Goal: Task Accomplishment & Management: Use online tool/utility

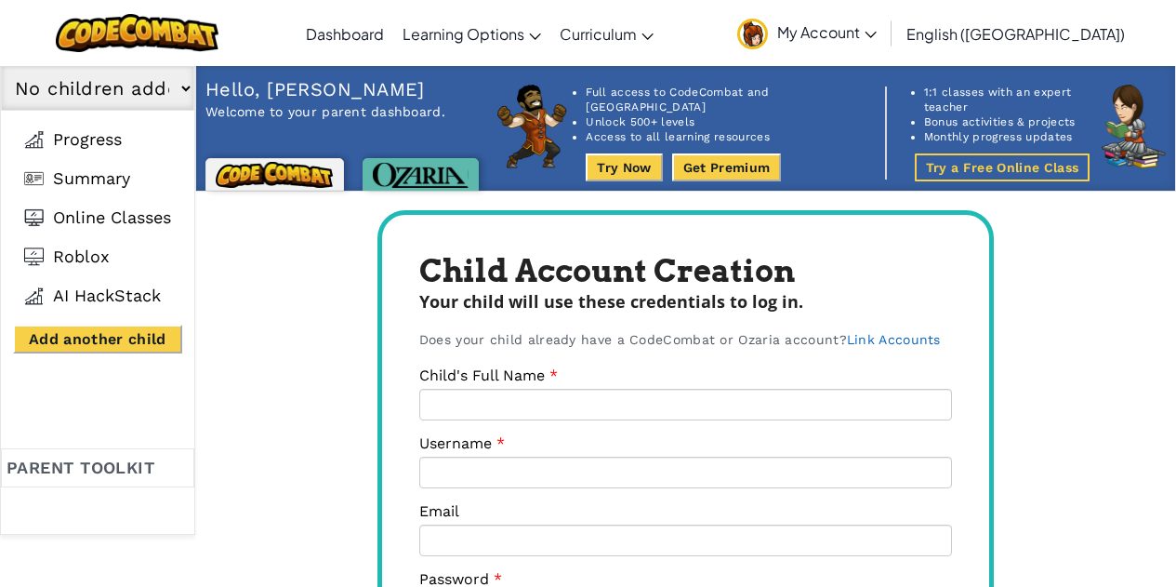
scroll to position [707, 0]
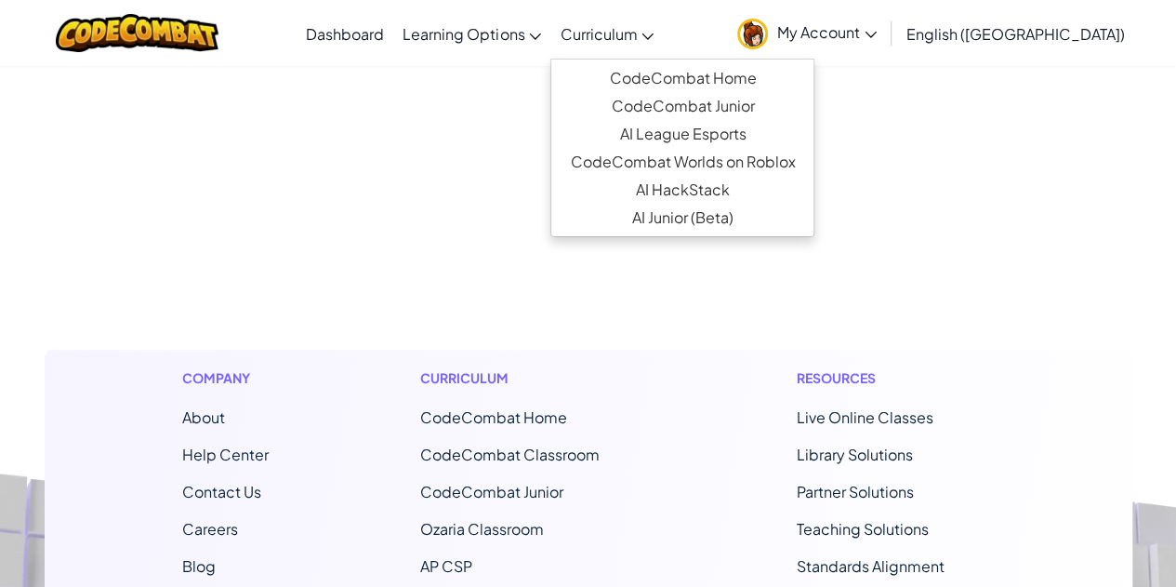
type input "[PERSON_NAME][EMAIL_ADDRESS][PERSON_NAME][DOMAIN_NAME]"
click at [637, 29] on span "Curriculum" at bounding box center [598, 34] width 77 height 20
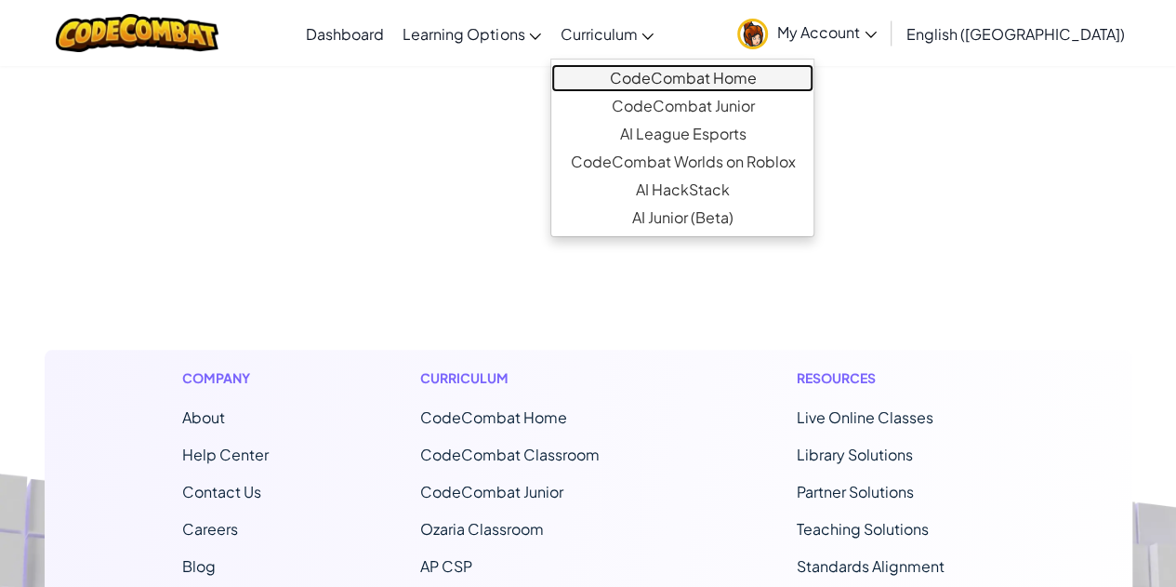
click at [753, 81] on link "CodeCombat Home" at bounding box center [682, 78] width 262 height 28
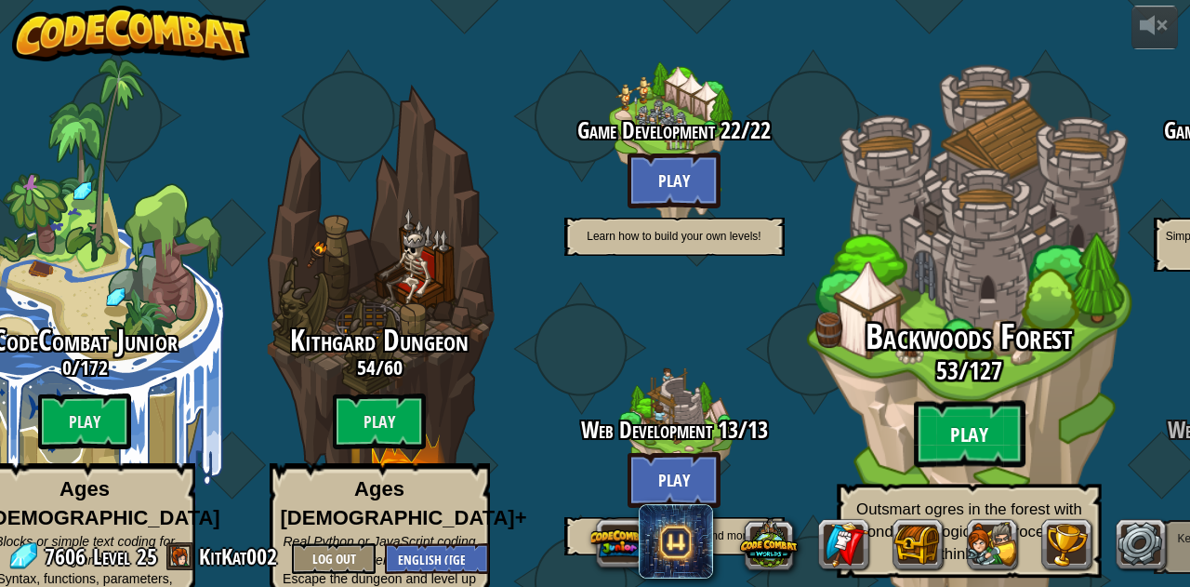
click at [971, 412] on btn "Play" at bounding box center [969, 434] width 112 height 67
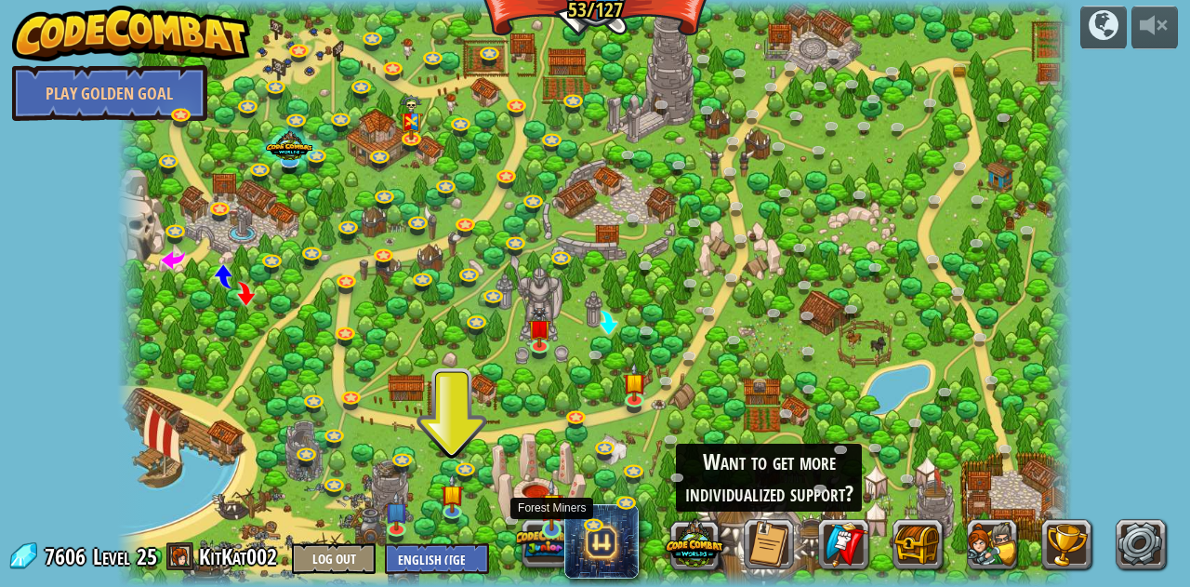
click at [554, 512] on img at bounding box center [551, 504] width 23 height 53
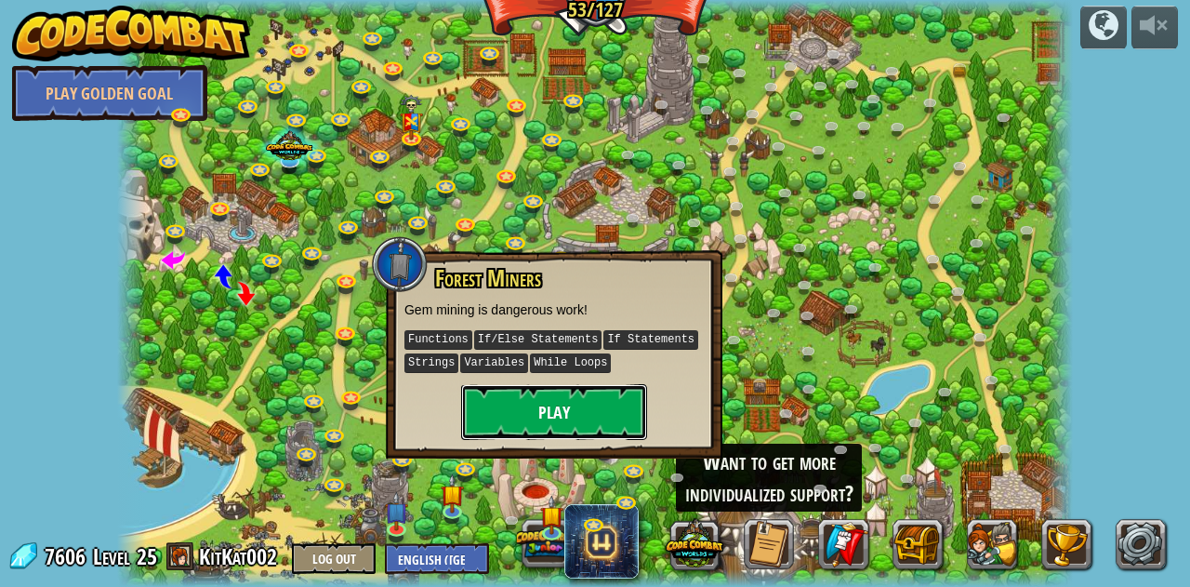
click at [561, 418] on button "Play" at bounding box center [554, 412] width 186 height 56
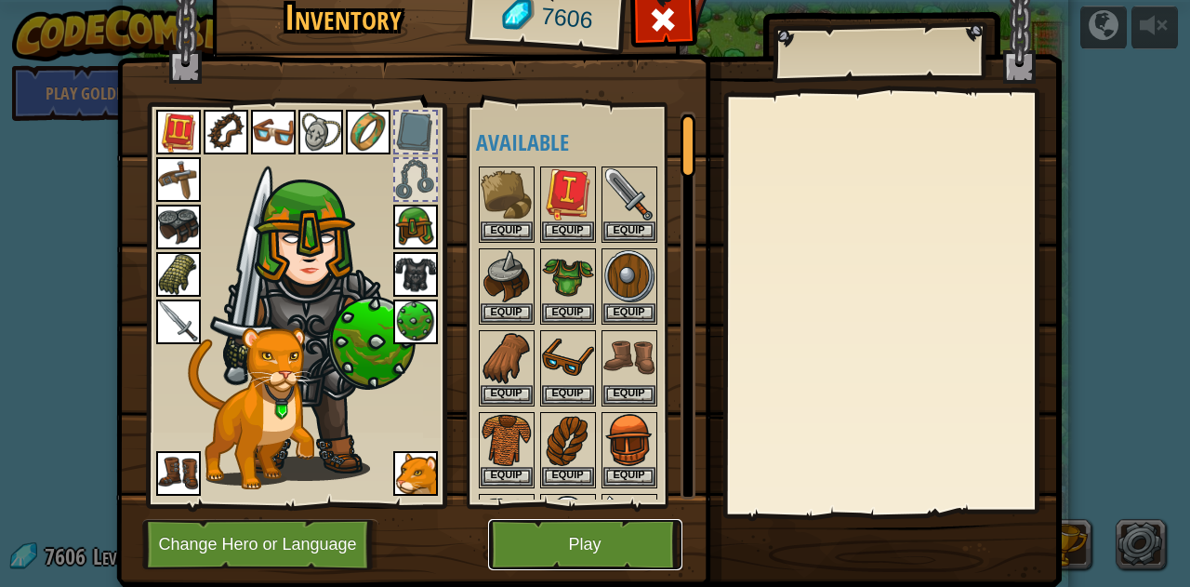
click at [574, 551] on button "Play" at bounding box center [585, 544] width 194 height 51
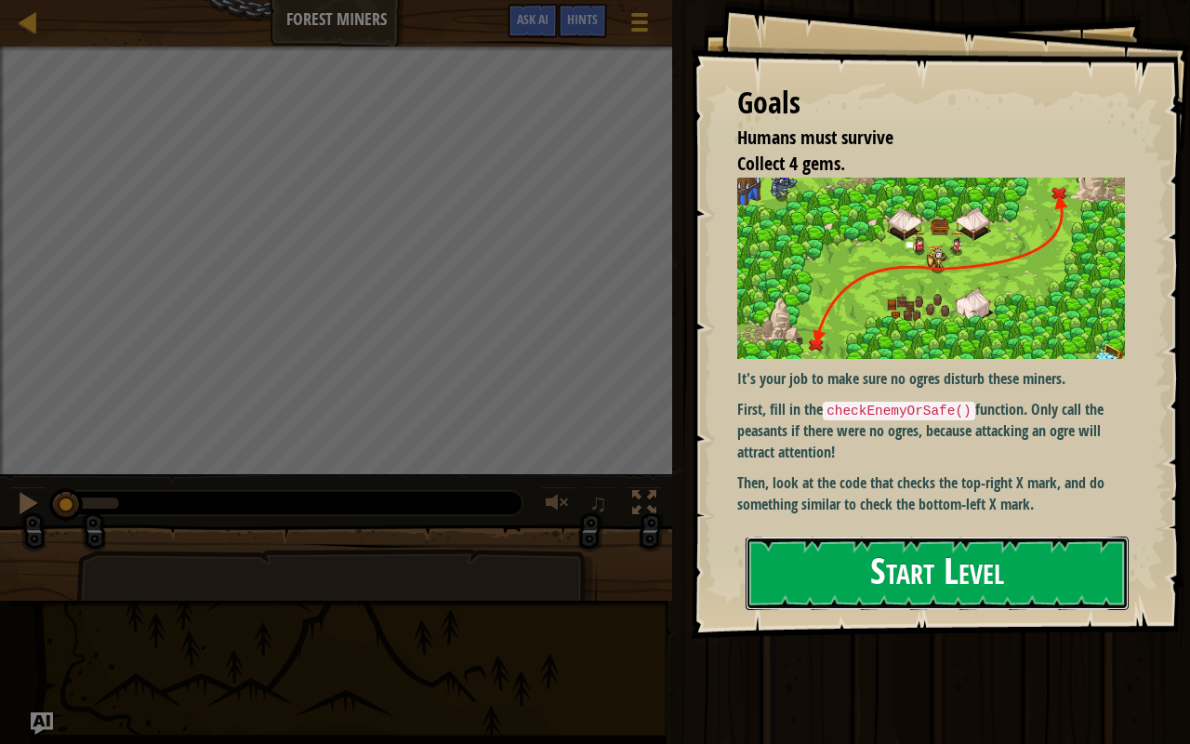
click at [828, 569] on button "Start Level" at bounding box center [937, 572] width 383 height 73
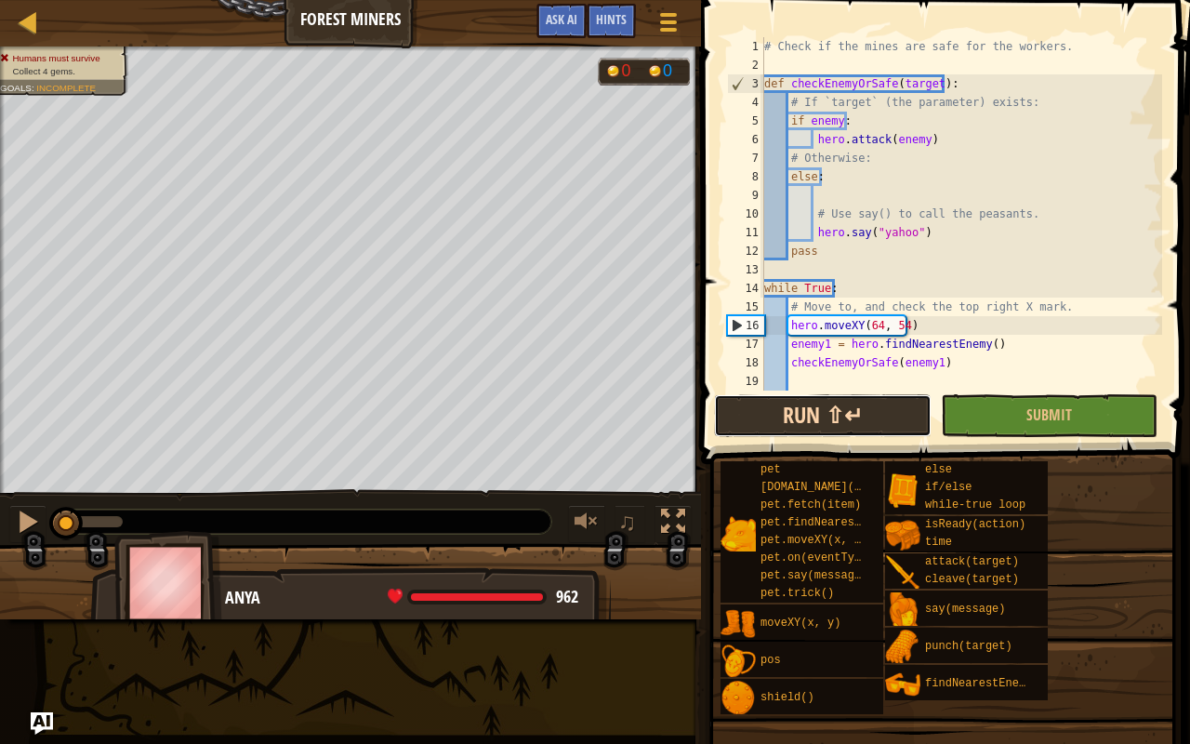
click at [732, 417] on button "Run ⇧↵" at bounding box center [822, 415] width 217 height 43
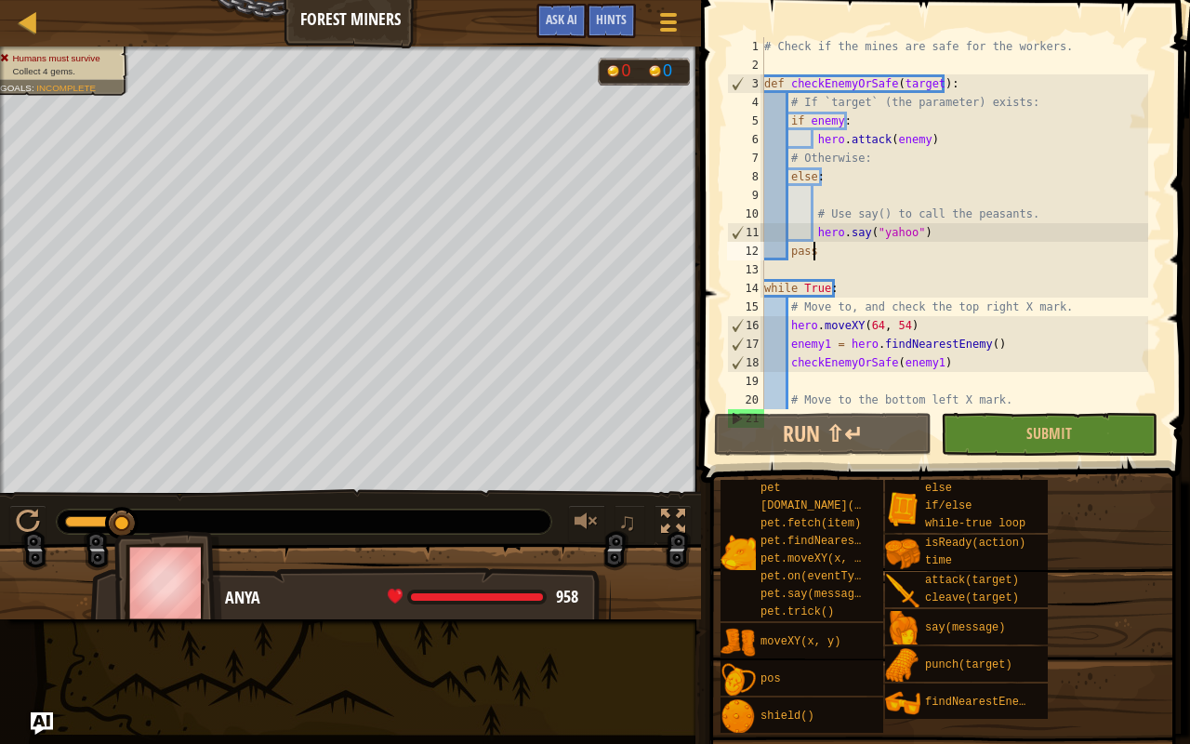
click at [811, 247] on div "# Check if the mines are safe for the workers. def checkEnemyOrSafe ( target ) …" at bounding box center [954, 241] width 388 height 409
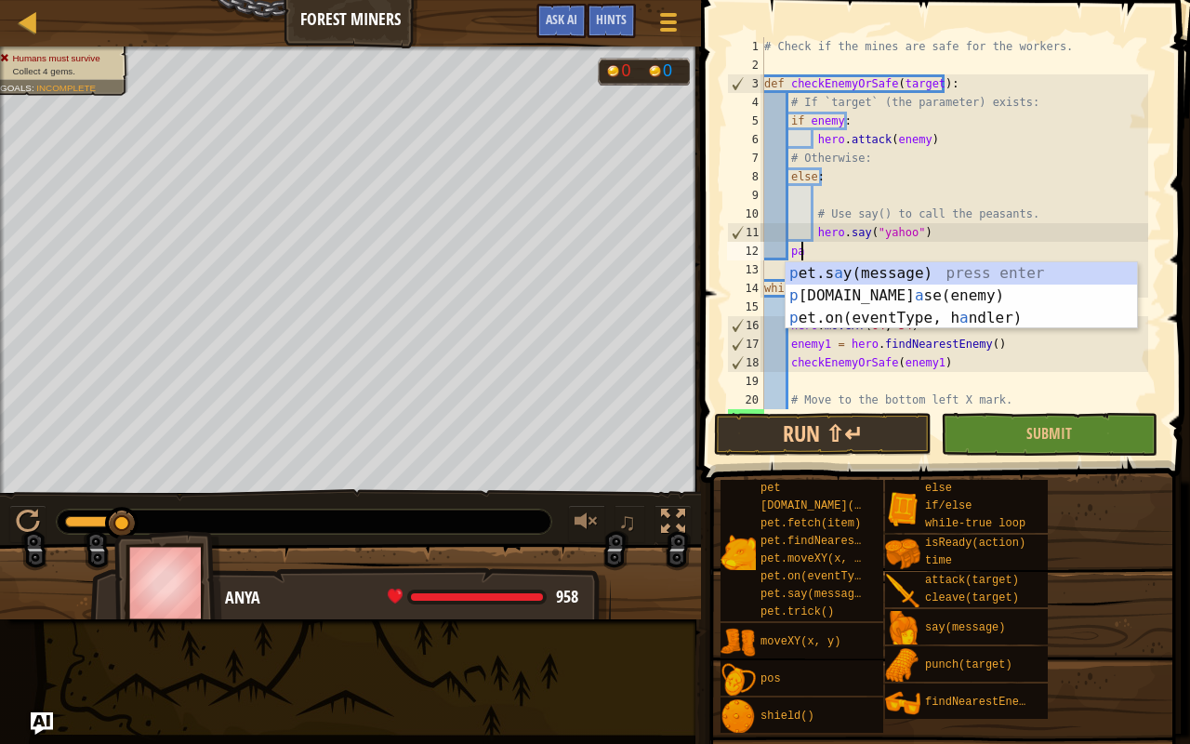
type textarea "p"
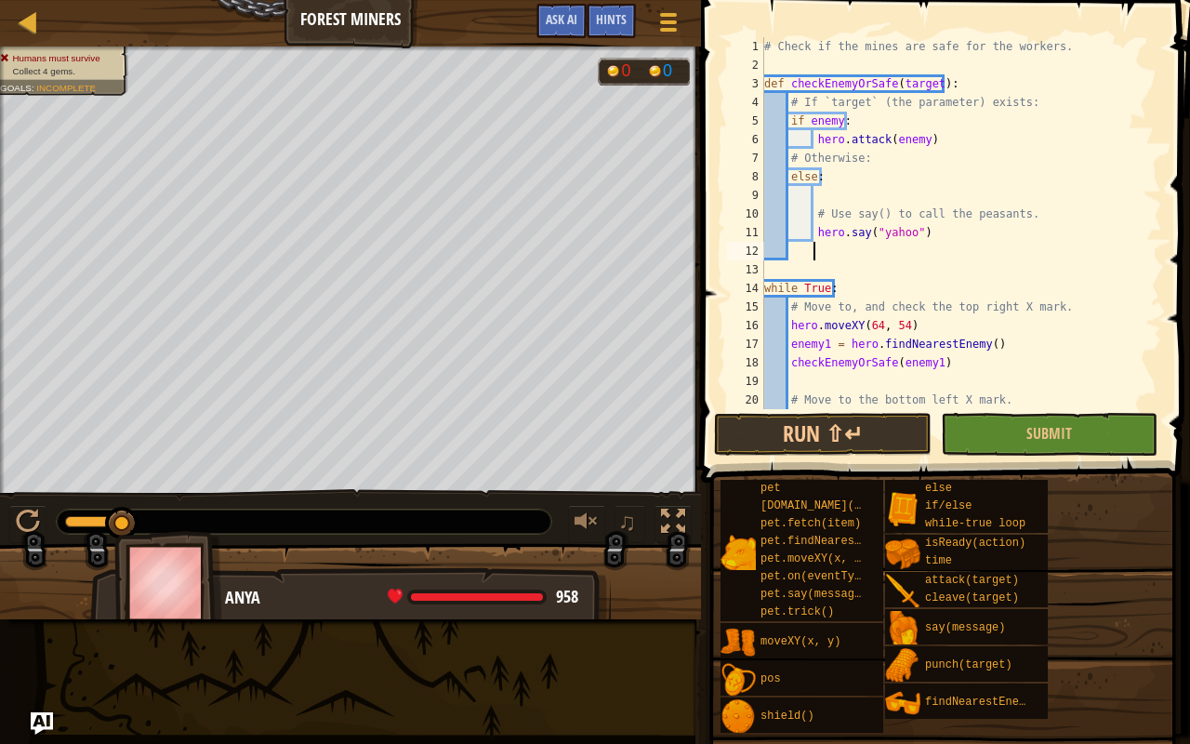
type textarea "h"
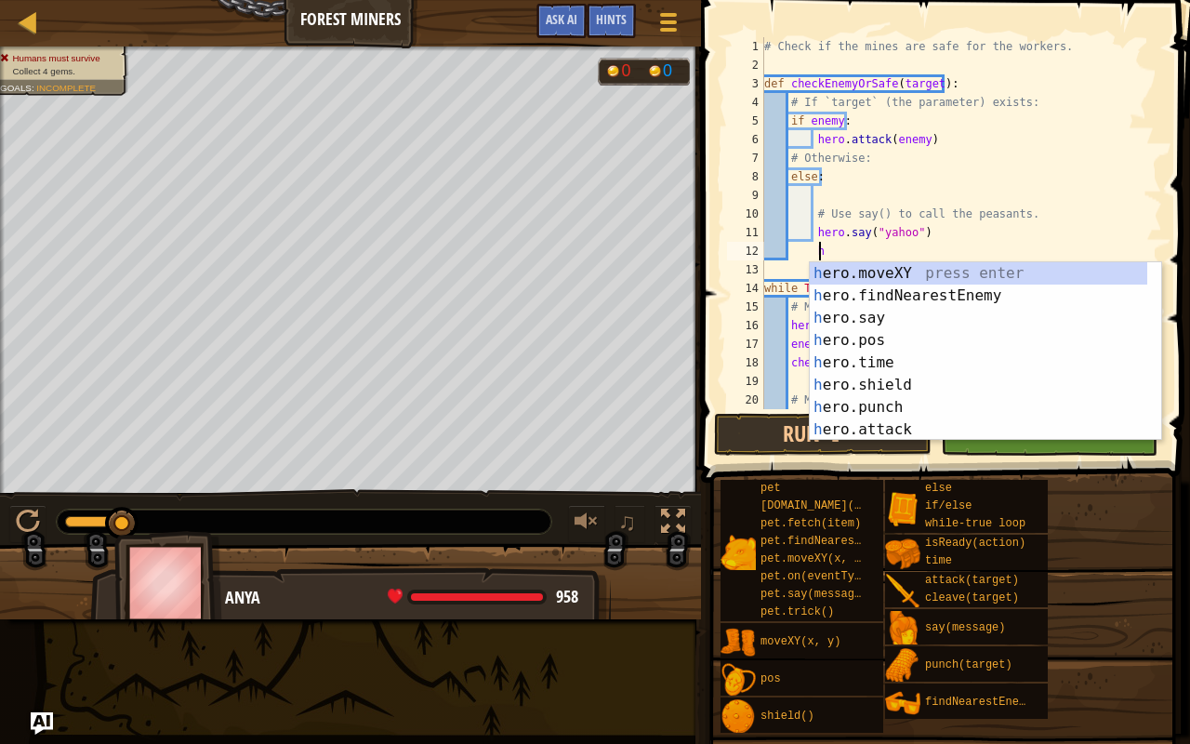
scroll to position [8, 4]
click at [918, 299] on div "h ero.moveXY press enter h ero.findNearestEnemy press enter h ero.say press ent…" at bounding box center [979, 373] width 338 height 223
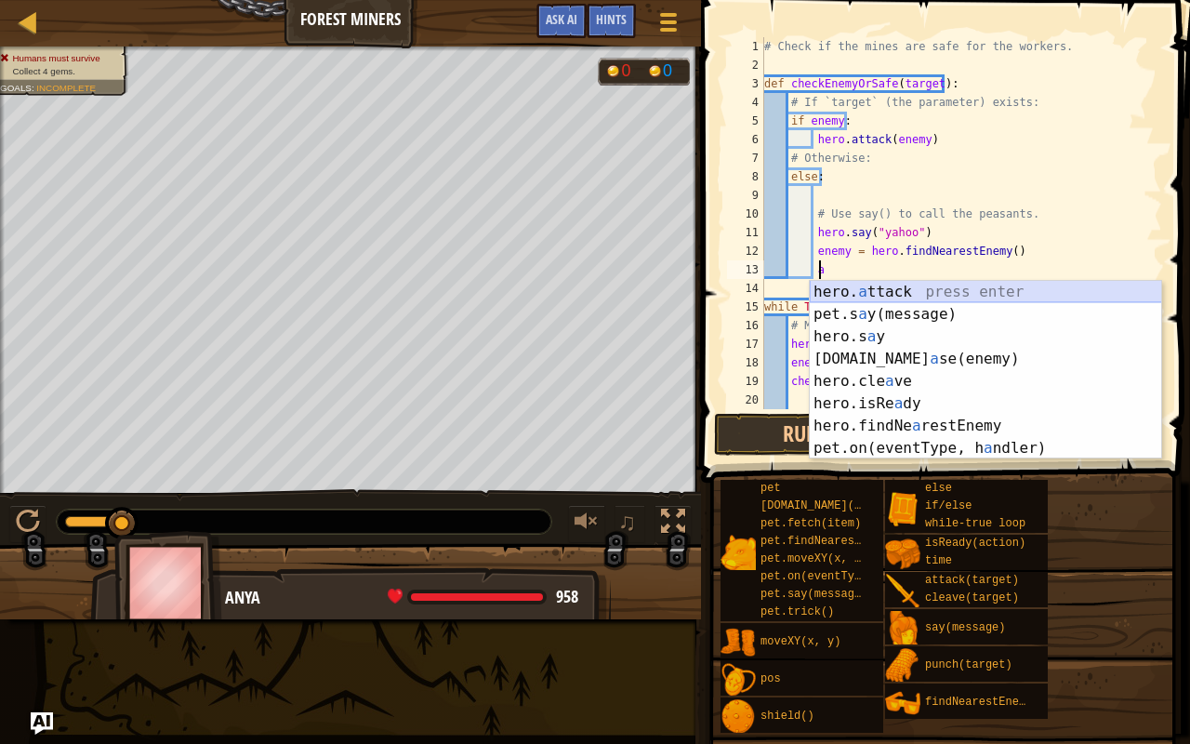
click at [903, 303] on div "hero. a ttack press enter pet.s a y(message) press enter hero.s a y press enter…" at bounding box center [986, 392] width 352 height 223
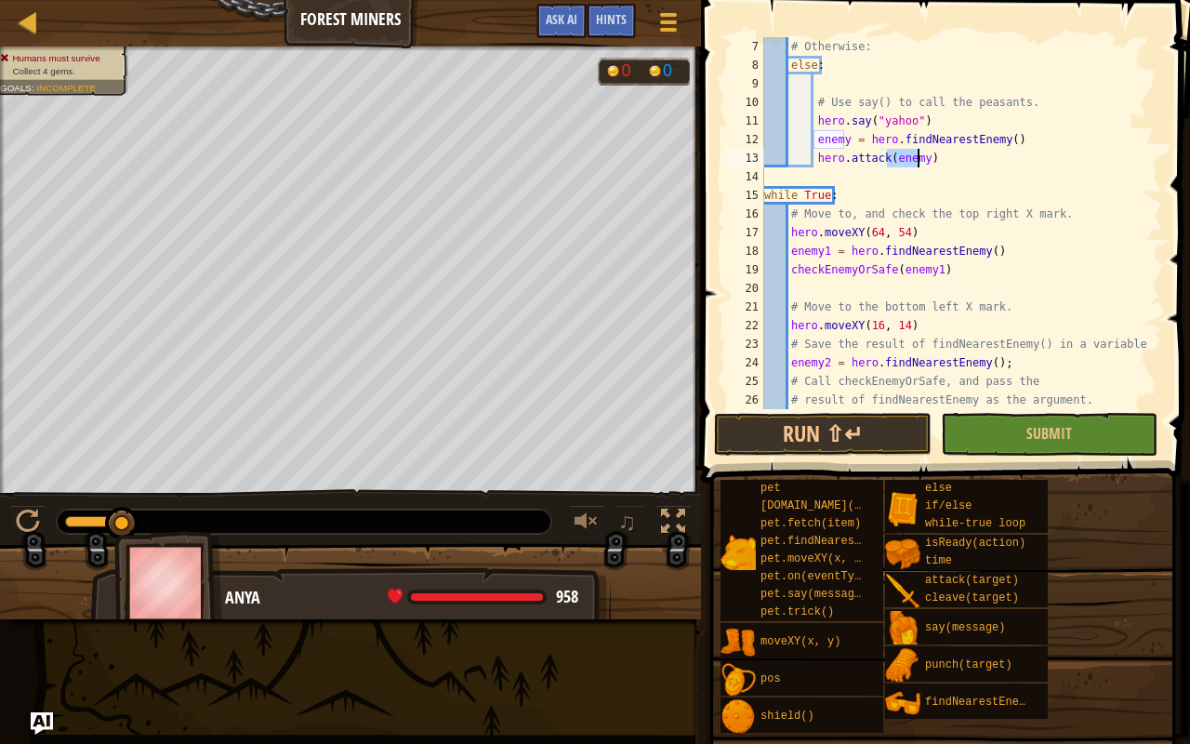
scroll to position [112, 0]
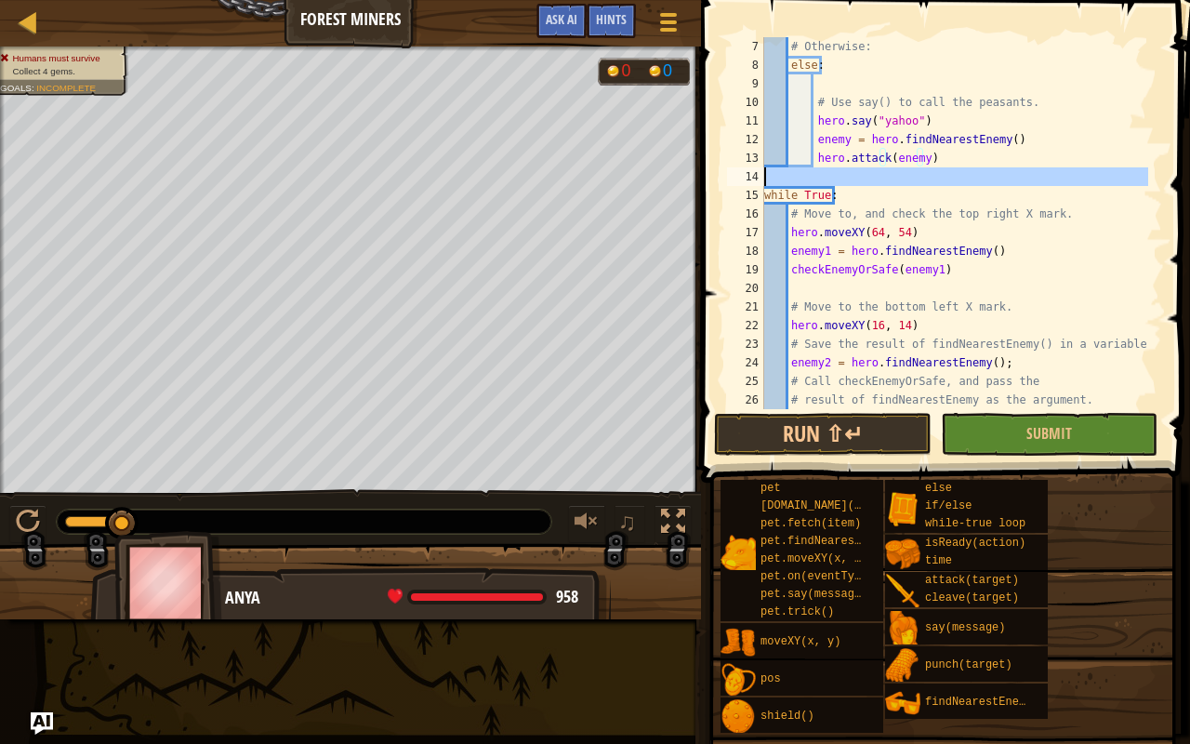
click at [762, 175] on div "14" at bounding box center [745, 176] width 37 height 19
type textarea "while True:"
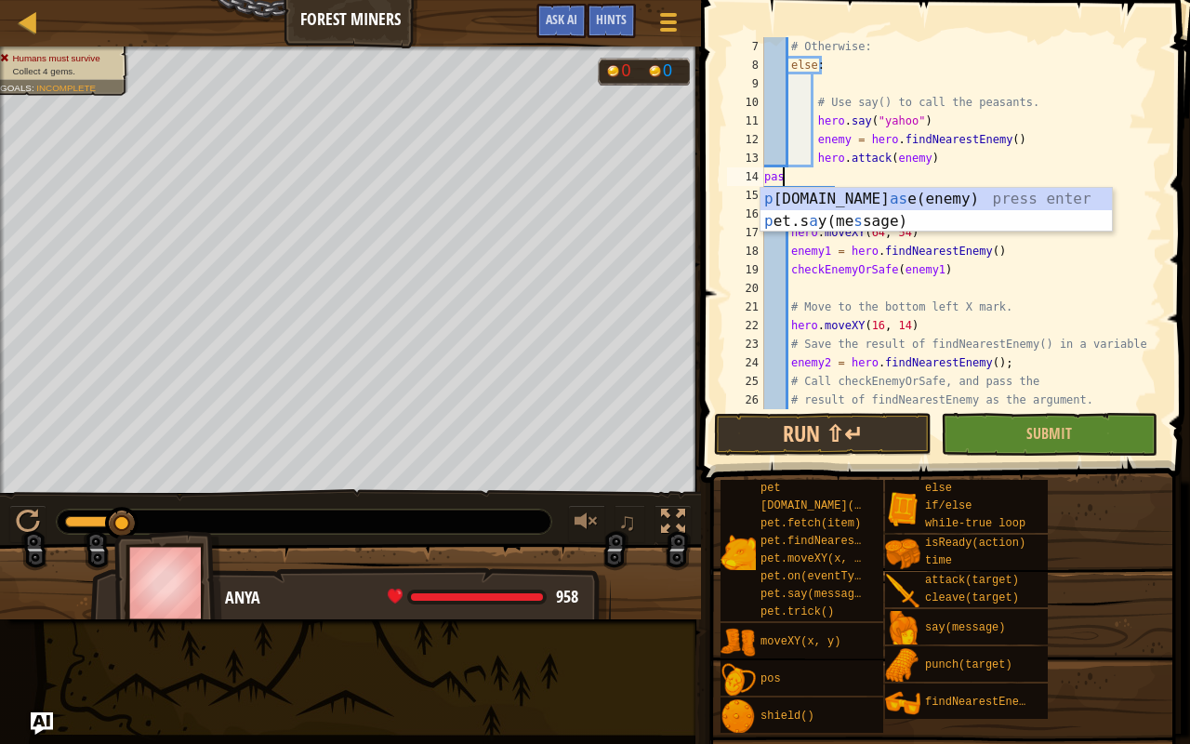
scroll to position [8, 0]
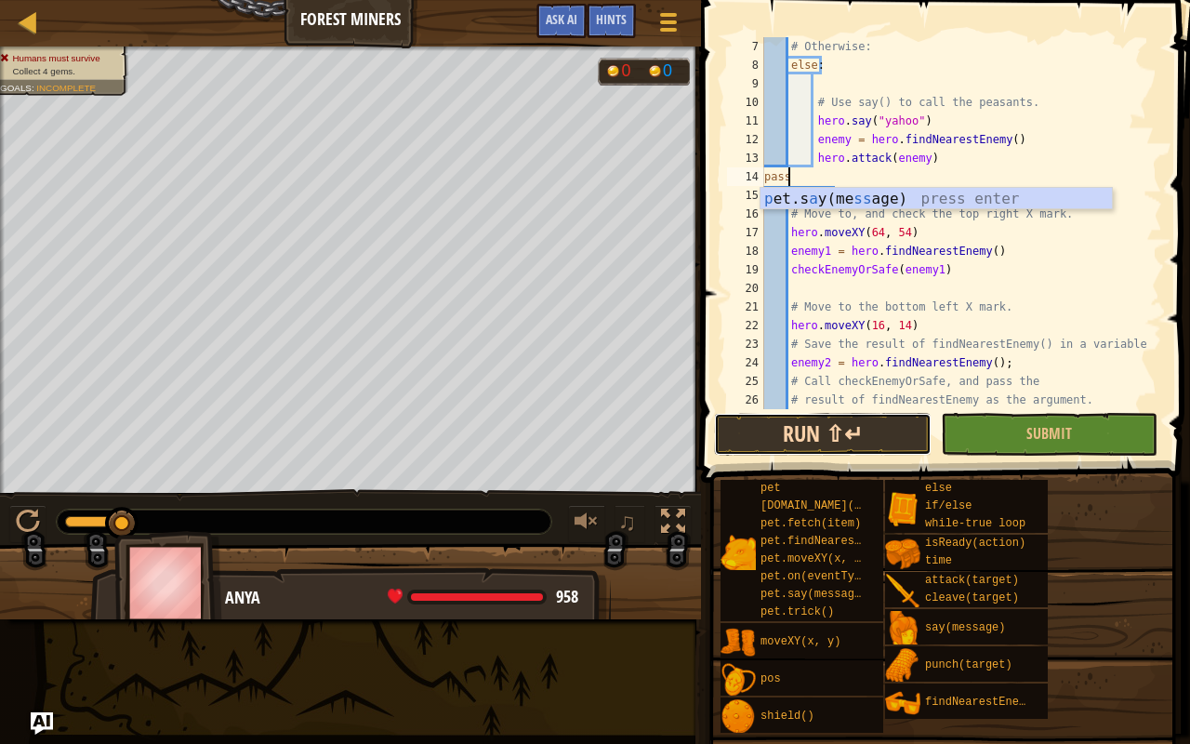
click at [874, 427] on button "Run ⇧↵" at bounding box center [822, 434] width 217 height 43
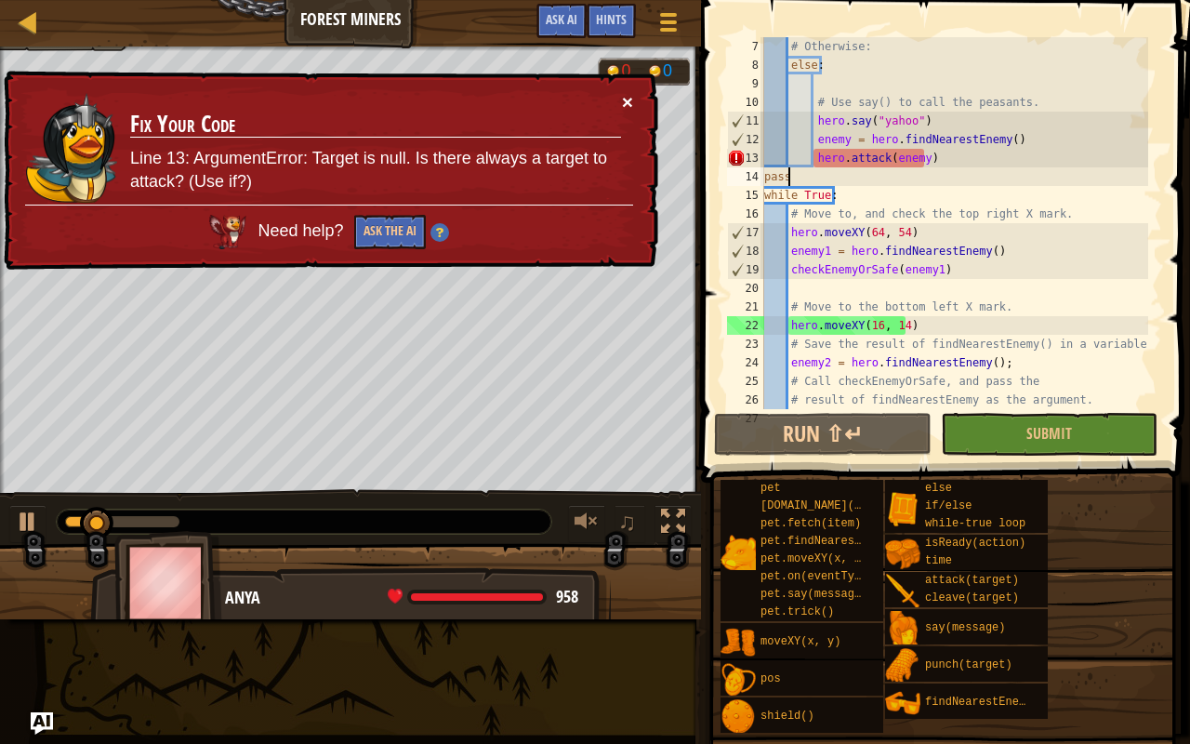
click at [628, 95] on button "×" at bounding box center [627, 102] width 11 height 20
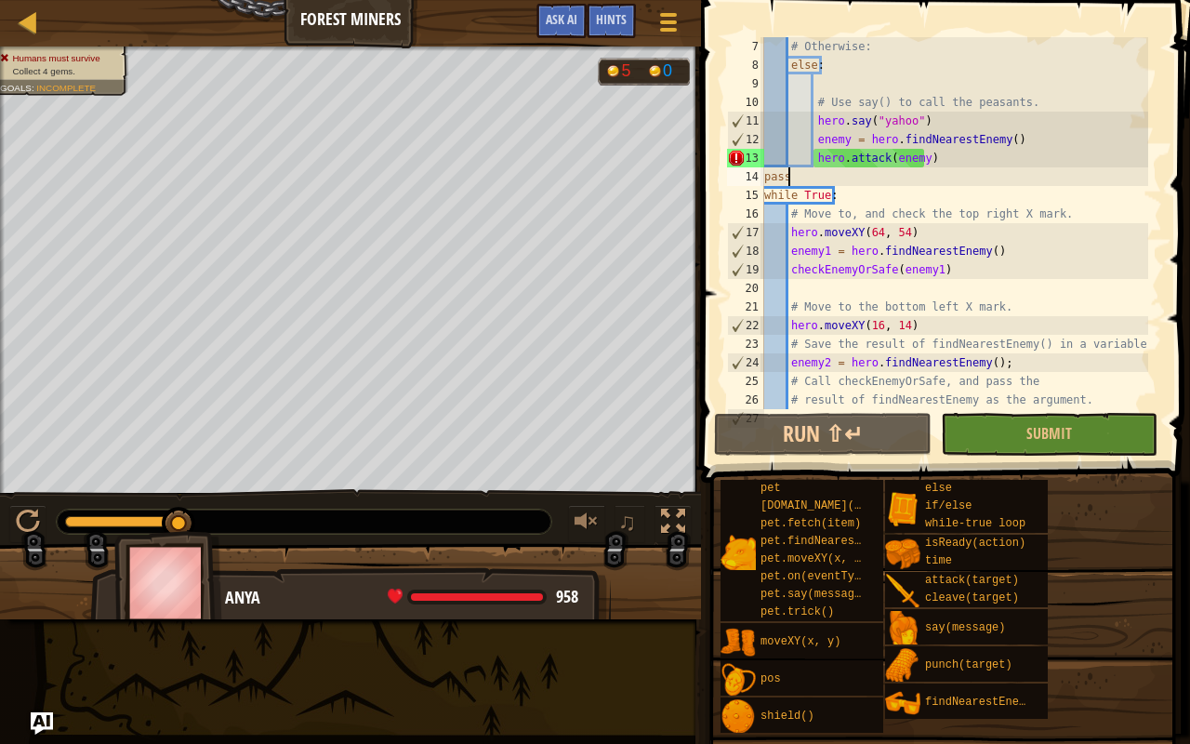
click at [934, 162] on div "# Otherwise: else : # Use say() to call the peasants. hero . say ( "yahoo" ) en…" at bounding box center [954, 241] width 388 height 409
type textarea "hero.attack(enemy)"
click at [17, 24] on div at bounding box center [28, 21] width 23 height 23
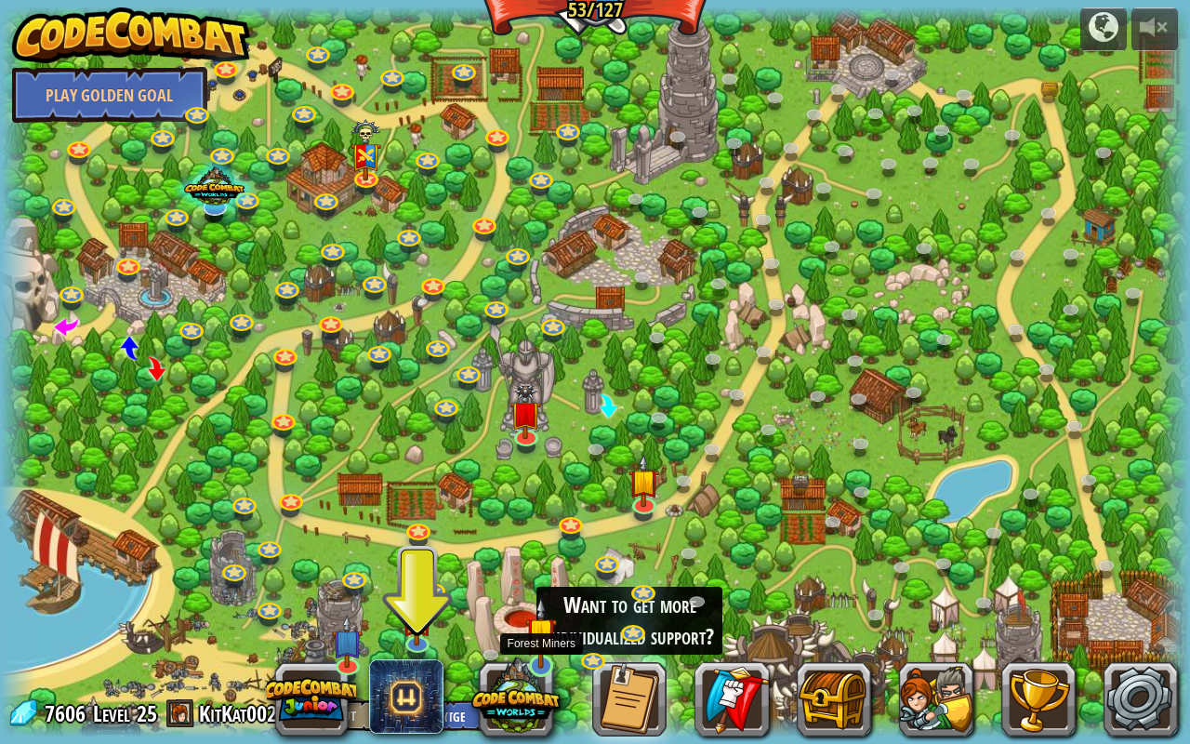
click at [546, 586] on img at bounding box center [540, 632] width 31 height 71
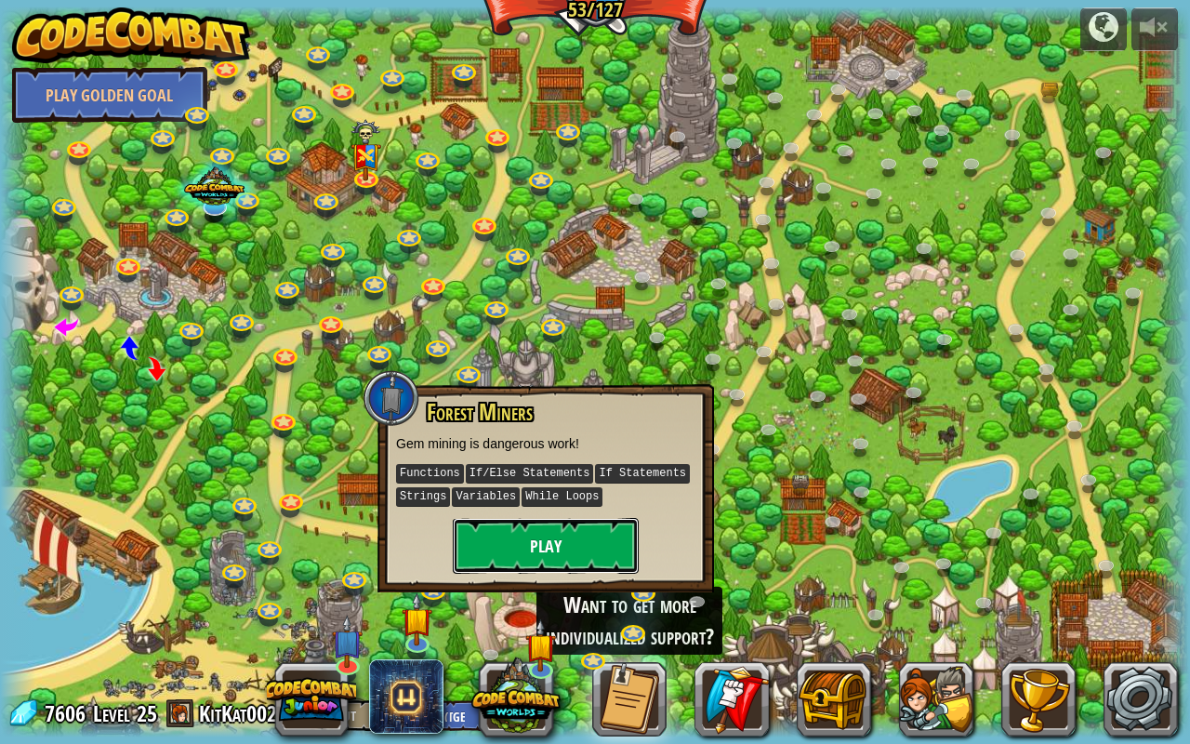
click at [537, 545] on button "Play" at bounding box center [546, 546] width 186 height 56
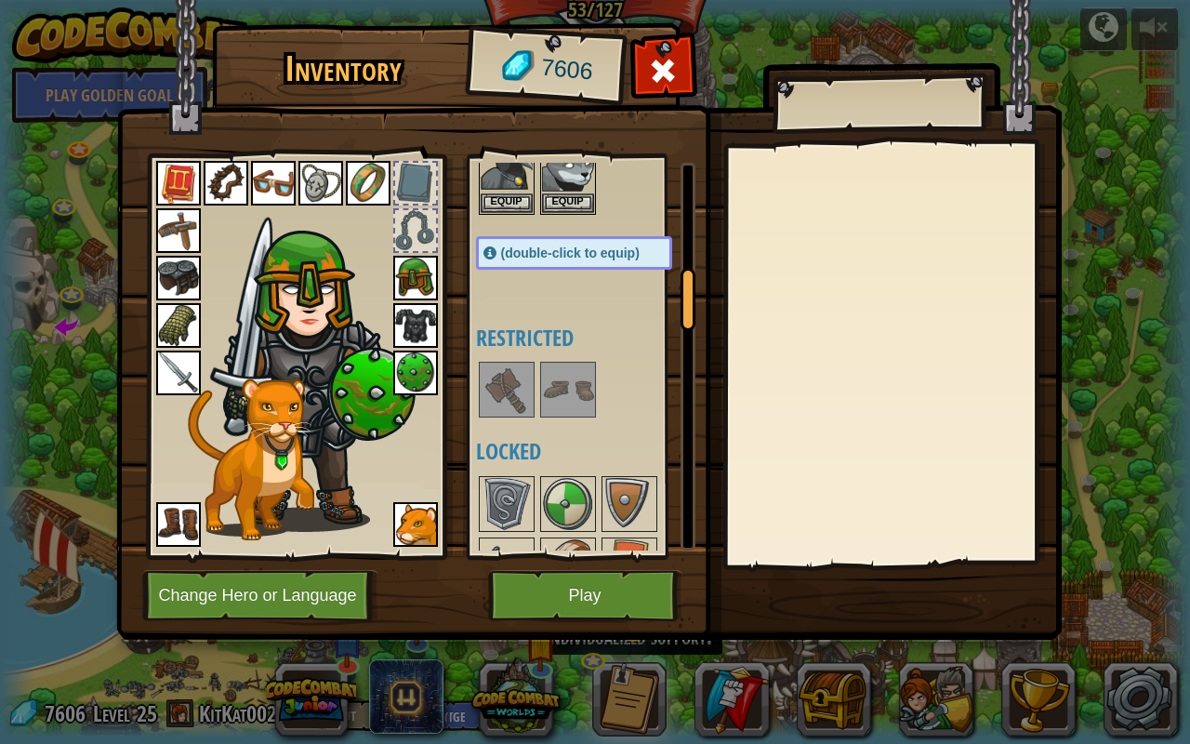
scroll to position [744, 0]
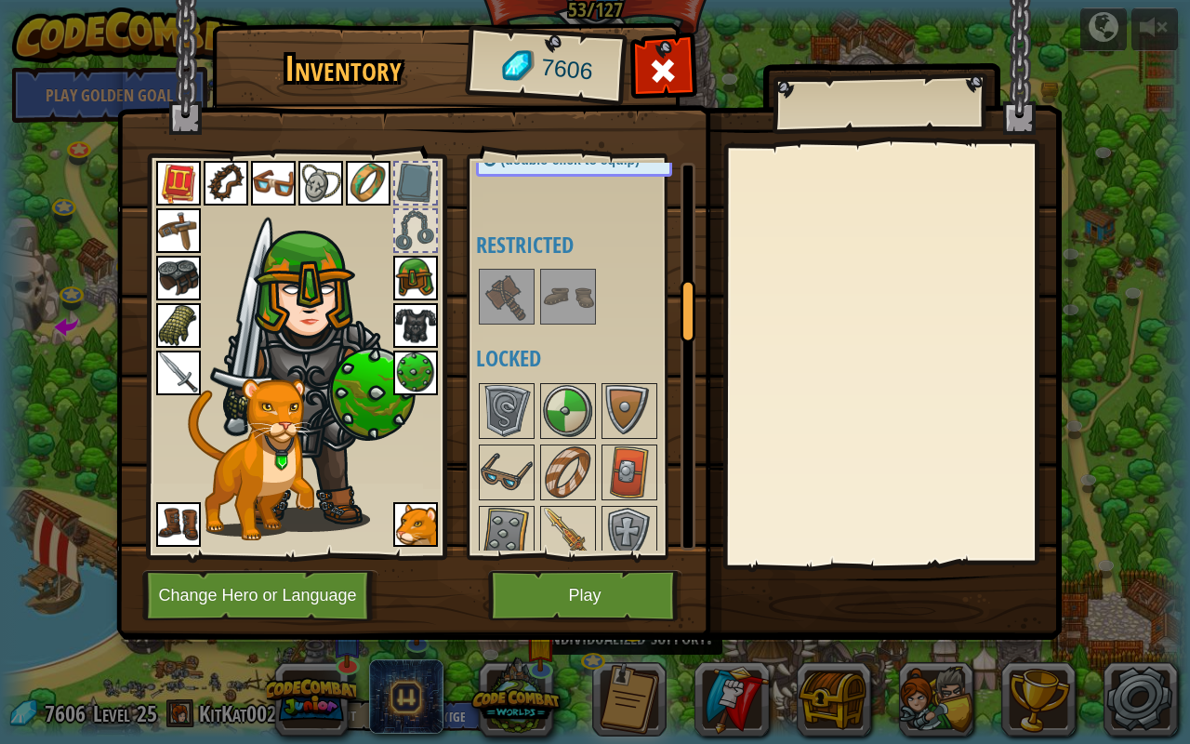
click at [508, 275] on img at bounding box center [507, 297] width 52 height 52
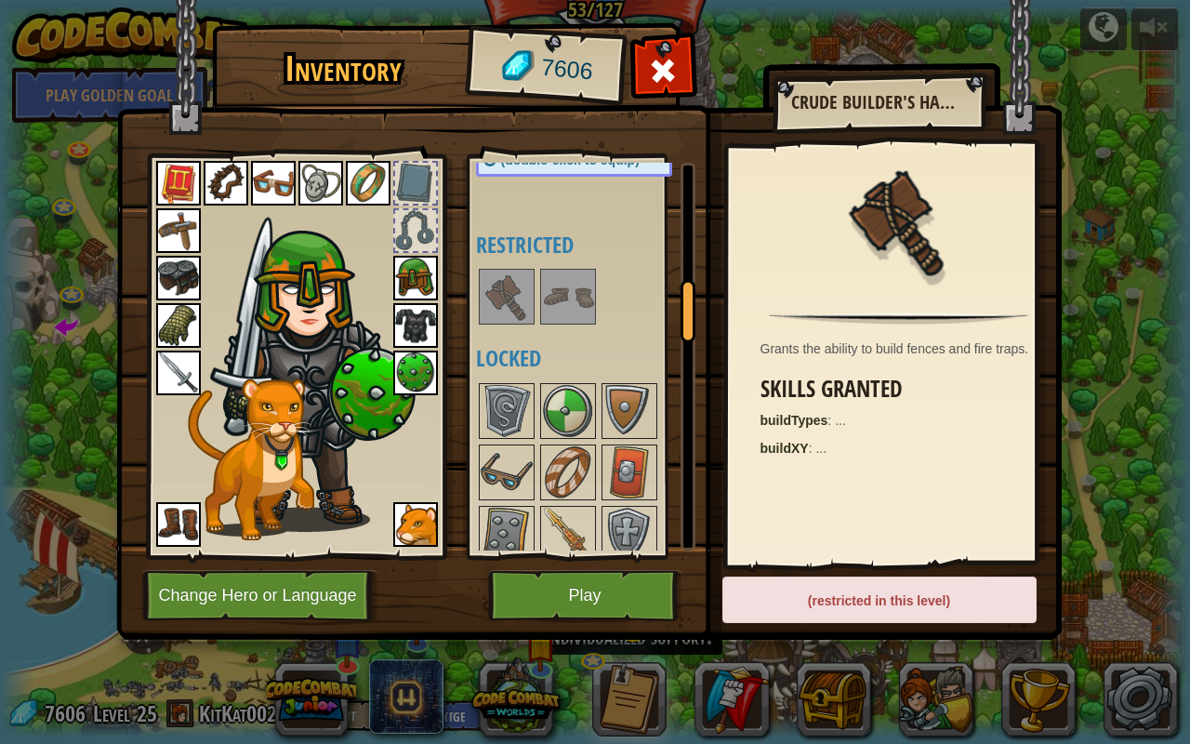
click at [508, 275] on img at bounding box center [507, 297] width 52 height 52
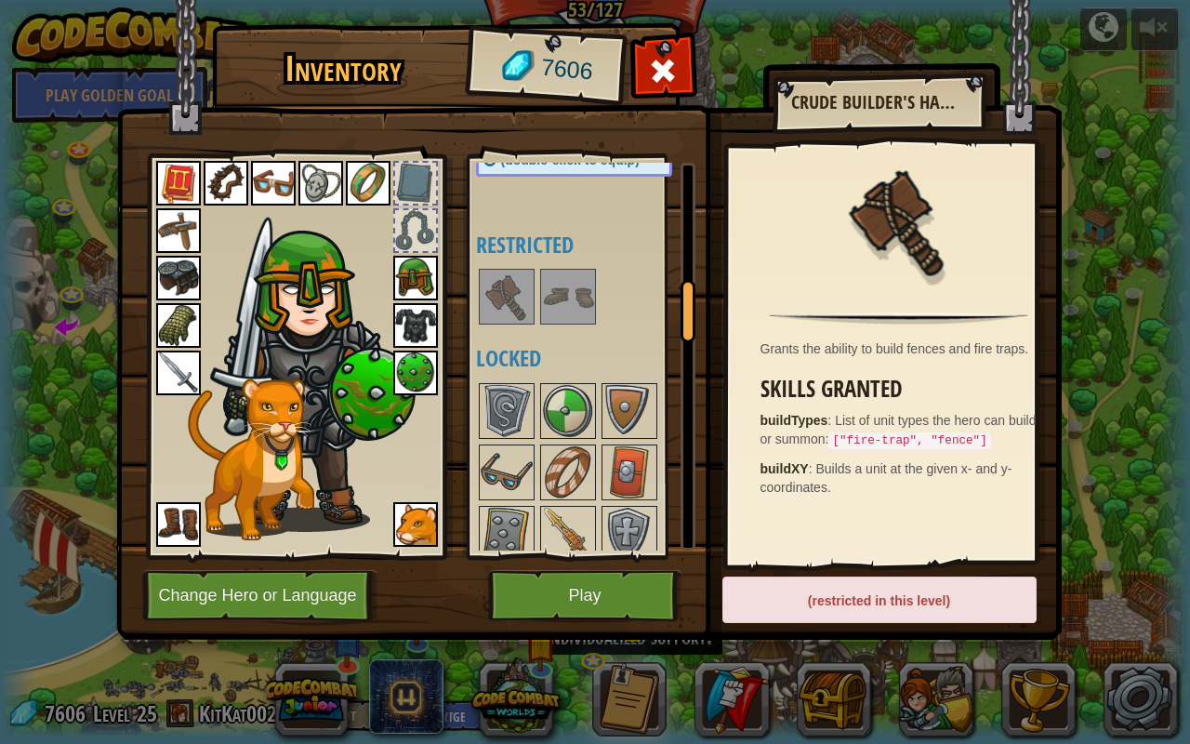
click at [508, 275] on img at bounding box center [507, 297] width 52 height 52
click at [510, 281] on img at bounding box center [507, 297] width 52 height 52
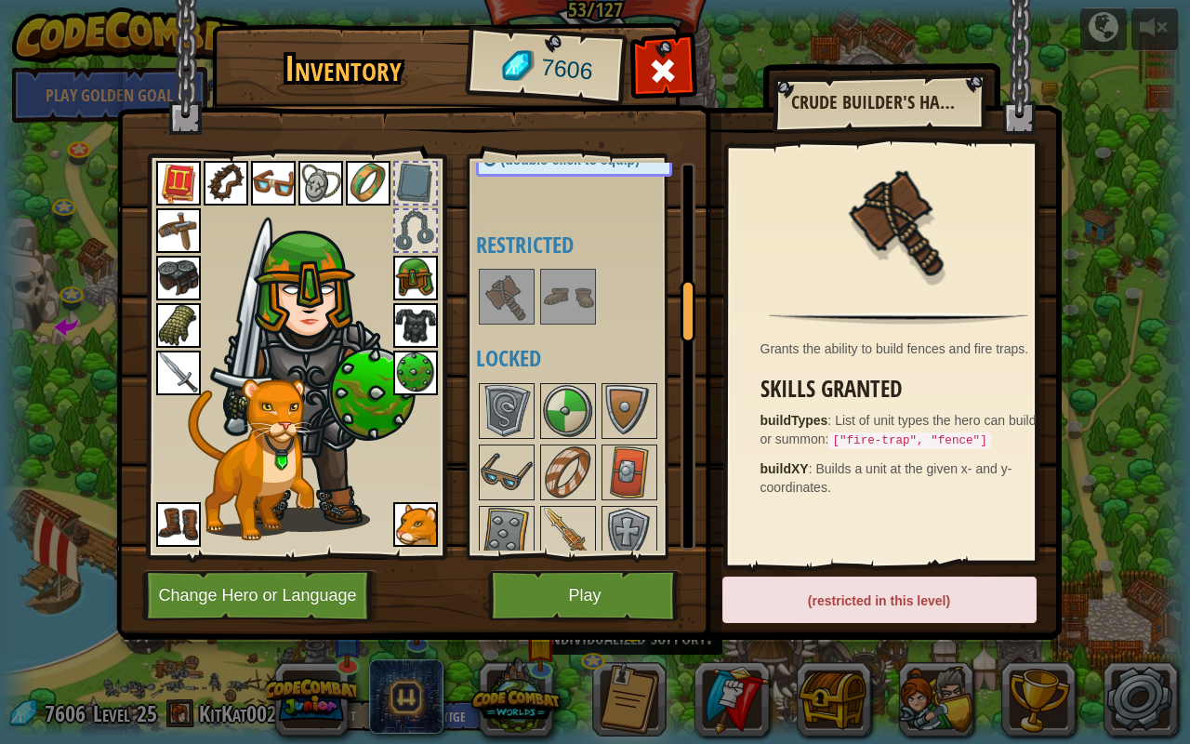
click at [510, 281] on img at bounding box center [507, 297] width 52 height 52
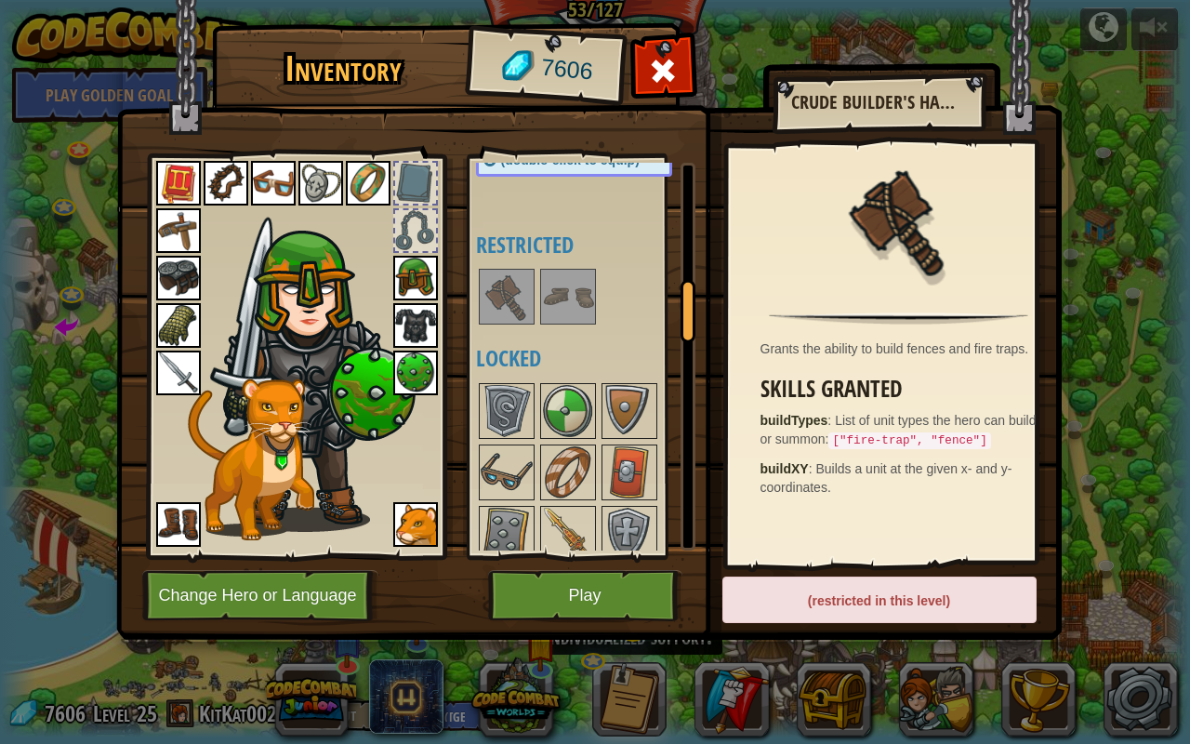
click at [510, 281] on img at bounding box center [507, 297] width 52 height 52
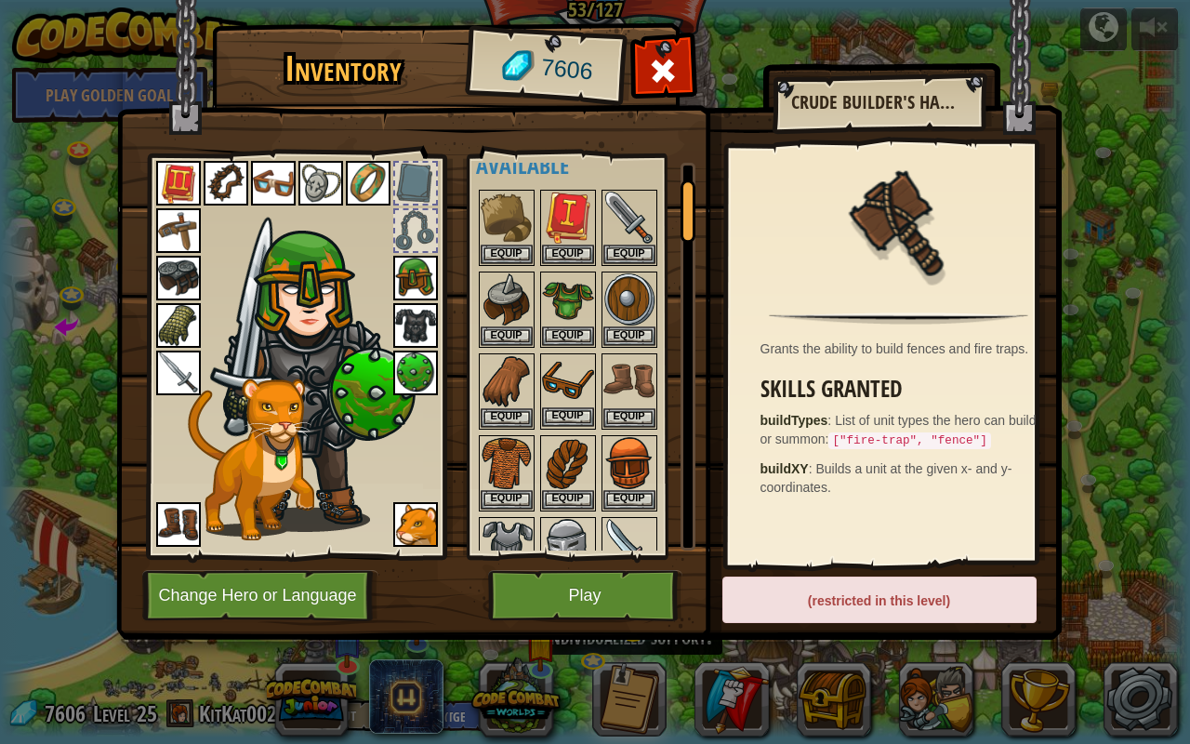
scroll to position [0, 0]
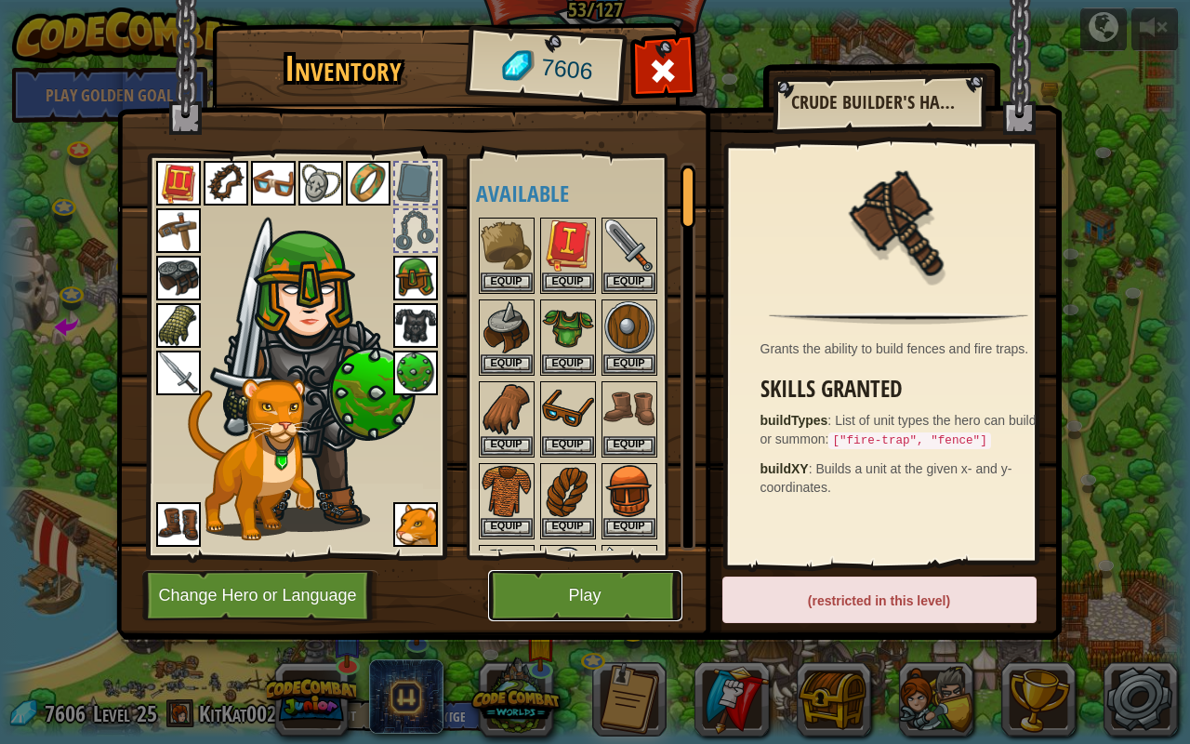
click at [585, 586] on button "Play" at bounding box center [585, 595] width 194 height 51
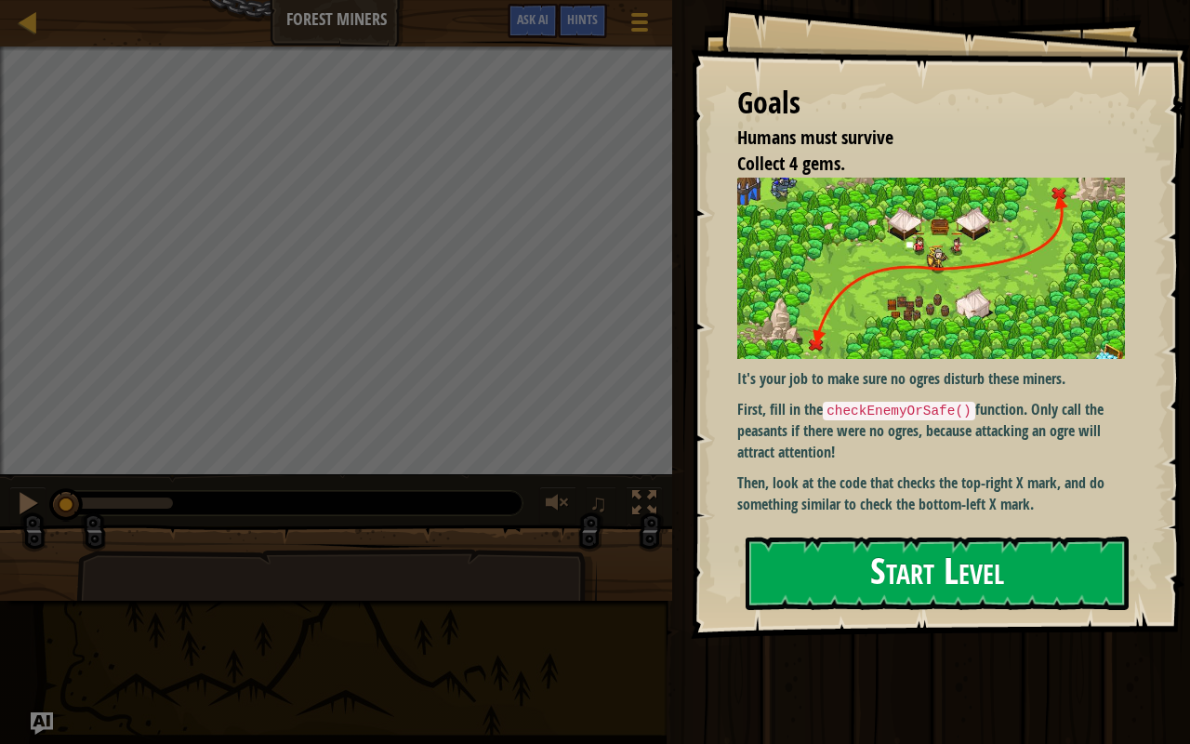
click at [835, 584] on button "Start Level" at bounding box center [937, 572] width 383 height 73
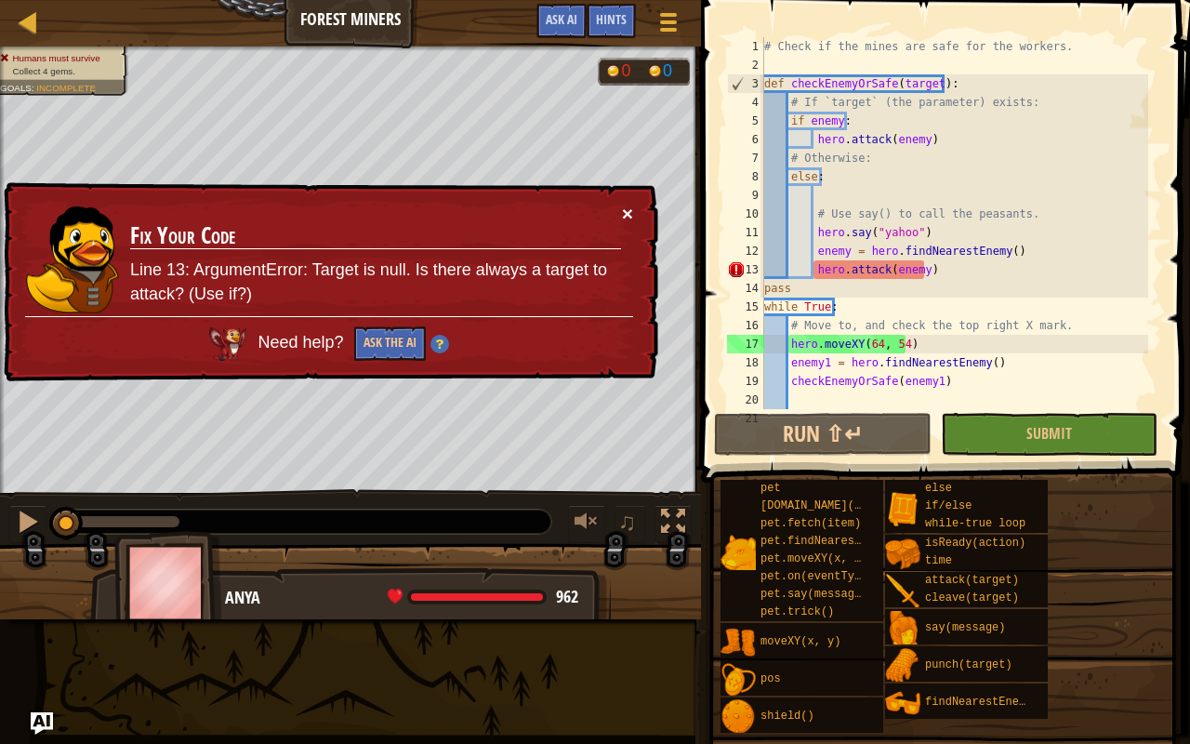
click at [626, 209] on button "×" at bounding box center [627, 214] width 11 height 20
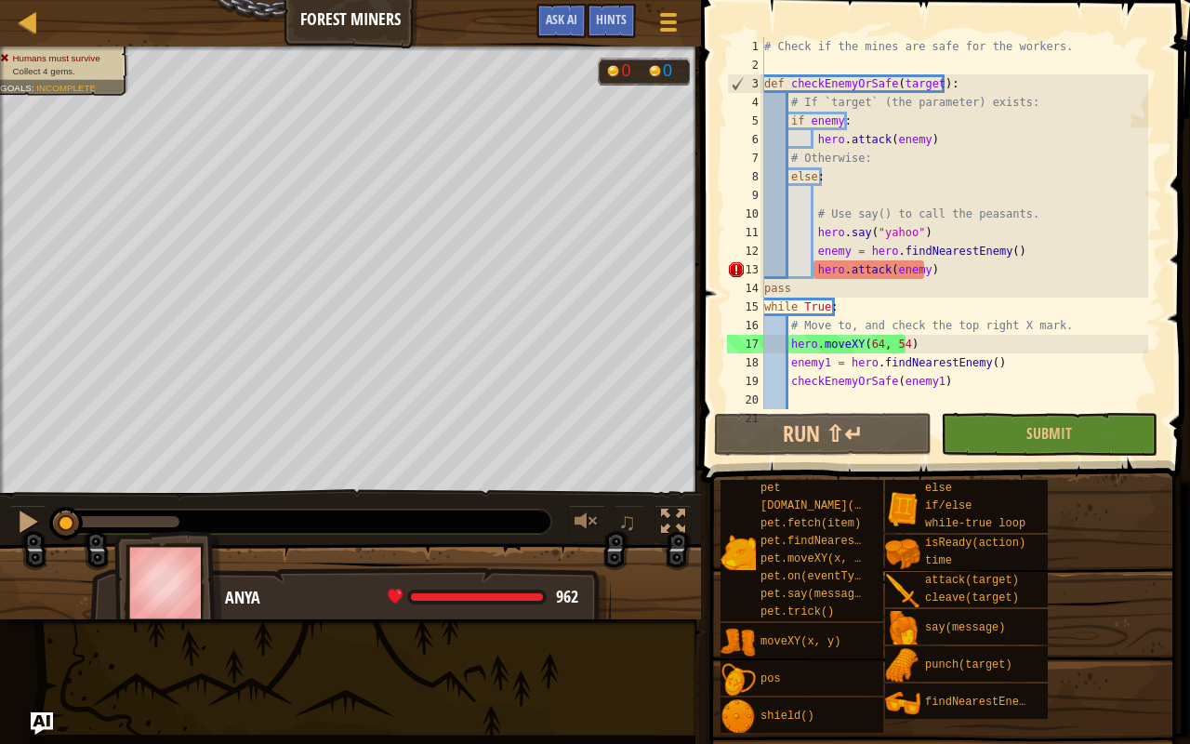
click at [930, 270] on div "# Check if the mines are safe for the workers. def checkEnemyOrSafe ( target ) …" at bounding box center [954, 241] width 388 height 409
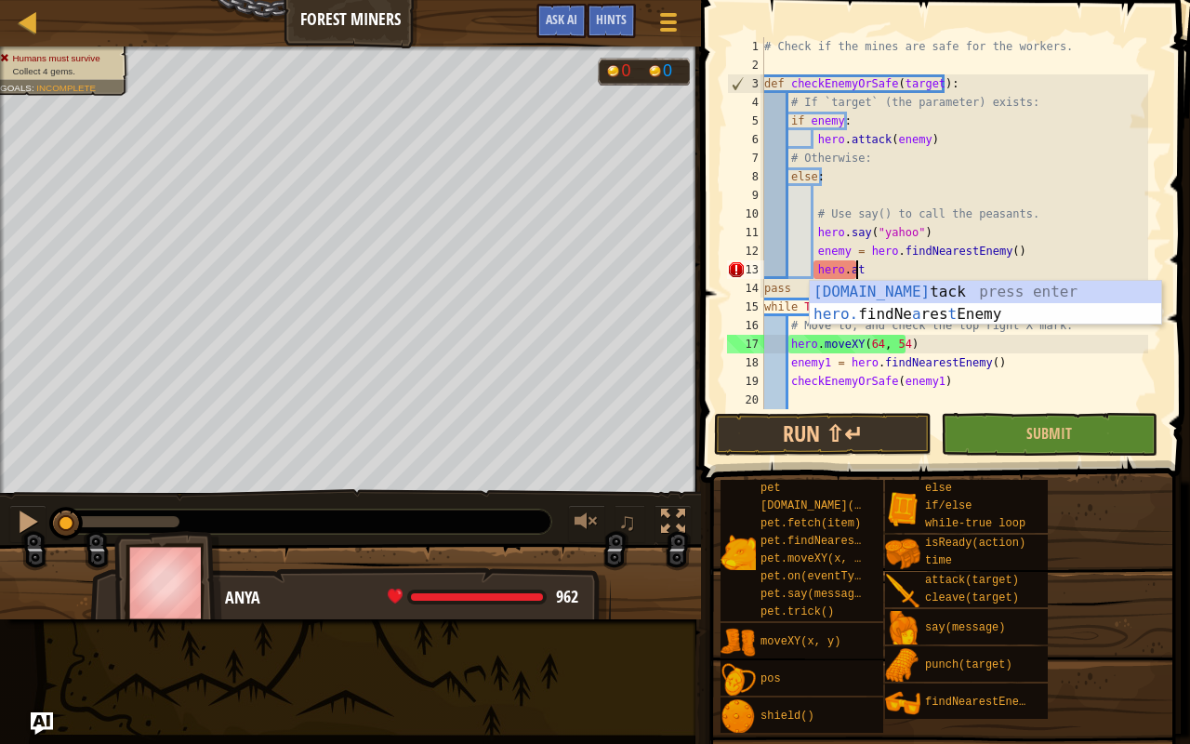
type textarea "h"
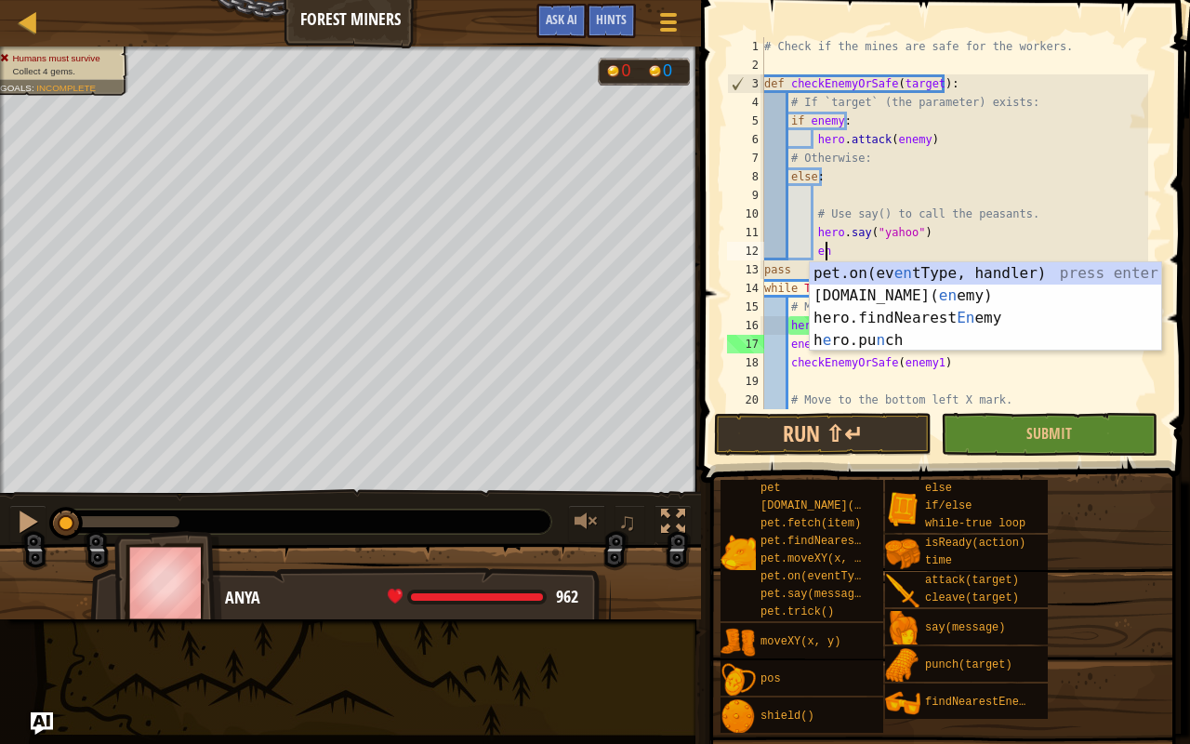
type textarea "e"
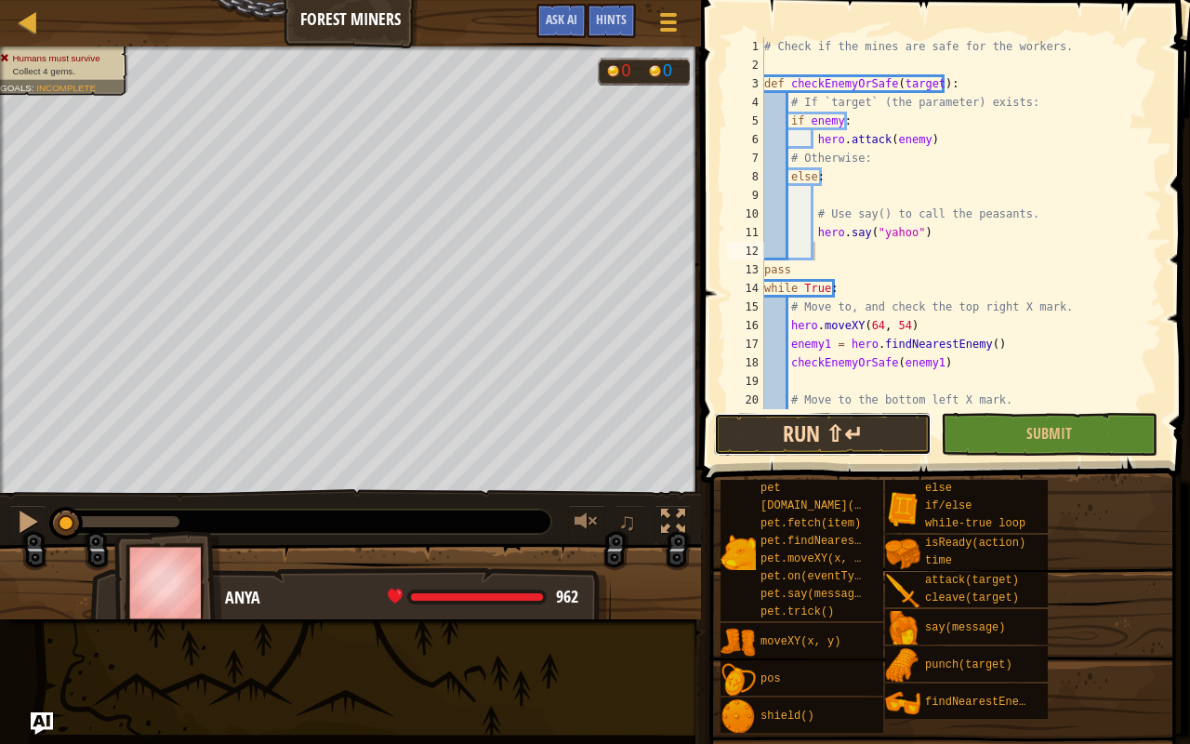
click at [770, 424] on button "Run ⇧↵" at bounding box center [822, 434] width 217 height 43
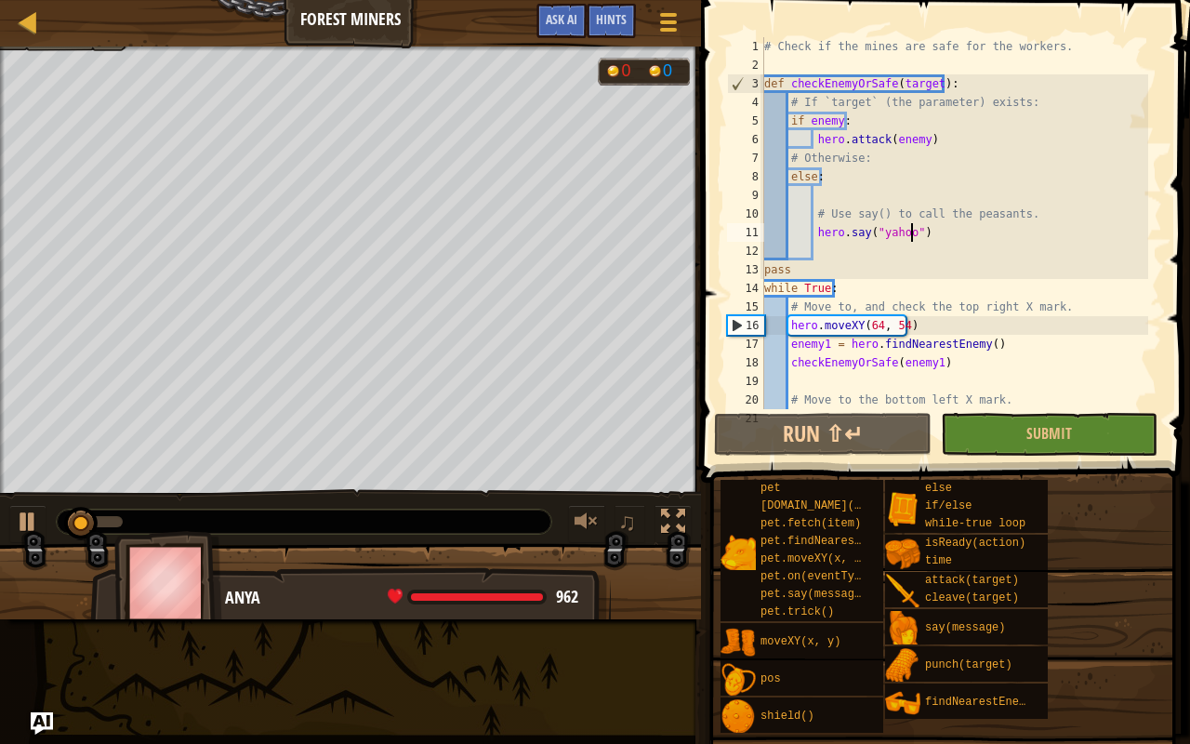
click at [914, 225] on div "# Check if the mines are safe for the workers. def checkEnemyOrSafe ( target ) …" at bounding box center [954, 241] width 388 height 409
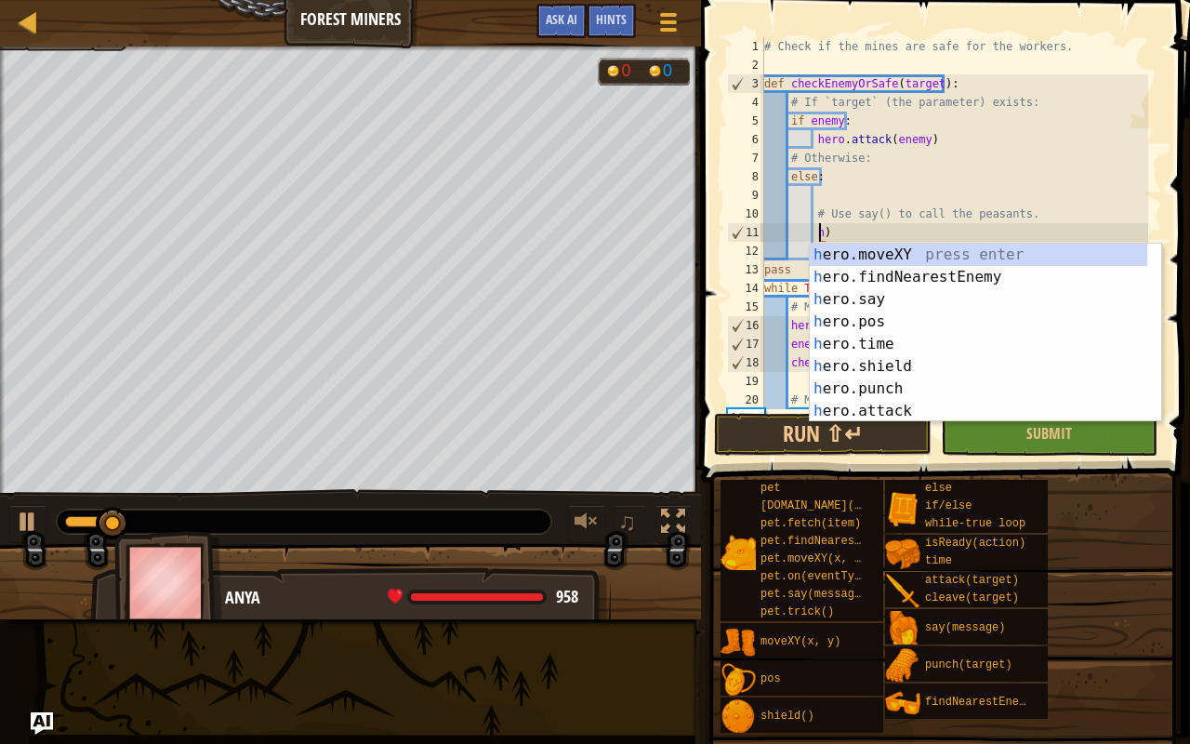
type textarea ")"
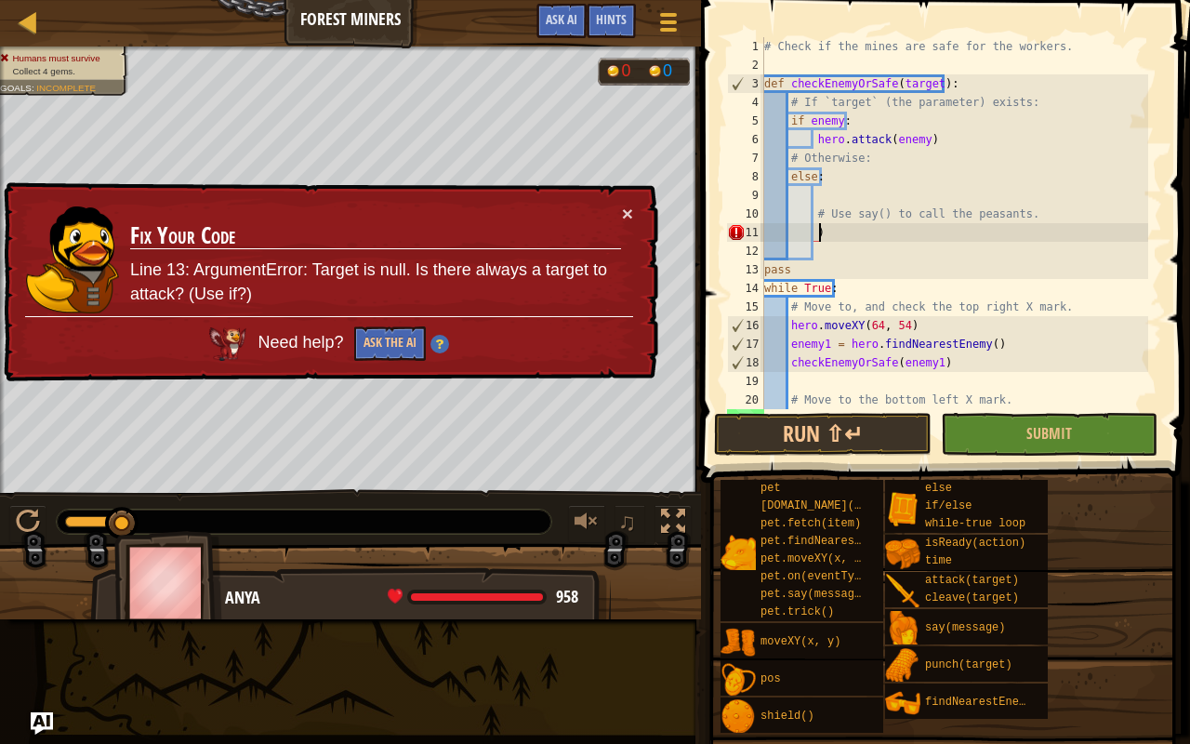
click at [819, 236] on div "# Check if the mines are safe for the workers. def checkEnemyOrSafe ( target ) …" at bounding box center [954, 241] width 388 height 409
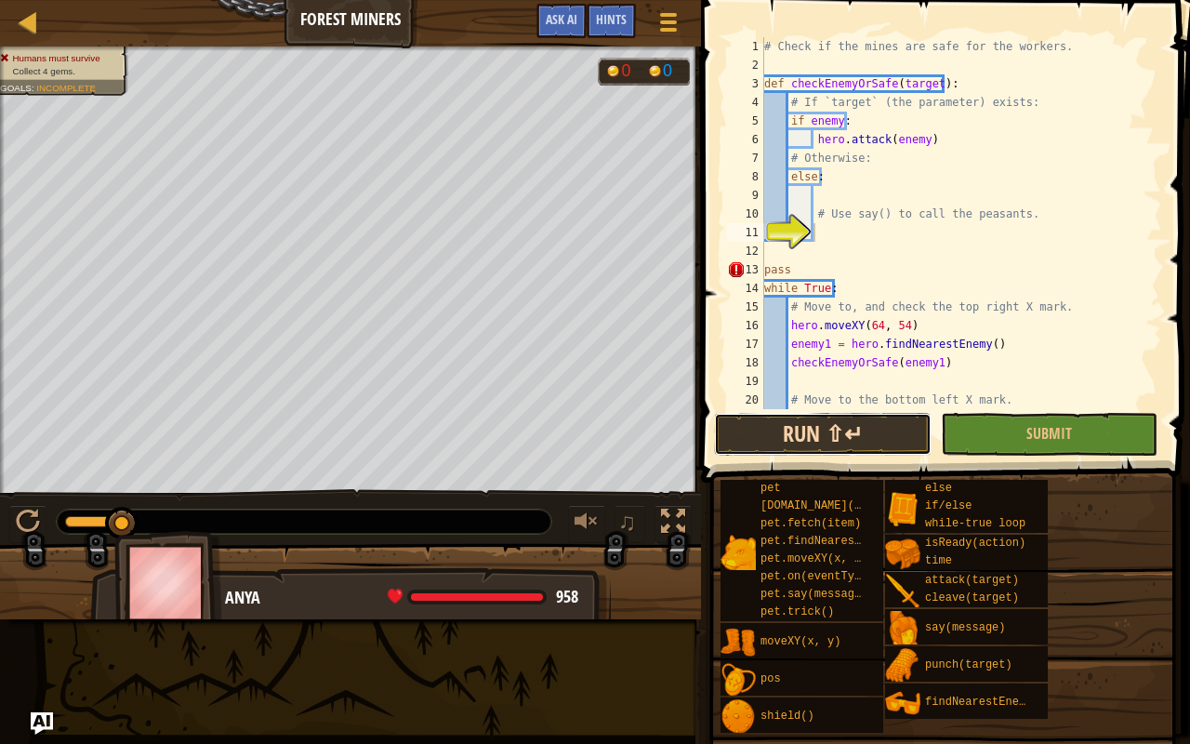
click at [789, 417] on button "Run ⇧↵" at bounding box center [822, 434] width 217 height 43
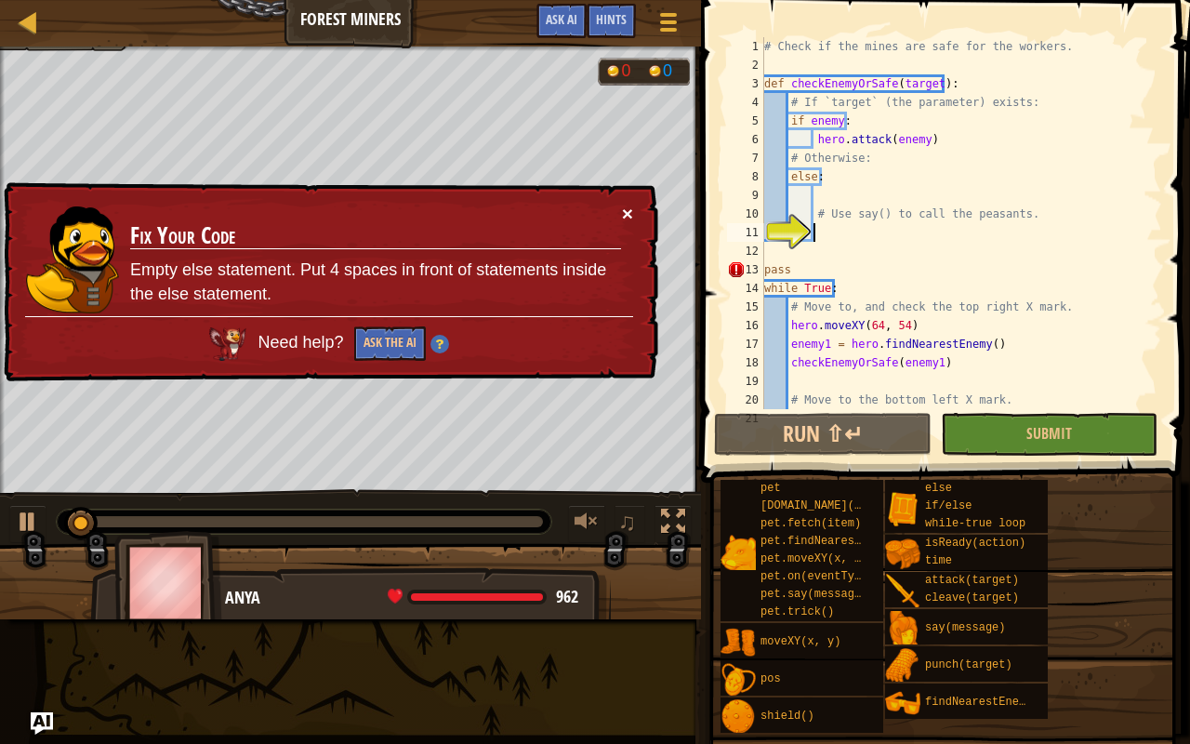
click at [630, 208] on button "×" at bounding box center [627, 214] width 11 height 20
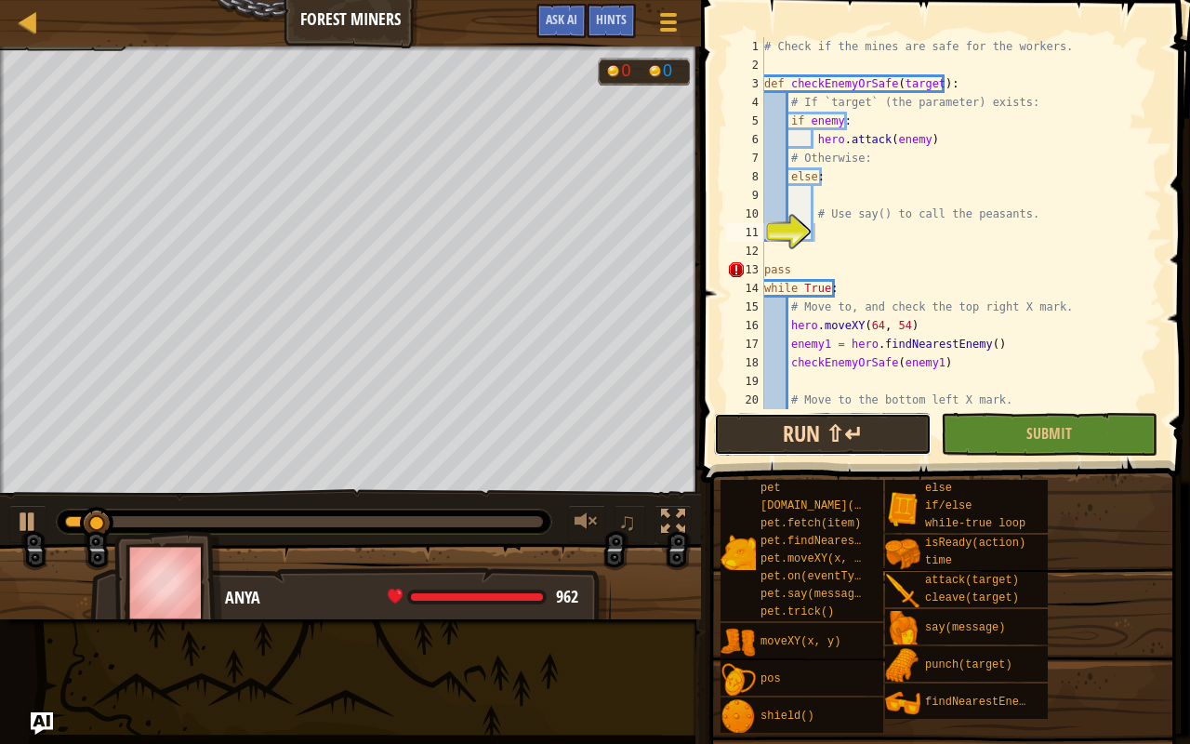
click at [785, 448] on button "Run ⇧↵" at bounding box center [822, 434] width 217 height 43
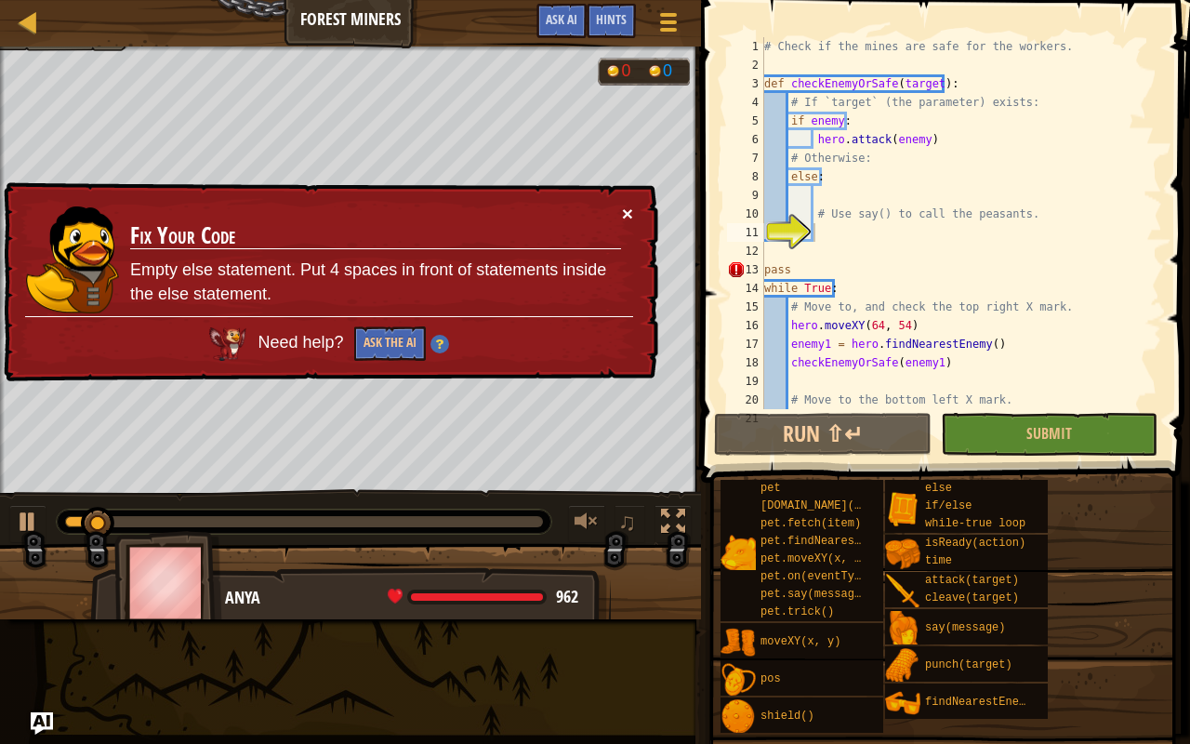
click at [628, 210] on button "×" at bounding box center [627, 214] width 11 height 20
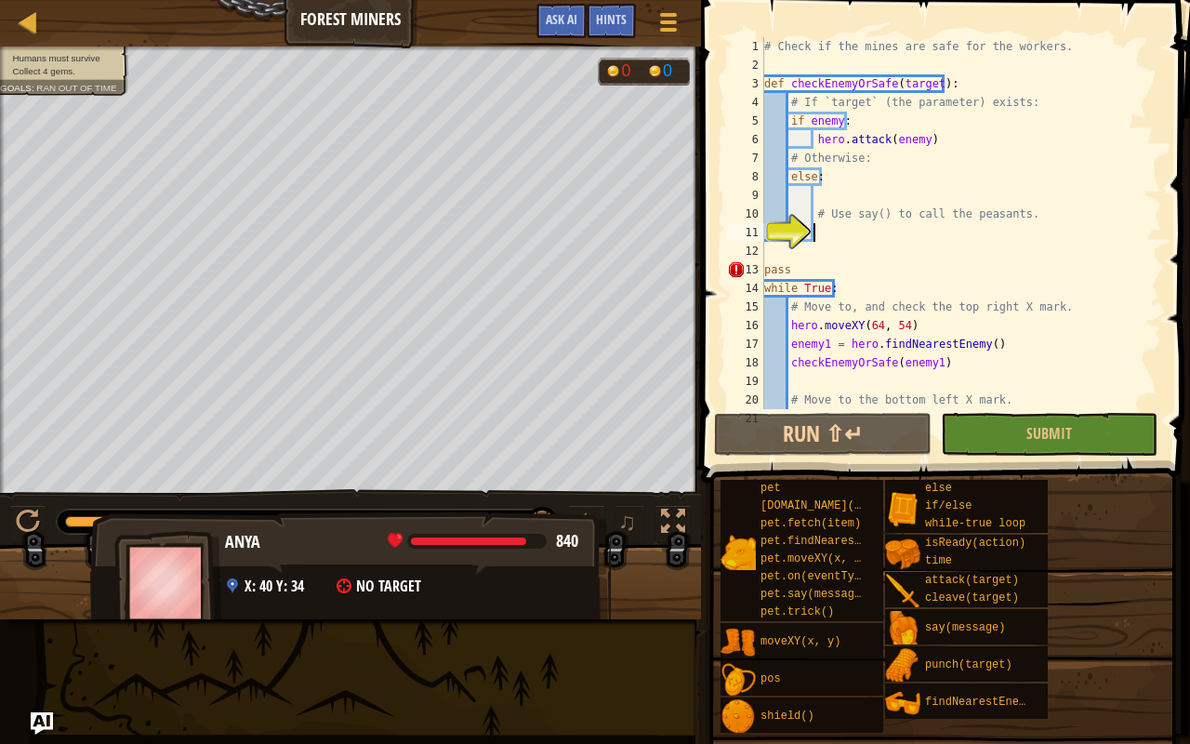
scroll to position [8, 4]
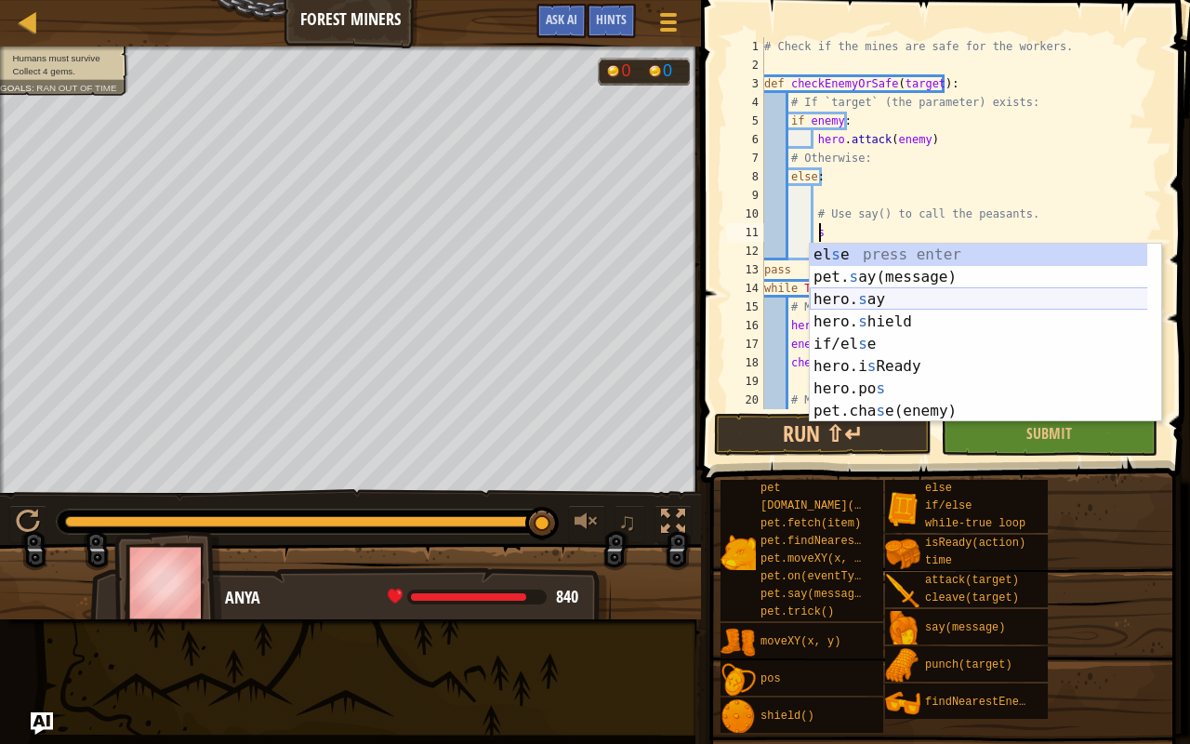
click at [861, 294] on div "el s e press enter pet. s ay(message) press enter hero. s ay press enter hero. …" at bounding box center [979, 355] width 338 height 223
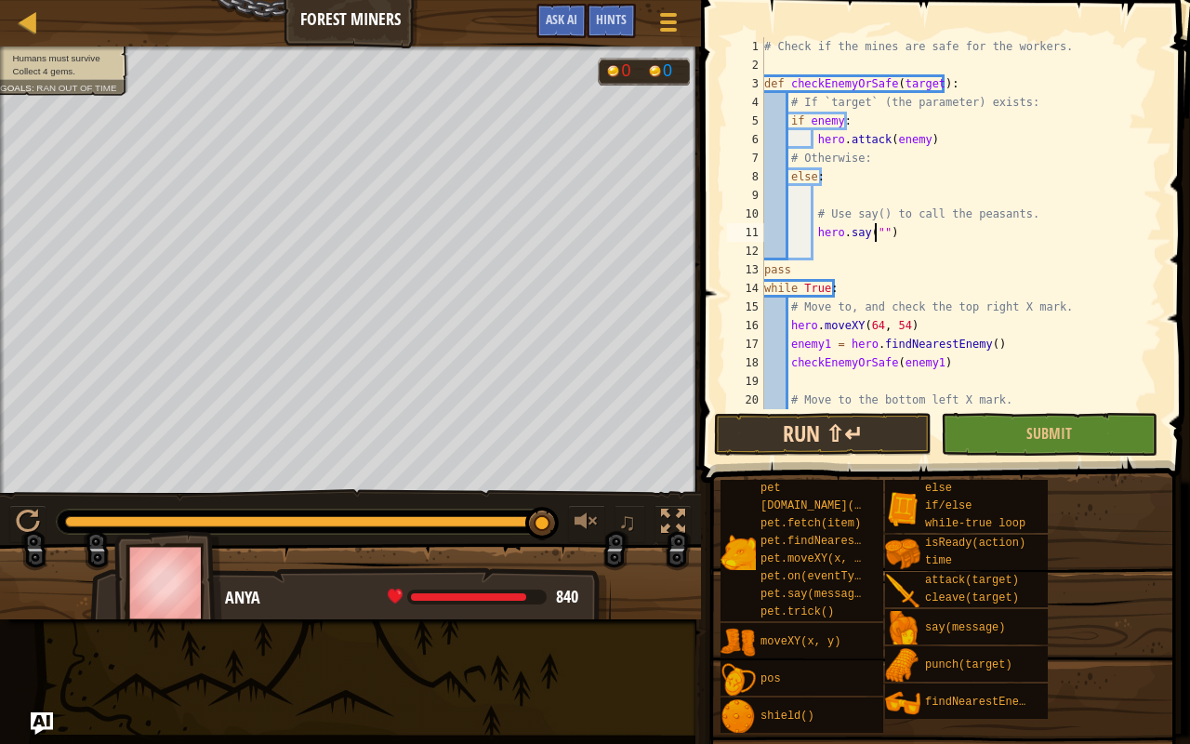
type textarea "hero.say("")"
click at [803, 426] on button "Run ⇧↵" at bounding box center [822, 434] width 217 height 43
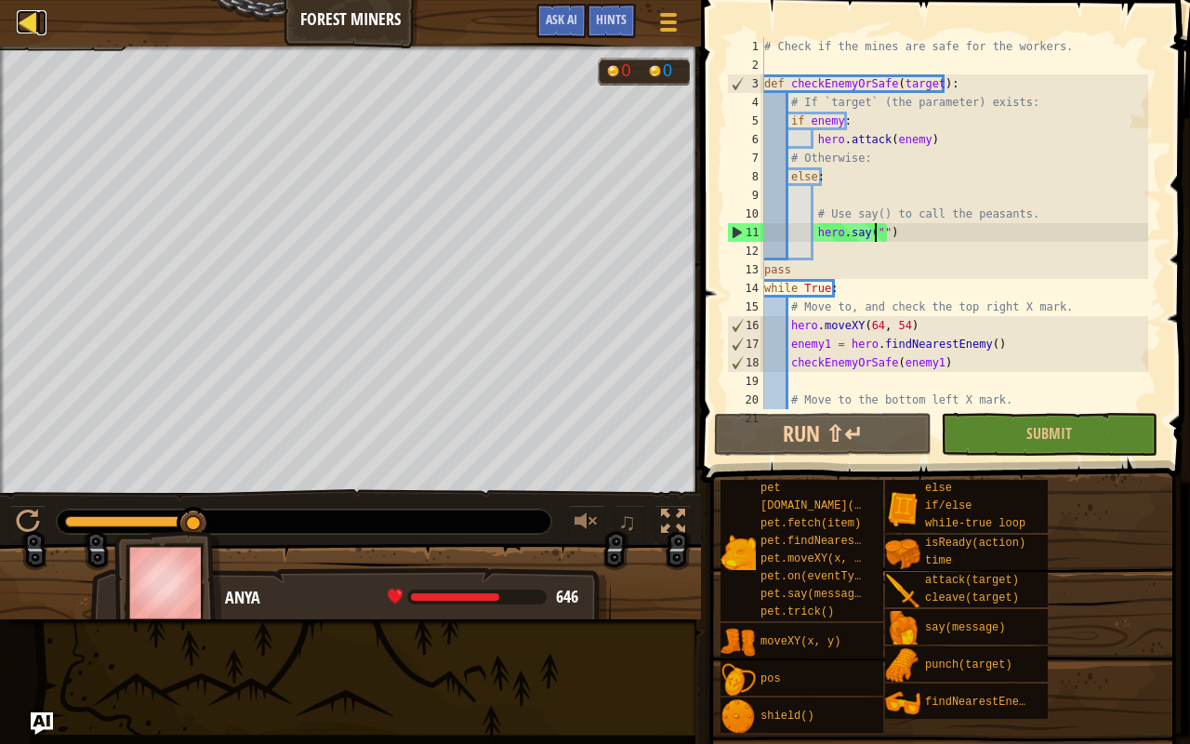
click at [32, 21] on div at bounding box center [28, 21] width 23 height 23
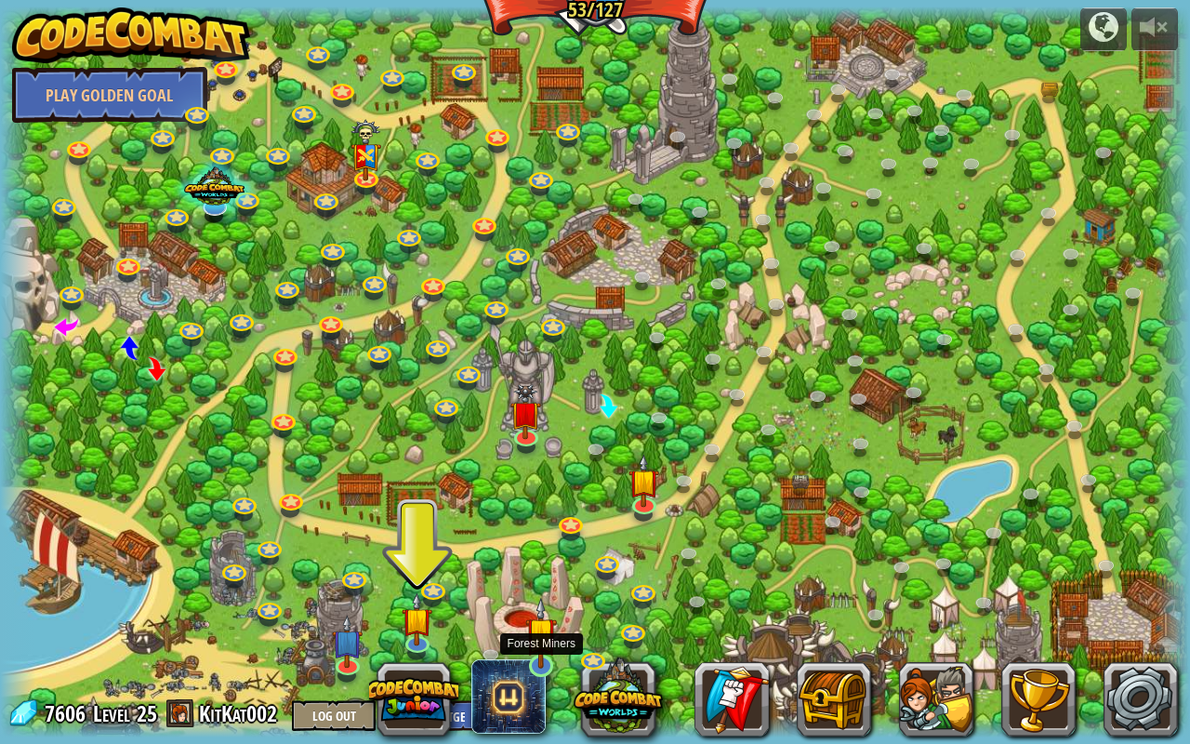
click at [550, 586] on img at bounding box center [540, 632] width 31 height 71
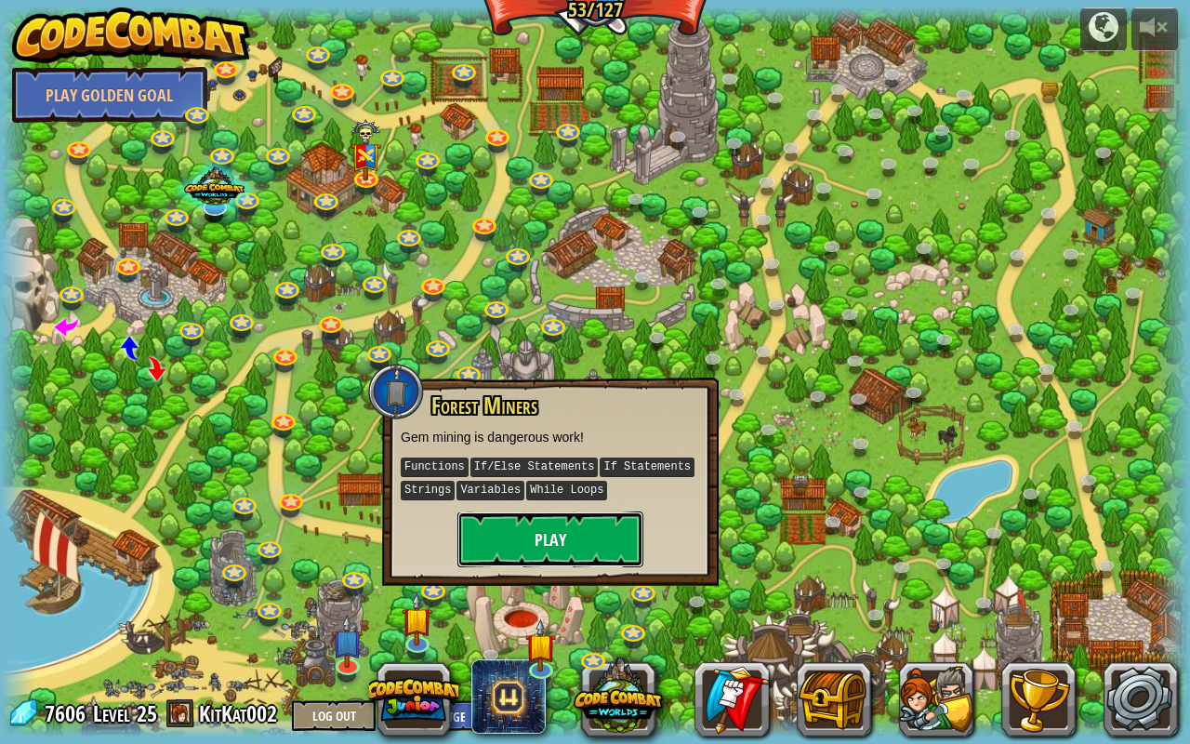
click at [541, 531] on button "Play" at bounding box center [550, 539] width 186 height 56
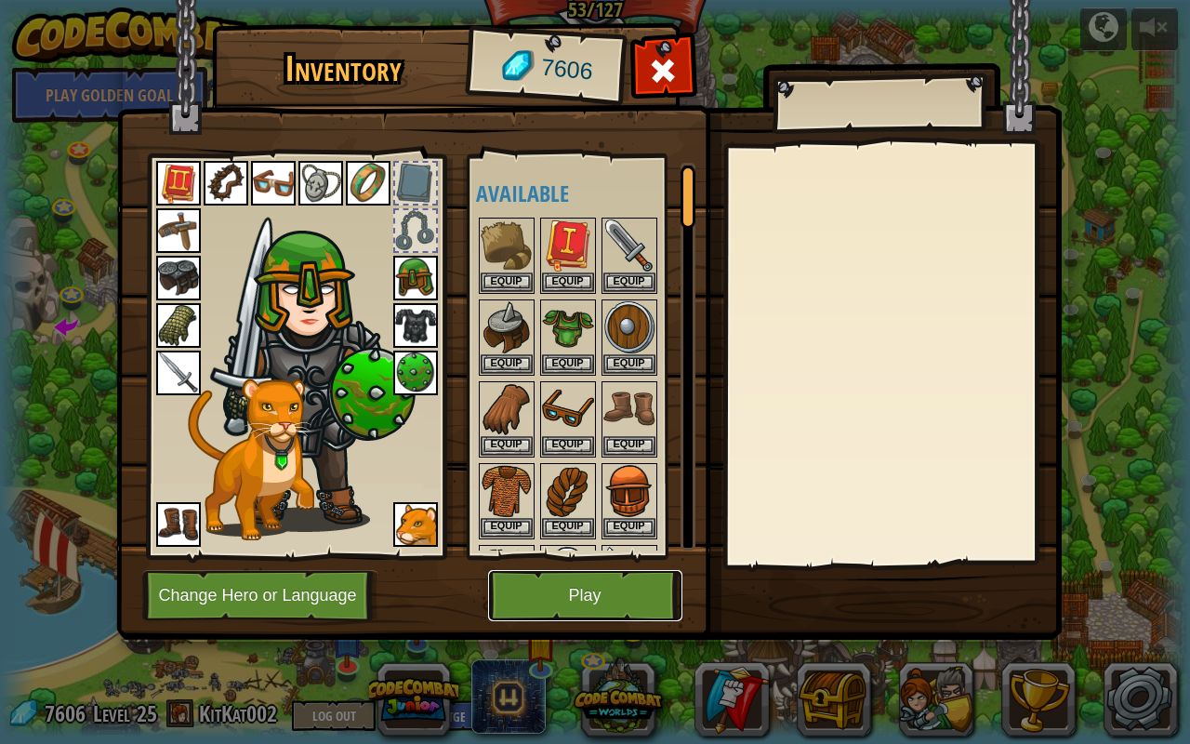
click at [591, 586] on button "Play" at bounding box center [585, 595] width 194 height 51
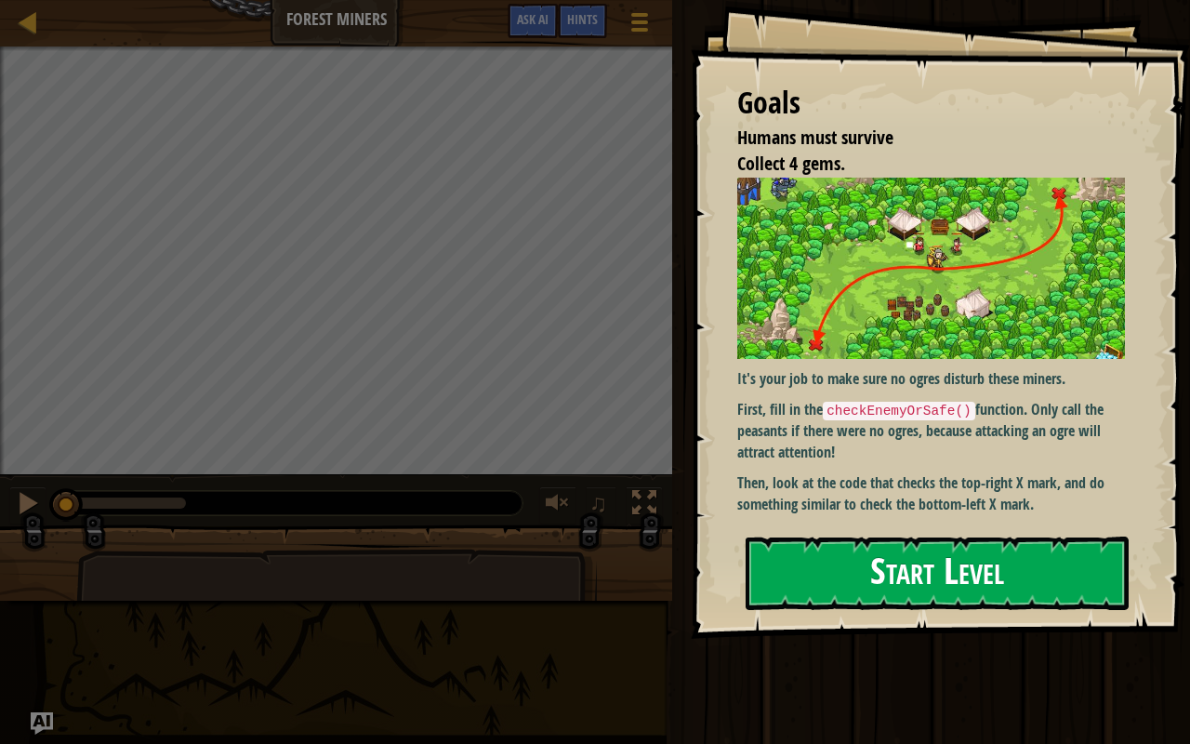
click at [816, 324] on img at bounding box center [938, 268] width 402 height 181
click at [917, 571] on button "Start Level" at bounding box center [937, 572] width 383 height 73
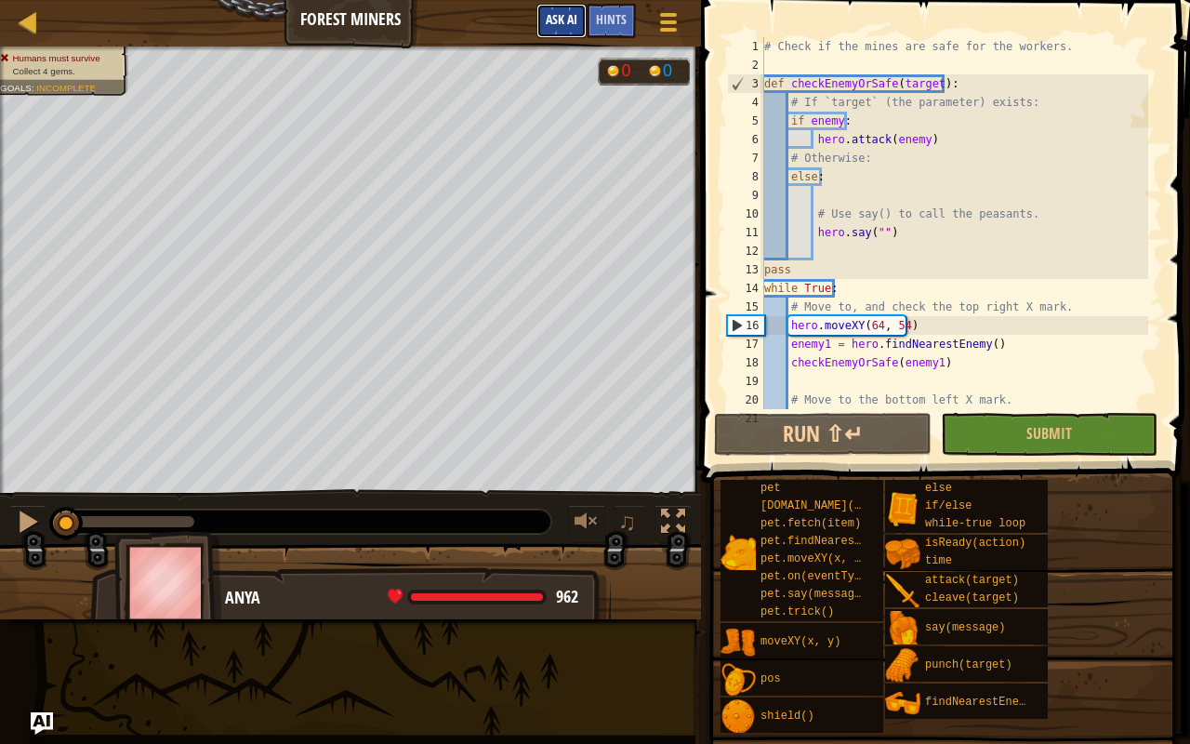
click at [578, 13] on button "Ask AI" at bounding box center [561, 21] width 50 height 34
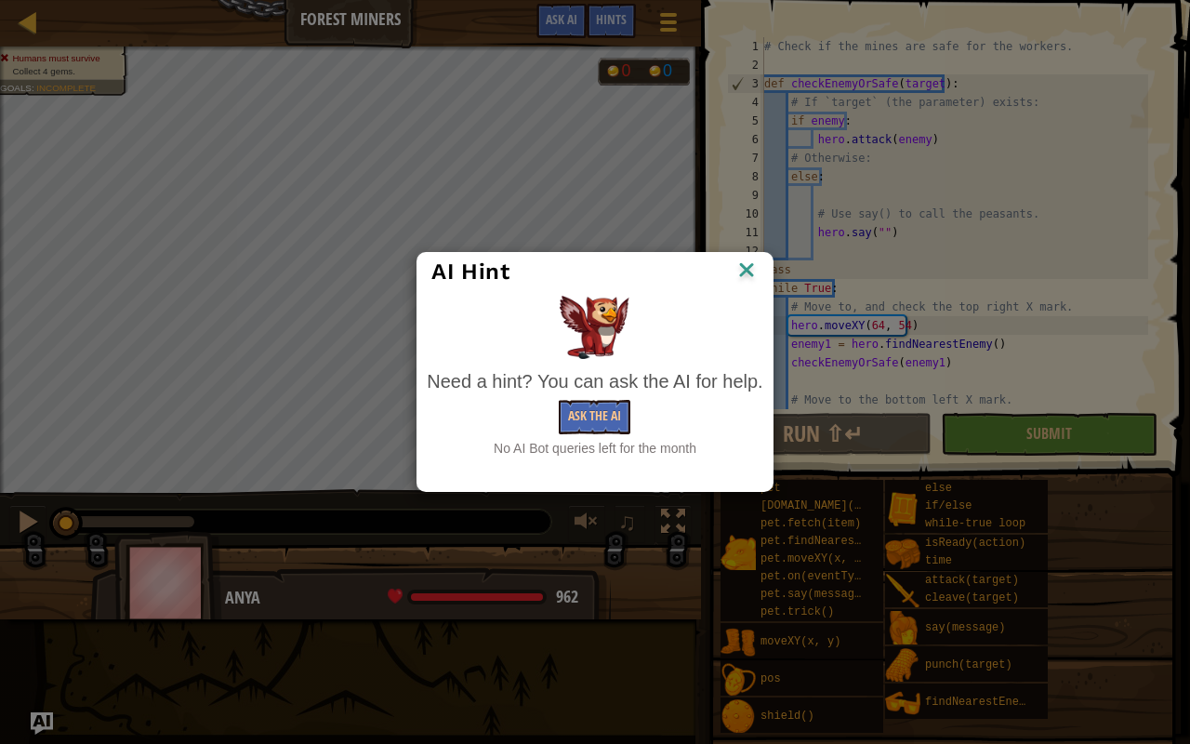
click at [749, 267] on img at bounding box center [746, 272] width 24 height 28
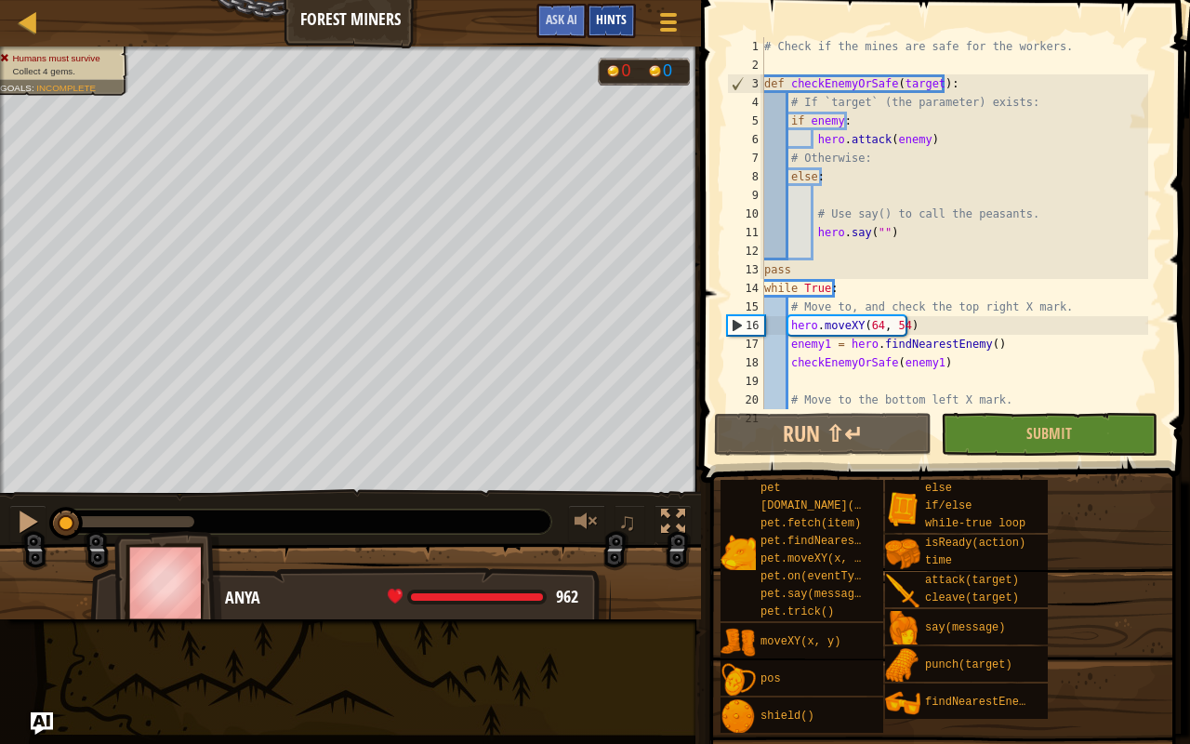
click at [604, 19] on span "Hints" at bounding box center [611, 19] width 31 height 18
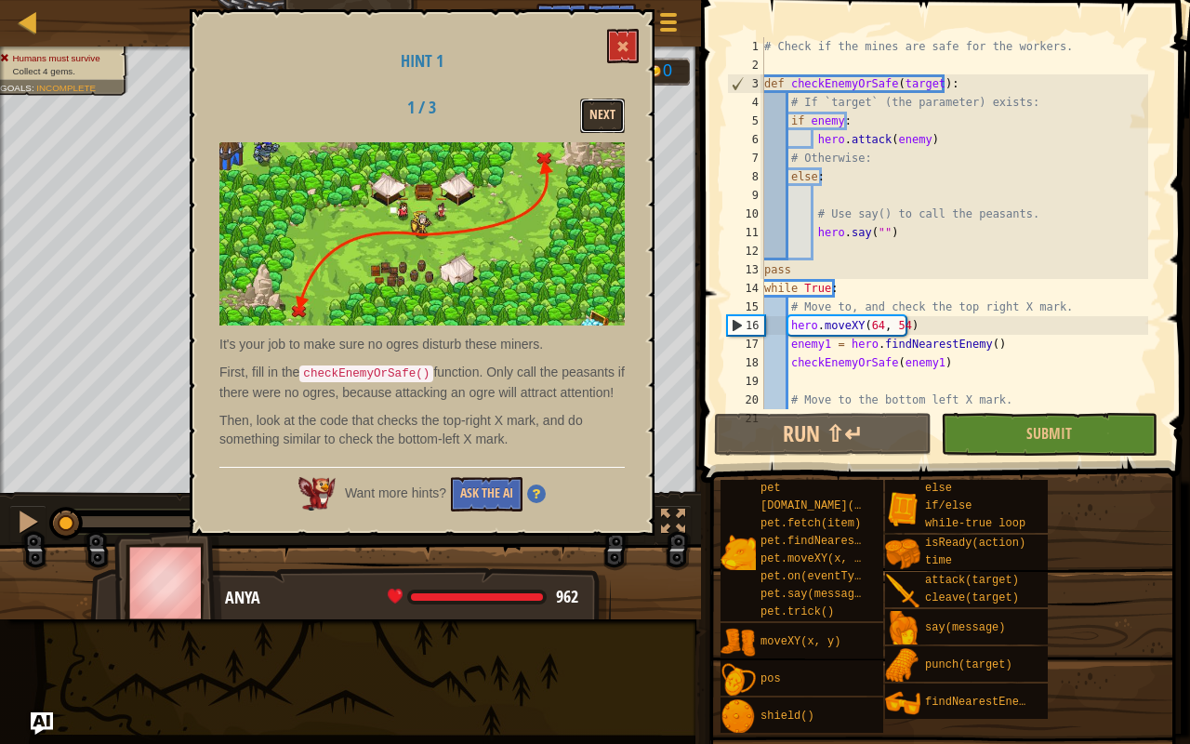
click at [613, 102] on button "Next" at bounding box center [602, 116] width 45 height 34
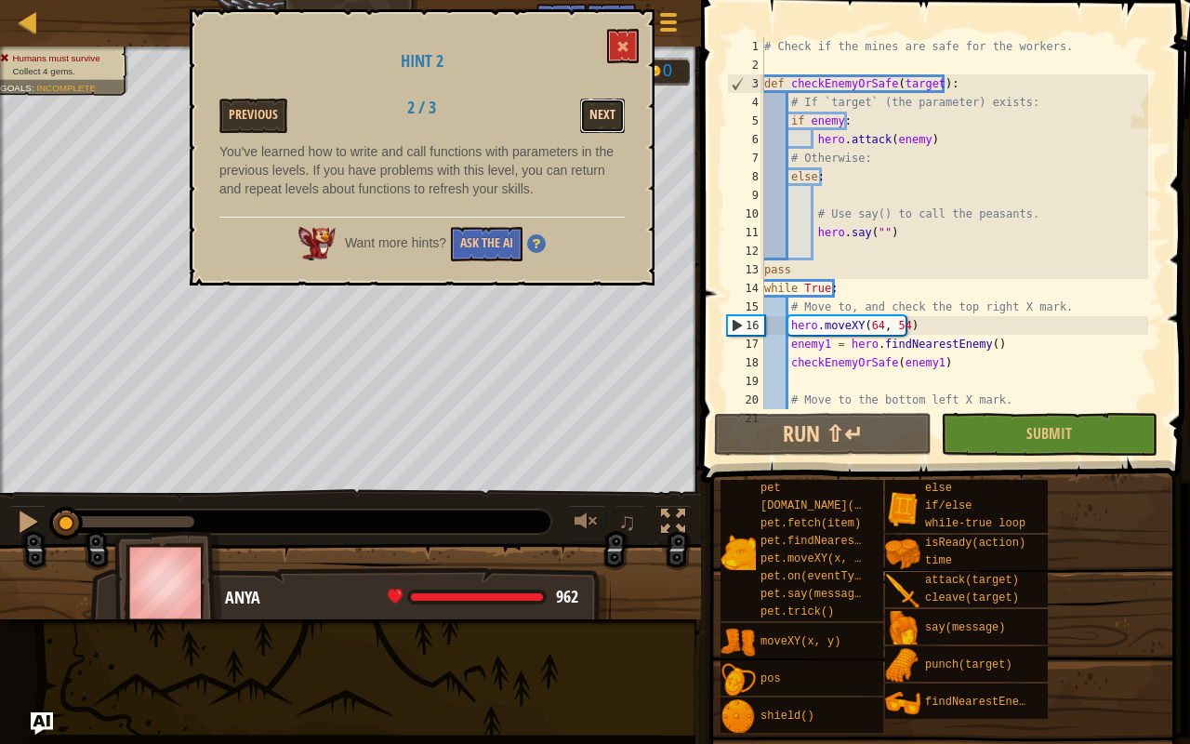
click at [619, 115] on button "Next" at bounding box center [602, 116] width 45 height 34
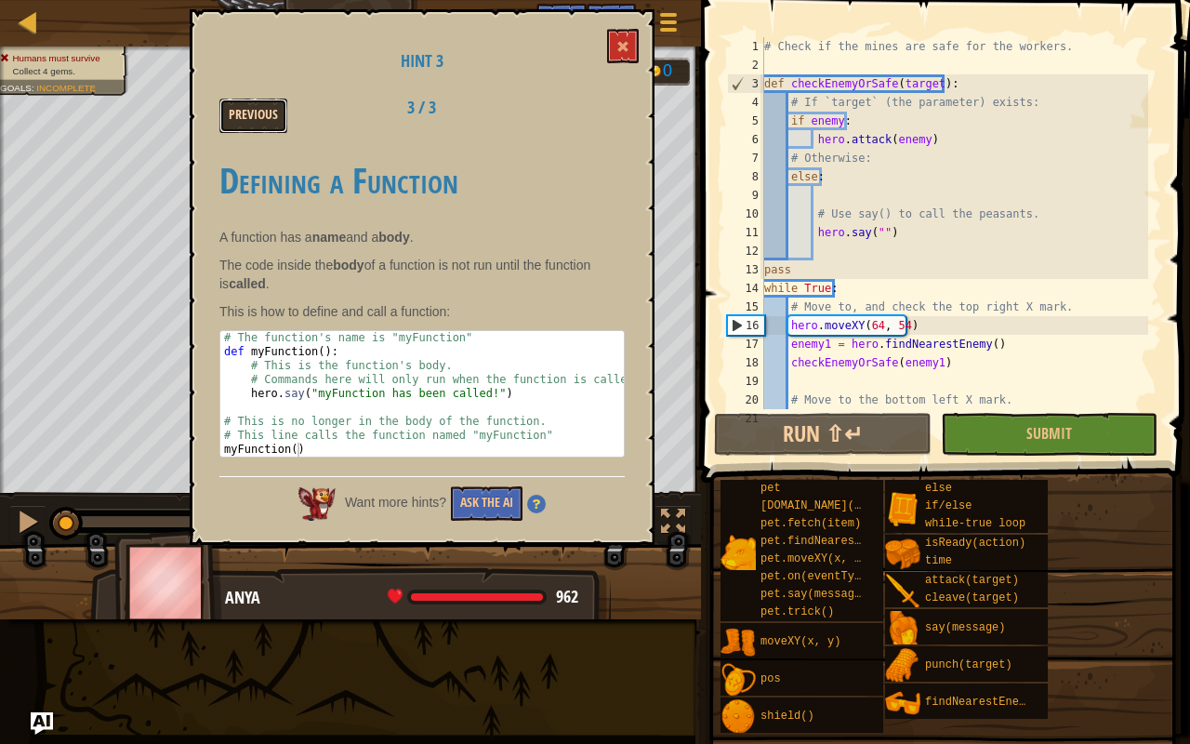
click at [246, 106] on button "Previous" at bounding box center [253, 116] width 68 height 34
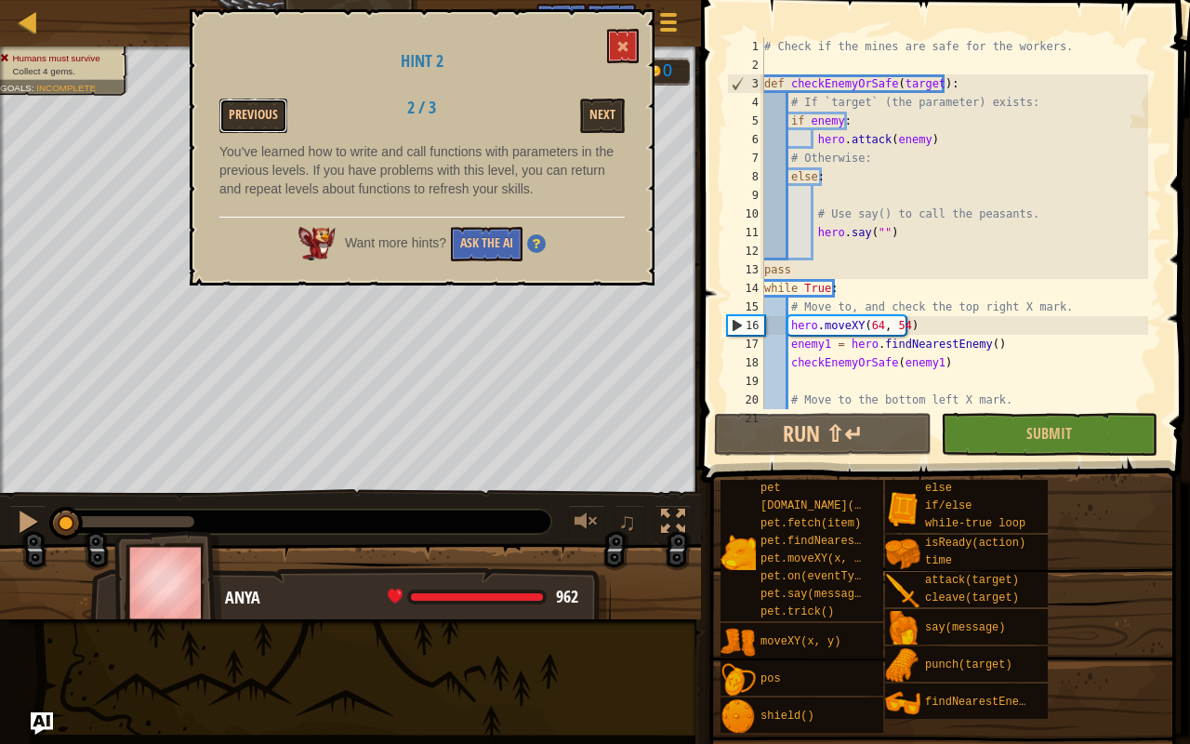
click at [246, 106] on button "Previous" at bounding box center [253, 116] width 68 height 34
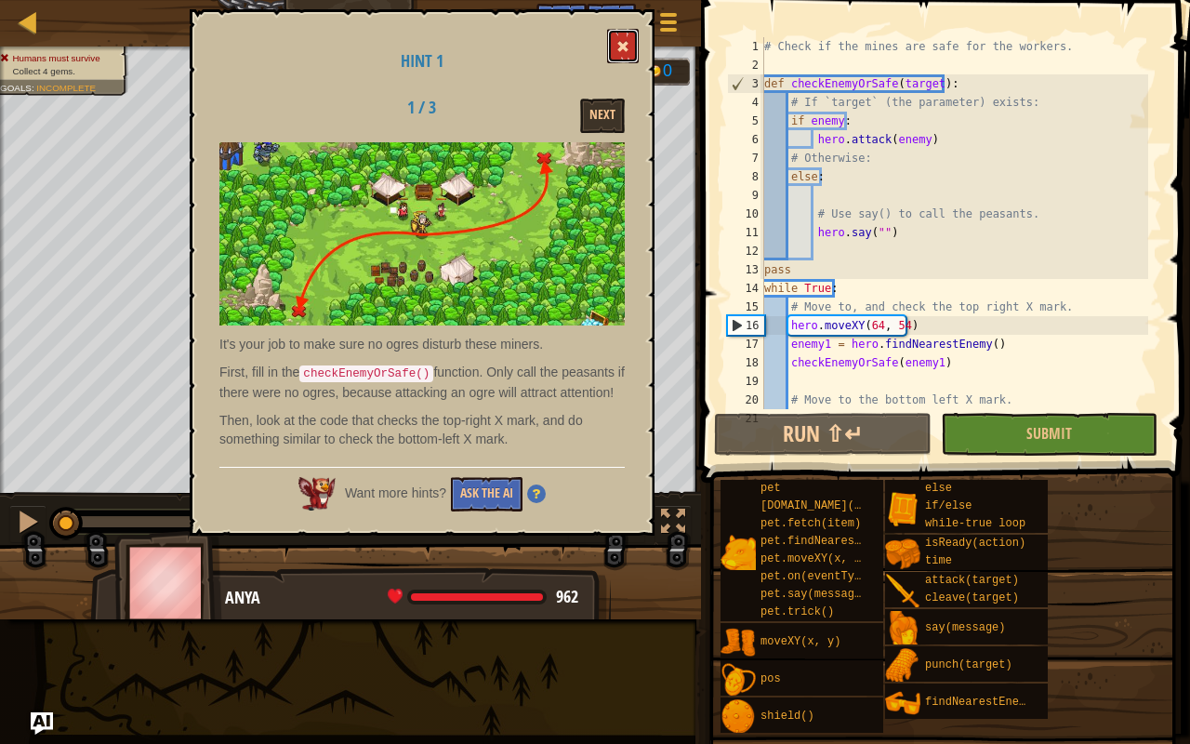
click at [627, 37] on button at bounding box center [623, 46] width 32 height 34
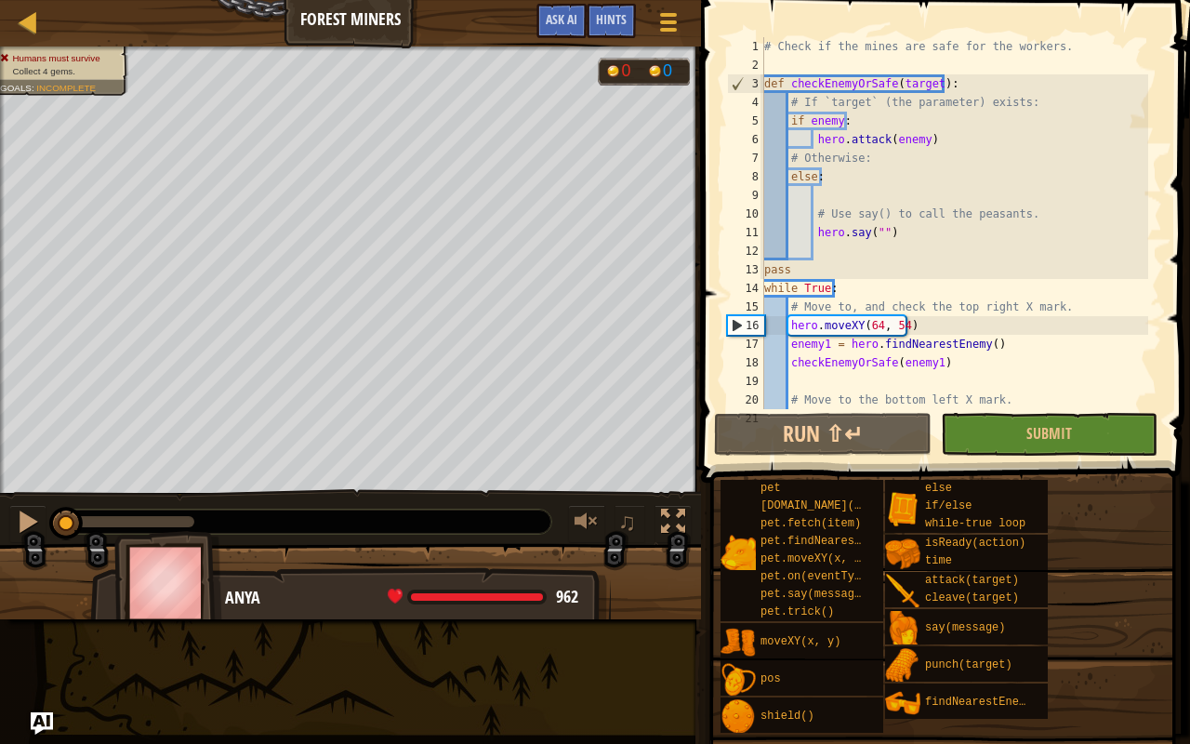
click at [838, 112] on div "# Check if the mines are safe for the workers. def checkEnemyOrSafe ( target ) …" at bounding box center [954, 241] width 388 height 409
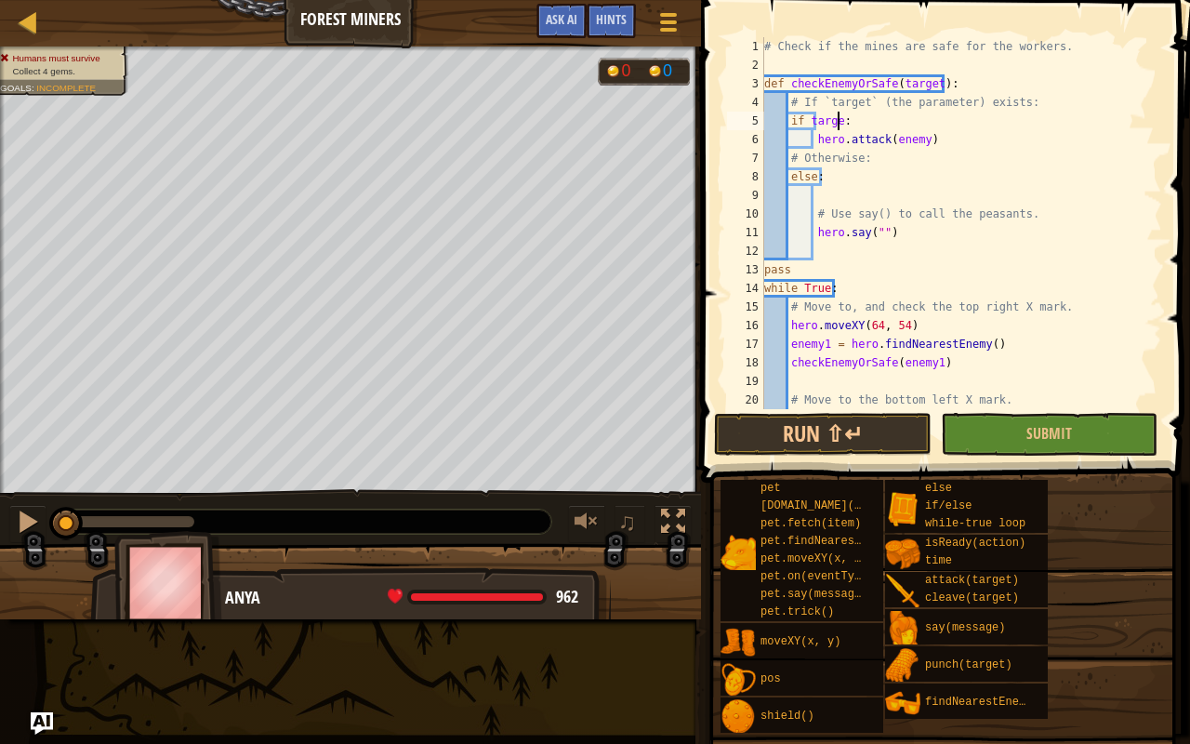
scroll to position [8, 6]
click at [861, 119] on div "# Check if the mines are safe for the workers. def checkEnemyOrSafe ( target ) …" at bounding box center [954, 241] width 388 height 409
click at [989, 157] on div "# Check if the mines are safe for the workers. def checkEnemyOrSafe ( target ) …" at bounding box center [954, 241] width 388 height 409
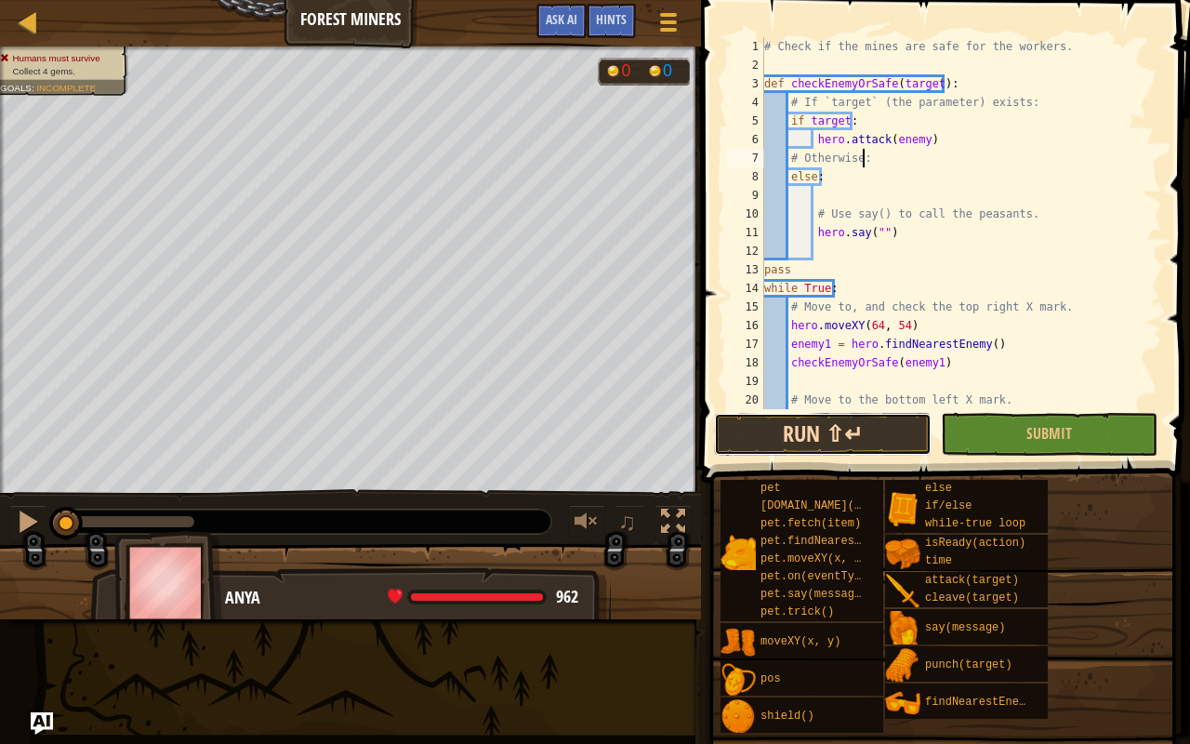
click at [839, 422] on button "Run ⇧↵" at bounding box center [822, 434] width 217 height 43
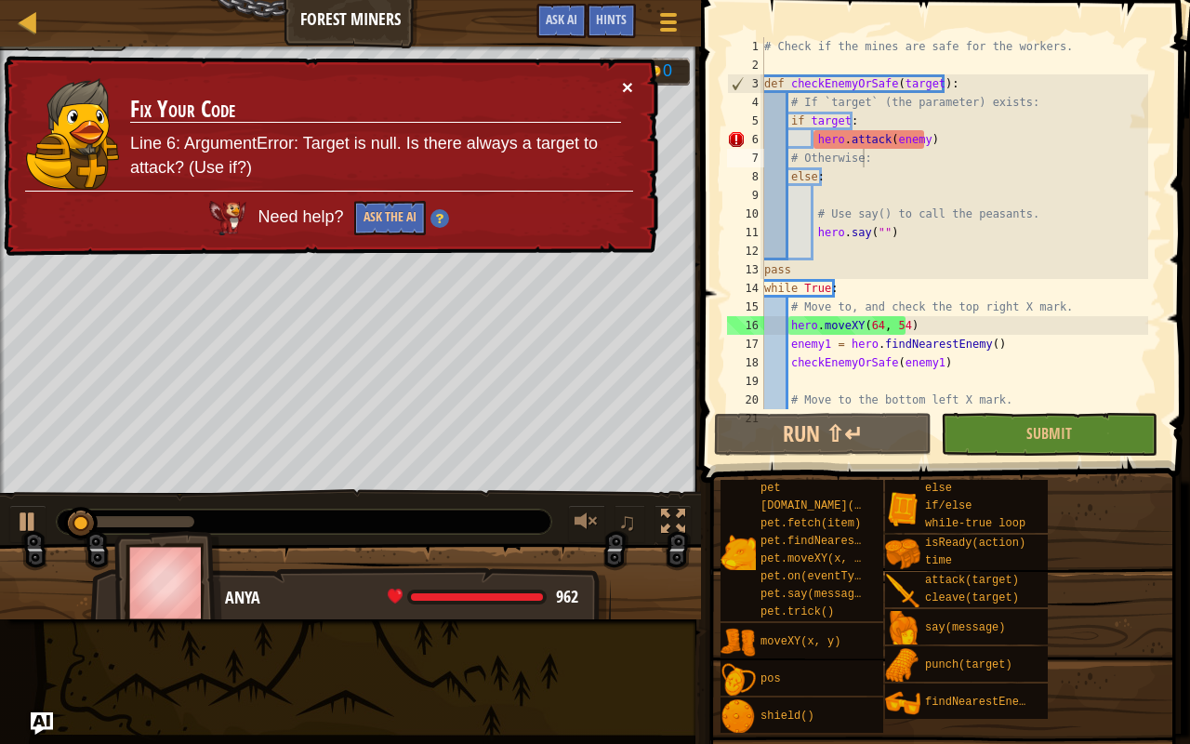
click at [627, 84] on button "×" at bounding box center [627, 87] width 11 height 20
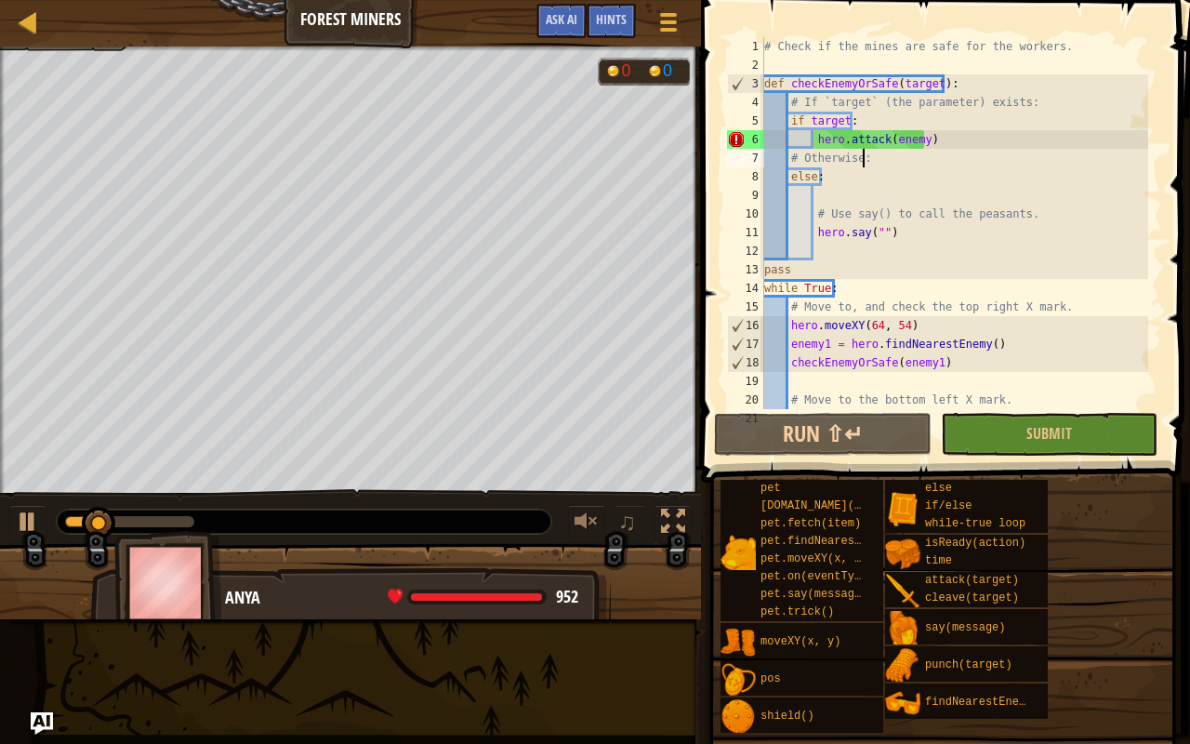
click at [918, 136] on div "# Check if the mines are safe for the workers. def checkEnemyOrSafe ( target ) …" at bounding box center [954, 241] width 388 height 409
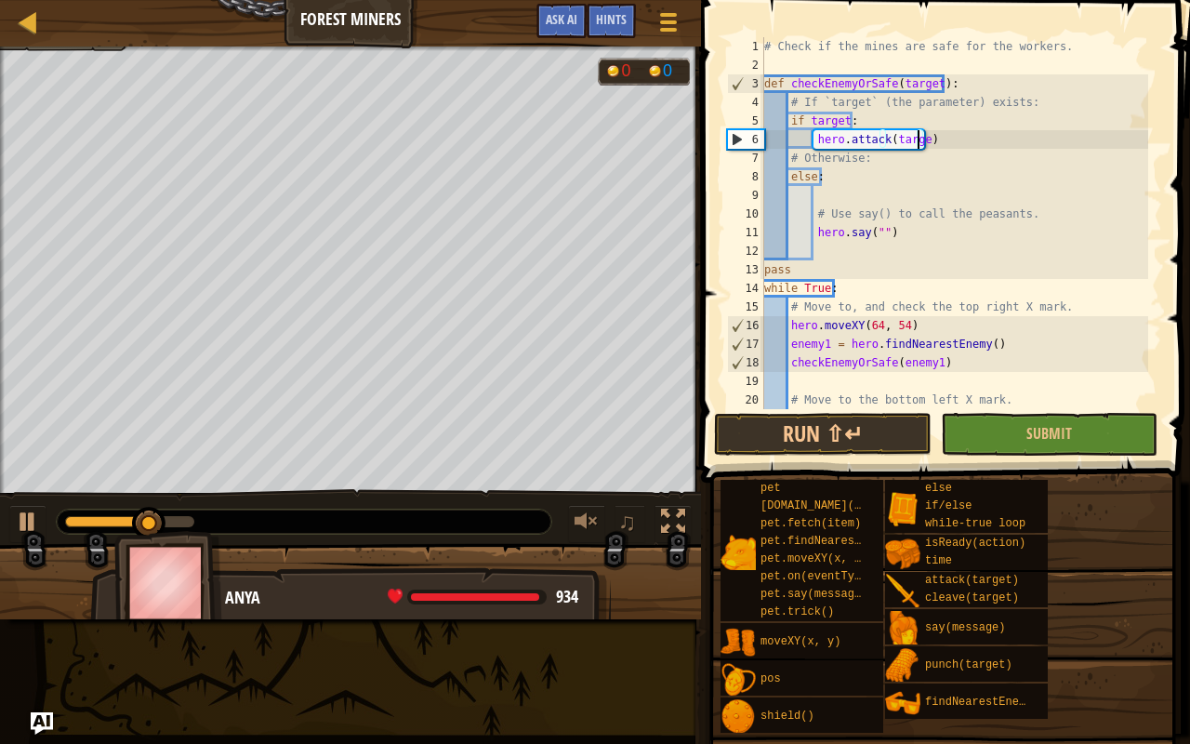
scroll to position [8, 13]
type textarea "hero.attack(target)"
click at [842, 435] on button "Run ⇧↵" at bounding box center [822, 434] width 217 height 43
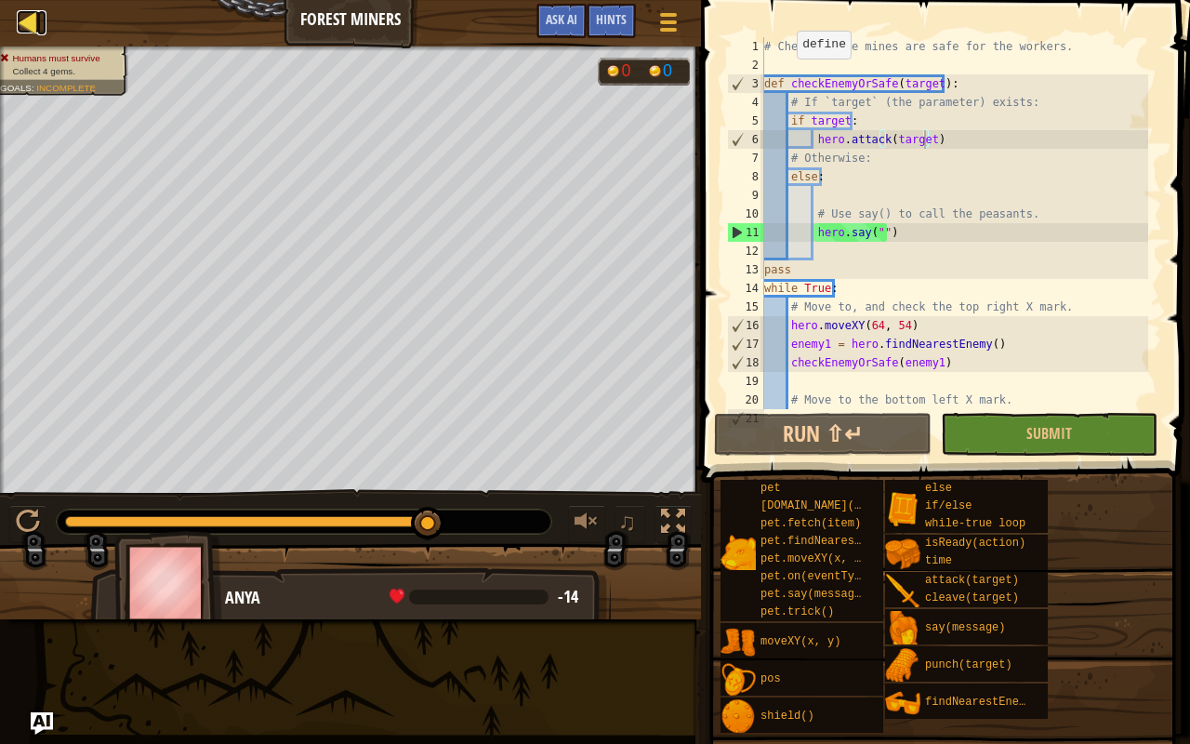
click at [33, 18] on div at bounding box center [28, 21] width 23 height 23
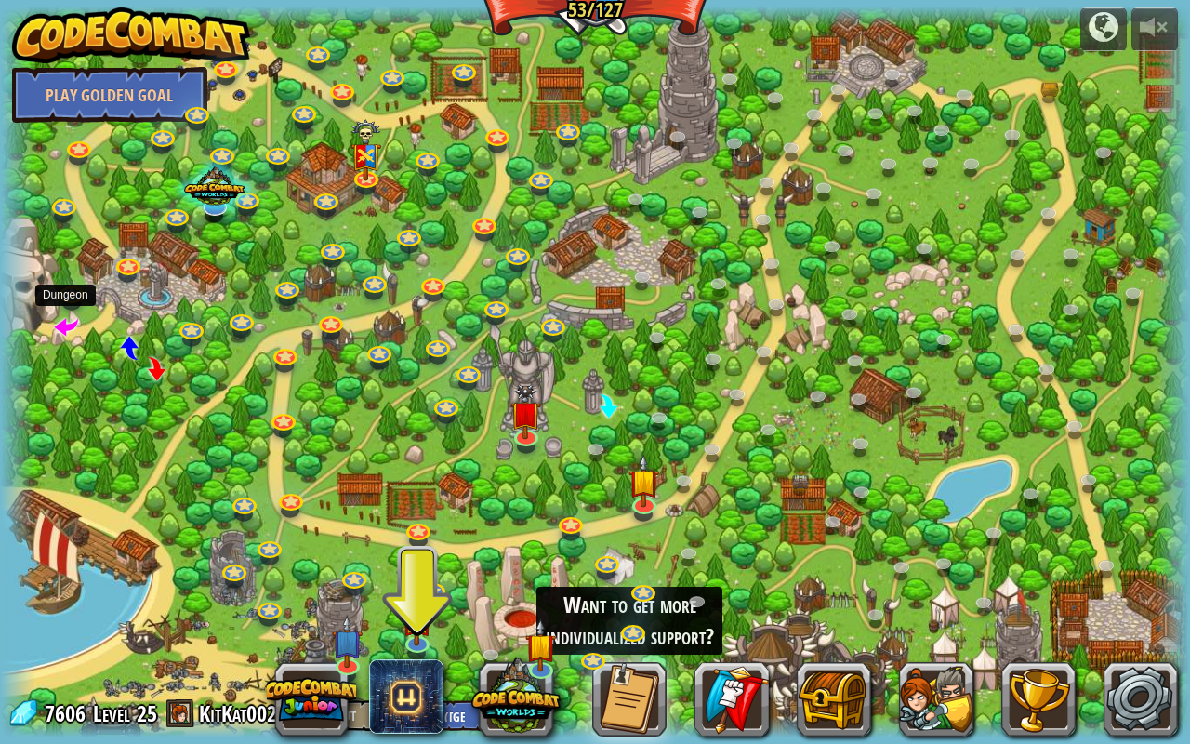
click at [65, 325] on span at bounding box center [66, 325] width 24 height 24
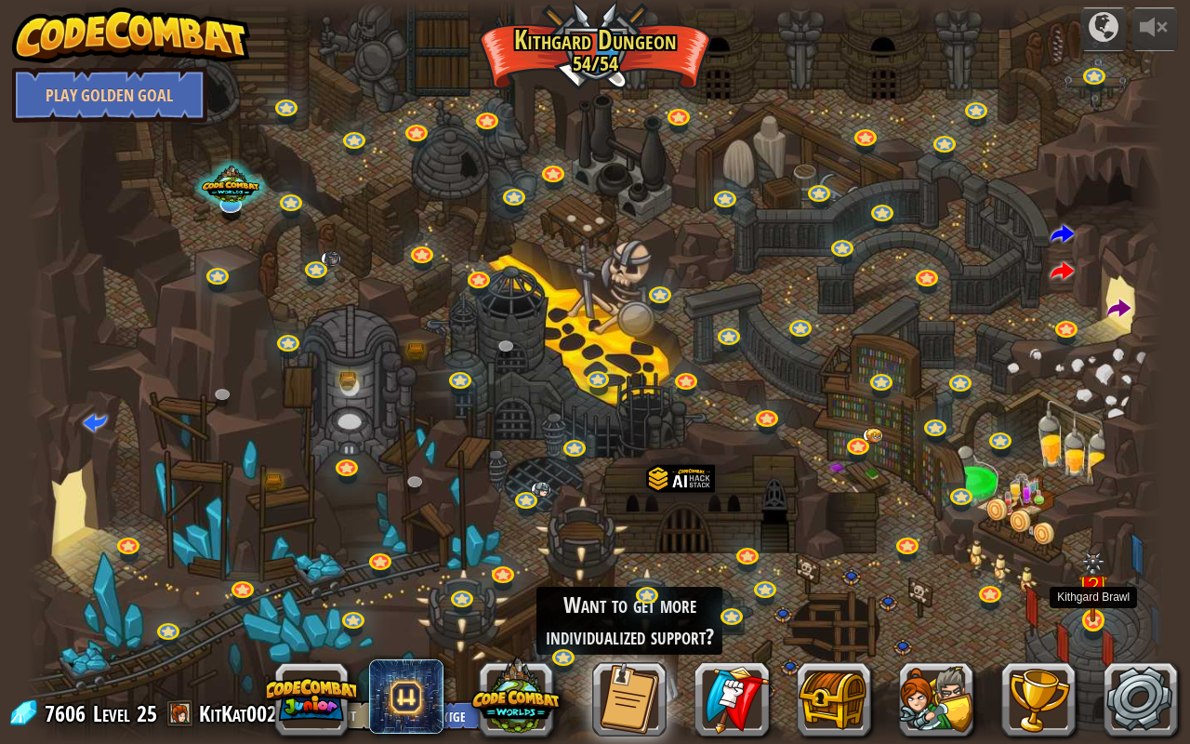
click at [1087, 586] on img at bounding box center [1092, 587] width 29 height 70
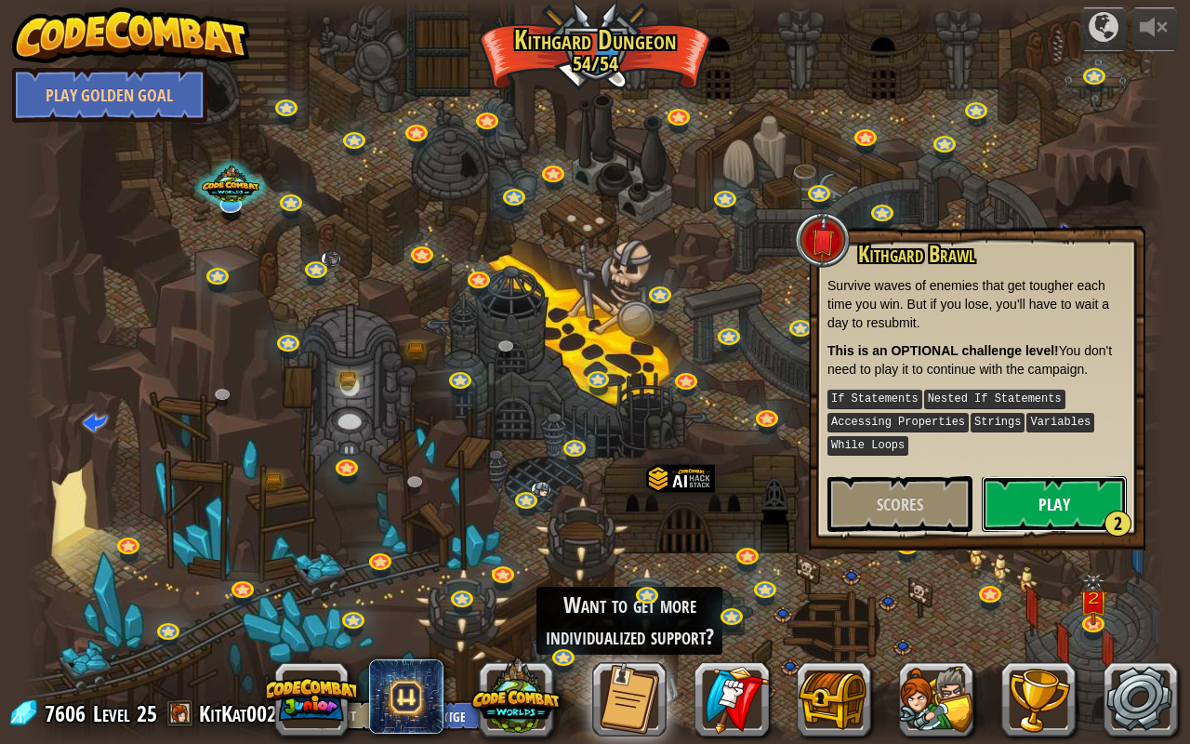
click at [1043, 500] on button "Play 2" at bounding box center [1054, 504] width 145 height 56
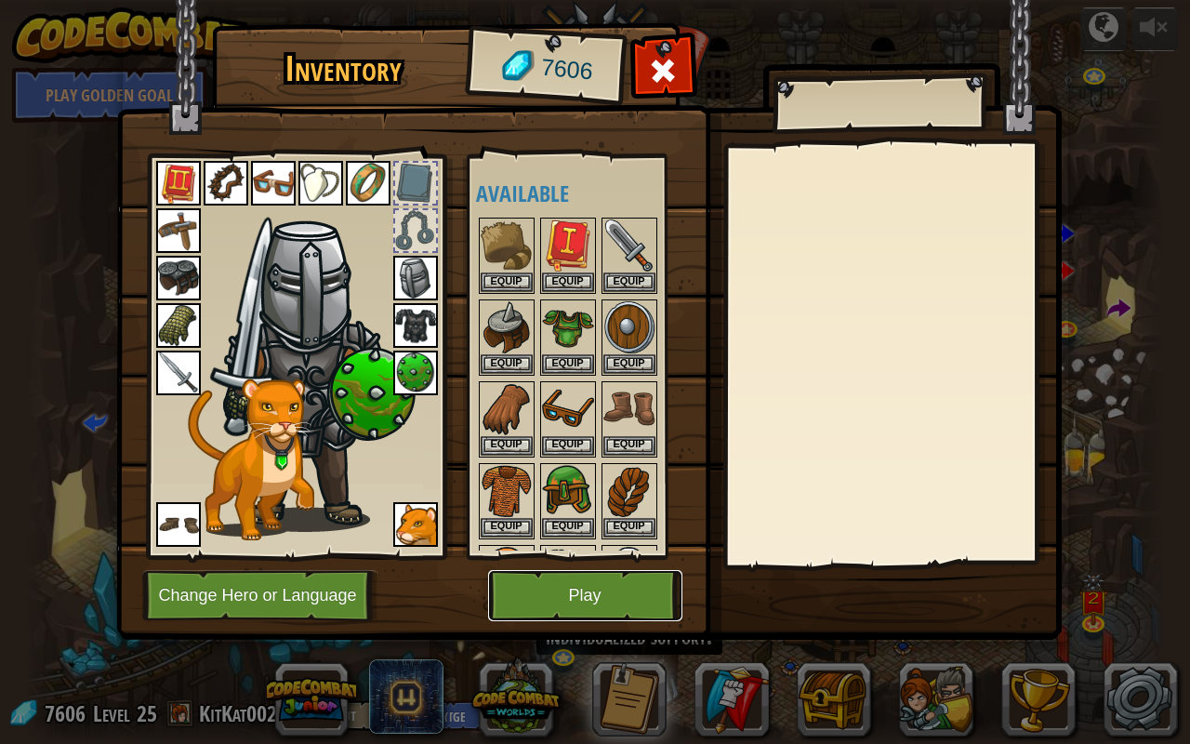
click at [540, 586] on button "Play" at bounding box center [585, 595] width 194 height 51
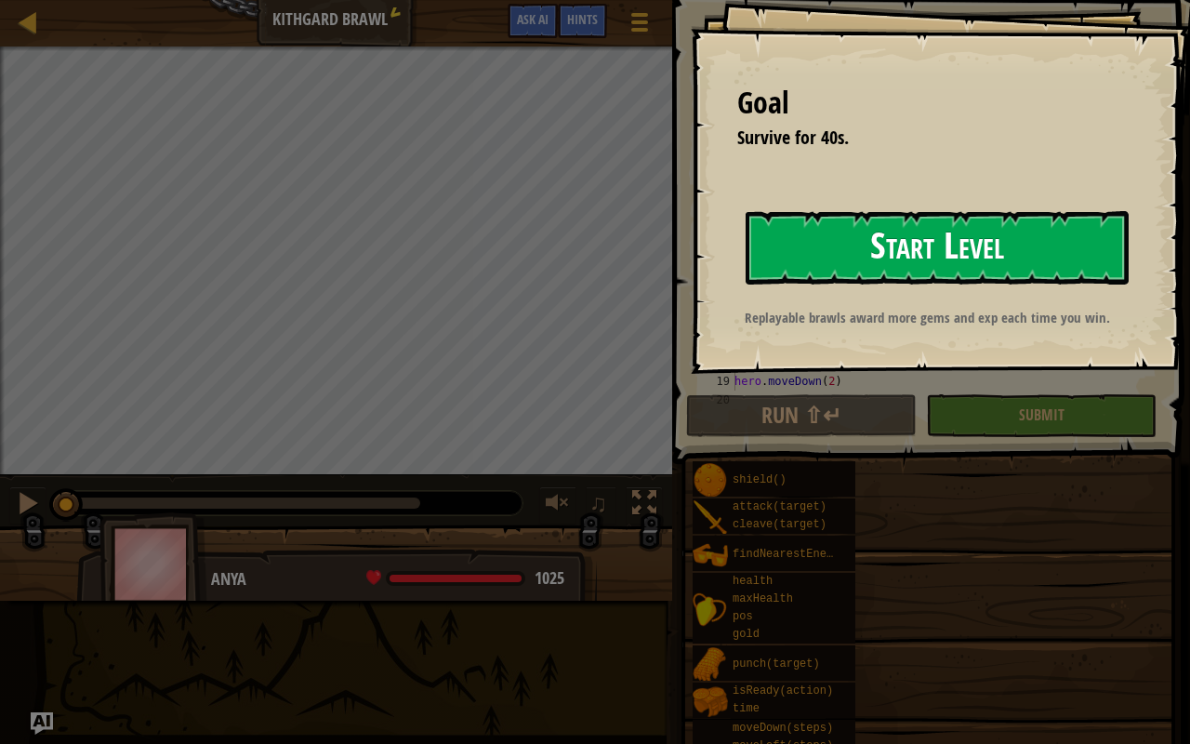
click at [852, 229] on button "Start Level" at bounding box center [937, 247] width 383 height 73
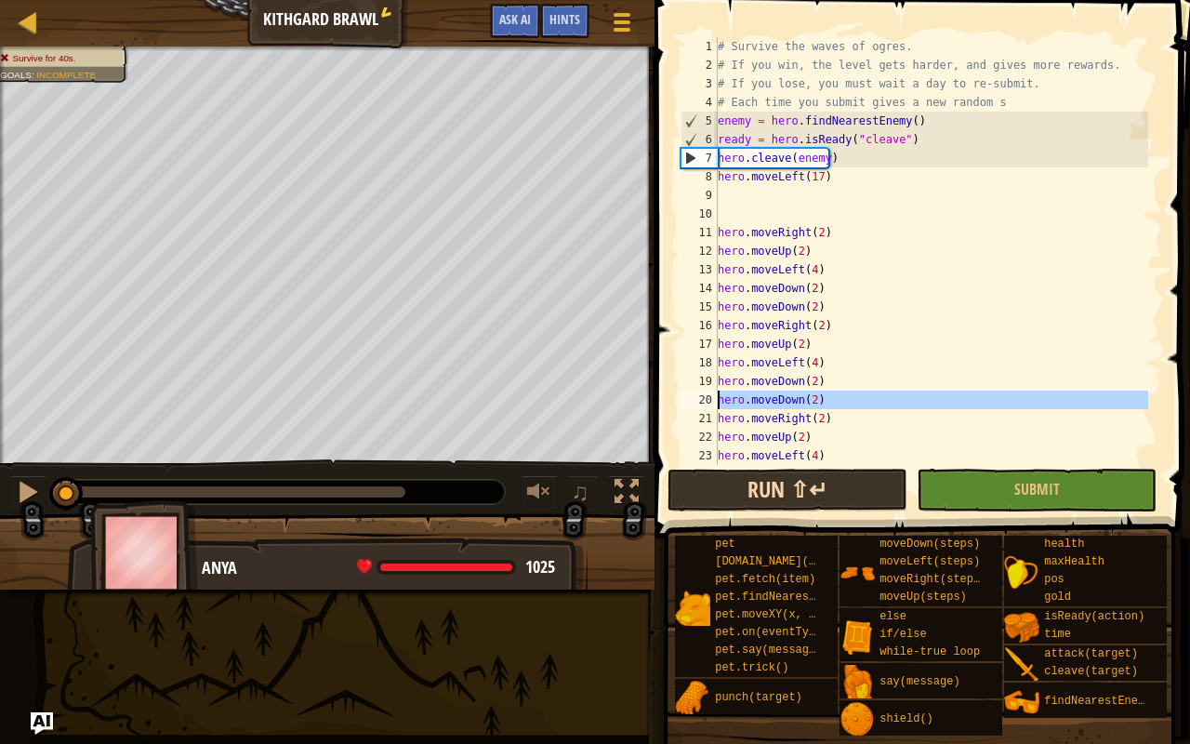
click at [716, 407] on div "20" at bounding box center [698, 399] width 37 height 19
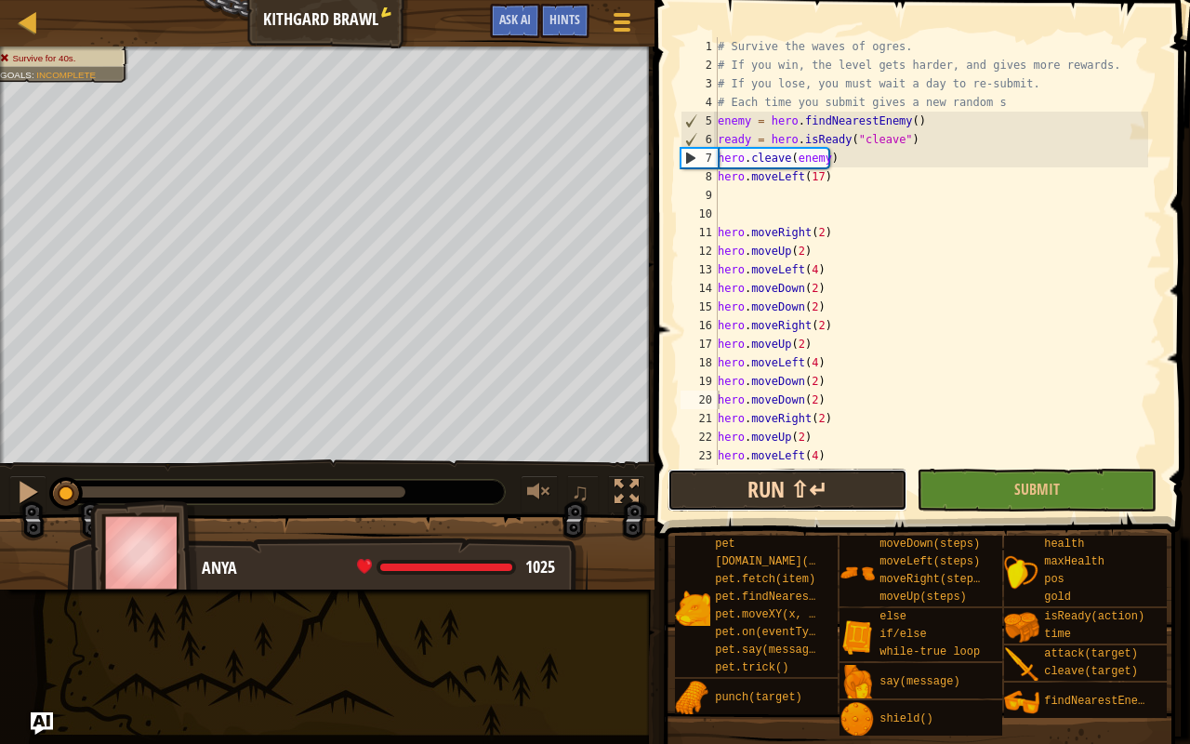
click at [724, 478] on button "Run ⇧↵" at bounding box center [787, 490] width 240 height 43
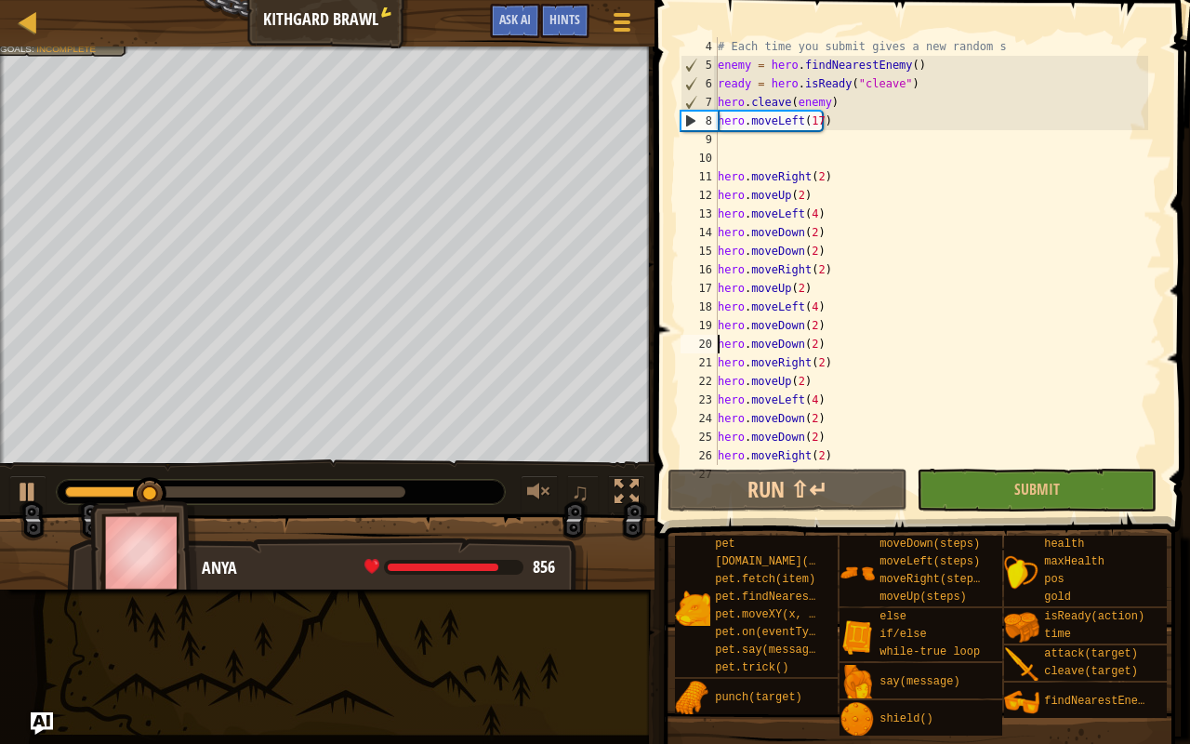
scroll to position [56, 0]
click at [829, 456] on div "# Each time you submit gives a new random s enemy = hero . findNearestEnemy ( )…" at bounding box center [931, 269] width 434 height 465
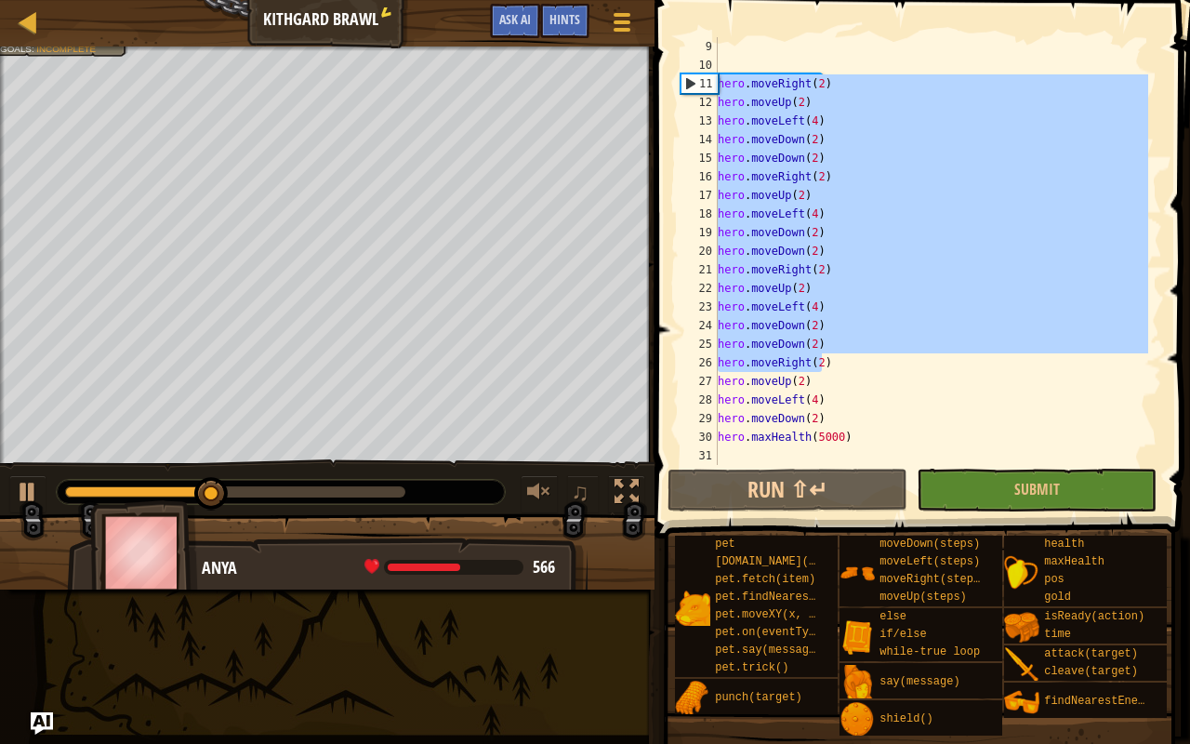
drag, startPoint x: 829, startPoint y: 456, endPoint x: 711, endPoint y: 82, distance: 391.9
click at [711, 82] on div "hero.moveRight(2) 9 10 11 12 13 14 15 16 17 18 19 20 21 22 23 24 25 26 27 28 29…" at bounding box center [919, 251] width 485 height 428
type textarea "hero.moveRight(2) hero.moveUp(2)"
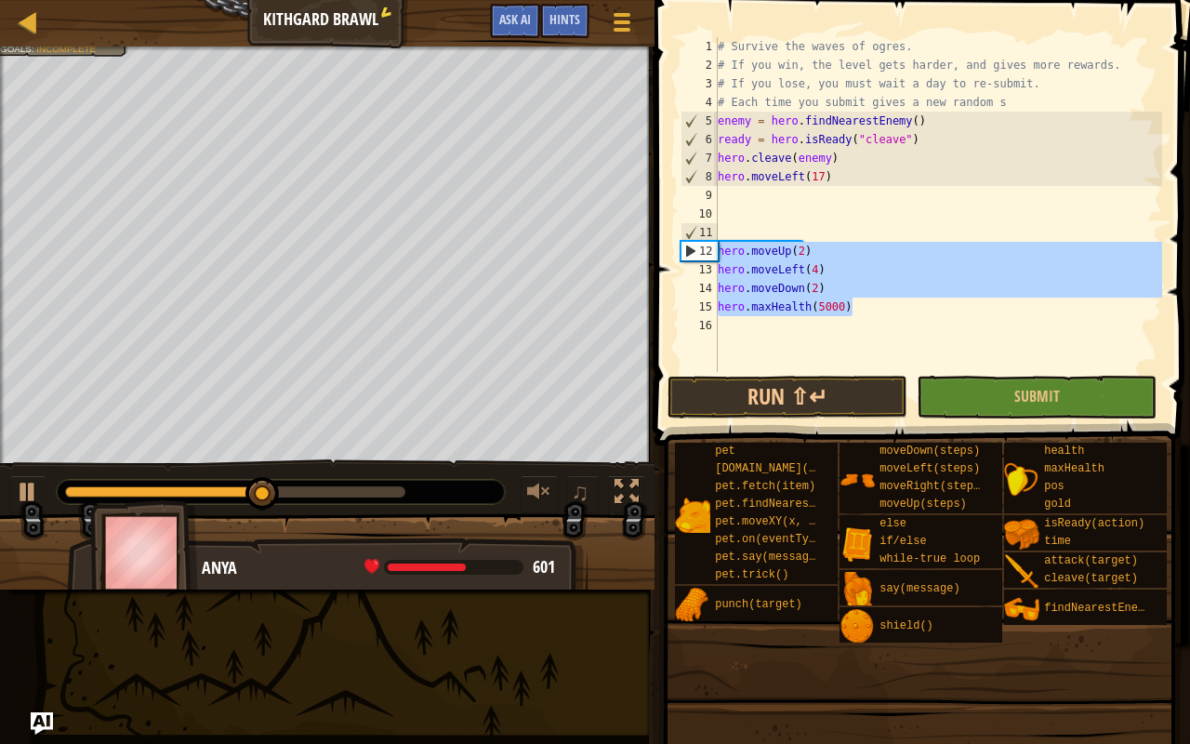
drag, startPoint x: 853, startPoint y: 301, endPoint x: 681, endPoint y: 253, distance: 178.6
click at [681, 253] on div "1 2 3 4 5 6 7 8 9 10 11 12 13 14 15 16 # Survive the waves of ogres. # If you w…" at bounding box center [919, 204] width 485 height 335
type textarea "hero.moveUp(2) hero.moveLeft(4)"
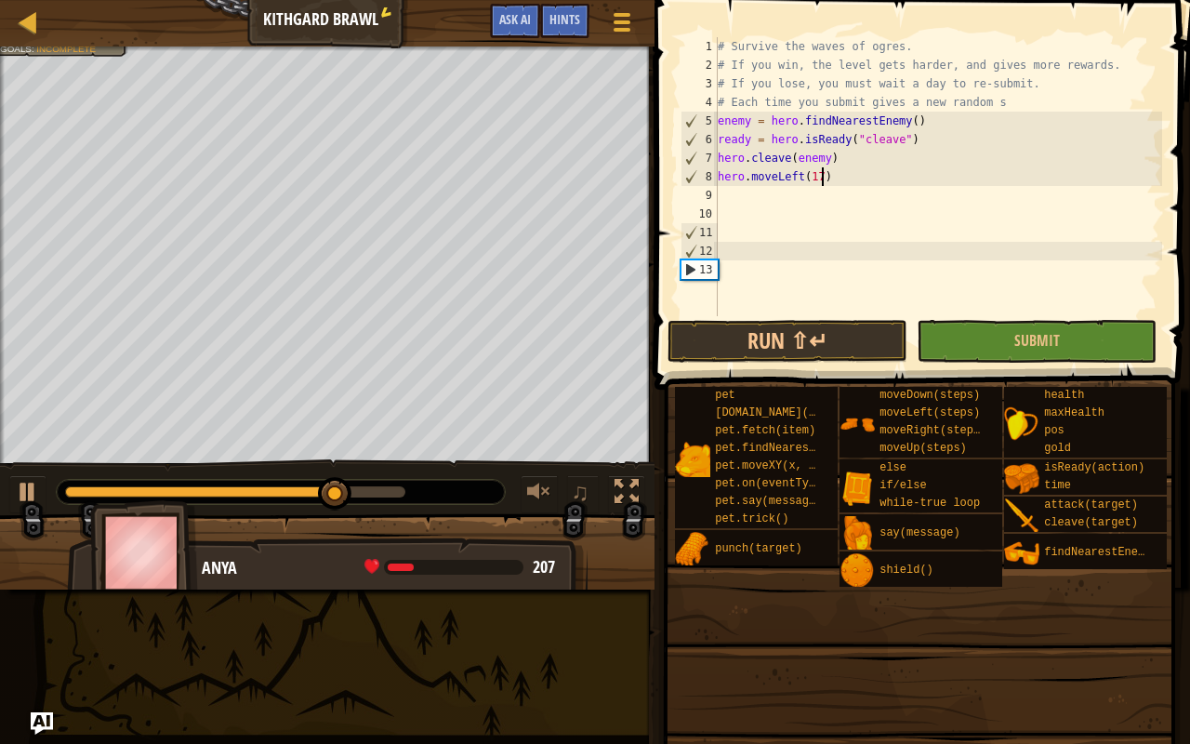
click at [824, 180] on div "# Survive the waves of ogres. # If you win, the level gets harder, and gives mo…" at bounding box center [938, 195] width 448 height 316
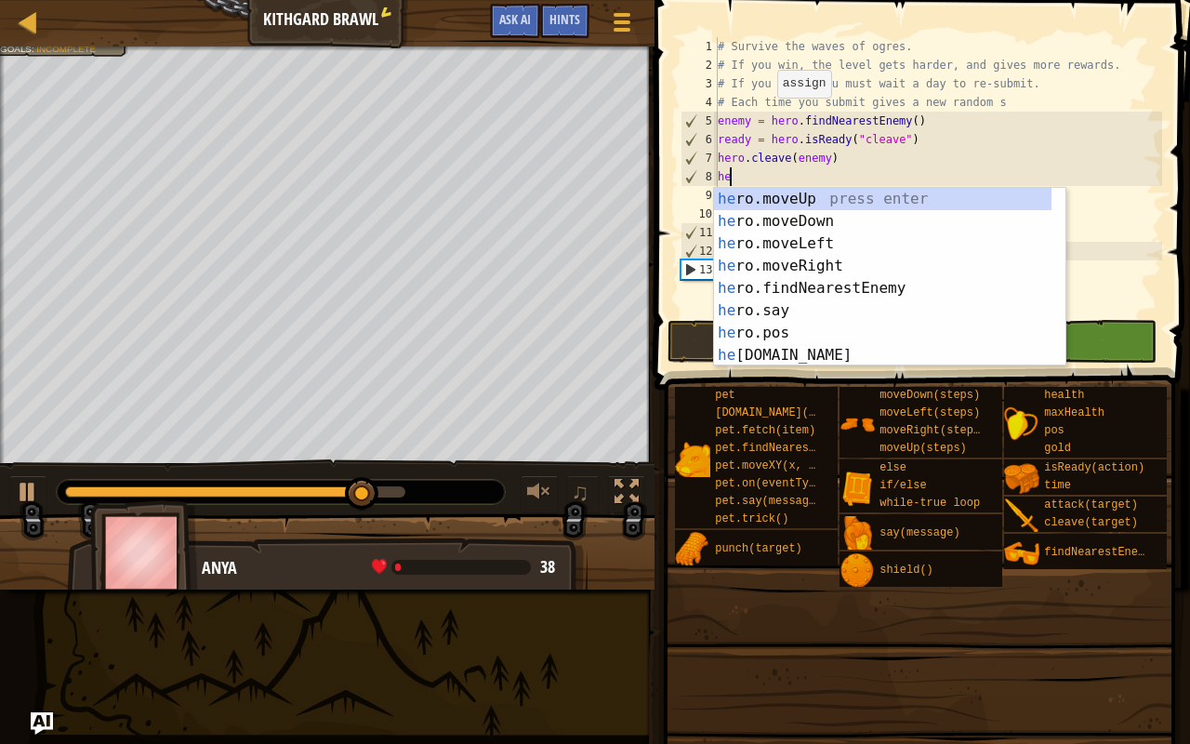
type textarea "h"
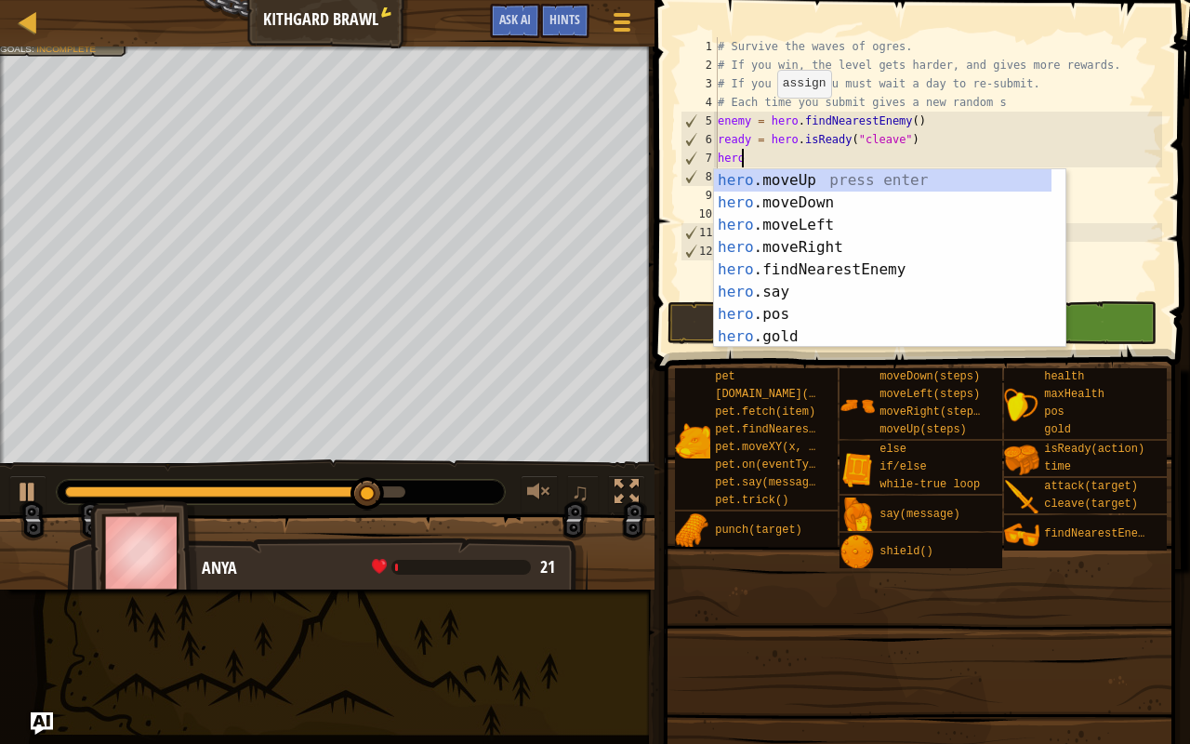
type textarea "h"
type textarea "ready = hero.isReady("cleave")"
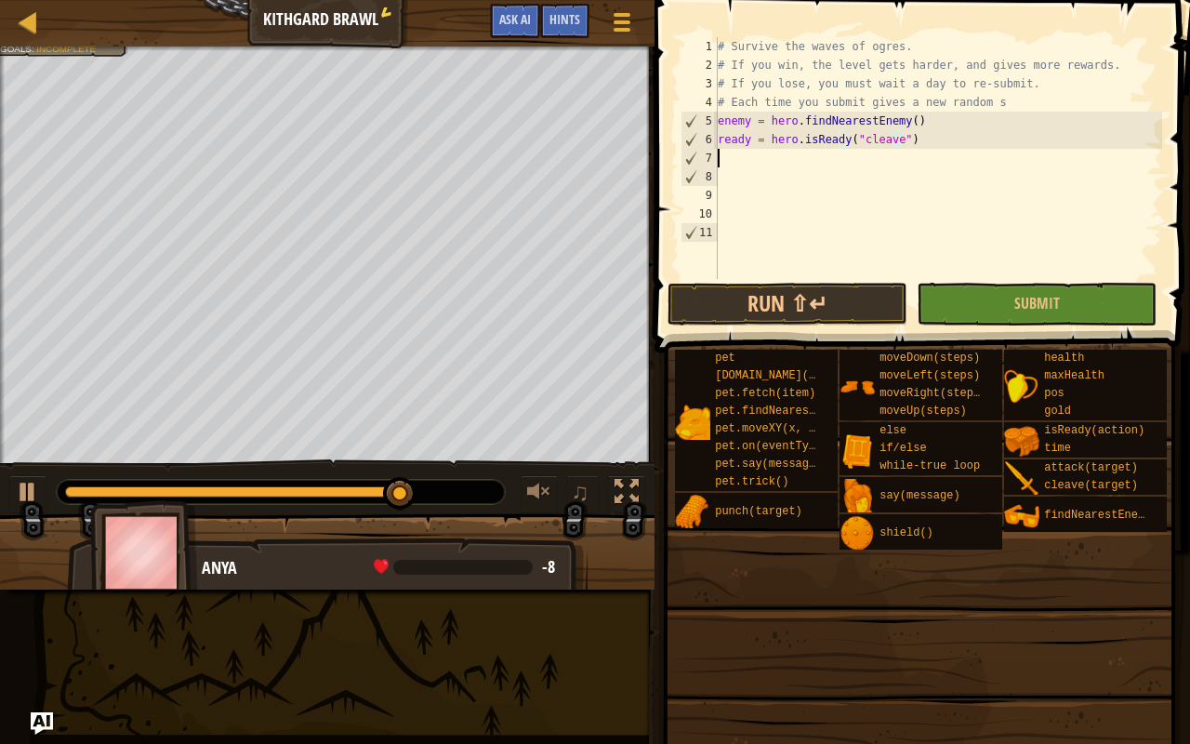
click at [725, 160] on div "# Survive the waves of ogres. # If you win, the level gets harder, and gives mo…" at bounding box center [938, 176] width 448 height 279
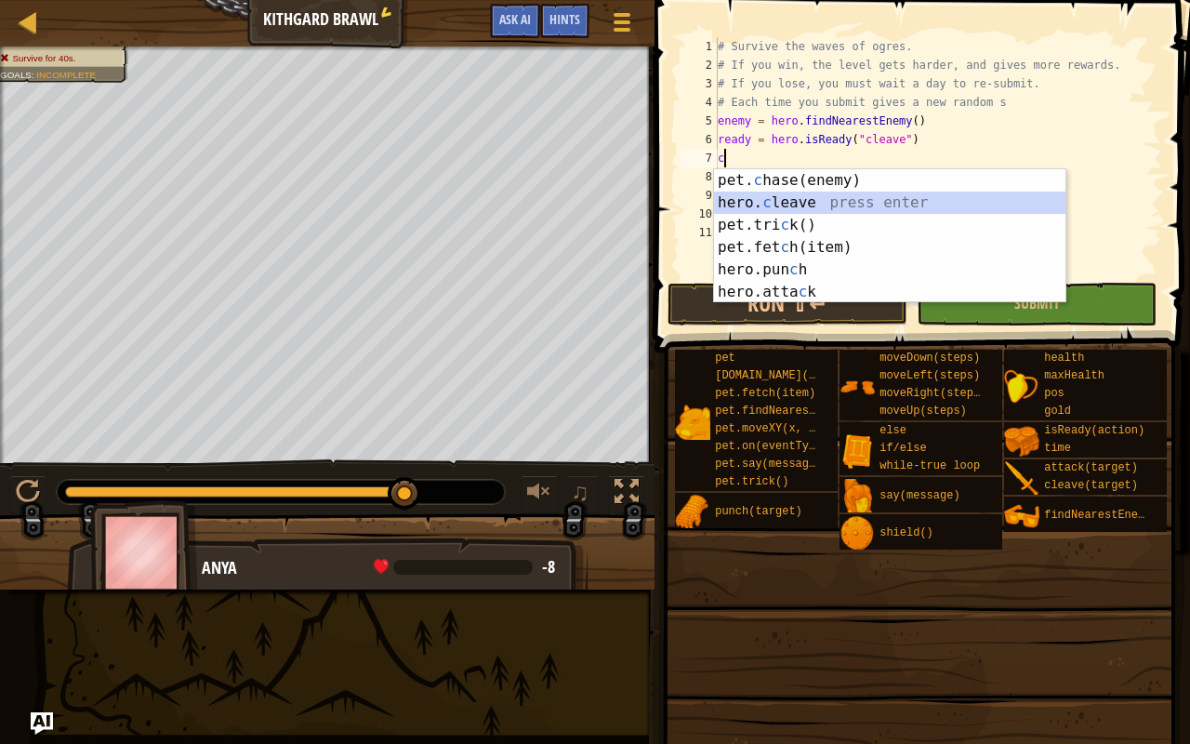
click at [793, 201] on div "pet. c hase(enemy) press enter hero. c leave press enter pet.tri c k() press en…" at bounding box center [890, 258] width 352 height 178
type textarea "hero.cleave(enemy)"
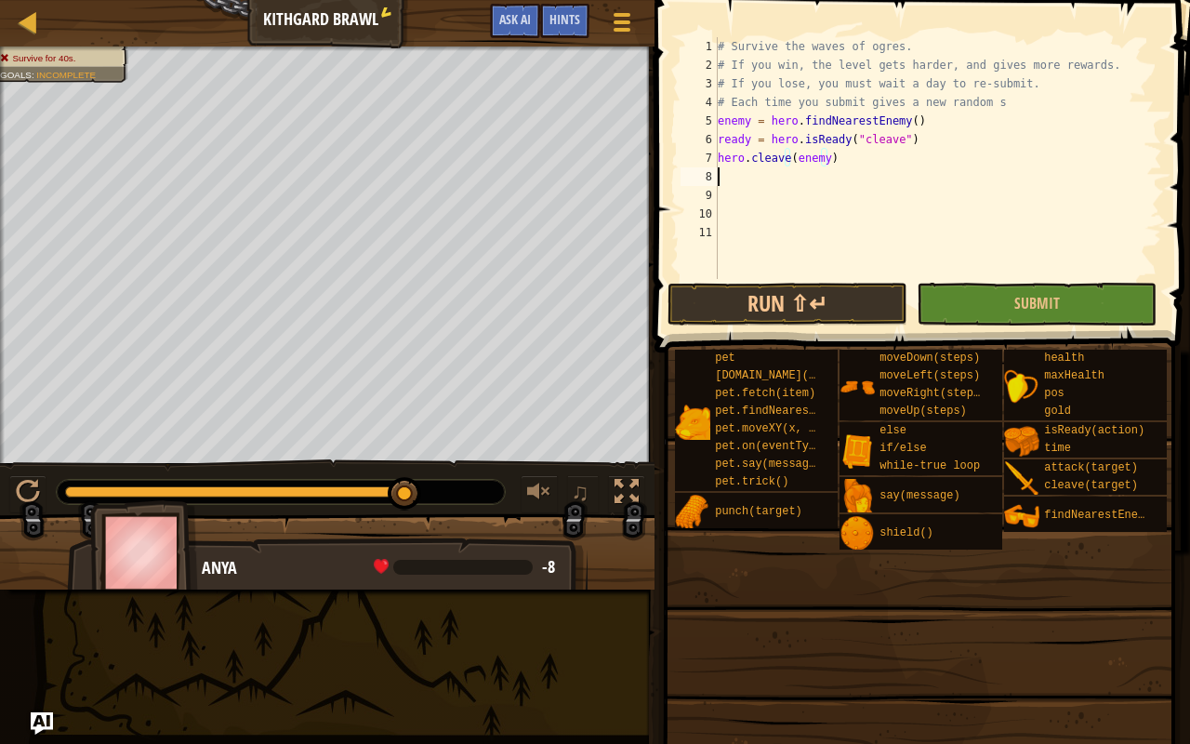
click at [738, 182] on div "# Survive the waves of ogres. # If you win, the level gets harder, and gives mo…" at bounding box center [938, 176] width 448 height 279
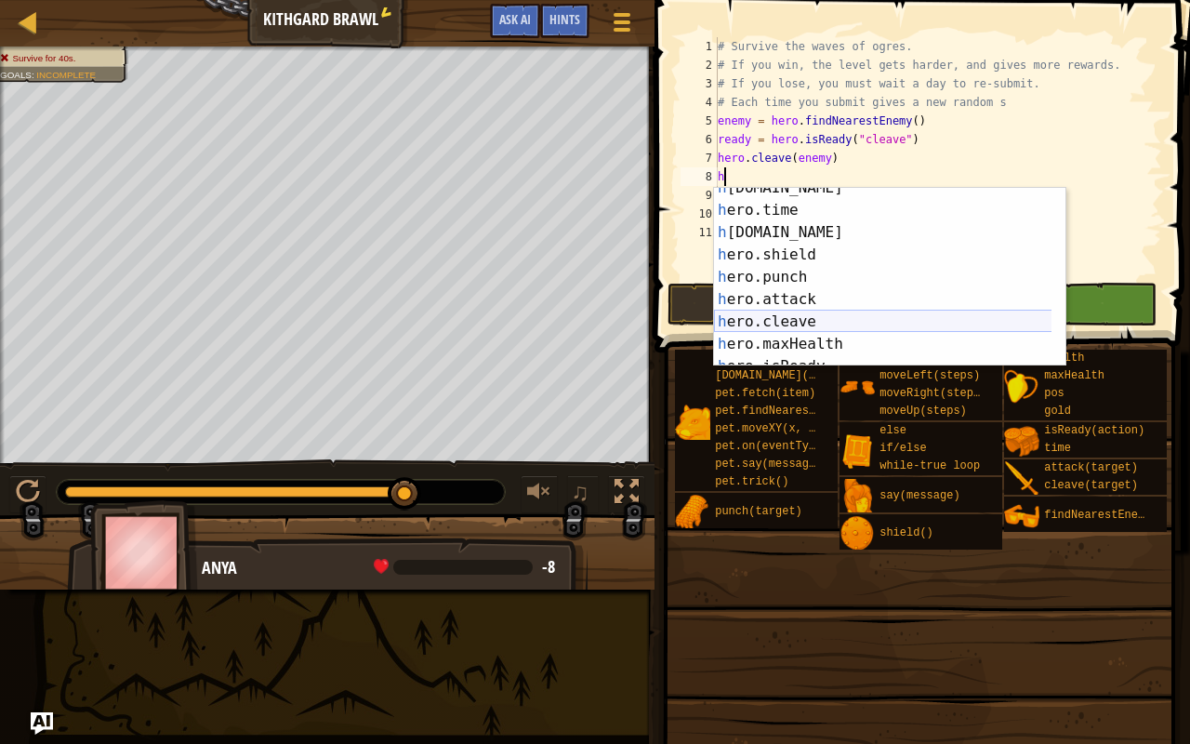
scroll to position [167, 0]
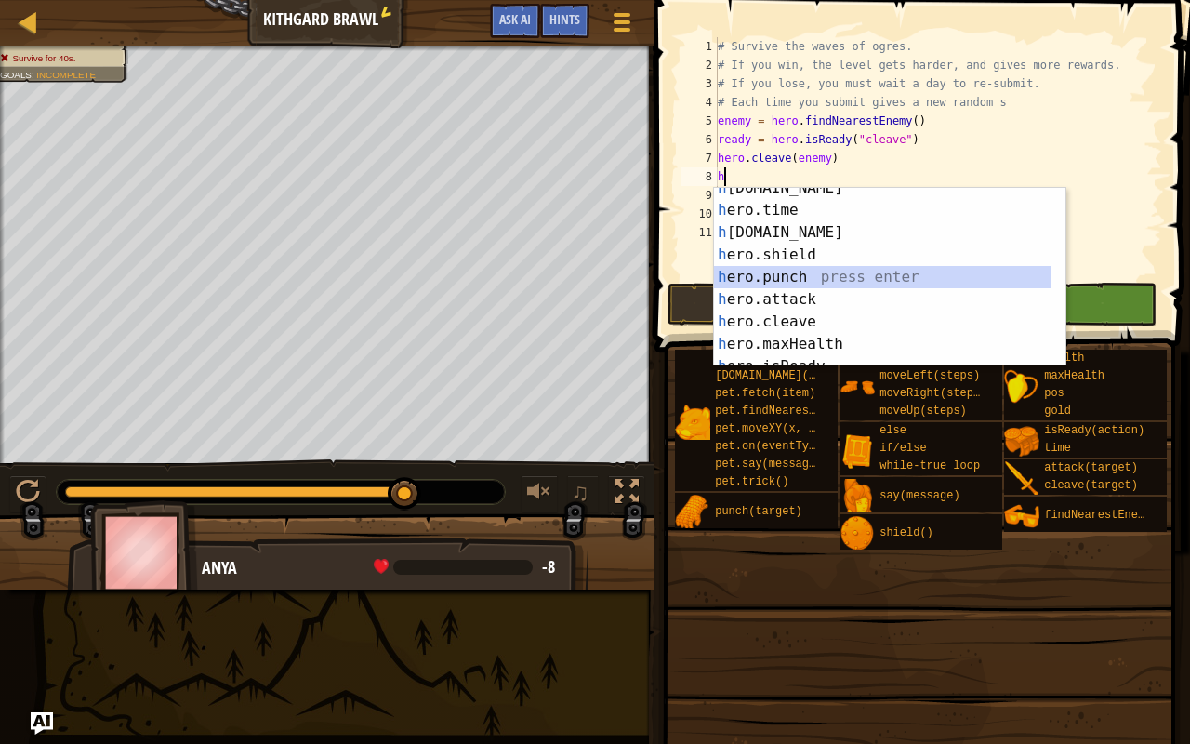
click at [795, 272] on div "h [DOMAIN_NAME] press enter h ero.time press enter h [DOMAIN_NAME] press enter …" at bounding box center [883, 288] width 338 height 223
type textarea "hero.punch(target)"
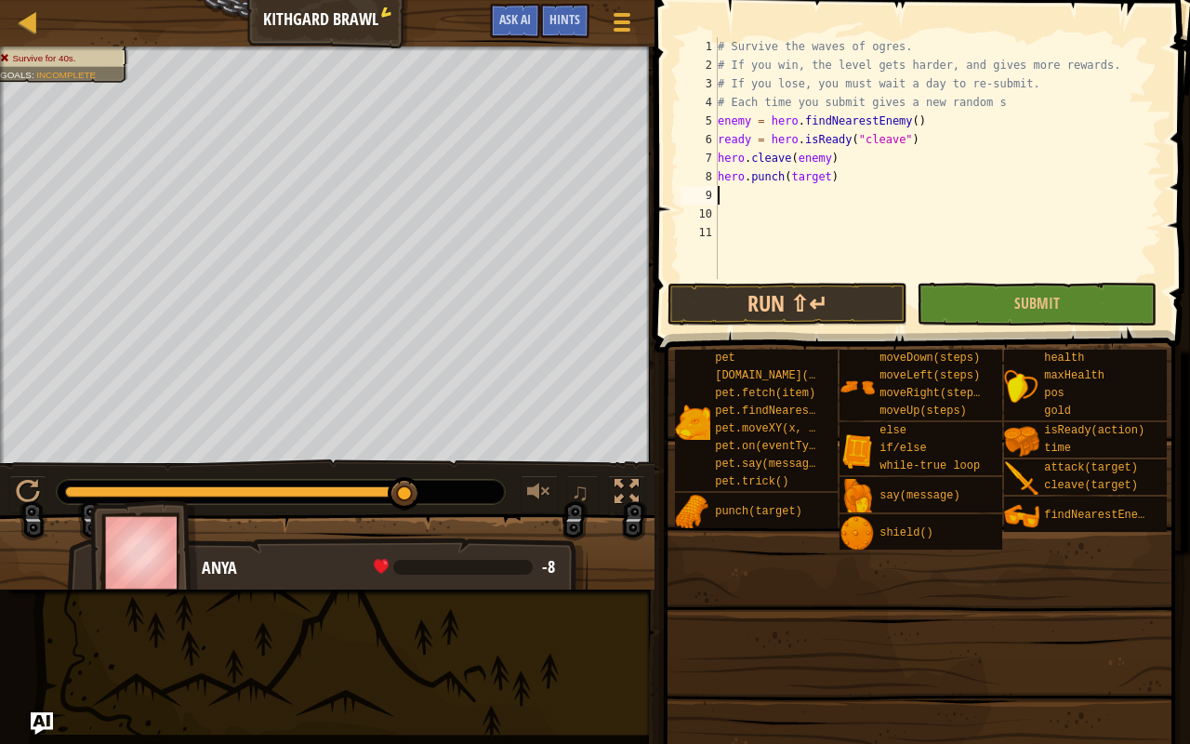
click at [735, 203] on div "# Survive the waves of ogres. # If you win, the level gets harder, and gives mo…" at bounding box center [938, 176] width 448 height 279
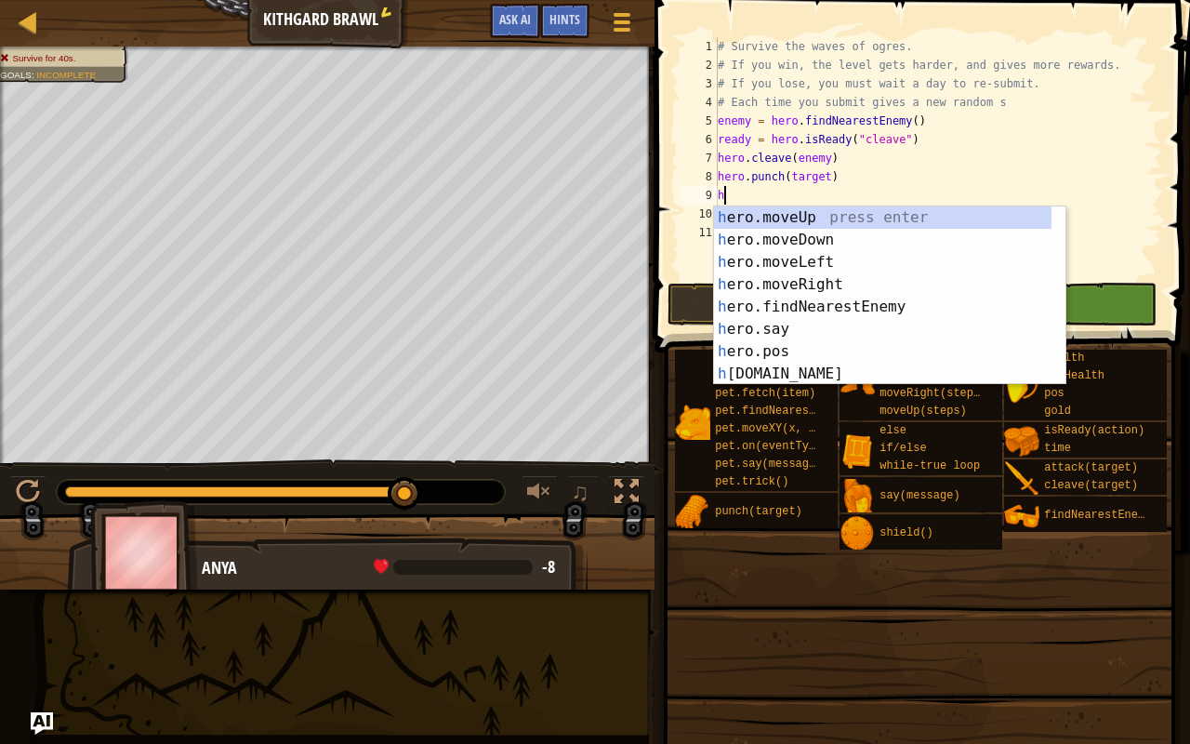
scroll to position [0, 0]
click at [767, 372] on div "h ero.moveUp press enter h ero.moveDown press enter h ero.moveLeft press enter …" at bounding box center [883, 317] width 338 height 223
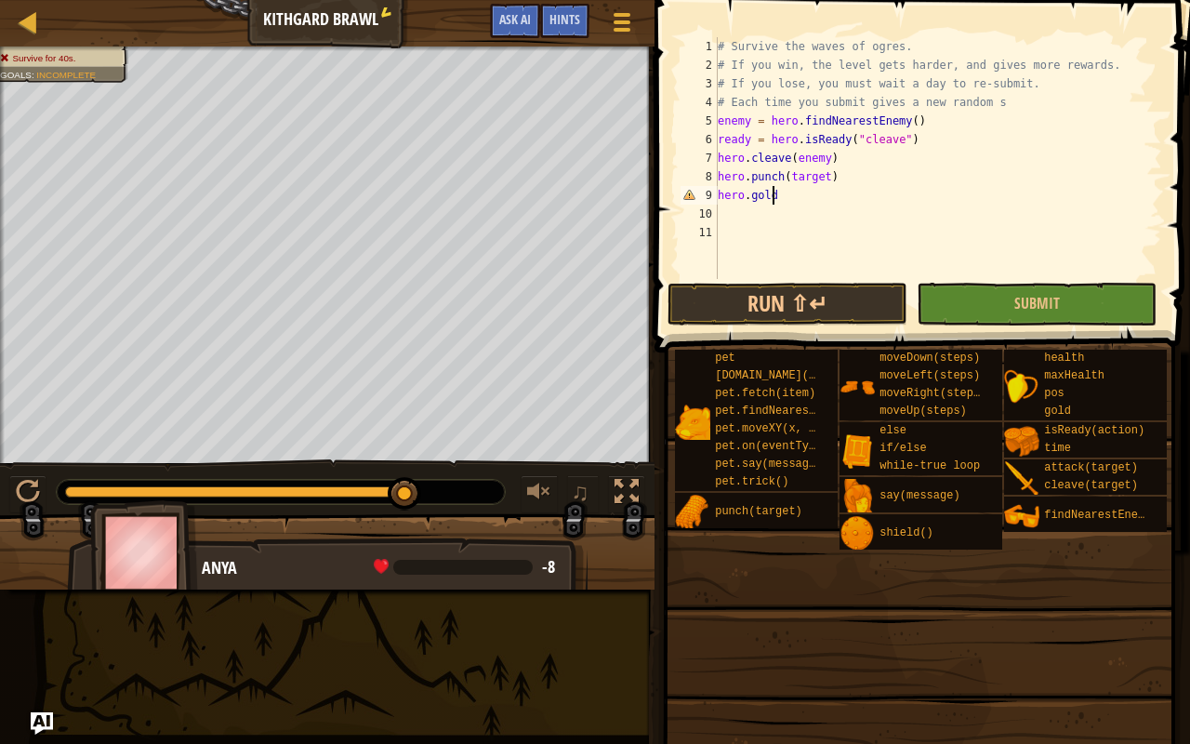
click at [784, 193] on div "# Survive the waves of ogres. # If you win, the level gets harder, and gives mo…" at bounding box center [938, 176] width 448 height 279
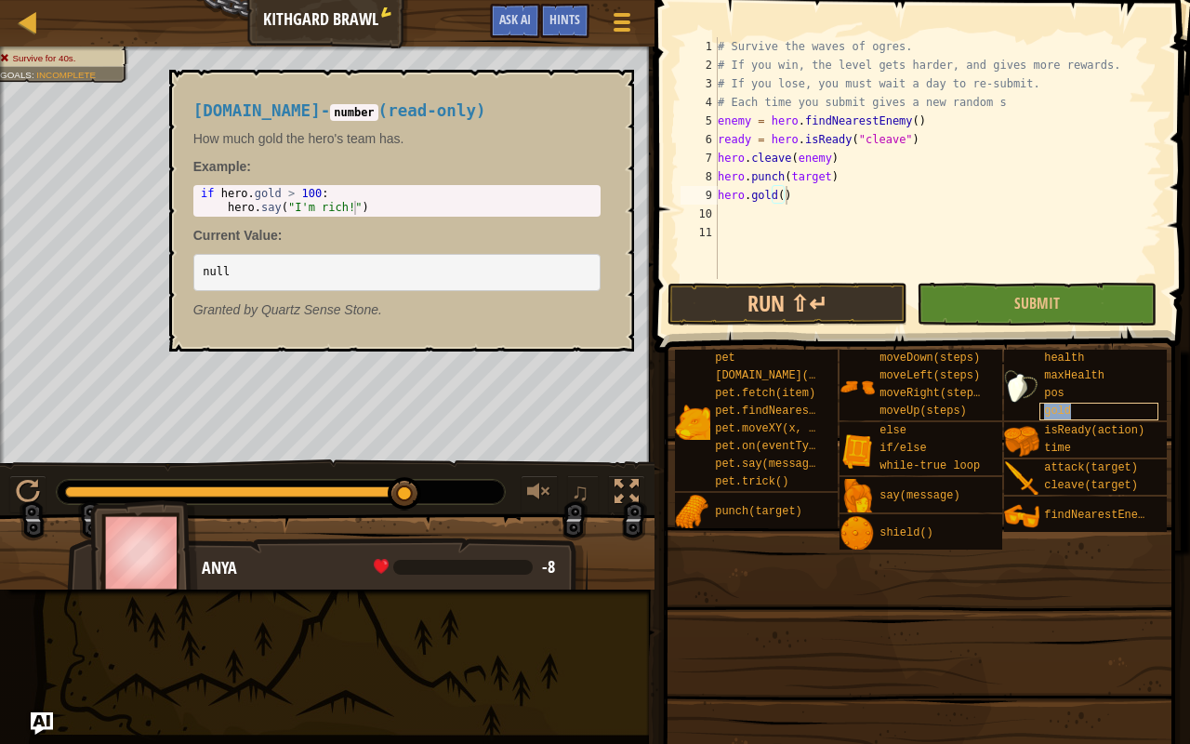
click at [1080, 407] on div "gold" at bounding box center [1098, 412] width 119 height 18
click at [629, 90] on div "[DOMAIN_NAME] - number ( read-only ) How much gold the hero's team has. Example…" at bounding box center [401, 211] width 465 height 282
click at [612, 94] on button "×" at bounding box center [612, 91] width 15 height 26
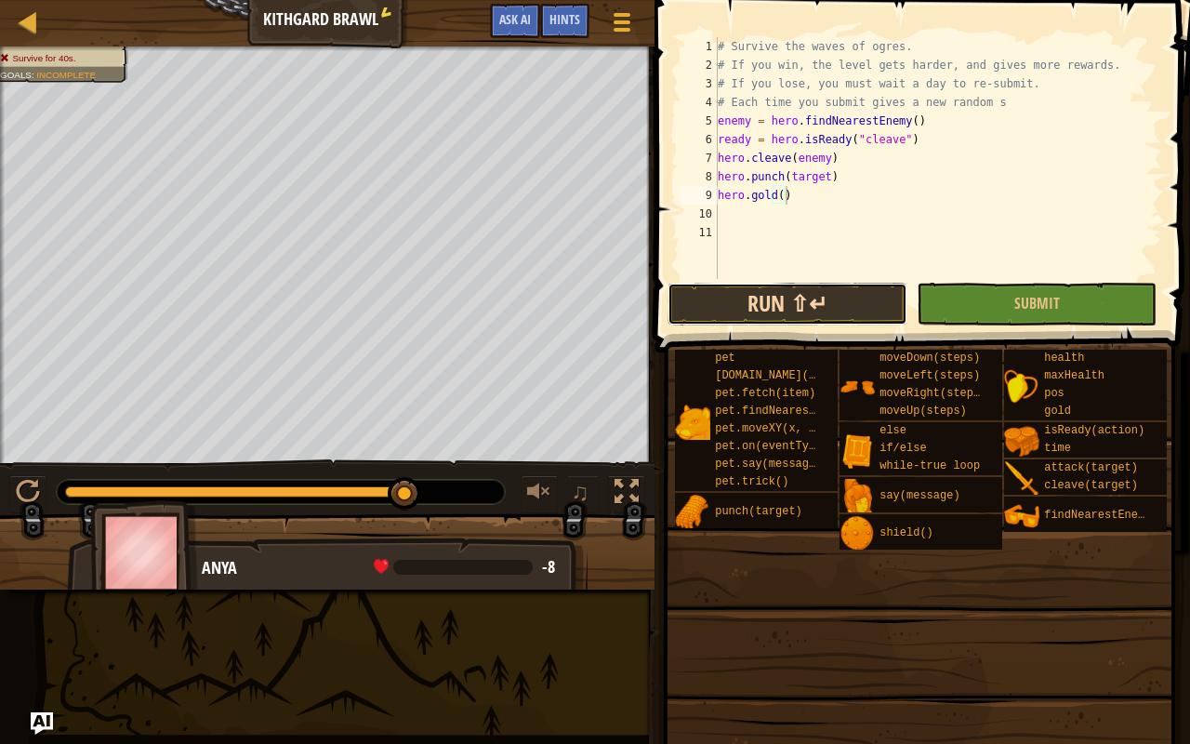
click at [733, 313] on button "Run ⇧↵" at bounding box center [787, 304] width 240 height 43
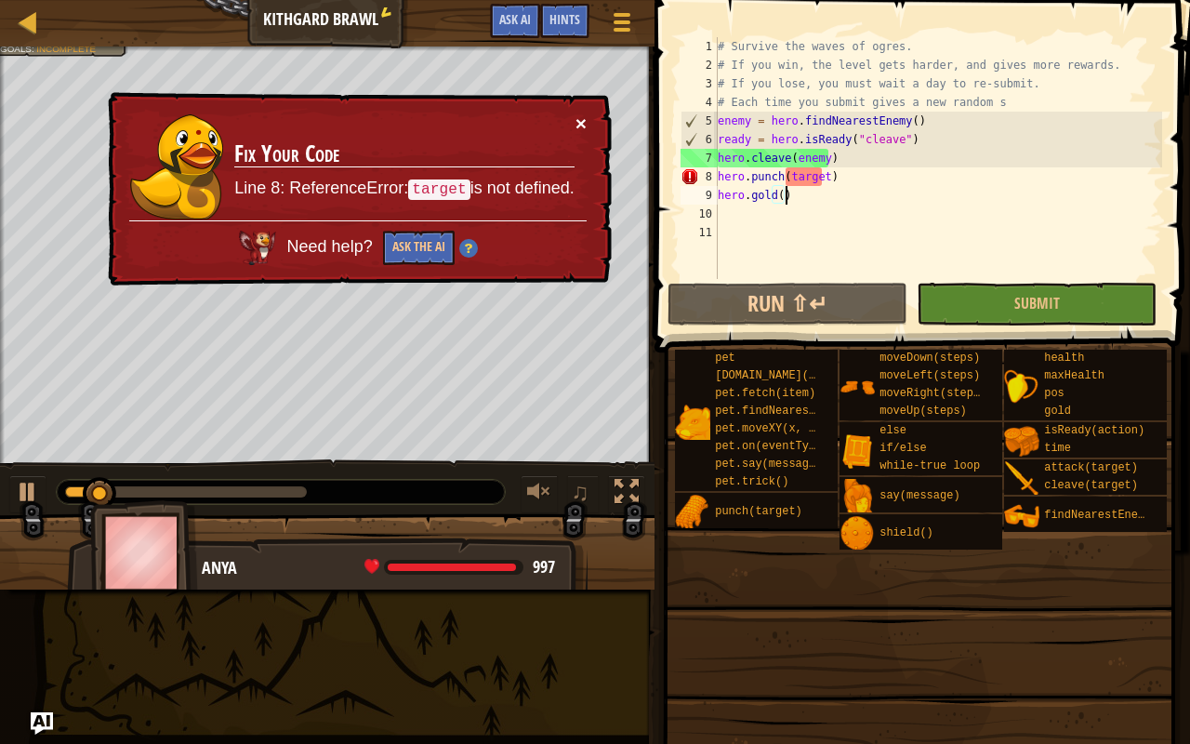
click at [586, 117] on button "×" at bounding box center [580, 123] width 11 height 20
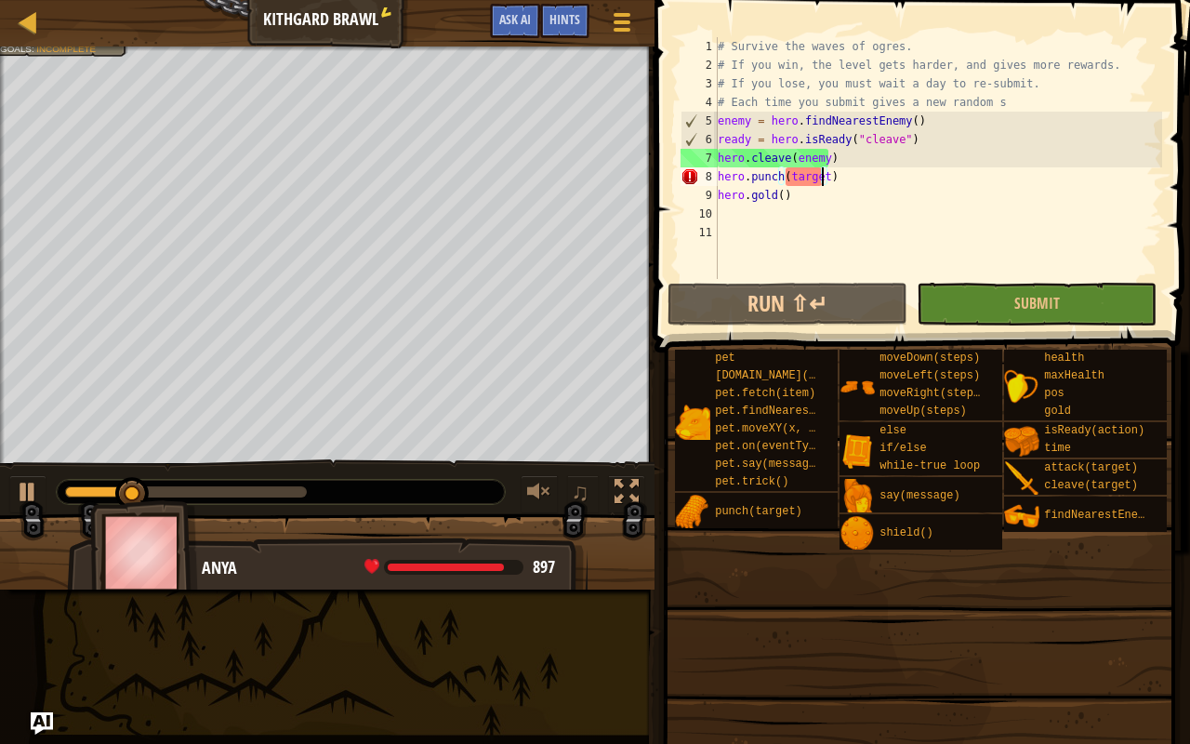
click at [825, 169] on div "# Survive the waves of ogres. # If you win, the level gets harder, and gives mo…" at bounding box center [938, 176] width 448 height 279
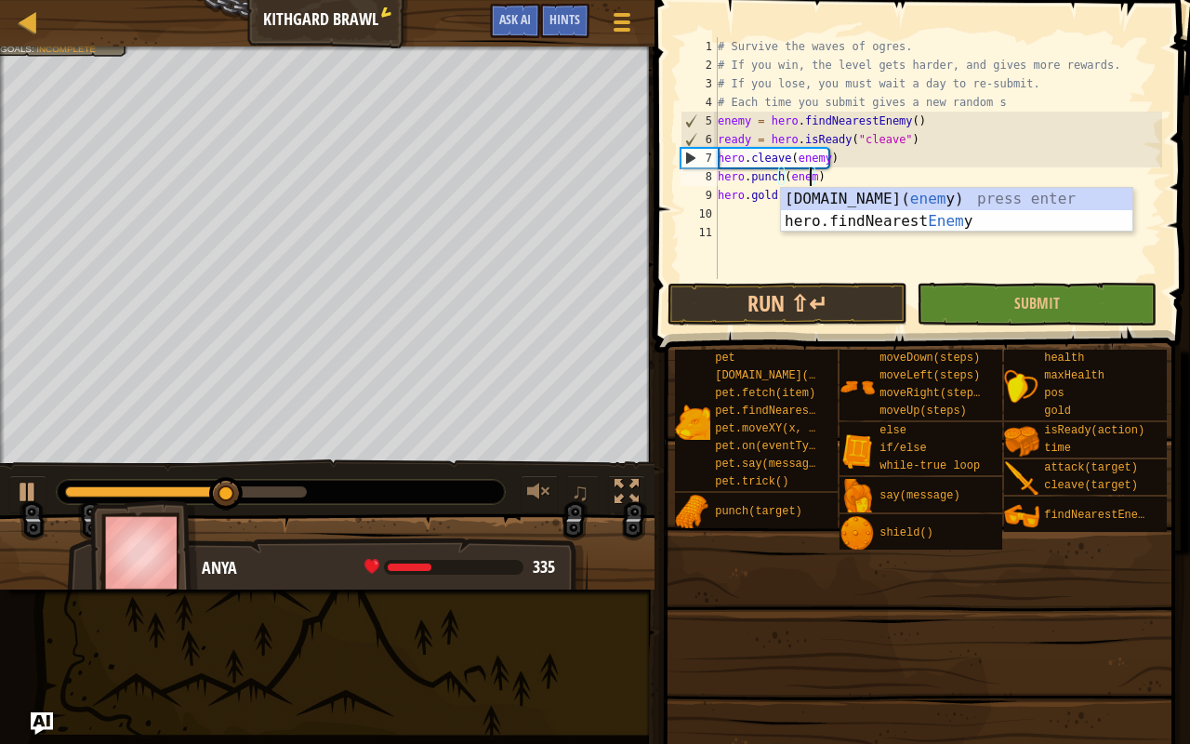
scroll to position [8, 7]
click at [827, 305] on button "Run ⇧↵" at bounding box center [787, 304] width 240 height 43
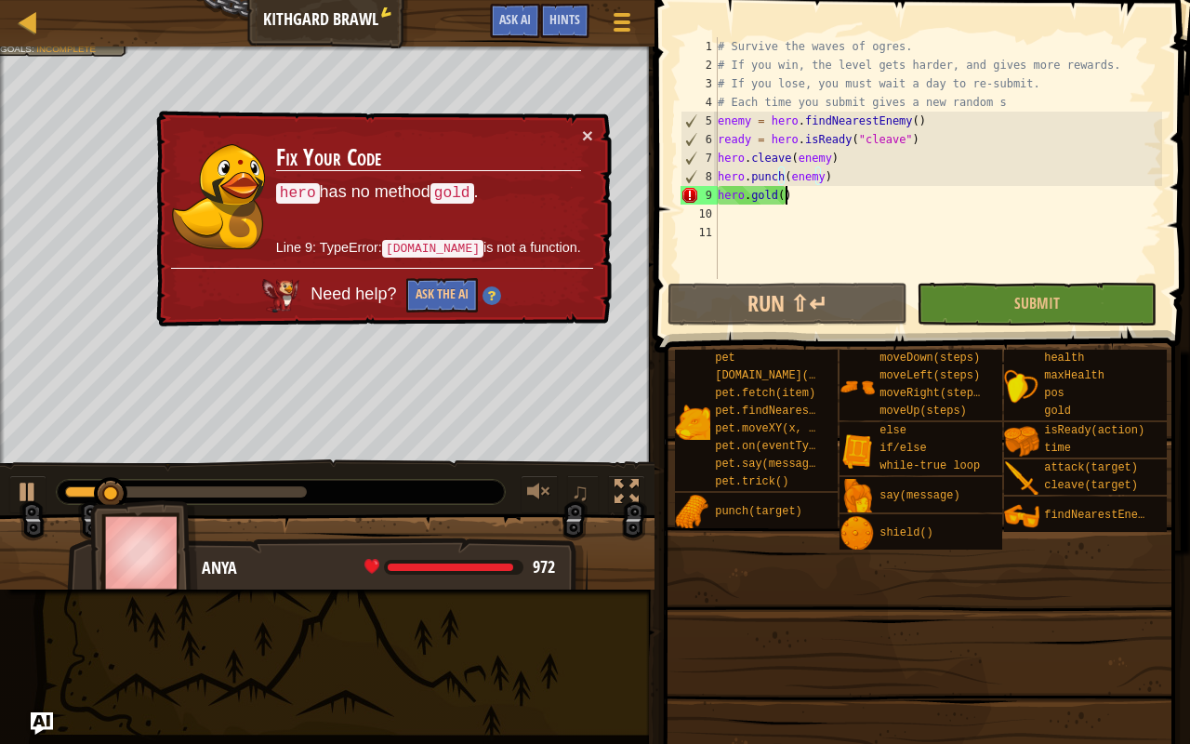
click at [803, 191] on div "# Survive the waves of ogres. # If you win, the level gets harder, and gives mo…" at bounding box center [938, 176] width 448 height 279
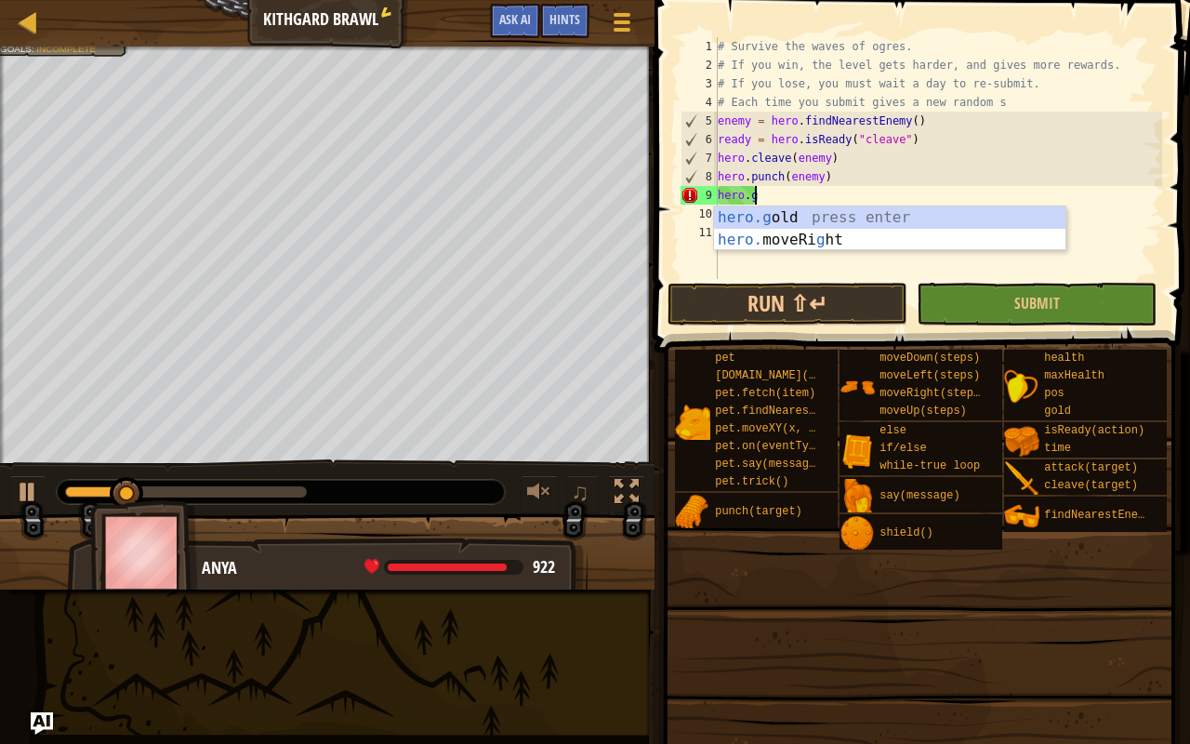
scroll to position [8, 0]
type textarea "h"
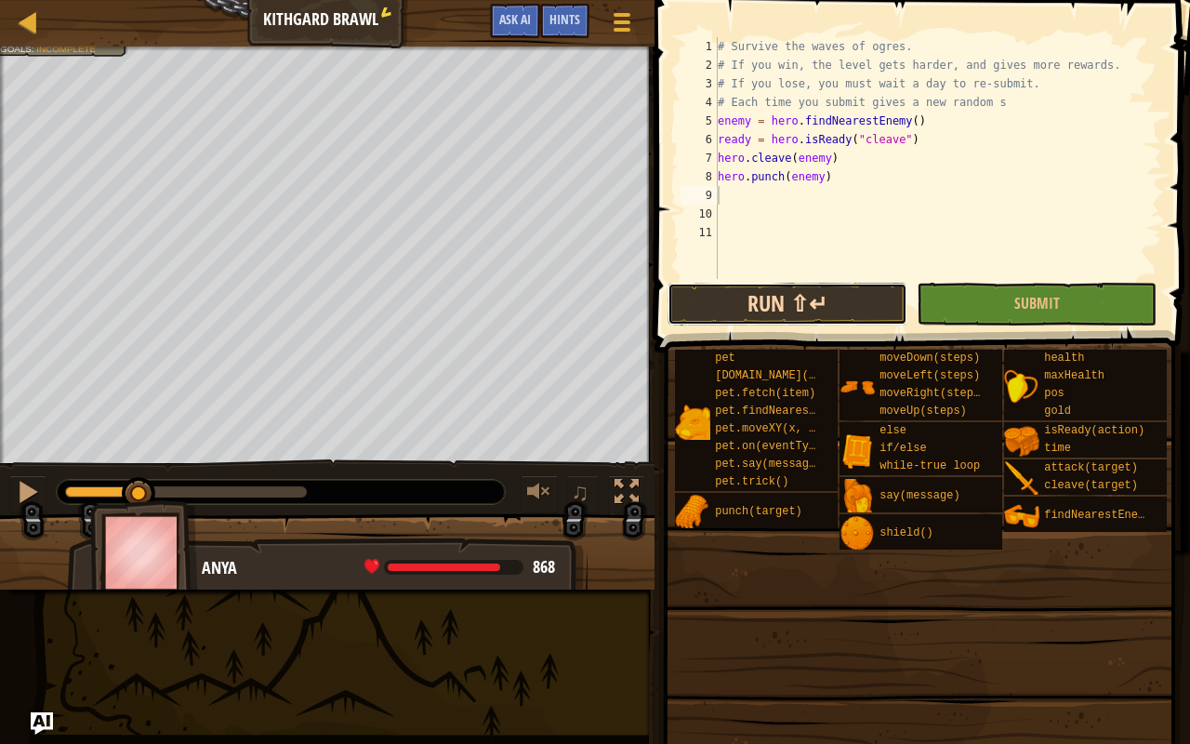
click at [708, 295] on button "Run ⇧↵" at bounding box center [787, 304] width 240 height 43
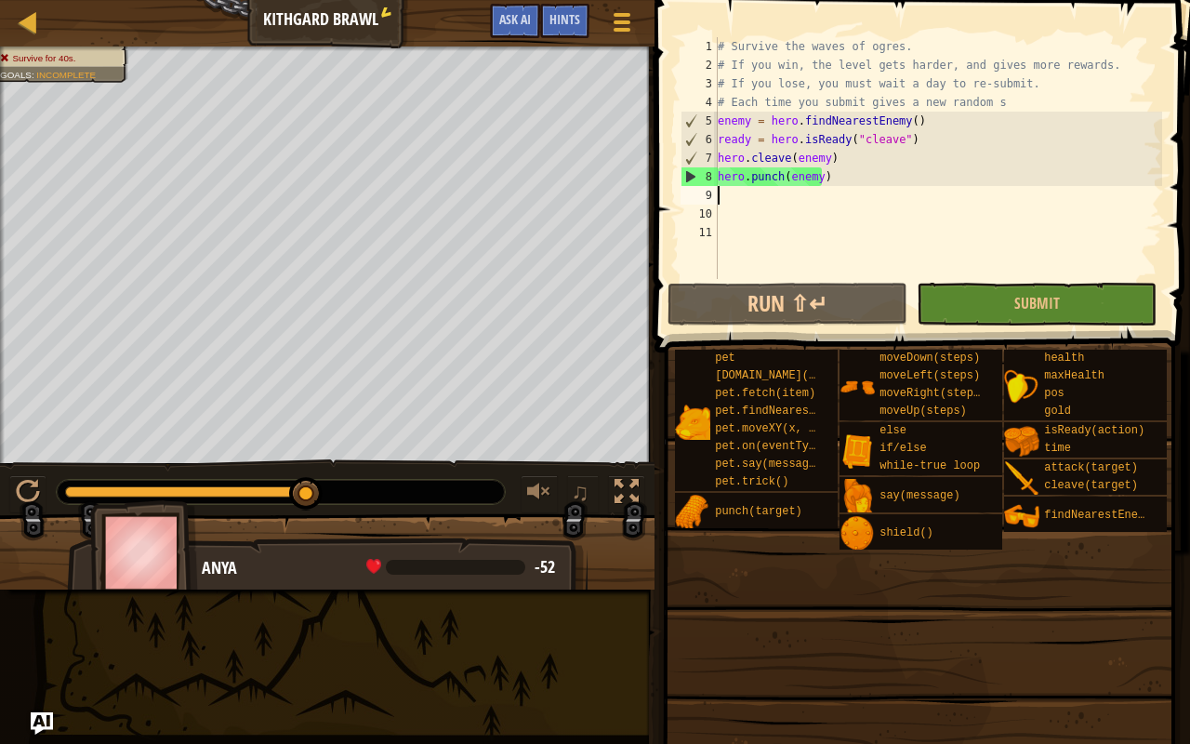
drag, startPoint x: 201, startPoint y: 482, endPoint x: 354, endPoint y: 484, distance: 153.4
click at [354, 484] on div at bounding box center [281, 492] width 448 height 24
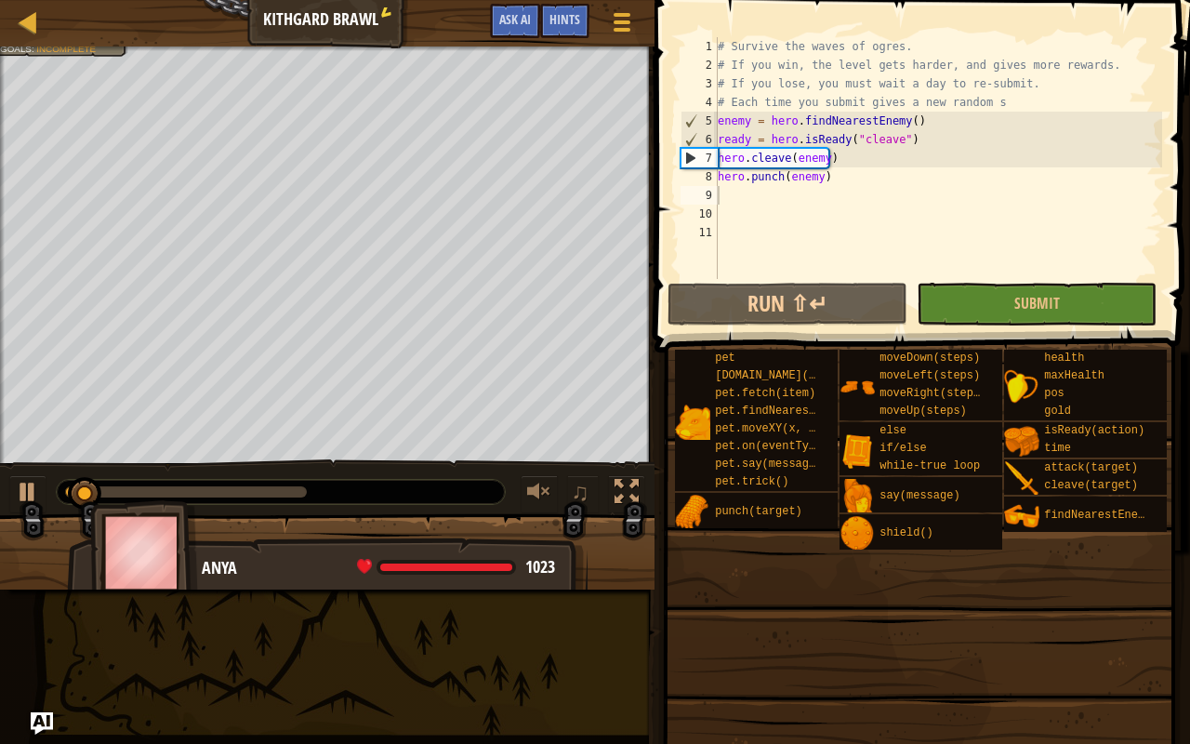
click at [354, 484] on div at bounding box center [281, 492] width 448 height 24
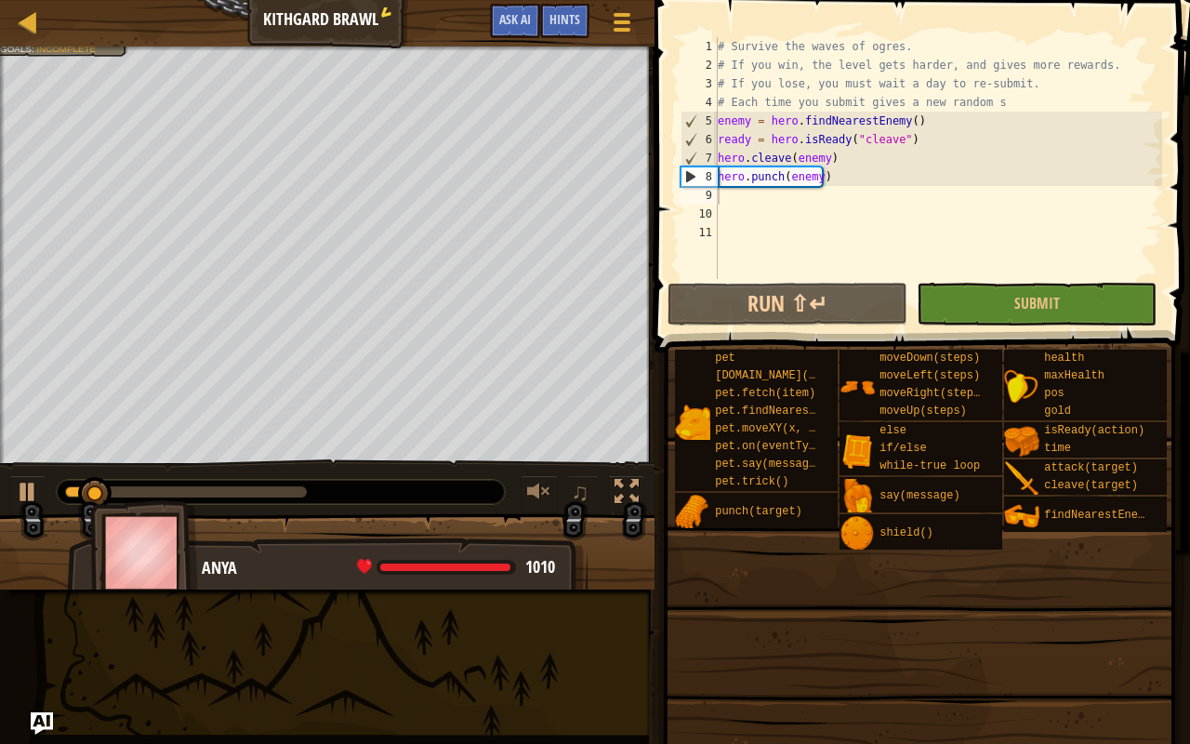
click at [354, 484] on div at bounding box center [281, 492] width 448 height 24
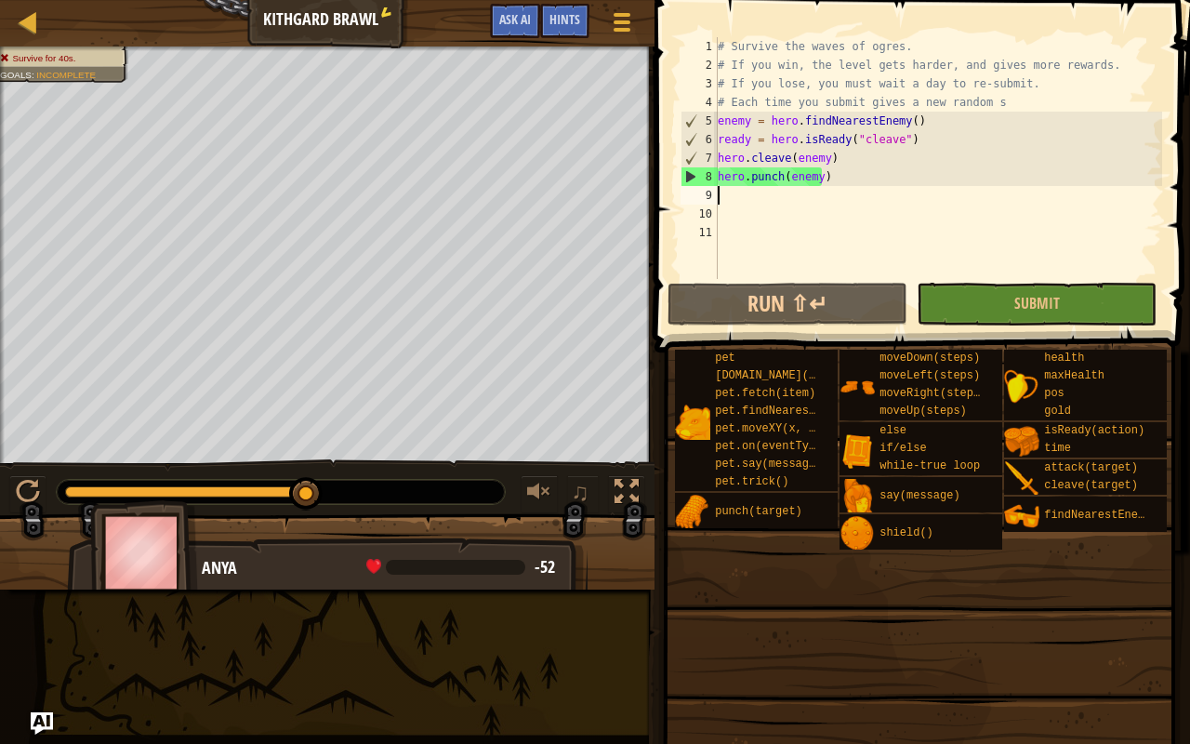
drag, startPoint x: 108, startPoint y: 483, endPoint x: 636, endPoint y: 458, distance: 528.6
click at [569, 474] on div "♫" at bounding box center [327, 487] width 654 height 56
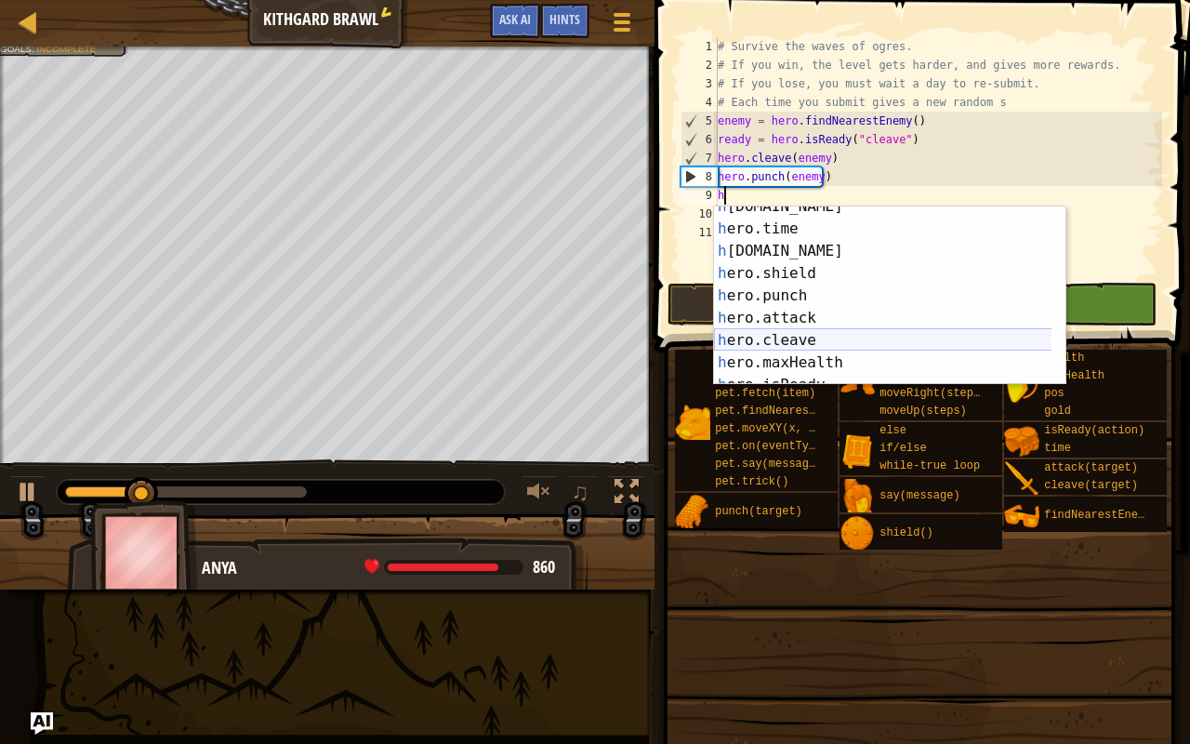
scroll to position [167, 0]
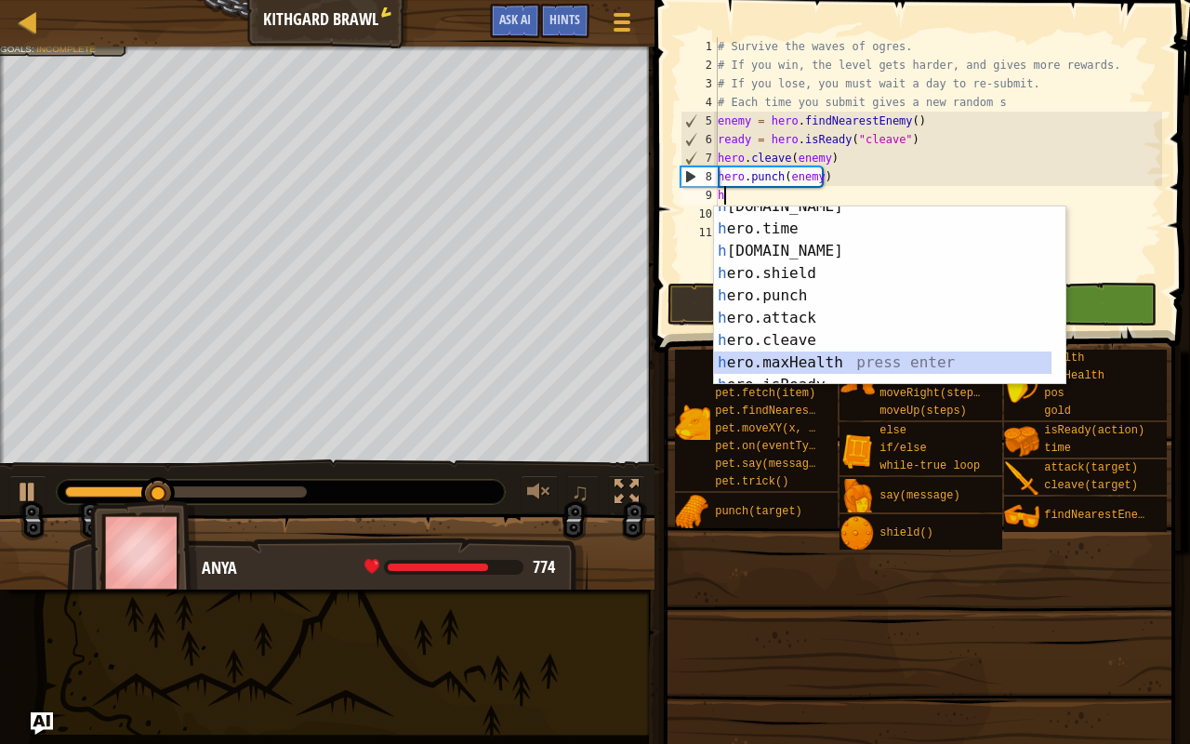
click at [811, 364] on div "h [DOMAIN_NAME] press enter h ero.time press enter h [DOMAIN_NAME] press enter …" at bounding box center [883, 306] width 338 height 223
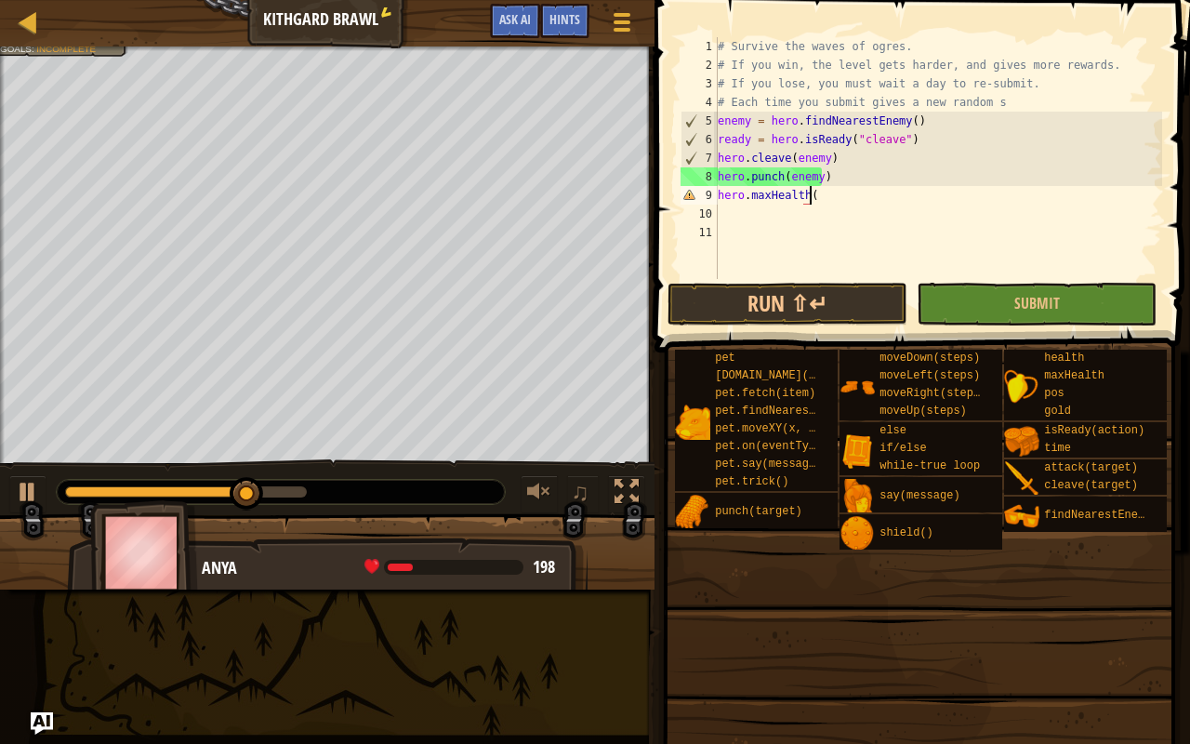
scroll to position [8, 7]
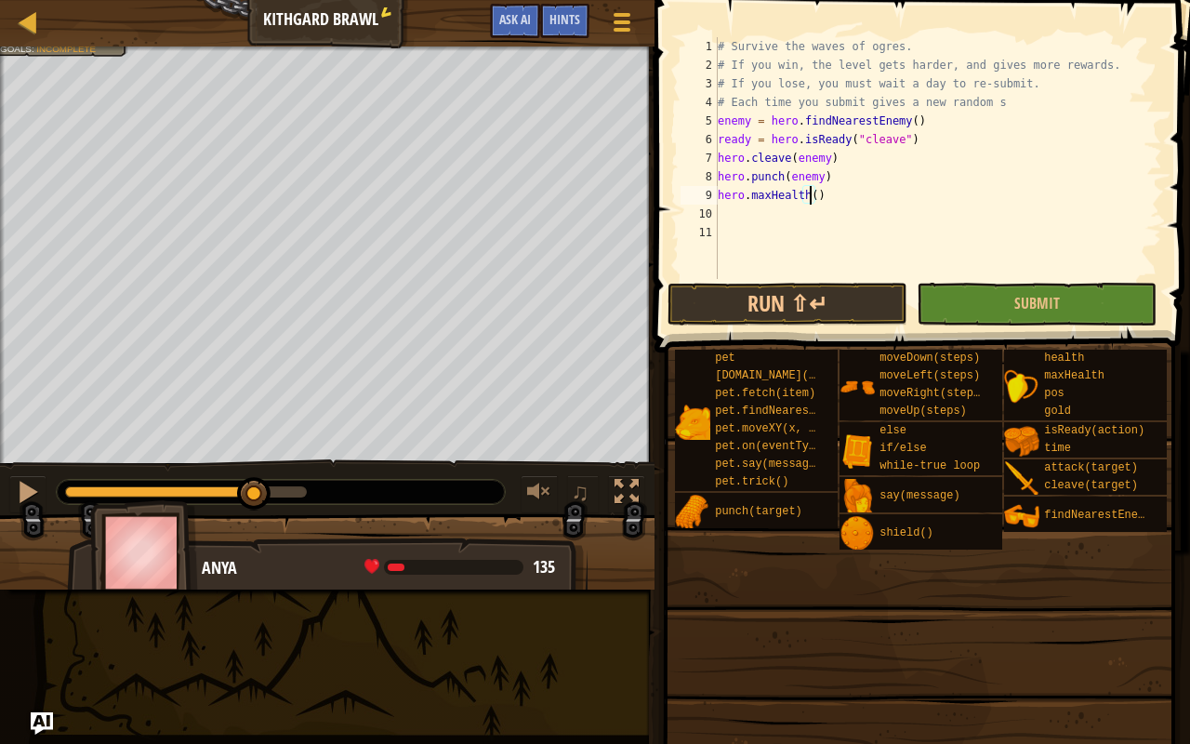
click at [812, 198] on div "# Survive the waves of ogres. # If you win, the level gets harder, and gives mo…" at bounding box center [938, 176] width 448 height 279
click at [742, 288] on button "Run ⇧↵" at bounding box center [787, 304] width 240 height 43
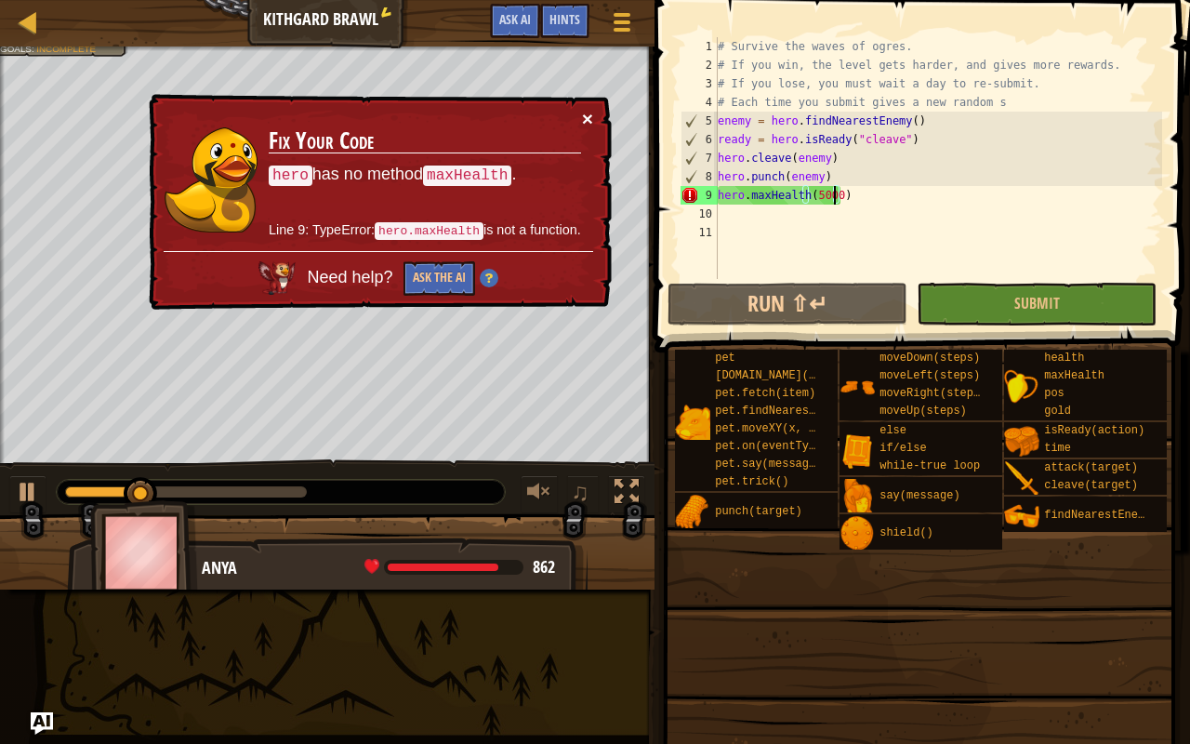
click at [588, 114] on button "×" at bounding box center [587, 119] width 11 height 20
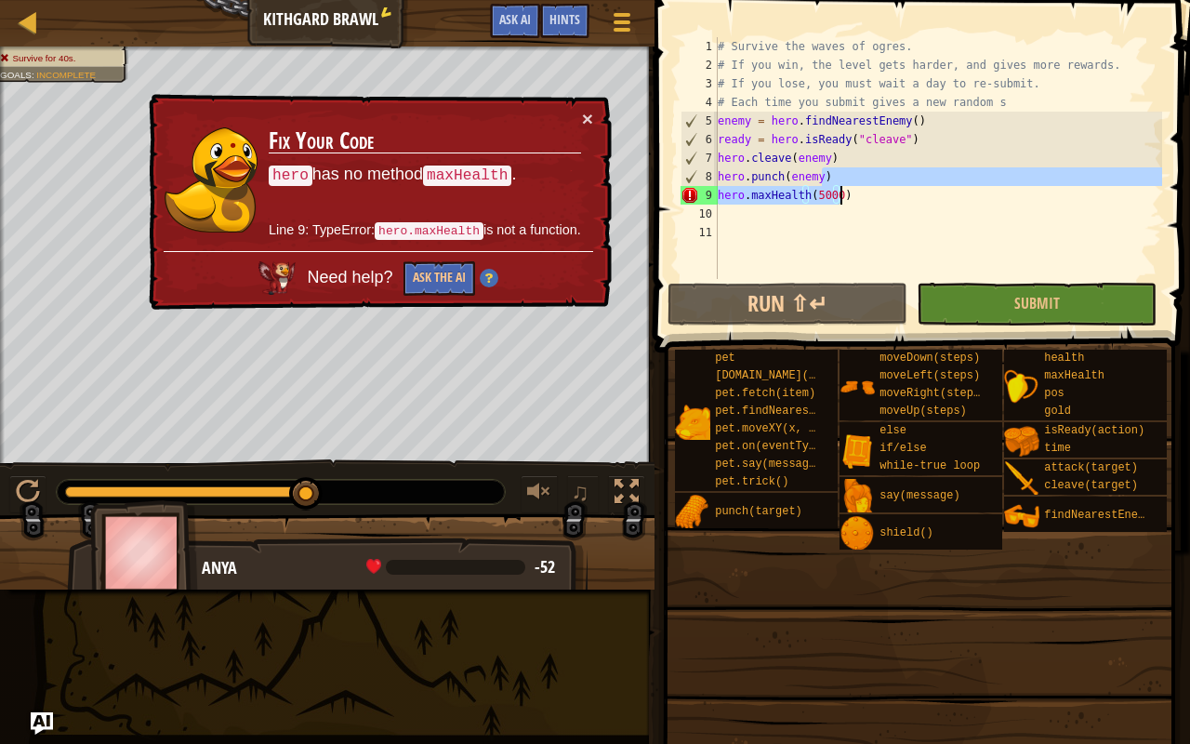
click at [846, 190] on div "# Survive the waves of ogres. # If you win, the level gets harder, and gives mo…" at bounding box center [938, 176] width 448 height 279
type textarea "hero.punch(enemy)"
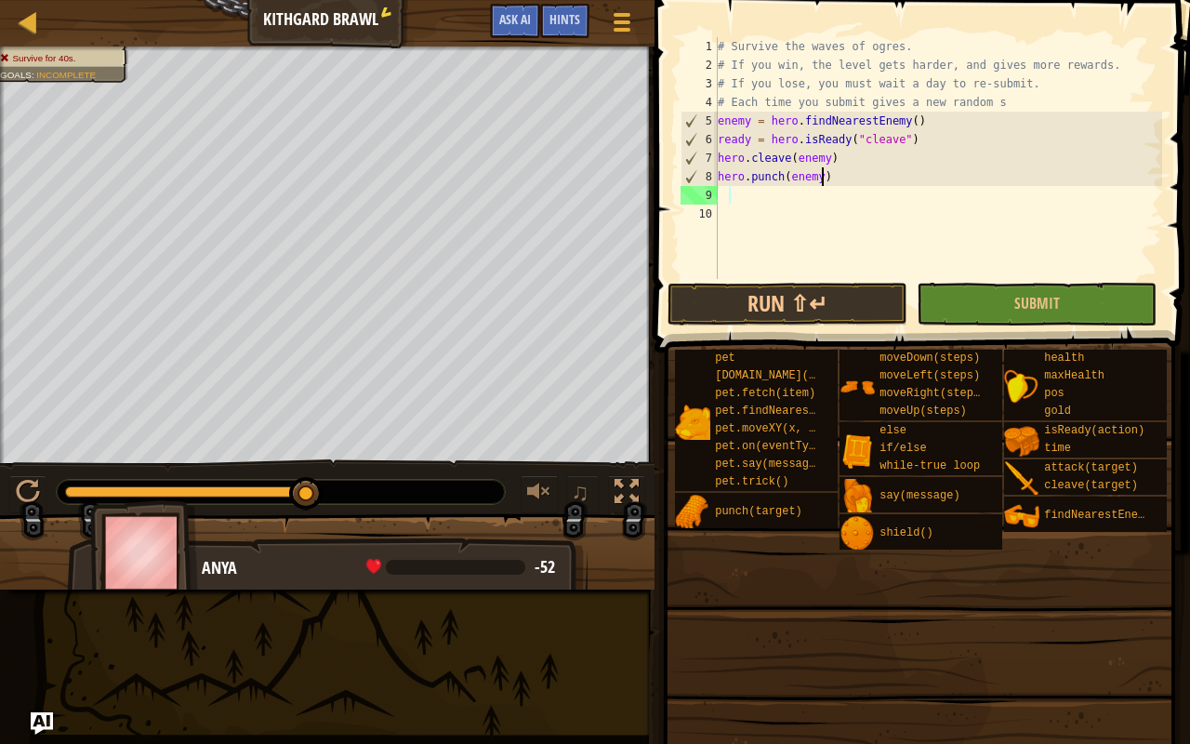
scroll to position [8, 7]
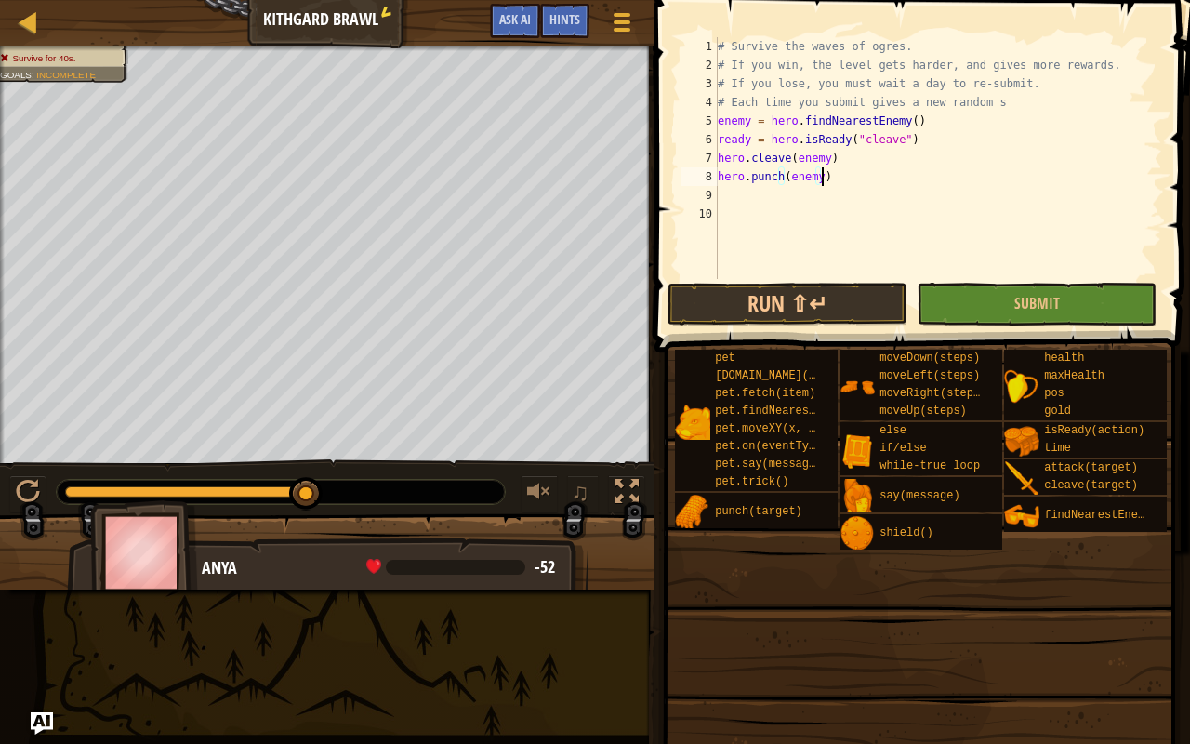
click at [1175, 584] on span at bounding box center [919, 605] width 522 height 550
click at [1175, 586] on span at bounding box center [919, 605] width 522 height 550
click at [33, 30] on div at bounding box center [28, 21] width 23 height 23
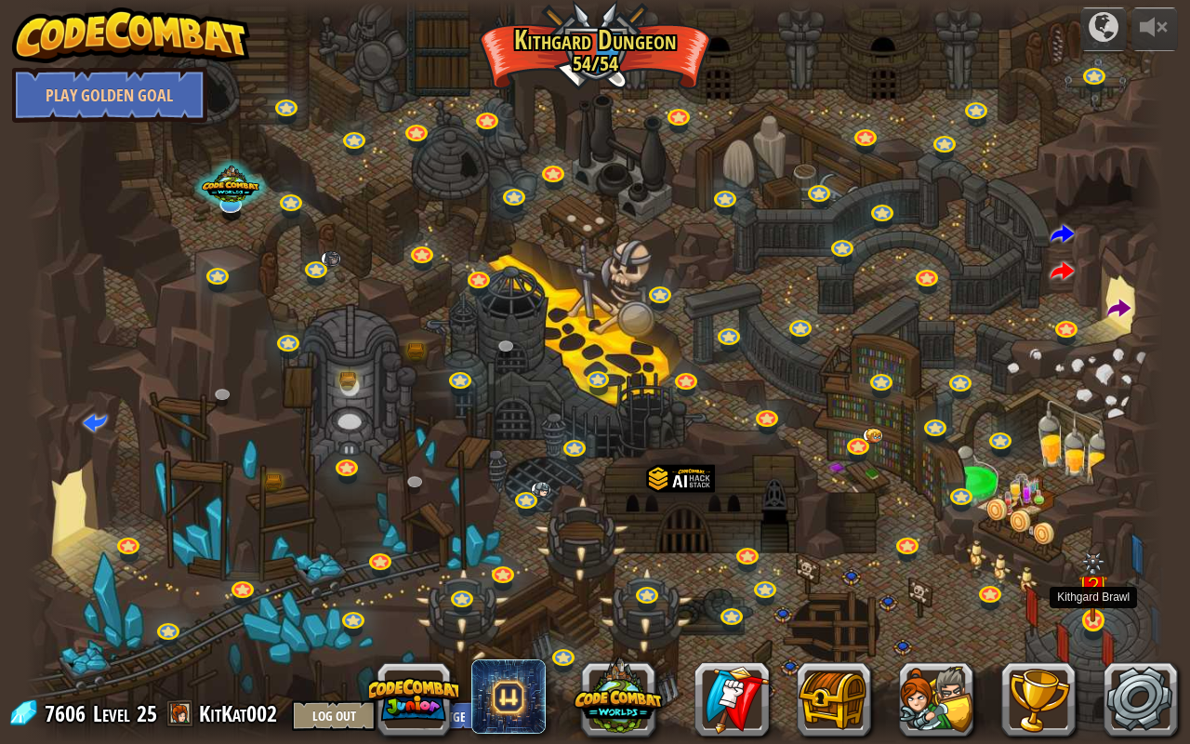
click at [1085, 586] on img at bounding box center [1092, 587] width 29 height 70
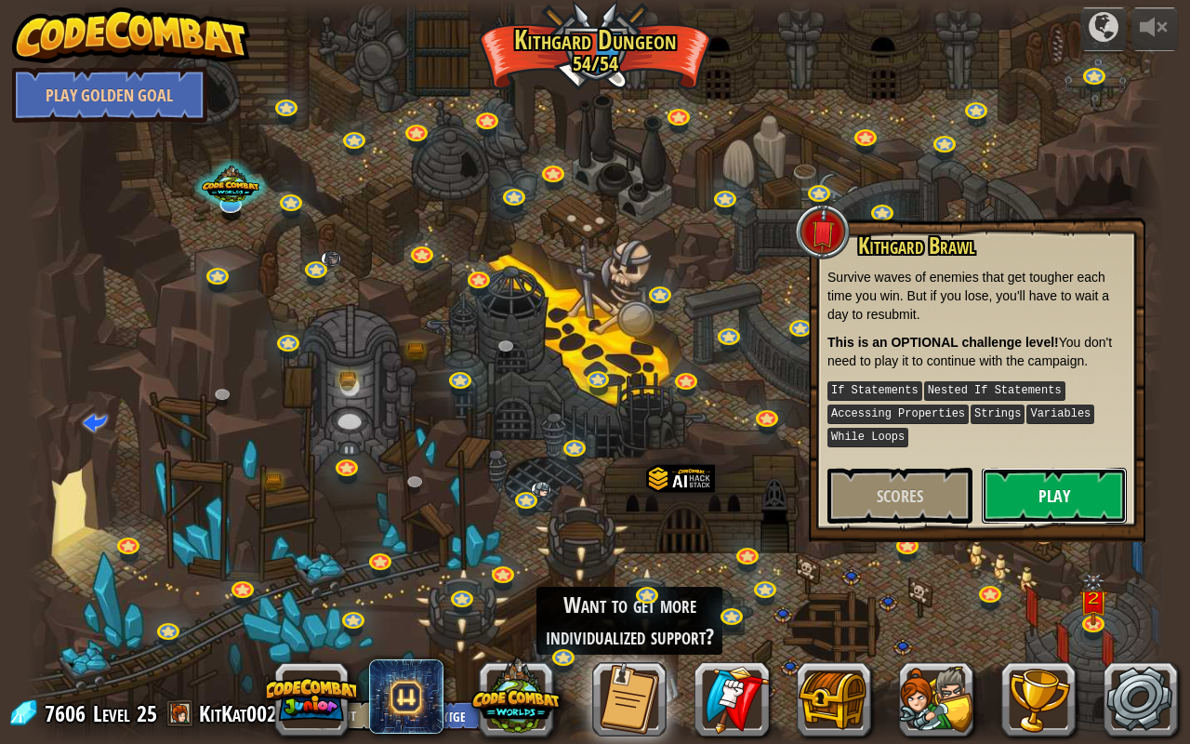
click at [1044, 489] on button "Play" at bounding box center [1054, 496] width 145 height 56
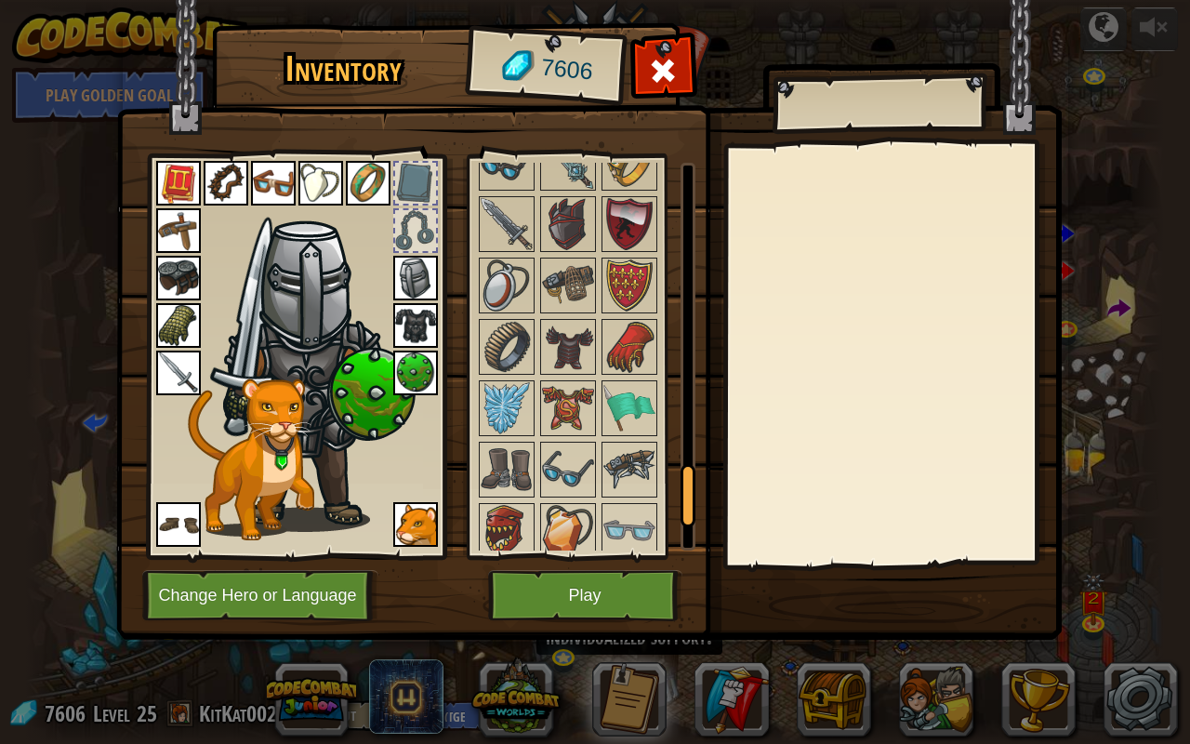
scroll to position [1952, 0]
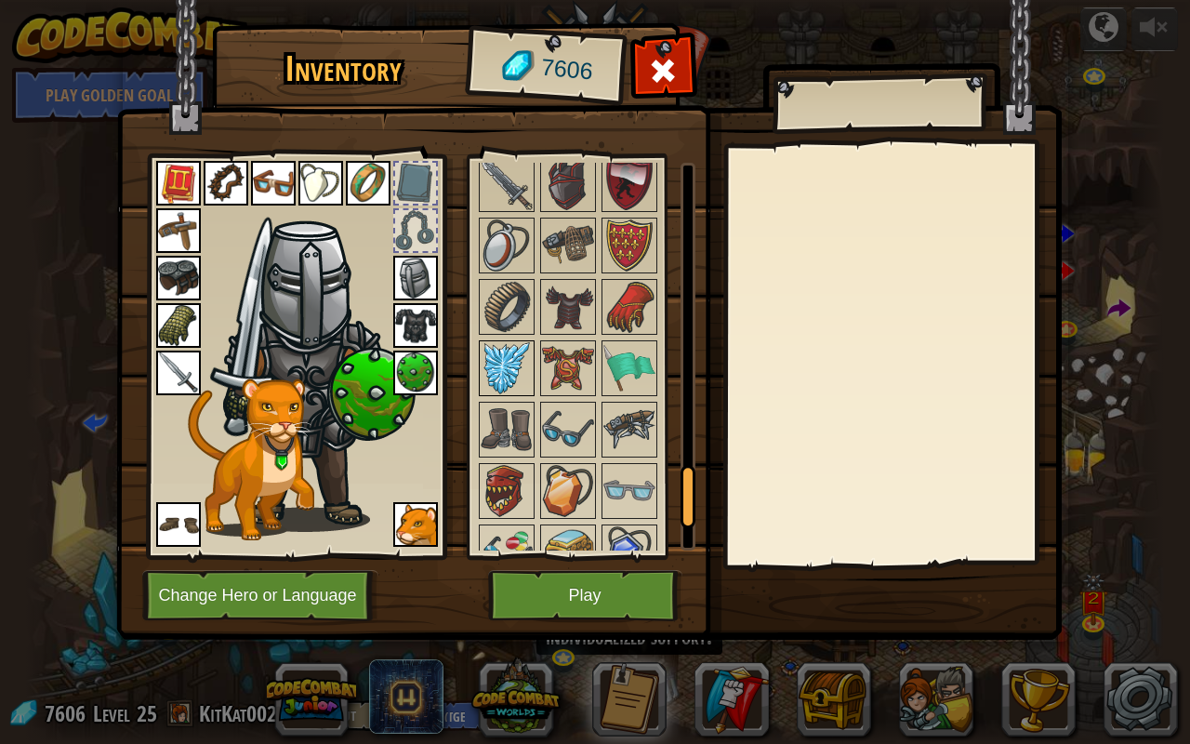
click at [490, 348] on img at bounding box center [507, 368] width 52 height 52
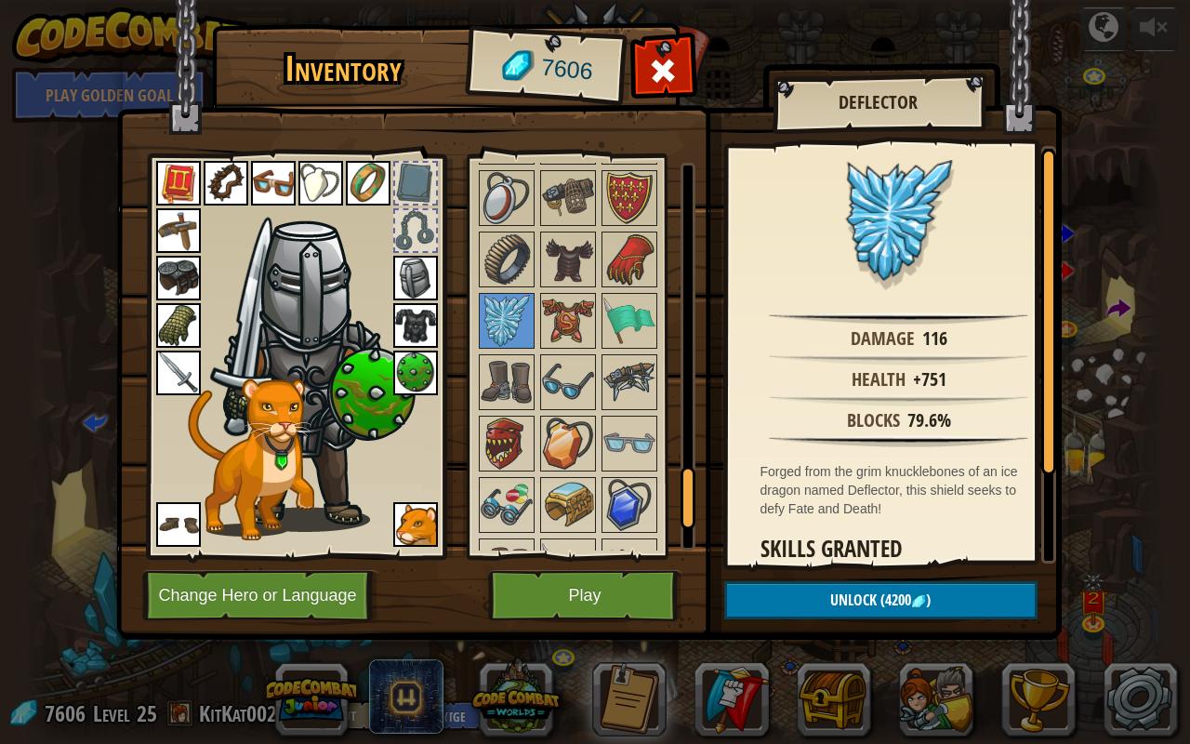
scroll to position [1958, 0]
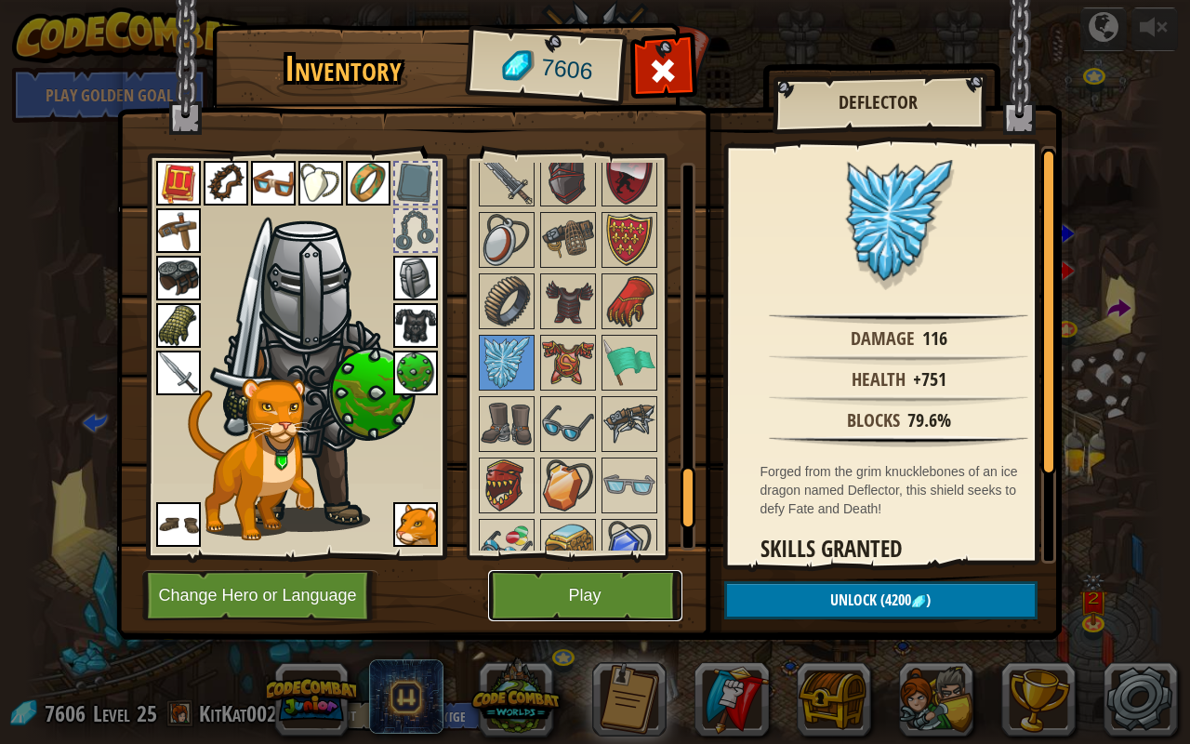
click at [581, 586] on button "Play" at bounding box center [585, 595] width 194 height 51
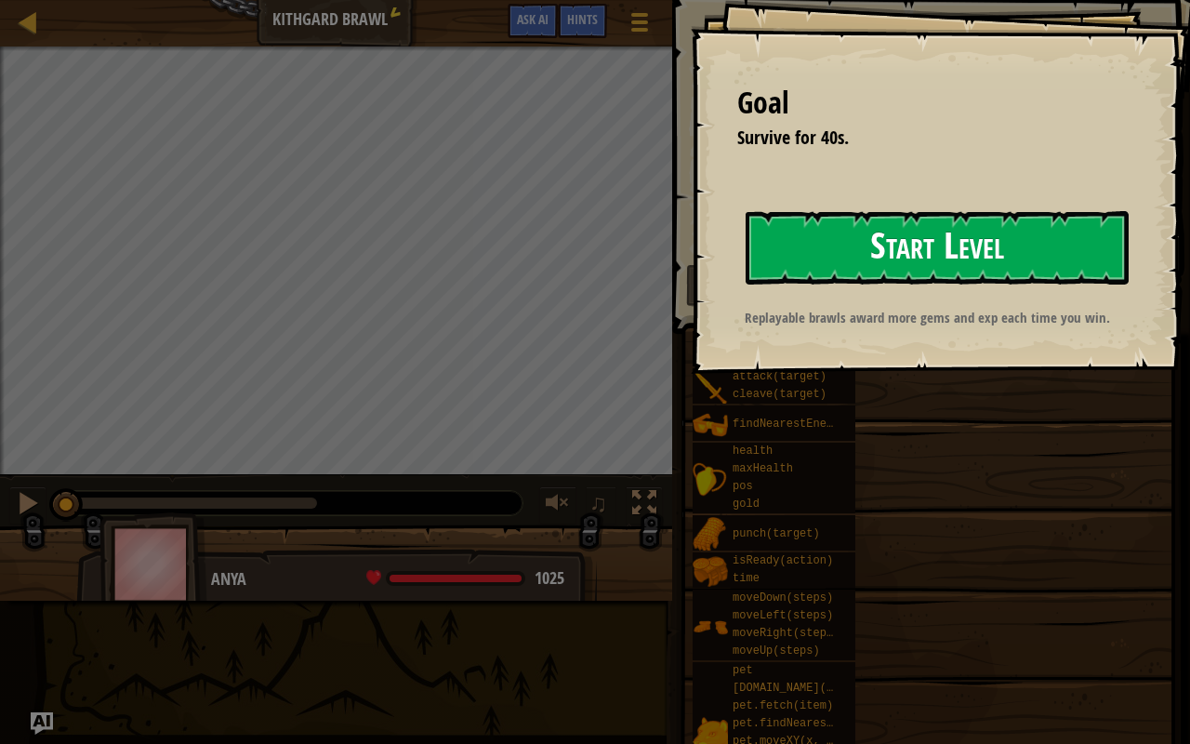
drag, startPoint x: 762, startPoint y: 230, endPoint x: 680, endPoint y: 201, distance: 86.7
click at [759, 230] on button "Start Level" at bounding box center [937, 247] width 383 height 73
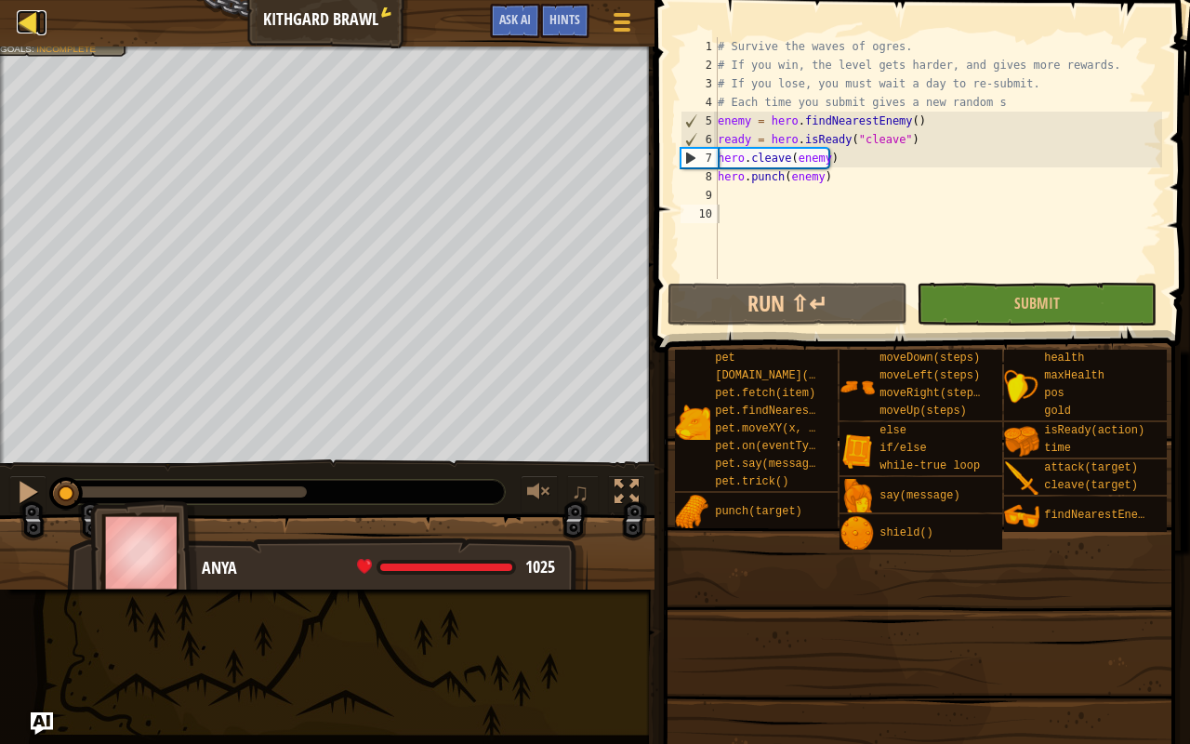
click at [20, 25] on div at bounding box center [28, 21] width 23 height 23
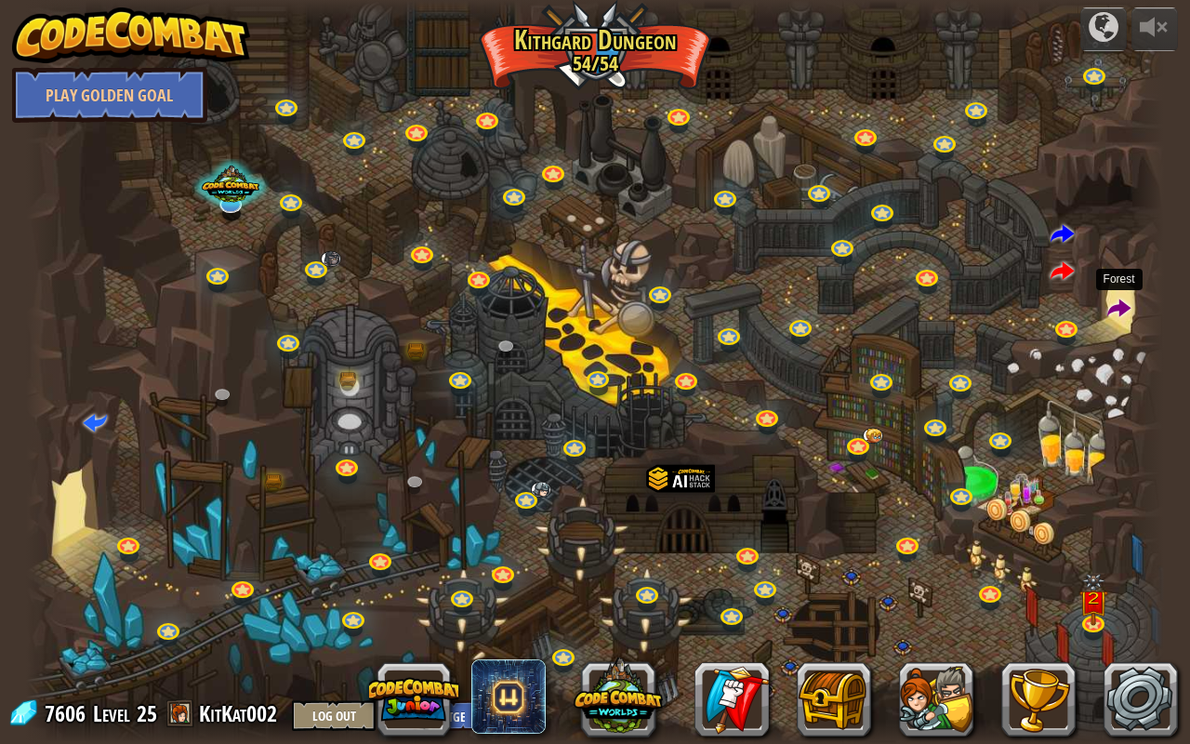
click at [1110, 308] on span at bounding box center [1119, 309] width 24 height 24
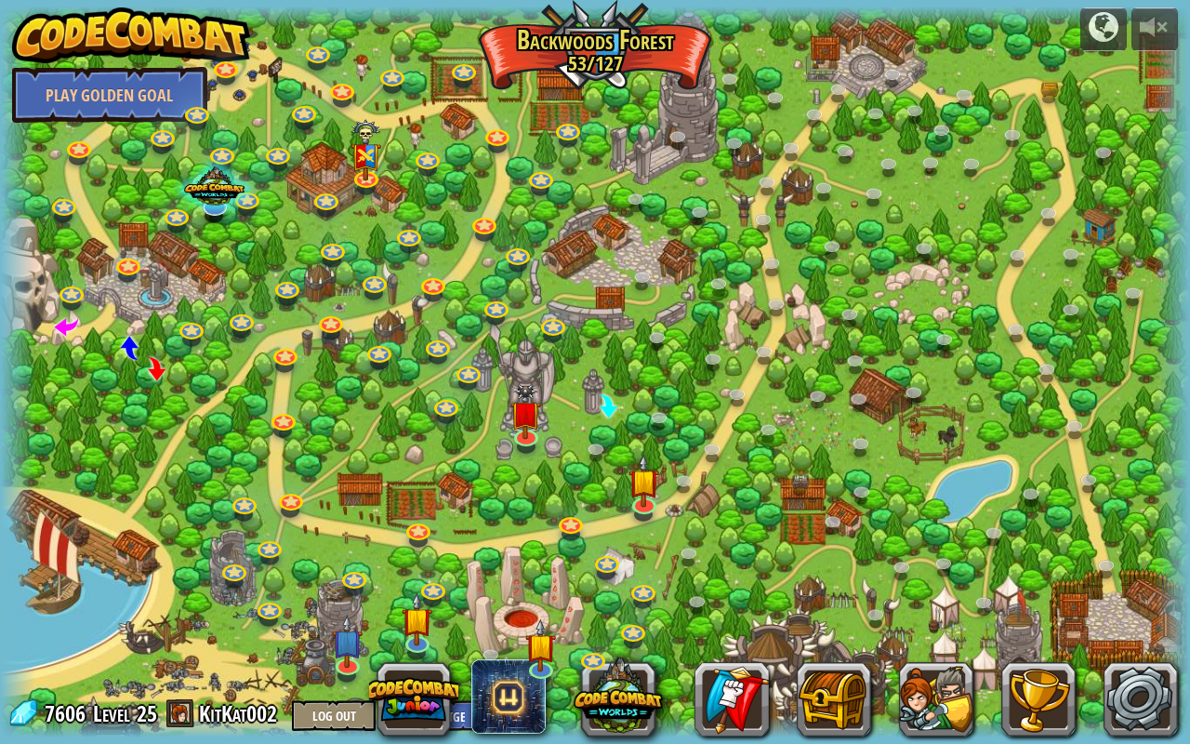
click at [1166, 328] on div at bounding box center [1172, 372] width 35 height 731
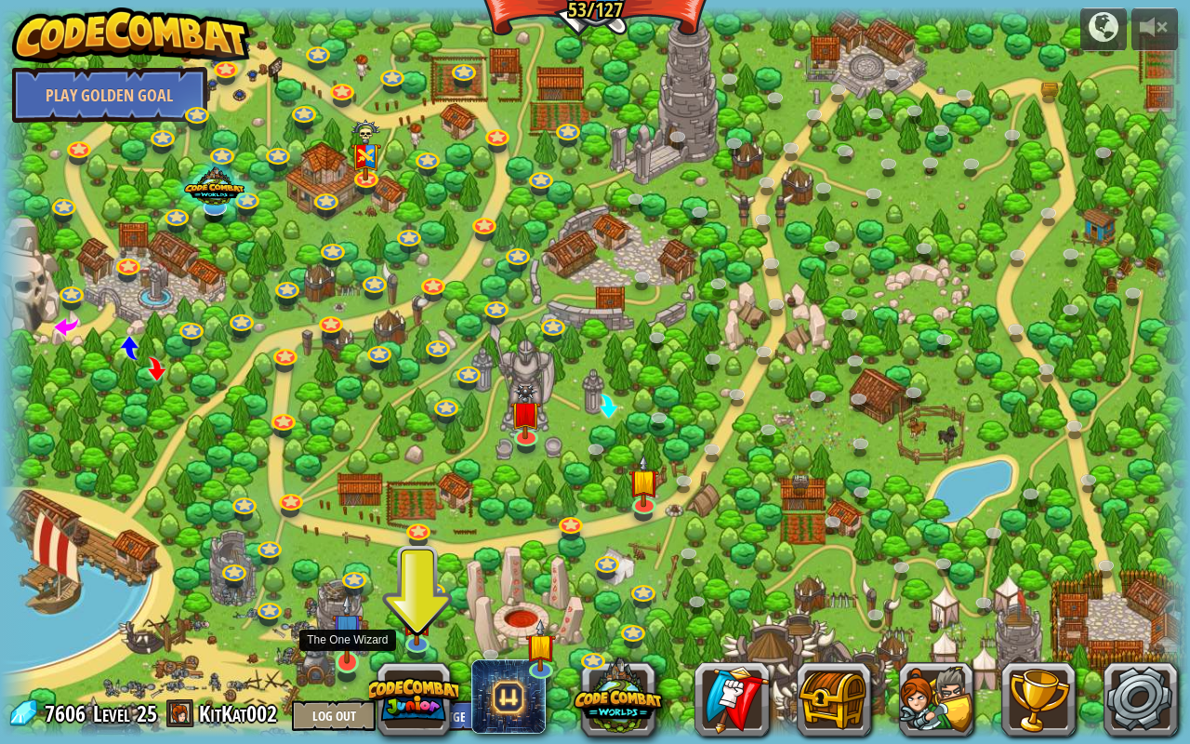
click at [336, 586] on img at bounding box center [347, 628] width 31 height 71
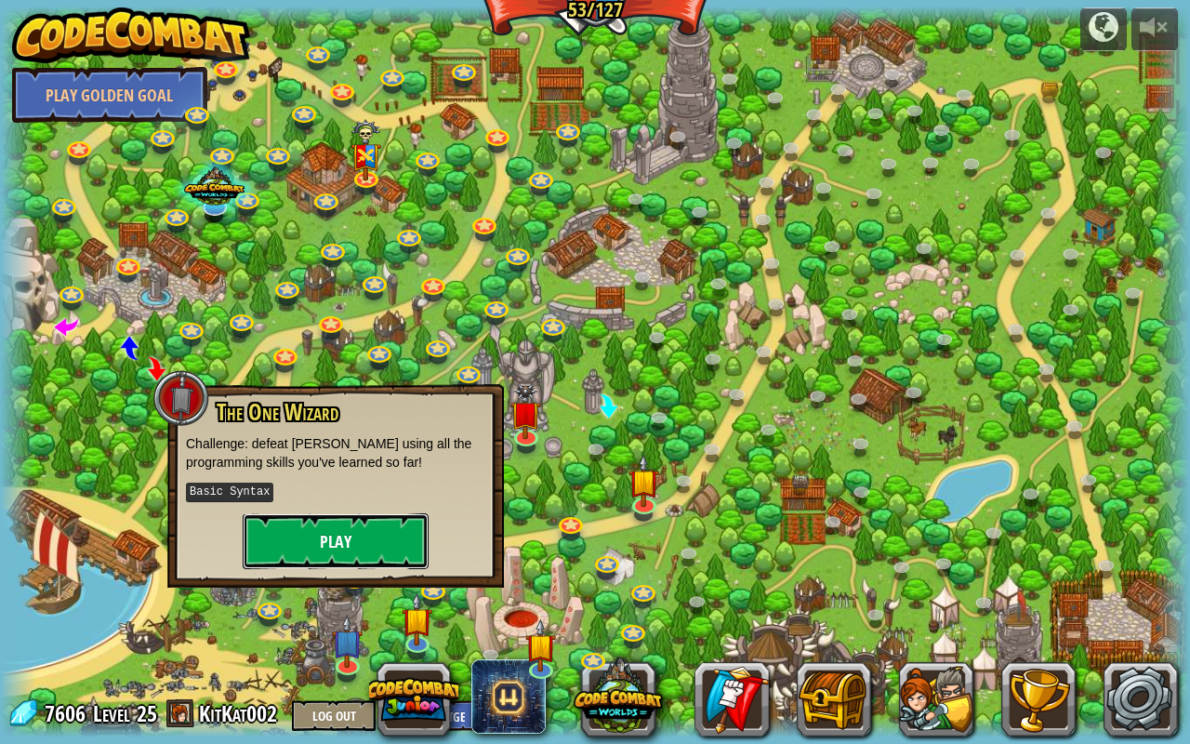
click at [391, 556] on button "Play" at bounding box center [336, 541] width 186 height 56
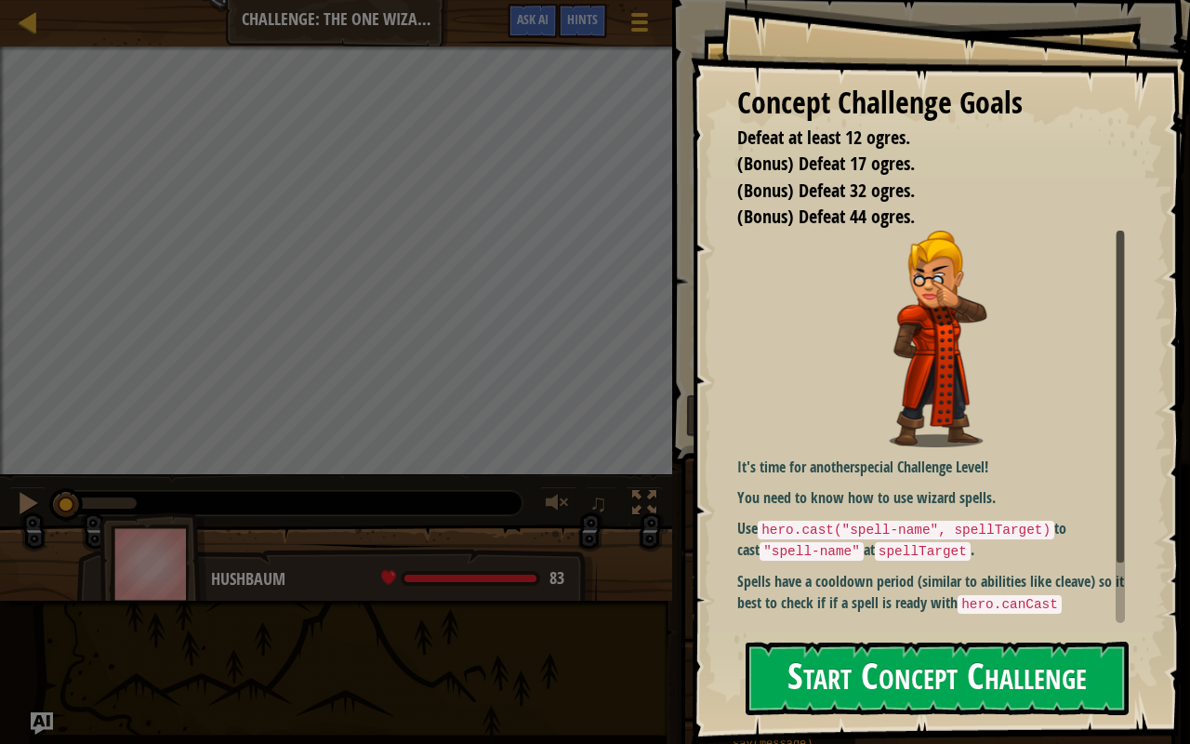
click at [810, 586] on button "Start Concept Challenge" at bounding box center [937, 677] width 383 height 73
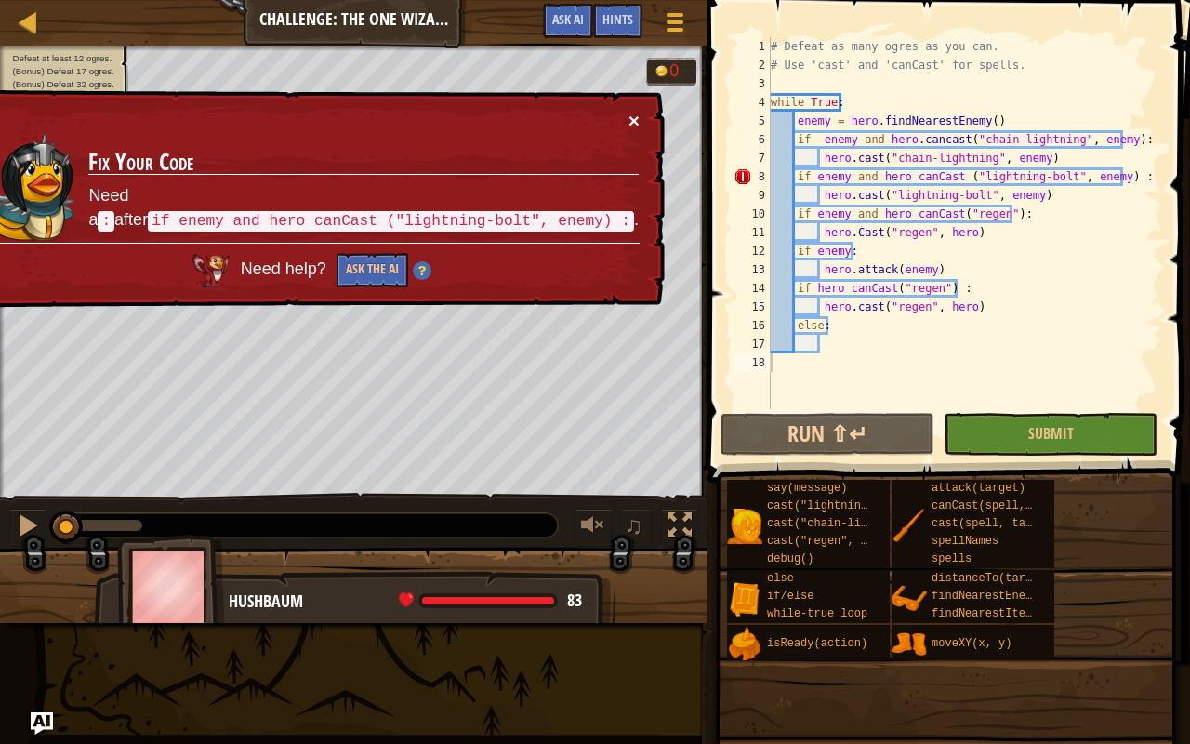
click at [634, 115] on button "×" at bounding box center [635, 125] width 12 height 20
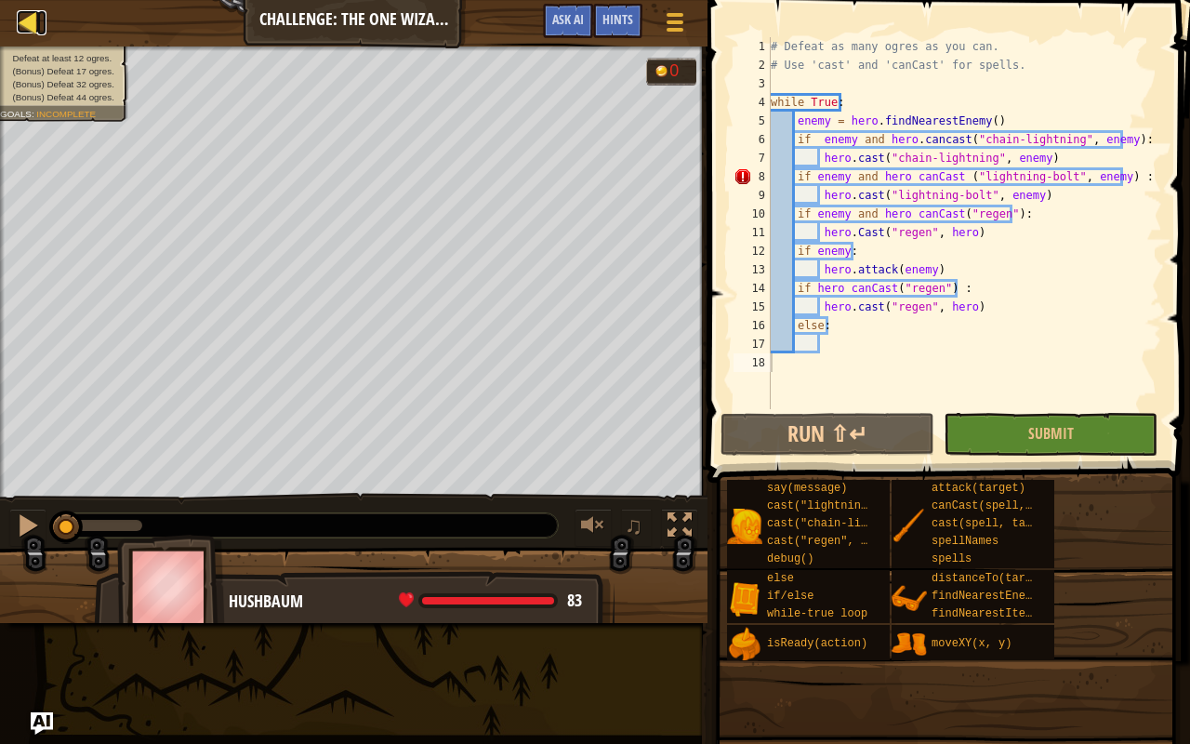
click at [33, 20] on div at bounding box center [28, 21] width 23 height 23
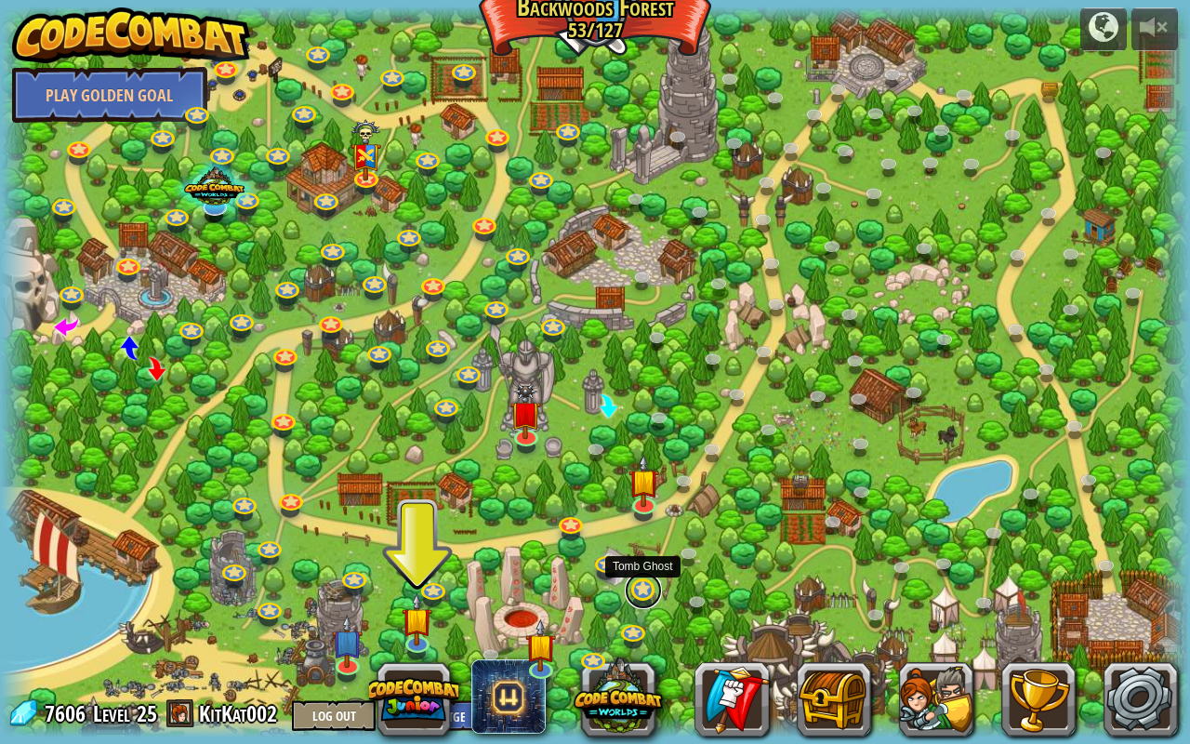
click at [641, 583] on link at bounding box center [643, 590] width 37 height 37
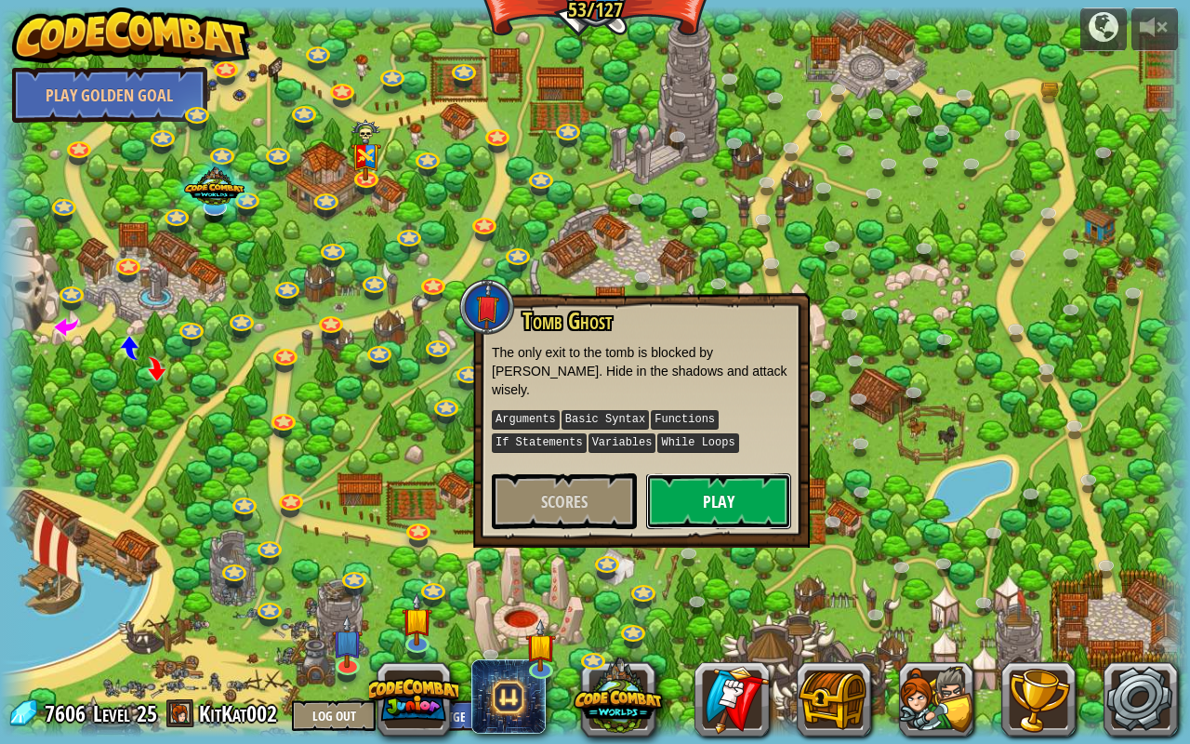
click at [707, 496] on button "Play" at bounding box center [718, 501] width 145 height 56
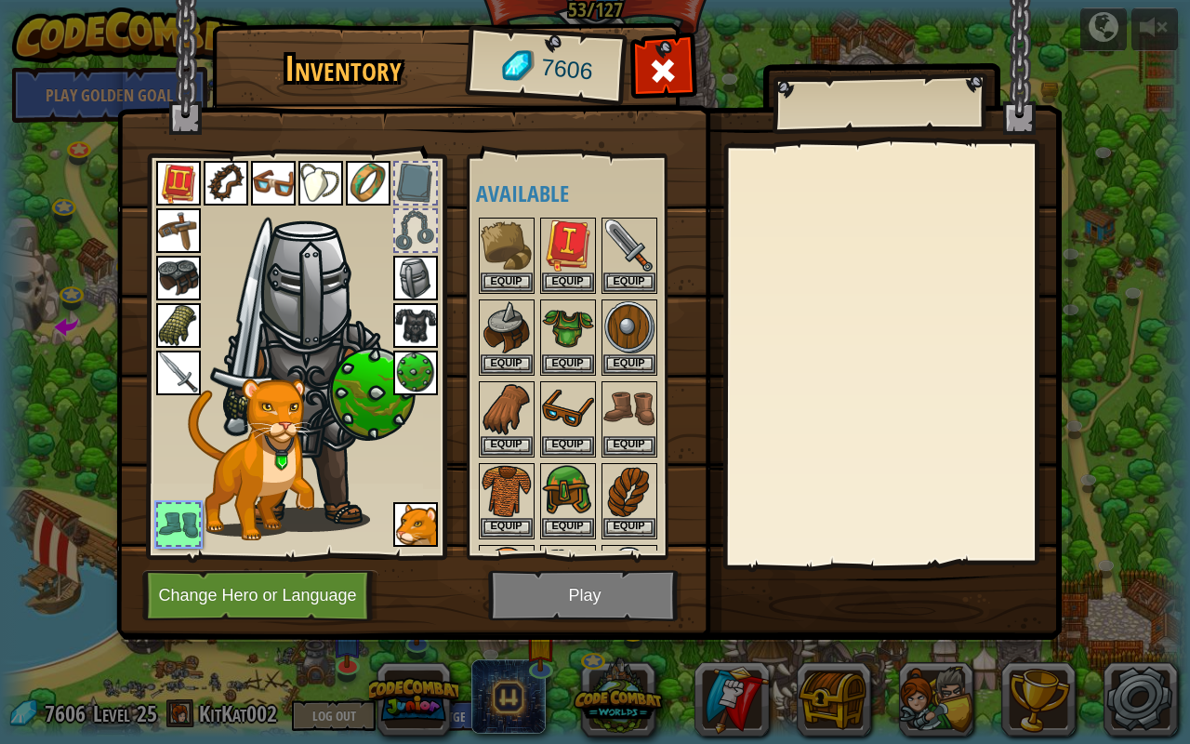
scroll to position [314, 0]
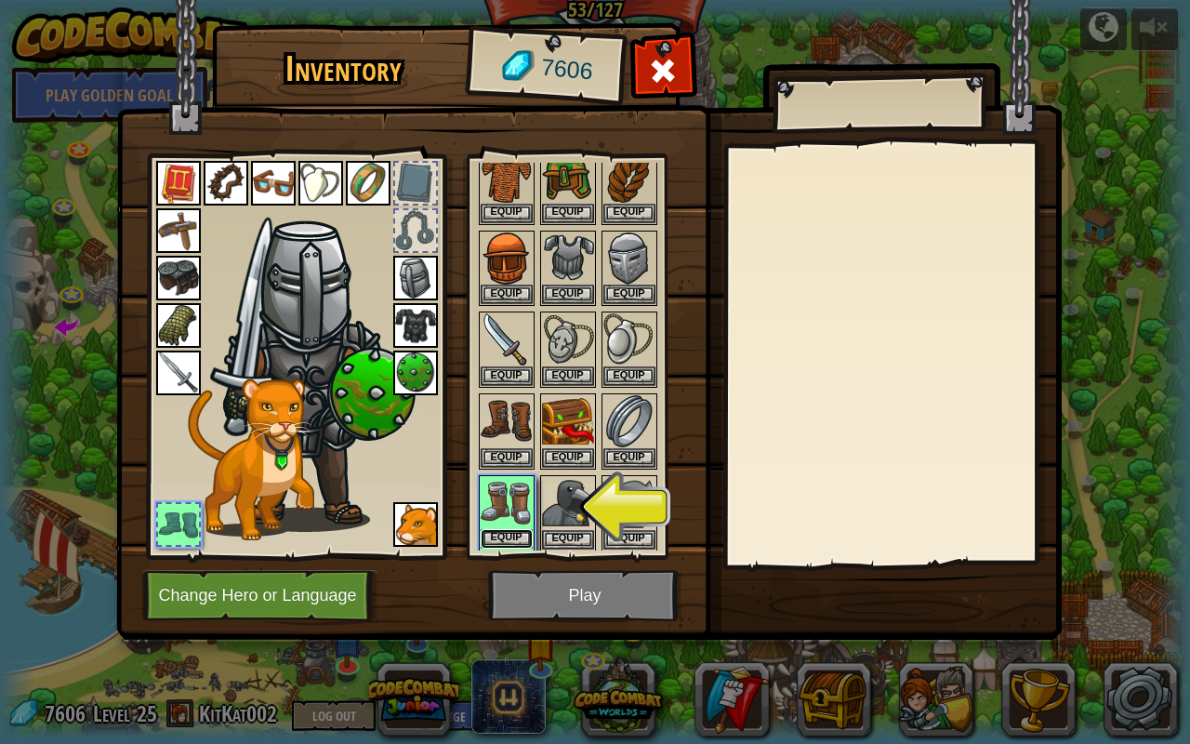
click at [518, 529] on button "Equip" at bounding box center [507, 539] width 52 height 20
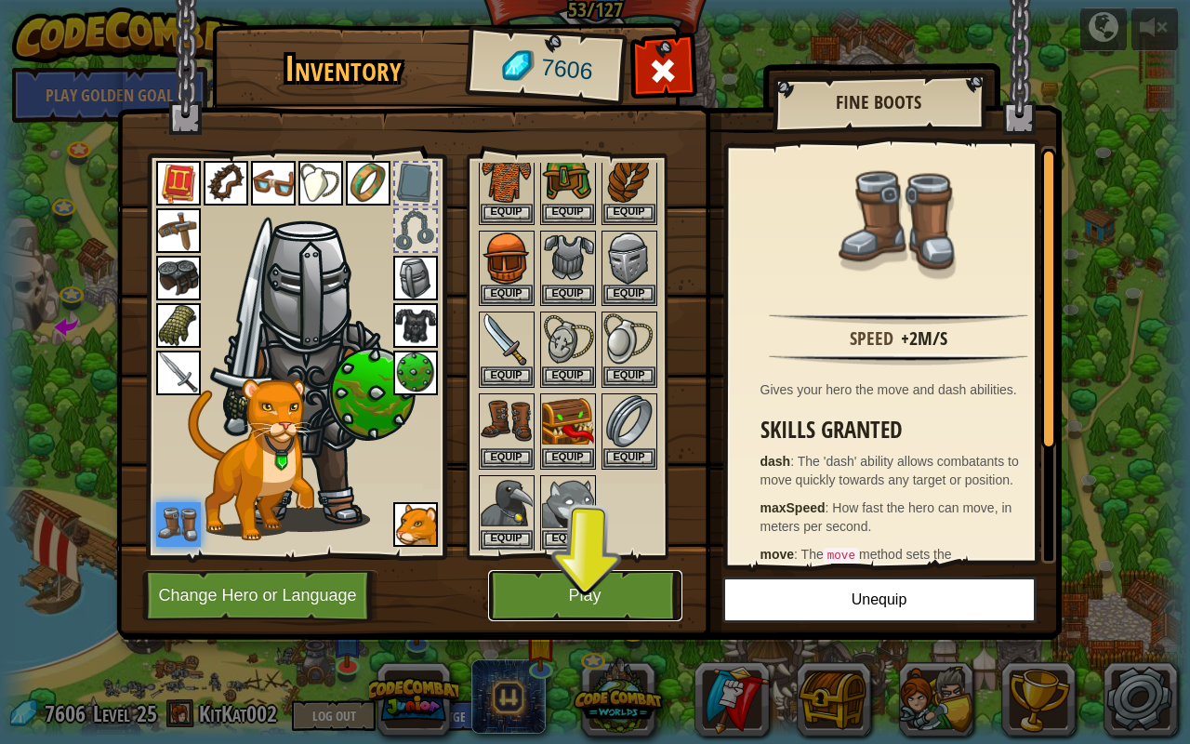
click at [534, 586] on button "Play" at bounding box center [585, 595] width 194 height 51
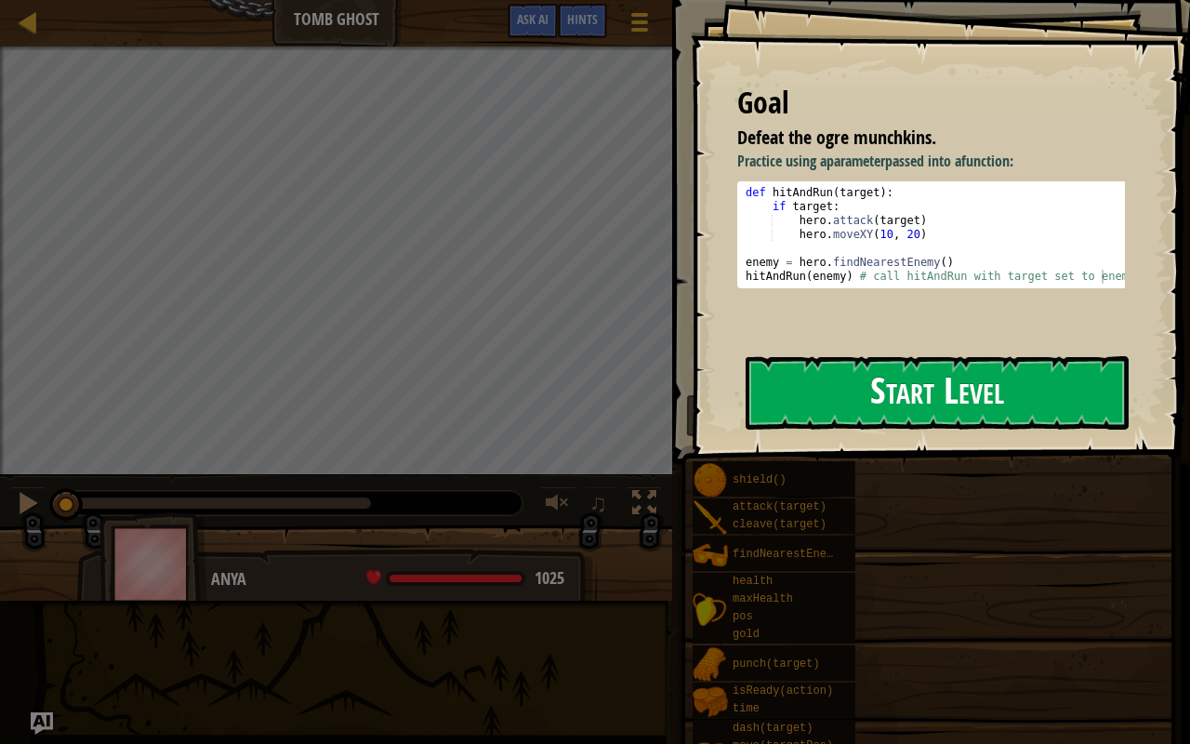
click at [834, 368] on button "Start Level" at bounding box center [937, 392] width 383 height 73
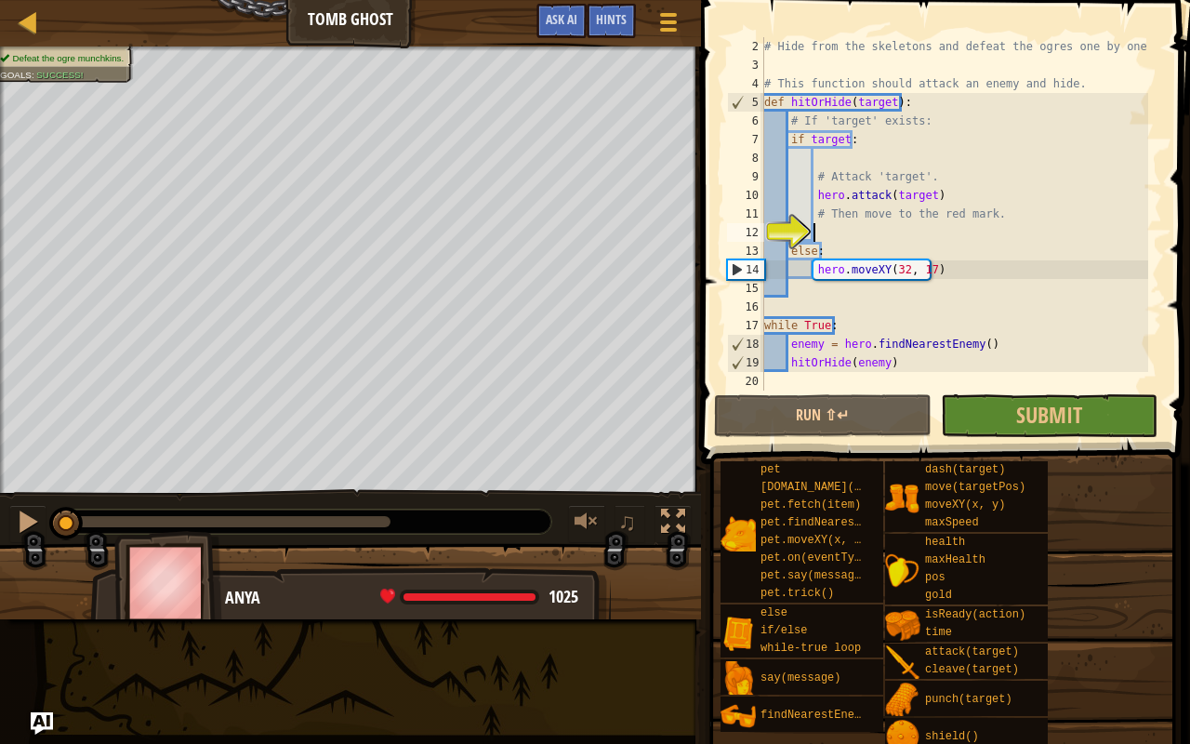
scroll to position [19, 0]
click at [905, 362] on div "# Hide from the skeletons and defeat the ogres one by one. # This function shou…" at bounding box center [954, 232] width 388 height 390
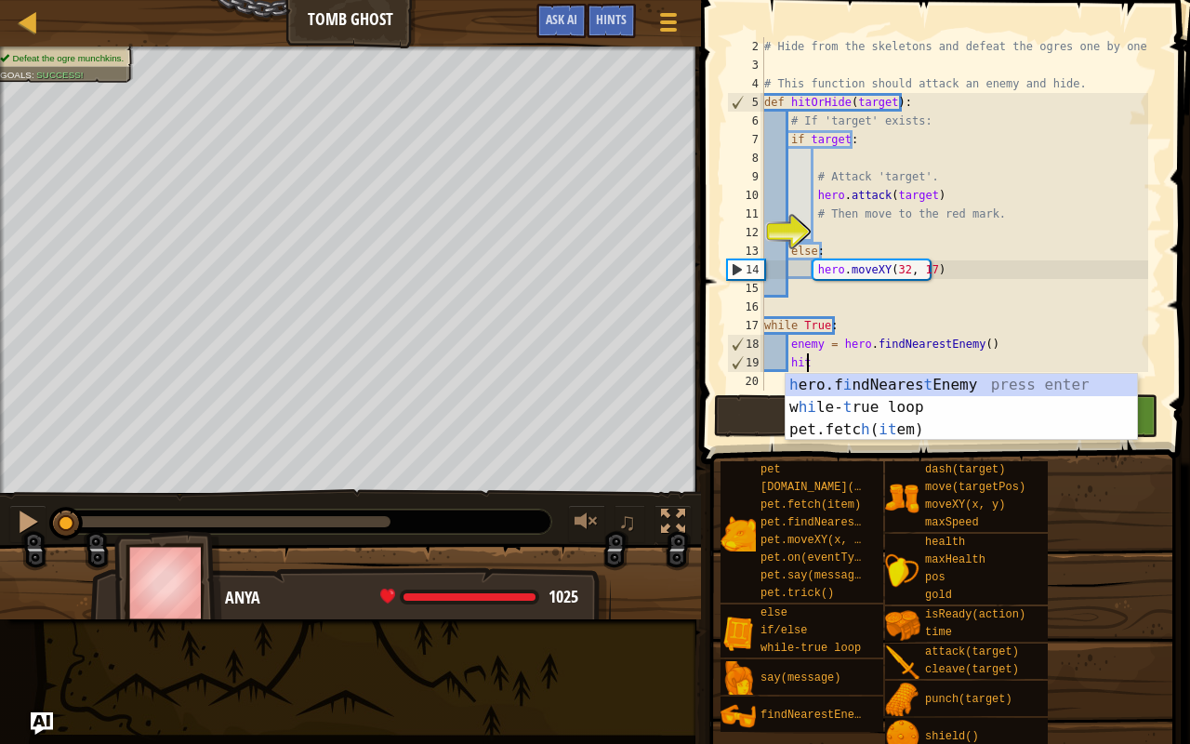
type textarea "h"
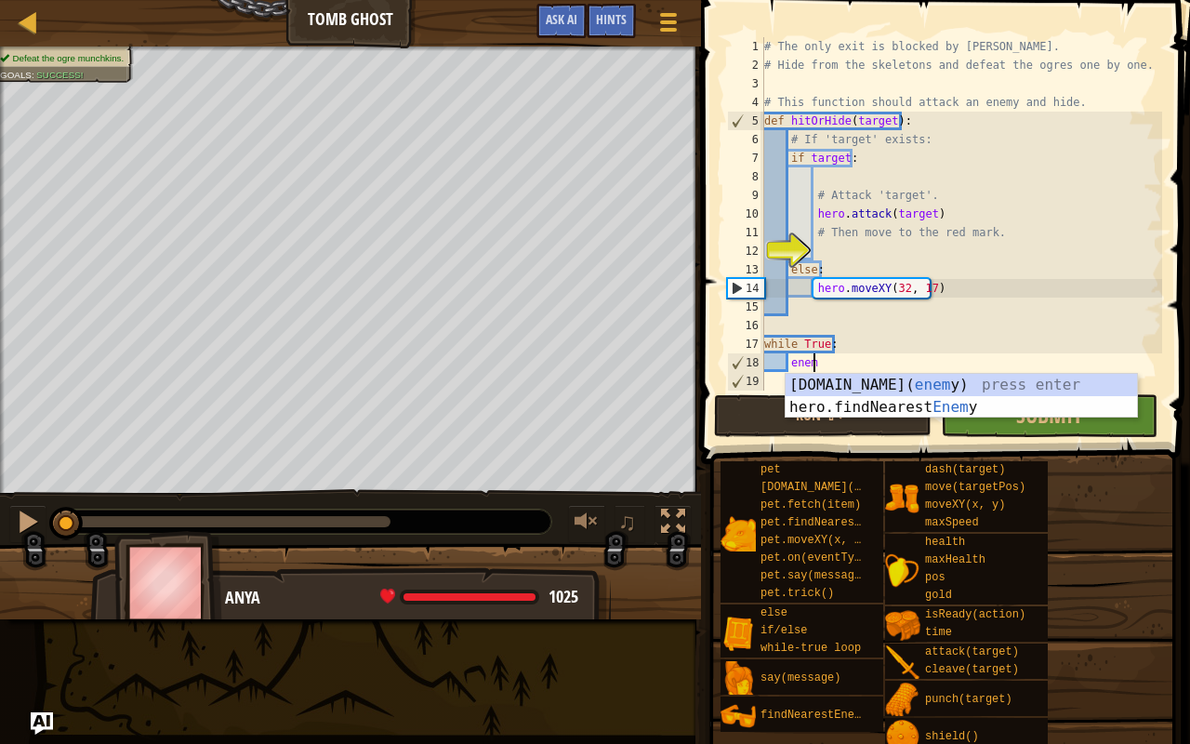
type textarea "e"
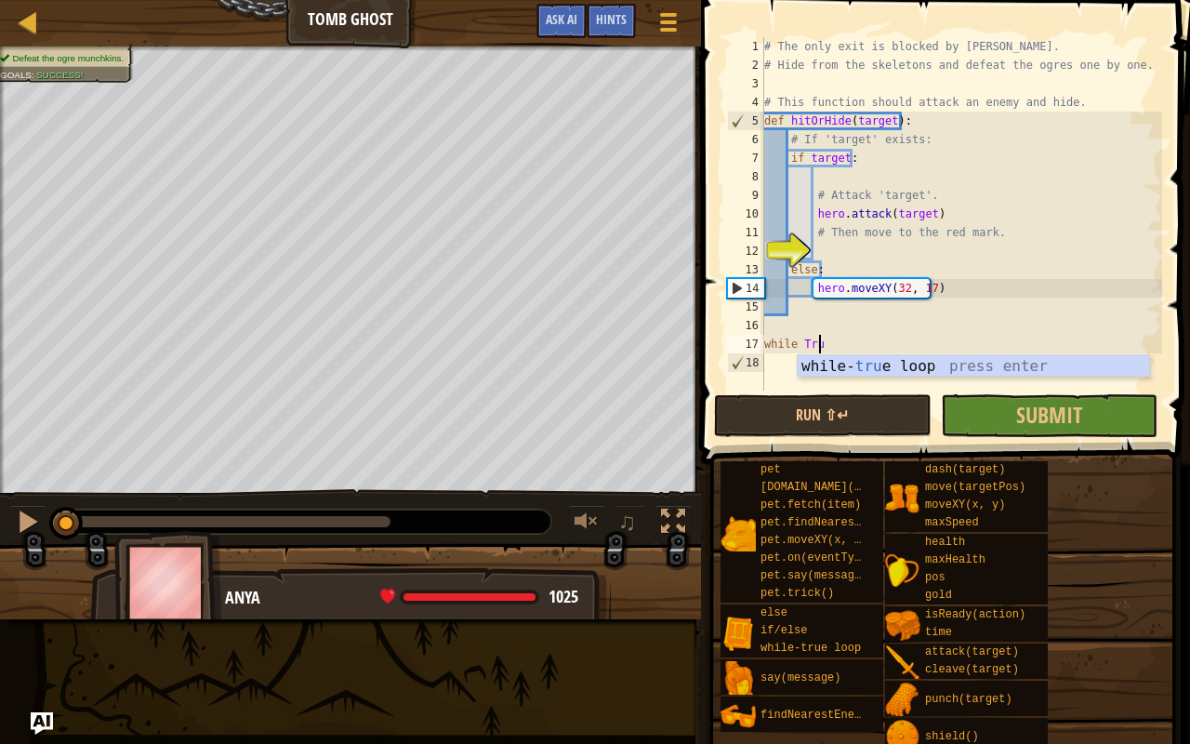
type textarea "w"
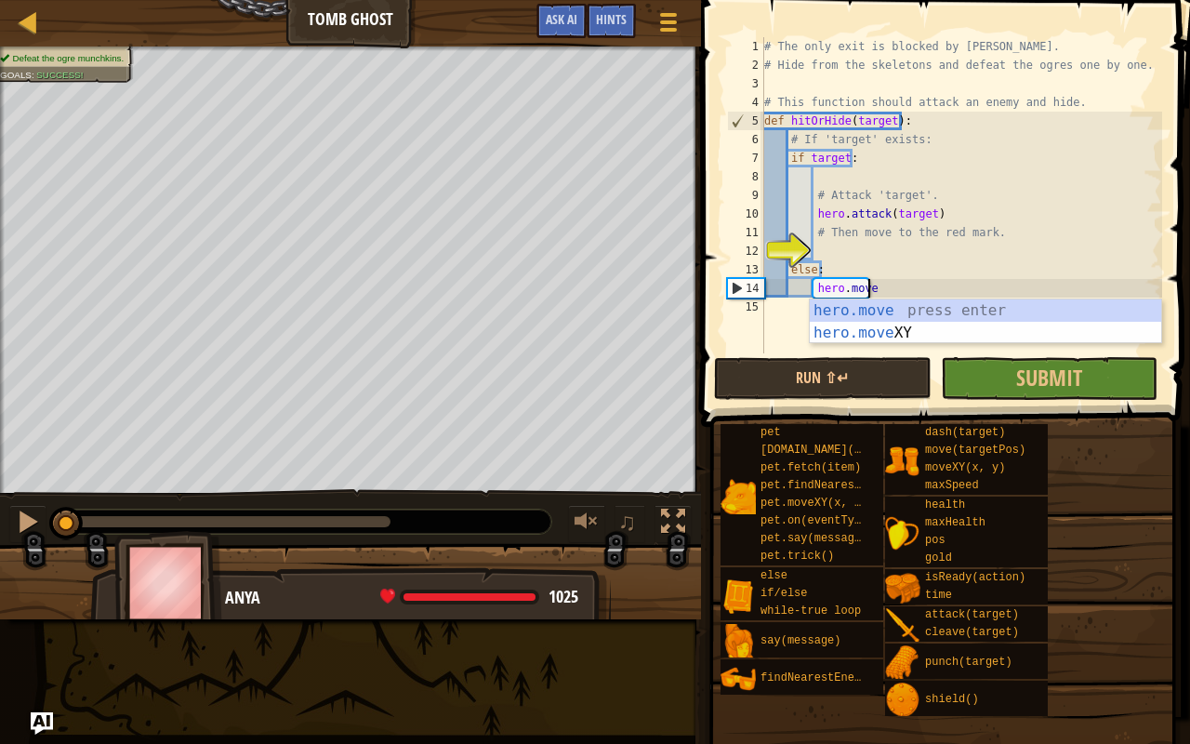
type textarea "h"
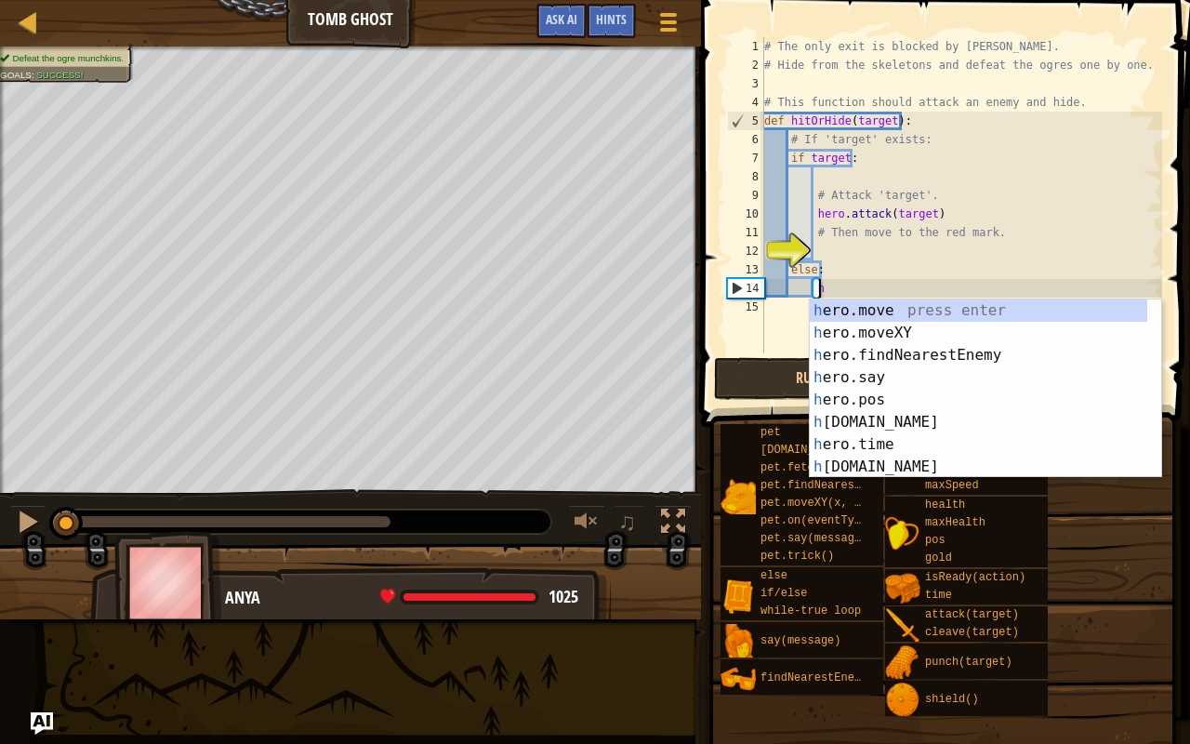
type textarea "e"
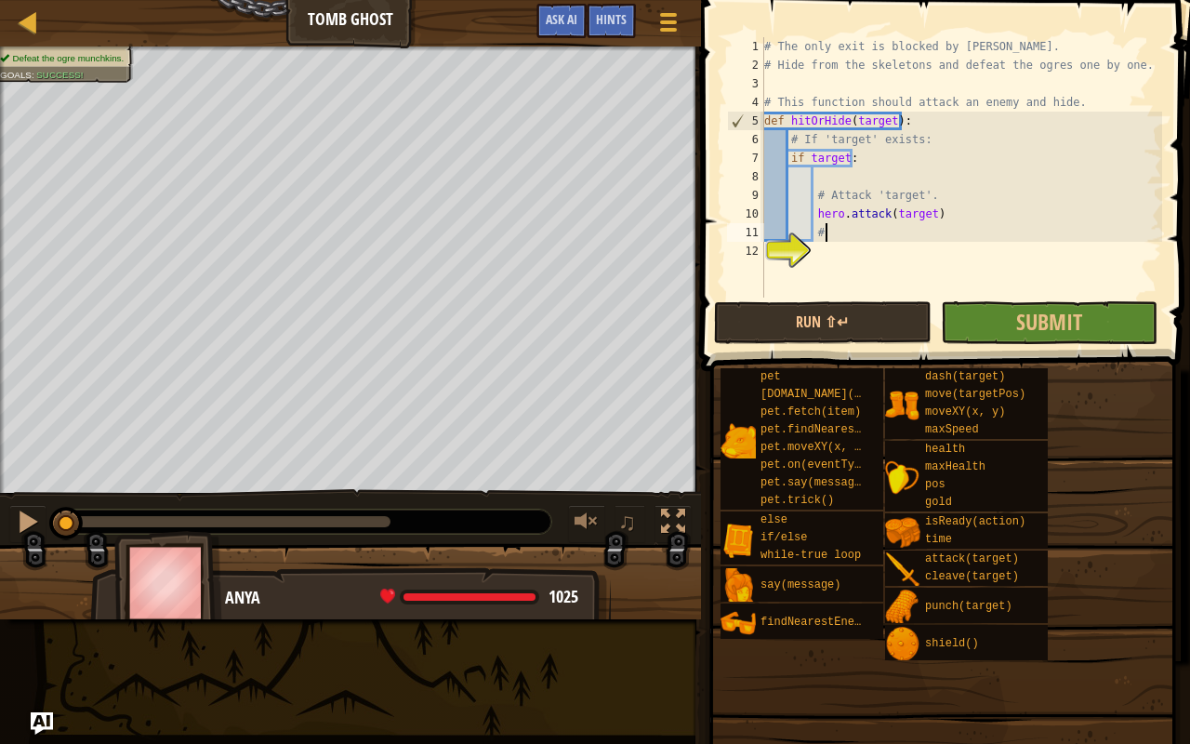
type textarea "#"
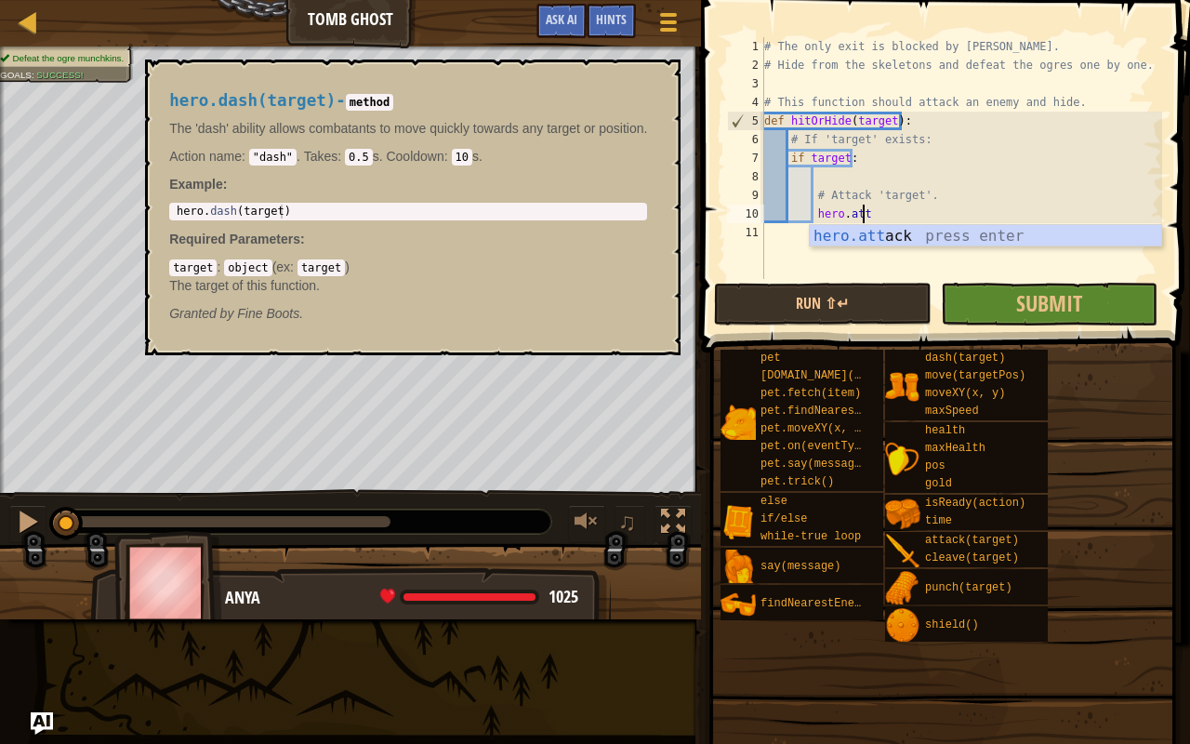
type textarea "h"
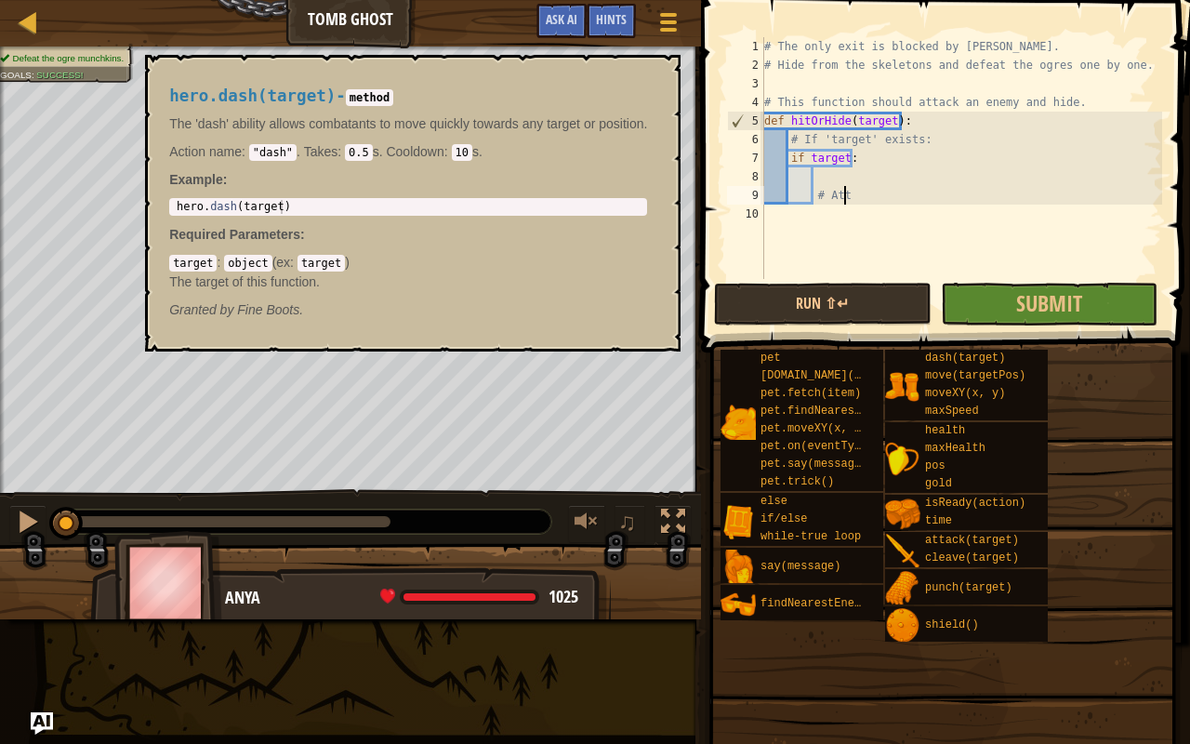
type textarea "#"
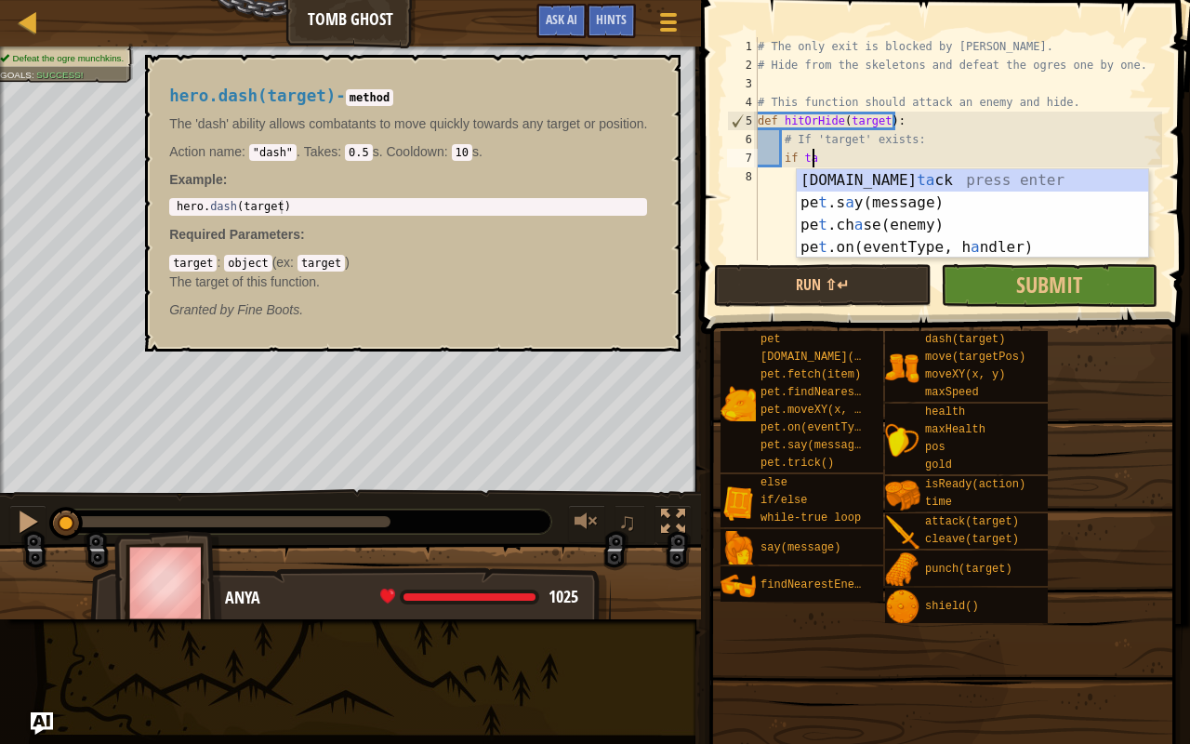
type textarea "i"
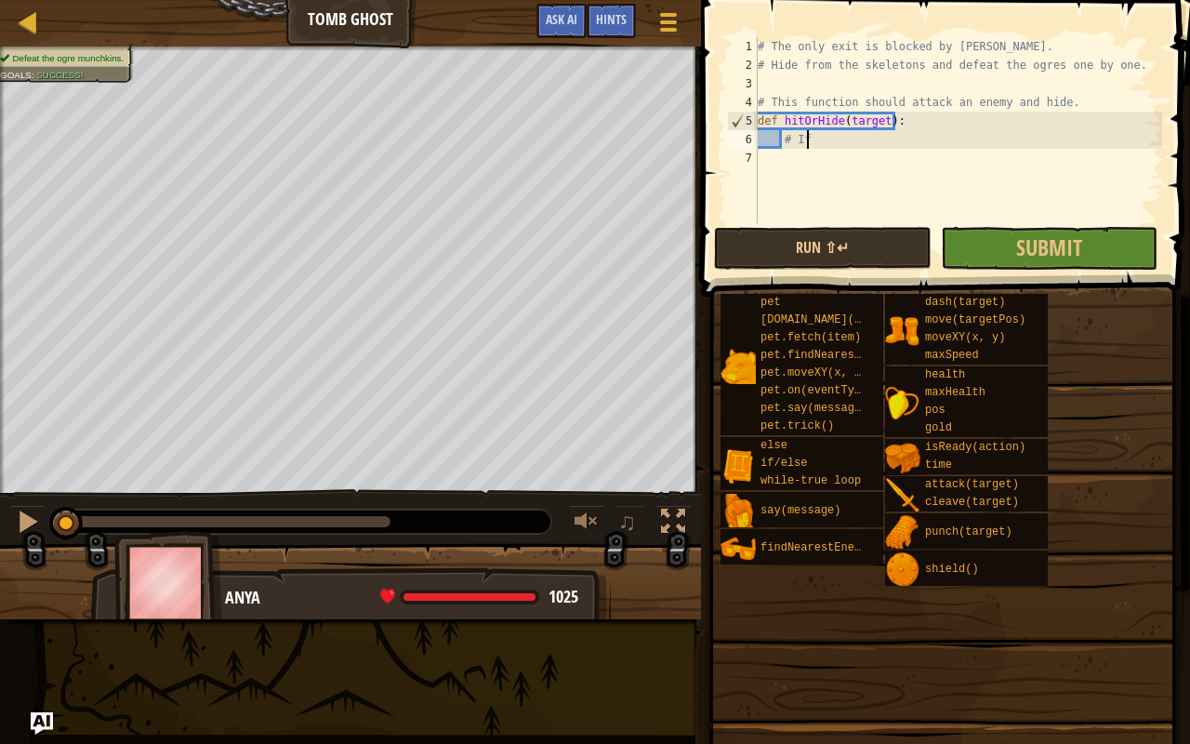
type textarea "#"
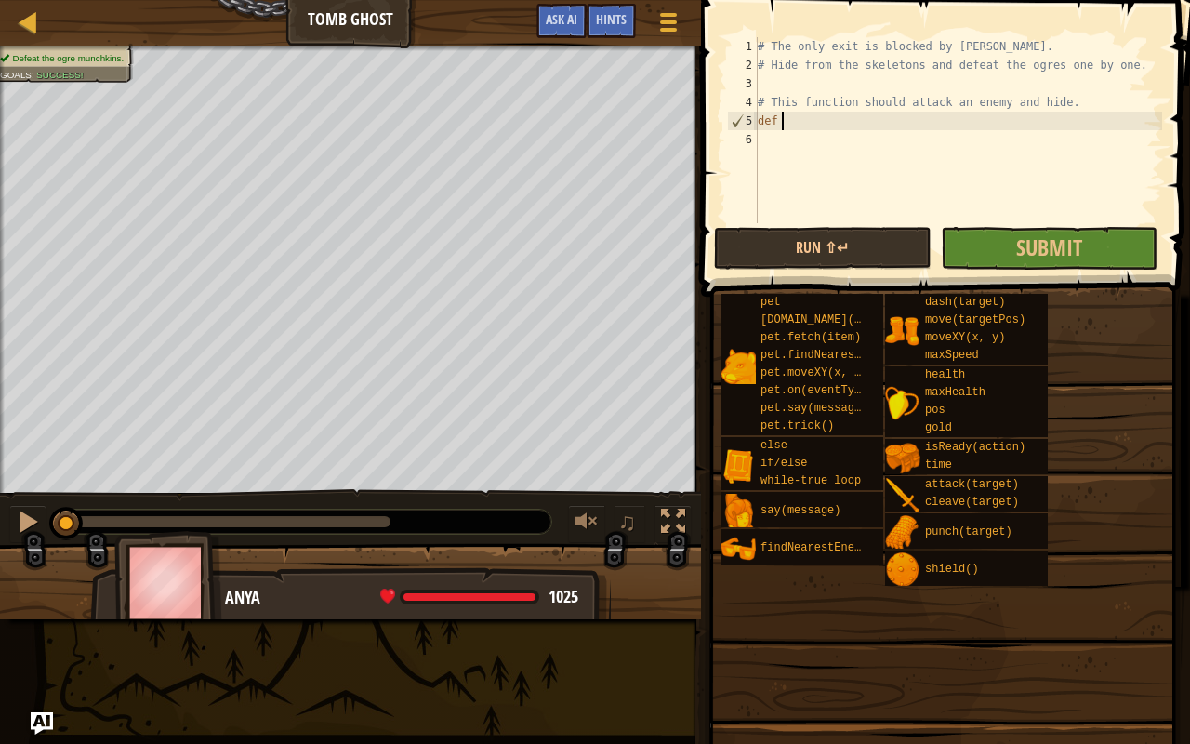
type textarea "d"
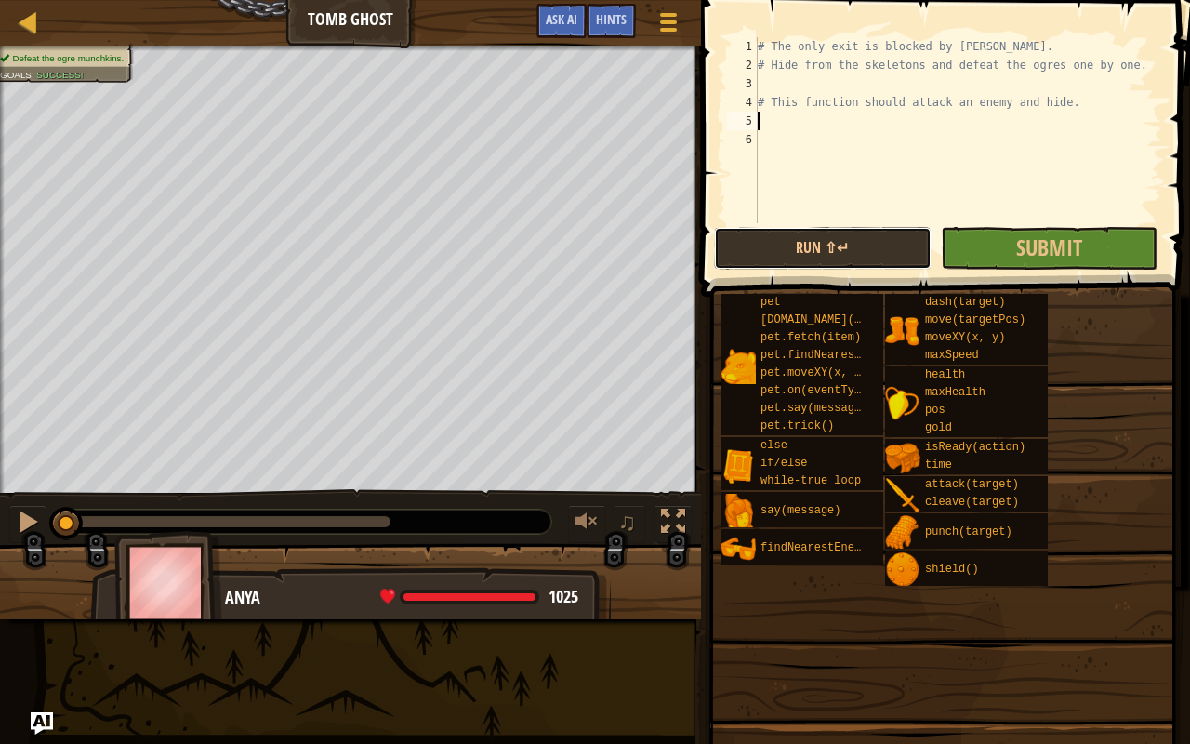
click at [814, 270] on div "1 2 3 4 5 6 # The only exit is blocked by [PERSON_NAME]. # Hide from the skelet…" at bounding box center [942, 184] width 495 height 351
click at [839, 236] on button "Run ⇧↵" at bounding box center [822, 248] width 217 height 43
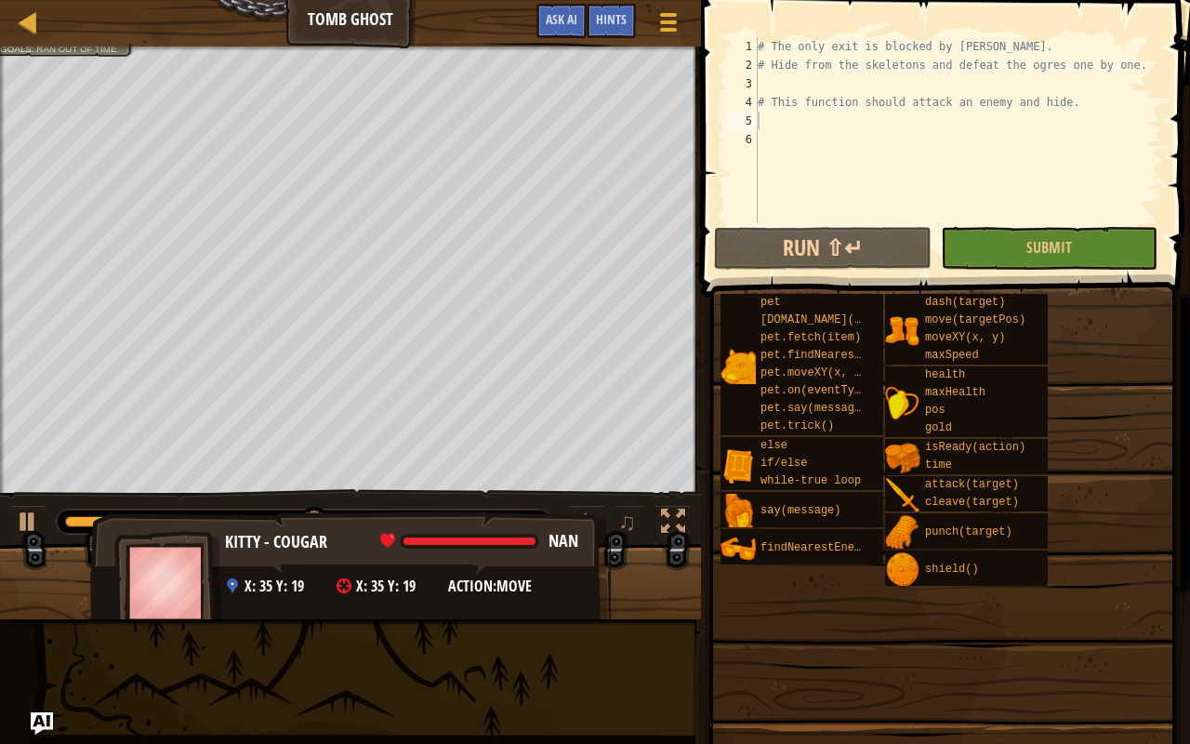
click at [389, 542] on span at bounding box center [387, 540] width 15 height 15
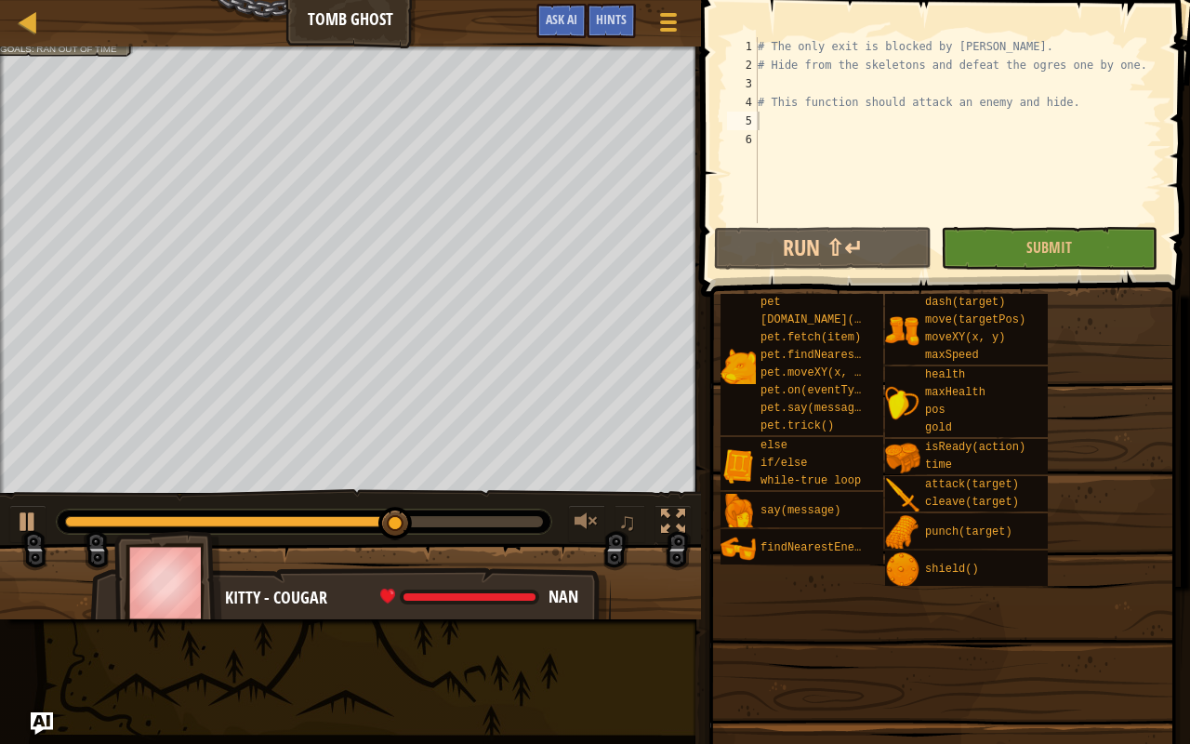
click at [790, 126] on div "# The only exit is blocked by [PERSON_NAME]. # Hide from the skeletons and defe…" at bounding box center [958, 148] width 408 height 223
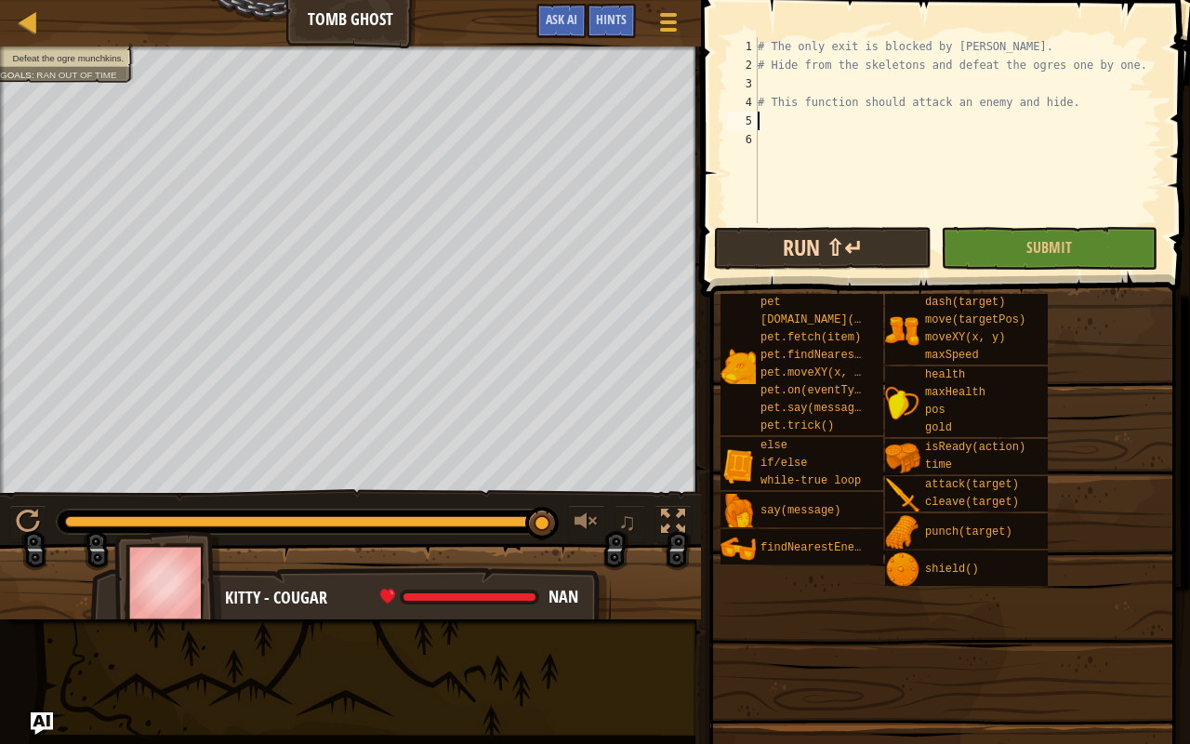
type textarea "h"
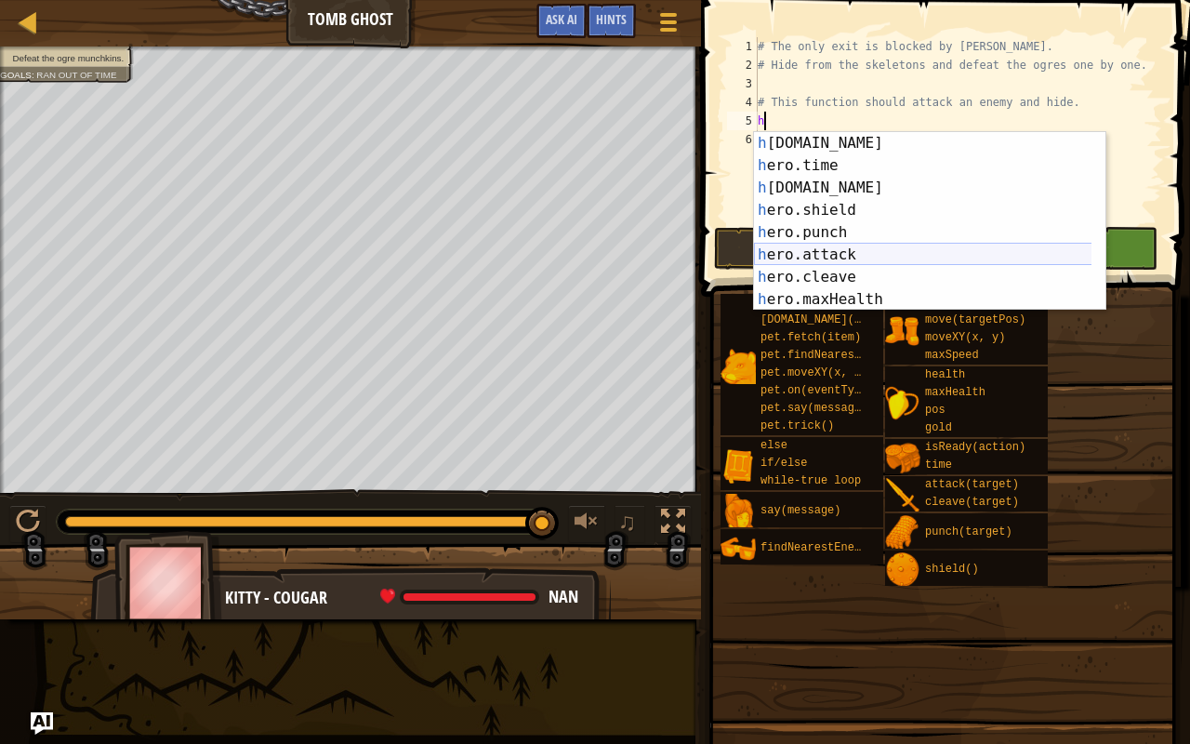
scroll to position [223, 0]
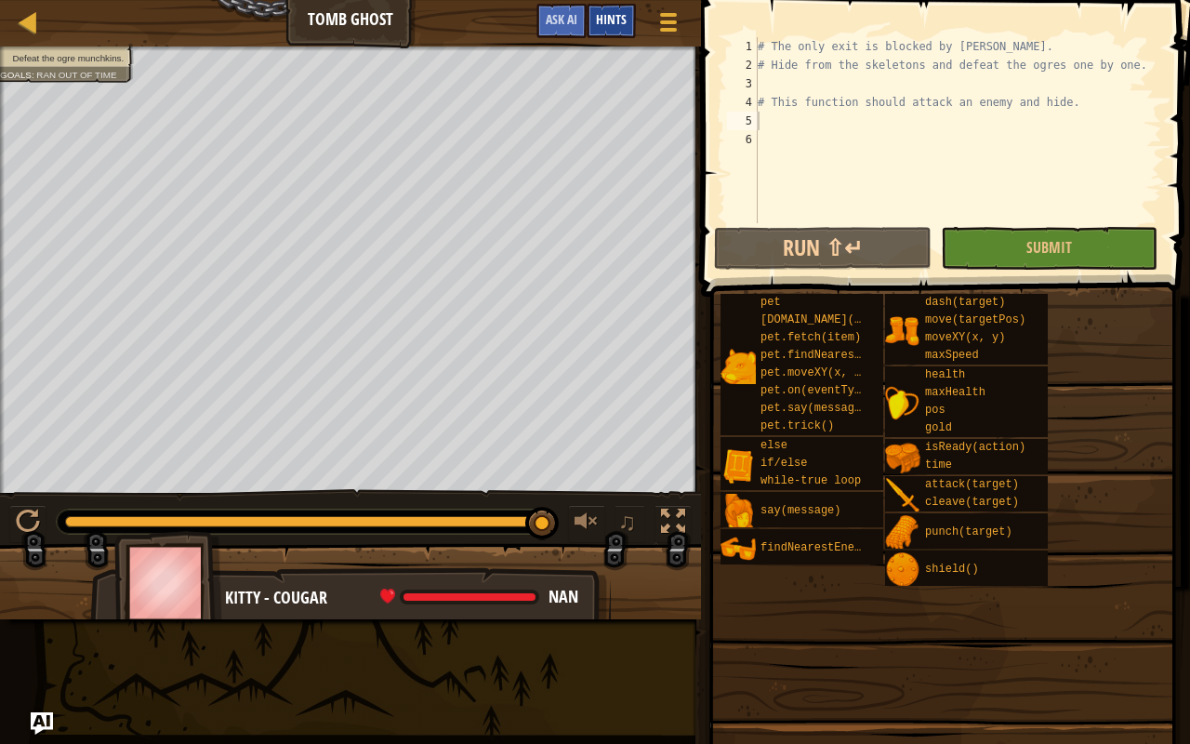
click at [592, 19] on div "Hints" at bounding box center [611, 21] width 49 height 34
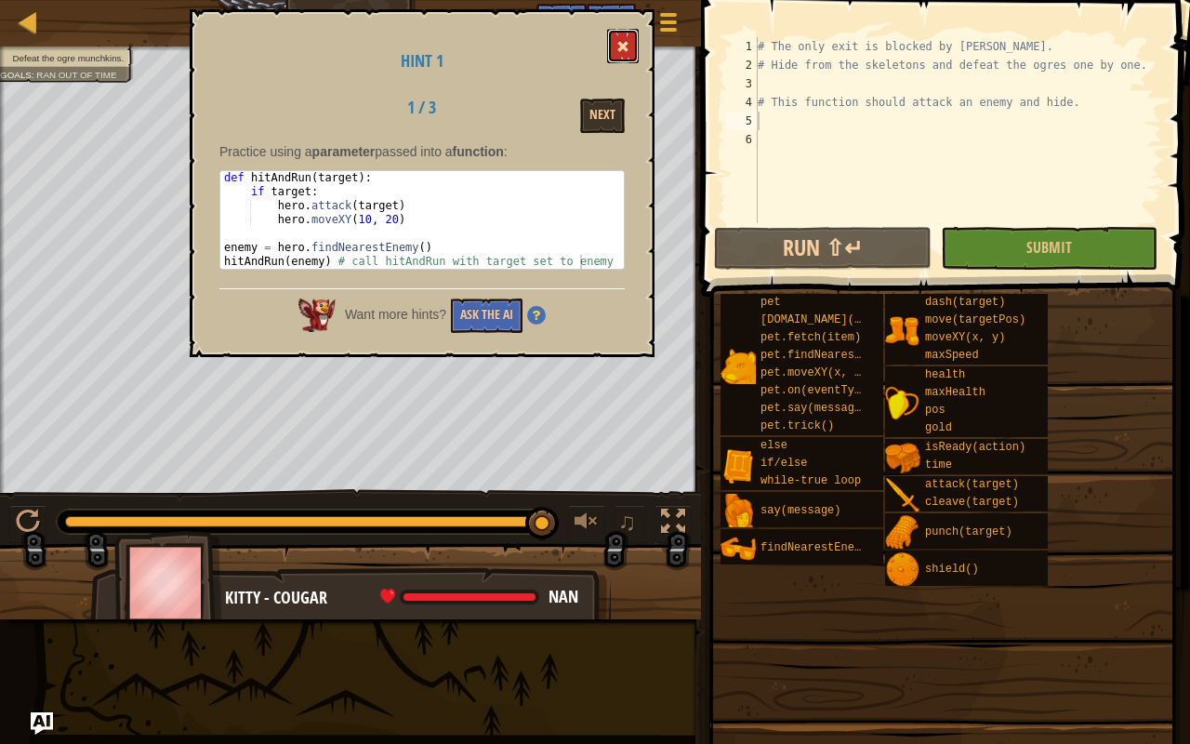
click at [623, 40] on button at bounding box center [623, 46] width 32 height 34
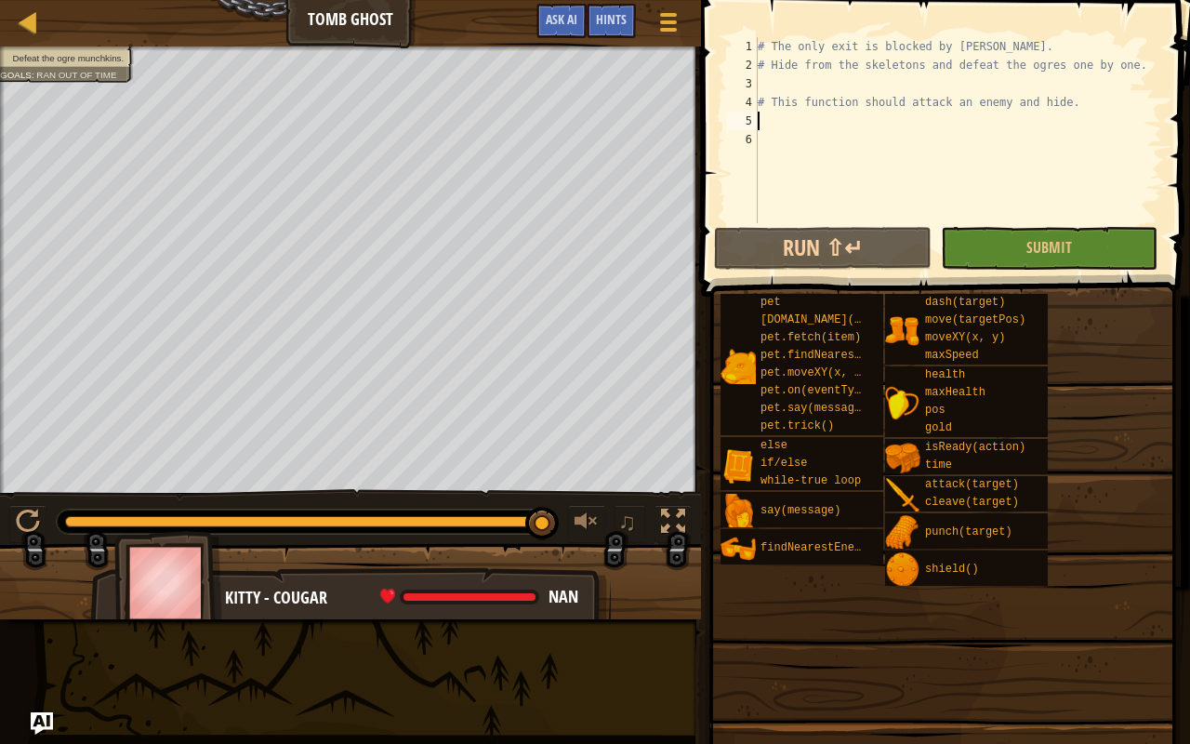
click at [760, 115] on div "# The only exit is blocked by [PERSON_NAME]. # Hide from the skeletons and defe…" at bounding box center [958, 148] width 408 height 223
click at [27, 30] on div at bounding box center [28, 21] width 23 height 23
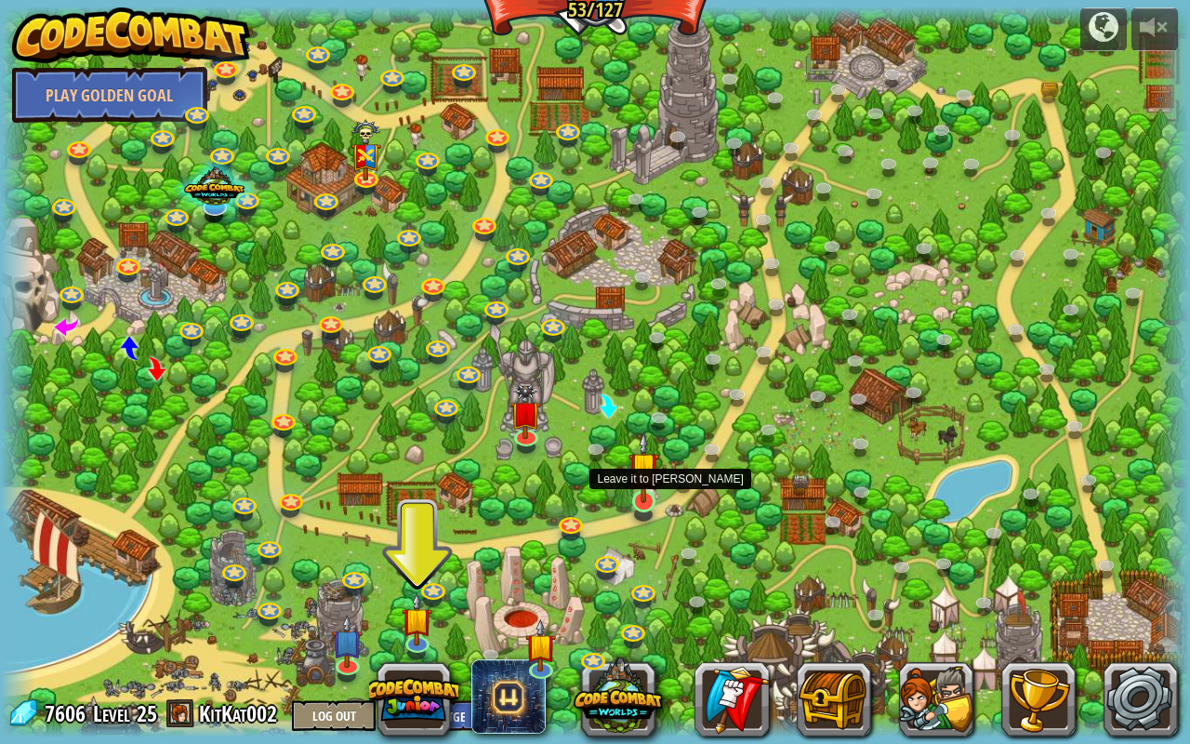
click at [634, 470] on img at bounding box center [643, 466] width 31 height 71
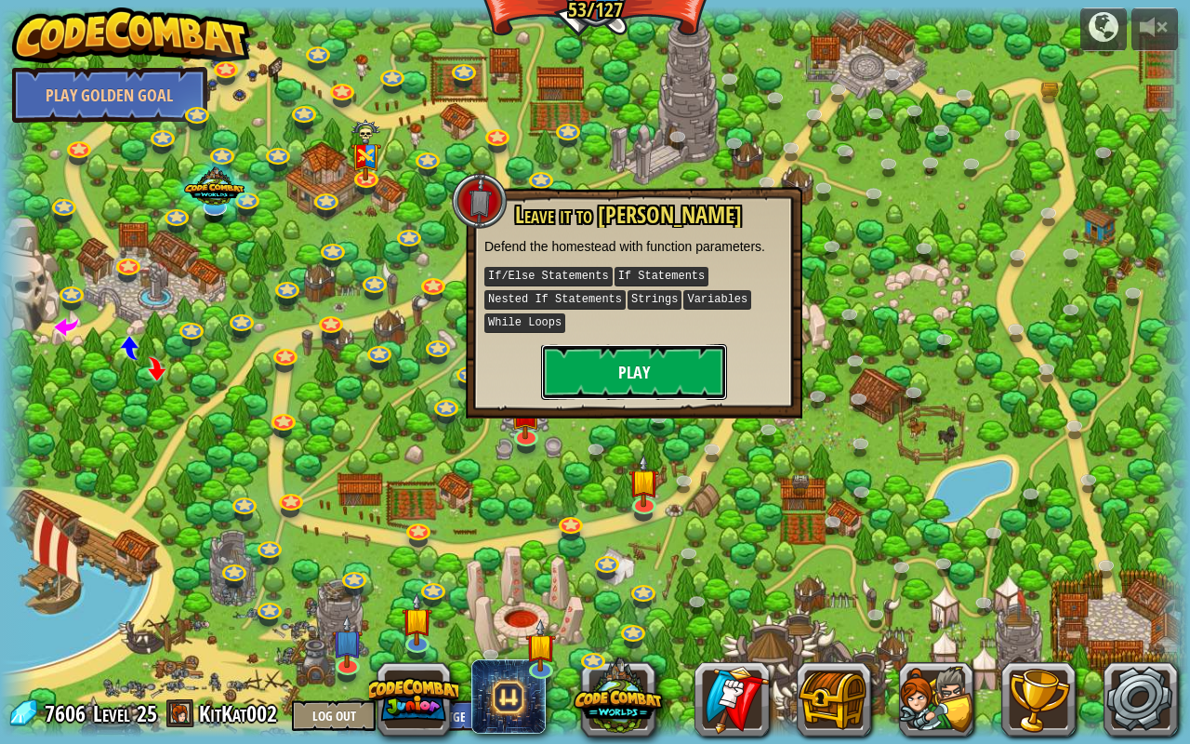
click at [621, 364] on button "Play" at bounding box center [634, 372] width 186 height 56
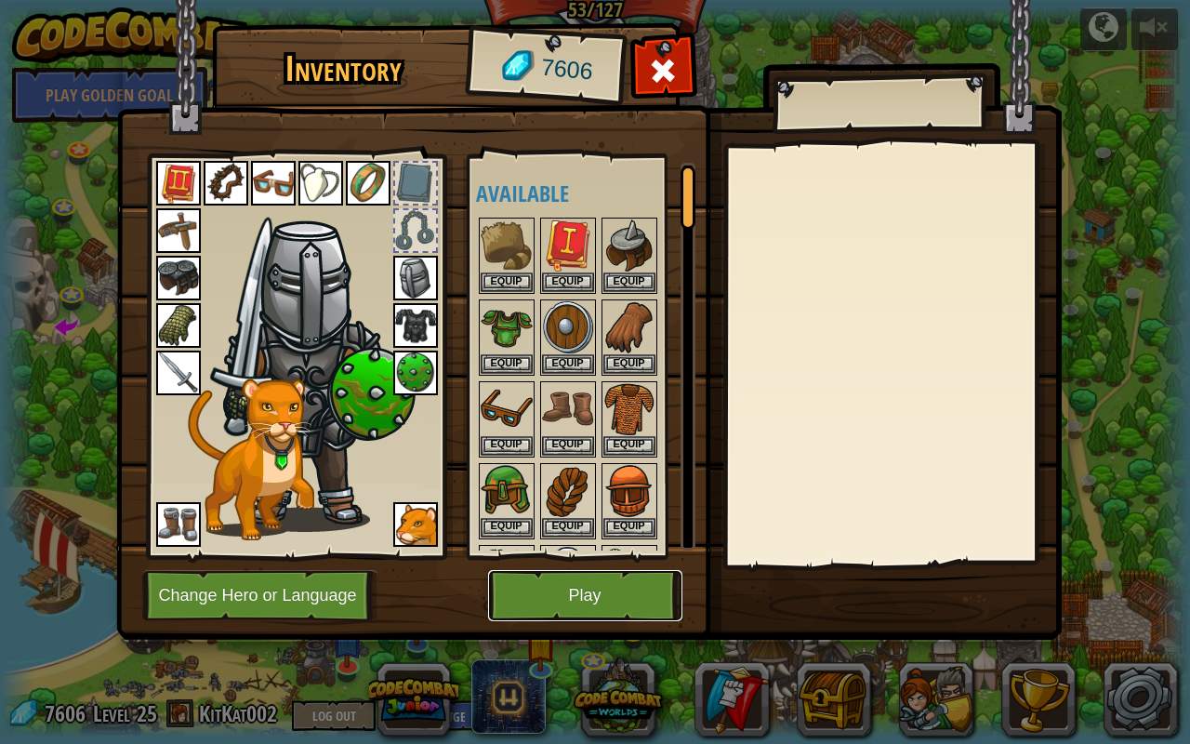
click at [561, 586] on button "Play" at bounding box center [585, 595] width 194 height 51
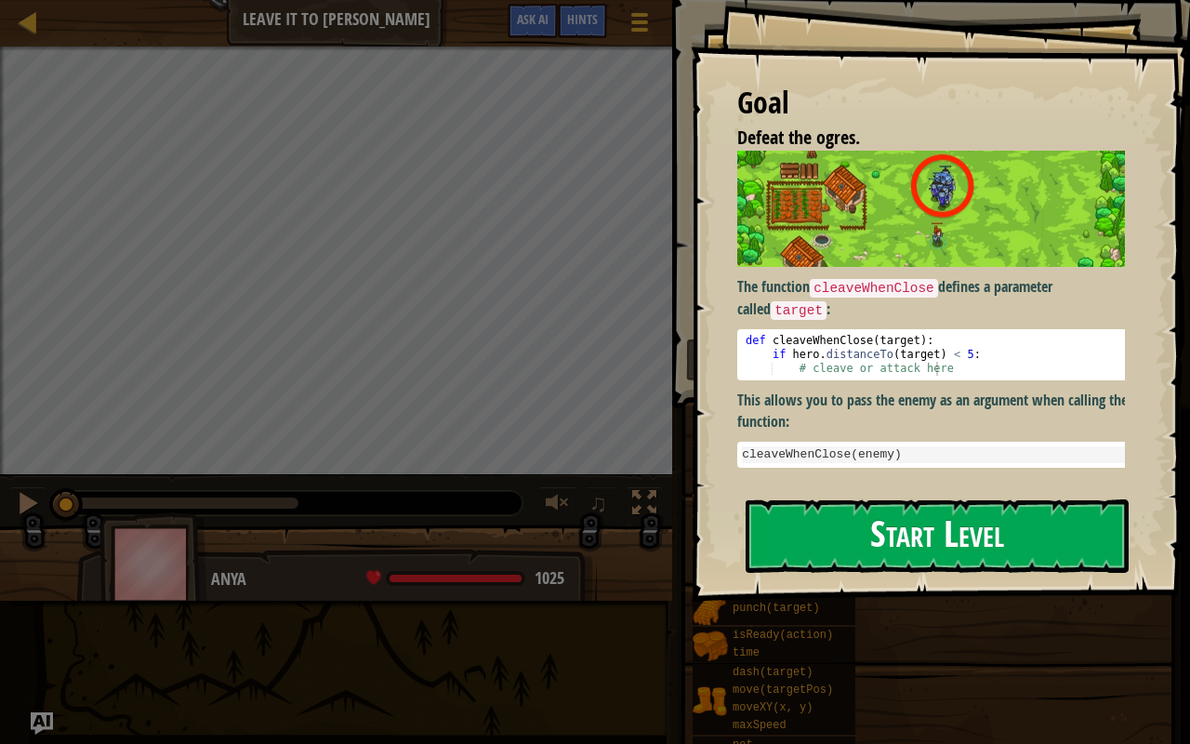
click at [818, 541] on button "Start Level" at bounding box center [937, 535] width 383 height 73
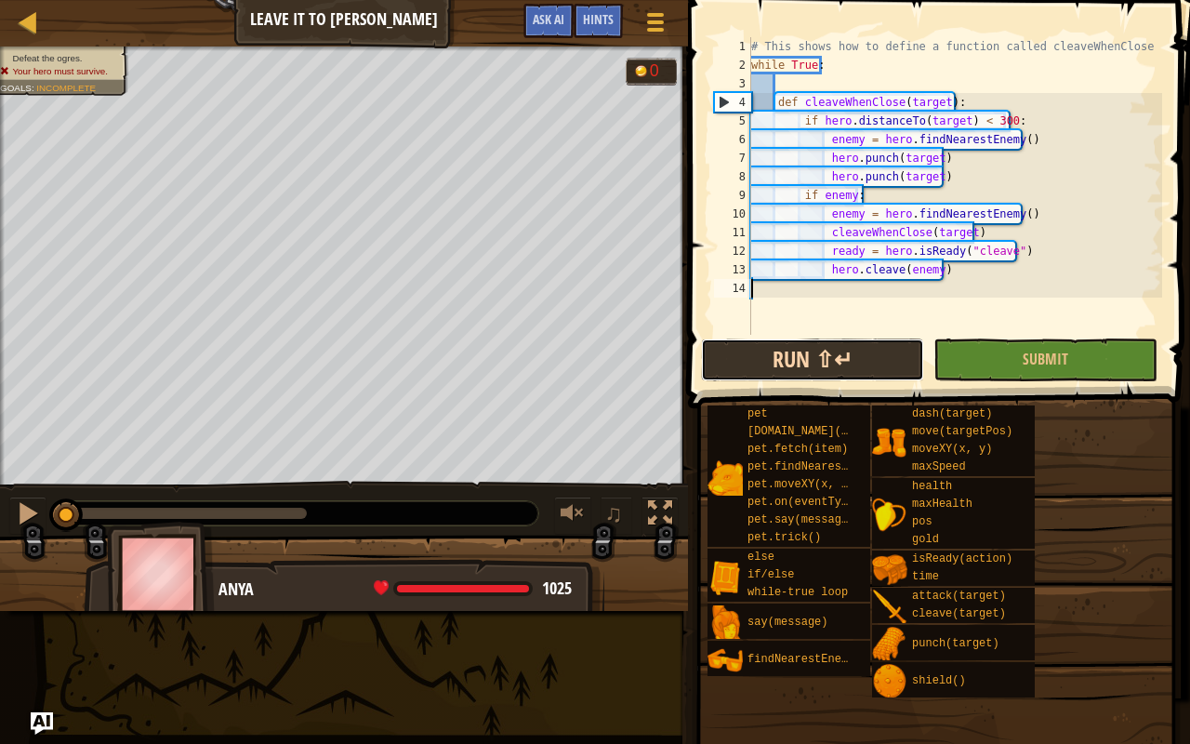
click at [786, 343] on button "Run ⇧↵" at bounding box center [812, 359] width 223 height 43
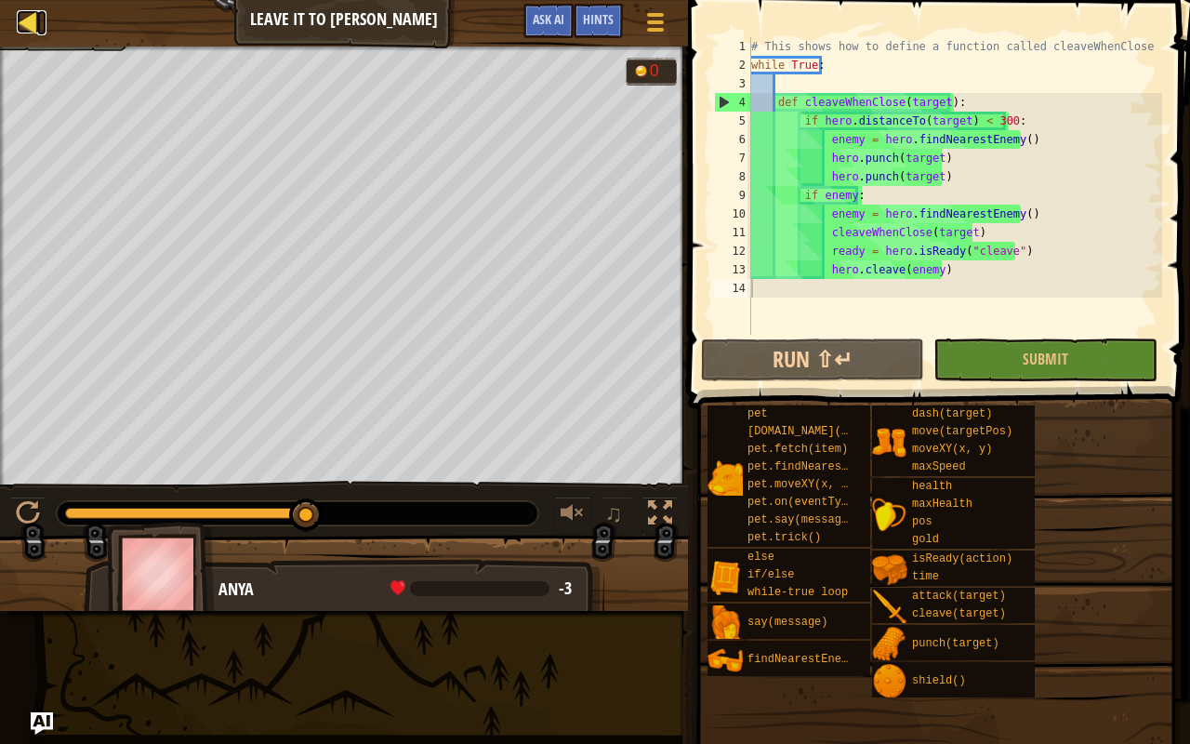
click at [35, 27] on div at bounding box center [28, 21] width 23 height 23
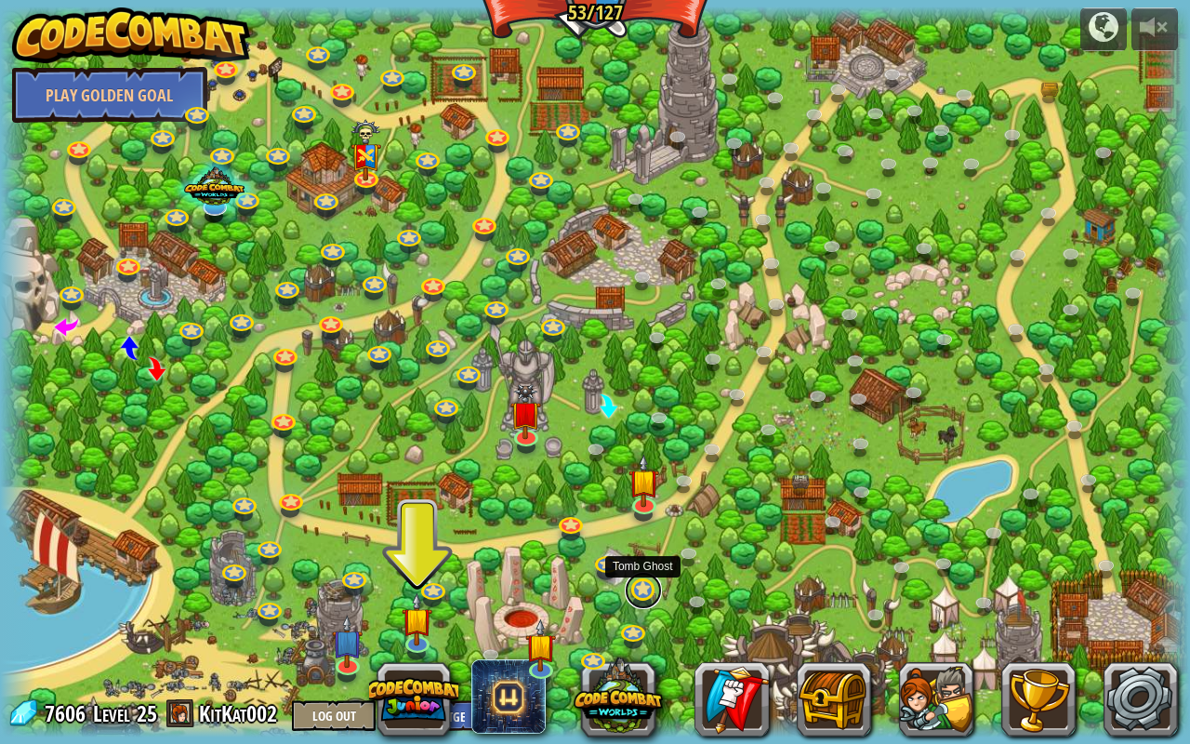
click at [631, 586] on link at bounding box center [643, 590] width 37 height 37
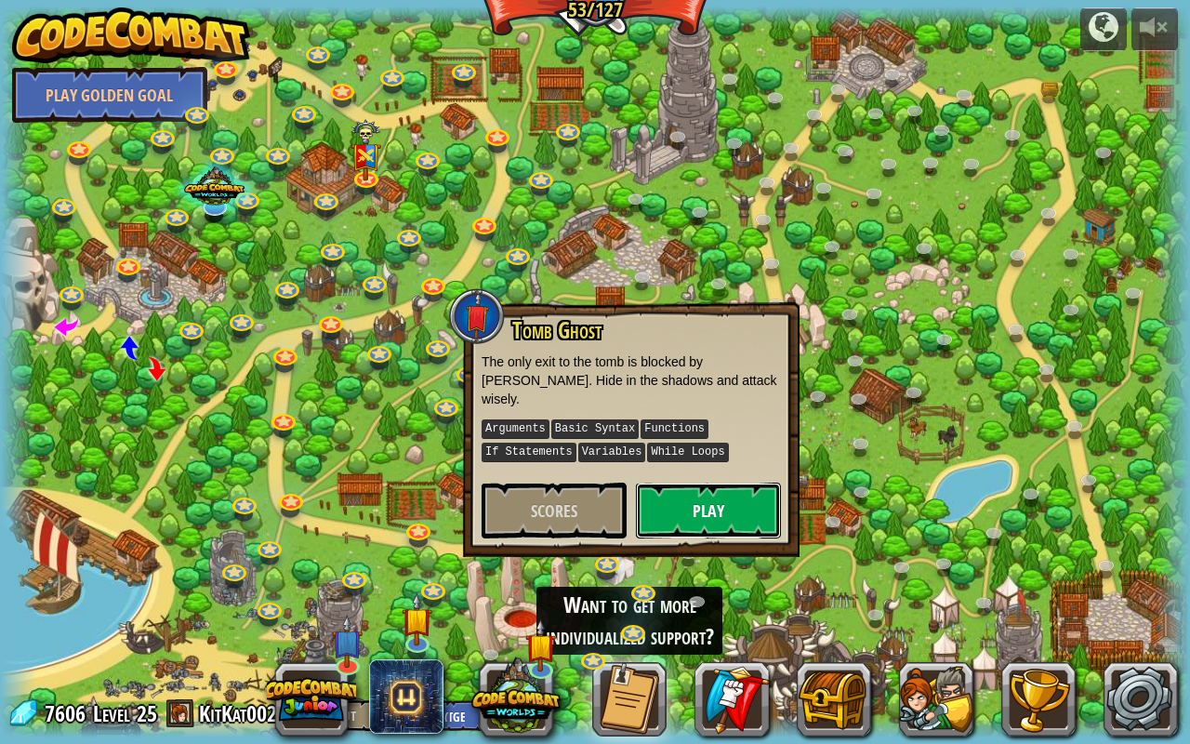
click at [681, 482] on button "Play" at bounding box center [708, 510] width 145 height 56
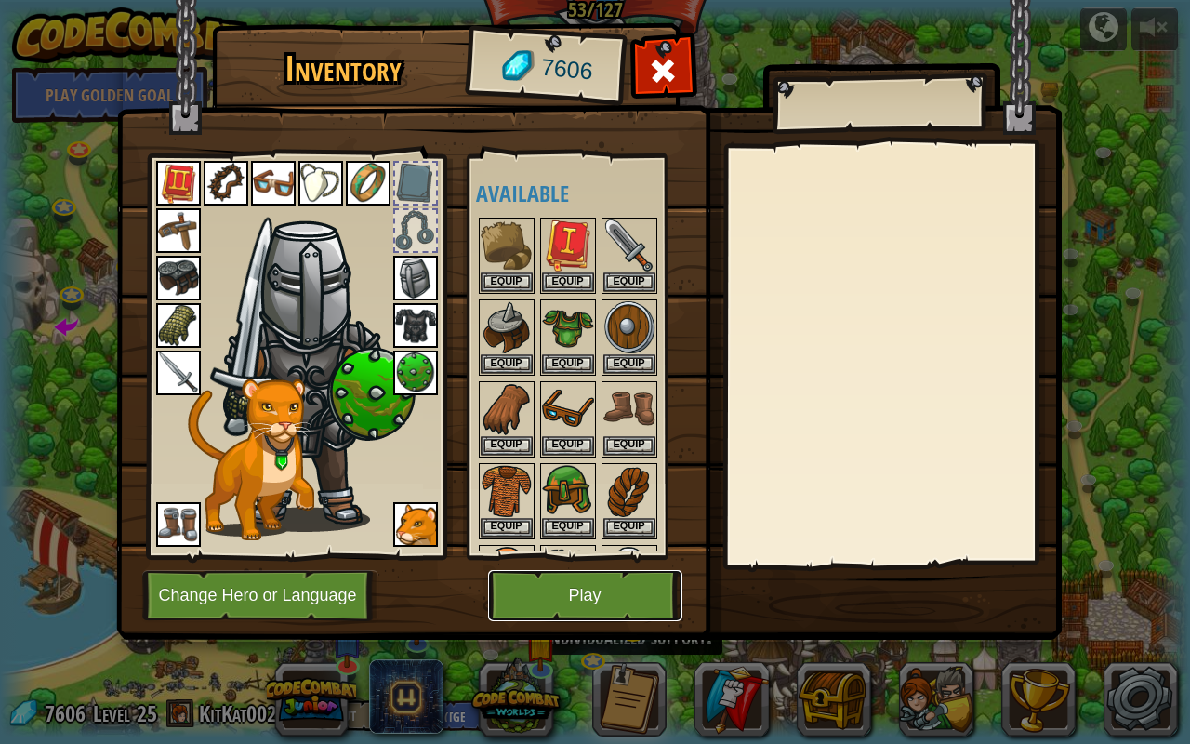
click at [603, 586] on button "Play" at bounding box center [585, 595] width 194 height 51
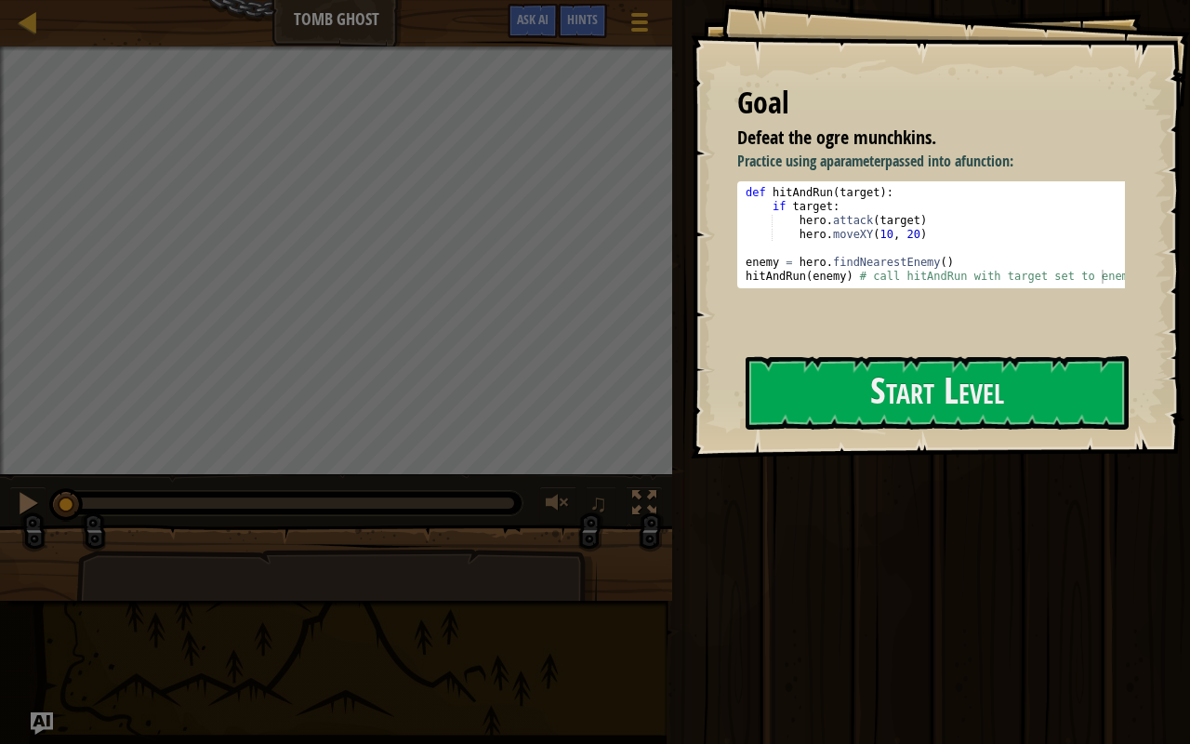
drag, startPoint x: 865, startPoint y: 331, endPoint x: 876, endPoint y: 442, distance: 111.2
click at [865, 351] on div "Goal Defeat the ogre munchkins. Practice using a parameter passed into a functi…" at bounding box center [940, 229] width 499 height 458
click at [879, 437] on div "Goal Defeat the ogre munchkins. Practice using a parameter passed into a functi…" at bounding box center [940, 229] width 499 height 458
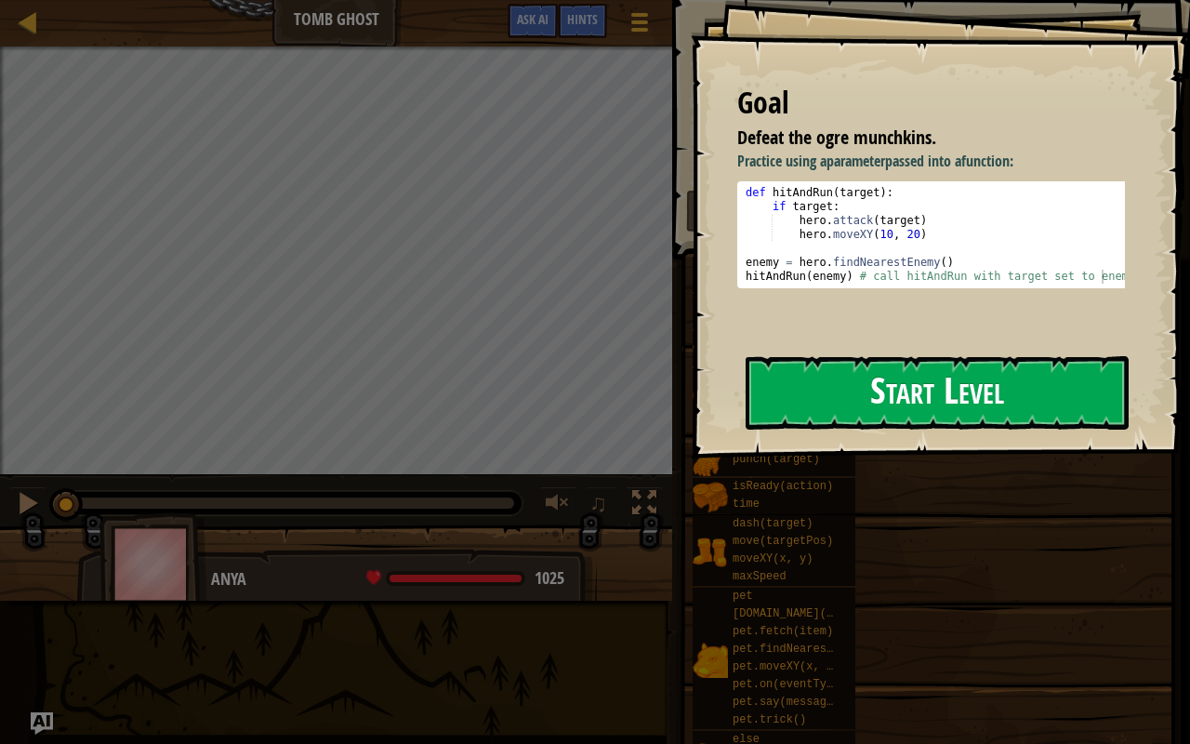
click at [878, 417] on button "Start Level" at bounding box center [937, 392] width 383 height 73
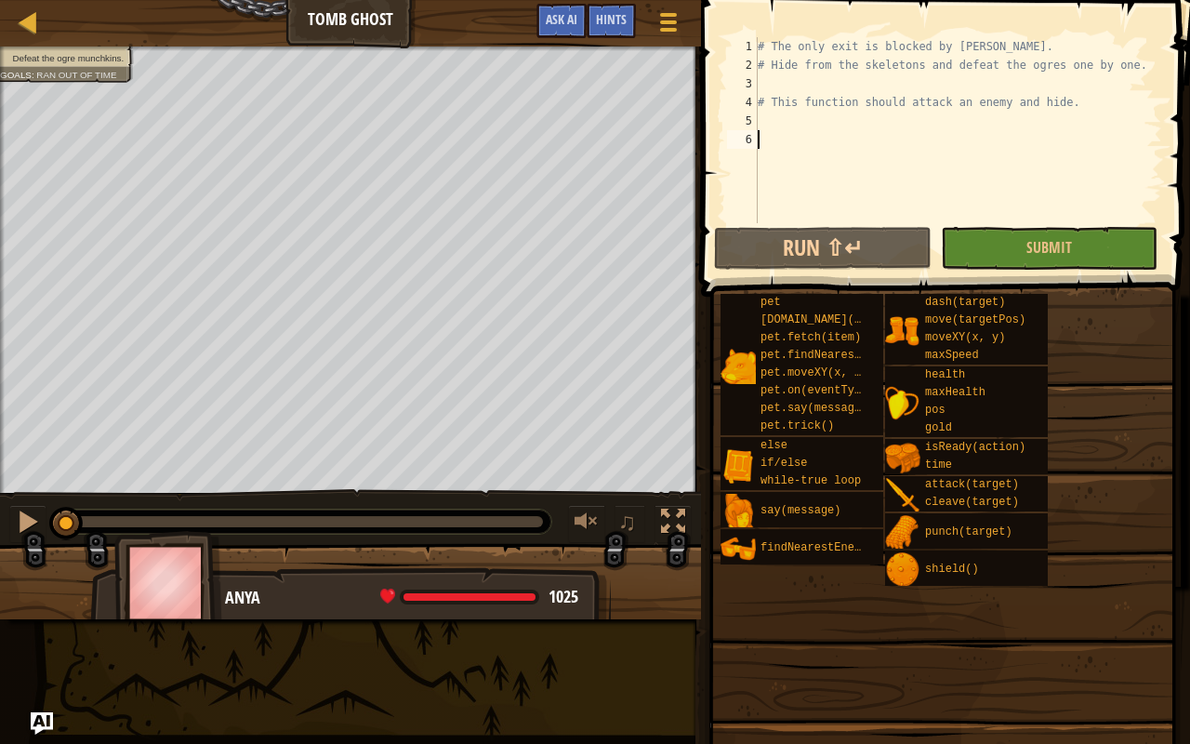
type textarea "e"
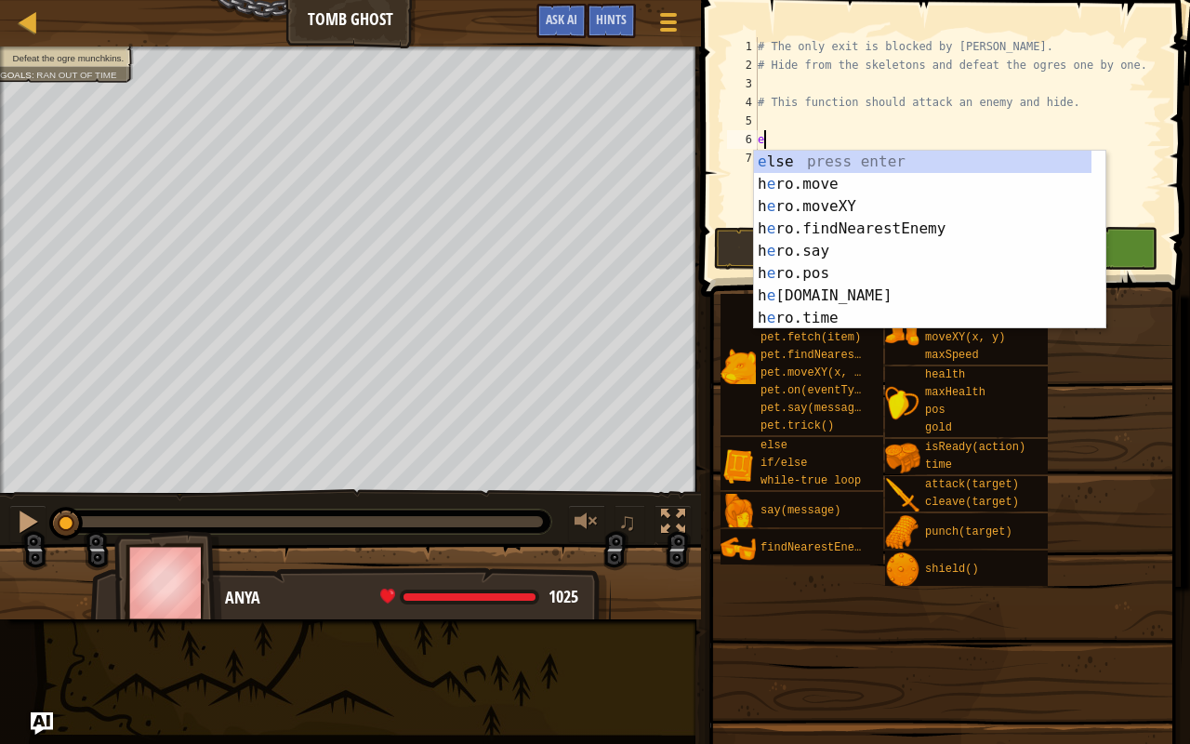
scroll to position [8, 0]
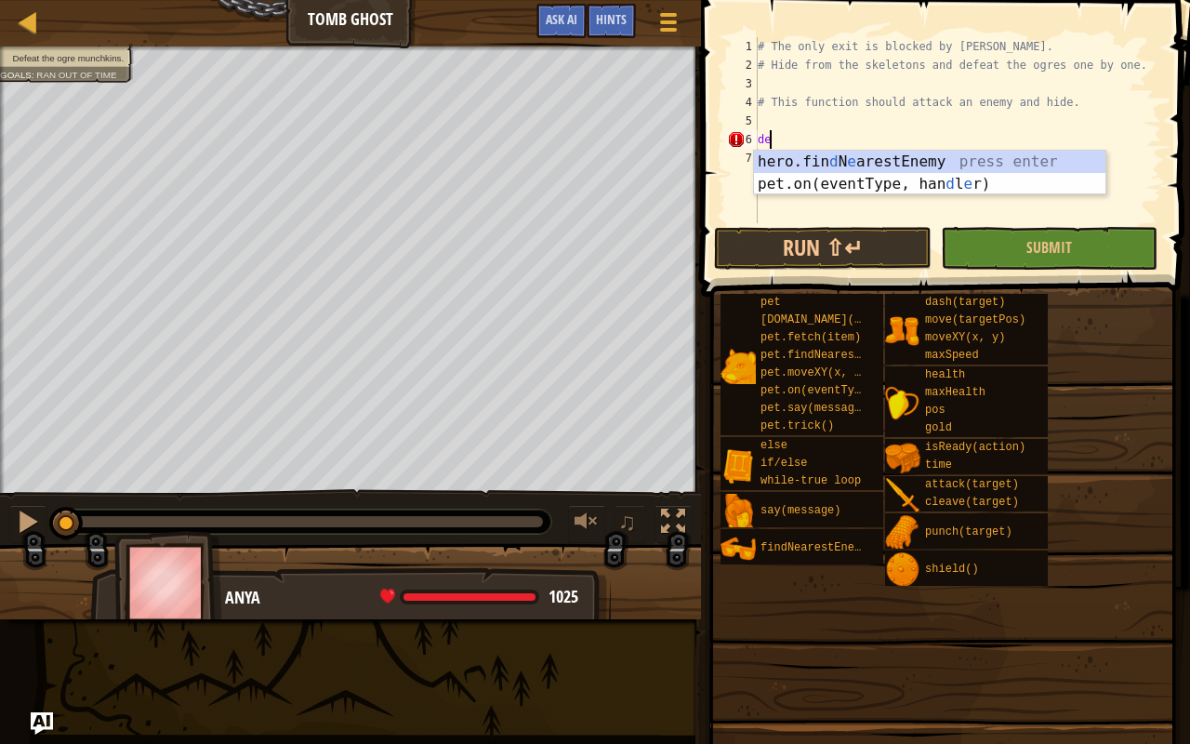
type textarea "d"
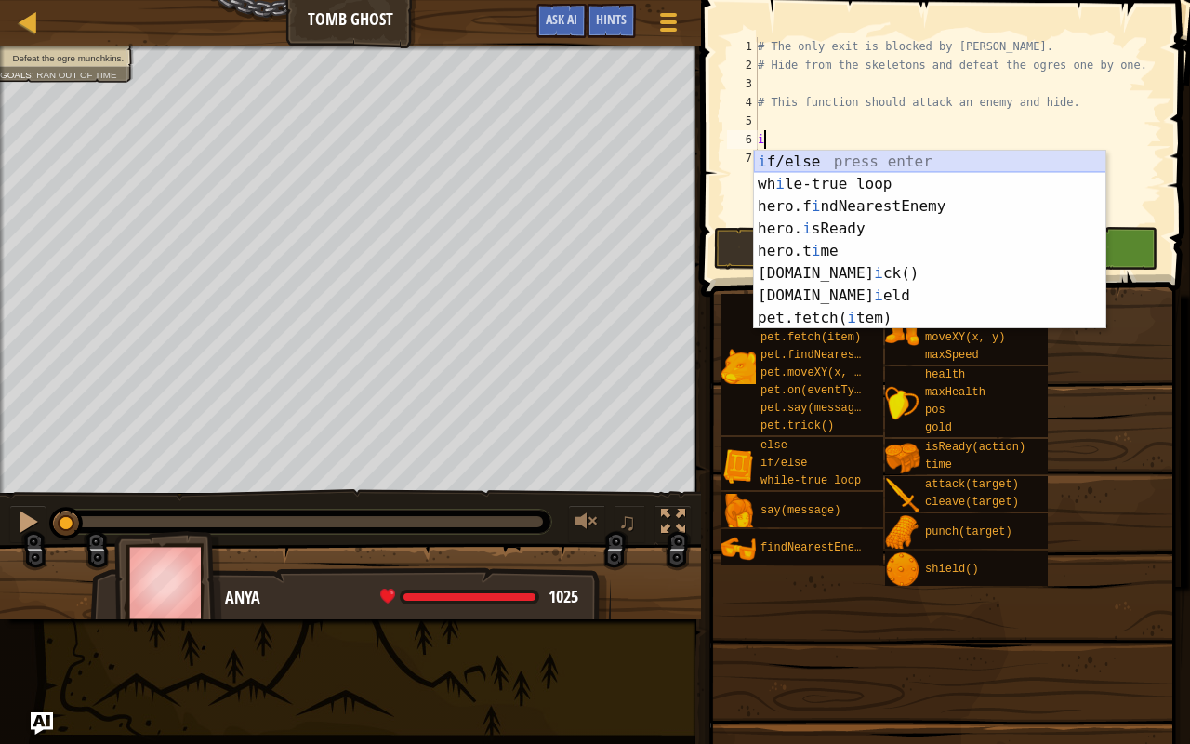
click at [862, 155] on div "i f/else press enter wh i le-true loop press enter hero.f i ndNearestEnemy pres…" at bounding box center [930, 262] width 352 height 223
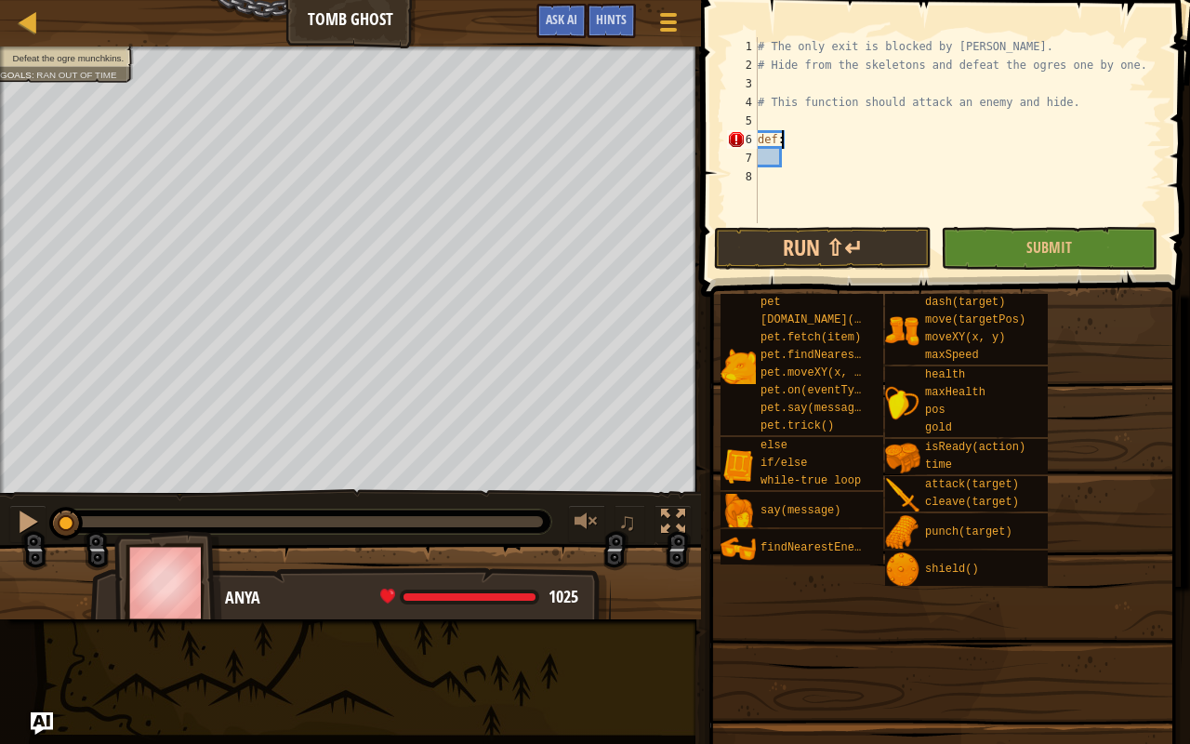
click at [788, 137] on div "# The only exit is blocked by [PERSON_NAME]. # Hide from the skeletons and defe…" at bounding box center [958, 148] width 408 height 223
type textarea "d"
click at [30, 19] on div at bounding box center [28, 21] width 23 height 23
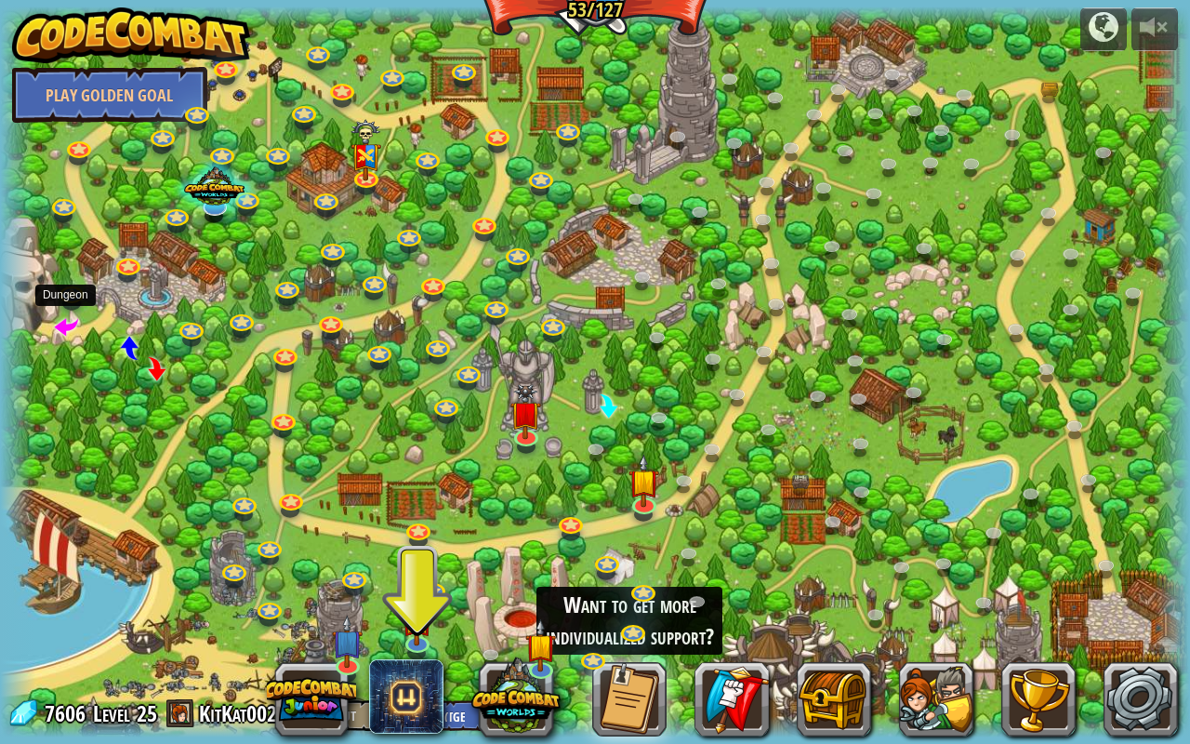
click at [65, 330] on span at bounding box center [66, 325] width 24 height 24
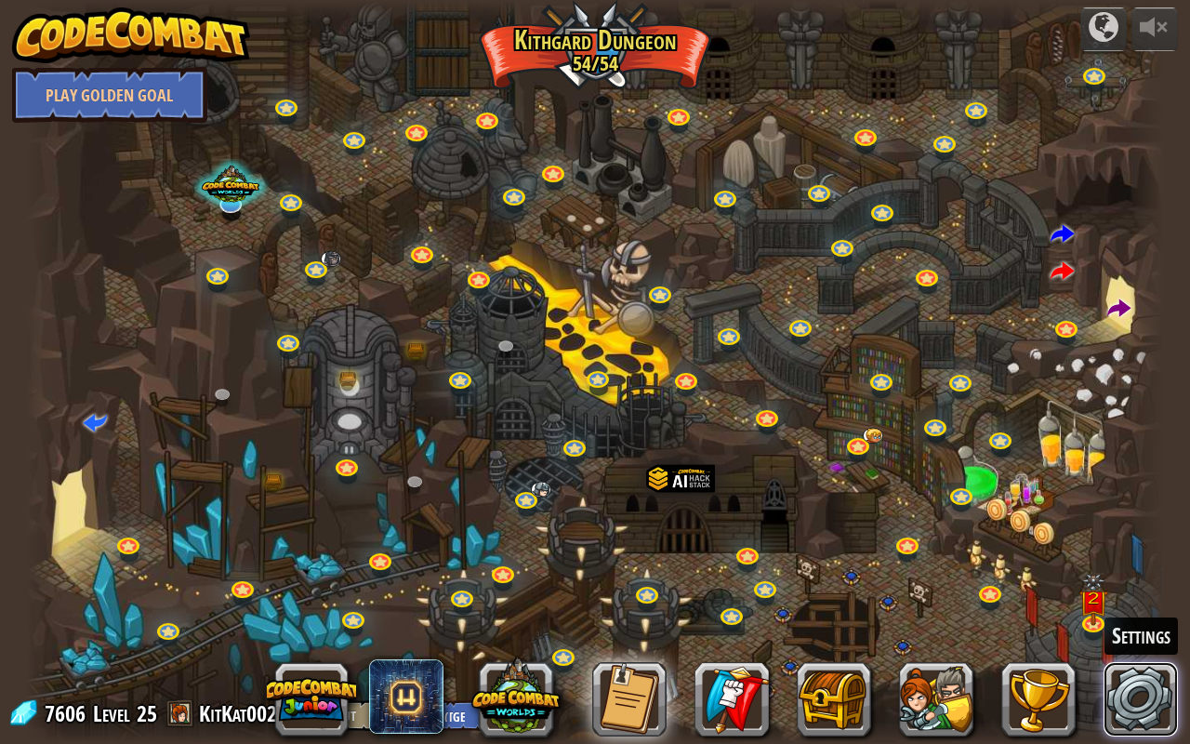
click at [1151, 586] on link at bounding box center [1140, 699] width 74 height 74
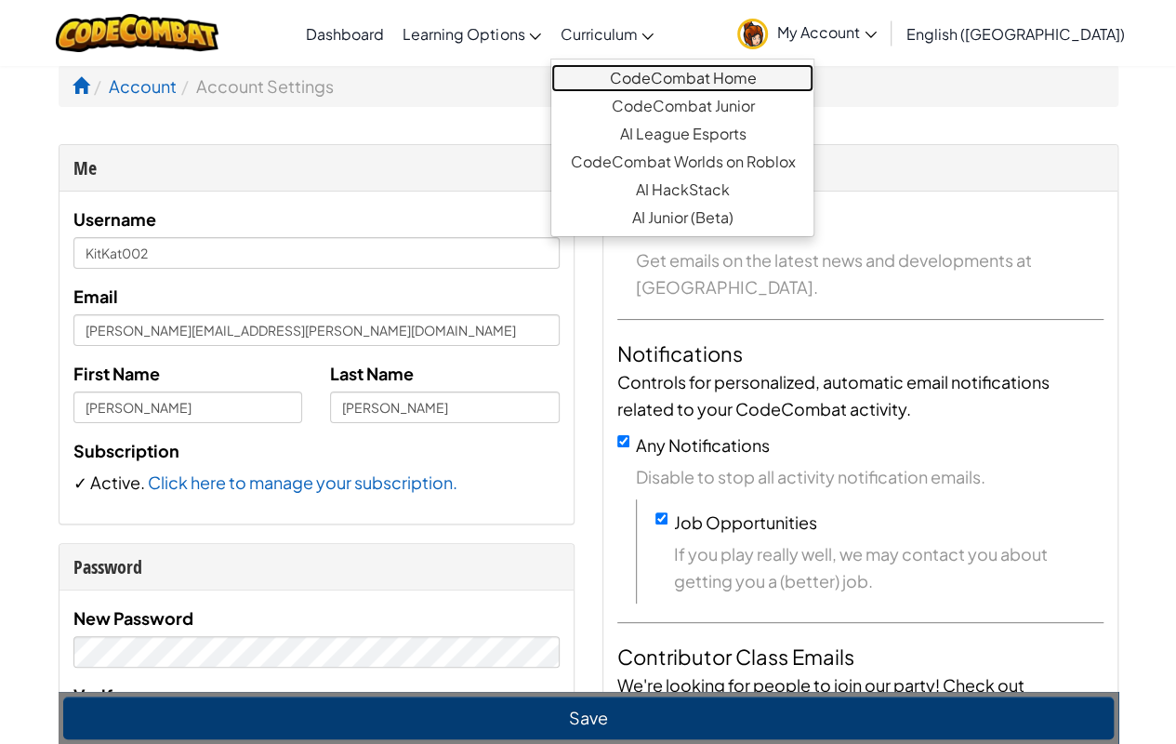
click at [690, 76] on link "CodeCombat Home" at bounding box center [682, 78] width 262 height 28
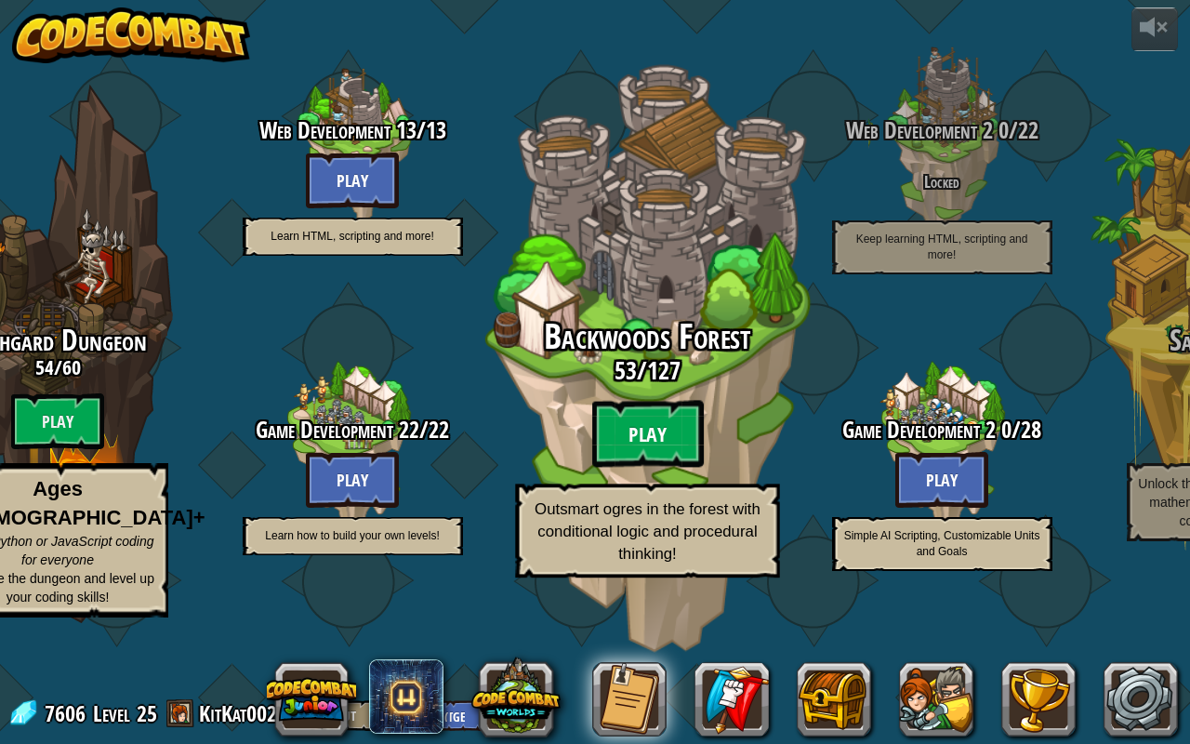
click at [678, 468] on btn "Play" at bounding box center [647, 434] width 112 height 67
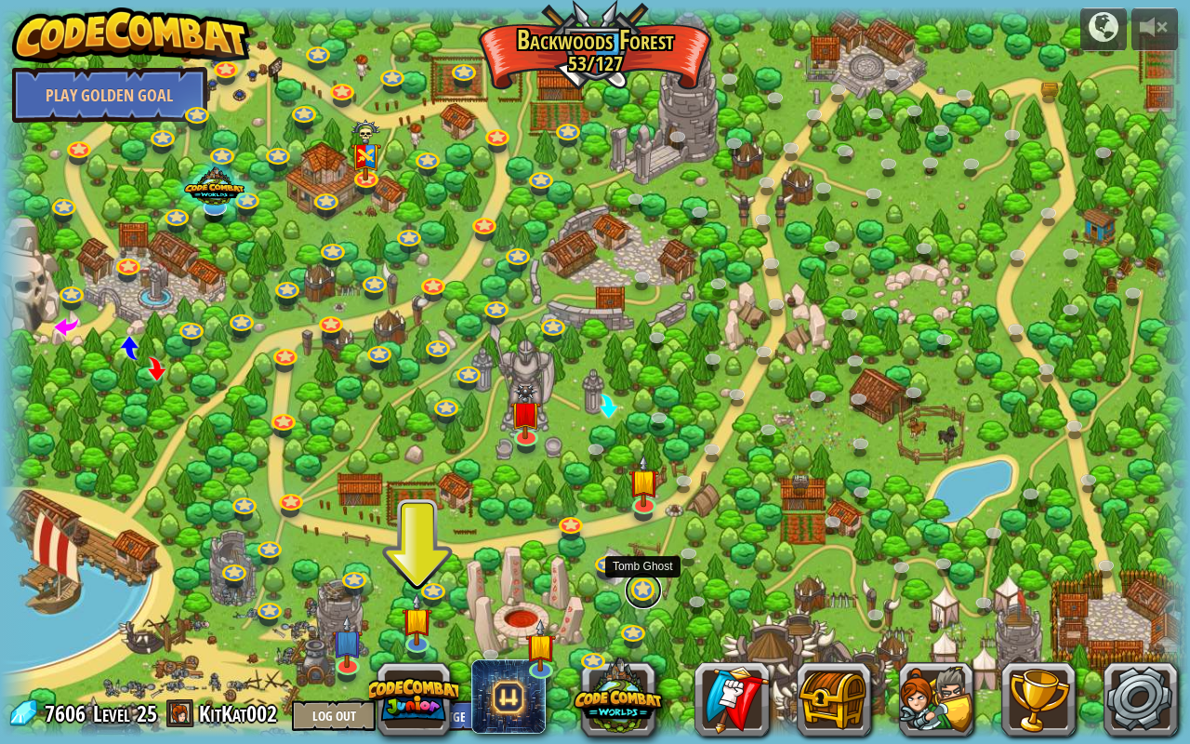
click at [647, 586] on link at bounding box center [643, 590] width 37 height 37
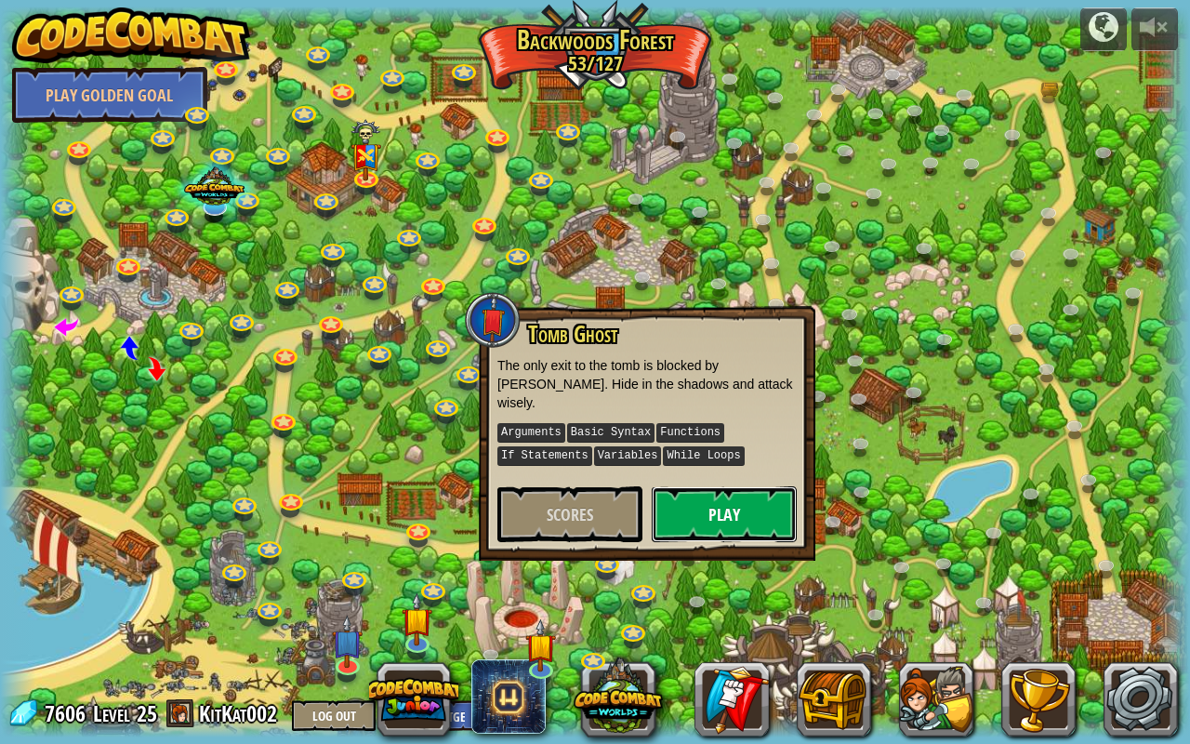
click at [697, 492] on button "Play" at bounding box center [724, 514] width 145 height 56
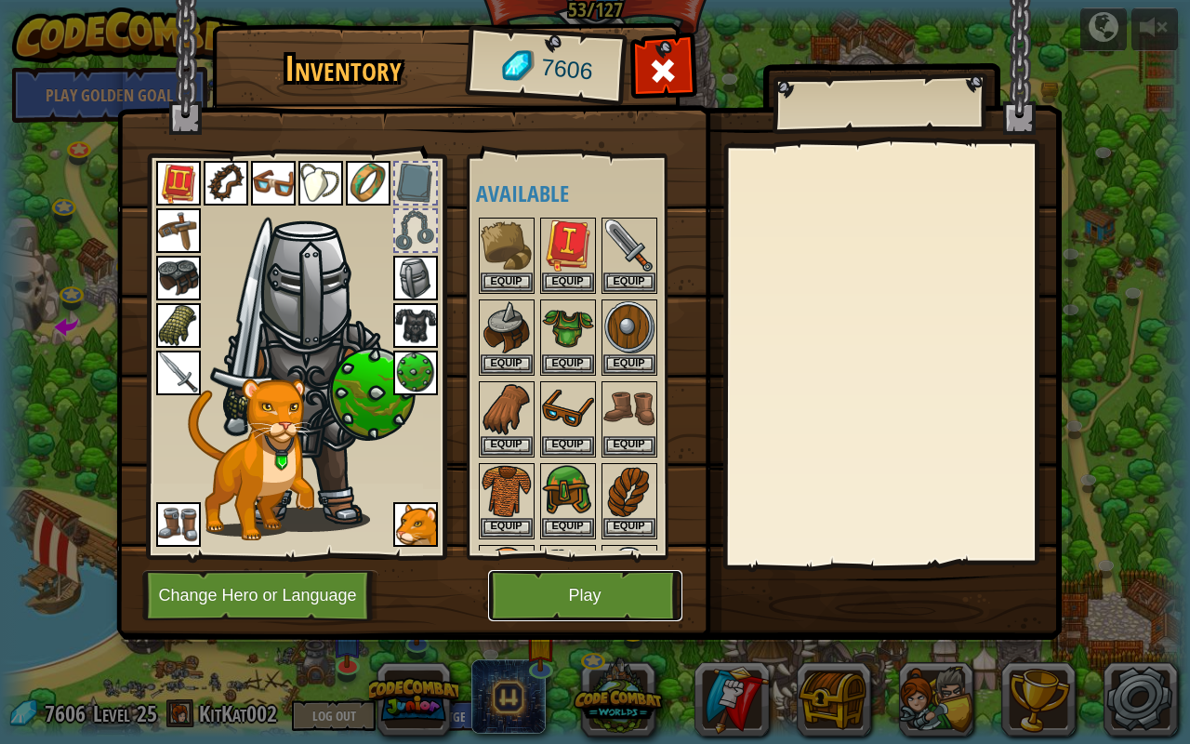
click at [577, 586] on button "Play" at bounding box center [585, 595] width 194 height 51
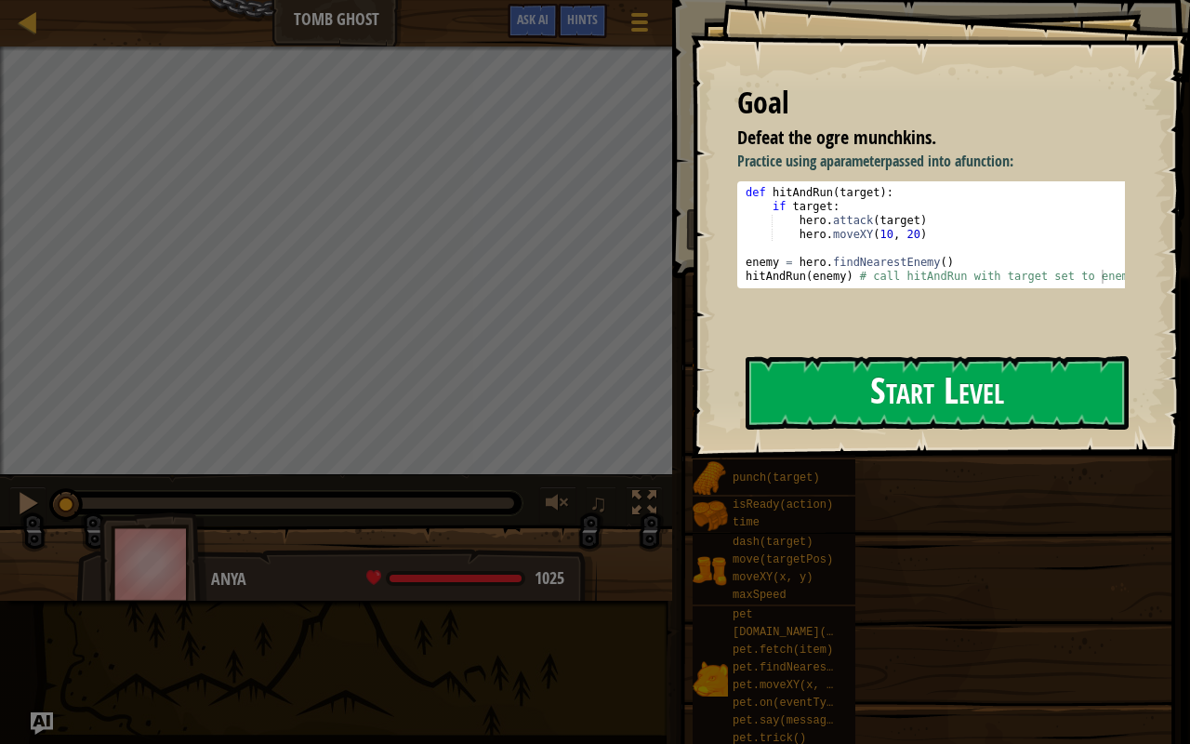
click at [788, 407] on button "Start Level" at bounding box center [937, 392] width 383 height 73
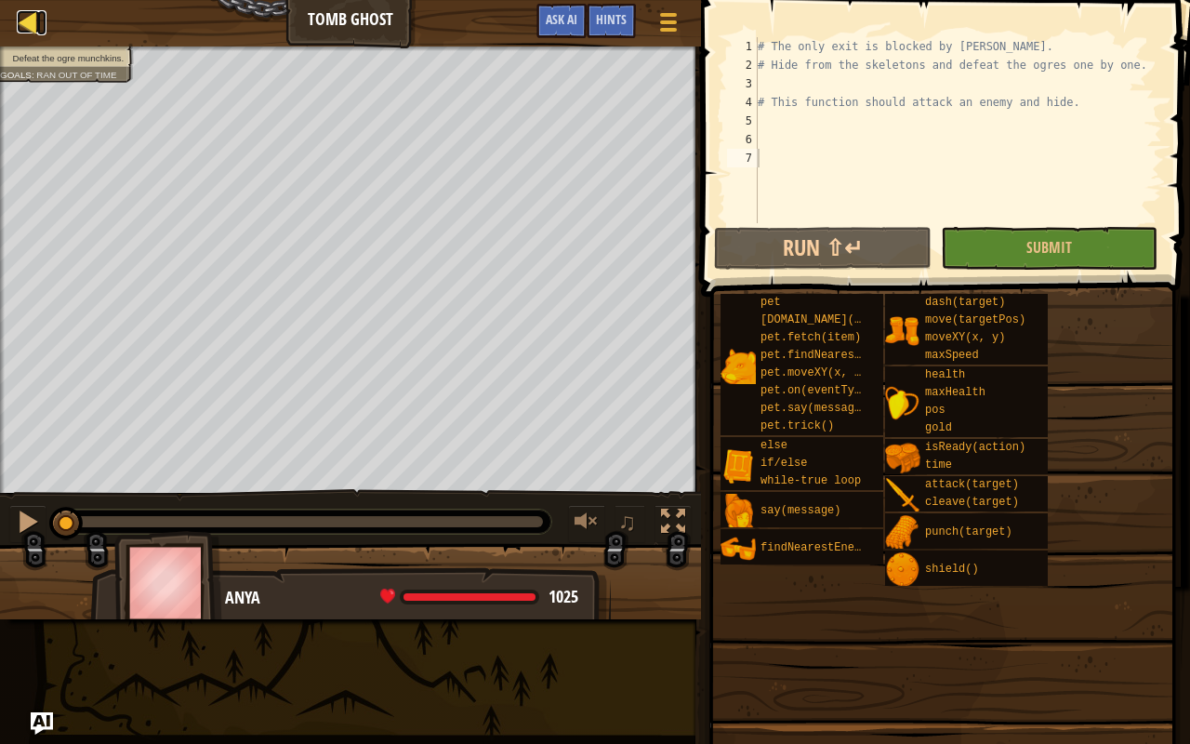
click at [23, 10] on div at bounding box center [28, 21] width 23 height 23
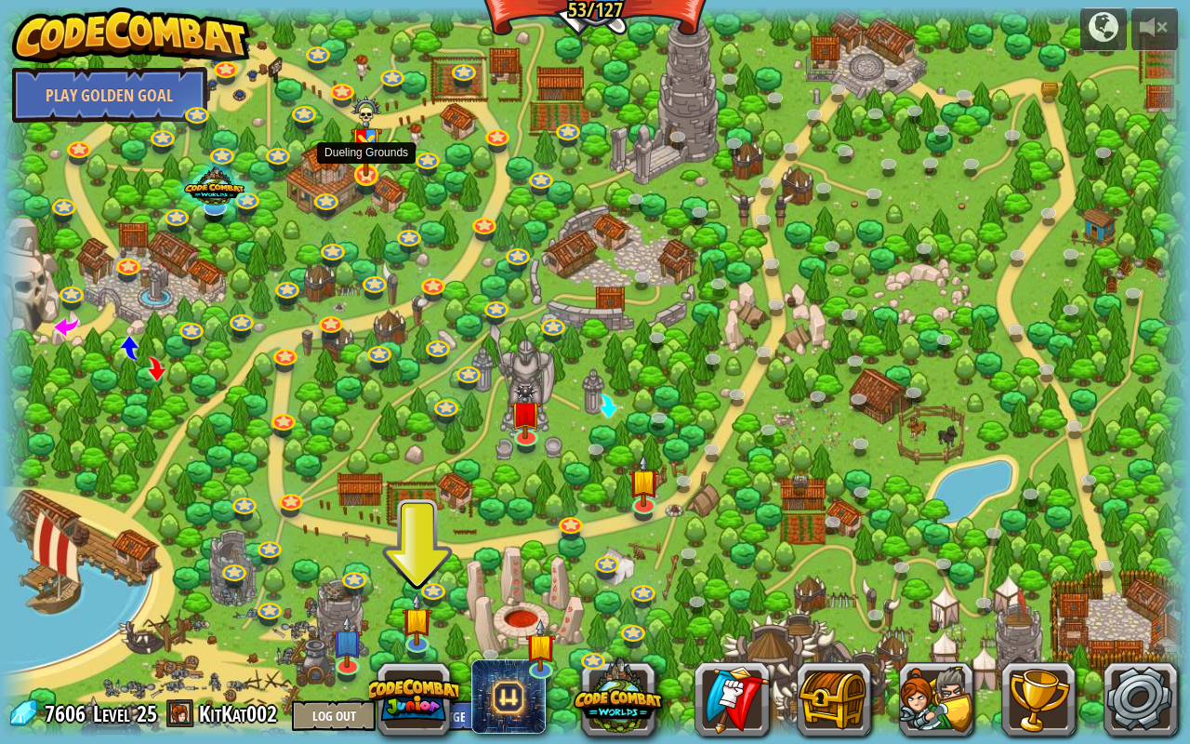
click at [355, 159] on img at bounding box center [365, 137] width 31 height 82
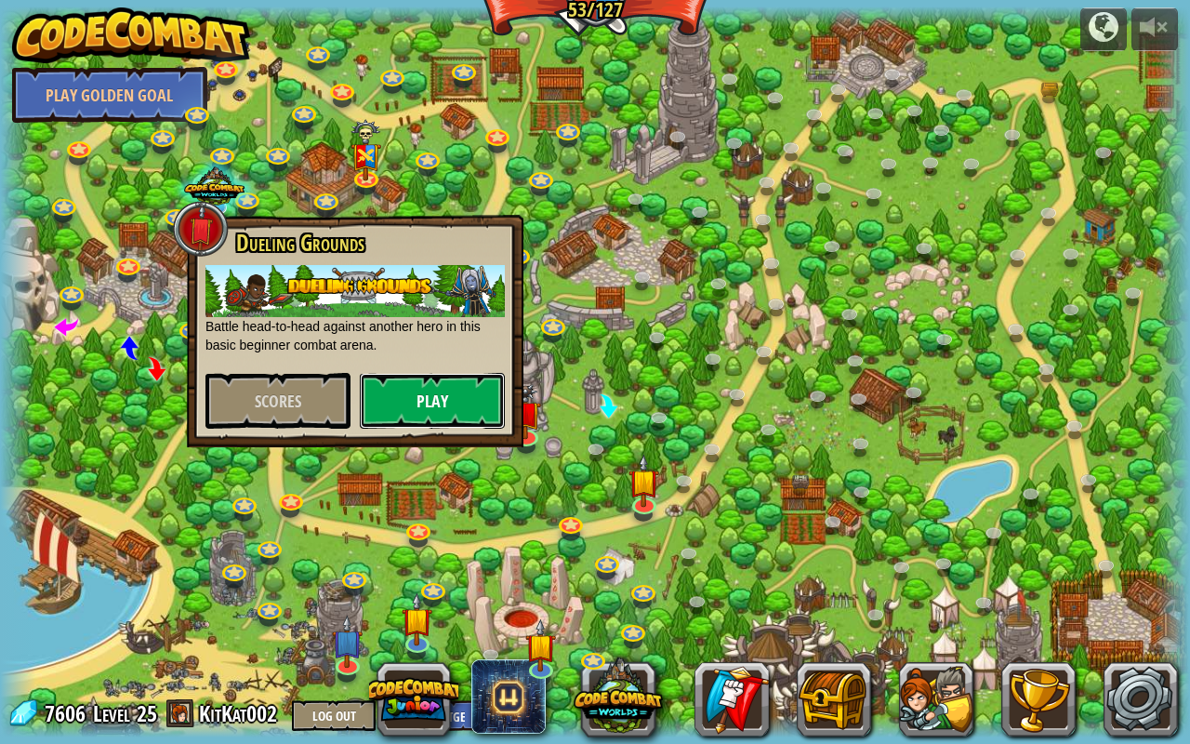
click at [395, 392] on button "Play" at bounding box center [432, 401] width 145 height 56
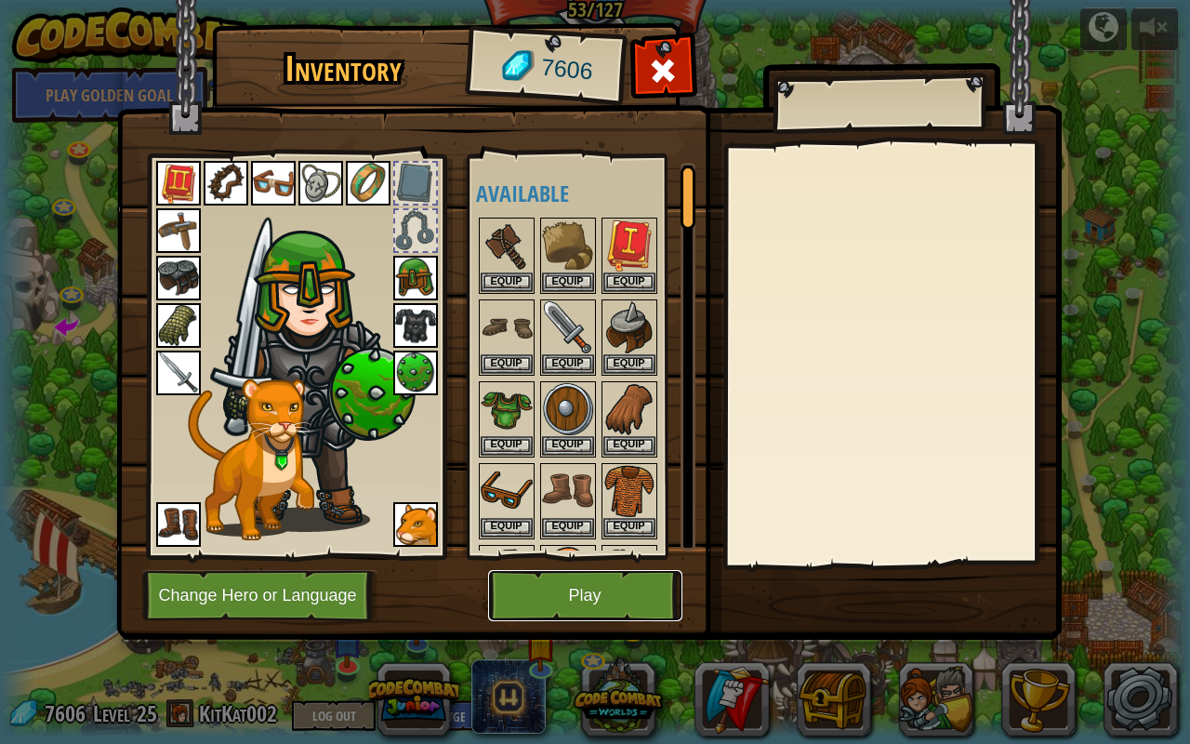
click at [624, 576] on button "Play" at bounding box center [585, 595] width 194 height 51
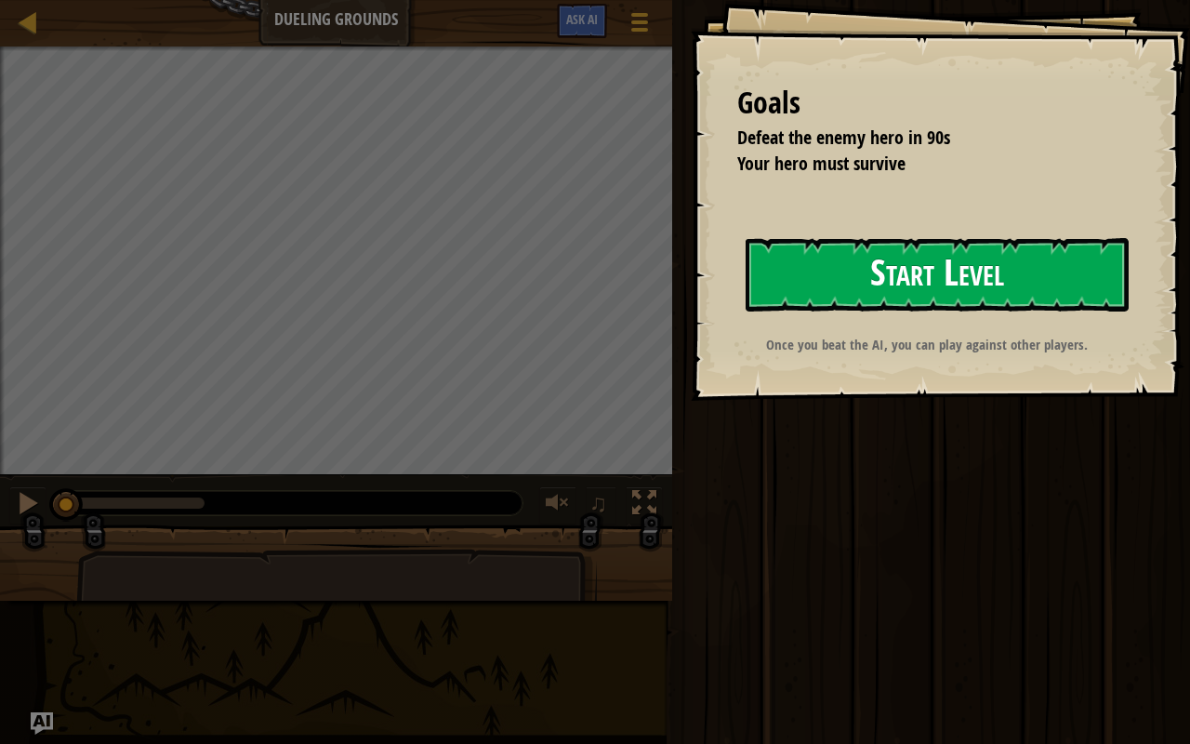
click at [889, 273] on button "Start Level" at bounding box center [937, 274] width 383 height 73
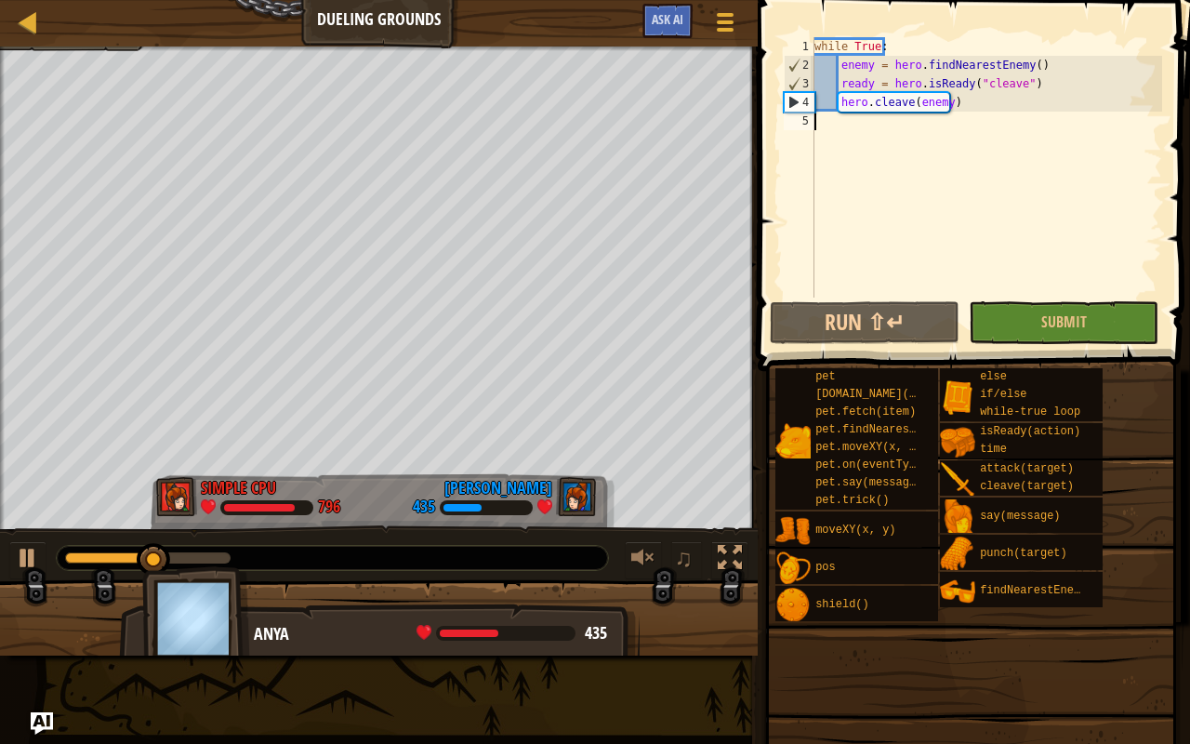
click at [961, 113] on div "while True : enemy = hero . findNearestEnemy ( ) ready = hero . isReady ( "clea…" at bounding box center [986, 185] width 351 height 297
drag, startPoint x: 969, startPoint y: 81, endPoint x: 969, endPoint y: 94, distance: 13.0
click at [969, 94] on div "while True : enemy = hero . findNearestEnemy ( ) ready = hero . isReady ( "clea…" at bounding box center [986, 185] width 351 height 297
type textarea "ready = hero.isReady("cleave") hero.cleave(enemy)"
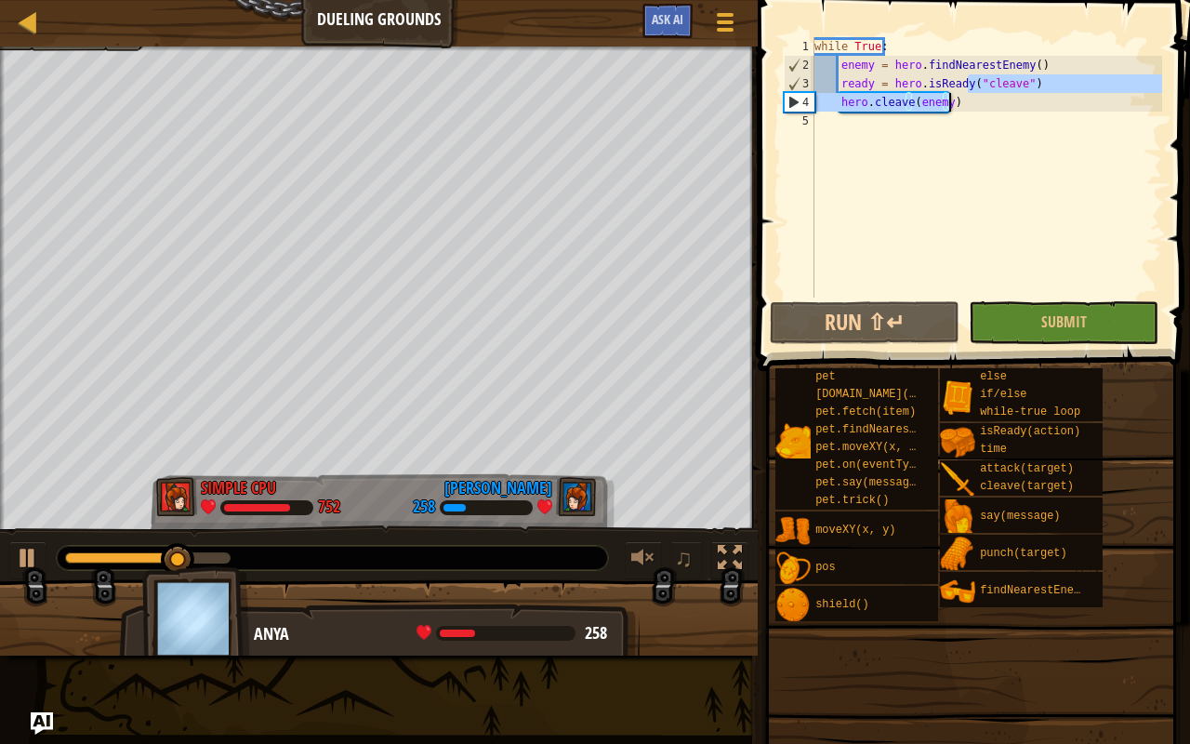
click at [813, 127] on div "5" at bounding box center [799, 121] width 31 height 19
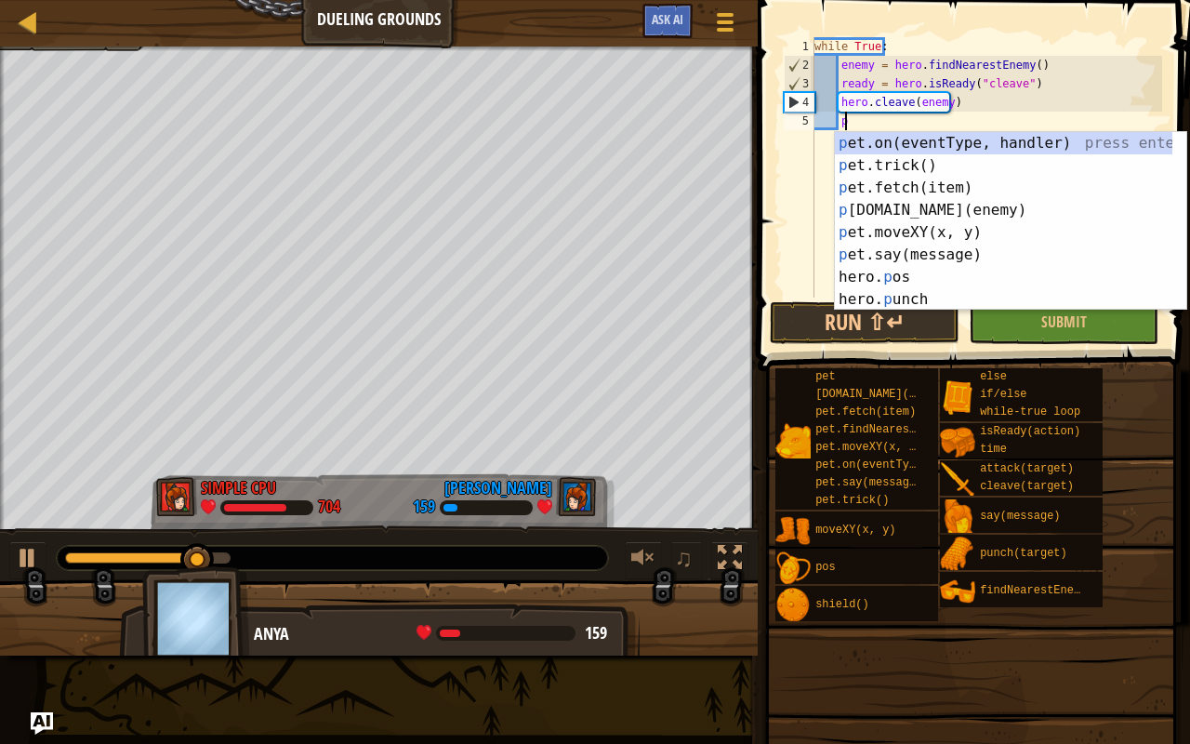
scroll to position [8, 2]
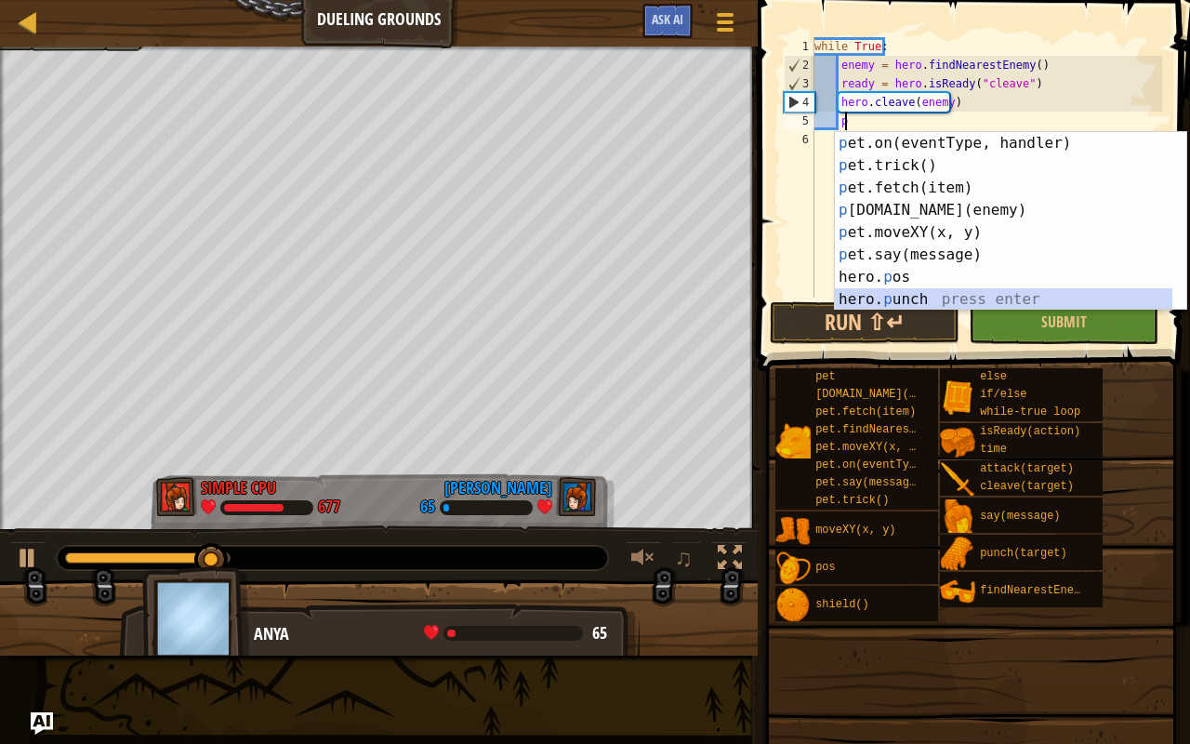
click at [926, 294] on div "p et.on(eventType, handler) press enter p et.trick() press enter p et.fetch(ite…" at bounding box center [1004, 243] width 338 height 223
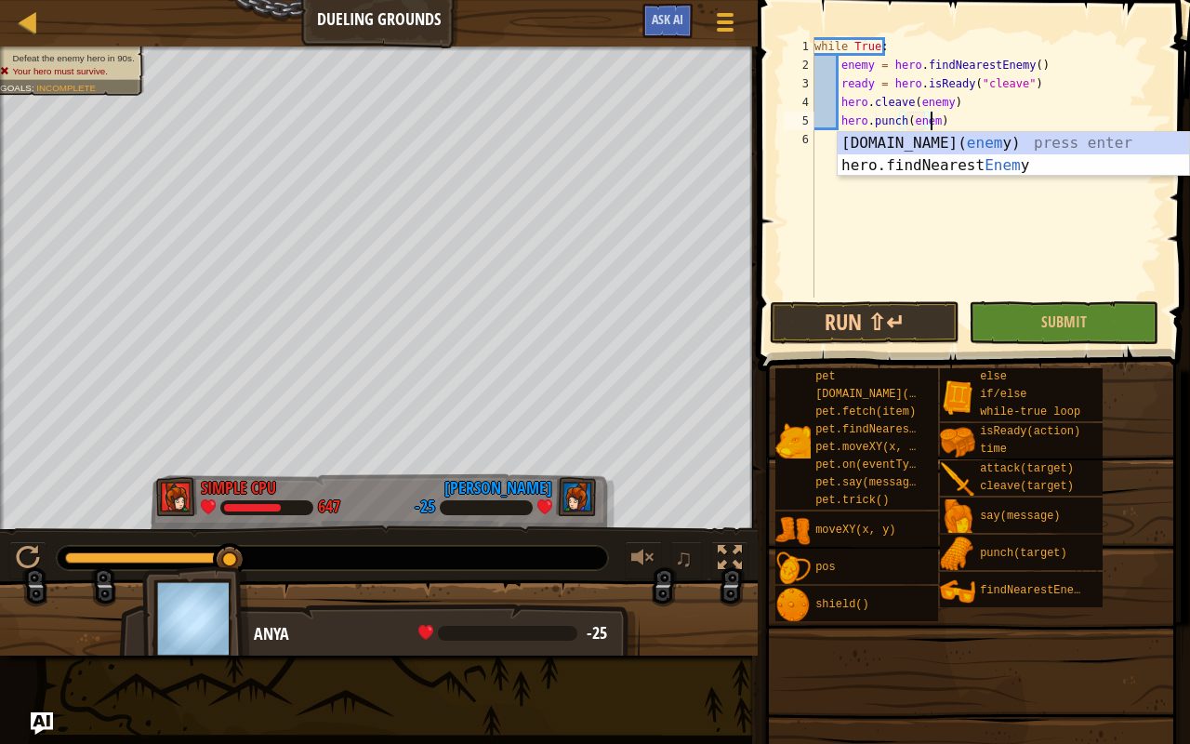
scroll to position [8, 9]
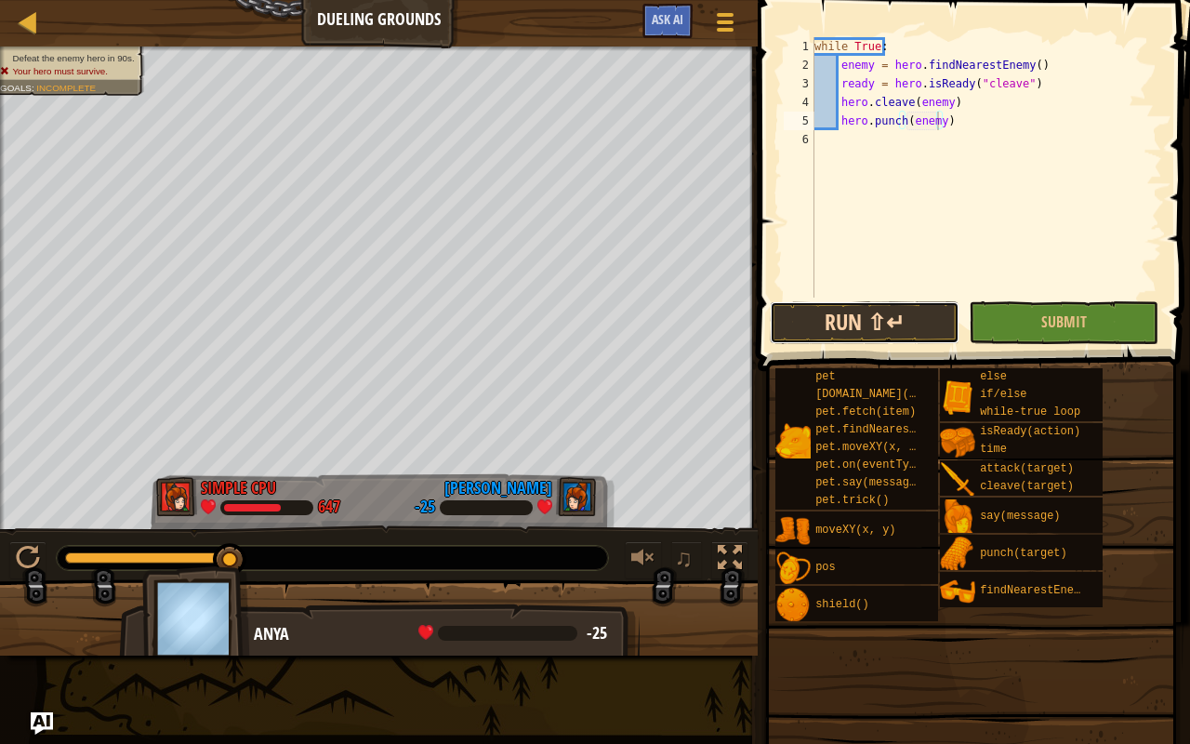
click at [855, 316] on button "Run ⇧↵" at bounding box center [865, 322] width 190 height 43
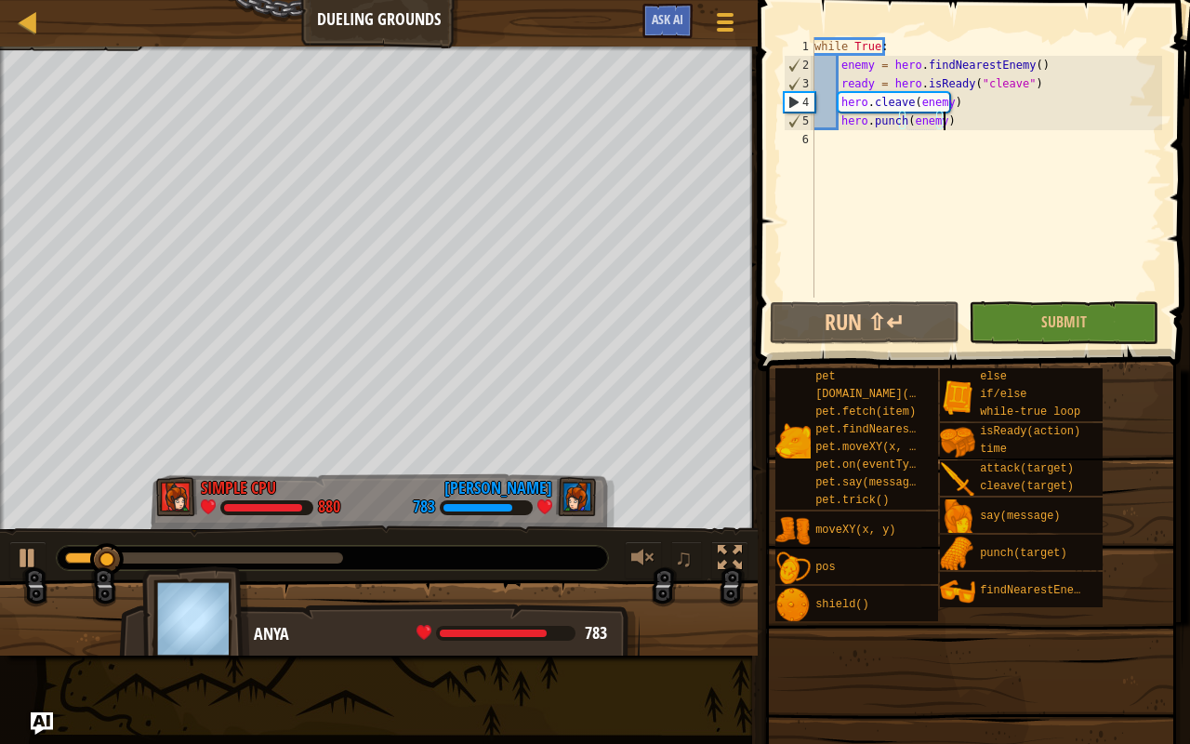
click at [945, 120] on div "while True : enemy = hero . findNearestEnemy ( ) ready = hero . isReady ( "clea…" at bounding box center [986, 185] width 351 height 297
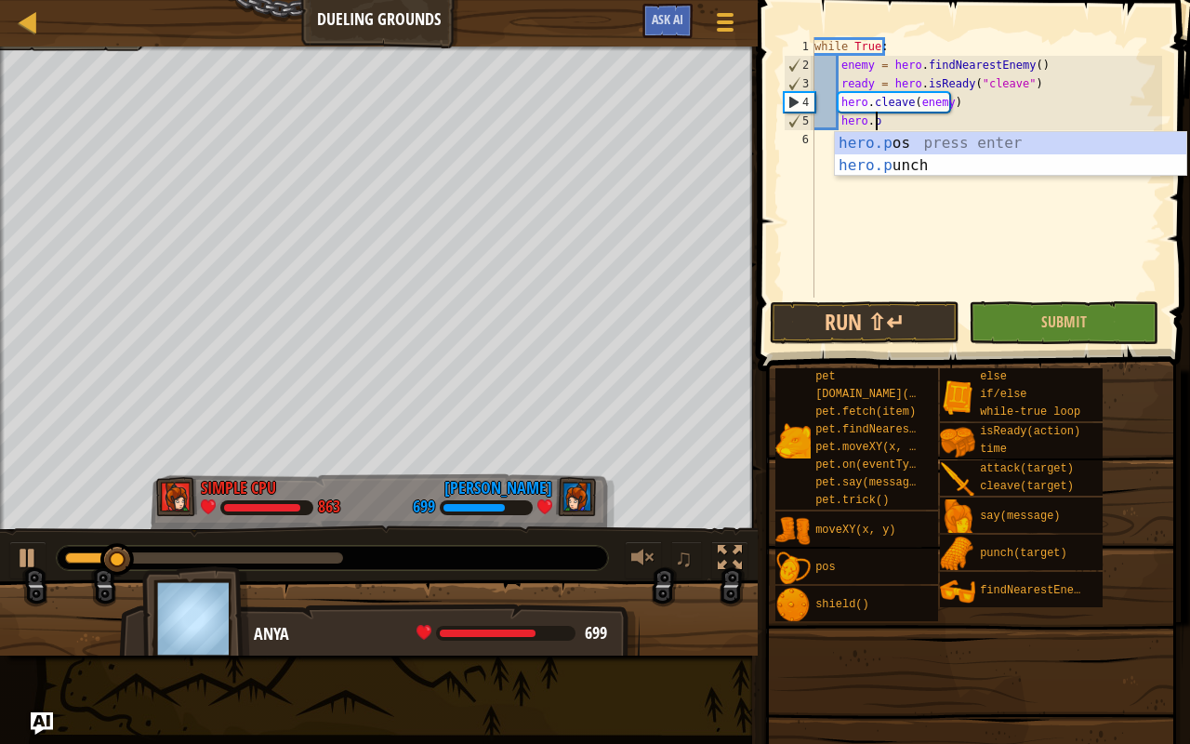
scroll to position [8, 2]
type textarea "h"
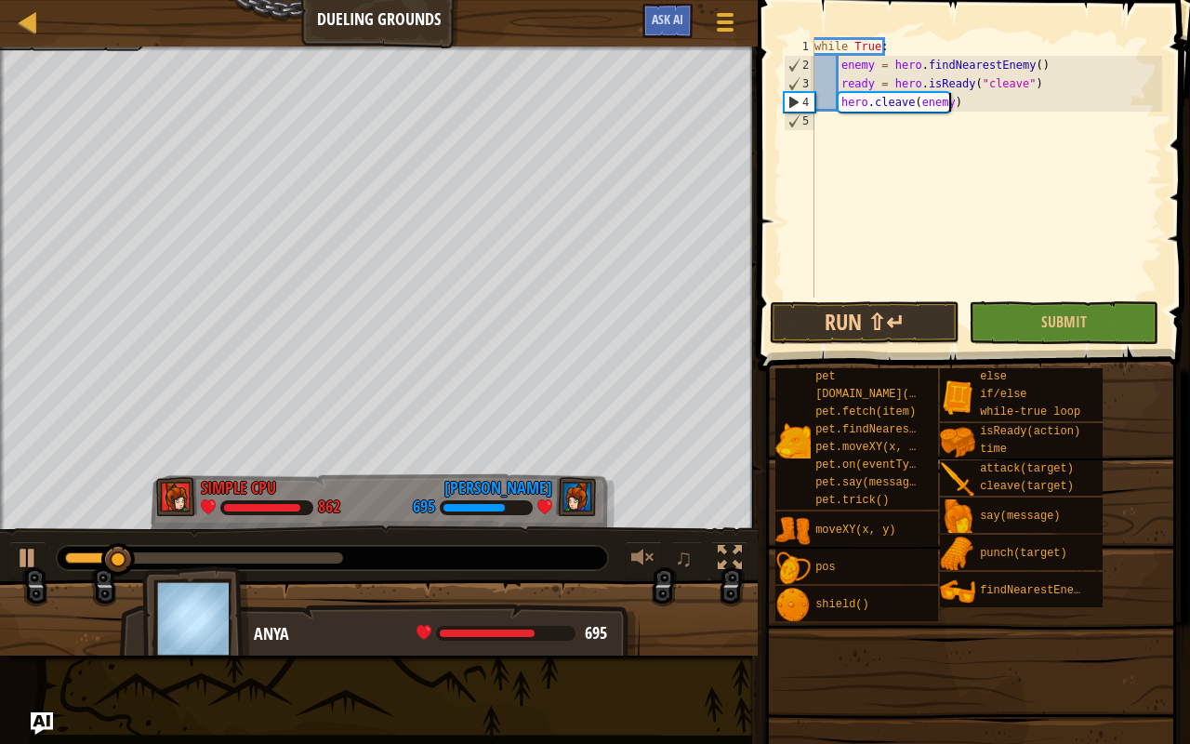
scroll to position [8, 0]
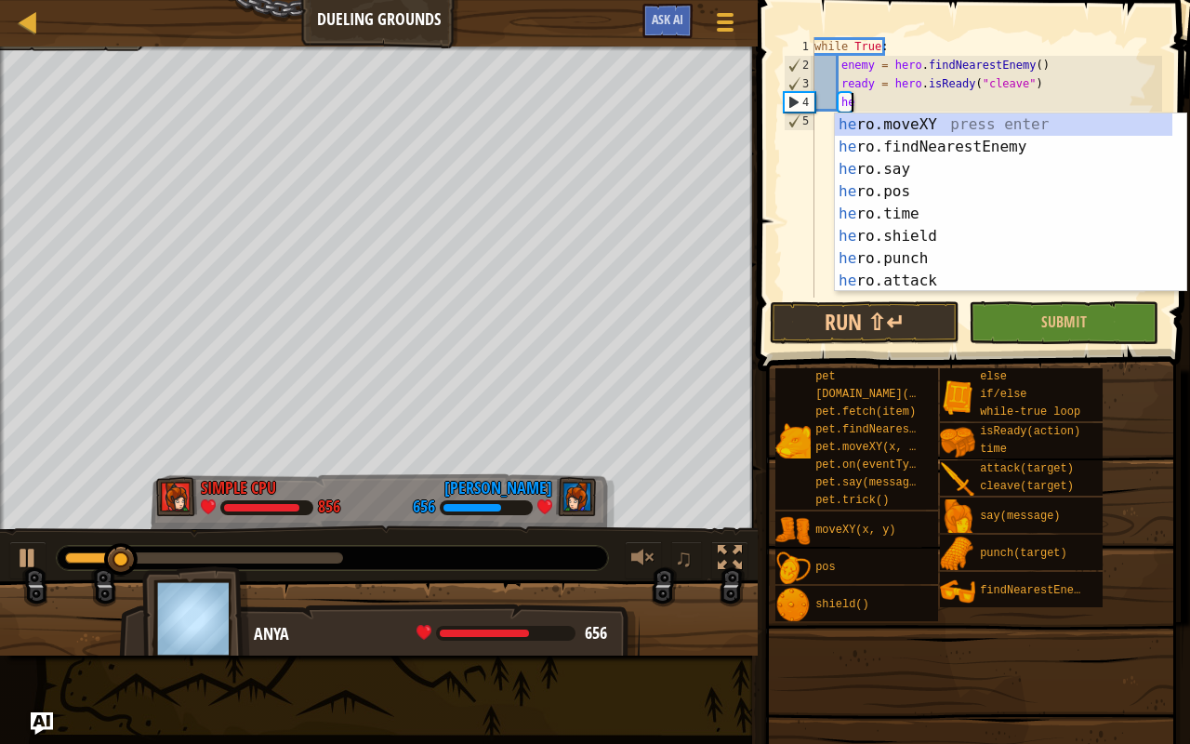
type textarea "h"
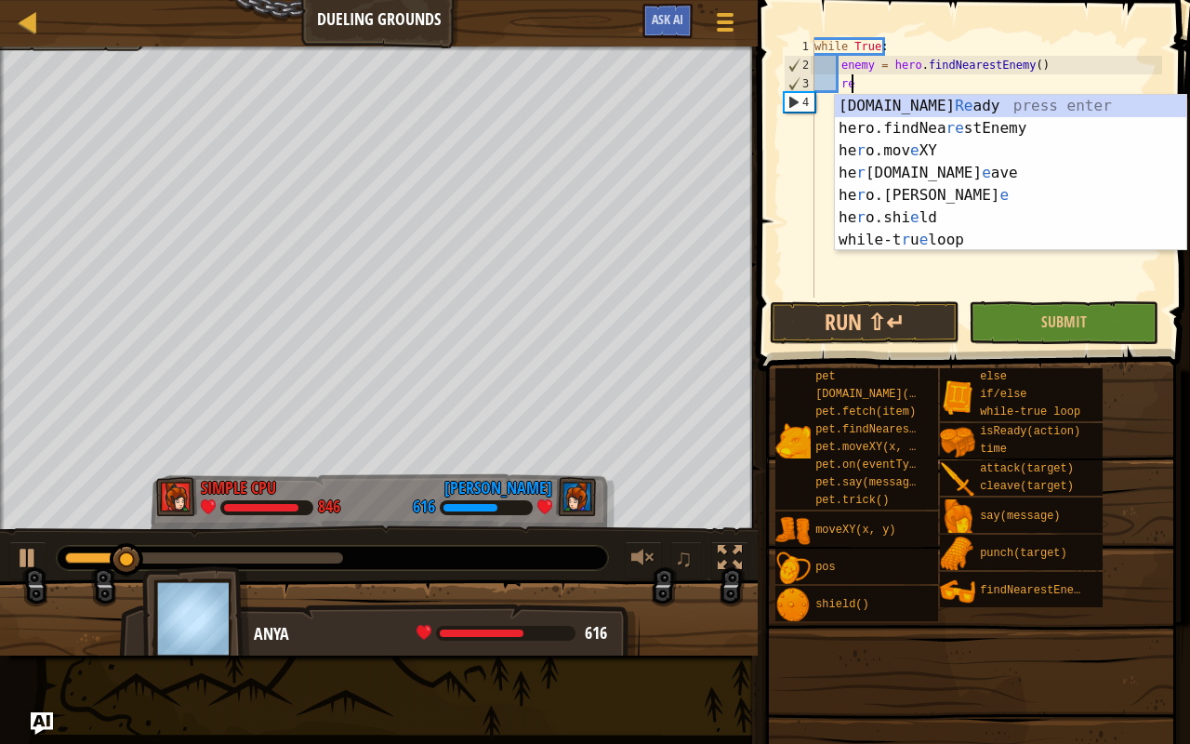
type textarea "r"
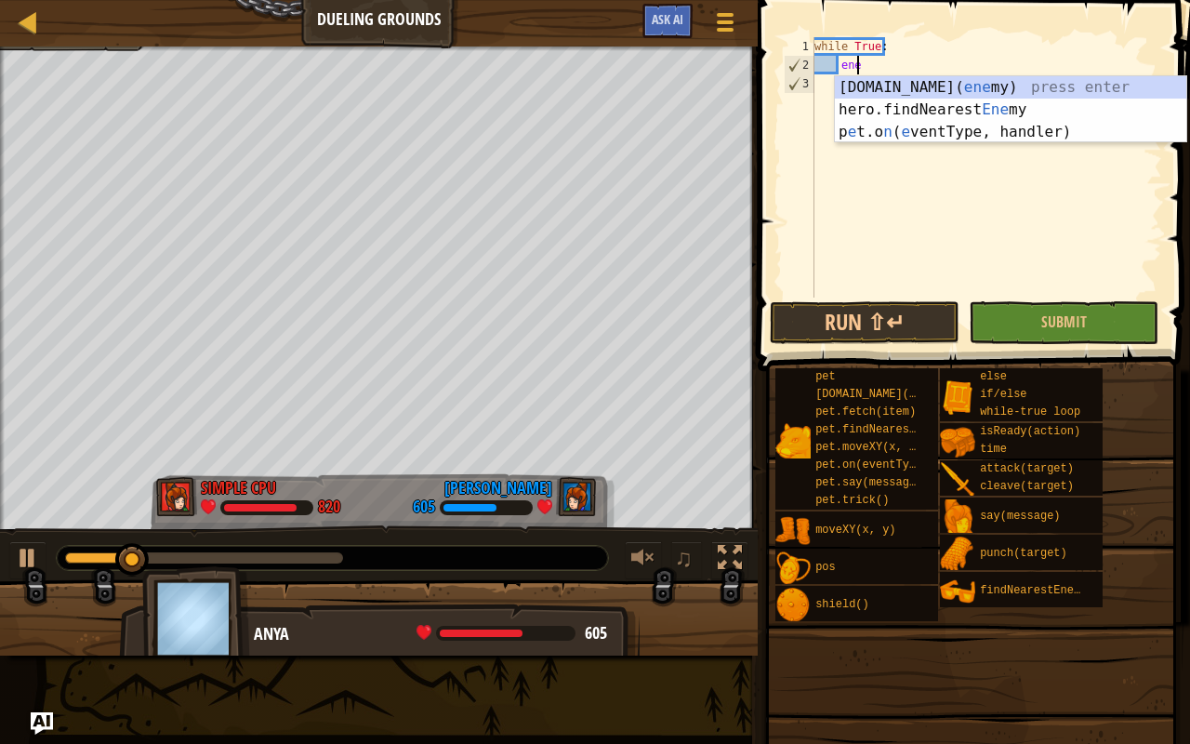
type textarea "e"
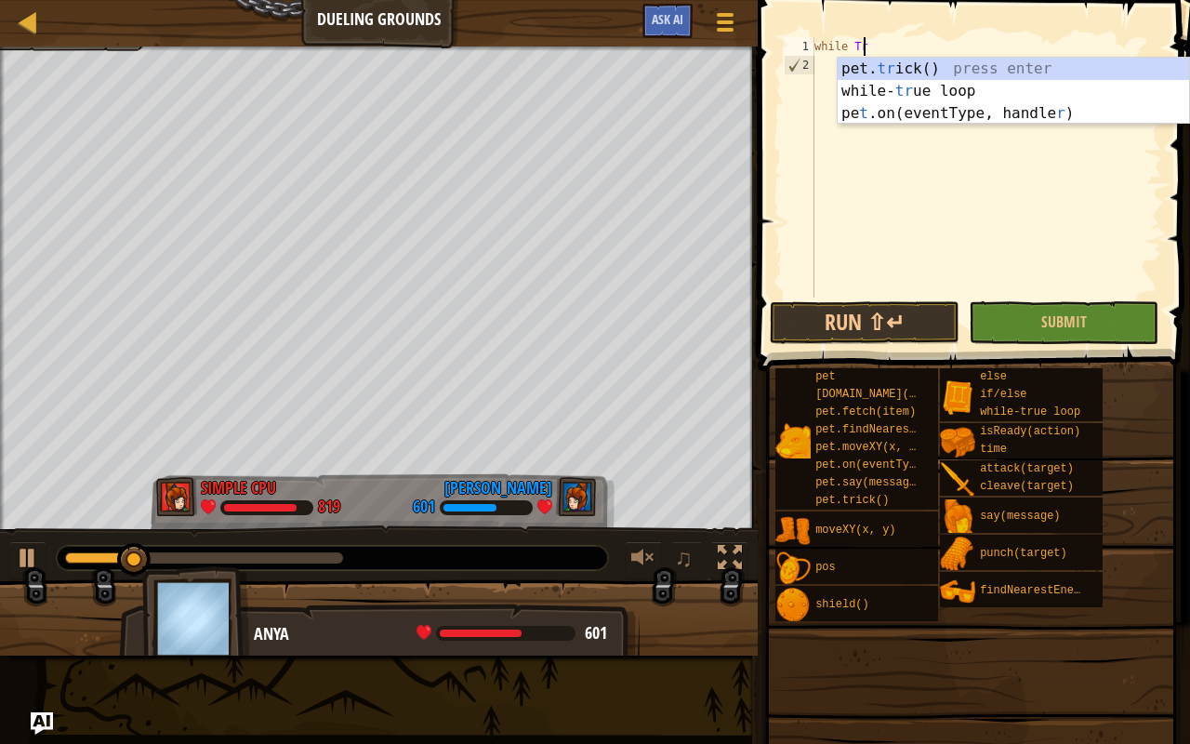
type textarea "w"
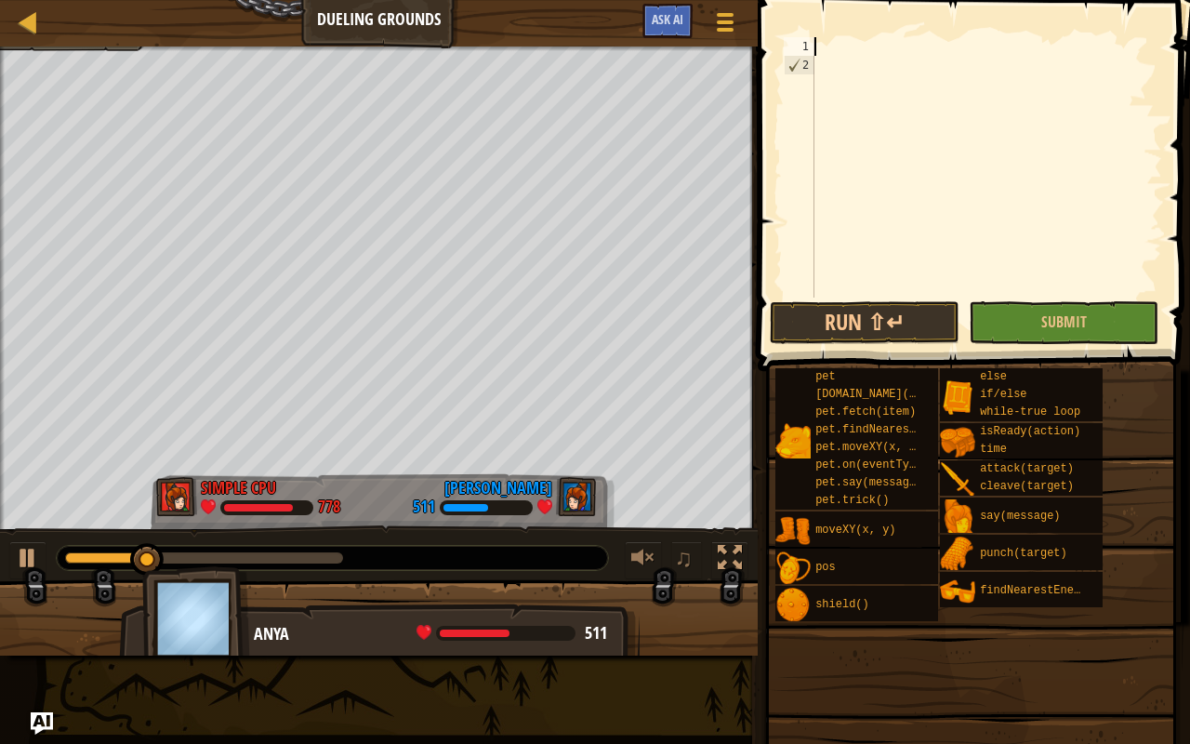
type textarea "w"
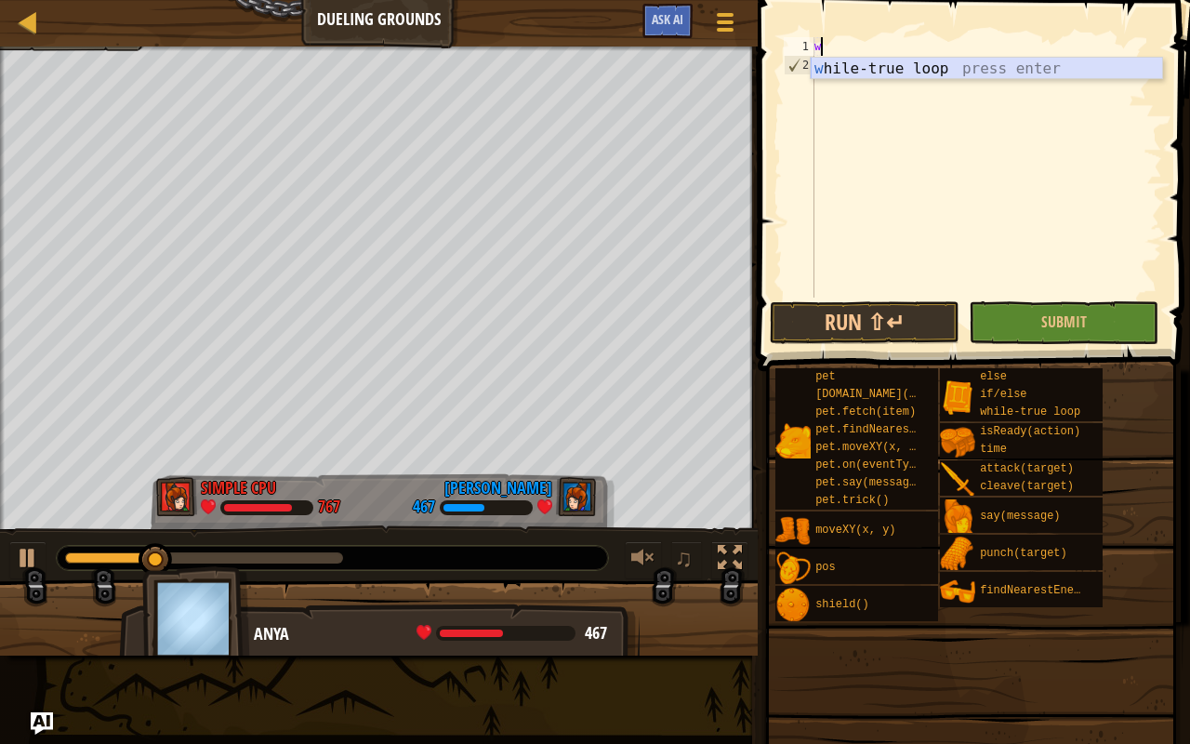
click at [987, 65] on div "w [PERSON_NAME]-true loop press enter" at bounding box center [987, 91] width 352 height 67
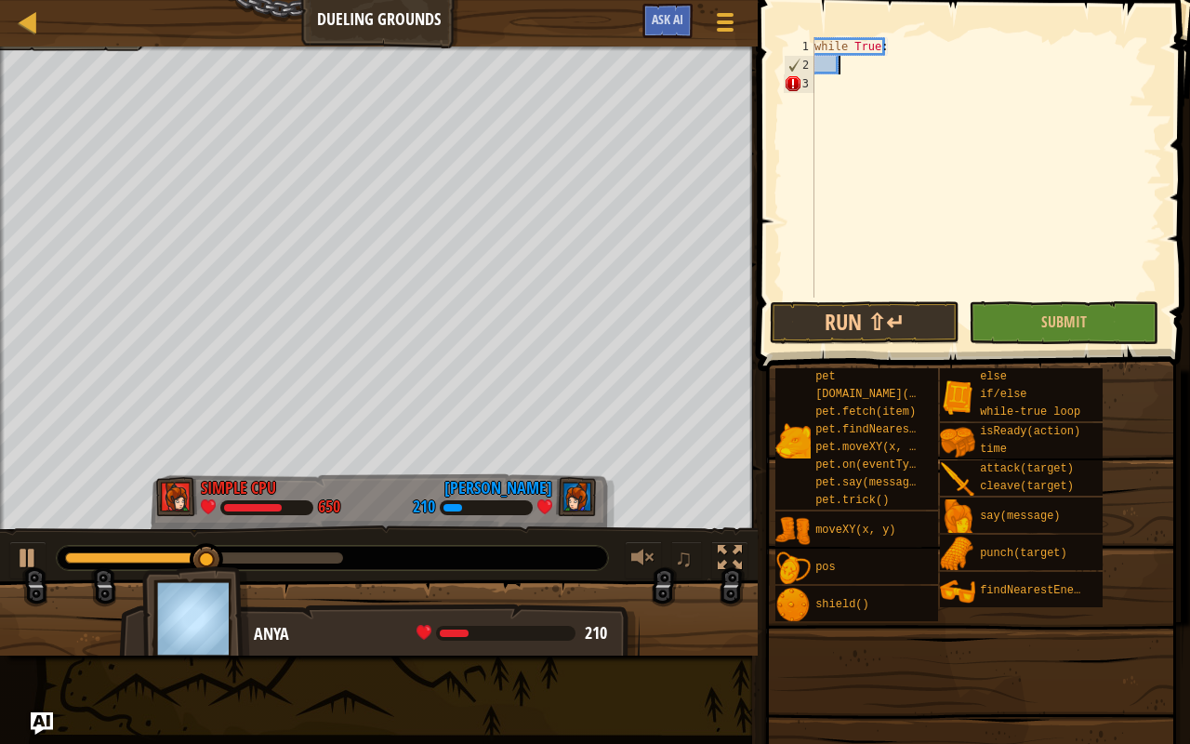
type textarea "f"
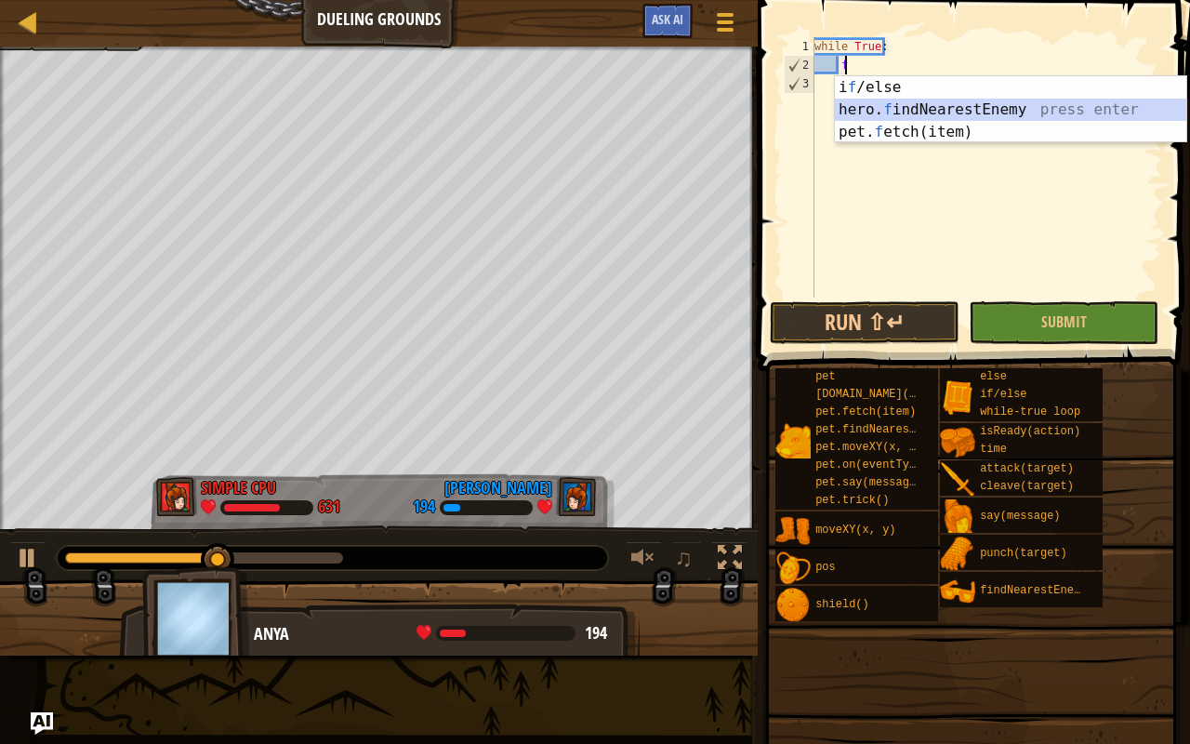
click at [1036, 114] on div "i f /else press enter hero. f indNearestEnemy press enter pet. f etch(item) pre…" at bounding box center [1011, 132] width 352 height 112
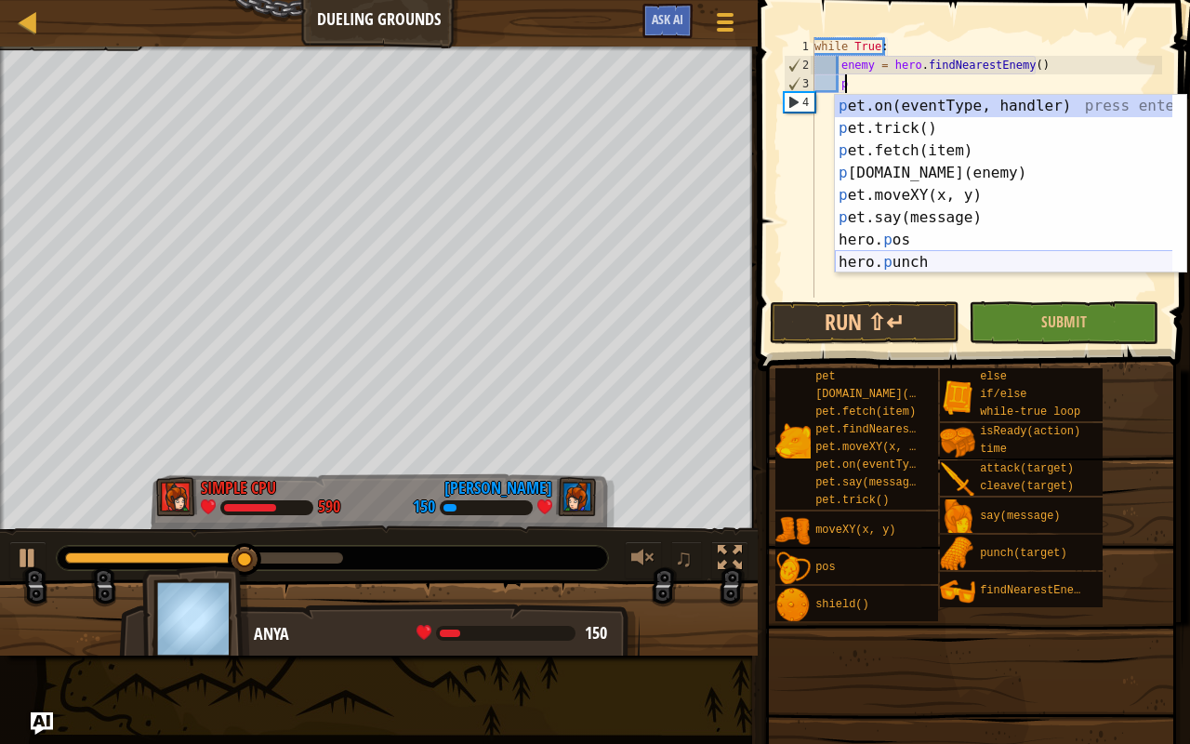
click at [900, 260] on div "p et.on(eventType, handler) press enter p et.trick() press enter p et.fetch(ite…" at bounding box center [1004, 206] width 338 height 223
type textarea "hero.punch(target)"
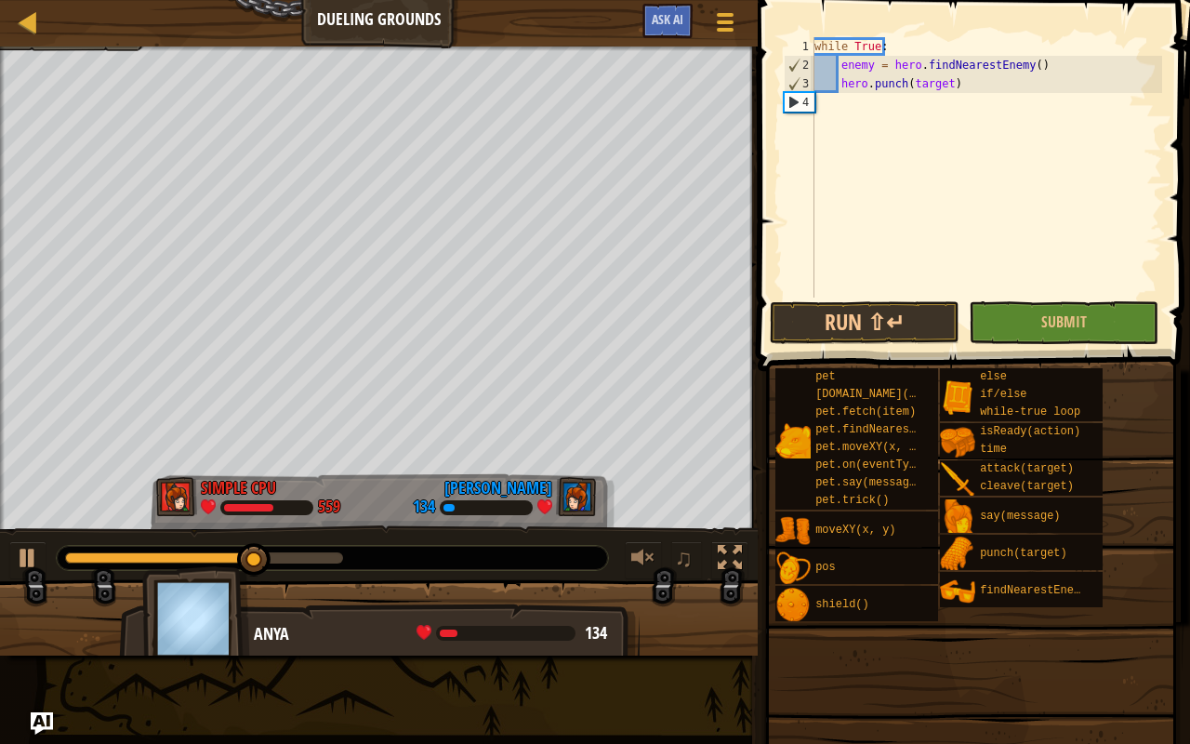
click at [845, 116] on div "while True : enemy = hero . findNearestEnemy ( ) hero . punch ( target )" at bounding box center [986, 185] width 351 height 297
click at [822, 111] on div "while True : enemy = hero . findNearestEnemy ( ) hero . punch ( target )" at bounding box center [986, 185] width 351 height 297
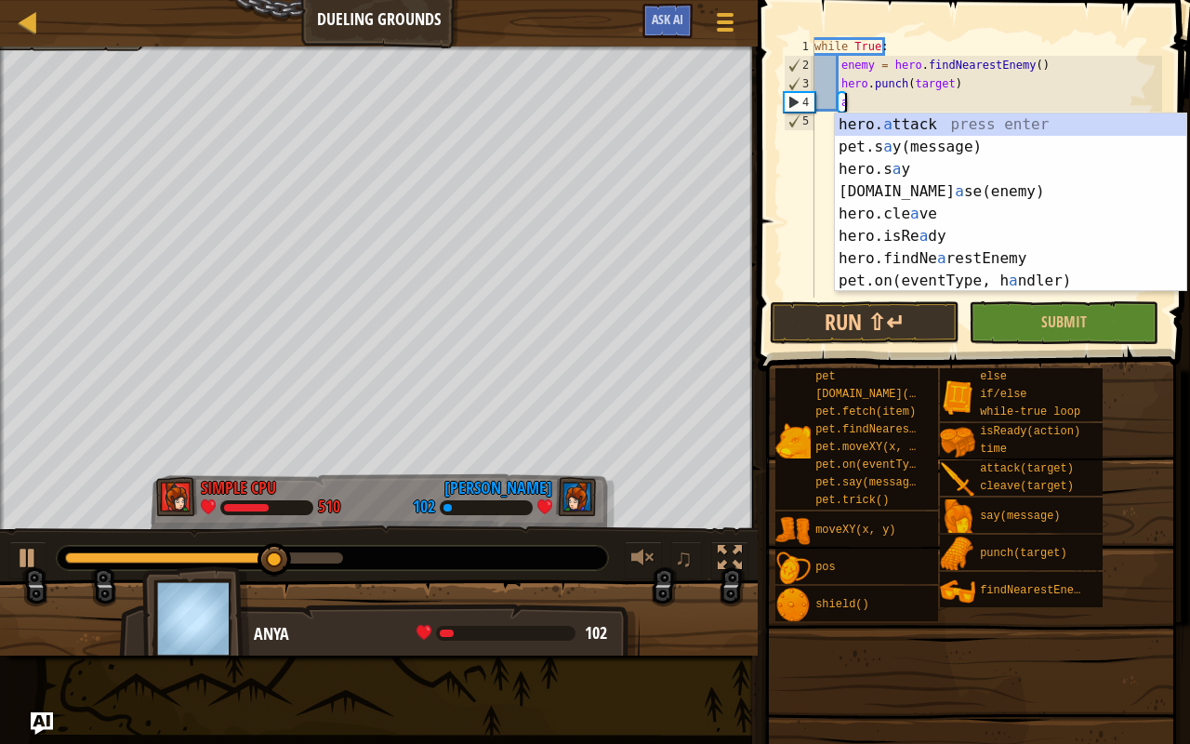
scroll to position [8, 2]
click at [990, 115] on div "hero. a ttack press enter pet.s a y(message) press enter hero.s a y press enter…" at bounding box center [1011, 224] width 352 height 223
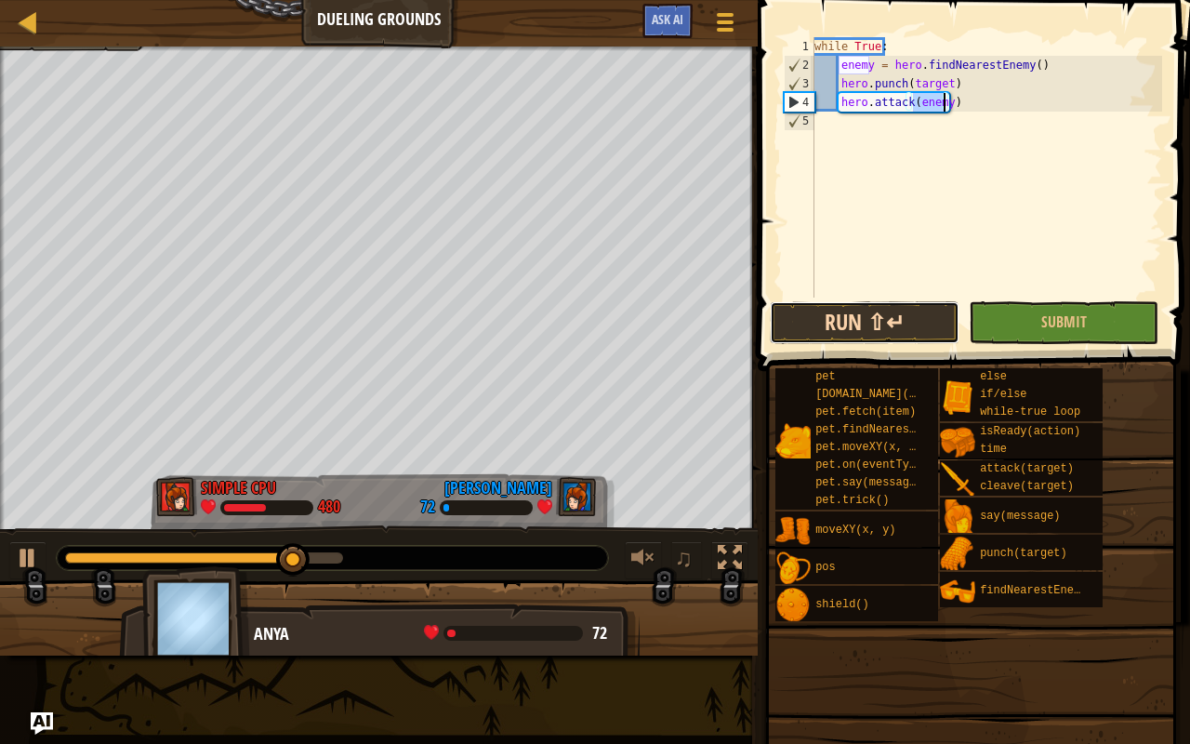
click at [811, 324] on button "Run ⇧↵" at bounding box center [865, 322] width 190 height 43
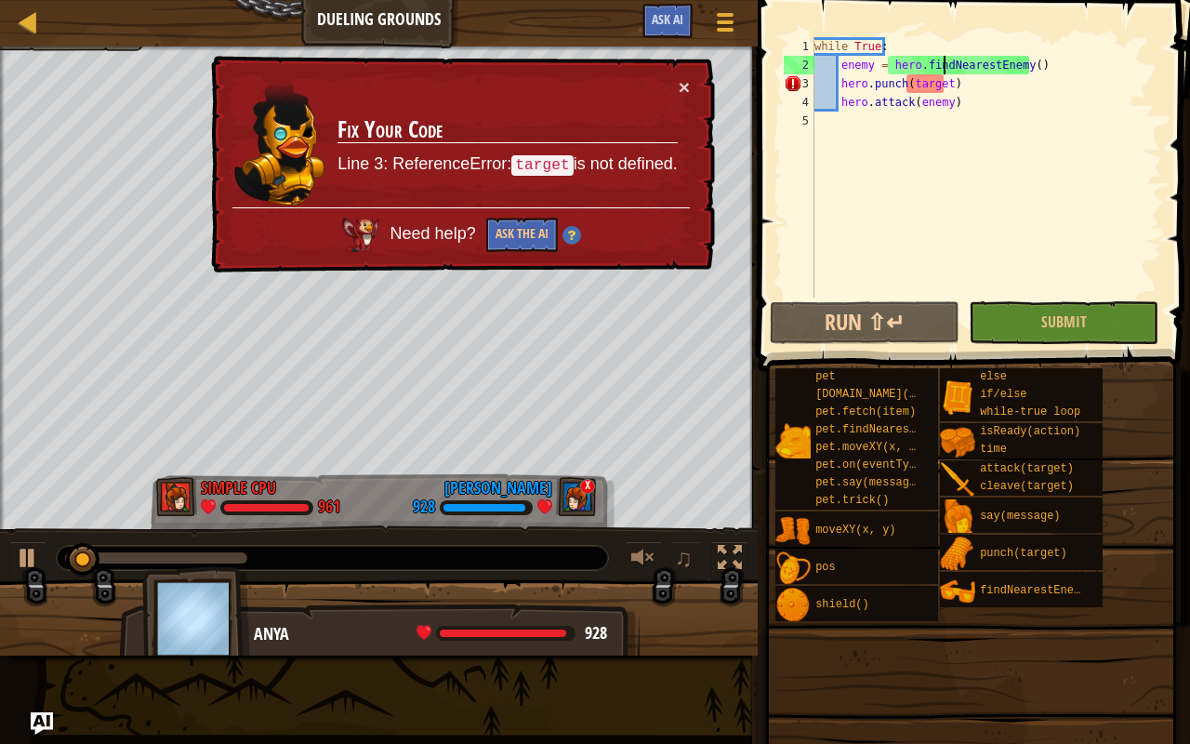
click at [943, 74] on div "while True : enemy = hero . findNearestEnemy ( ) hero . punch ( target ) hero .…" at bounding box center [986, 185] width 351 height 297
type textarea "enemy = hero.findNearestEnemy() hero.punch(target)"
click at [997, 125] on div "while True : enemy = hero . findNearestEnemy ( ) hero . punch ( target ) hero .…" at bounding box center [986, 185] width 351 height 297
click at [946, 84] on div "while True : enemy = hero . findNearestEnemy ( ) hero . punch ( target ) hero .…" at bounding box center [986, 185] width 351 height 297
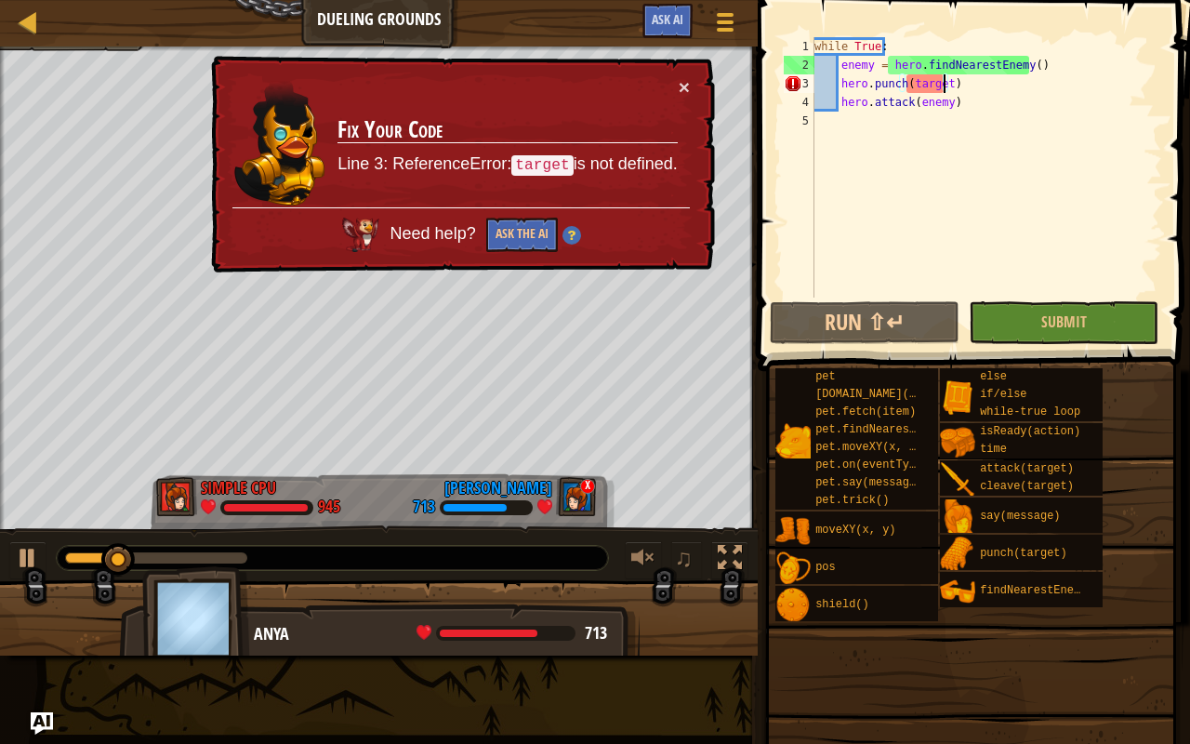
click at [944, 84] on div "while True : enemy = hero . findNearestEnemy ( ) hero . punch ( target ) hero .…" at bounding box center [986, 185] width 351 height 297
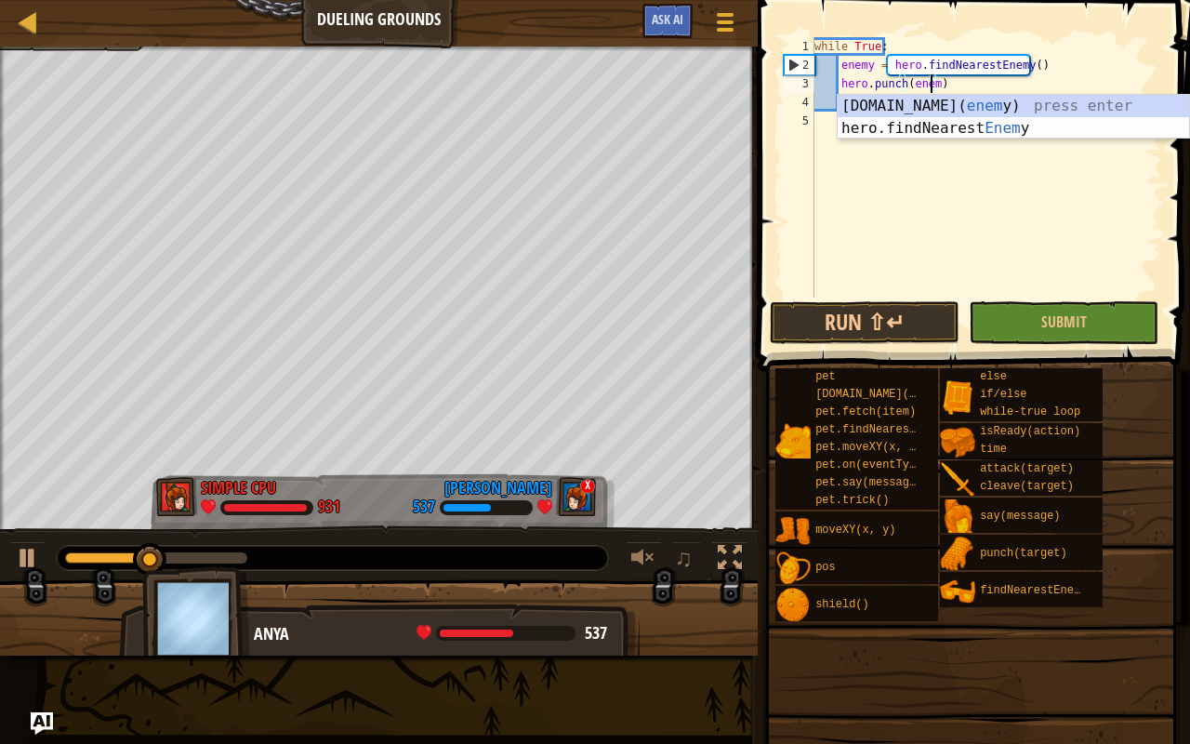
scroll to position [8, 9]
type textarea "hero.punch(enemy)"
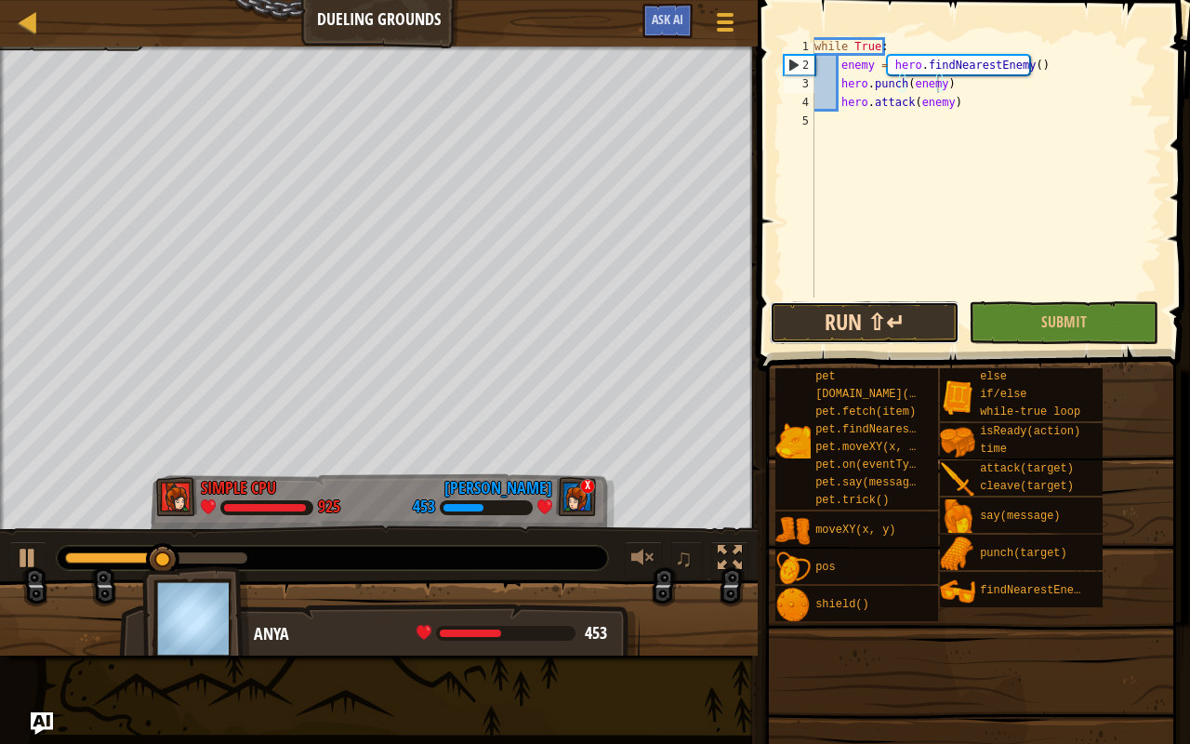
click at [911, 334] on button "Run ⇧↵" at bounding box center [865, 322] width 190 height 43
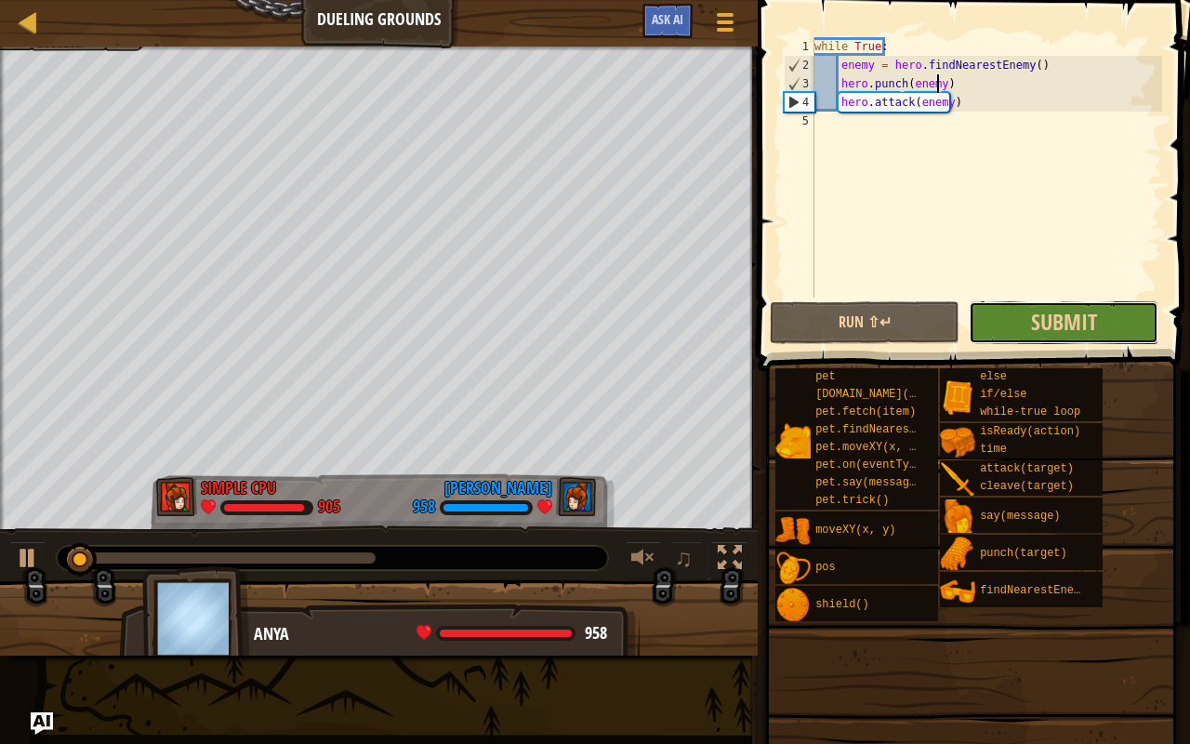
click at [1011, 335] on button "Submit" at bounding box center [1064, 322] width 190 height 43
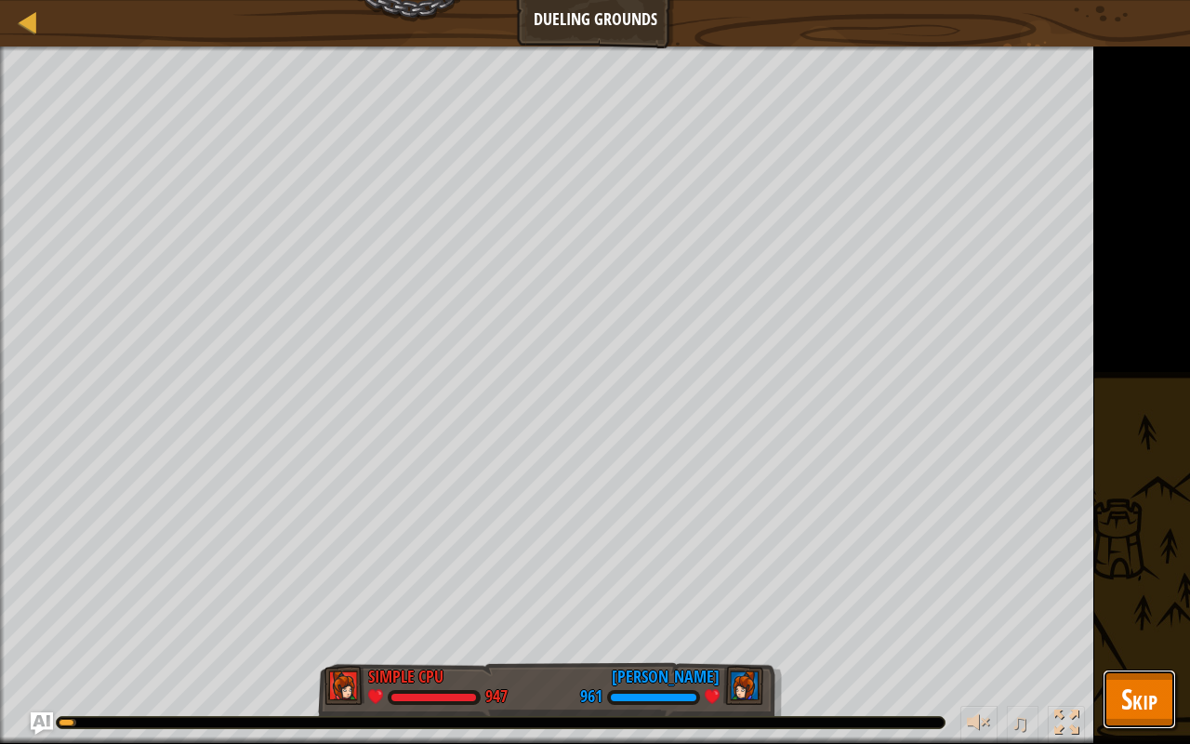
click at [1117, 586] on button "Skip" at bounding box center [1139, 698] width 73 height 59
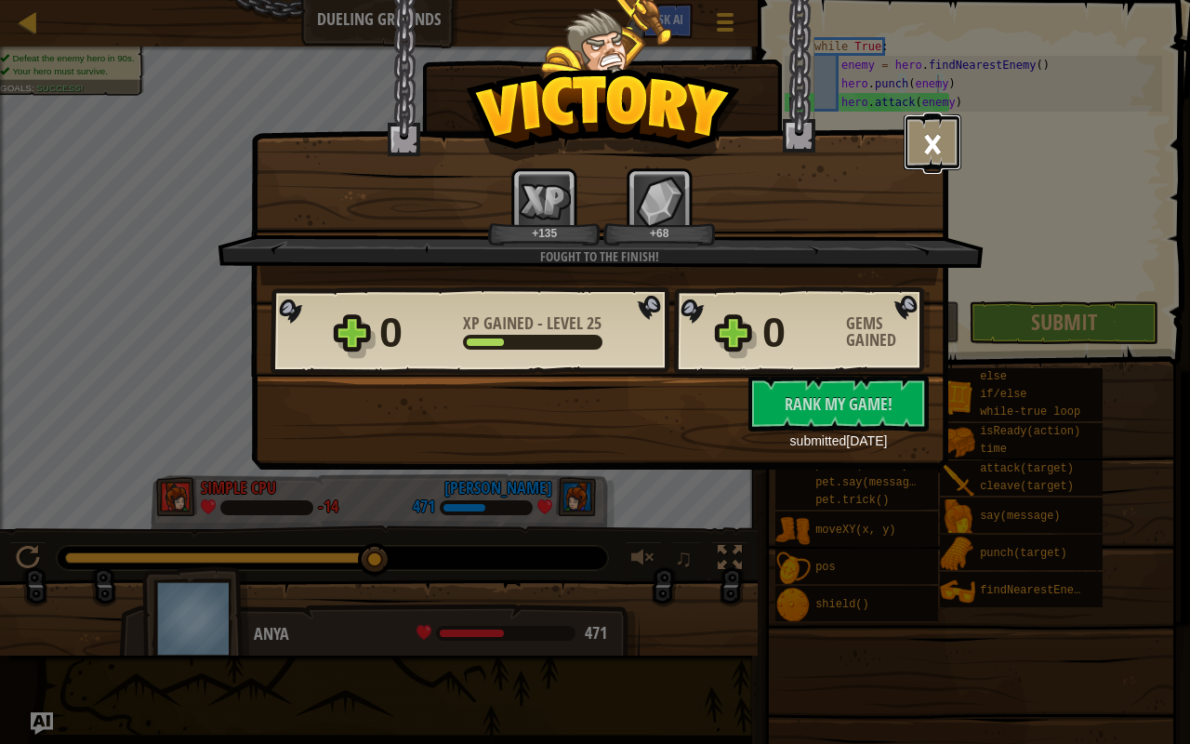
click at [922, 156] on button "×" at bounding box center [933, 142] width 58 height 56
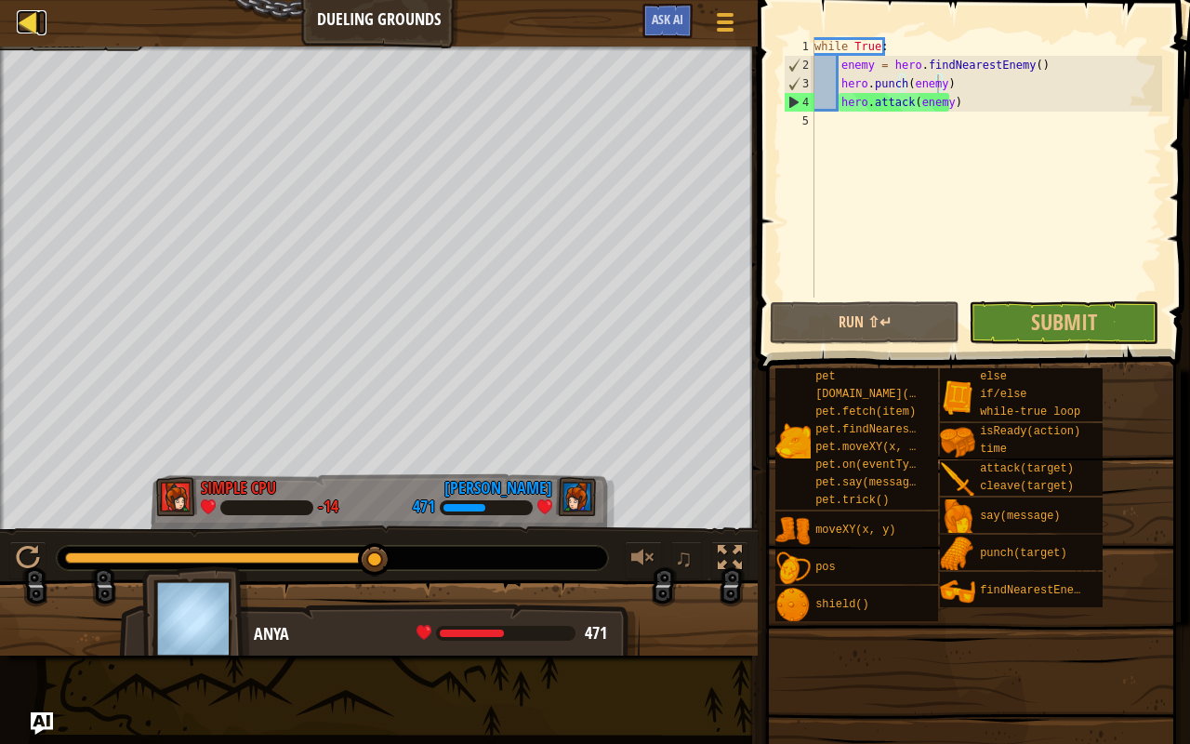
click at [26, 17] on div at bounding box center [28, 21] width 23 height 23
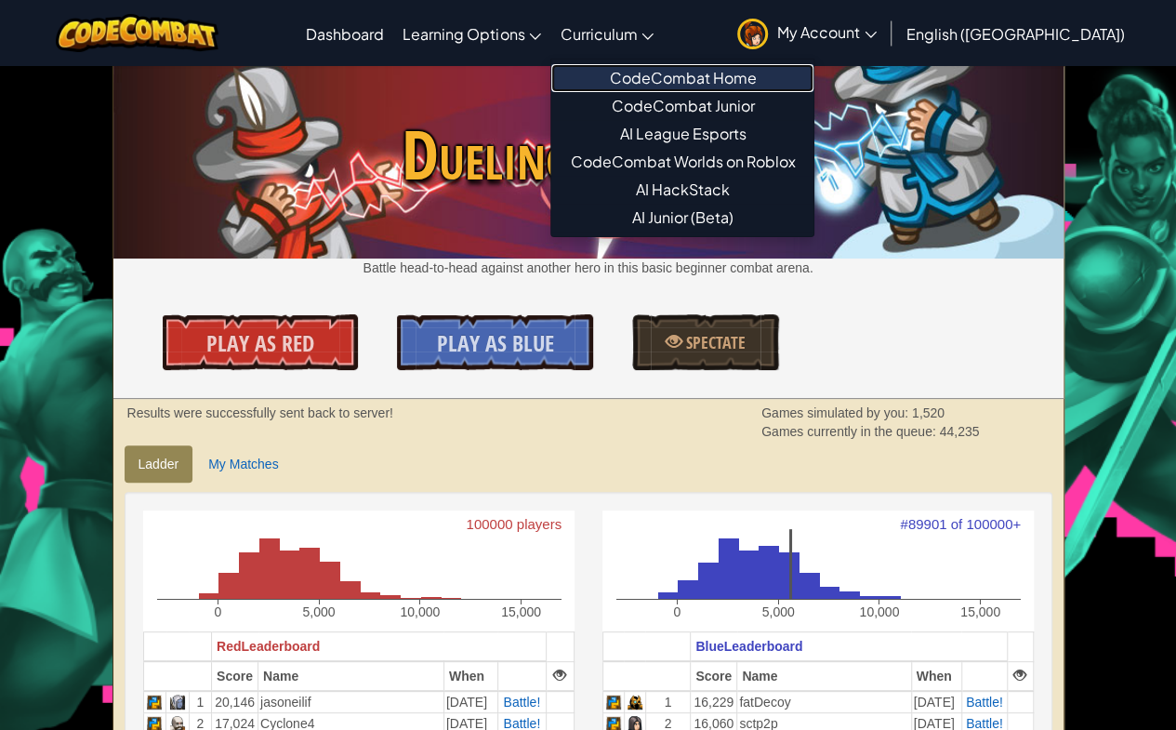
click at [697, 73] on link "CodeCombat Home" at bounding box center [682, 78] width 262 height 28
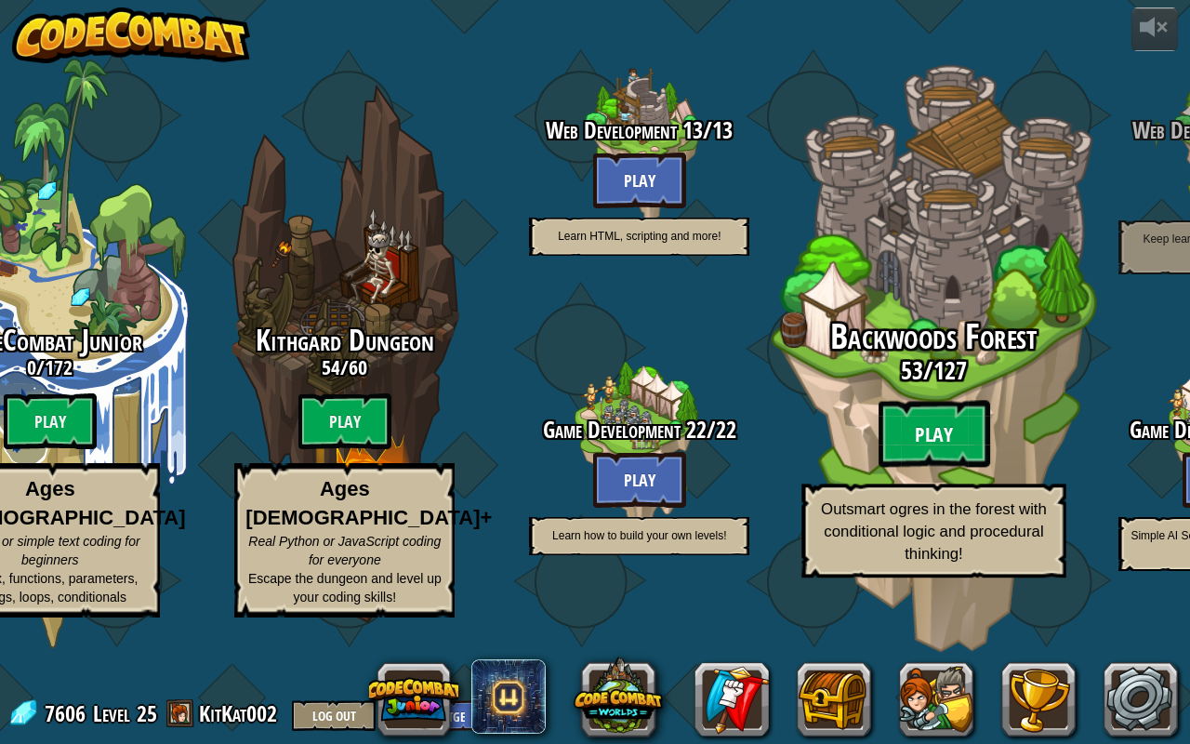
click at [944, 468] on btn "Play" at bounding box center [934, 434] width 112 height 67
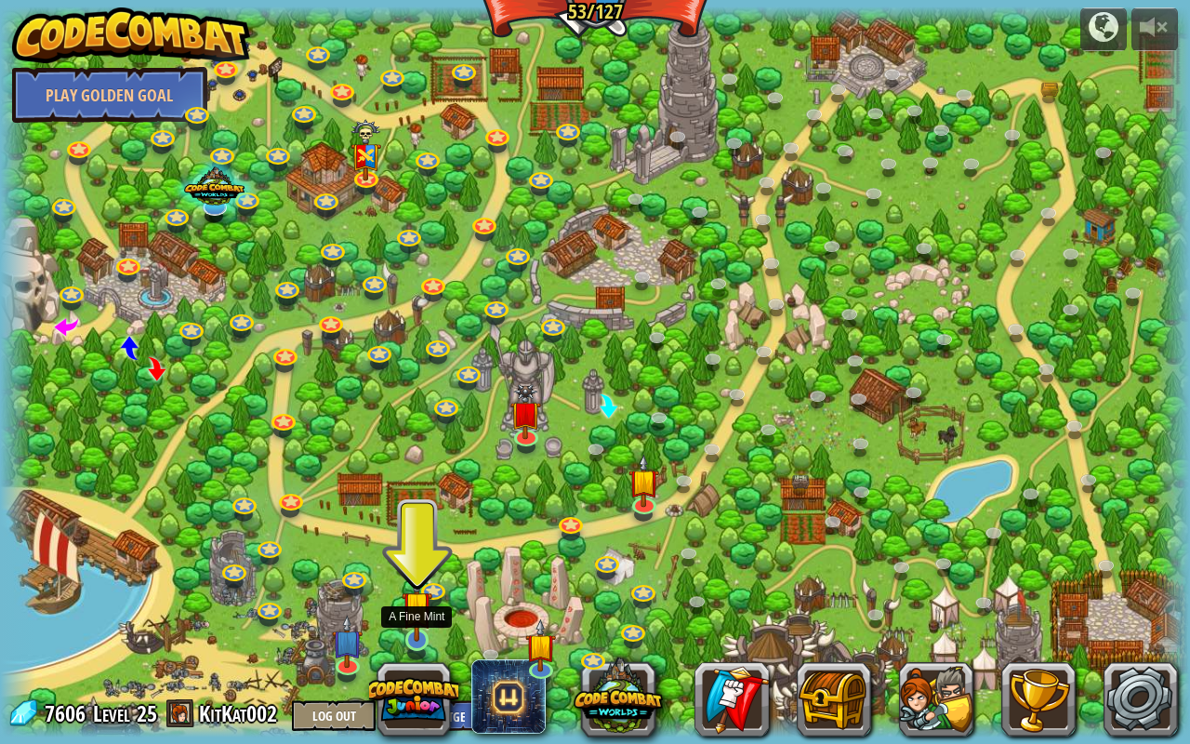
click at [412, 586] on img at bounding box center [417, 606] width 31 height 71
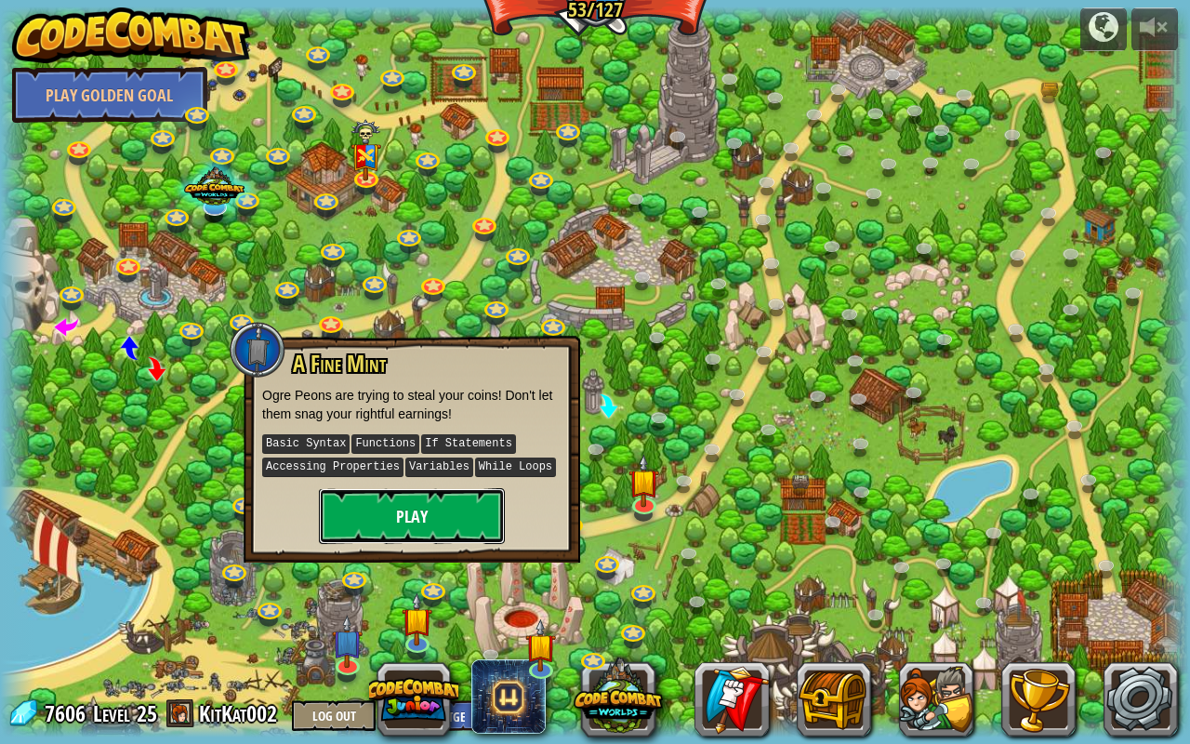
click at [452, 509] on button "Play" at bounding box center [412, 516] width 186 height 56
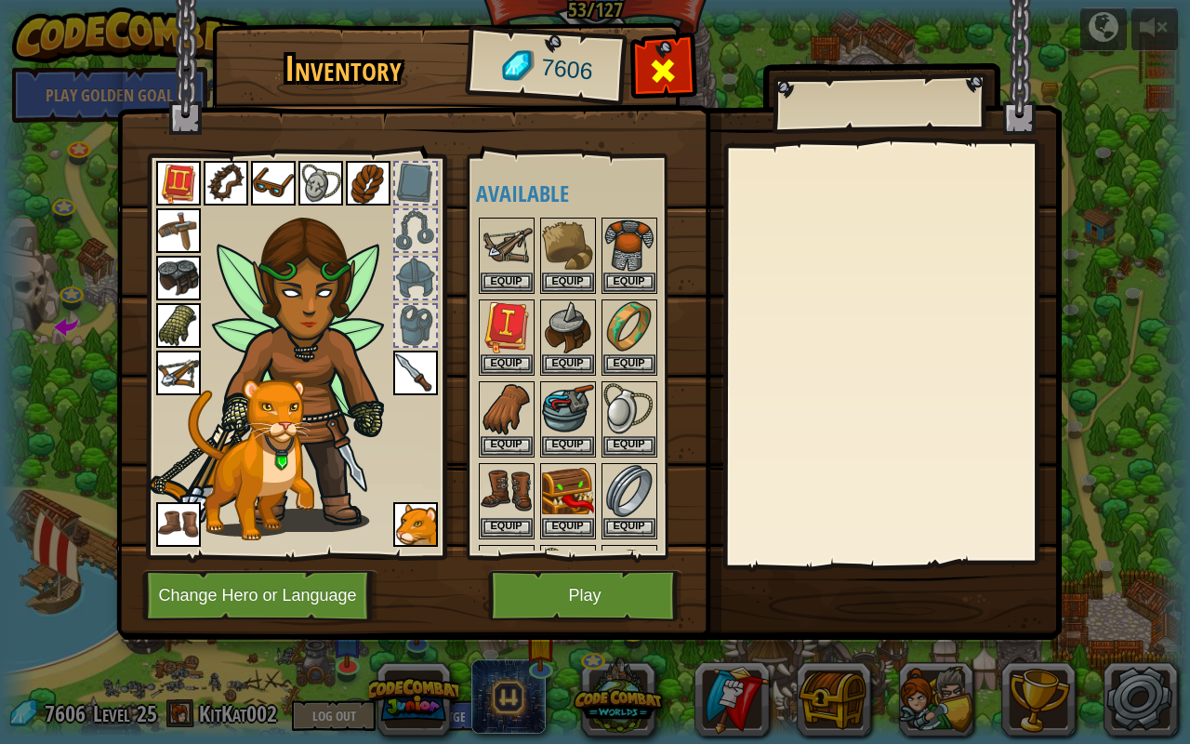
click at [673, 78] on span at bounding box center [663, 71] width 30 height 30
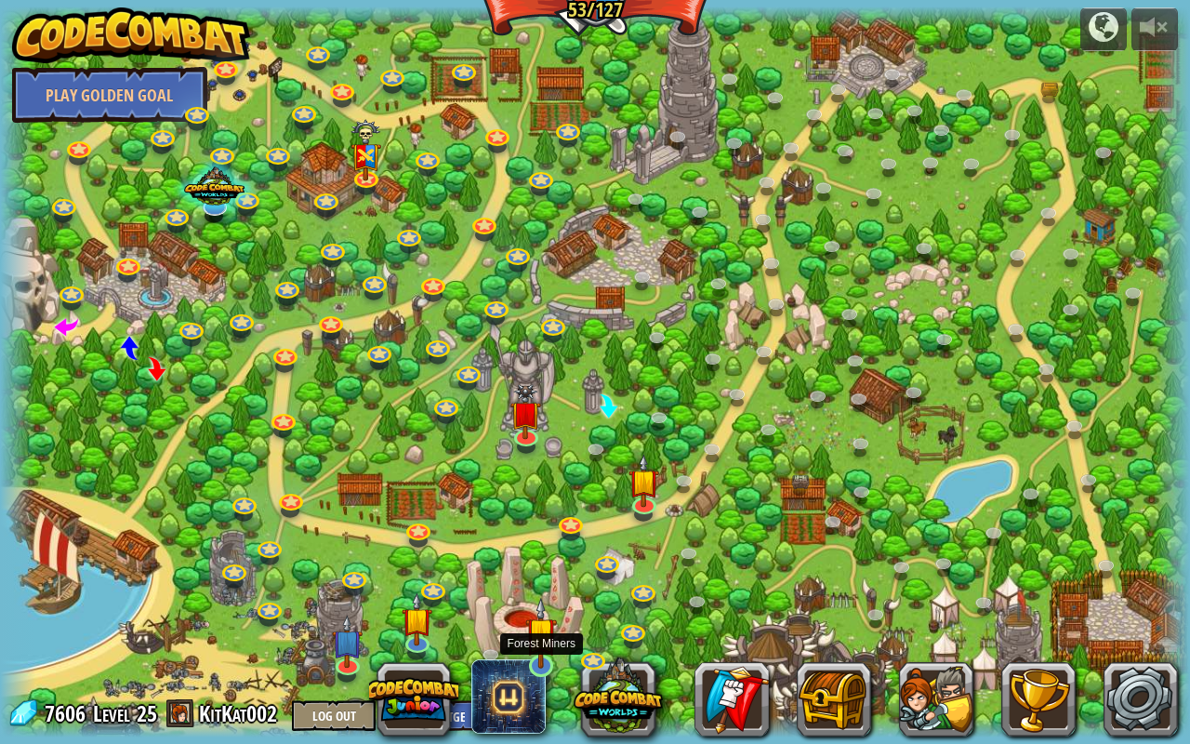
click at [548, 586] on img at bounding box center [540, 632] width 31 height 71
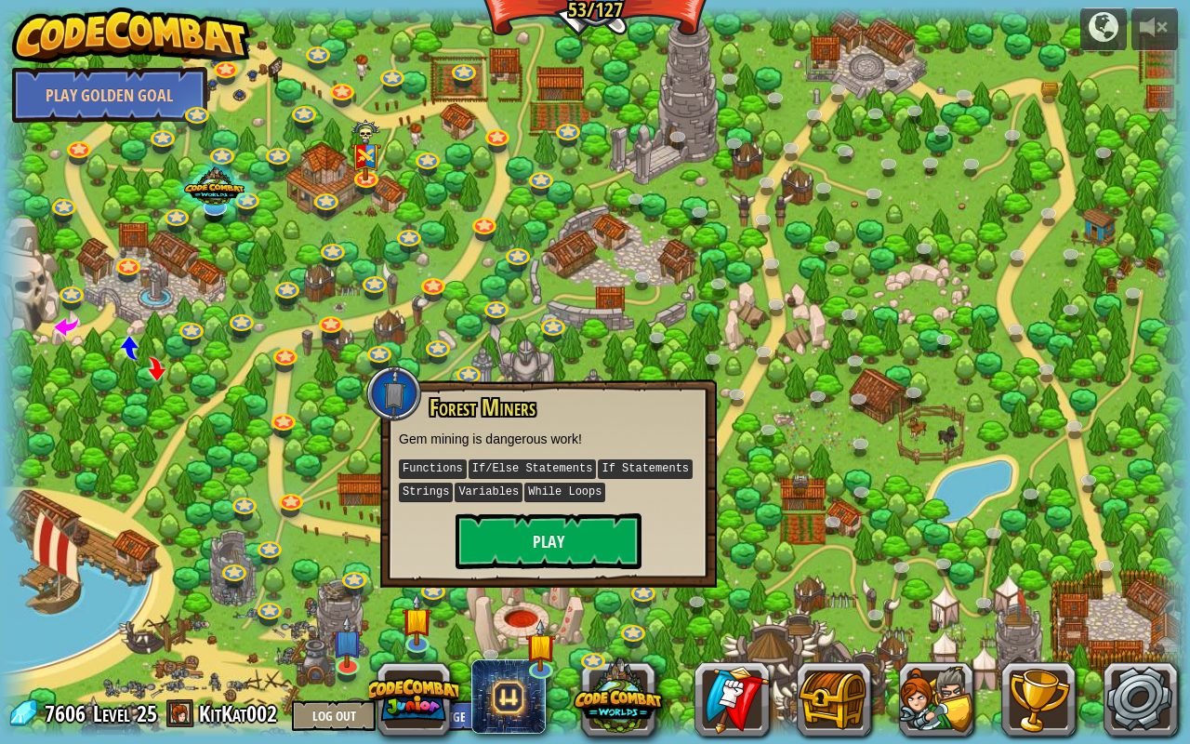
click at [743, 450] on div at bounding box center [595, 372] width 1190 height 731
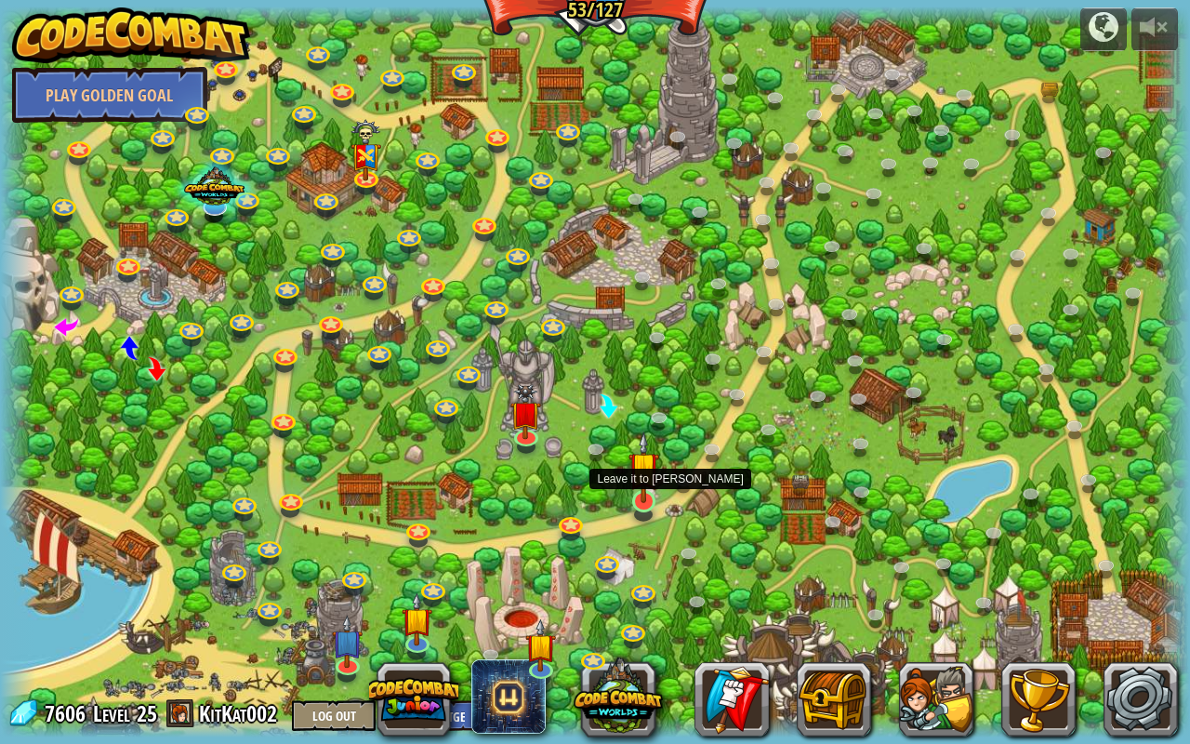
click at [648, 484] on img at bounding box center [643, 466] width 31 height 71
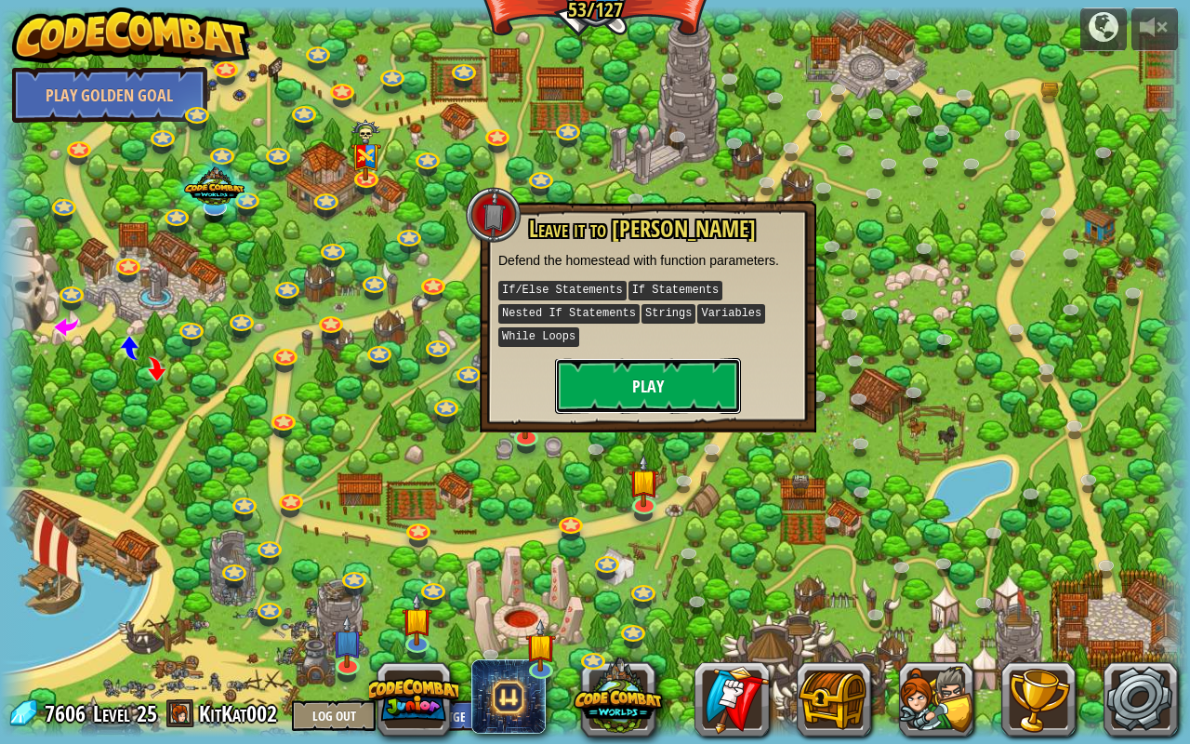
click at [670, 382] on button "Play" at bounding box center [648, 386] width 186 height 56
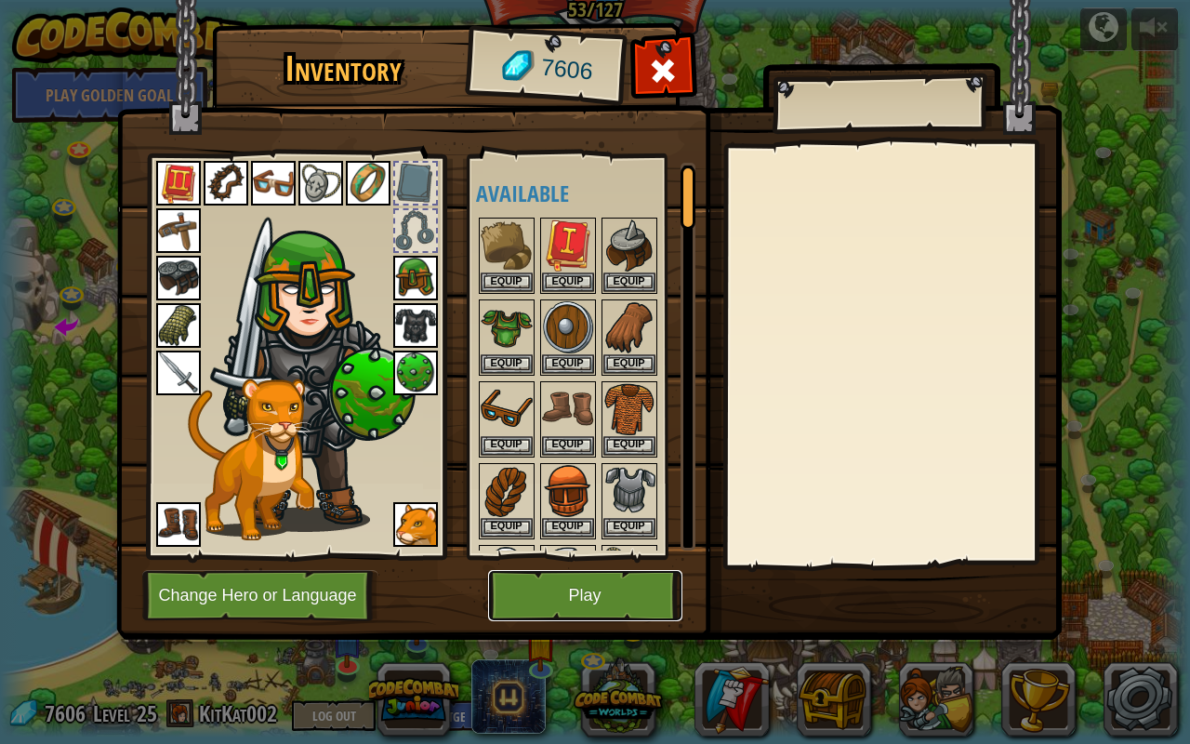
click at [542, 586] on button "Play" at bounding box center [585, 595] width 194 height 51
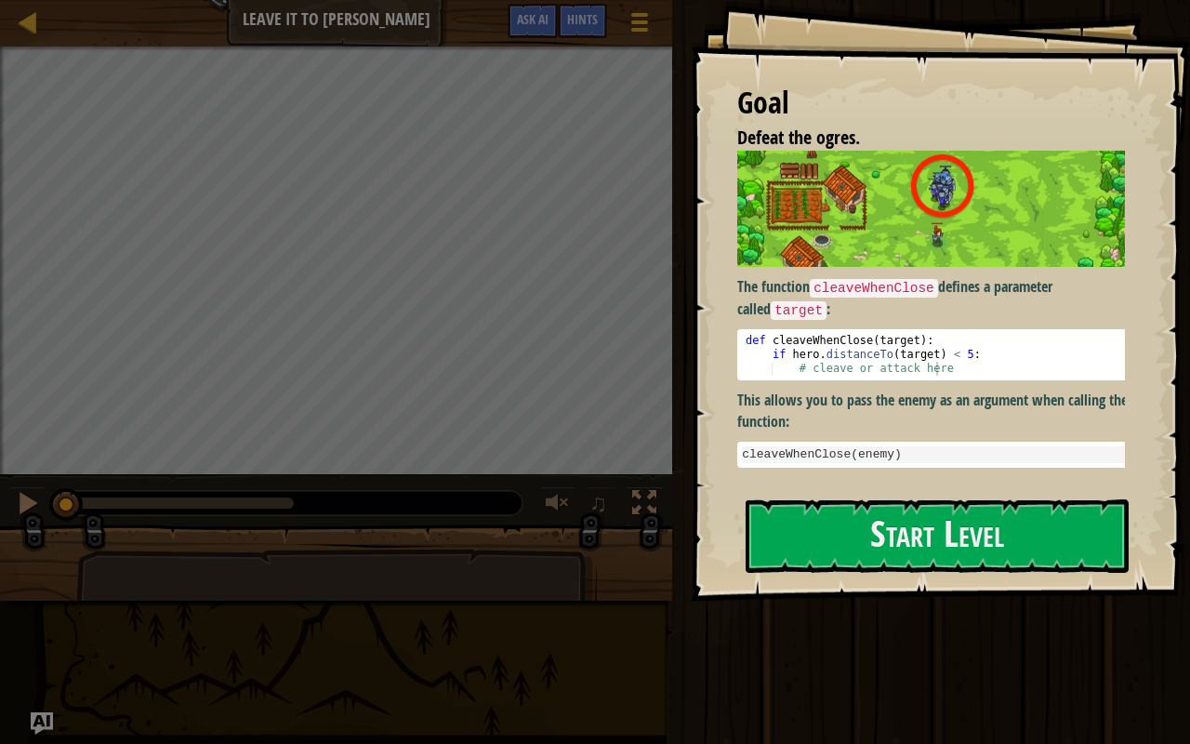
type textarea "if hero.distanceTo(target) < 5:"
click at [906, 346] on div "def cleaveWhenClose ( target ) : if hero . distanceTo ( target ) < 5 : # cleave…" at bounding box center [938, 369] width 392 height 70
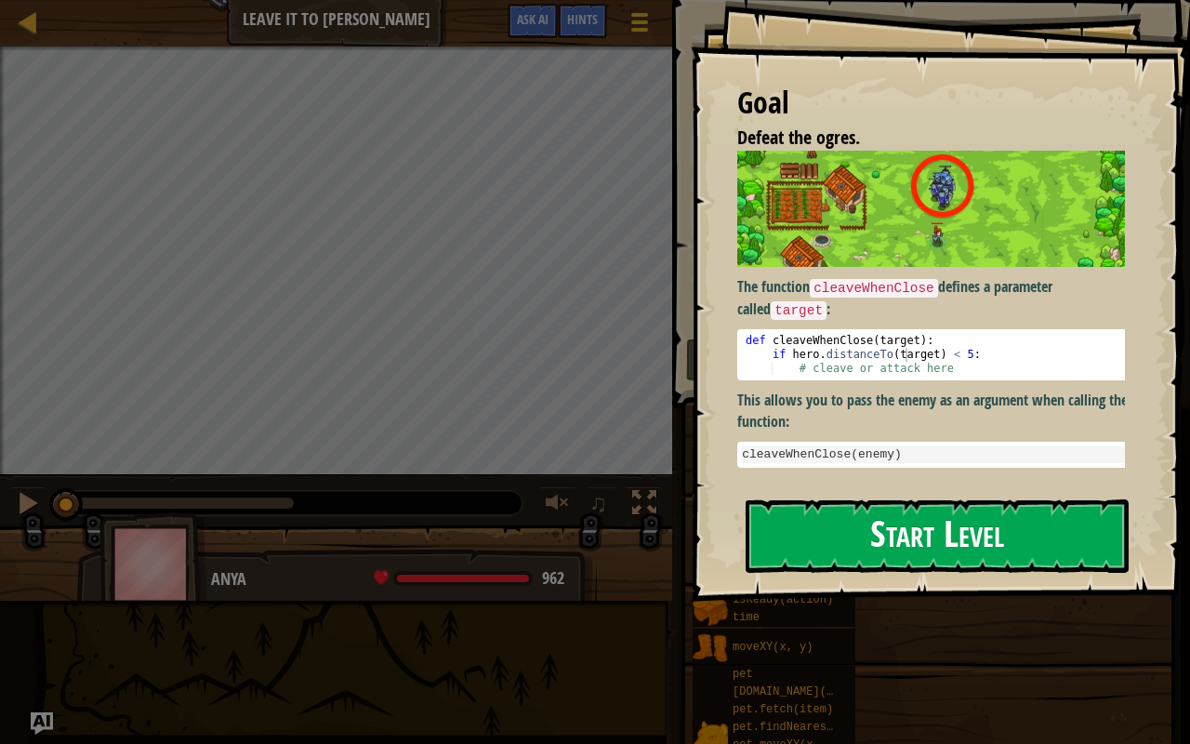
click at [914, 506] on button "Start Level" at bounding box center [937, 535] width 383 height 73
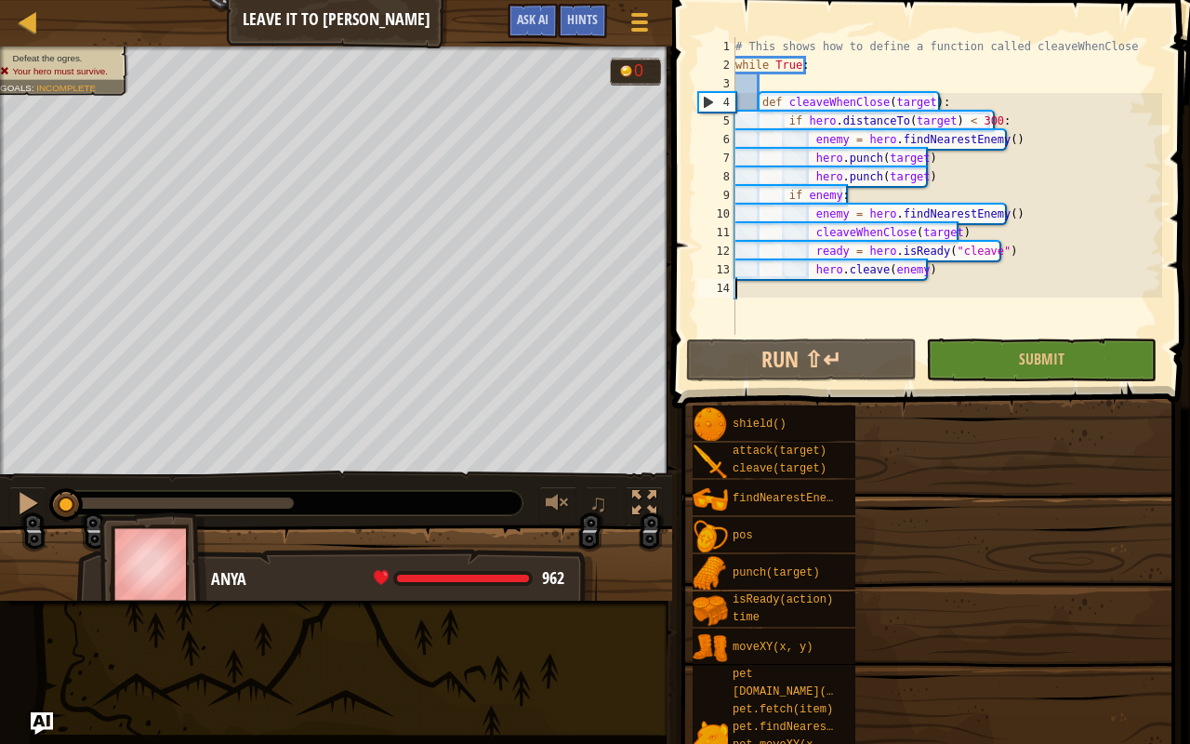
click at [914, 506] on div "shield() attack(target) cleave(target) findNearestEnemy() pos punch(target) isR…" at bounding box center [934, 651] width 485 height 495
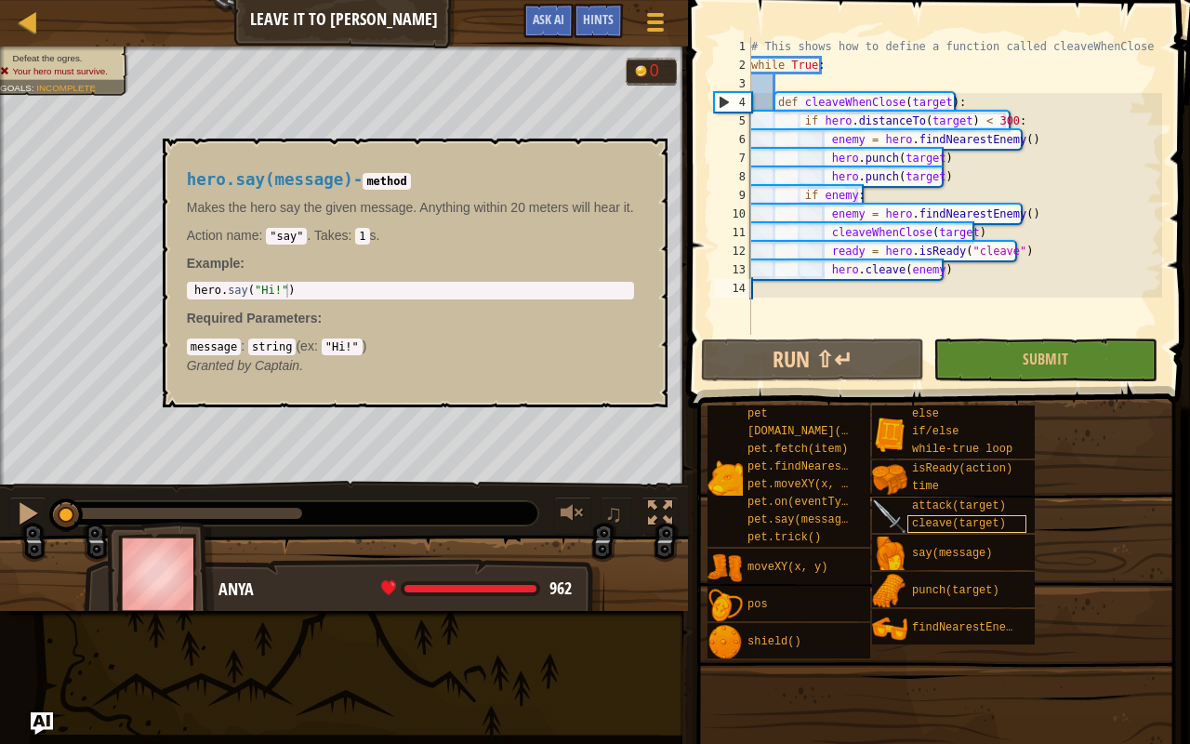
click at [935, 531] on div "pet [DOMAIN_NAME](enemy) pet.fetch(item) pet.findNearestByType(type) pet.moveXY…" at bounding box center [942, 531] width 470 height 255
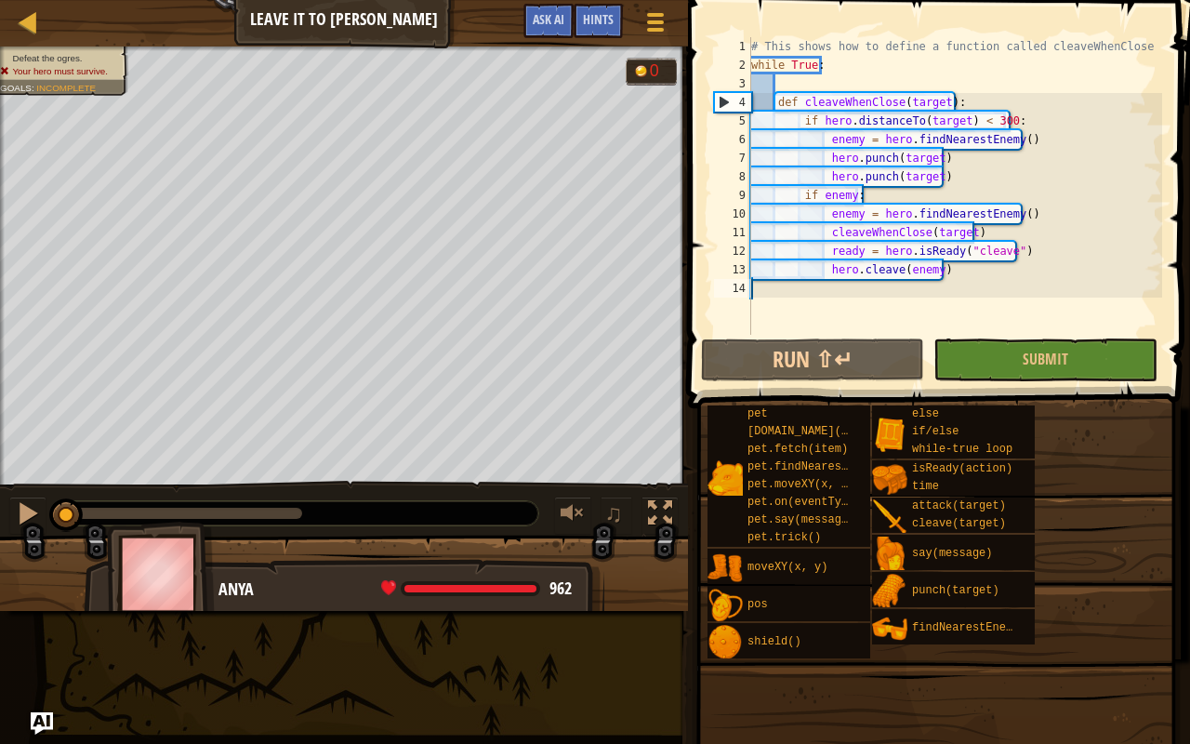
click at [1040, 238] on div "# This shows how to define a function called cleaveWhenClose while True : def c…" at bounding box center [954, 204] width 415 height 335
click at [945, 272] on div "# This shows how to define a function called cleaveWhenClose while True : def c…" at bounding box center [954, 204] width 415 height 335
click at [952, 264] on div "# This shows how to define a function called cleaveWhenClose while True : def c…" at bounding box center [954, 204] width 415 height 335
drag, startPoint x: 952, startPoint y: 264, endPoint x: 952, endPoint y: 279, distance: 14.9
click at [952, 279] on div "# This shows how to define a function called cleaveWhenClose while True : def c…" at bounding box center [954, 204] width 415 height 335
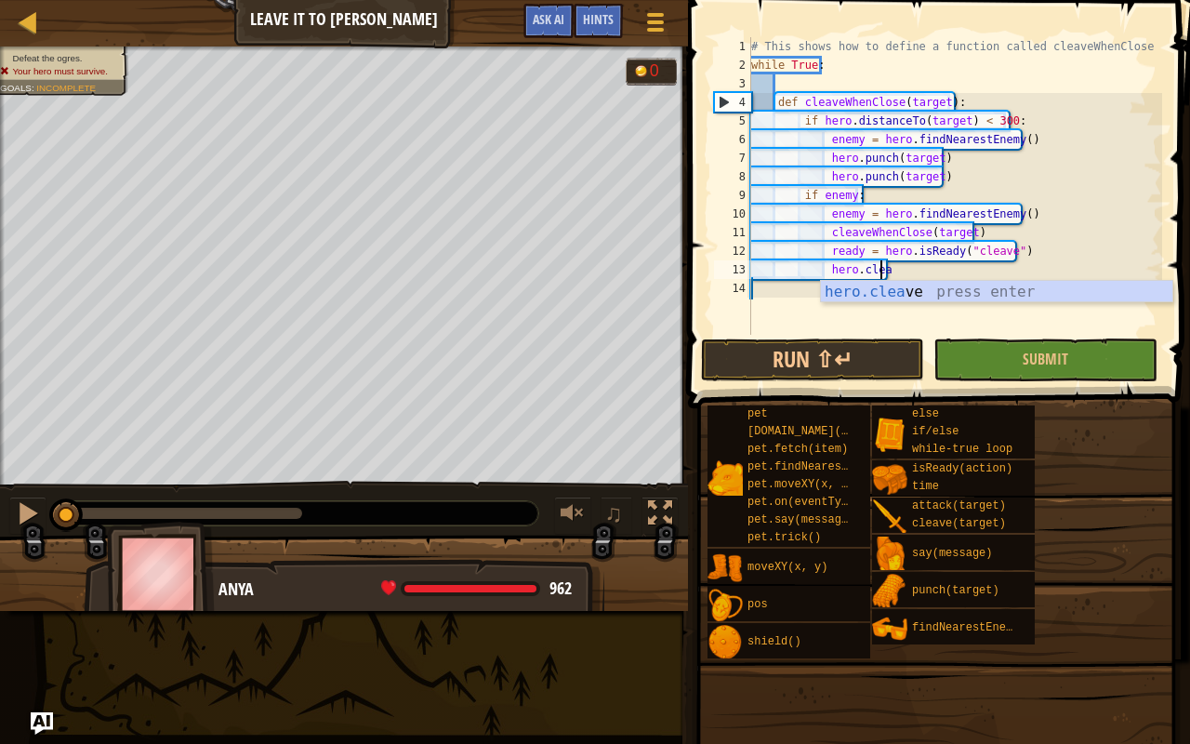
type textarea "h"
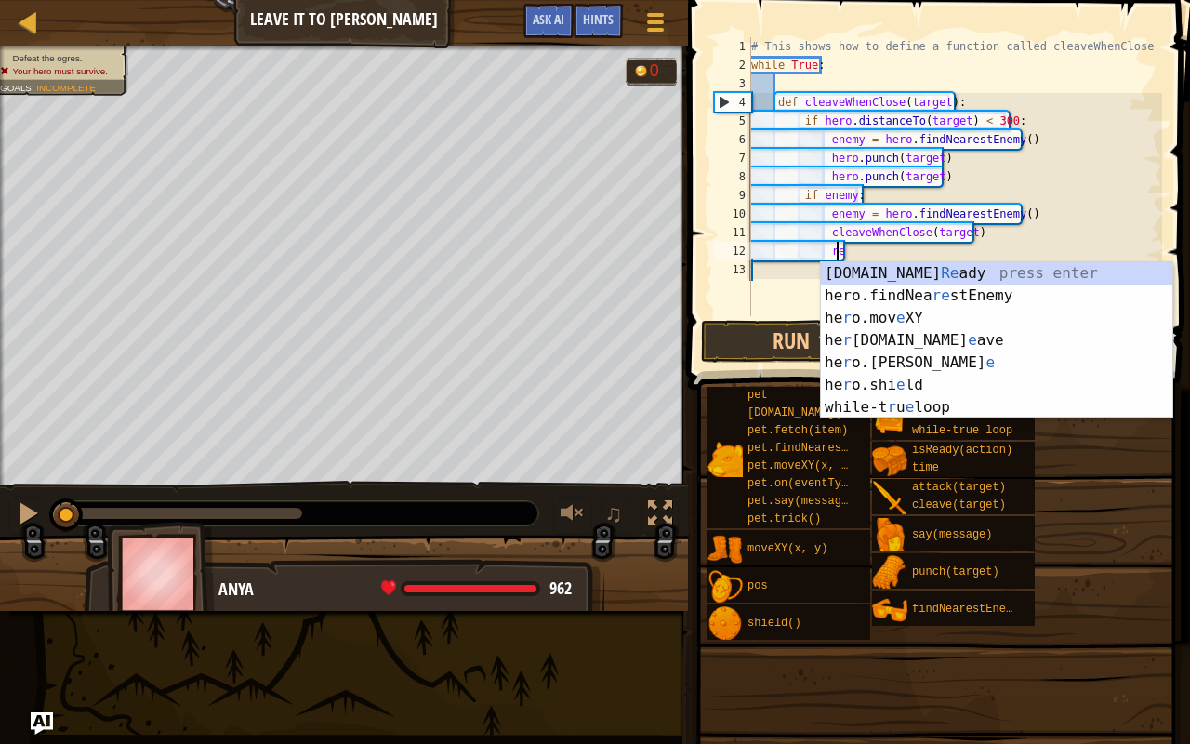
type textarea "r"
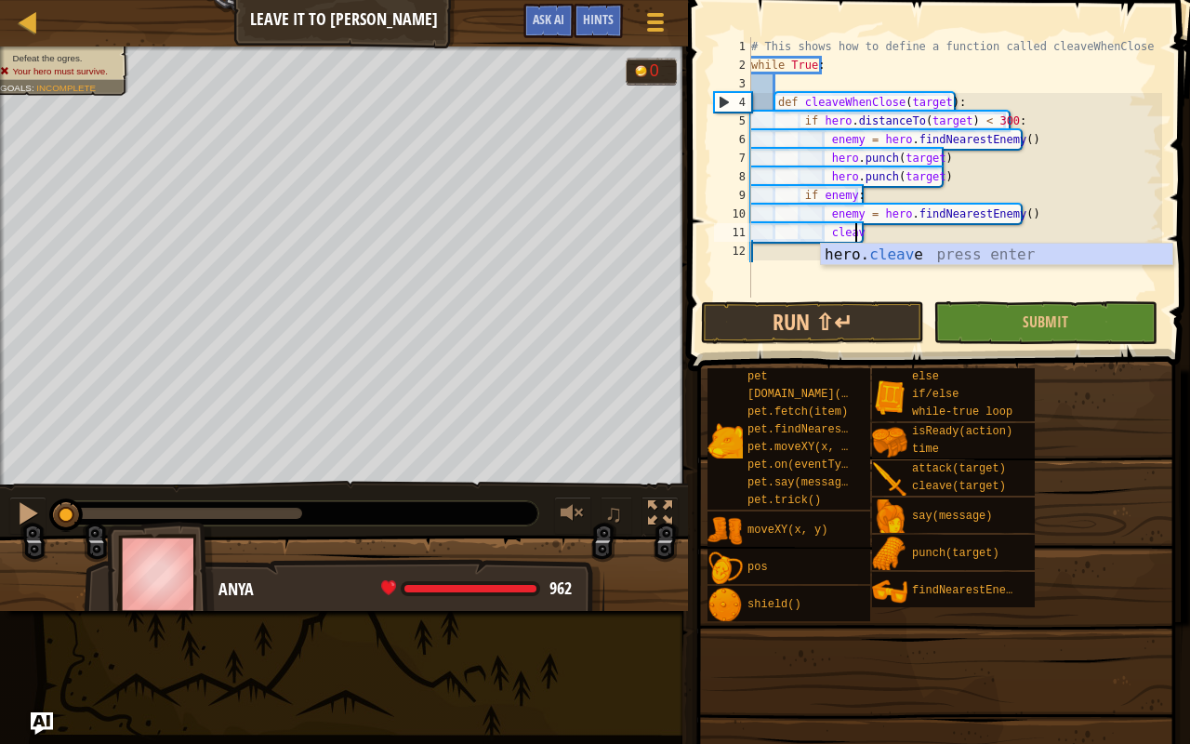
type textarea "c"
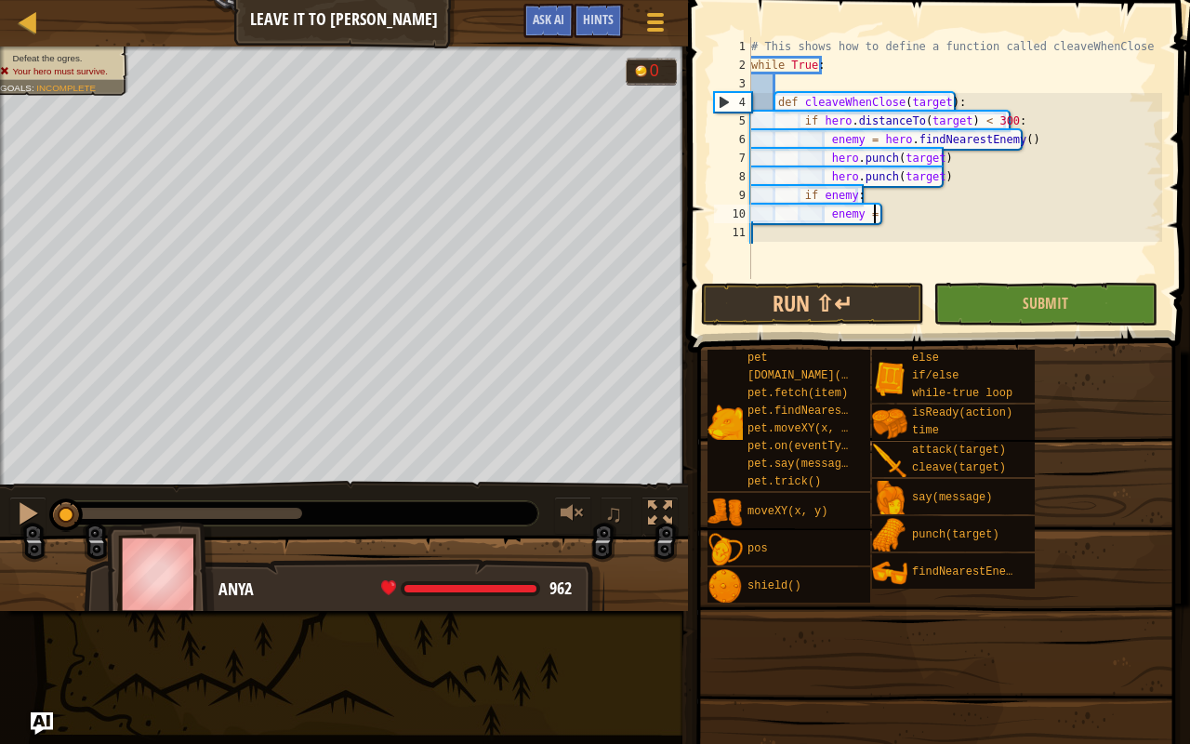
type textarea "e"
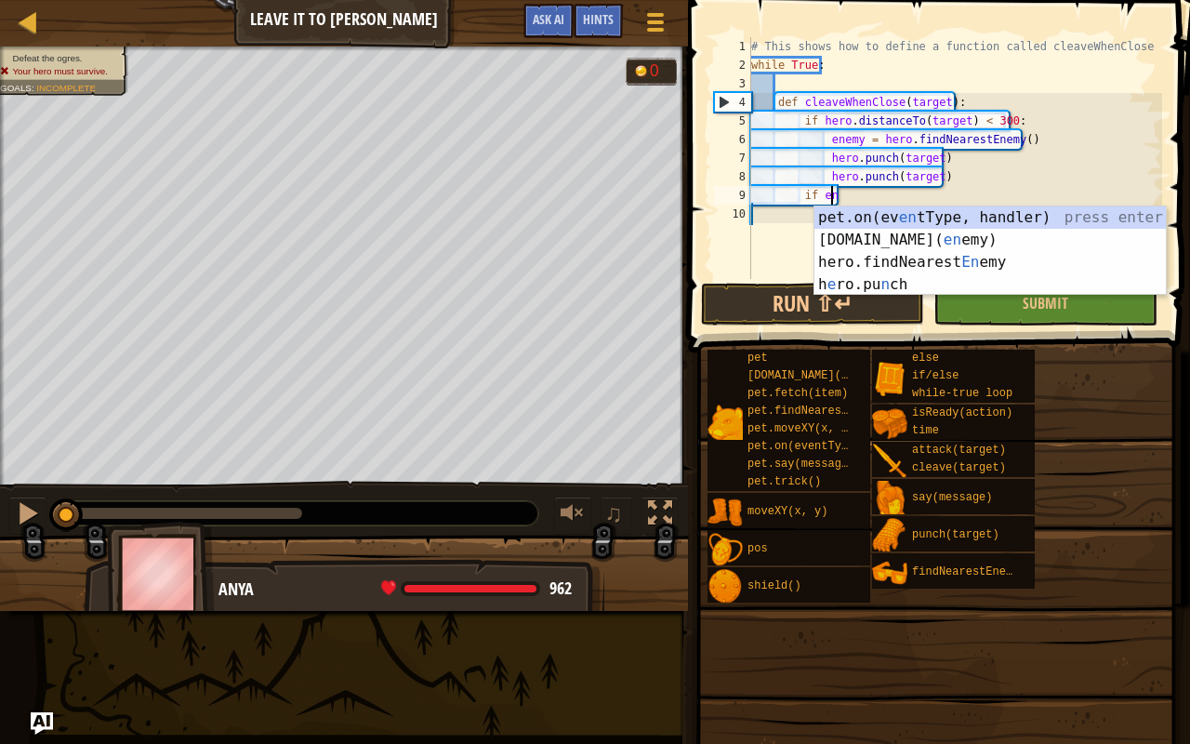
type textarea "i"
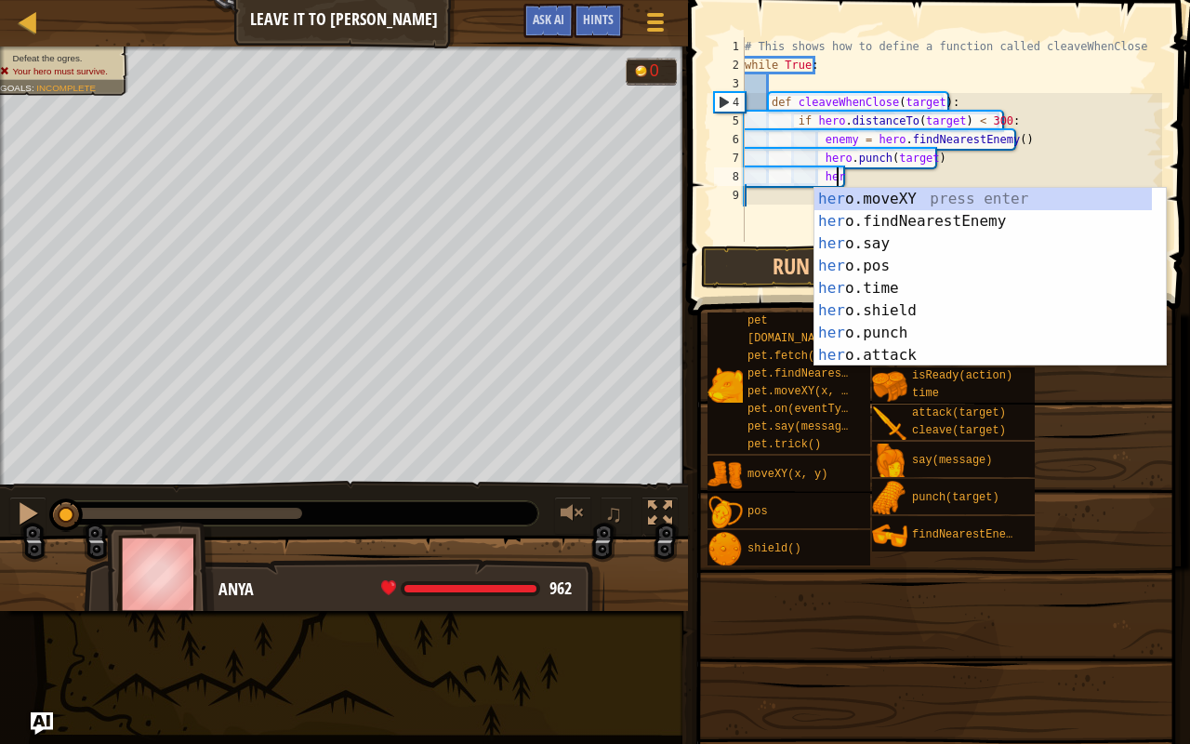
type textarea "h"
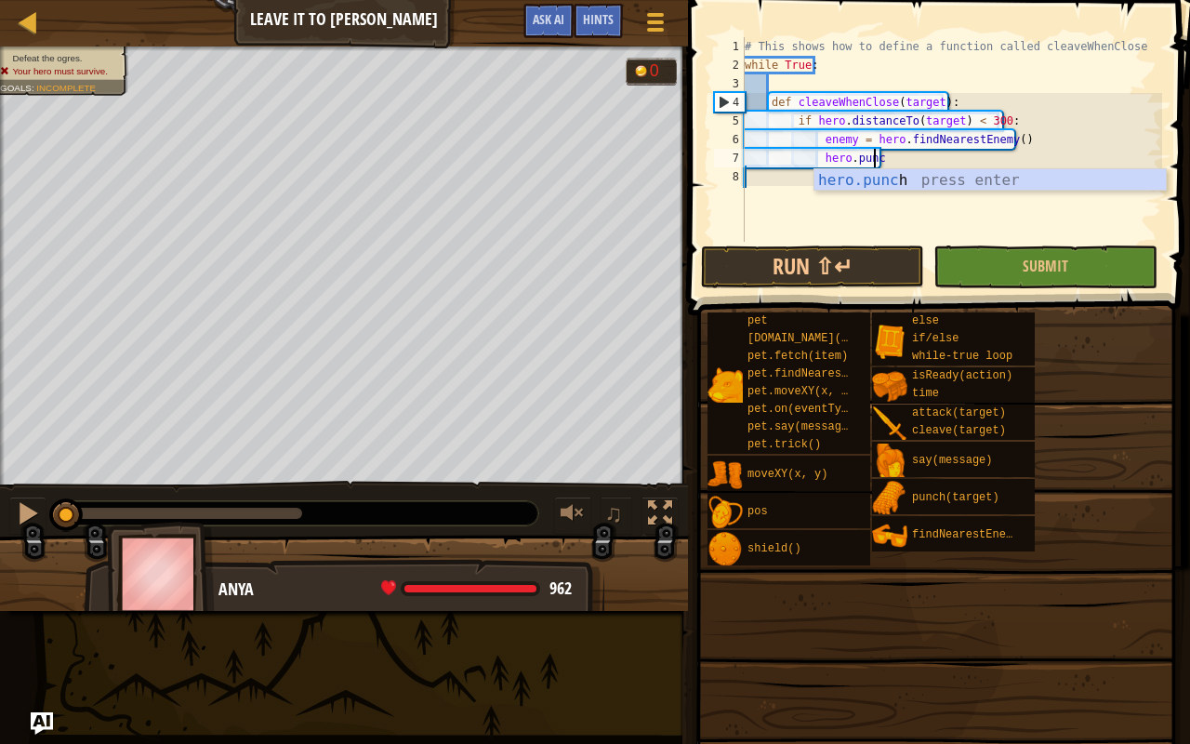
type textarea "h"
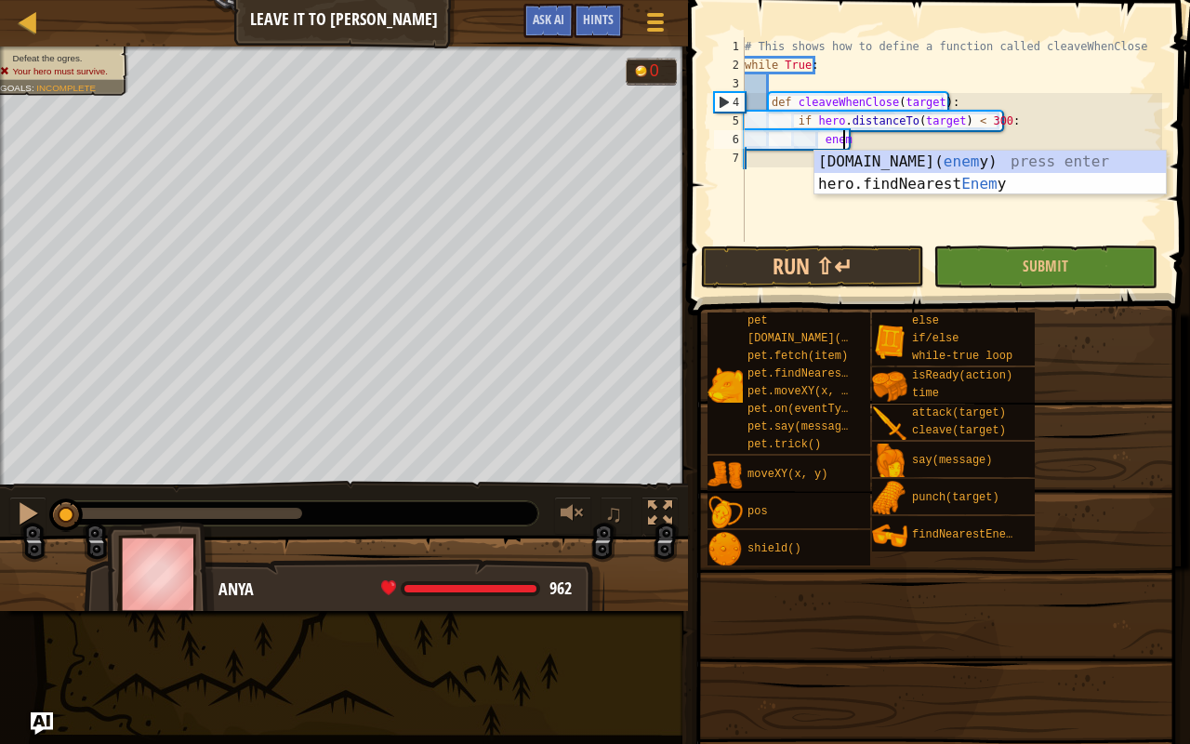
type textarea "e"
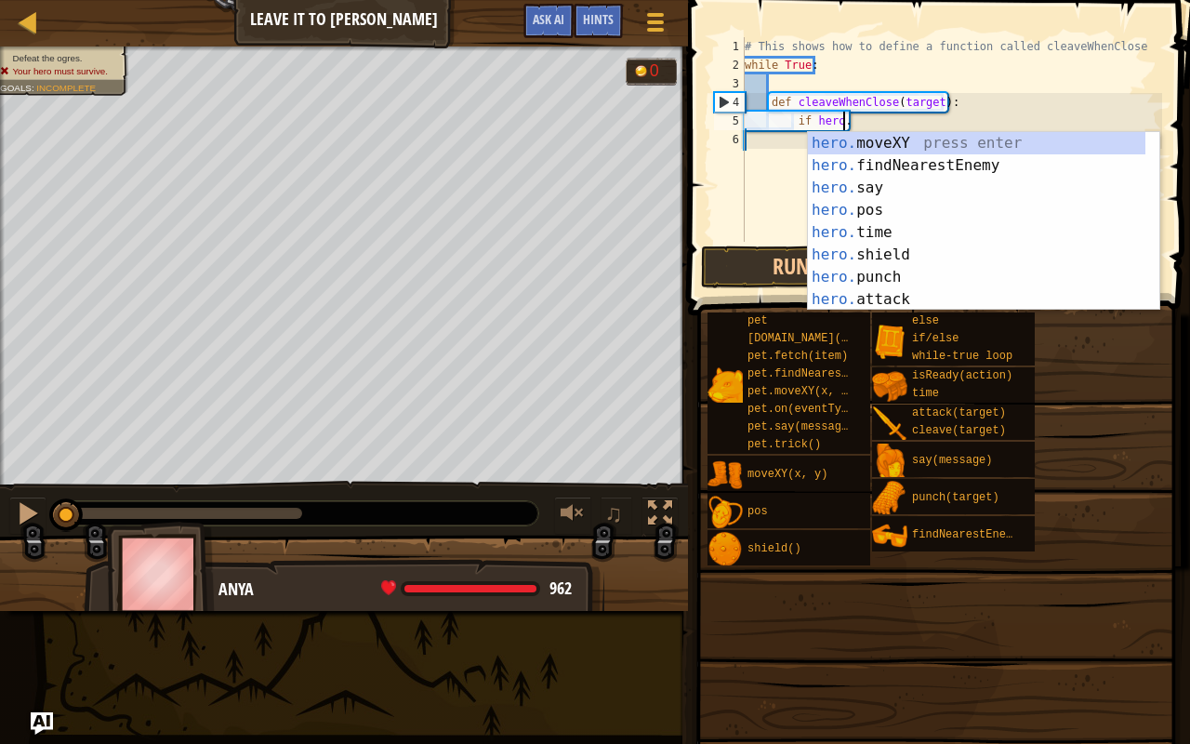
type textarea "i"
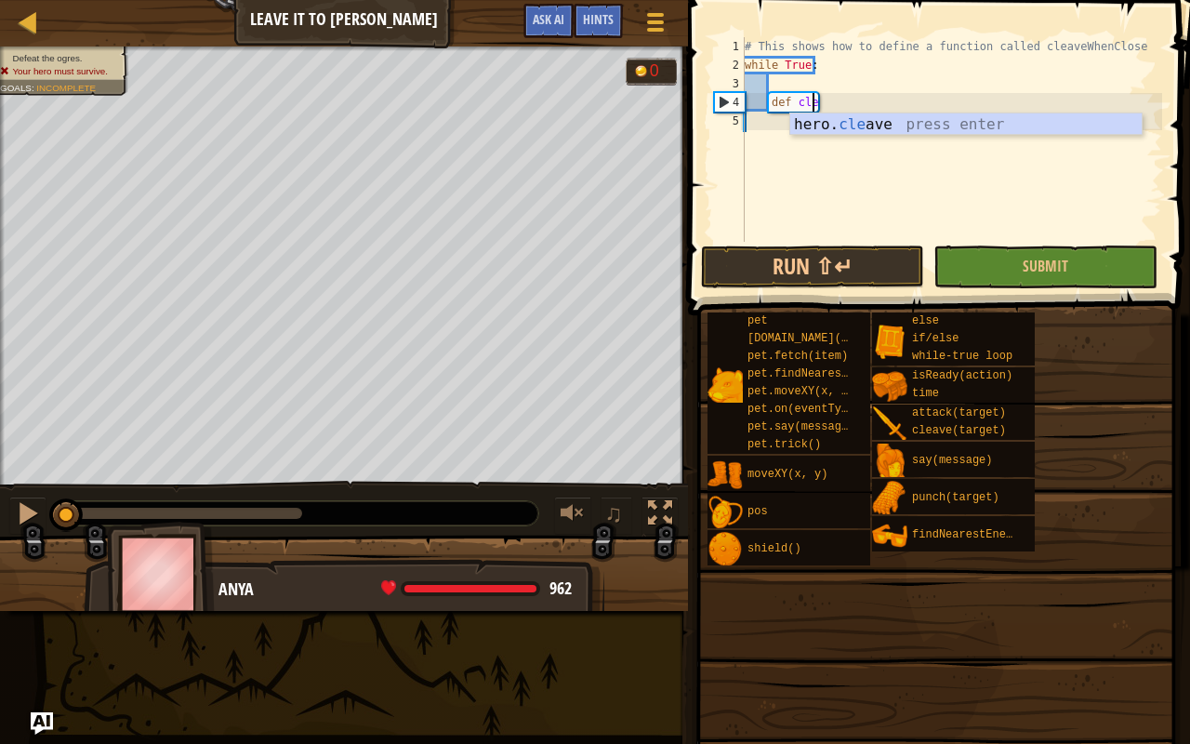
type textarea "d"
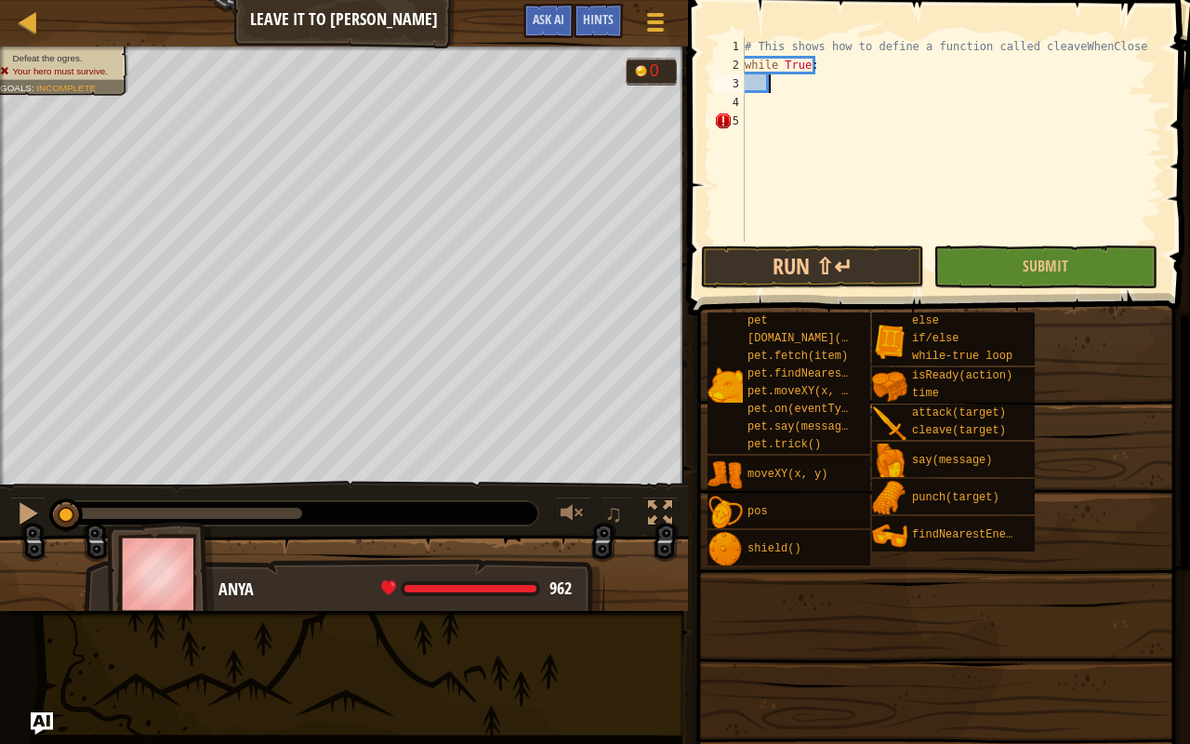
click at [773, 80] on div "# This shows how to define a function called cleaveWhenClose while True :" at bounding box center [951, 158] width 421 height 242
click at [1116, 46] on div "# This shows how to define a function called cleaveWhenClose while True :" at bounding box center [951, 158] width 421 height 242
type textarea "# This shows how to define a function called cleaveWhenClose."
click at [786, 82] on div "# This shows how to define a function called cleaveWhenClose. while True :" at bounding box center [951, 158] width 421 height 242
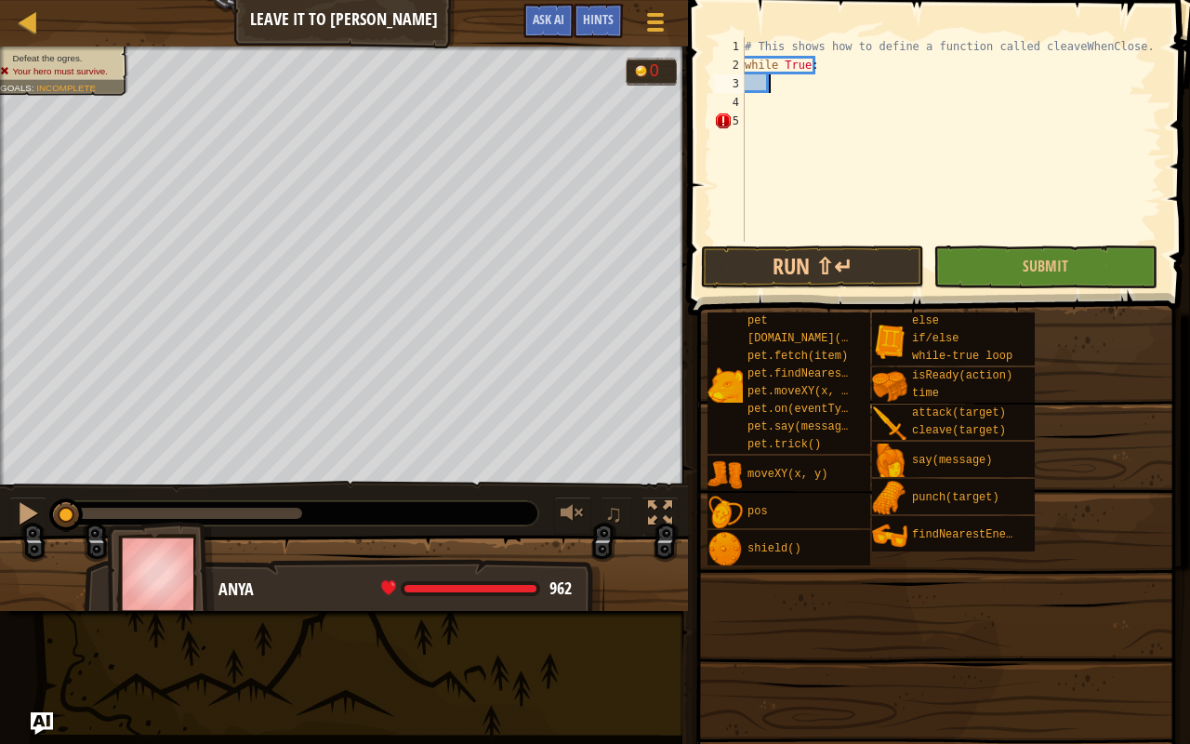
scroll to position [8, 1]
type textarea "c"
click at [984, 43] on div "# This shows how to define a function called cleaveWhenClose. while True :" at bounding box center [951, 158] width 421 height 242
type textarea "# This shows how to define a function called cleaveWhenClose."
click at [1171, 67] on span at bounding box center [940, 131] width 517 height 370
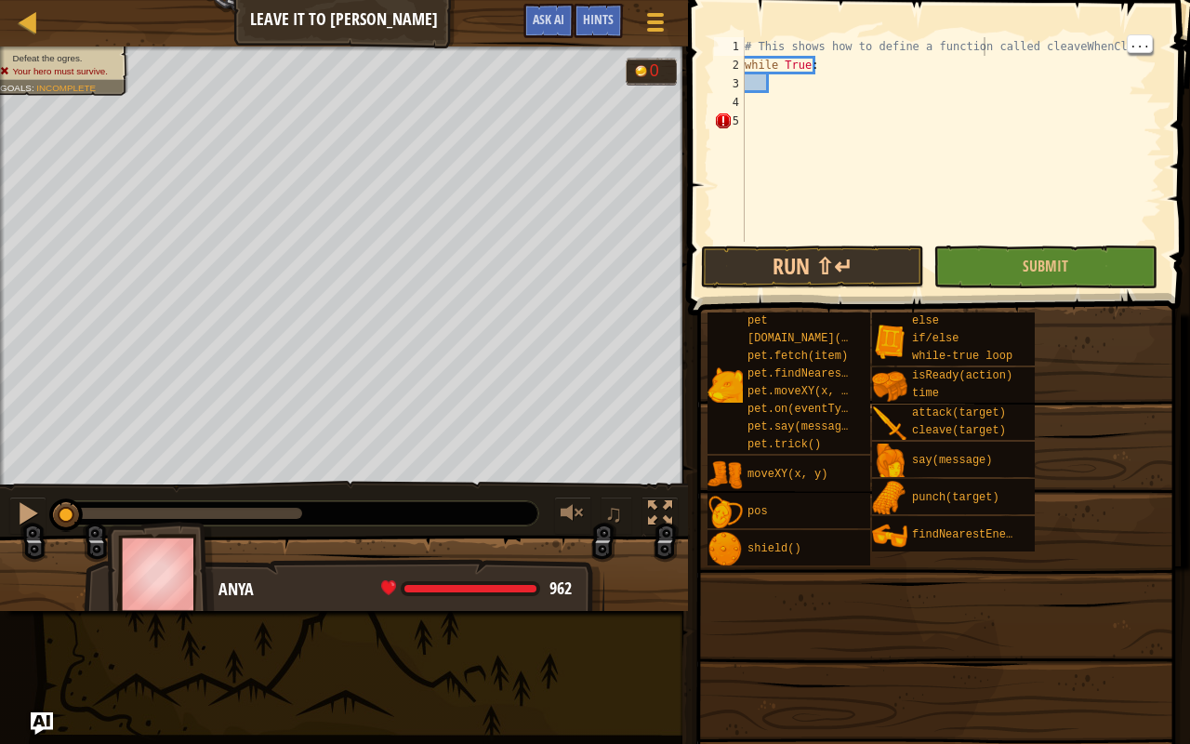
click at [1171, 67] on span at bounding box center [940, 131] width 517 height 370
click at [1140, 41] on span "..." at bounding box center [1140, 43] width 24 height 17
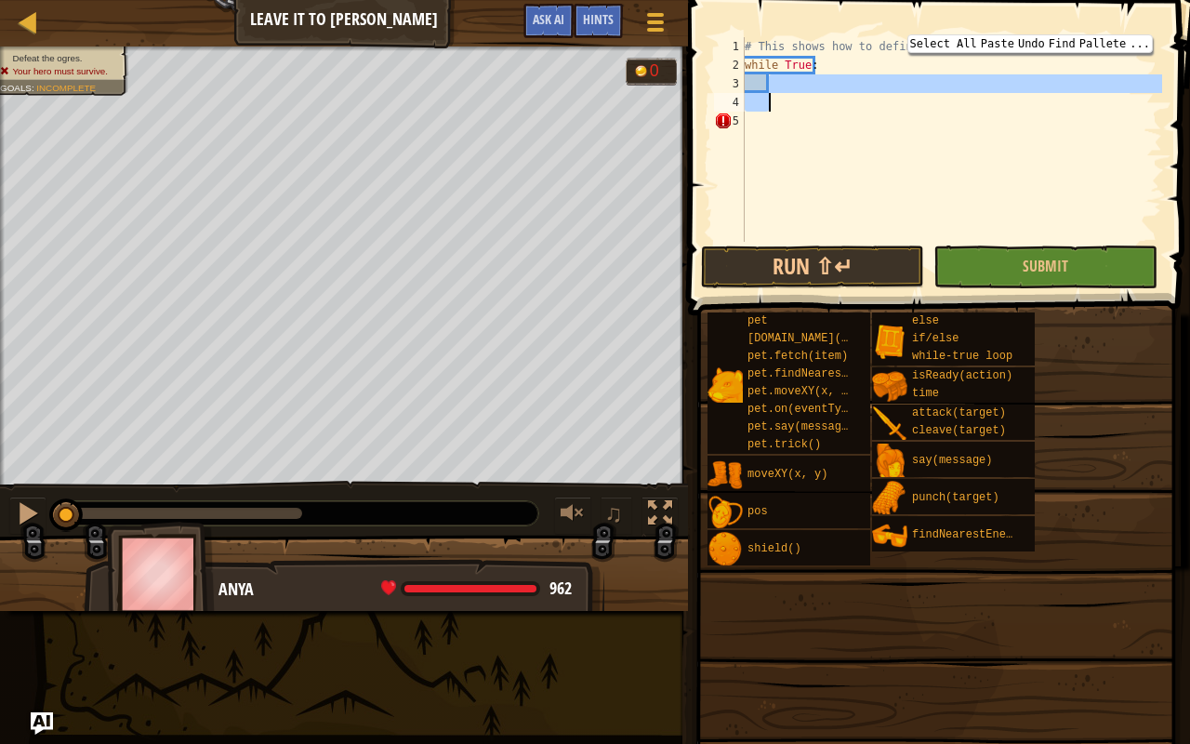
click at [1141, 98] on div "# This shows how to define a function called cleaveWhenClose. while True :" at bounding box center [951, 158] width 421 height 242
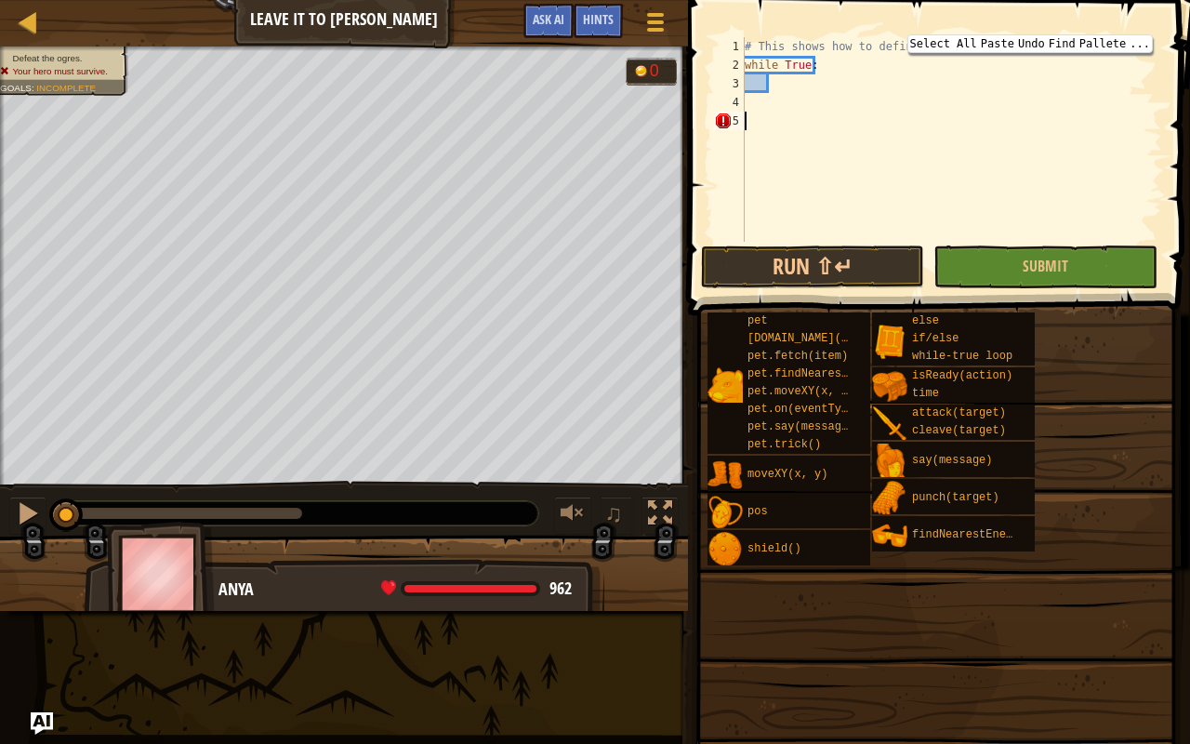
click at [1128, 113] on div "# This shows how to define a function called cleaveWhenClose. while True :" at bounding box center [951, 158] width 421 height 242
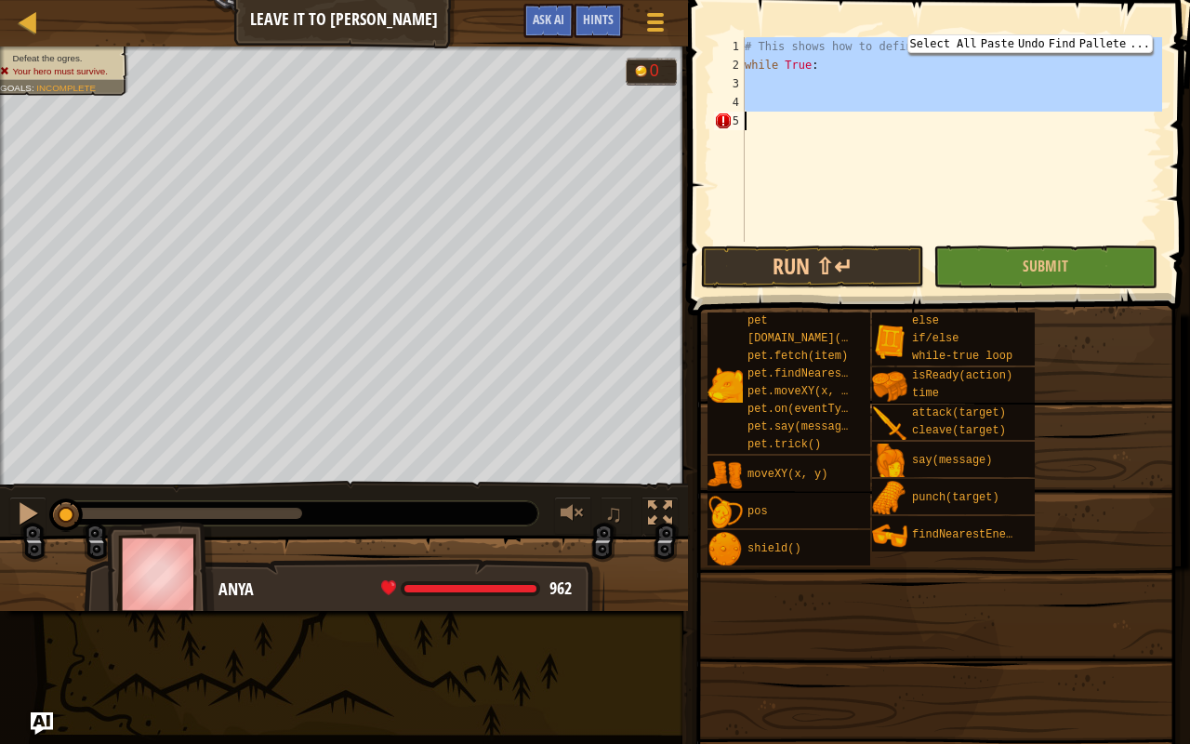
click at [1128, 113] on div "# This shows how to define a function called cleaveWhenClose. while True :" at bounding box center [951, 158] width 421 height 242
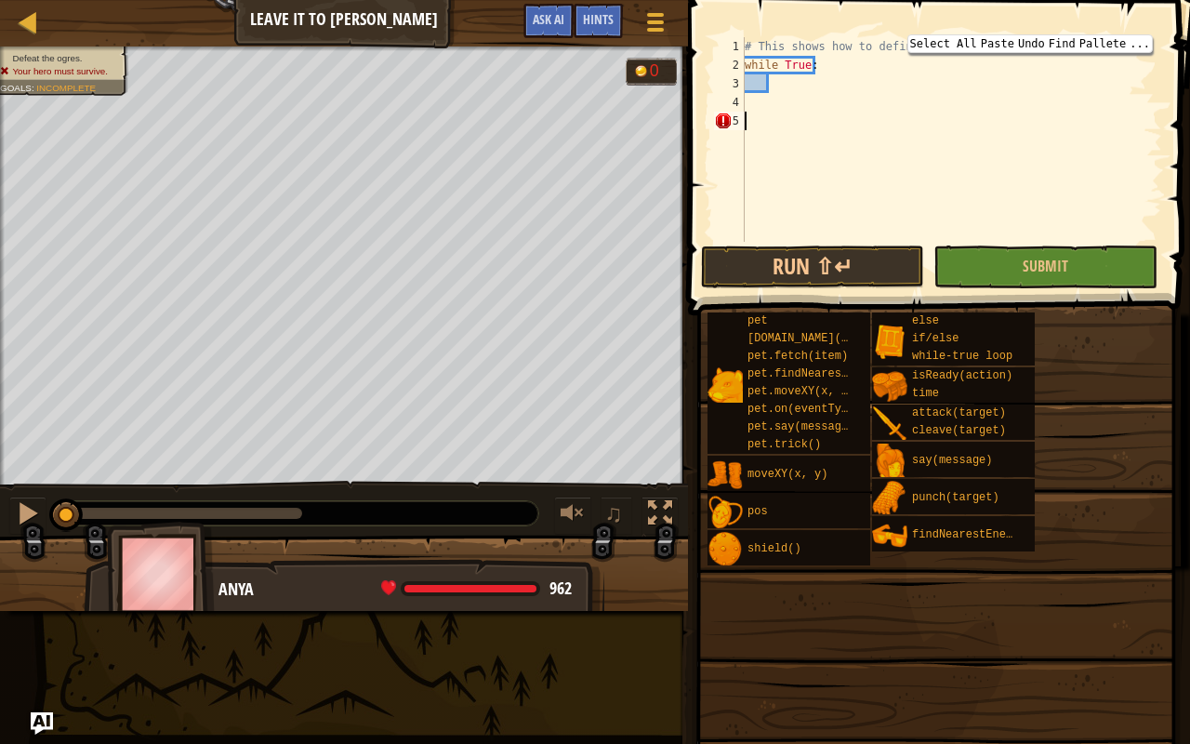
click at [1128, 113] on div "# This shows how to define a function called cleaveWhenClose. while True :" at bounding box center [951, 158] width 421 height 242
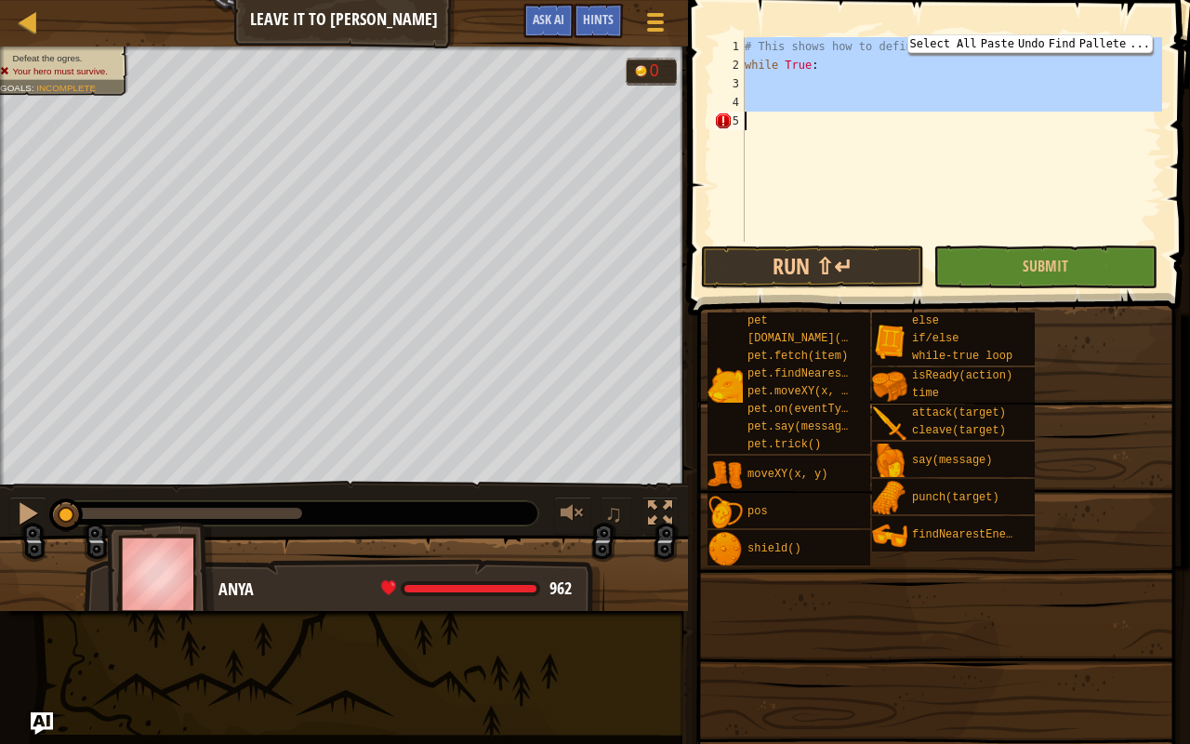
click at [1128, 113] on div "# This shows how to define a function called cleaveWhenClose. while True :" at bounding box center [951, 158] width 421 height 242
click at [1126, 115] on div "# This shows how to define a function called cleaveWhenClose. while True :" at bounding box center [951, 158] width 421 height 242
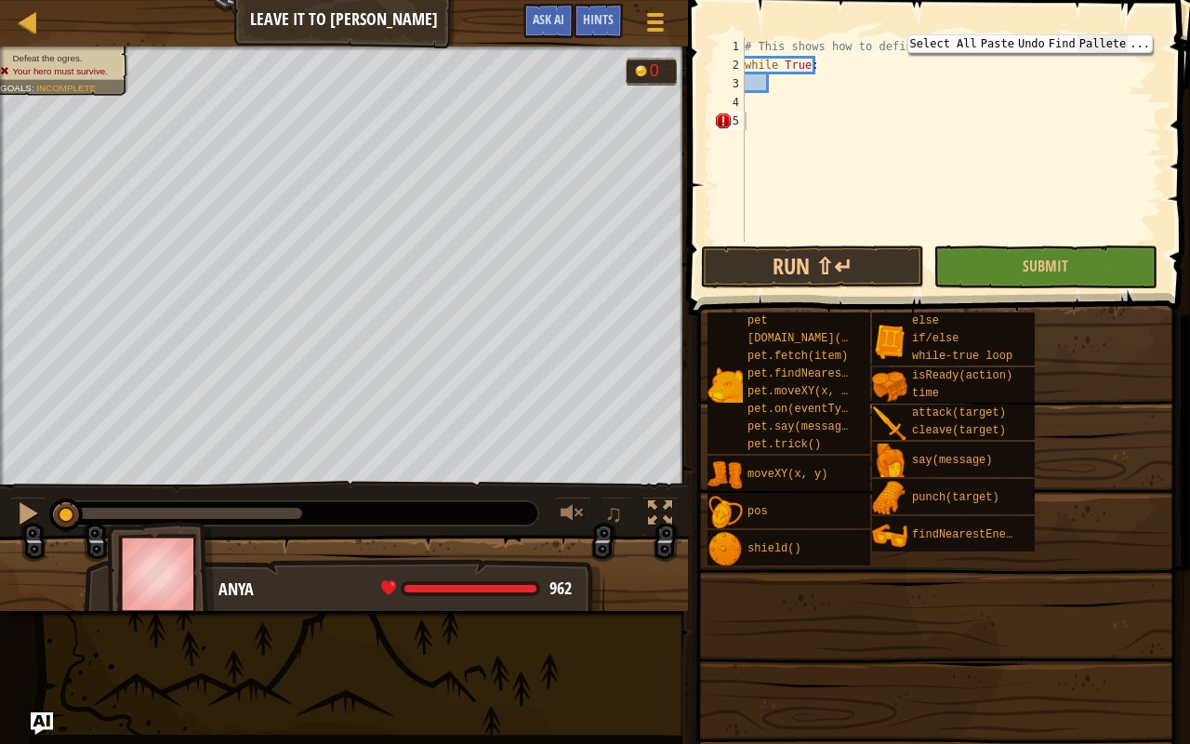
click at [1099, 43] on span "Pallete" at bounding box center [1102, 43] width 51 height 17
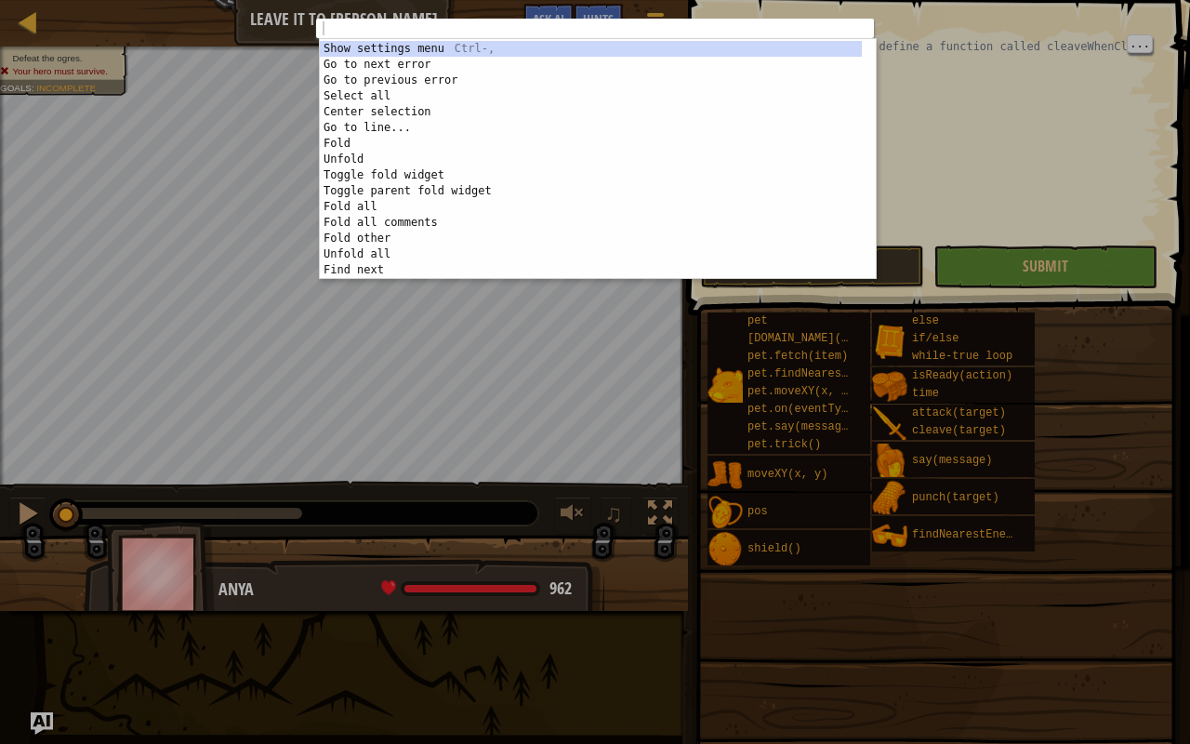
click at [1099, 43] on div "ההההההההההההההההההההההההההההההההההההההההההההההההההההההההההההההההההההההההההההההה…" at bounding box center [595, 372] width 1190 height 744
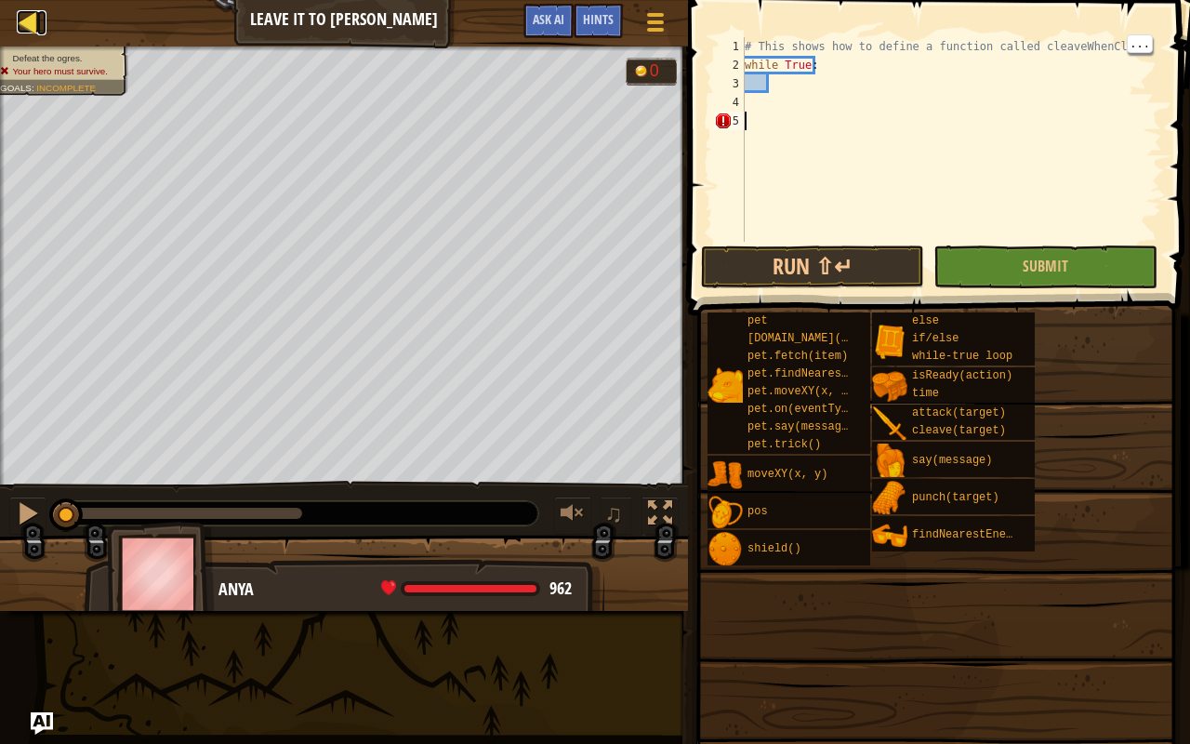
click at [30, 20] on div at bounding box center [28, 21] width 23 height 23
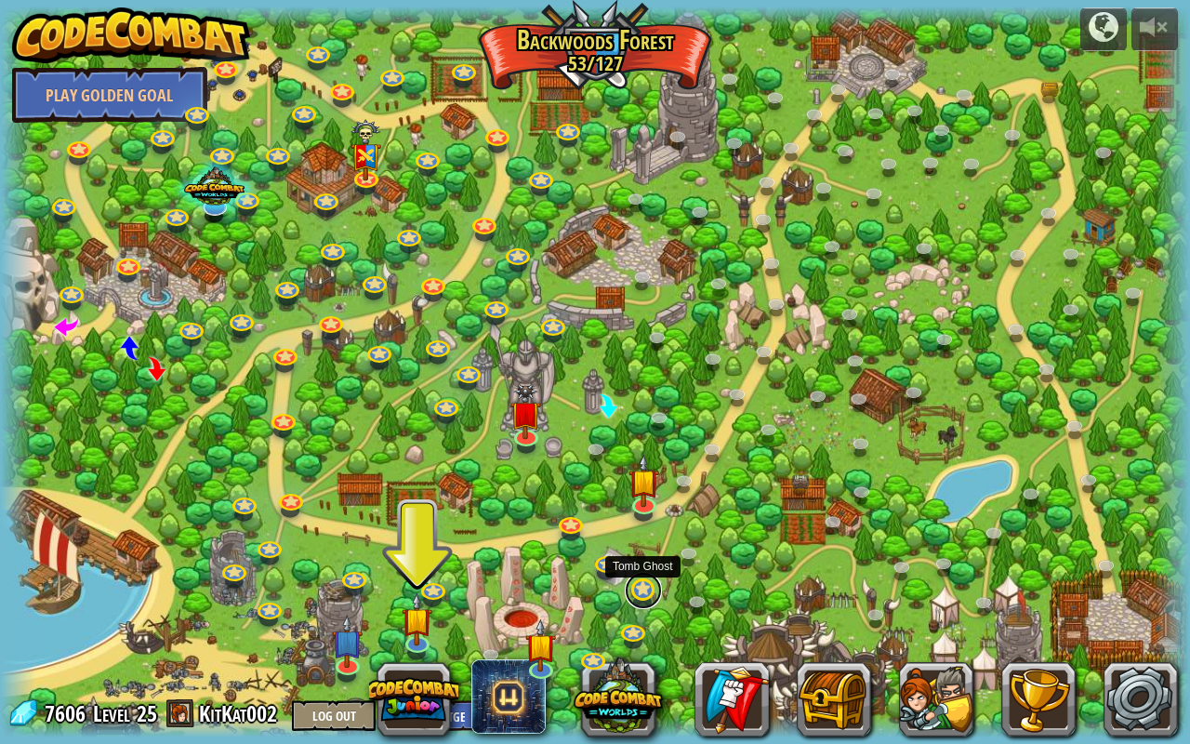
click at [638, 580] on link at bounding box center [643, 590] width 37 height 37
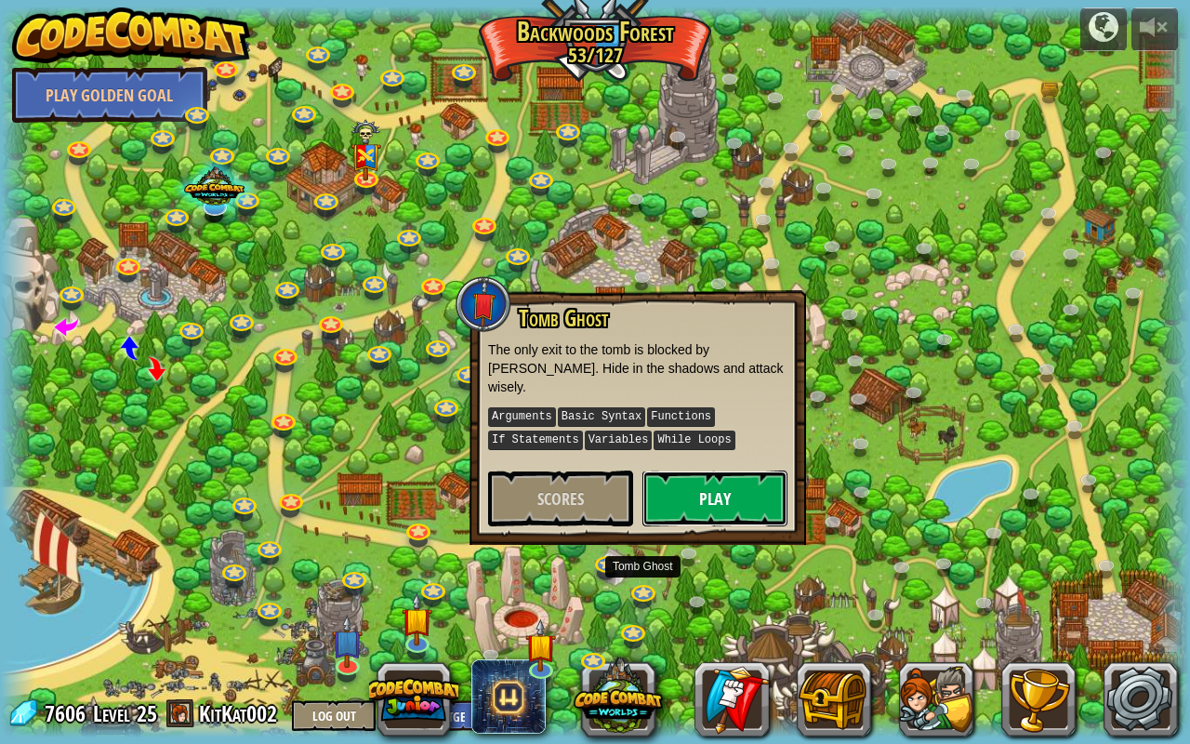
click at [696, 502] on button "Play" at bounding box center [714, 498] width 145 height 56
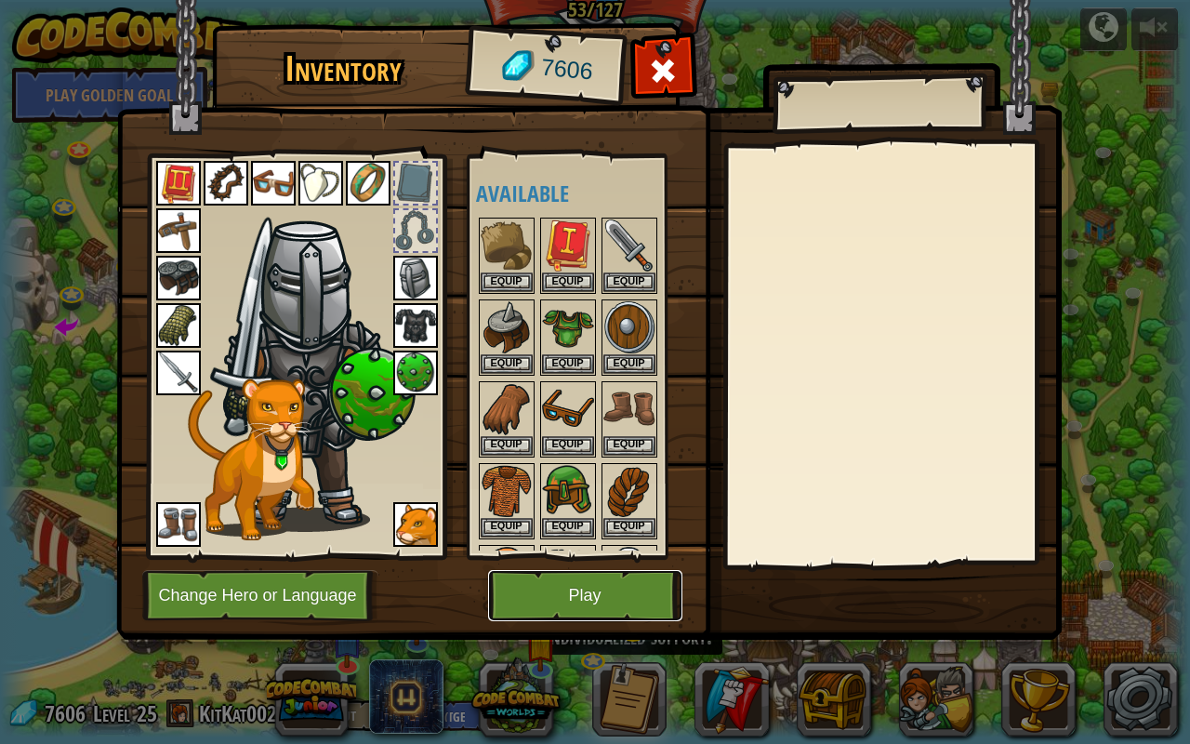
click at [579, 586] on button "Play" at bounding box center [585, 595] width 194 height 51
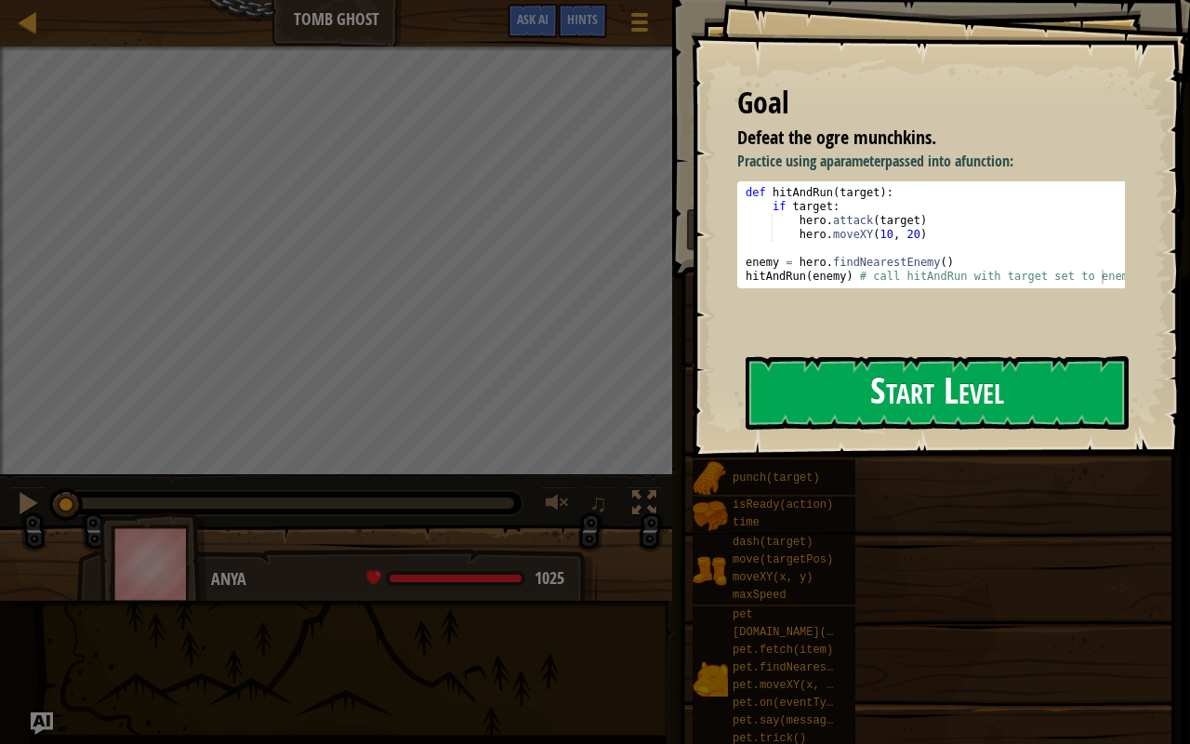
click at [965, 356] on button "Start Level" at bounding box center [937, 392] width 383 height 73
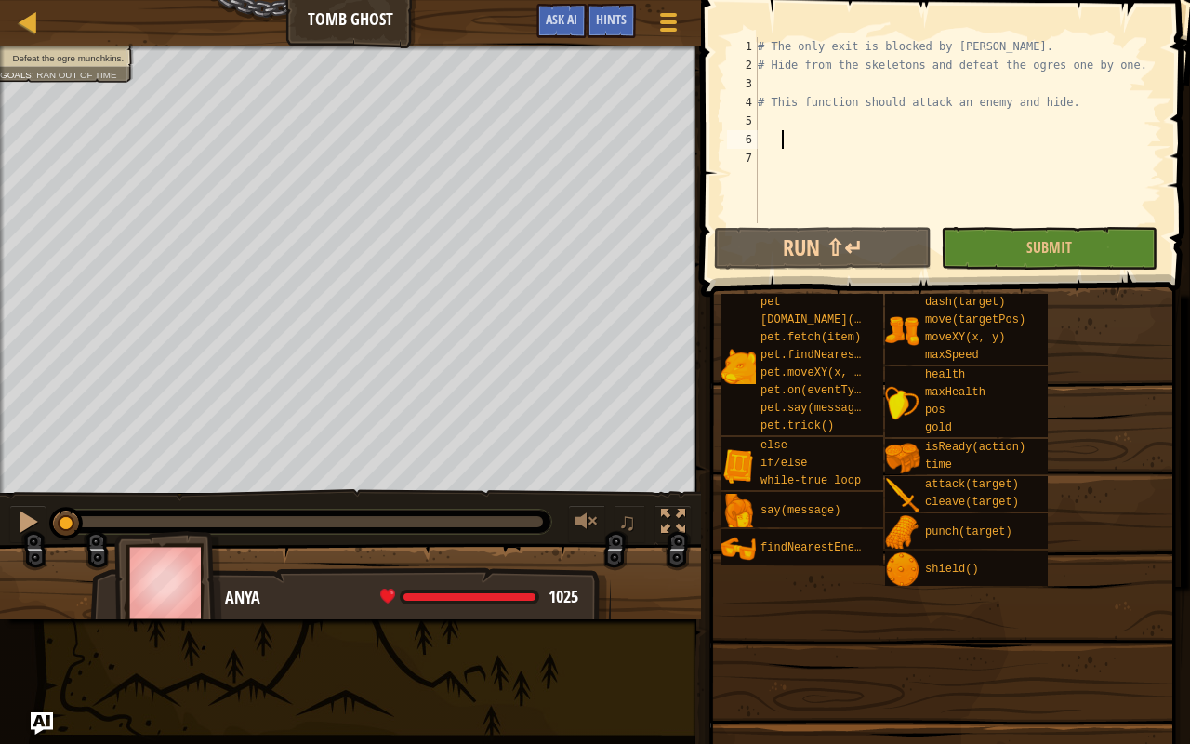
click at [785, 138] on div "# The only exit is blocked by [PERSON_NAME]. # Hide from the skeletons and defe…" at bounding box center [958, 148] width 408 height 223
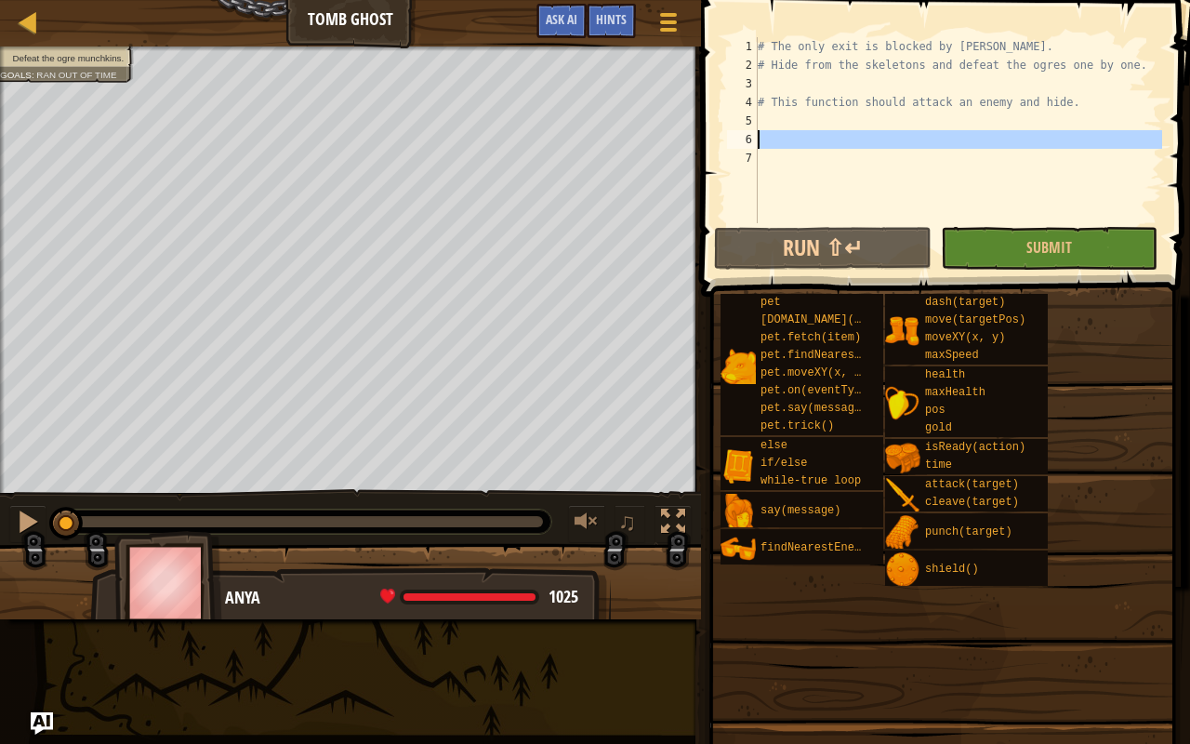
click at [753, 141] on div "6" at bounding box center [742, 139] width 31 height 19
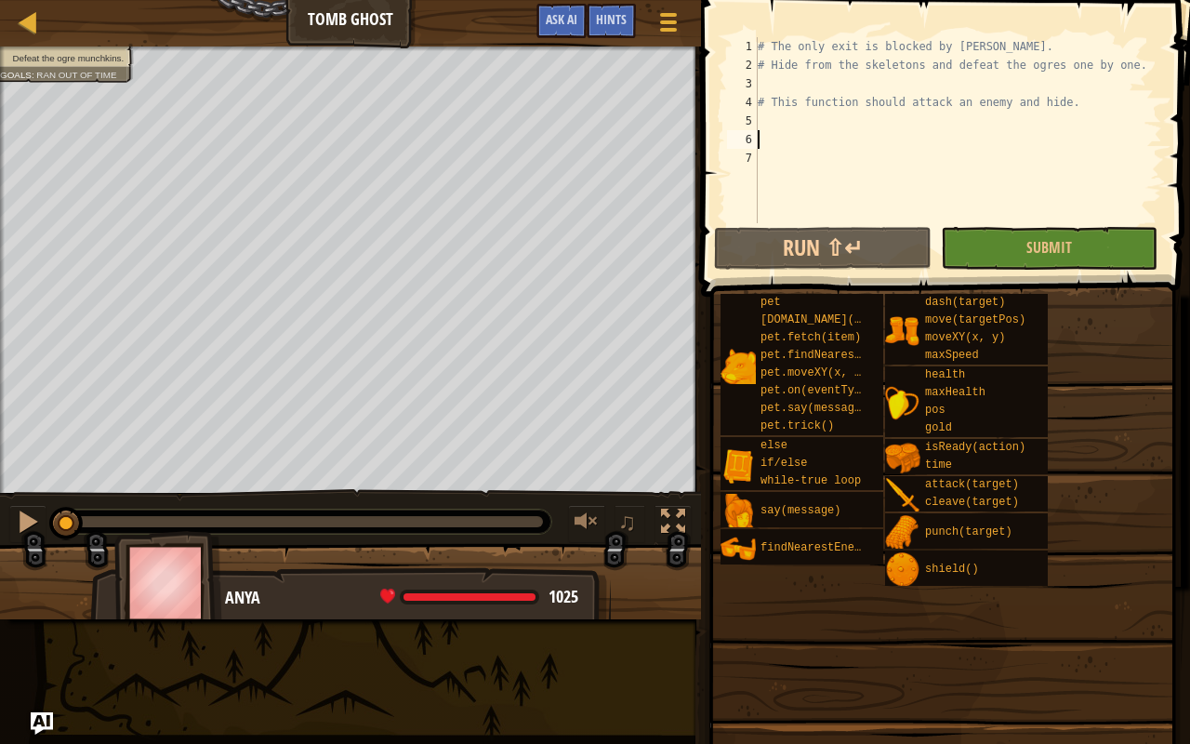
scroll to position [8, 0]
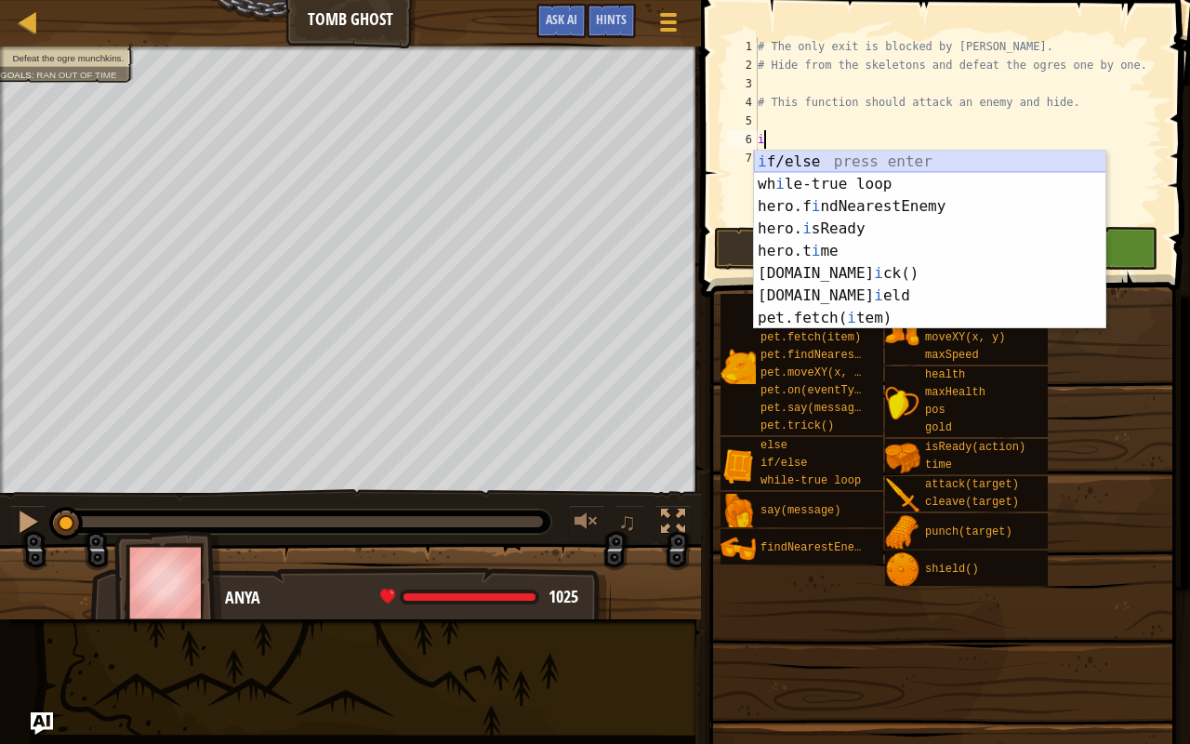
click at [839, 154] on div "i f/else press enter wh i le-true loop press enter hero.f i ndNearestEnemy pres…" at bounding box center [930, 262] width 352 height 223
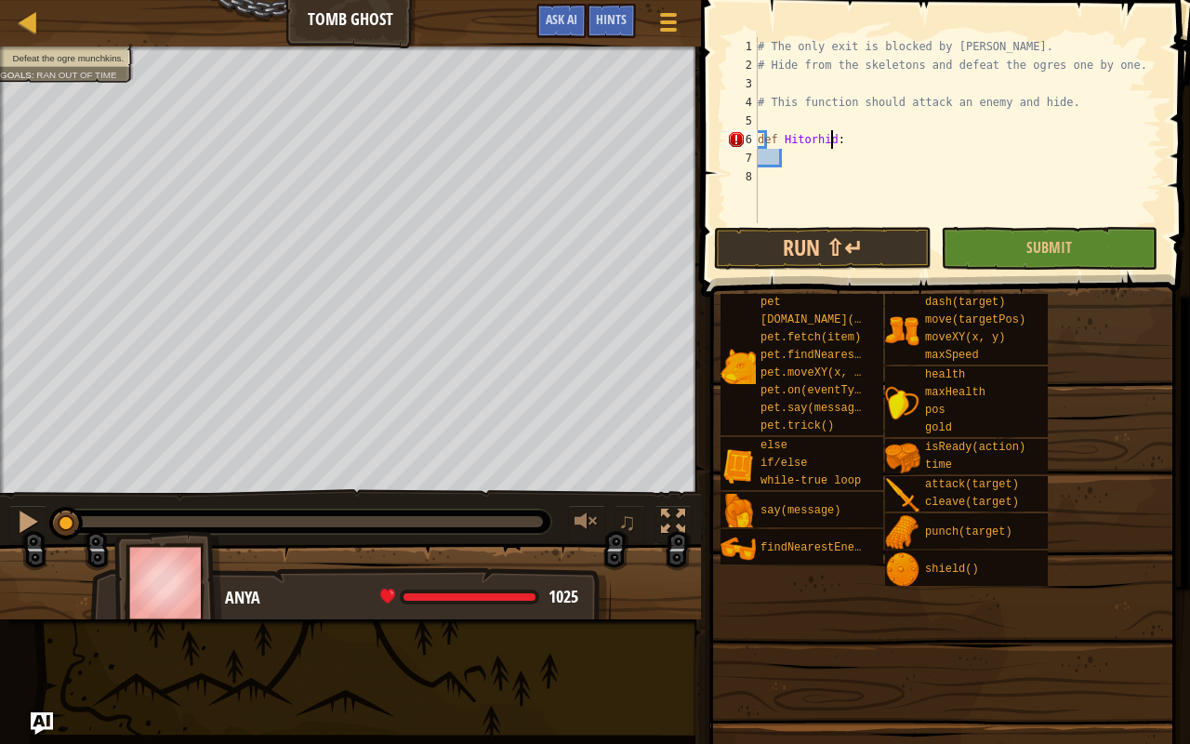
scroll to position [8, 6]
click at [818, 139] on div "# The only exit is blocked by [PERSON_NAME]. # Hide from the skeletons and defe…" at bounding box center [958, 148] width 408 height 223
click at [807, 139] on div "# The only exit is blocked by [PERSON_NAME]. # Hide from the skeletons and defe…" at bounding box center [958, 148] width 408 height 223
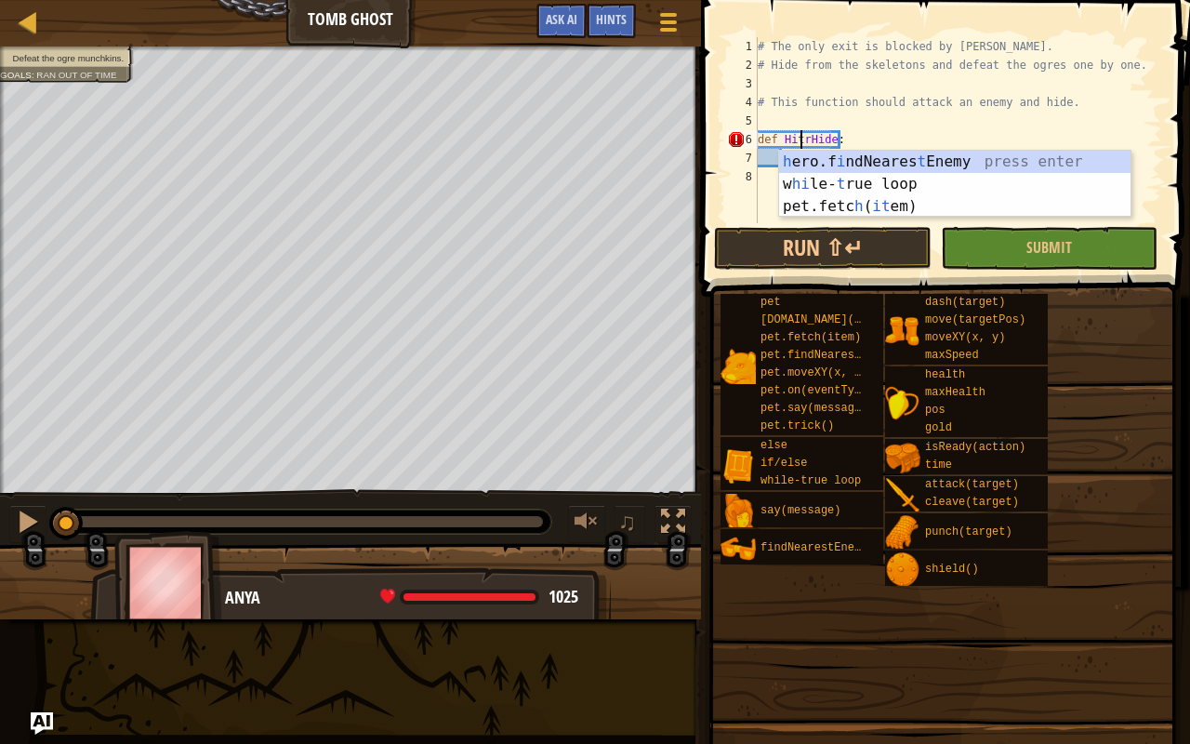
type textarea "def HitOrHide:"
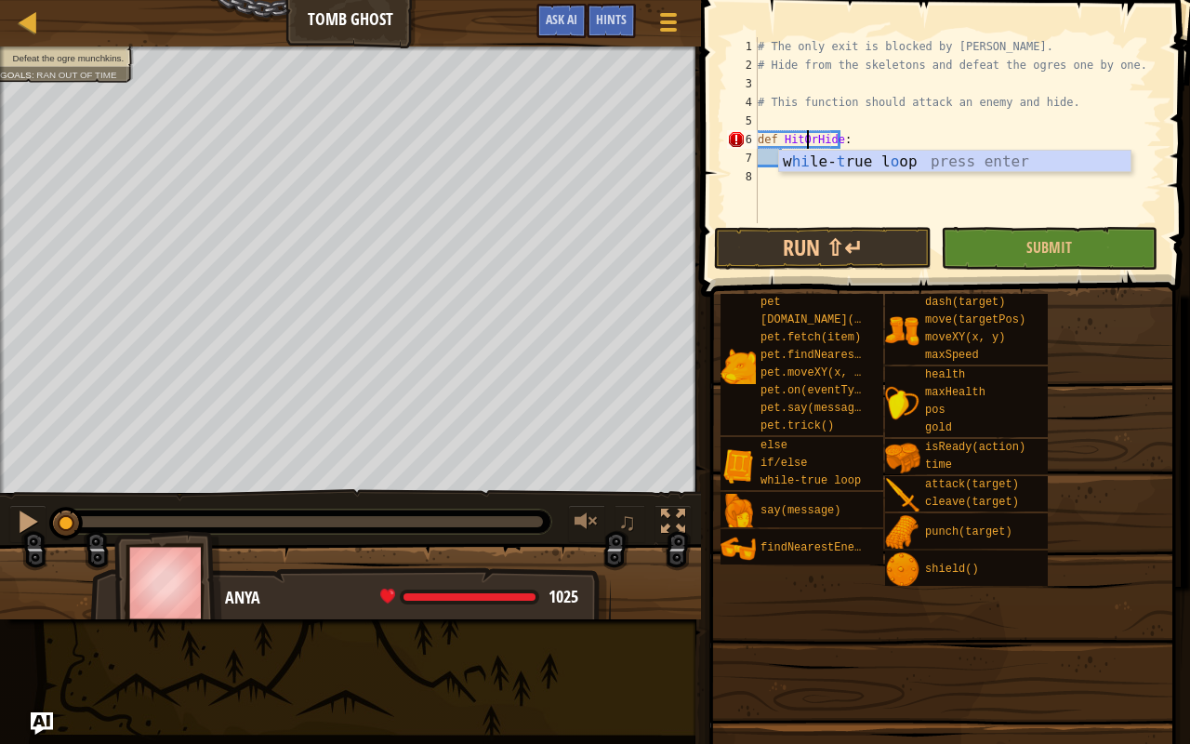
scroll to position [8, 4]
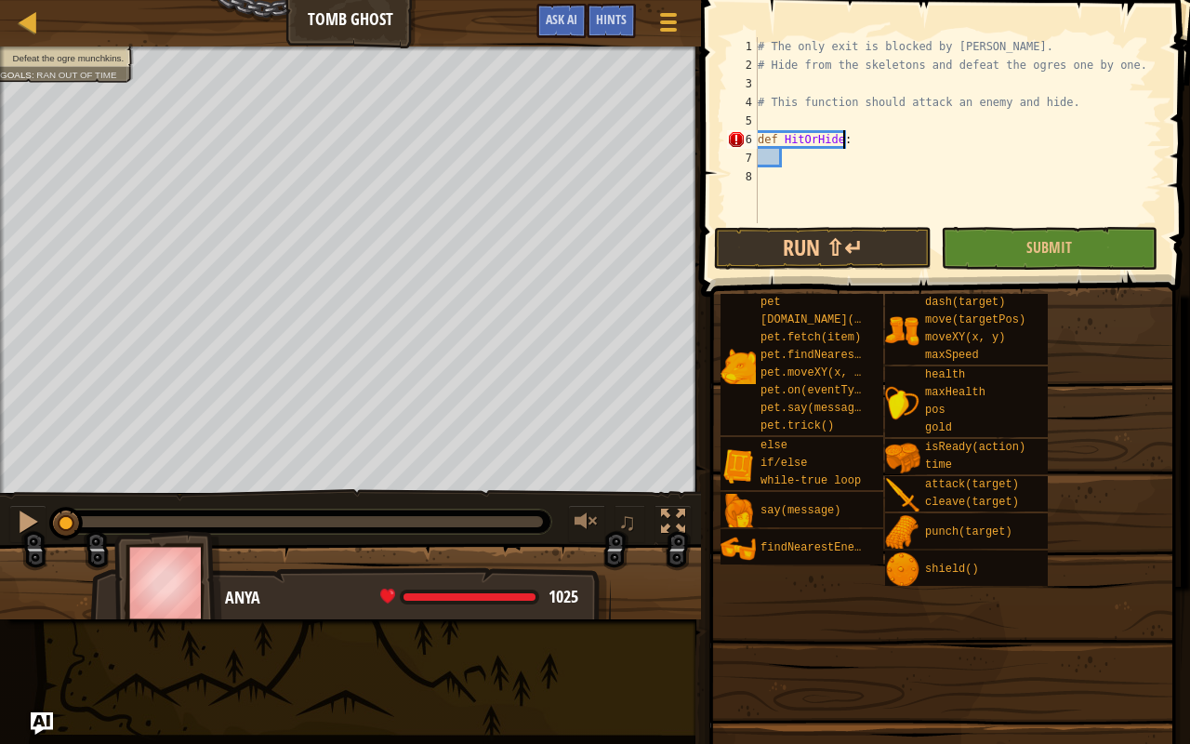
click at [846, 137] on div "# The only exit is blocked by [PERSON_NAME]. # Hide from the skeletons and defe…" at bounding box center [958, 148] width 408 height 223
click at [809, 158] on div "# The only exit is blocked by [PERSON_NAME]. # Hide from the skeletons and defe…" at bounding box center [958, 148] width 408 height 223
click at [788, 162] on div "# The only exit is blocked by [PERSON_NAME]. # Hide from the skeletons and defe…" at bounding box center [958, 148] width 408 height 223
drag, startPoint x: 788, startPoint y: 162, endPoint x: 750, endPoint y: 163, distance: 38.1
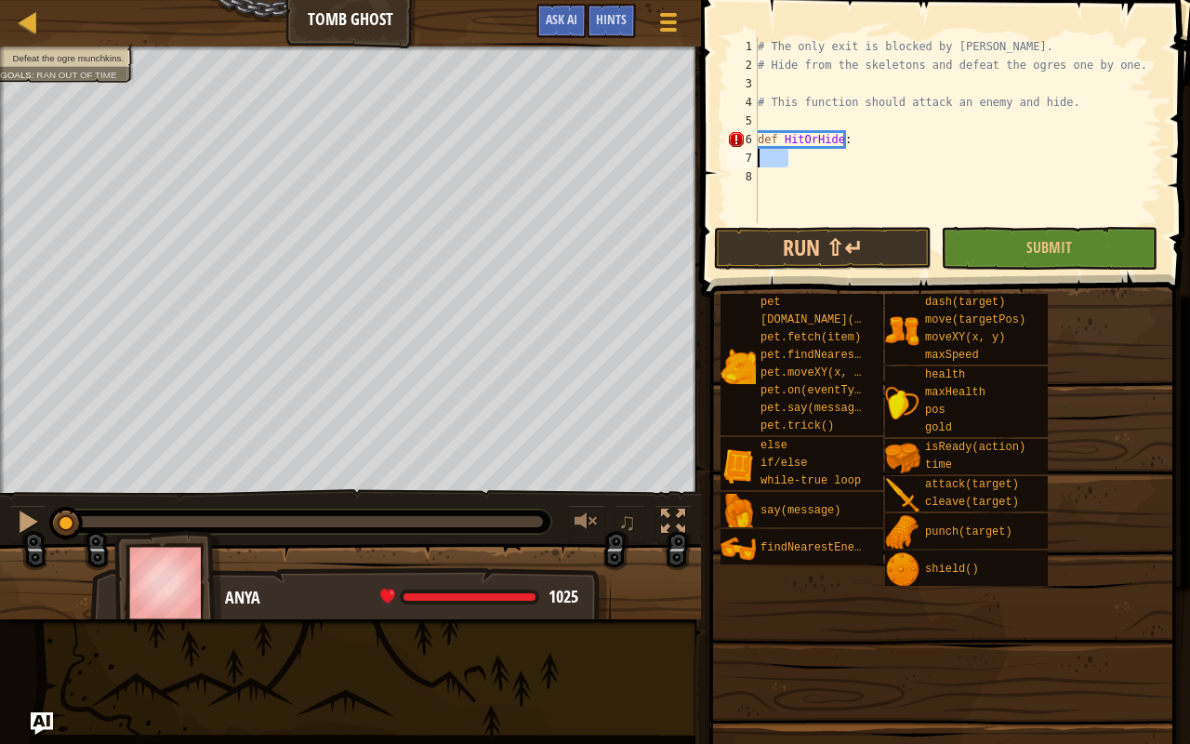
click at [750, 163] on div "1 2 3 4 5 6 7 8 # The only exit is blocked by [PERSON_NAME]. # Hide from the sk…" at bounding box center [942, 130] width 439 height 186
click at [801, 166] on div "# The only exit is blocked by [PERSON_NAME]. # Hide from the skeletons and defe…" at bounding box center [958, 148] width 408 height 223
click at [865, 127] on div "# The only exit is blocked by [PERSON_NAME]. # Hide from the skeletons and defe…" at bounding box center [958, 148] width 408 height 223
click at [785, 156] on div "# The only exit is blocked by [PERSON_NAME]. # Hide from the skeletons and defe…" at bounding box center [958, 148] width 408 height 223
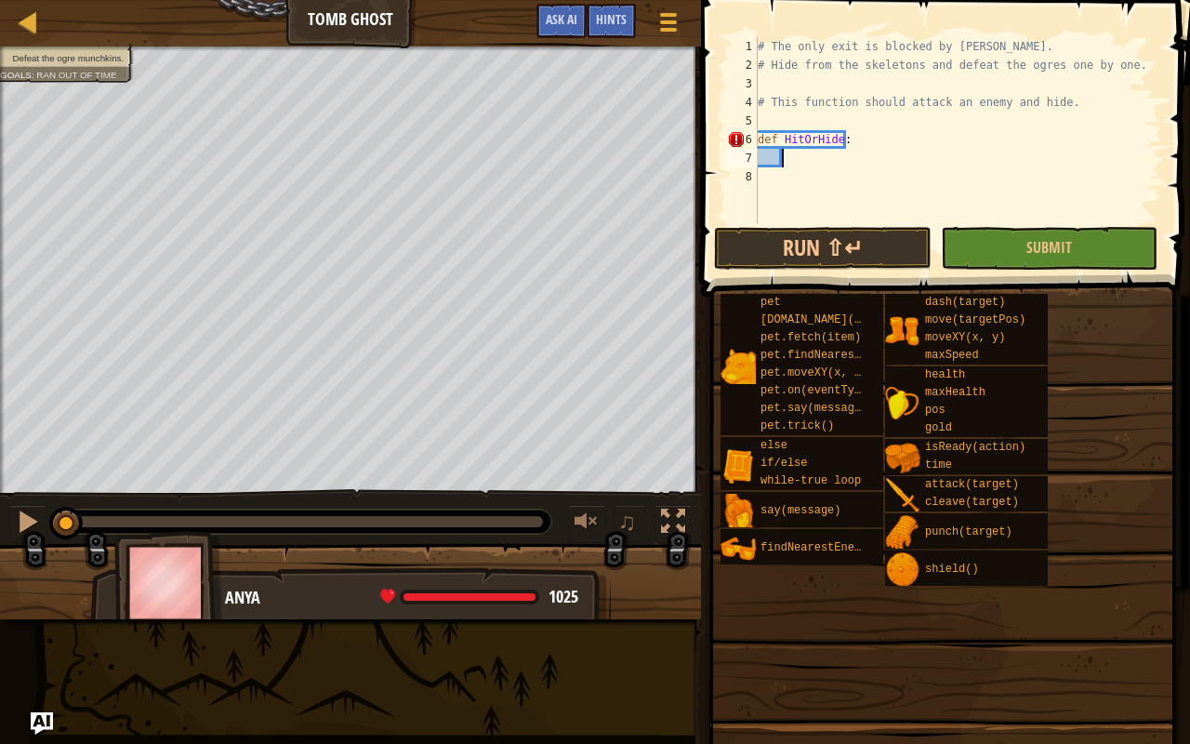
click at [0, 586] on div "Map Tomb Ghost Game Menu Done Hints Ask AI 1 הההההההההההההההההההההההההההההההההה…" at bounding box center [595, 372] width 1190 height 744
drag, startPoint x: 1189, startPoint y: 622, endPoint x: 1189, endPoint y: 374, distance: 248.2
click at [1175, 374] on div "Hints 1 2 3 4 5 6 7 8 # The only exit is blocked by [PERSON_NAME]. # Hide from …" at bounding box center [942, 367] width 495 height 734
click at [619, 15] on span "Hints" at bounding box center [611, 19] width 31 height 18
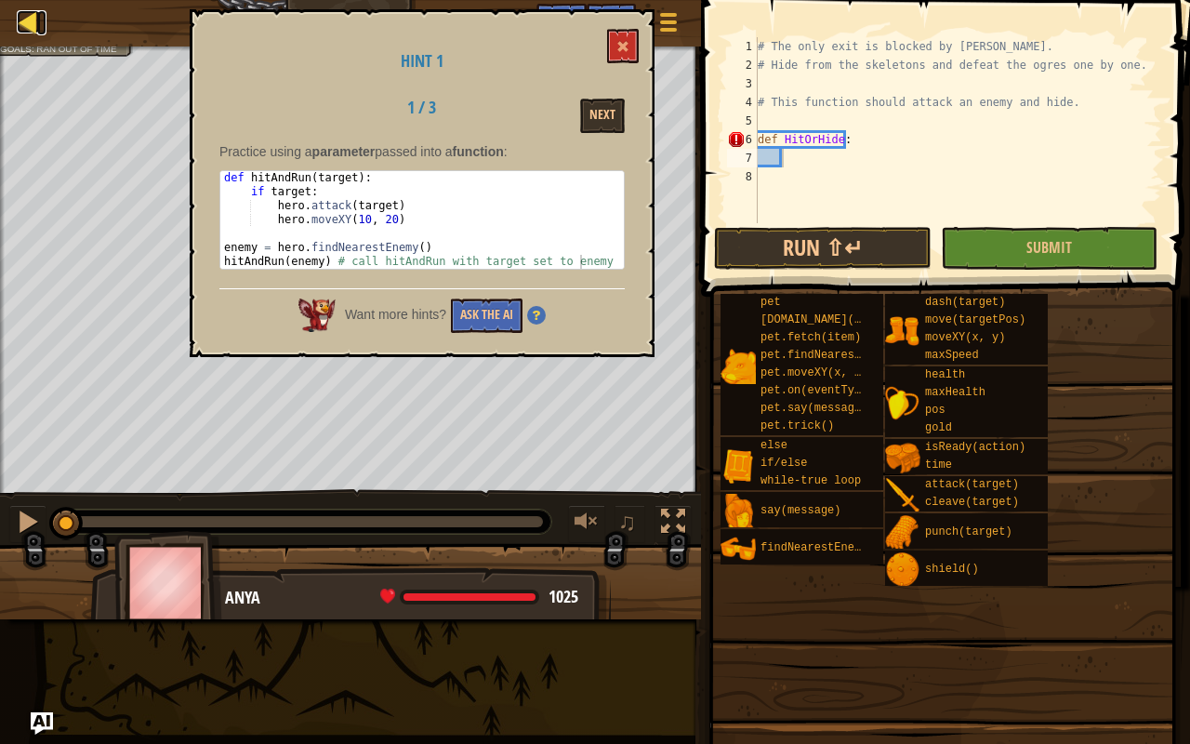
click at [33, 13] on div at bounding box center [28, 21] width 23 height 23
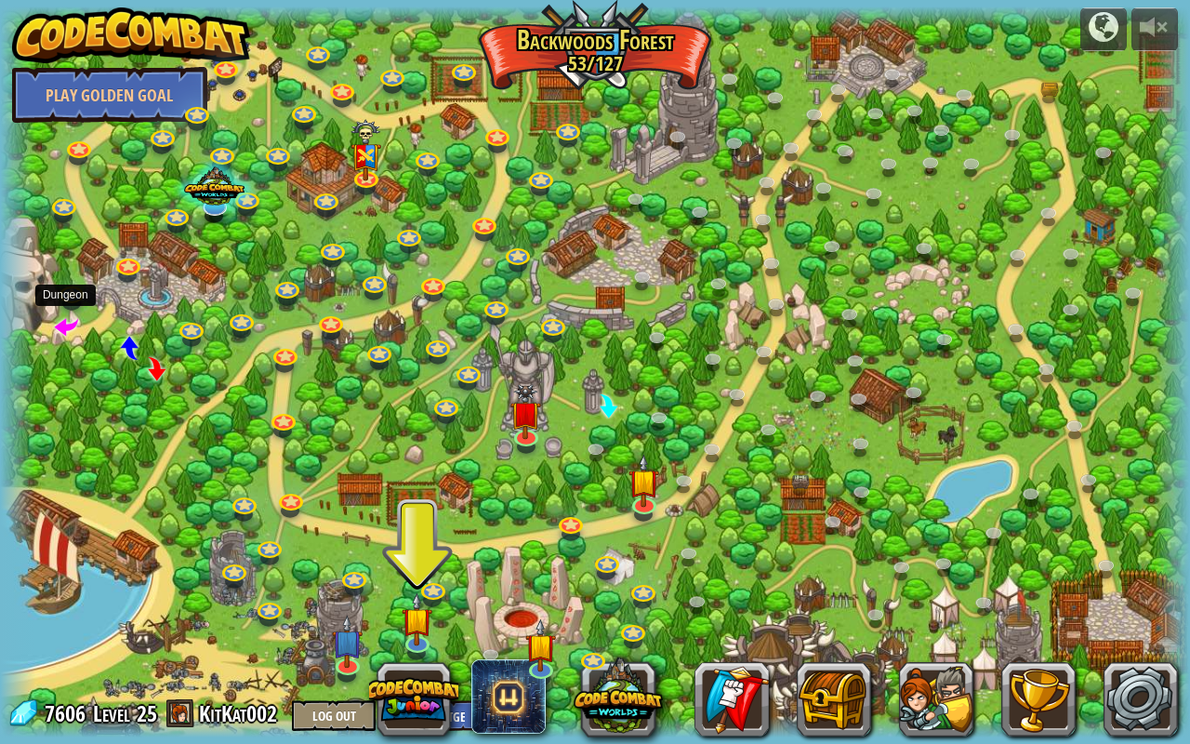
click at [65, 327] on span at bounding box center [66, 325] width 24 height 24
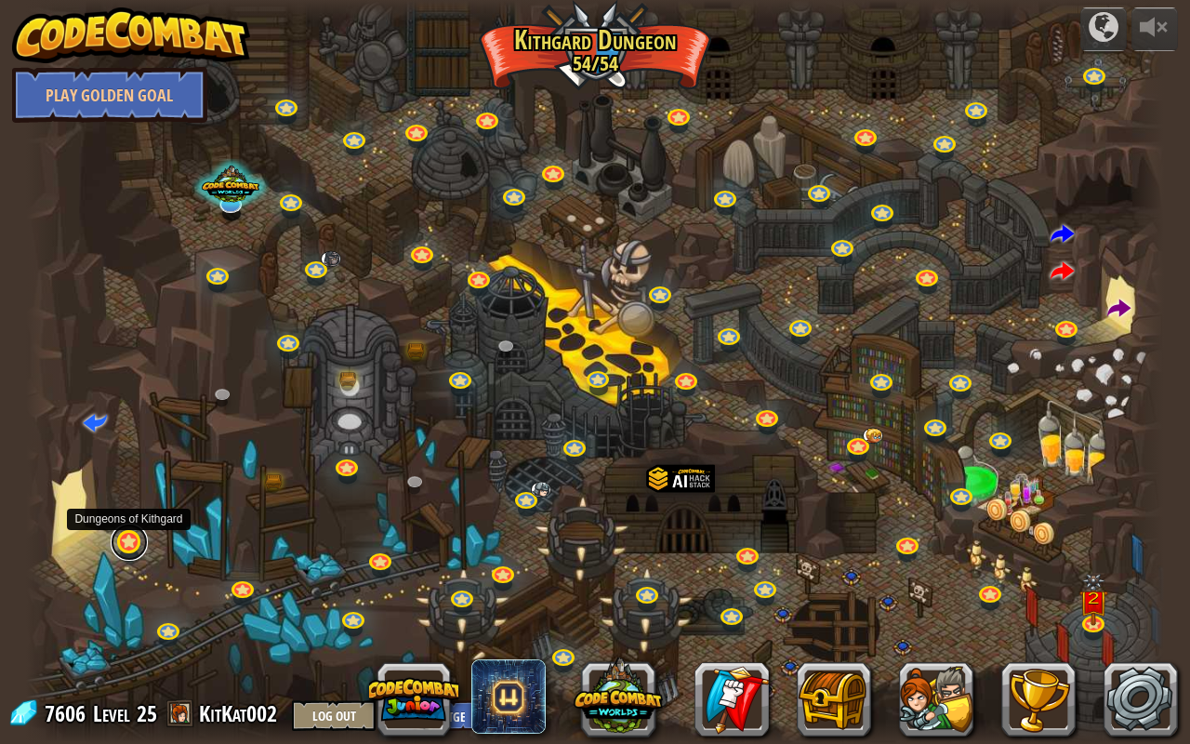
click at [123, 546] on link at bounding box center [129, 541] width 37 height 37
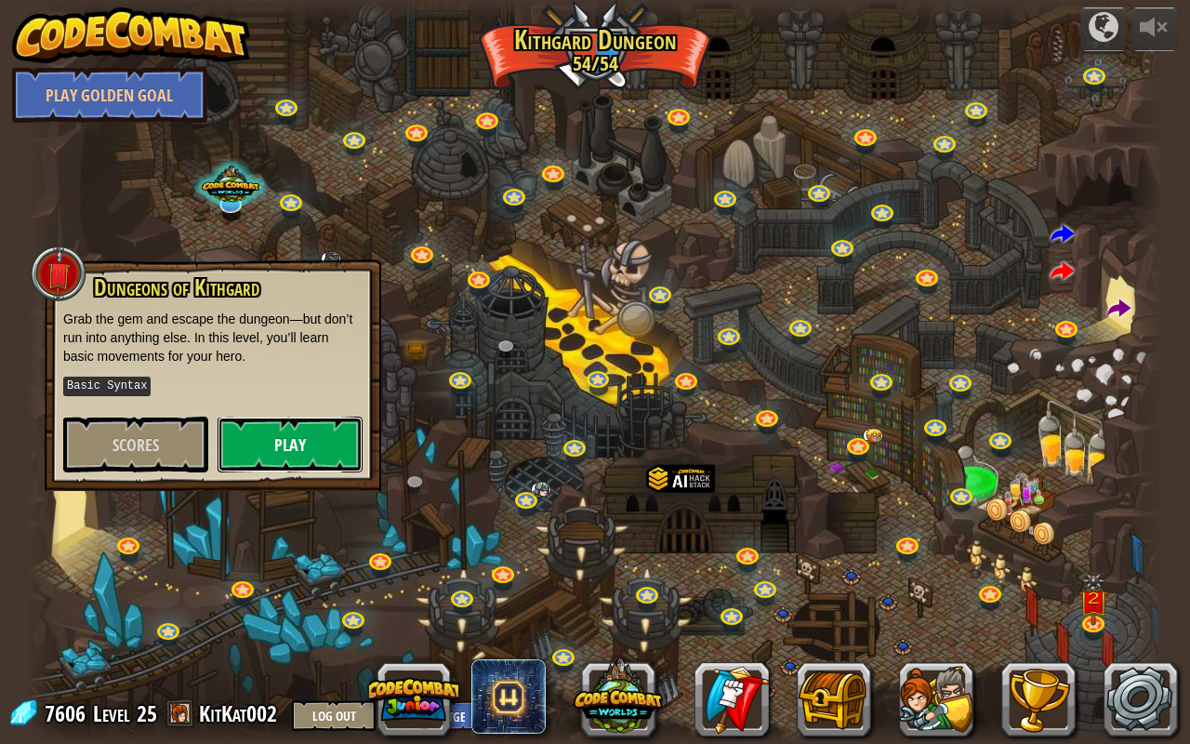
click at [253, 468] on button "Play" at bounding box center [290, 444] width 145 height 56
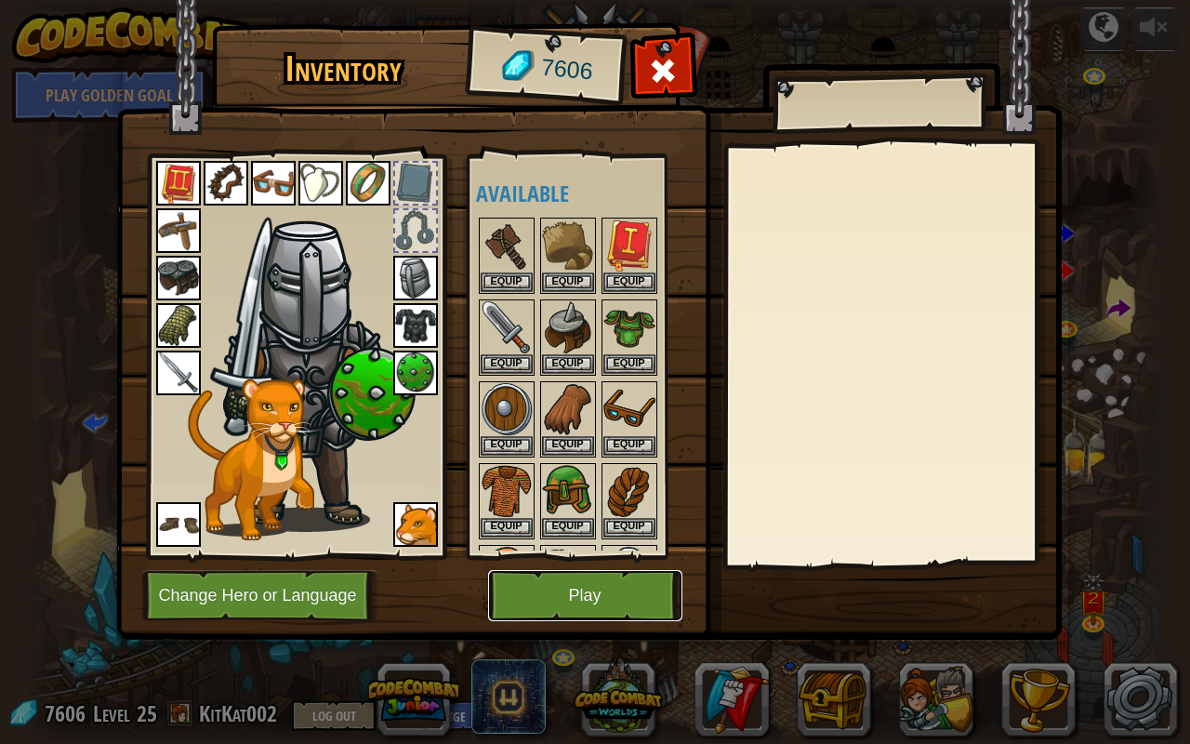
click at [522, 586] on button "Play" at bounding box center [585, 595] width 194 height 51
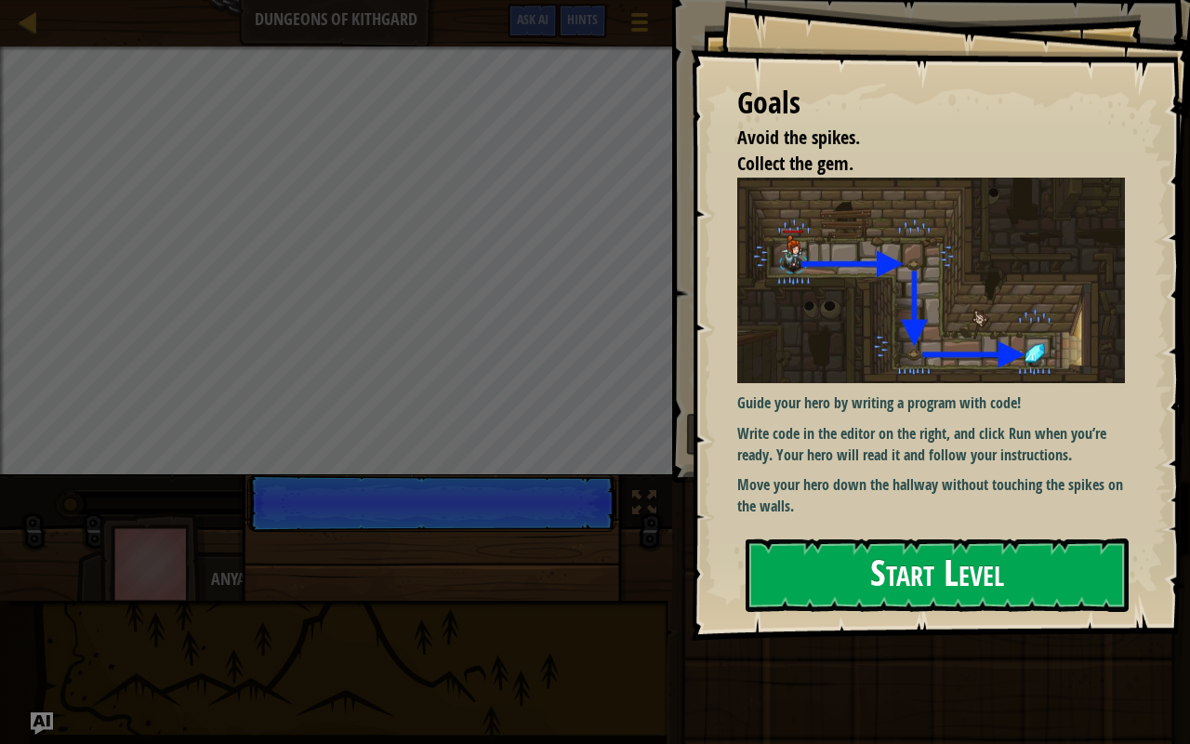
click at [820, 565] on button "Start Level" at bounding box center [937, 574] width 383 height 73
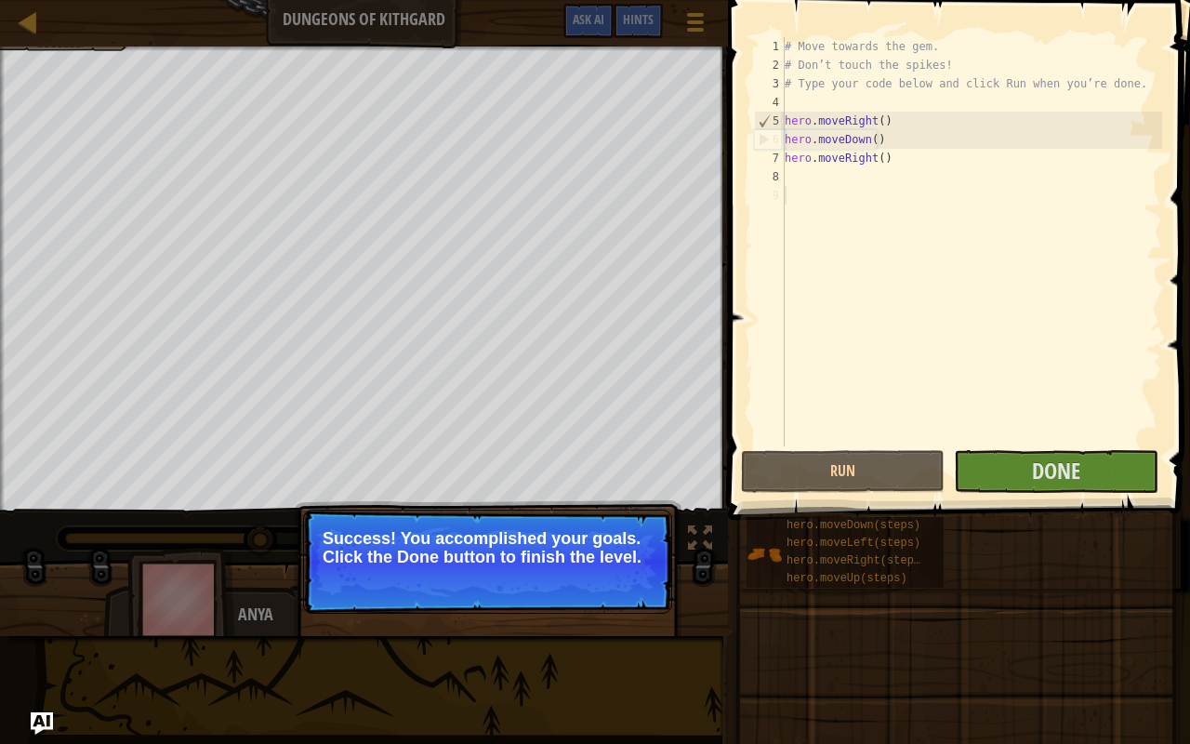
click at [891, 169] on div "# Move towards the gem. # Don’t touch the spikes! # Type your code below and cl…" at bounding box center [971, 260] width 381 height 446
drag, startPoint x: 878, startPoint y: 141, endPoint x: 883, endPoint y: 157, distance: 16.5
click at [879, 149] on div "# Move towards the gem. # Don’t touch the spikes! # Type your code below and cl…" at bounding box center [971, 260] width 381 height 446
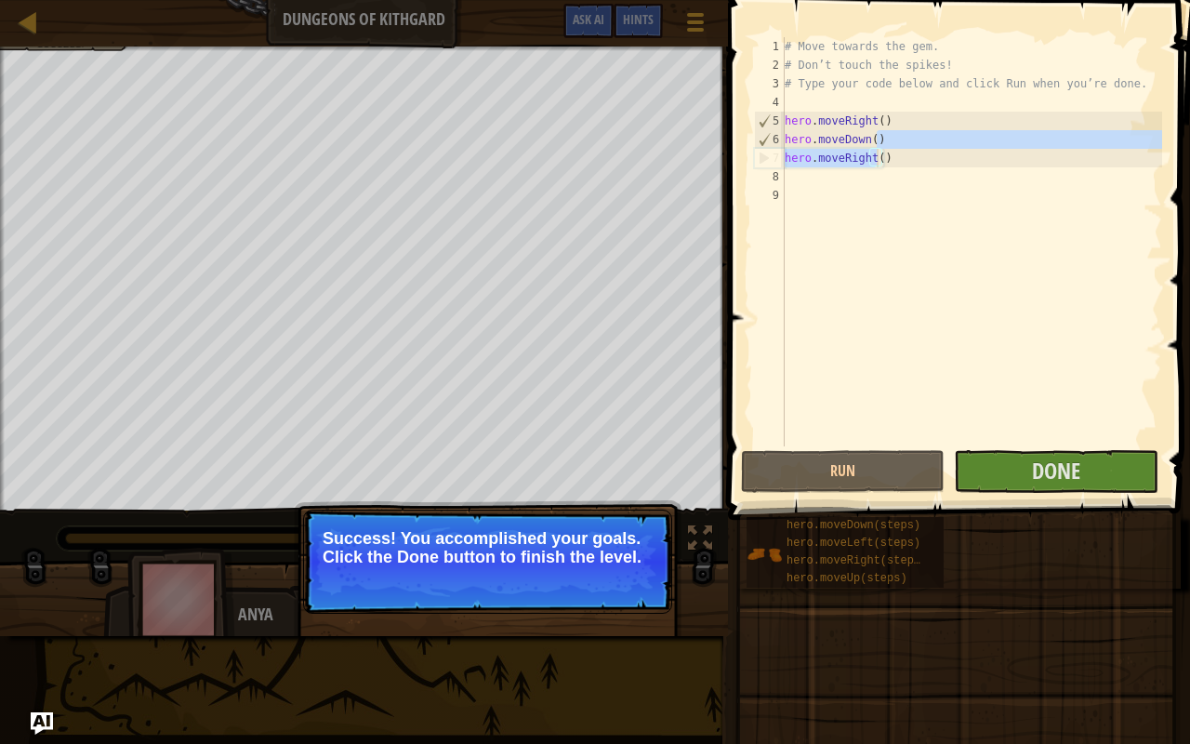
click at [883, 156] on div "# Move towards the gem. # Don’t touch the spikes! # Type your code below and cl…" at bounding box center [971, 260] width 381 height 446
click at [886, 161] on div "# Move towards the gem. # Don’t touch the spikes! # Type your code below and cl…" at bounding box center [971, 260] width 381 height 446
click at [888, 160] on div "# Move towards the gem. # Don’t touch the spikes! # Type your code below and cl…" at bounding box center [971, 241] width 381 height 409
click at [888, 160] on div "# Move towards the gem. # Don’t touch the spikes! # Type your code below and cl…" at bounding box center [971, 260] width 381 height 446
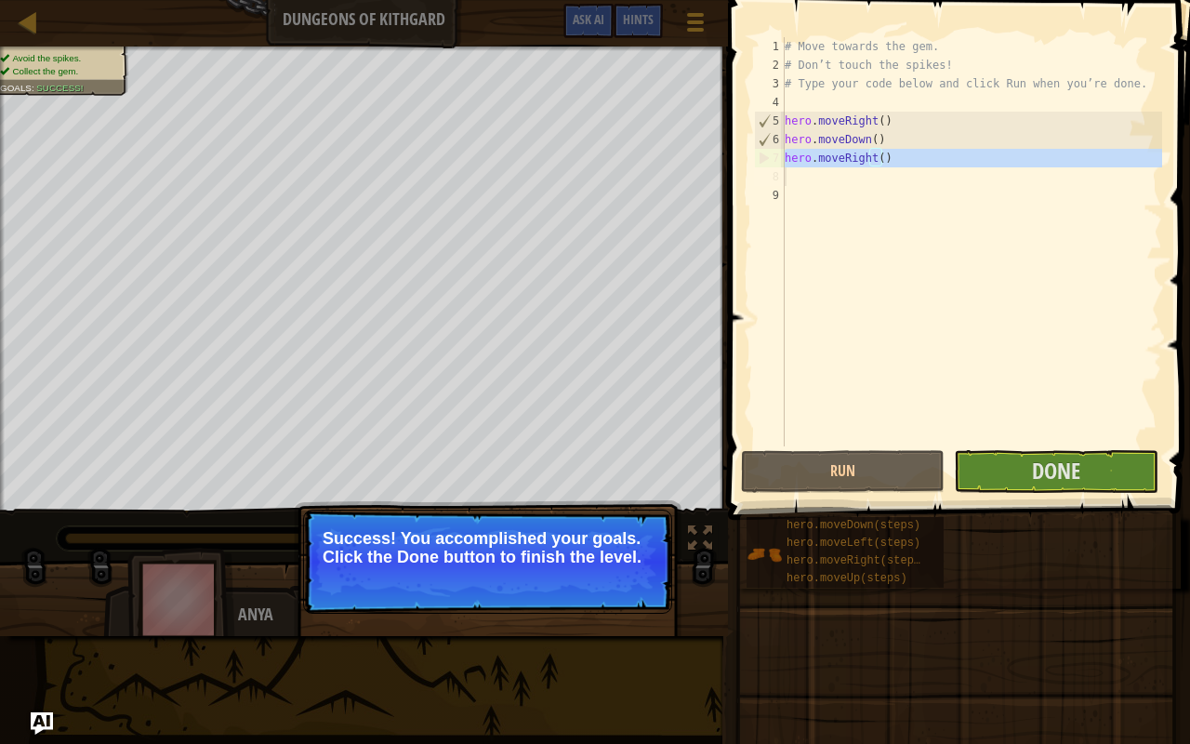
click at [888, 160] on div "# Move towards the gem. # Don’t touch the spikes! # Type your code below and cl…" at bounding box center [971, 260] width 381 height 446
type textarea "hero.moveRight()"
click at [888, 186] on div "# Move towards the gem. # Don’t touch the spikes! # Type your code below and cl…" at bounding box center [971, 260] width 381 height 446
click at [883, 156] on div "# Move towards the gem. # Don’t touch the spikes! # Type your code below and cl…" at bounding box center [971, 260] width 381 height 446
type textarea "hero.moveRight()"
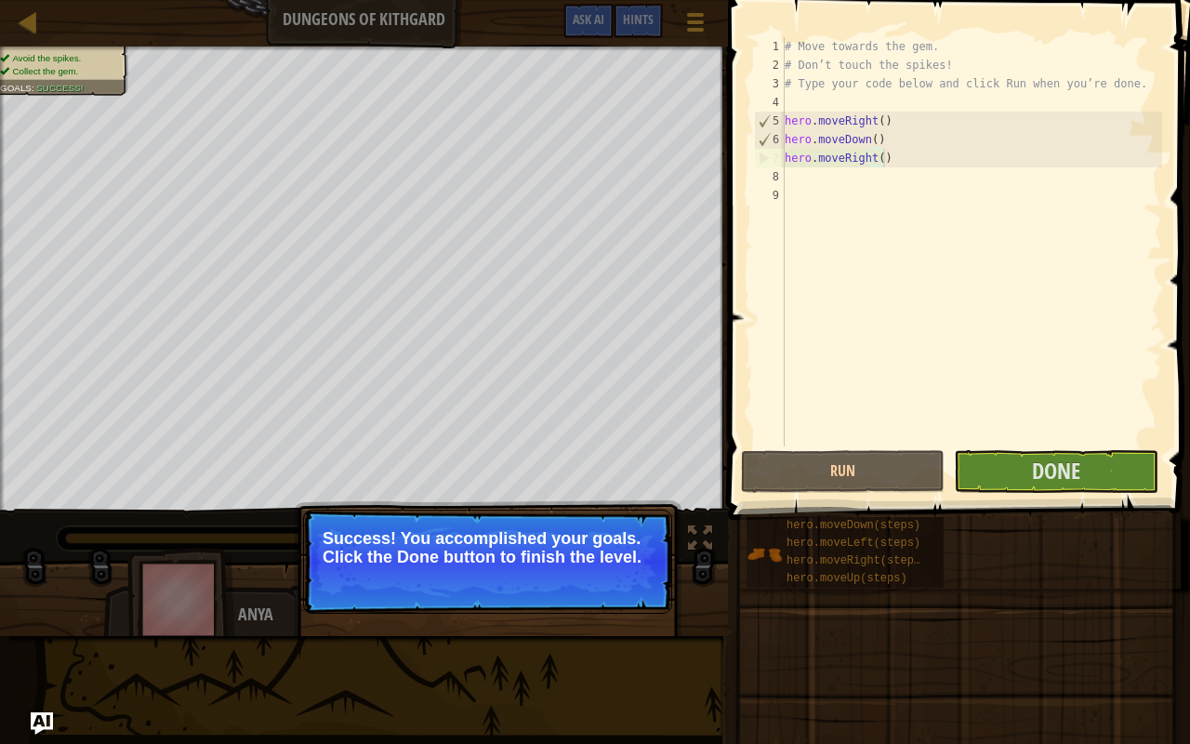
click at [884, 161] on div "# Move towards the gem. # Don’t touch the spikes! # Type your code below and cl…" at bounding box center [971, 260] width 381 height 446
drag, startPoint x: 918, startPoint y: 399, endPoint x: 935, endPoint y: 393, distance: 17.6
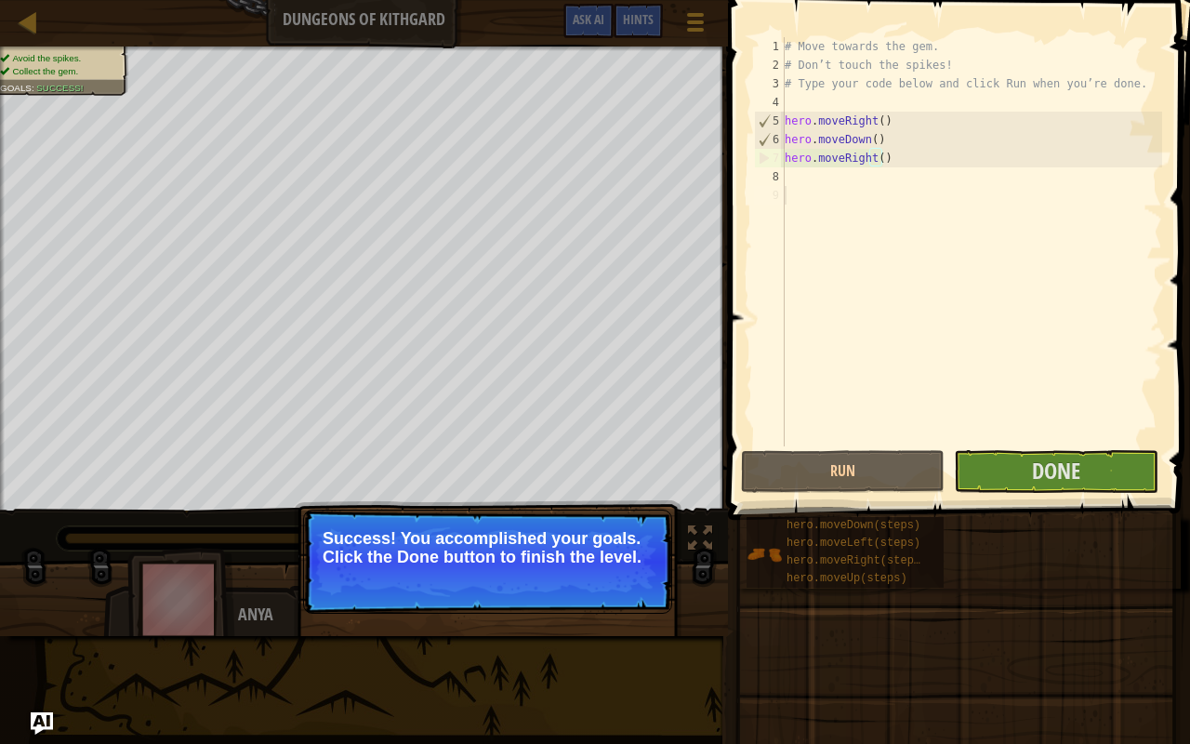
click at [935, 393] on div "# Move towards the gem. # Don’t touch the spikes! # Type your code below and cl…" at bounding box center [971, 260] width 381 height 446
click at [937, 383] on div "# Move towards the gem. # Don’t touch the spikes! # Type your code below and cl…" at bounding box center [971, 260] width 381 height 446
drag, startPoint x: 937, startPoint y: 360, endPoint x: 933, endPoint y: 283, distance: 77.2
click at [933, 283] on div "# Move towards the gem. # Don’t touch the spikes! # Type your code below and cl…" at bounding box center [971, 260] width 381 height 446
click at [881, 156] on div "# Move towards the gem. # Don’t touch the spikes! # Type your code below and cl…" at bounding box center [971, 260] width 381 height 446
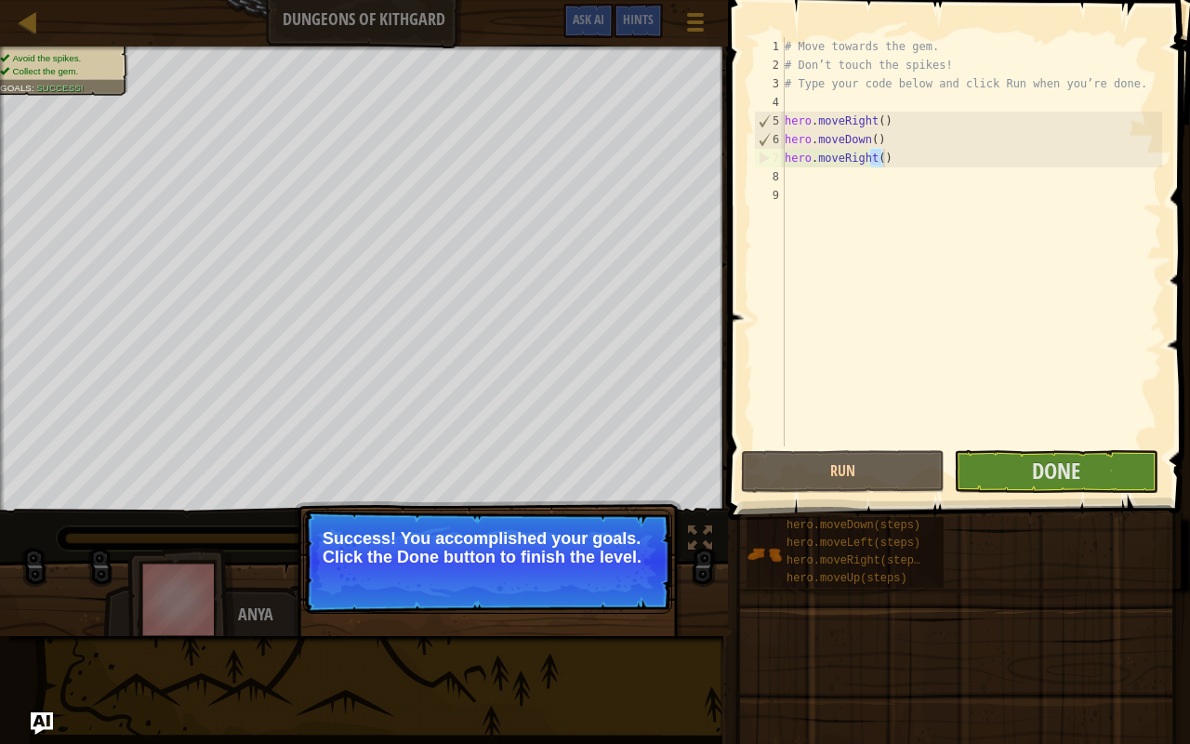
click at [881, 156] on div "# Move towards the gem. # Don’t touch the spikes! # Type your code below and cl…" at bounding box center [971, 260] width 381 height 446
click at [881, 156] on div "# Move towards the gem. # Don’t touch the spikes! # Type your code below and cl…" at bounding box center [971, 241] width 381 height 409
click at [881, 156] on div "# Move towards the gem. # Don’t touch the spikes! # Type your code below and cl…" at bounding box center [971, 260] width 381 height 446
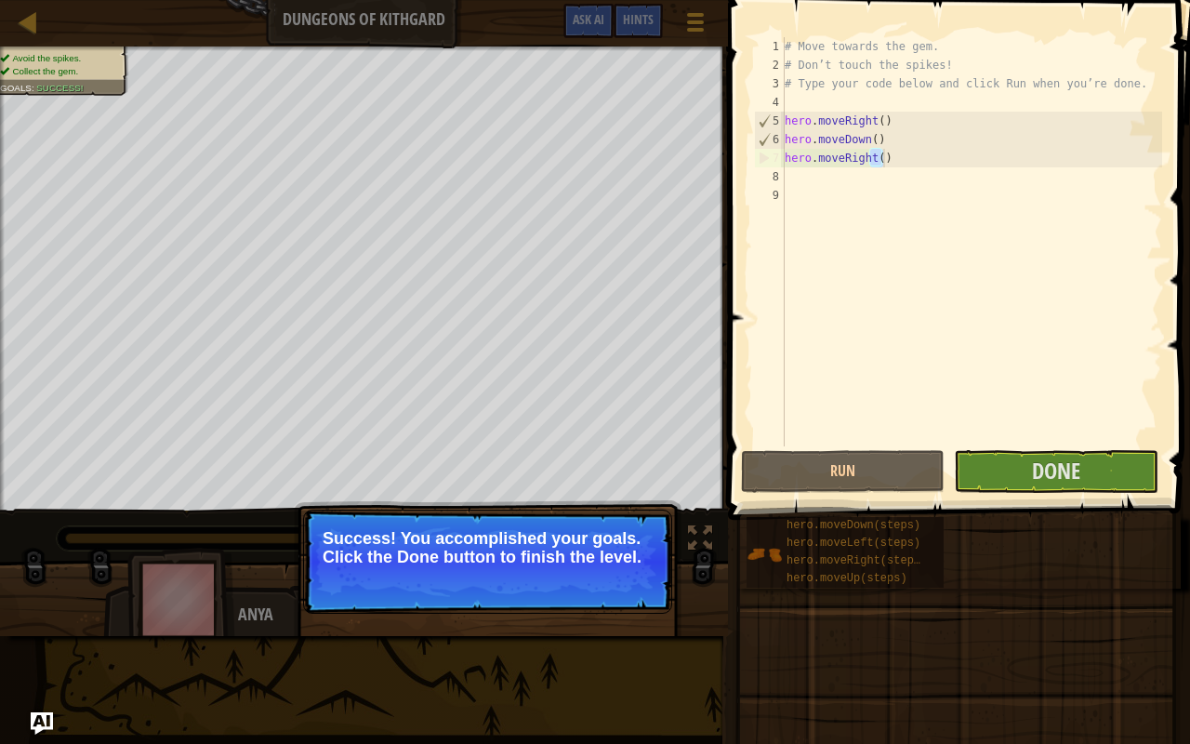
drag, startPoint x: 881, startPoint y: 156, endPoint x: 894, endPoint y: 152, distance: 13.5
click at [881, 155] on div "# Move towards the gem. # Don’t touch the spikes! # Type your code below and cl…" at bounding box center [971, 260] width 381 height 446
click at [896, 152] on div "# Move towards the gem. # Don’t touch the spikes! # Type your code below and cl…" at bounding box center [971, 241] width 381 height 409
click at [891, 159] on div "# Move towards the gem. # Don’t touch the spikes! # Type your code below and cl…" at bounding box center [971, 260] width 381 height 446
drag, startPoint x: 891, startPoint y: 159, endPoint x: 786, endPoint y: 127, distance: 108.8
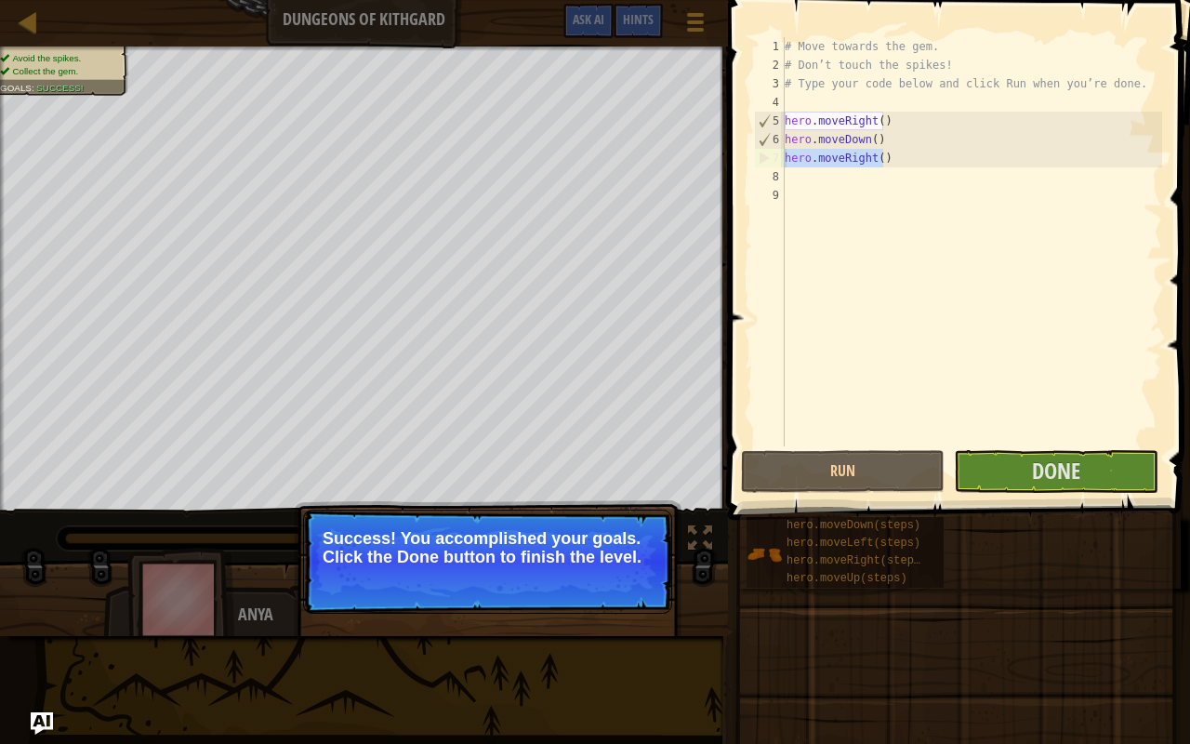
click at [786, 132] on div "# Move towards the gem. # Don’t touch the spikes! # Type your code below and cl…" at bounding box center [971, 260] width 381 height 446
click at [910, 145] on div "# Move towards the gem. # Don’t touch the spikes! # Type your code below and cl…" at bounding box center [971, 241] width 381 height 409
click at [910, 149] on div "# Move towards the gem. # Don’t touch the spikes! # Type your code below and cl…" at bounding box center [971, 260] width 381 height 446
click at [910, 149] on div "# Move towards the gem. # Don’t touch the spikes! # Type your code below and cl…" at bounding box center [971, 241] width 381 height 409
drag, startPoint x: 904, startPoint y: 143, endPoint x: 881, endPoint y: 144, distance: 22.3
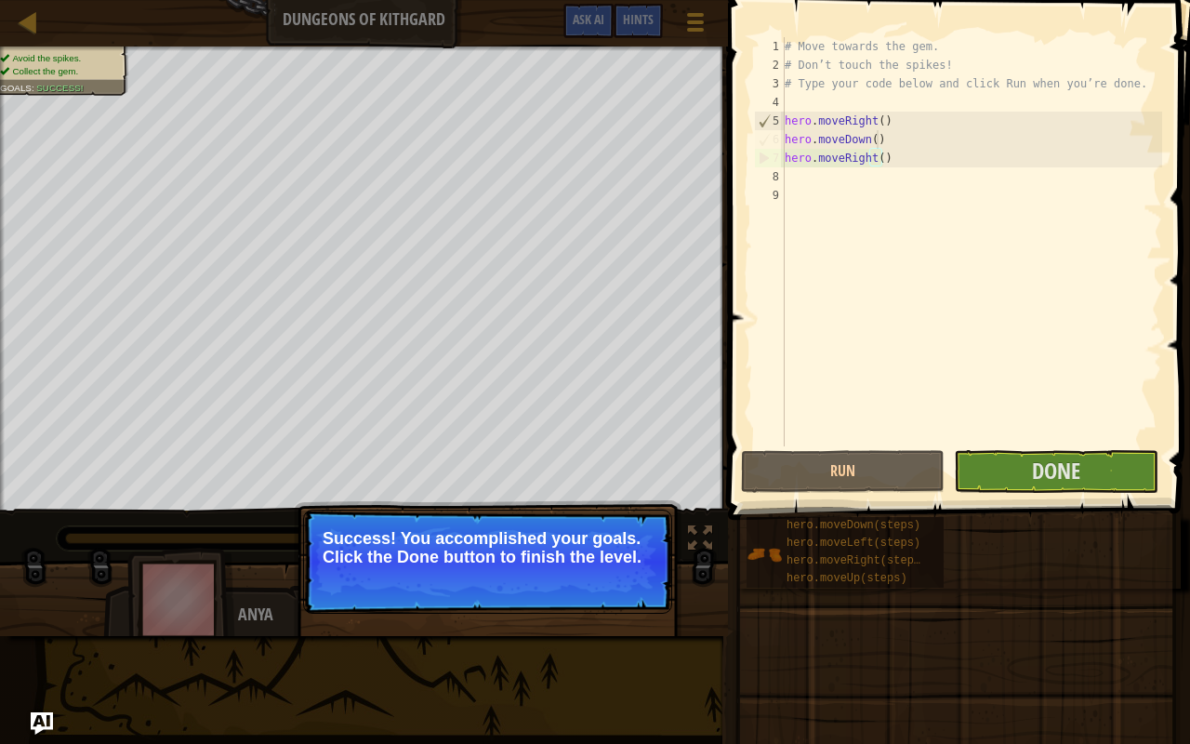
click at [893, 145] on div "# Move towards the gem. # Don’t touch the spikes! # Type your code below and cl…" at bounding box center [971, 260] width 381 height 446
drag, startPoint x: 881, startPoint y: 144, endPoint x: 867, endPoint y: 163, distance: 23.2
click at [867, 163] on div "# Move towards the gem. # Don’t touch the spikes! # Type your code below and cl…" at bounding box center [971, 260] width 381 height 446
click at [867, 163] on div "# Move towards the gem. # Don’t touch the spikes! # Type your code below and cl…" at bounding box center [971, 241] width 381 height 409
type textarea "hero.moveRight()"
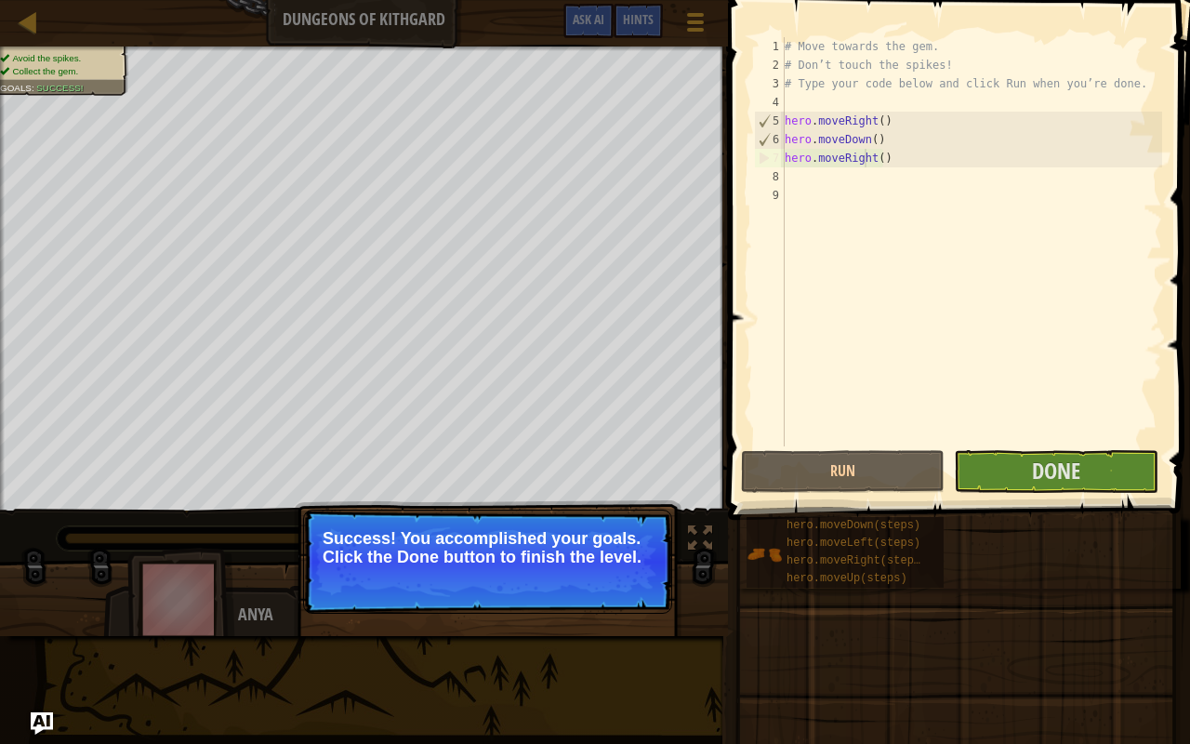
click at [867, 163] on div "# Move towards the gem. # Don’t touch the spikes! # Type your code below and cl…" at bounding box center [971, 260] width 381 height 446
click at [880, 164] on div "# Move towards the gem. # Don’t touch the spikes! # Type your code below and cl…" at bounding box center [971, 260] width 381 height 446
click at [371, 586] on div "Map Dungeons of Kithgard Game Menu Done Hints Ask AI 1 הההההההההההההההההההההההה…" at bounding box center [595, 372] width 1190 height 744
click at [1125, 472] on button "Done" at bounding box center [1056, 471] width 204 height 43
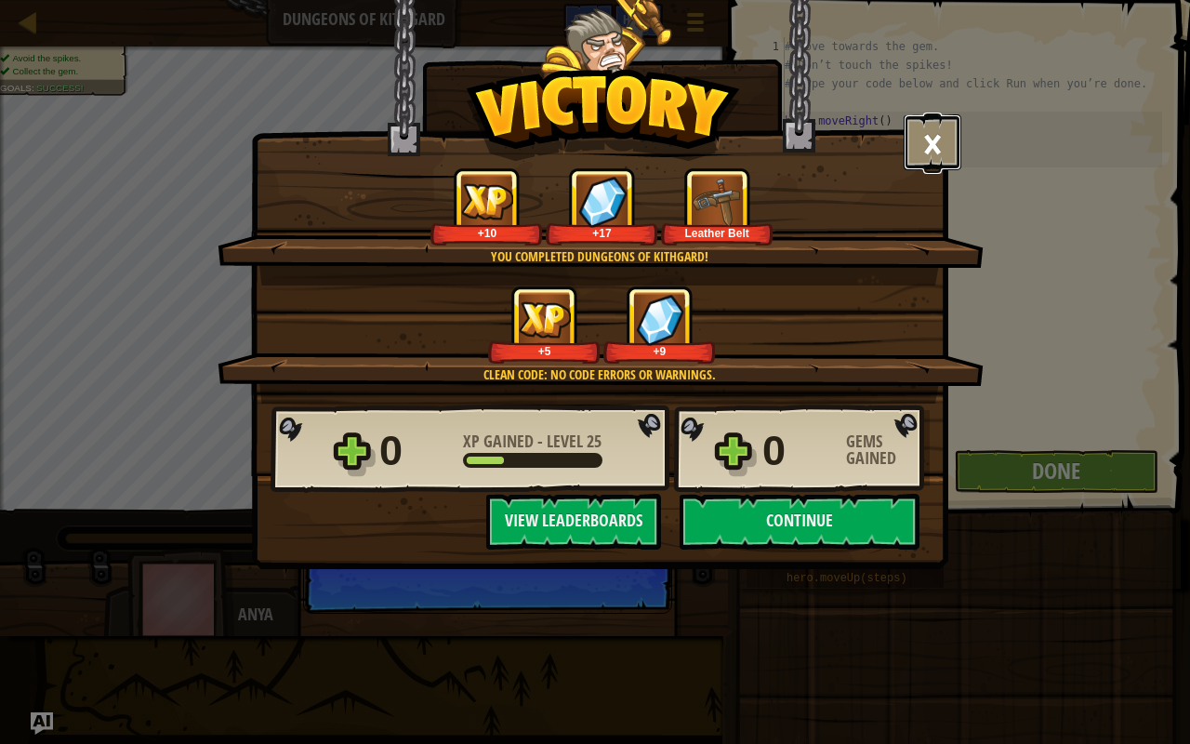
click at [931, 141] on button "×" at bounding box center [933, 142] width 58 height 56
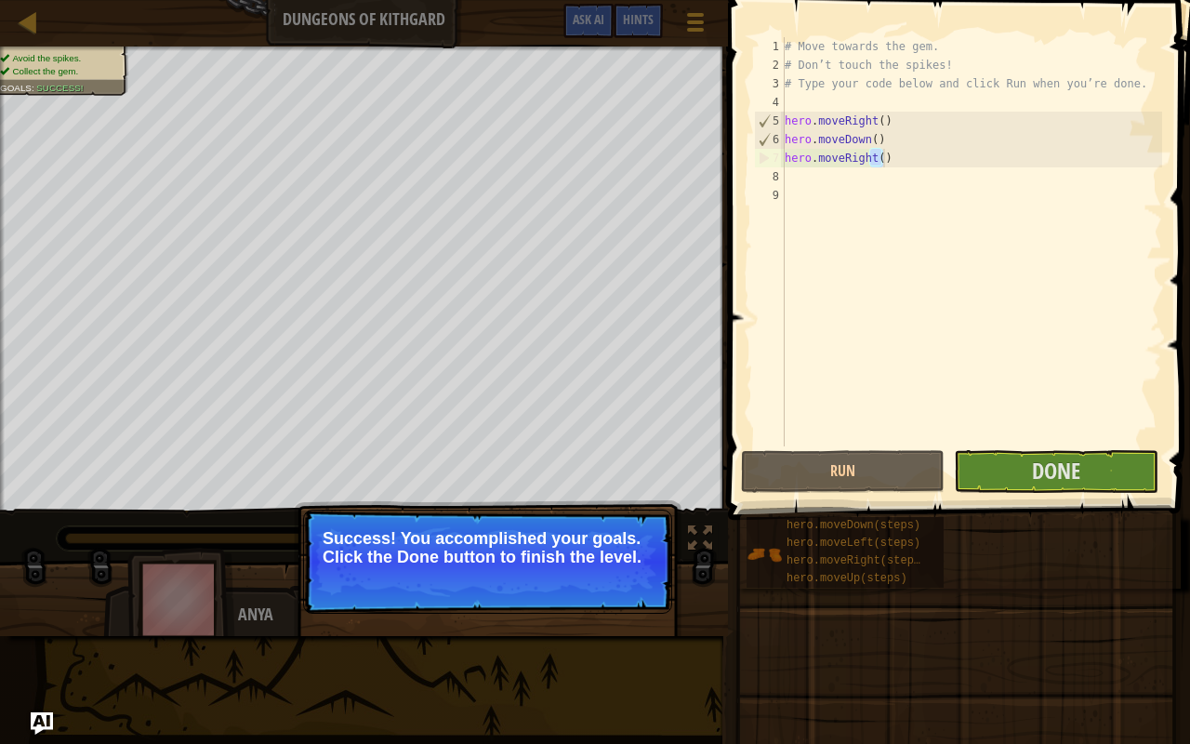
click at [905, 158] on div "# Move towards the gem. # Don’t touch the spikes! # Type your code below and cl…" at bounding box center [971, 241] width 381 height 409
click at [904, 157] on div "# Move towards the gem. # Don’t touch the spikes! # Type your code below and cl…" at bounding box center [971, 260] width 381 height 446
click at [902, 156] on div "# Move towards the gem. # Don’t touch the spikes! # Type your code below and cl…" at bounding box center [971, 241] width 381 height 409
click at [898, 157] on div "# Move towards the gem. # Don’t touch the spikes! # Type your code below and cl…" at bounding box center [971, 260] width 381 height 446
click at [897, 158] on div "# Move towards the gem. # Don’t touch the spikes! # Type your code below and cl…" at bounding box center [971, 260] width 381 height 446
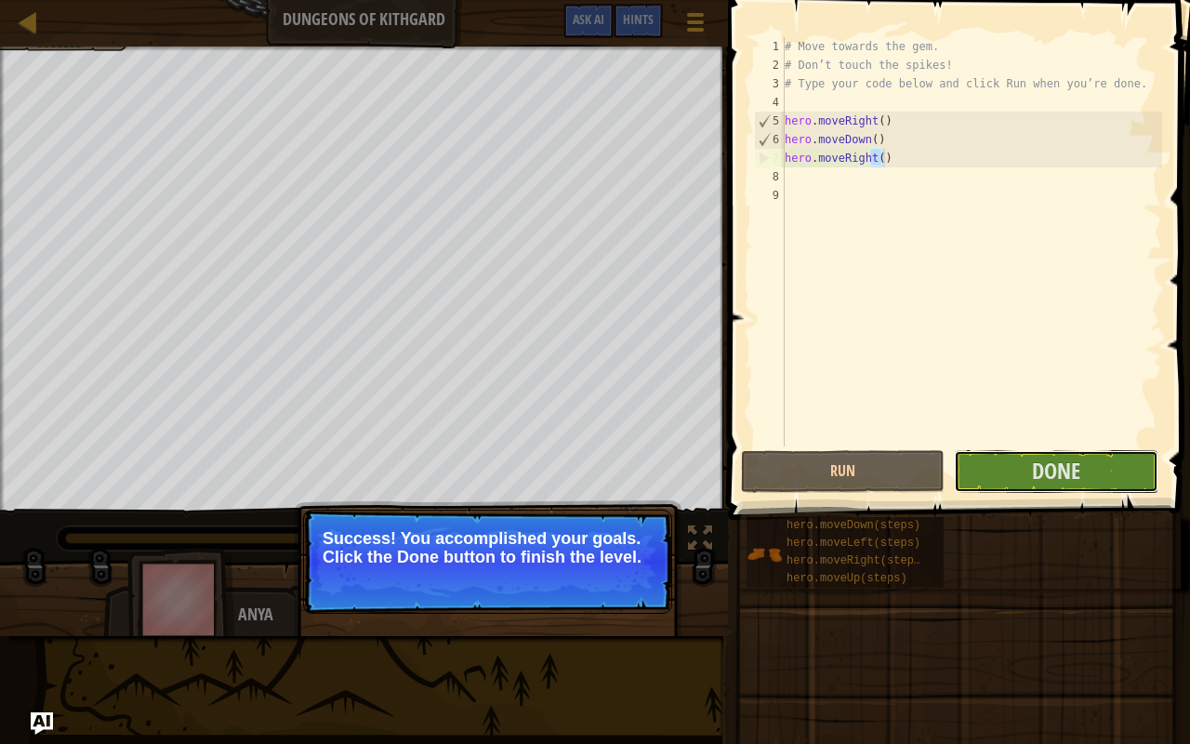
drag, startPoint x: 1051, startPoint y: 461, endPoint x: 0, endPoint y: 0, distance: 1148.1
click at [0, 0] on div "Map Dungeons of Kithgard Game Menu Done Hints Ask AI 1 הההההההההההההההההההההההה…" at bounding box center [595, 372] width 1190 height 744
click at [1022, 452] on button "Done" at bounding box center [1056, 471] width 204 height 43
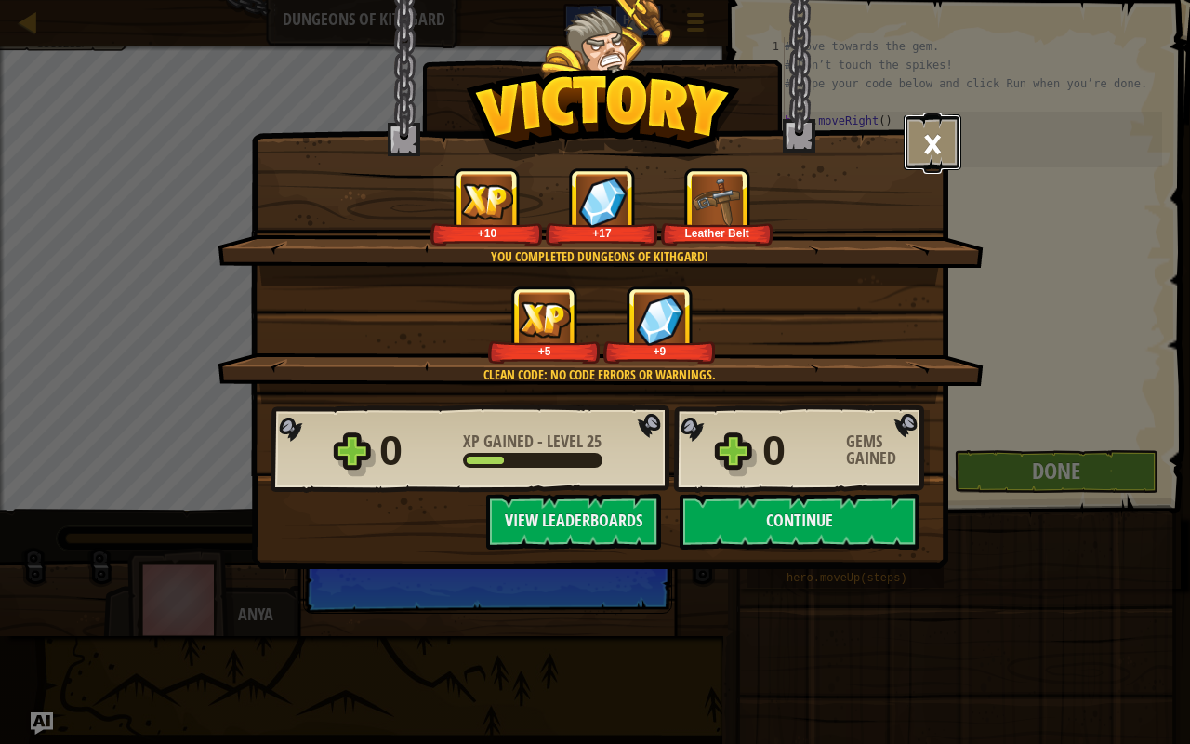
click at [928, 125] on button "×" at bounding box center [933, 142] width 58 height 56
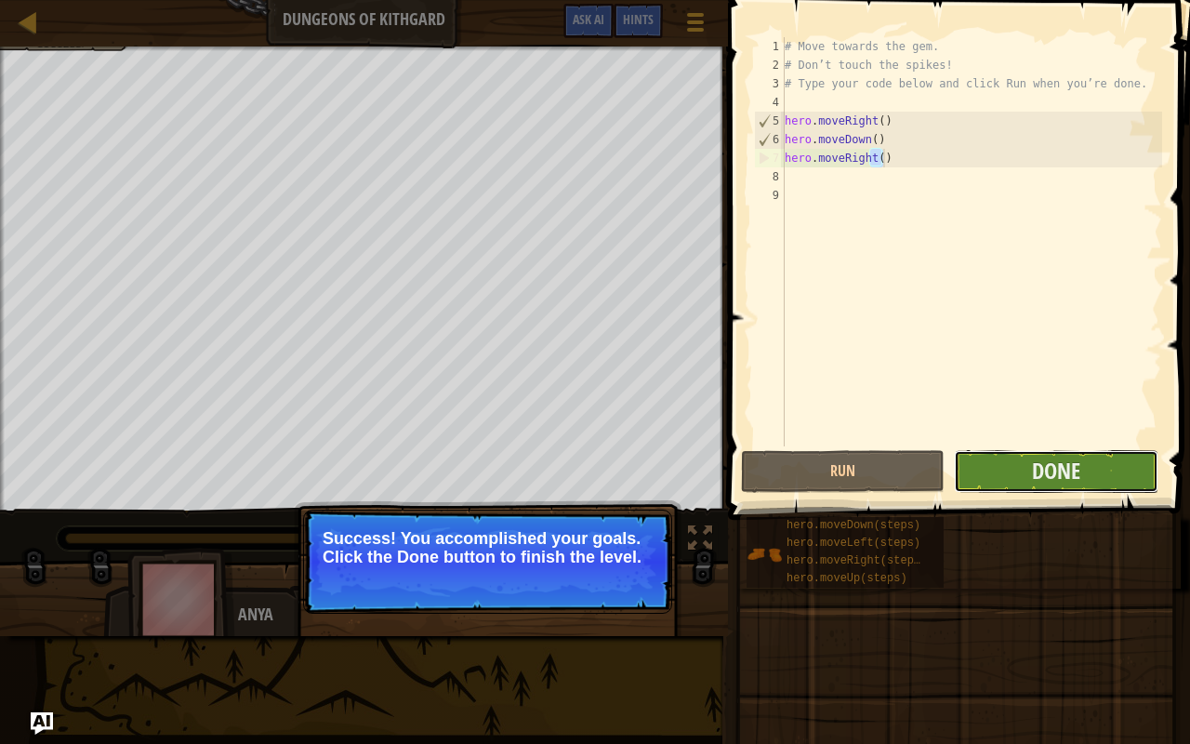
click at [980, 464] on button "Done" at bounding box center [1056, 471] width 204 height 43
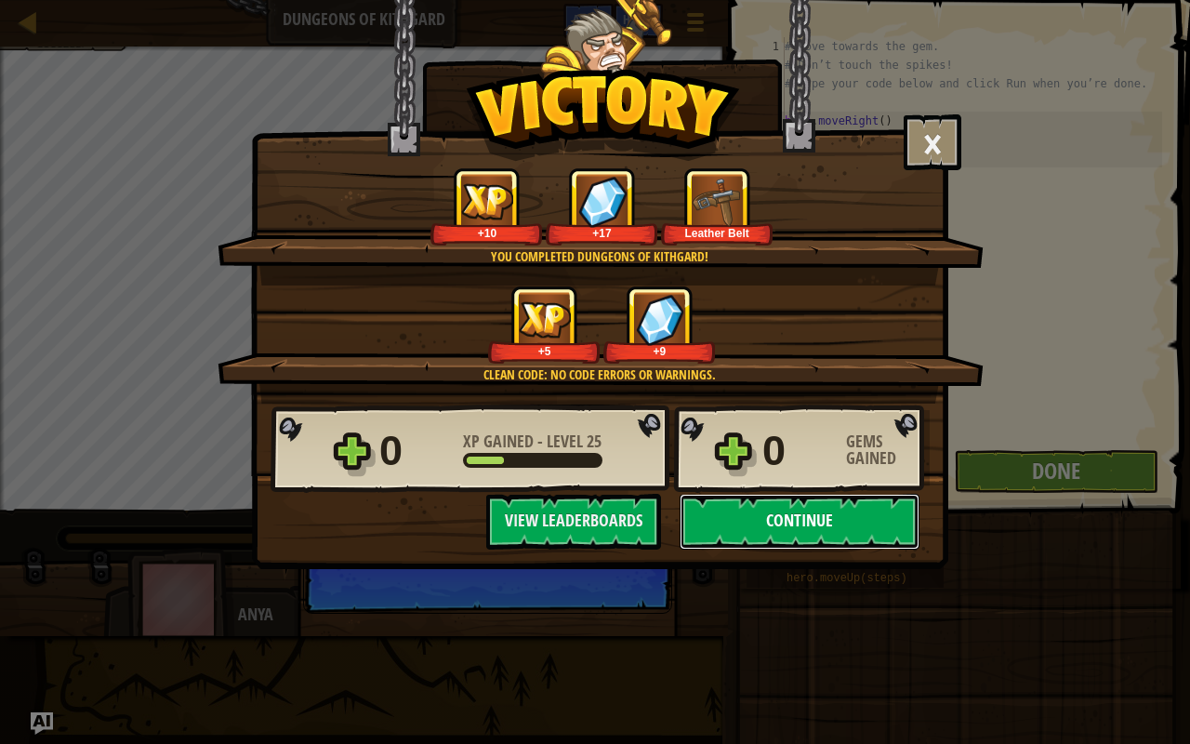
click at [787, 528] on button "Continue" at bounding box center [800, 522] width 240 height 56
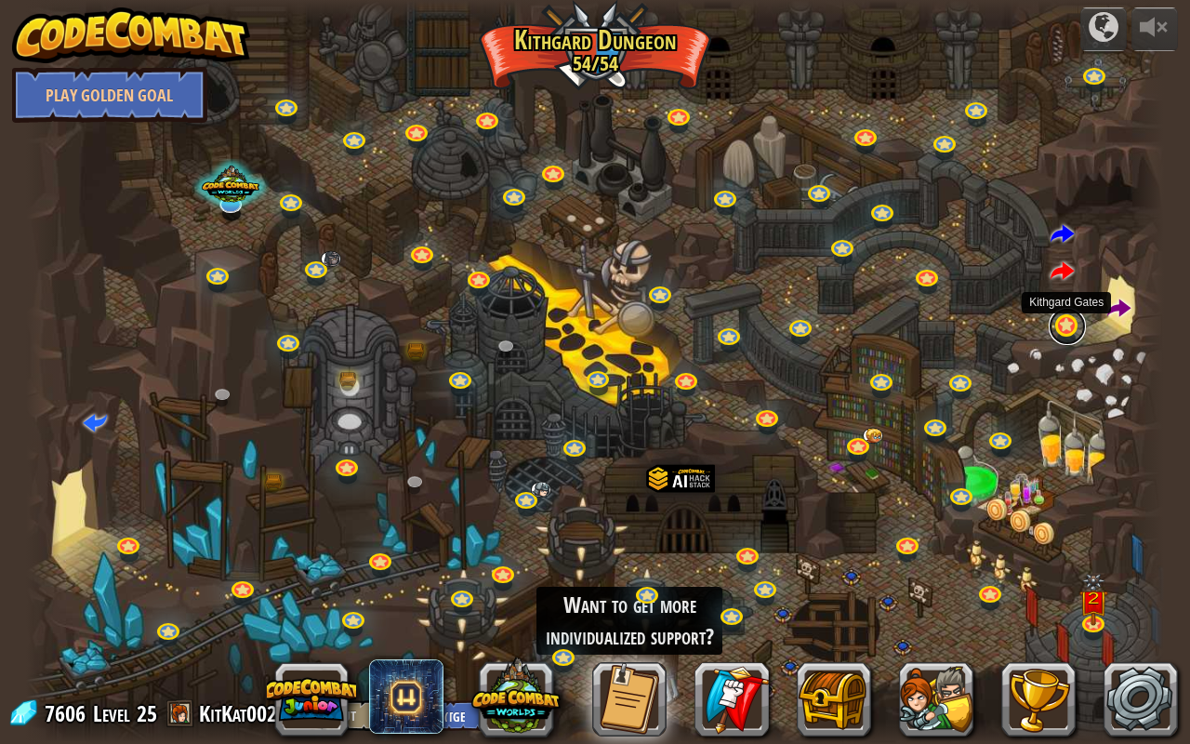
click at [1076, 322] on link at bounding box center [1067, 326] width 37 height 37
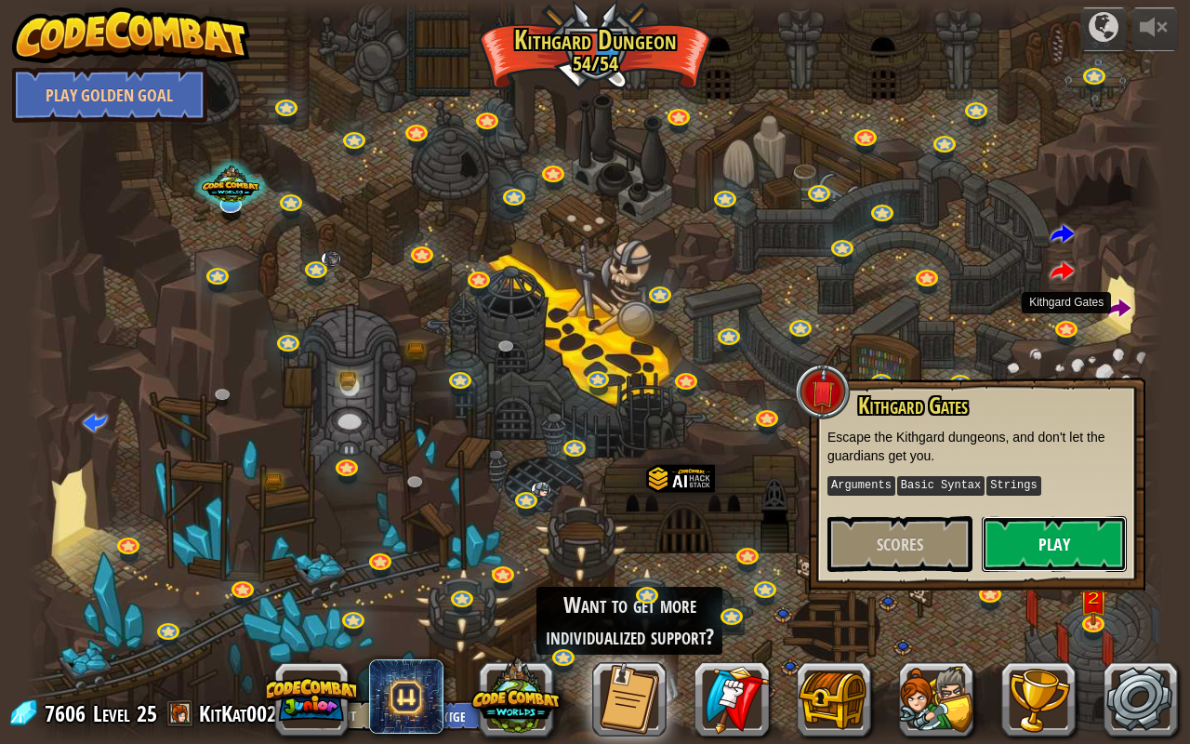
click at [1043, 537] on button "Play" at bounding box center [1054, 544] width 145 height 56
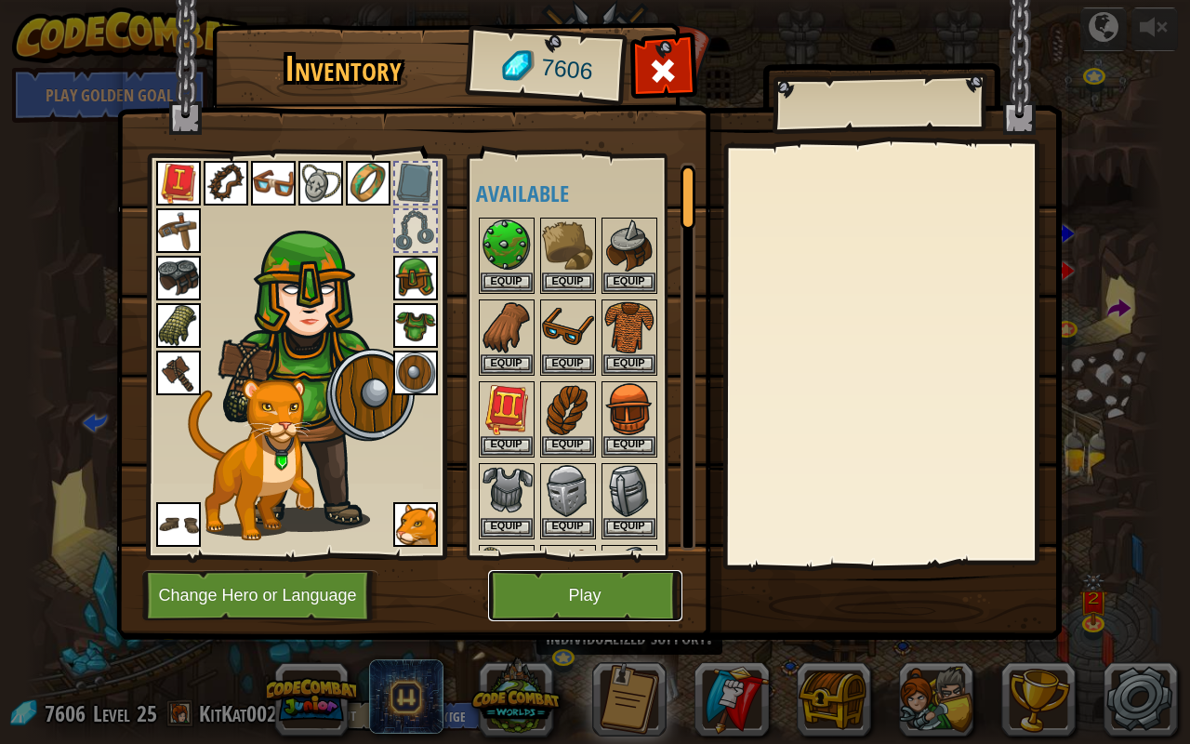
click at [572, 586] on button "Play" at bounding box center [585, 595] width 194 height 51
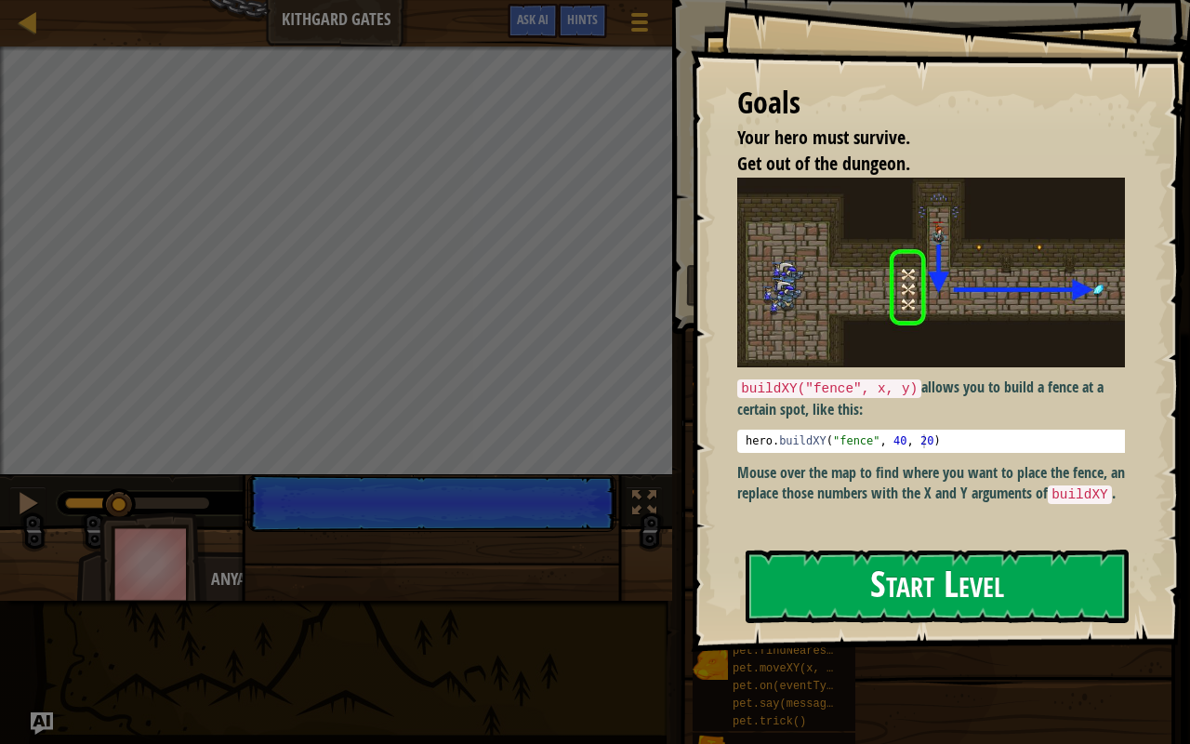
click at [834, 586] on button "Start Level" at bounding box center [937, 585] width 383 height 73
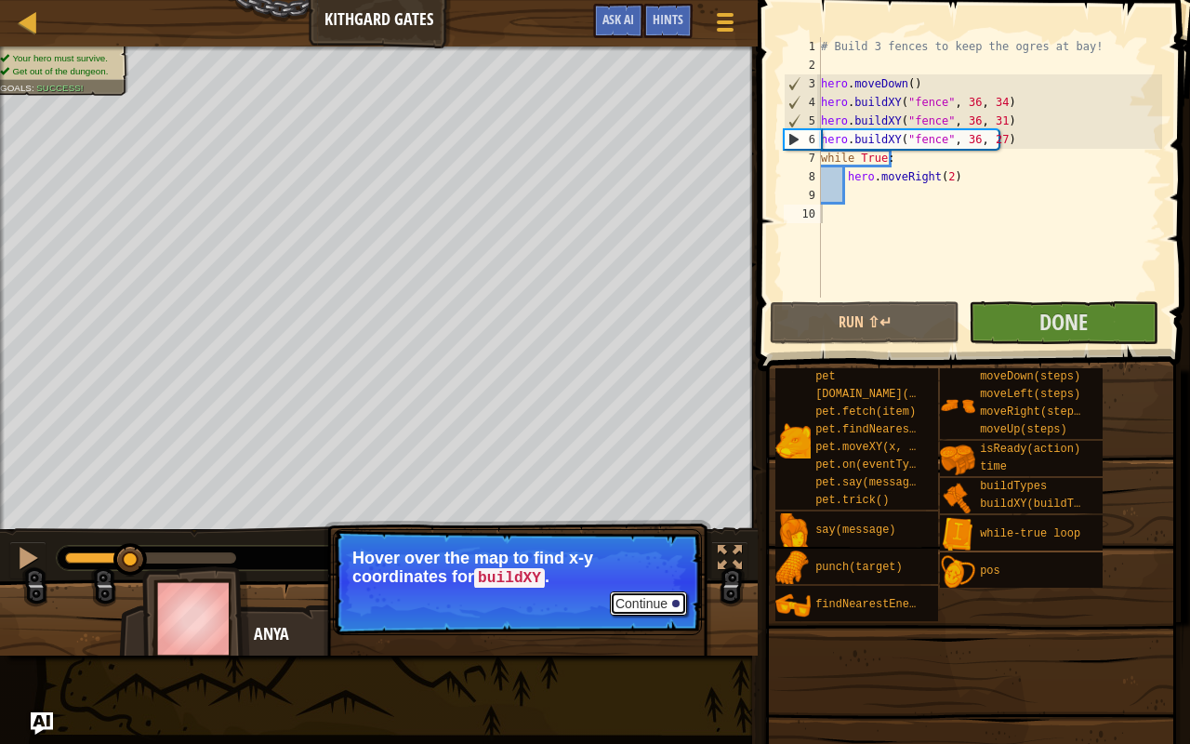
click at [638, 600] on button "Continue" at bounding box center [648, 603] width 77 height 24
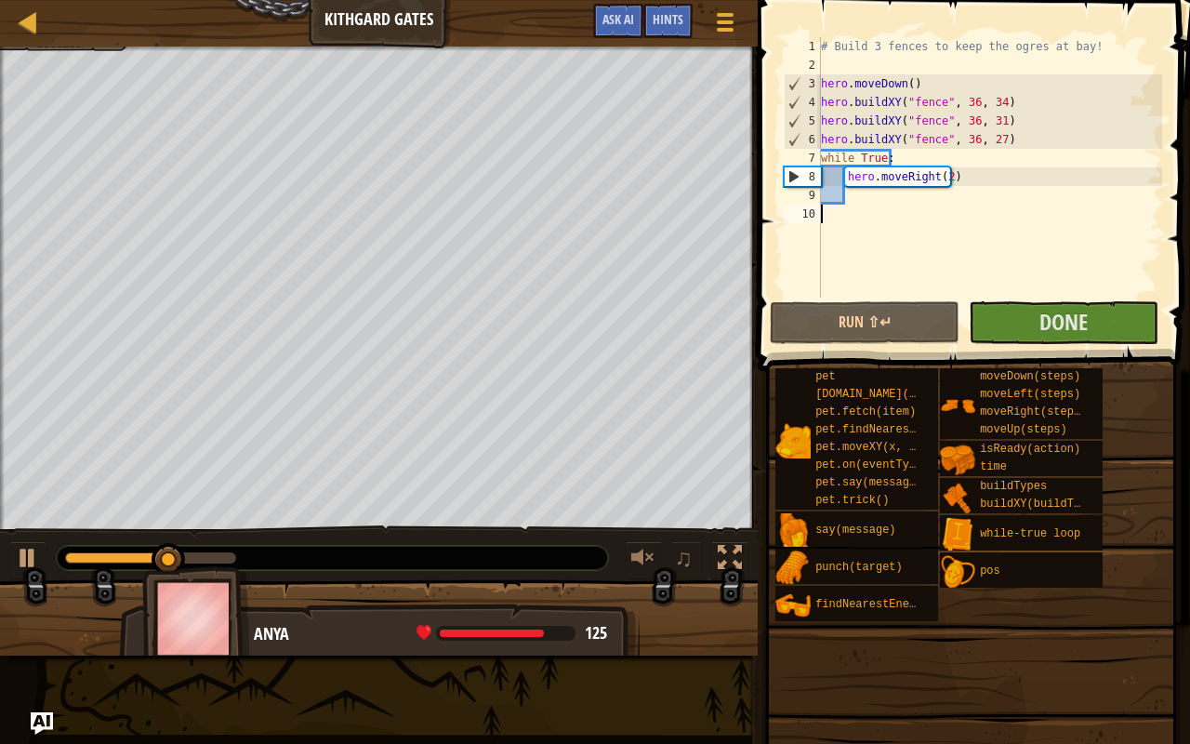
click at [963, 184] on div "# Build 3 fences to keep the ogres at bay! hero . moveDown ( ) hero . buildXY (…" at bounding box center [989, 185] width 345 height 297
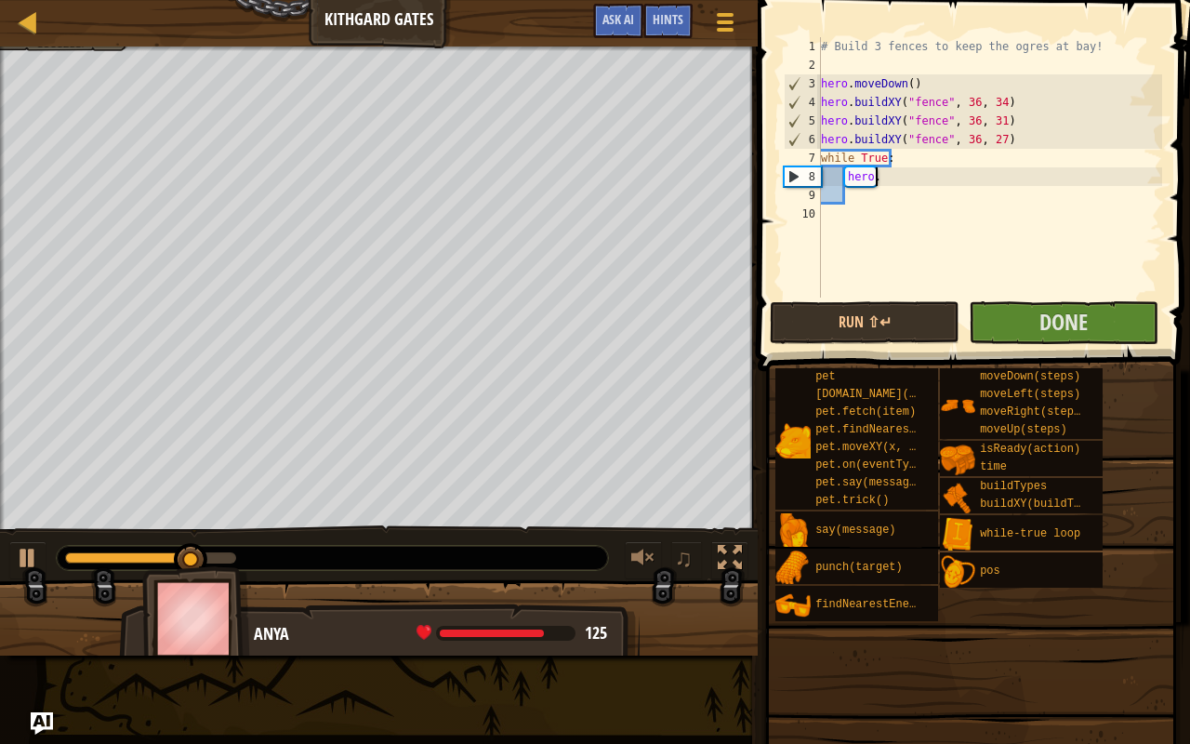
type textarea "h"
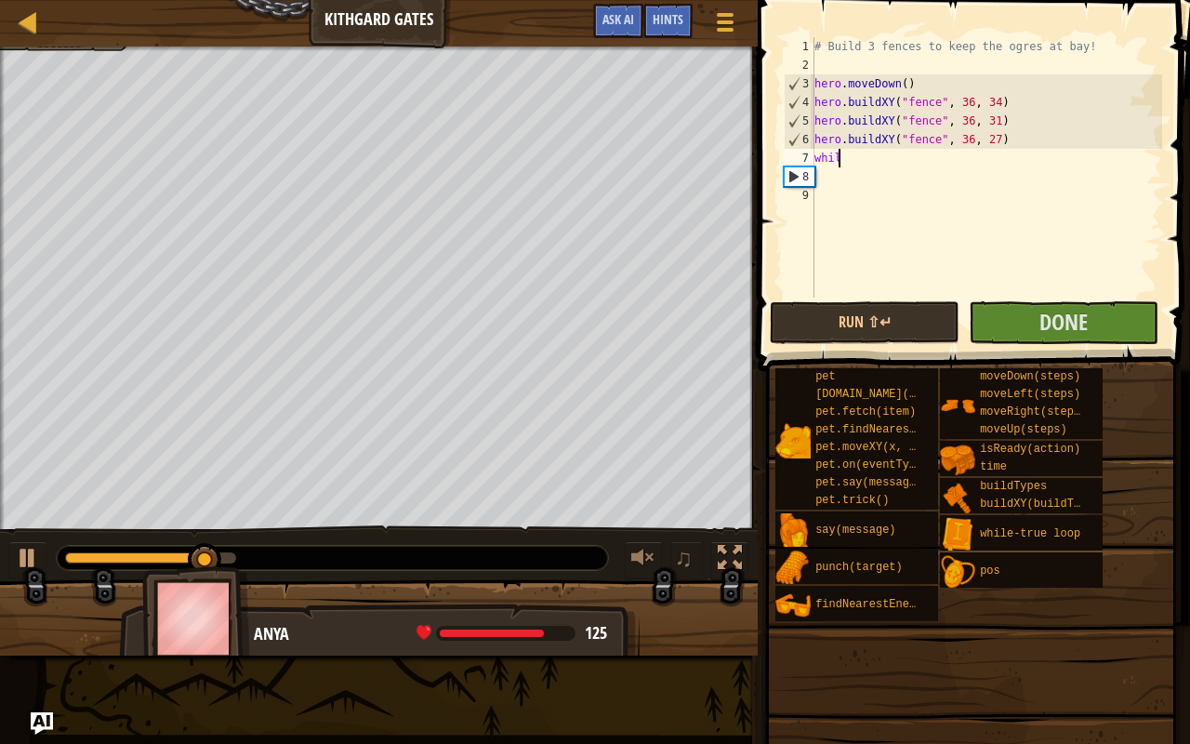
type textarea "w"
type textarea "h"
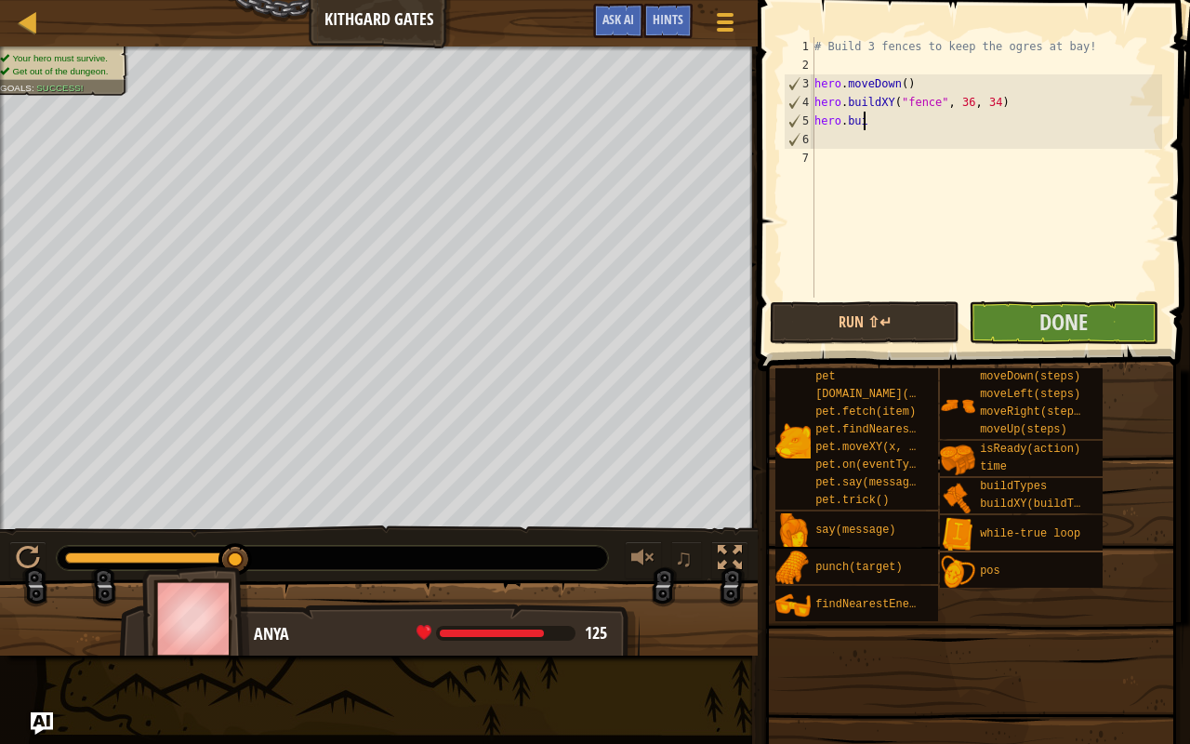
type textarea "h"
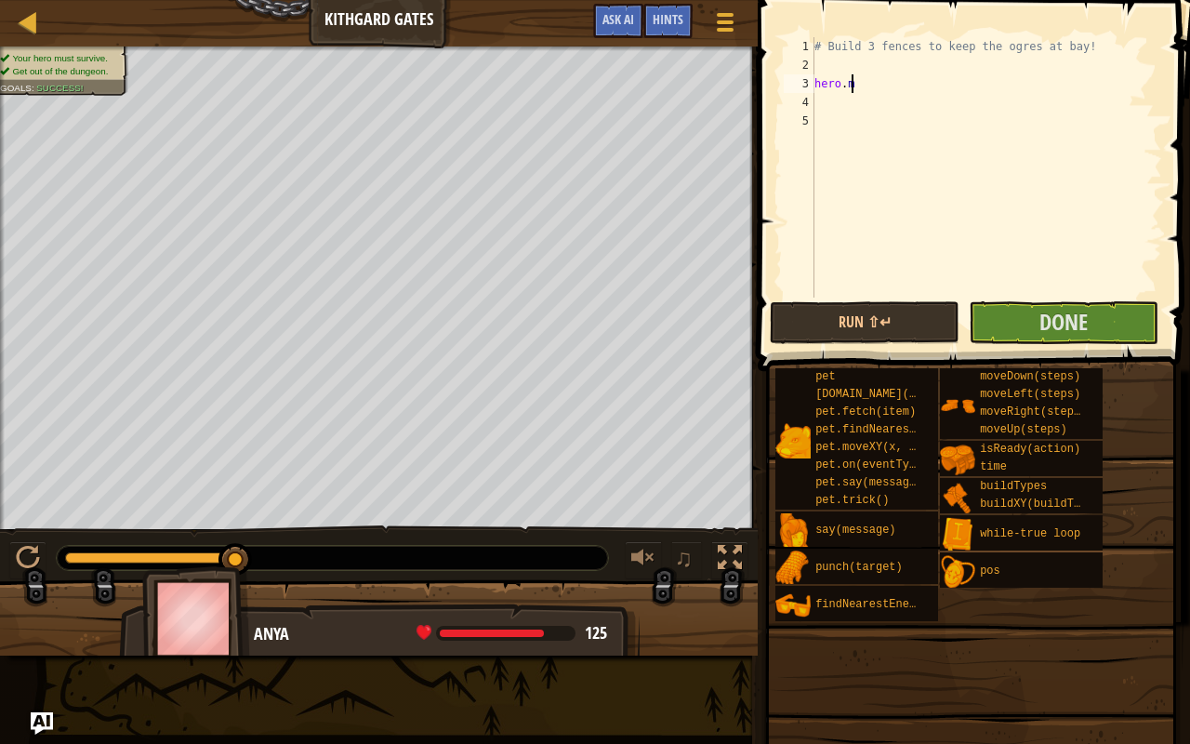
type textarea "h"
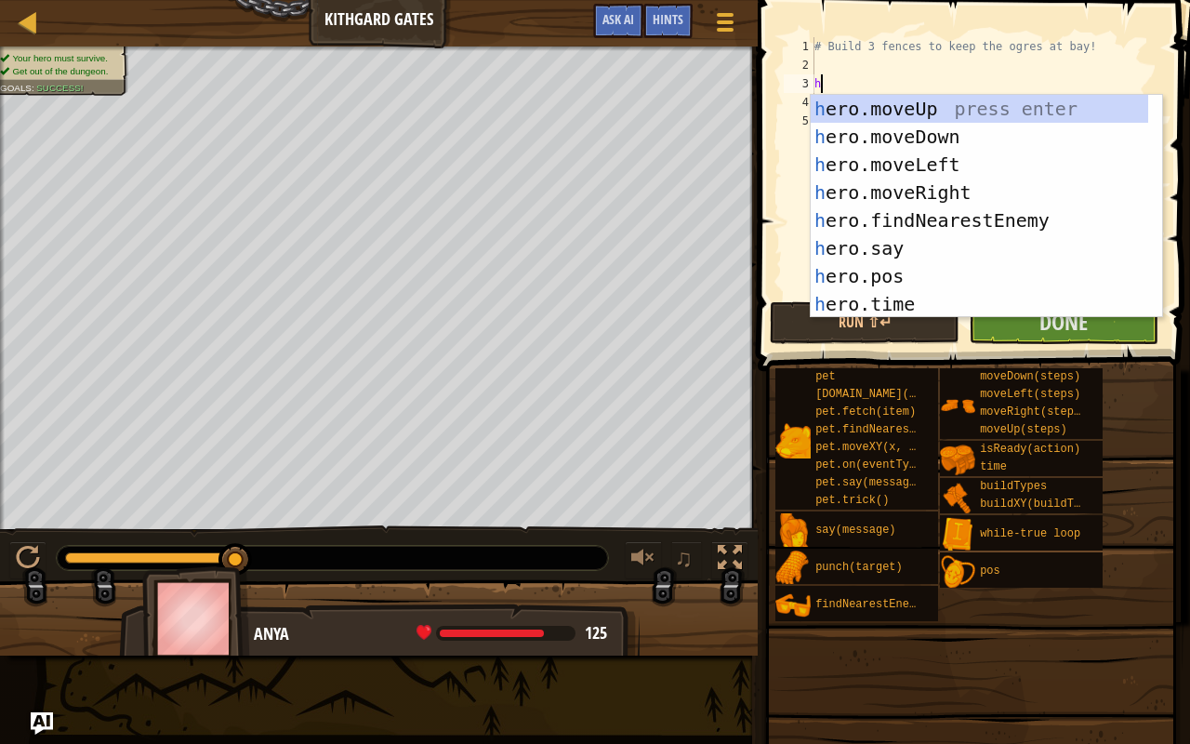
scroll to position [8, 0]
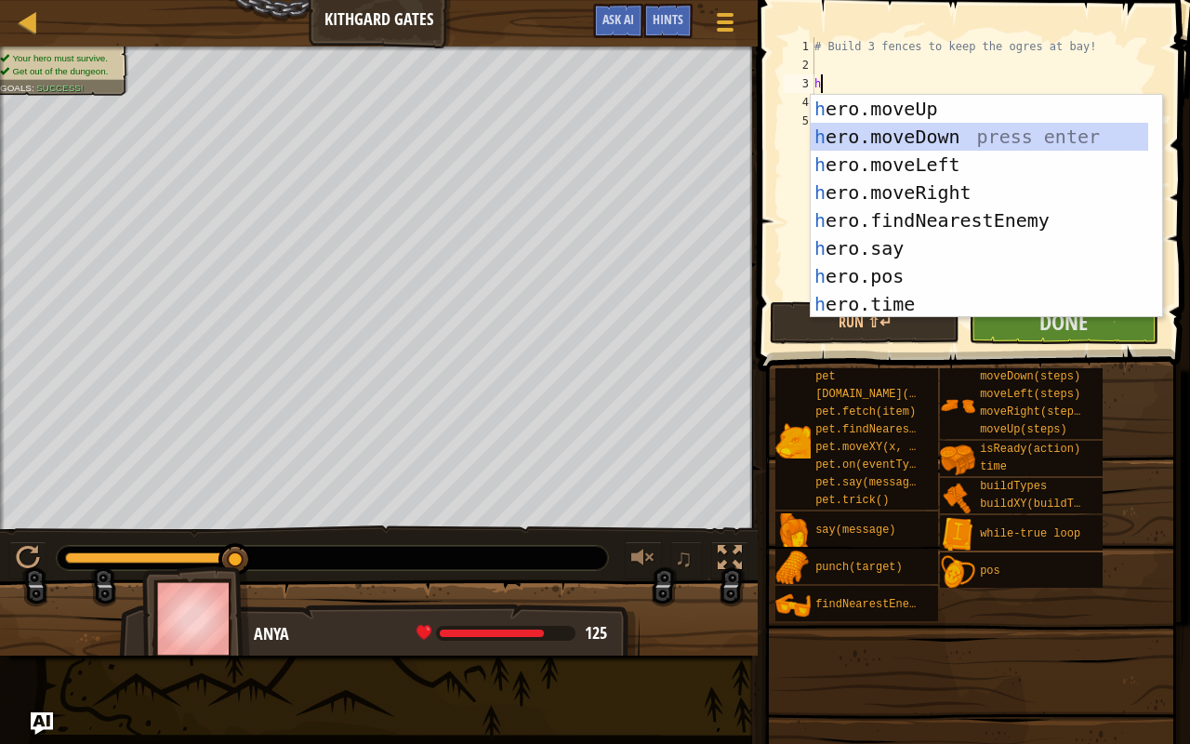
click at [947, 126] on div "h ero.moveUp press enter h ero.moveDown press enter h ero.moveLeft press enter …" at bounding box center [980, 234] width 338 height 279
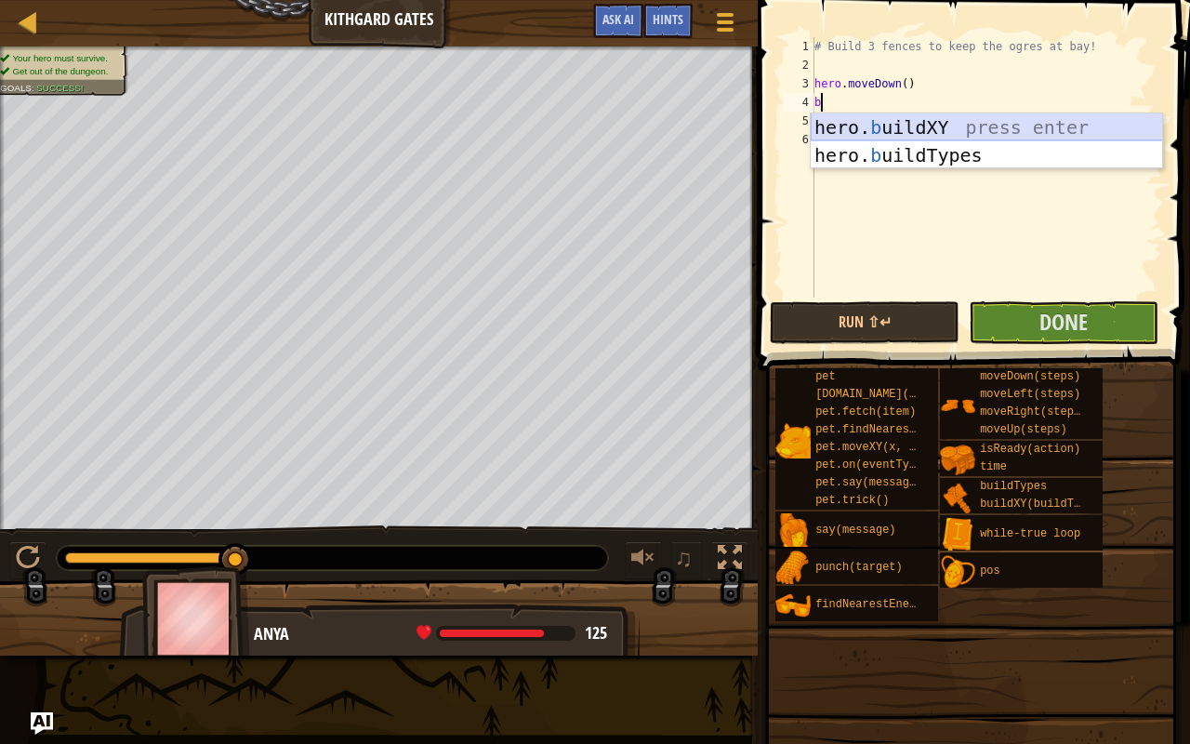
click at [866, 114] on div "hero. b uildXY press enter hero. b uildTypes press enter" at bounding box center [987, 169] width 352 height 112
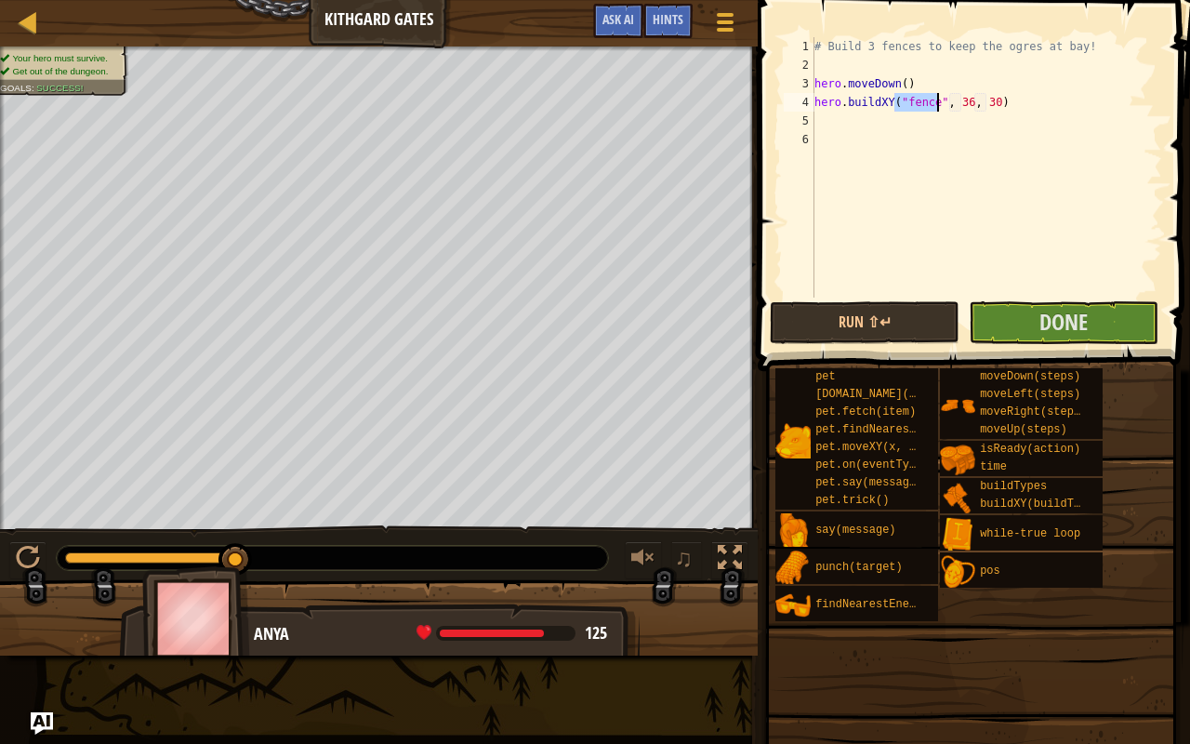
click at [984, 104] on div "# Build 3 fences to keep the ogres at bay! hero . moveDown ( ) hero . buildXY (…" at bounding box center [986, 185] width 351 height 297
type textarea "hero.buildXY("fence", 36, 38)"
click at [820, 117] on div "# Build 3 fences to keep the ogres at bay! hero . moveDown ( ) hero . buildXY (…" at bounding box center [986, 185] width 351 height 297
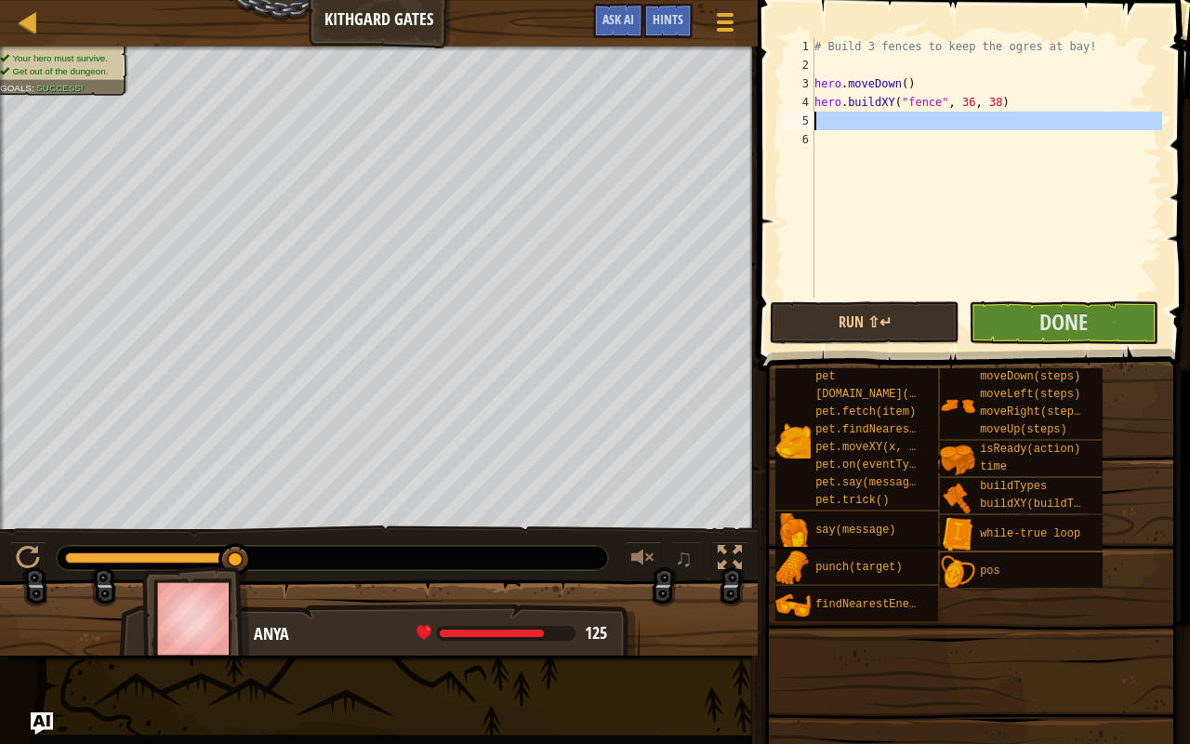
click at [812, 121] on div "5" at bounding box center [799, 121] width 31 height 19
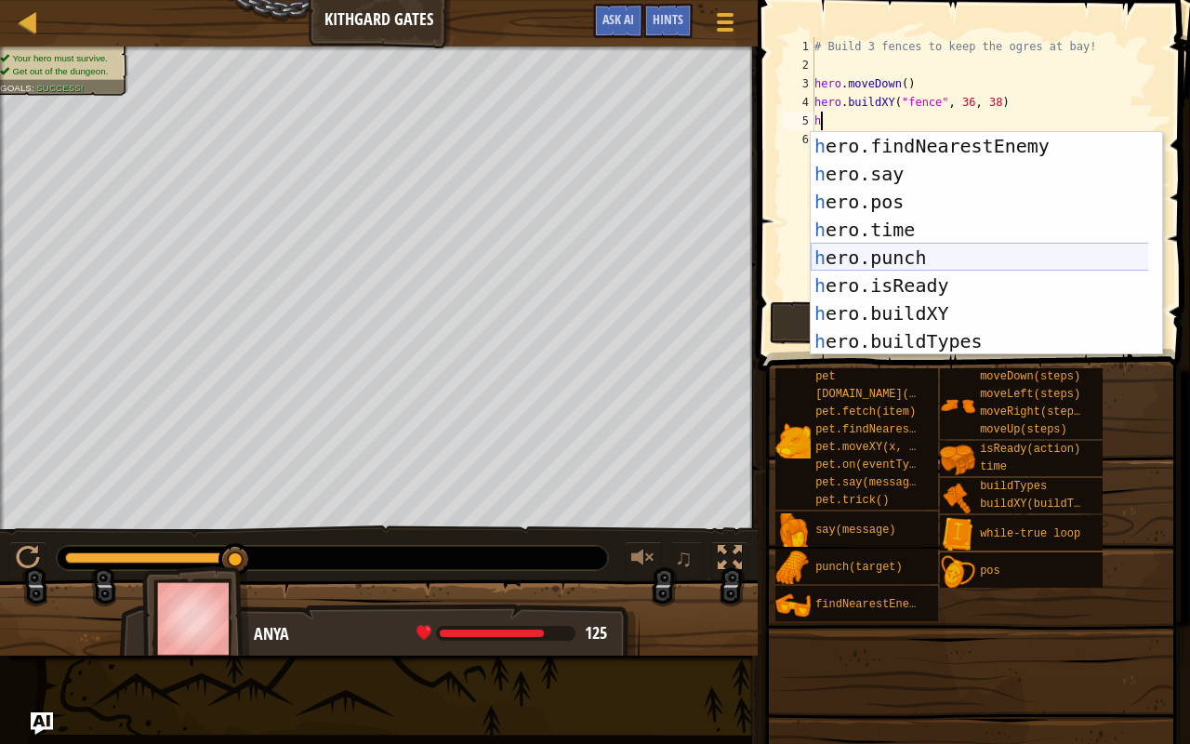
scroll to position [112, 0]
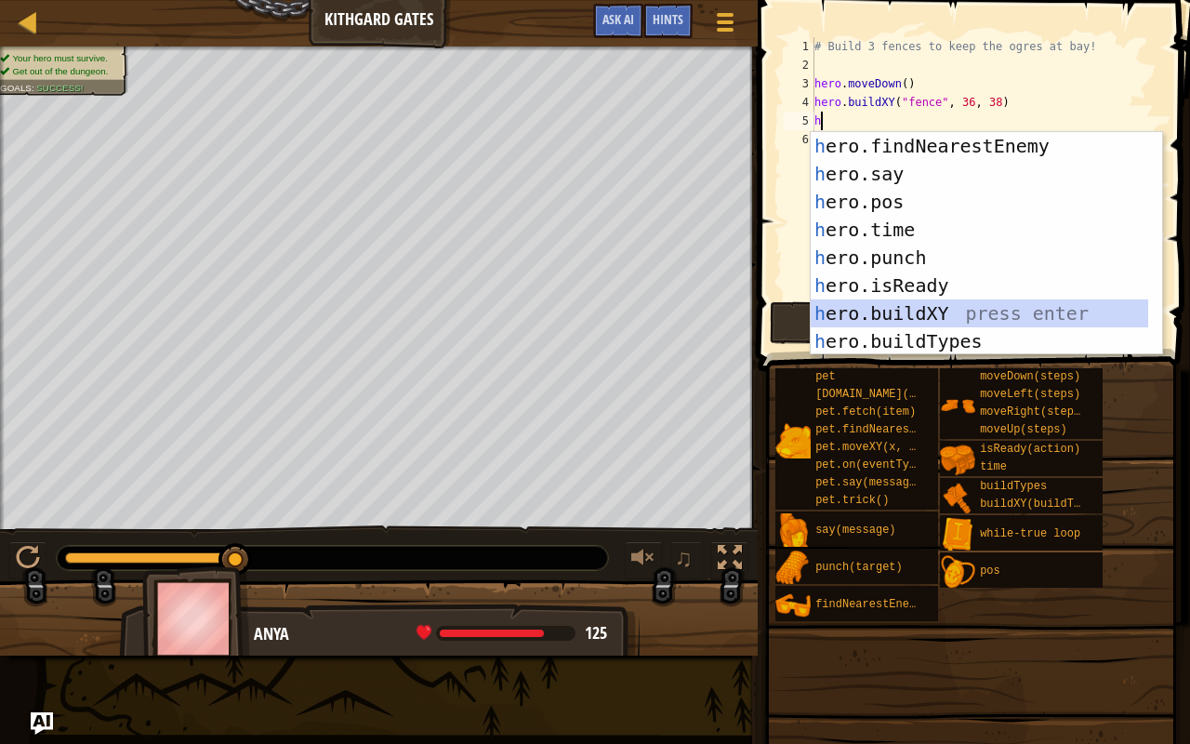
click at [912, 303] on div "h ero.findNearestEnemy press enter h ero.say press enter h ero.pos press enter …" at bounding box center [980, 271] width 338 height 279
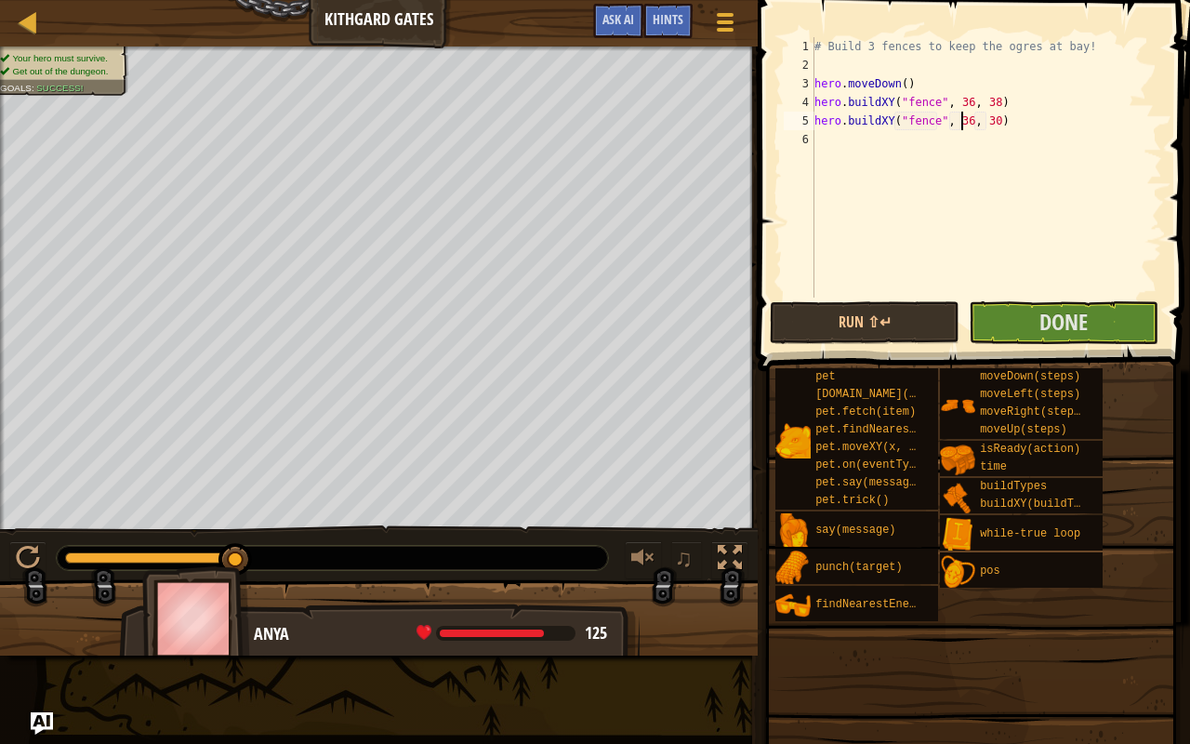
click at [961, 124] on div "# Build 3 fences to keep the ogres at bay! hero . moveDown ( ) hero . buildXY (…" at bounding box center [986, 185] width 351 height 297
click at [984, 121] on div "# Build 3 fences to keep the ogres at bay! hero . moveDown ( ) hero . buildXY (…" at bounding box center [986, 185] width 351 height 297
type textarea "hero.buildXY("fence", 37, 34)"
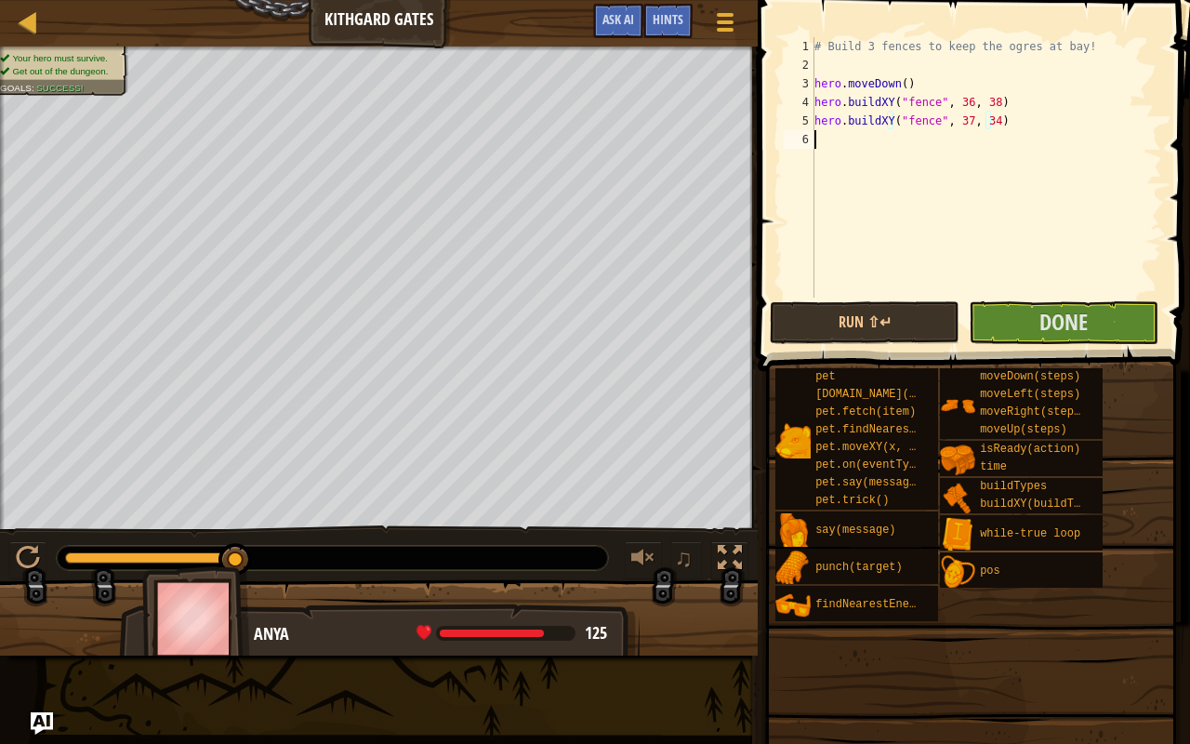
drag, startPoint x: 823, startPoint y: 139, endPoint x: 832, endPoint y: 139, distance: 9.3
click at [832, 139] on div "# Build 3 fences to keep the ogres at bay! hero . moveDown ( ) hero . buildXY (…" at bounding box center [986, 185] width 351 height 297
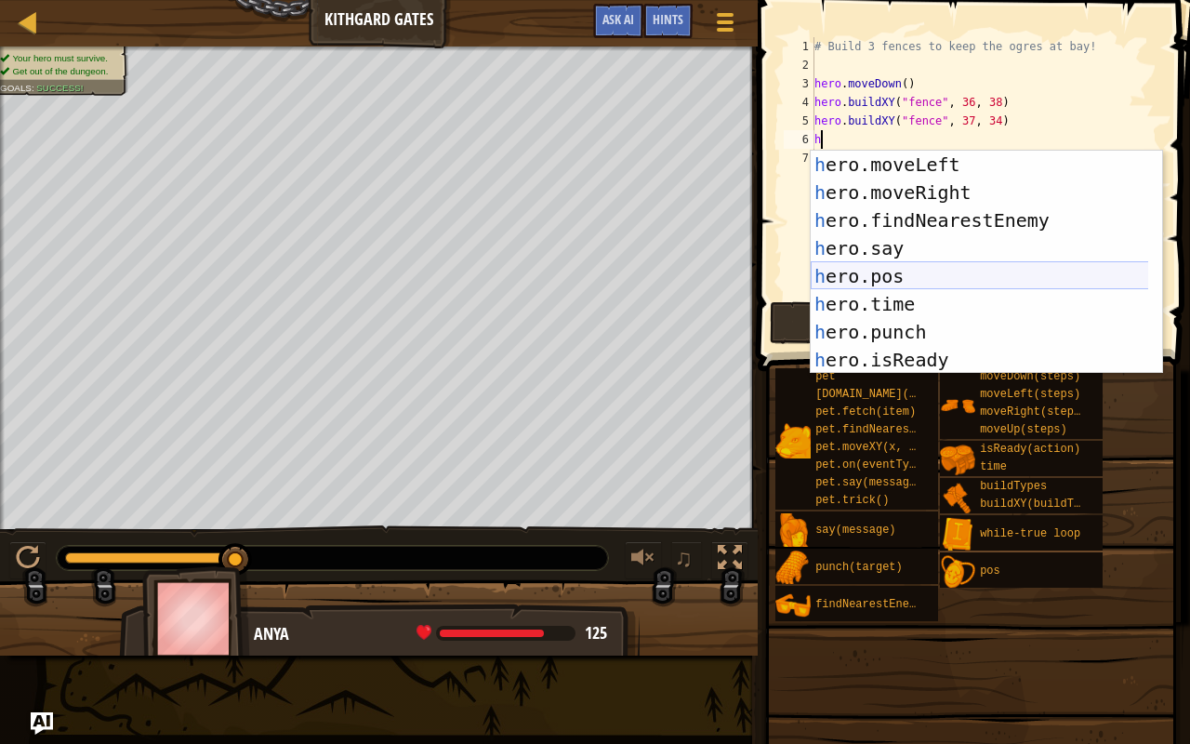
scroll to position [112, 0]
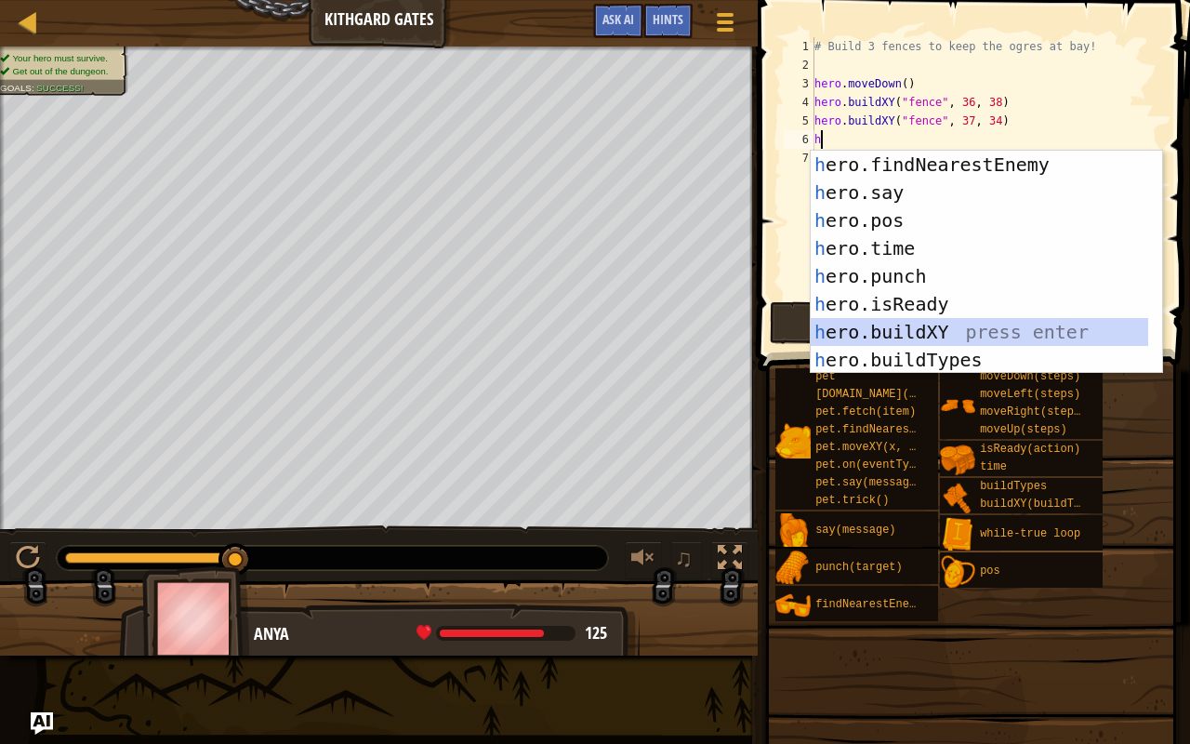
click at [921, 327] on div "h ero.findNearestEnemy press enter h ero.say press enter h ero.pos press enter …" at bounding box center [980, 290] width 338 height 279
type textarea "hero.buildXY("fence", 36, 30)"
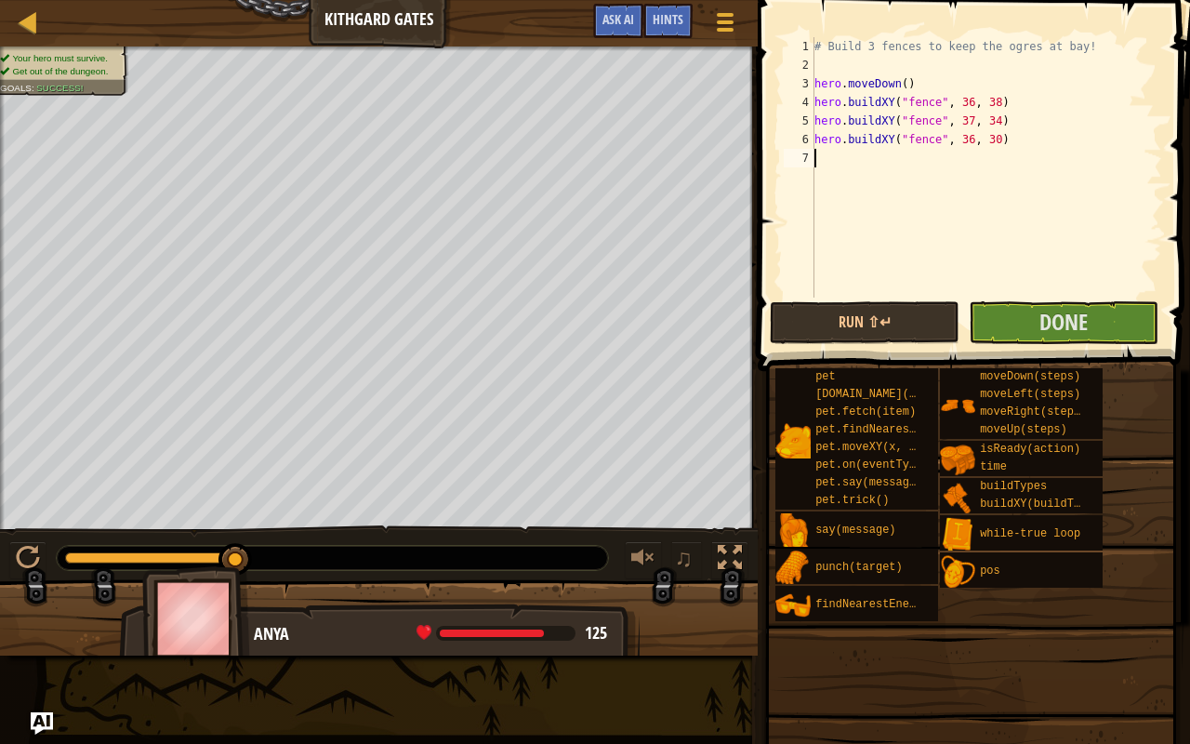
drag, startPoint x: 807, startPoint y: 158, endPoint x: 825, endPoint y: 154, distance: 18.0
click at [821, 154] on div "hero.buildXY("fence", 36, 30) 1 2 3 4 5 6 7 # Build 3 fences to keep the ogres …" at bounding box center [971, 167] width 382 height 260
type textarea "m"
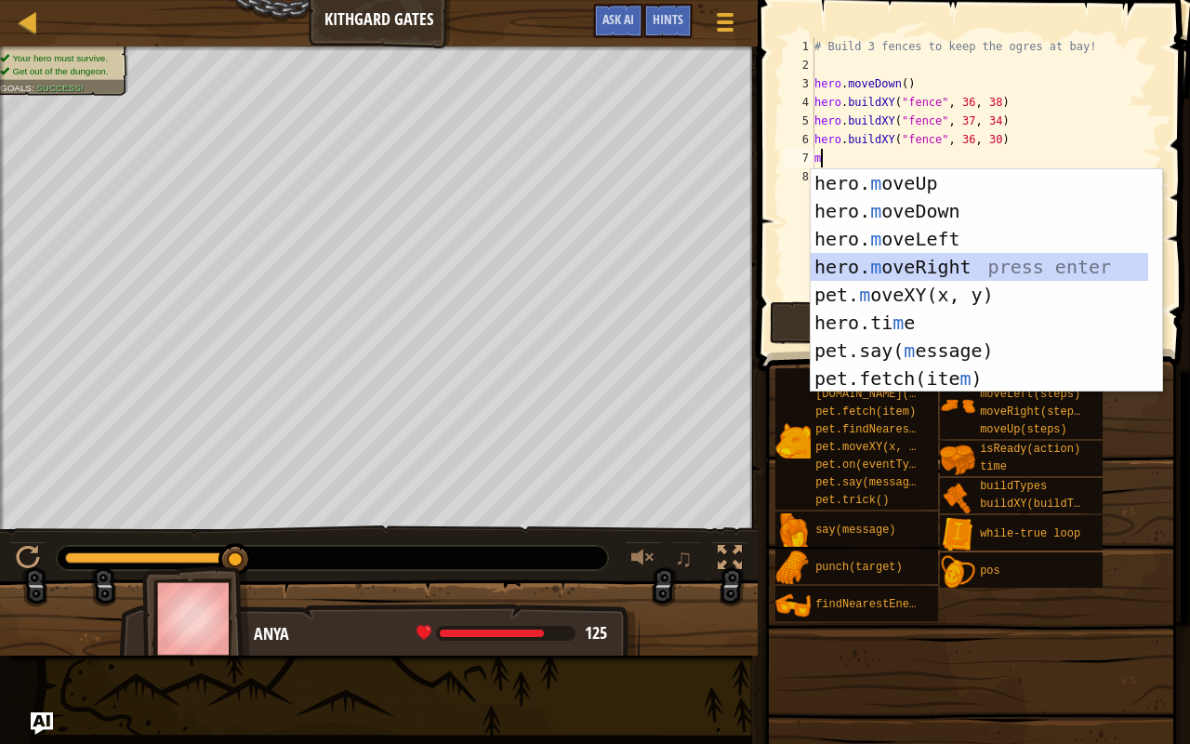
click at [897, 270] on div "hero. m oveUp press enter hero. m oveDown press enter hero. m oveLeft press ent…" at bounding box center [980, 308] width 338 height 279
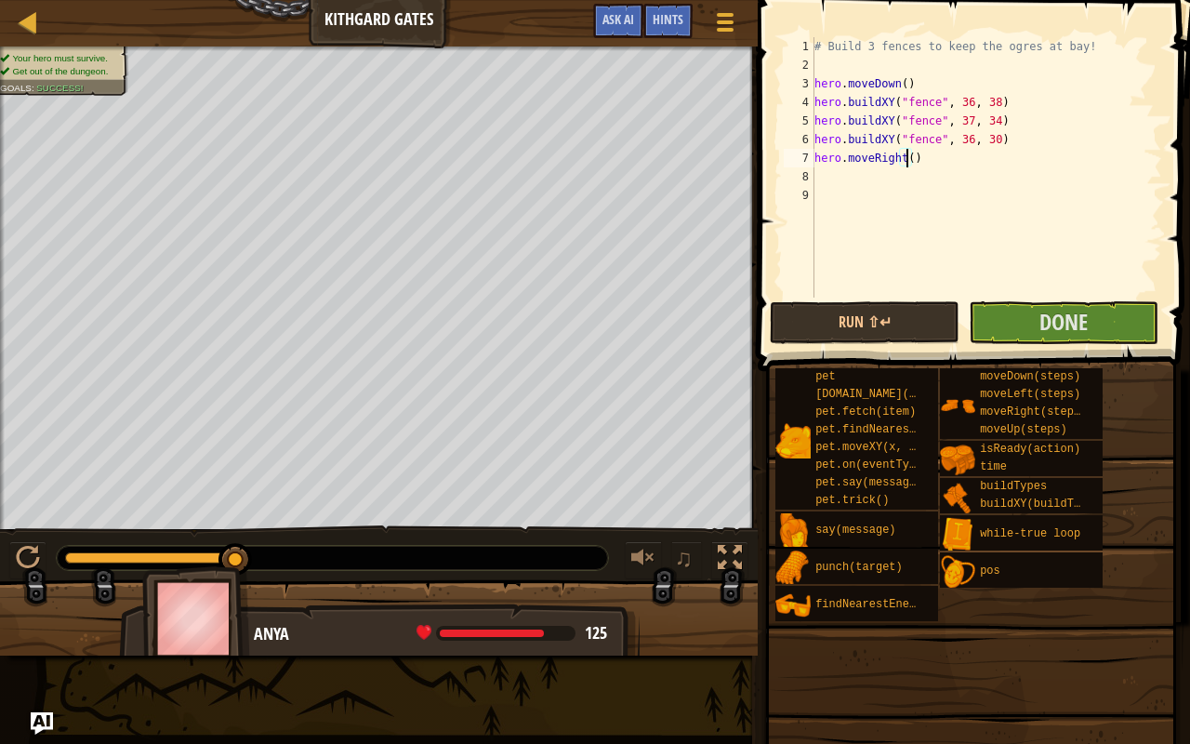
click at [905, 162] on div "# Build 3 fences to keep the ogres at bay! hero . moveDown ( ) hero . buildXY (…" at bounding box center [986, 185] width 351 height 297
click at [889, 321] on button "Run ⇧↵" at bounding box center [865, 322] width 190 height 43
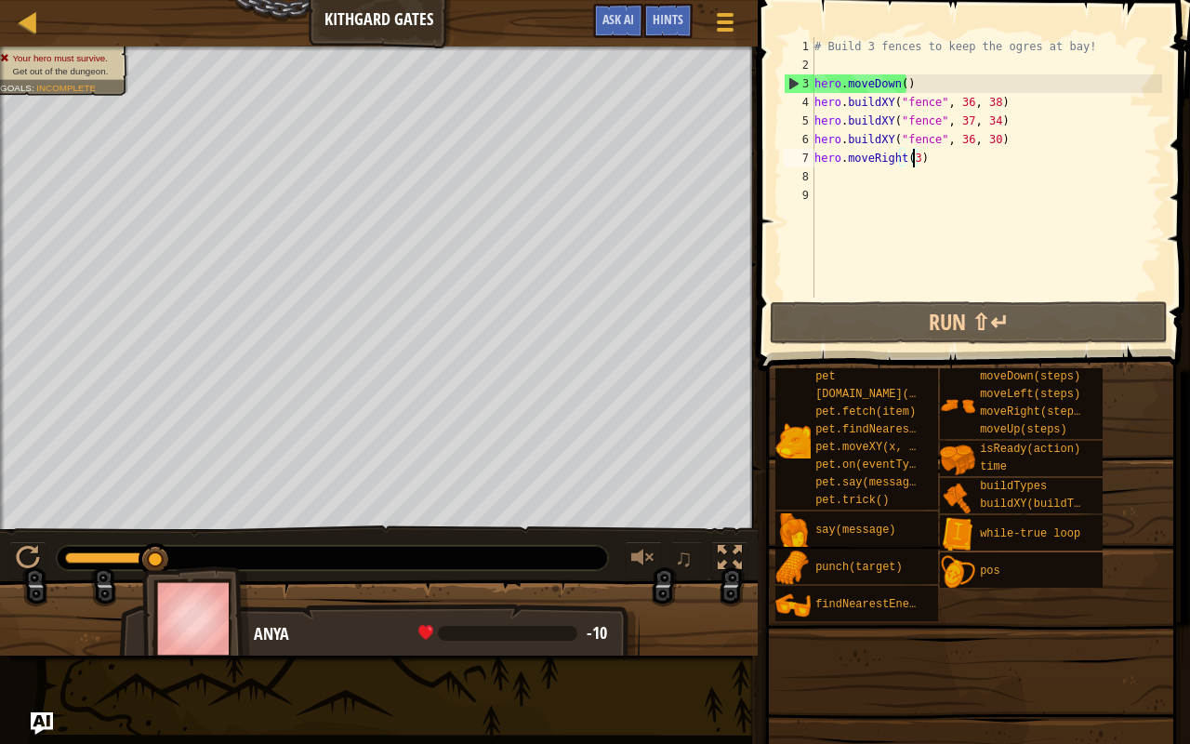
click at [925, 155] on div "# Build 3 fences to keep the ogres at bay! hero . moveDown ( ) hero . buildXY (…" at bounding box center [986, 185] width 351 height 297
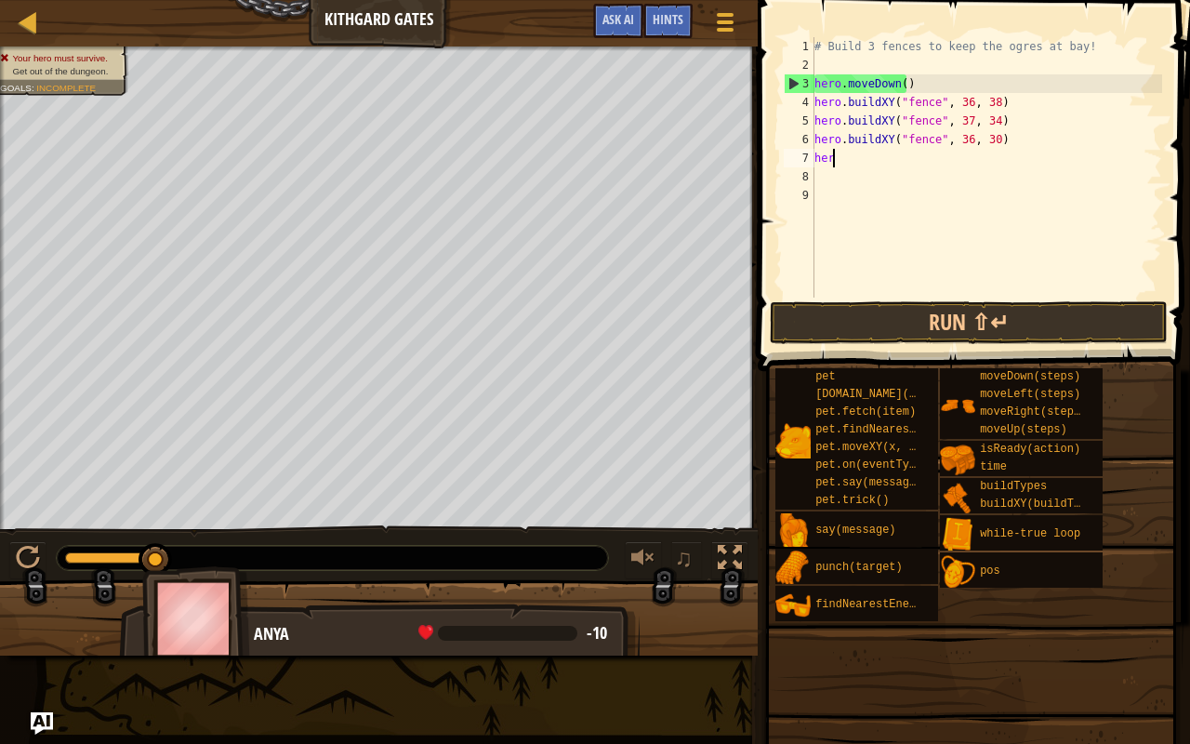
scroll to position [8, 0]
type textarea "h"
click at [984, 102] on div "# Build 3 fences to keep the ogres at bay! hero . moveDown ( ) hero . buildXY (…" at bounding box center [986, 185] width 351 height 297
click at [983, 118] on div "# Build 3 fences to keep the ogres at bay! hero . moveDown ( ) hero . buildXY (…" at bounding box center [986, 185] width 351 height 297
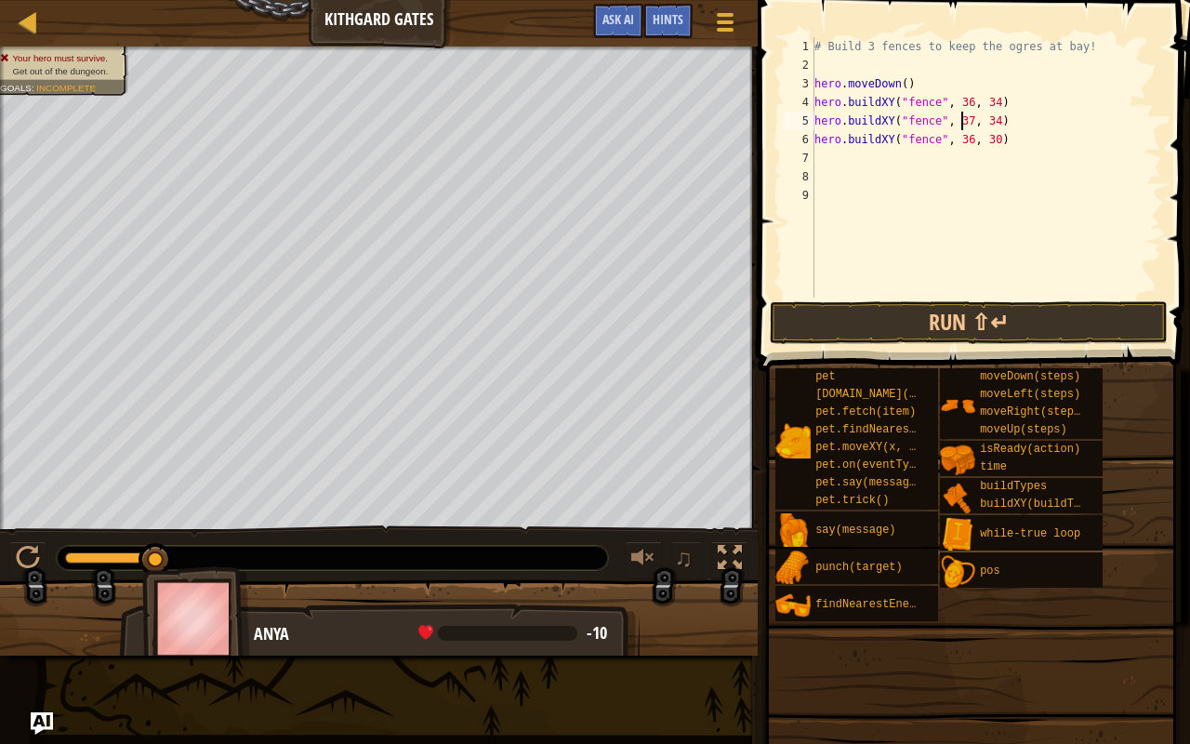
click at [961, 117] on div "# Build 3 fences to keep the ogres at bay! hero . moveDown ( ) hero . buildXY (…" at bounding box center [986, 185] width 351 height 297
click at [984, 123] on div "# Build 3 fences to keep the ogres at bay! hero . moveDown ( ) hero . buildXY (…" at bounding box center [986, 185] width 351 height 297
click at [985, 142] on div "# Build 3 fences to keep the ogres at bay! hero . moveDown ( ) hero . buildXY (…" at bounding box center [986, 185] width 351 height 297
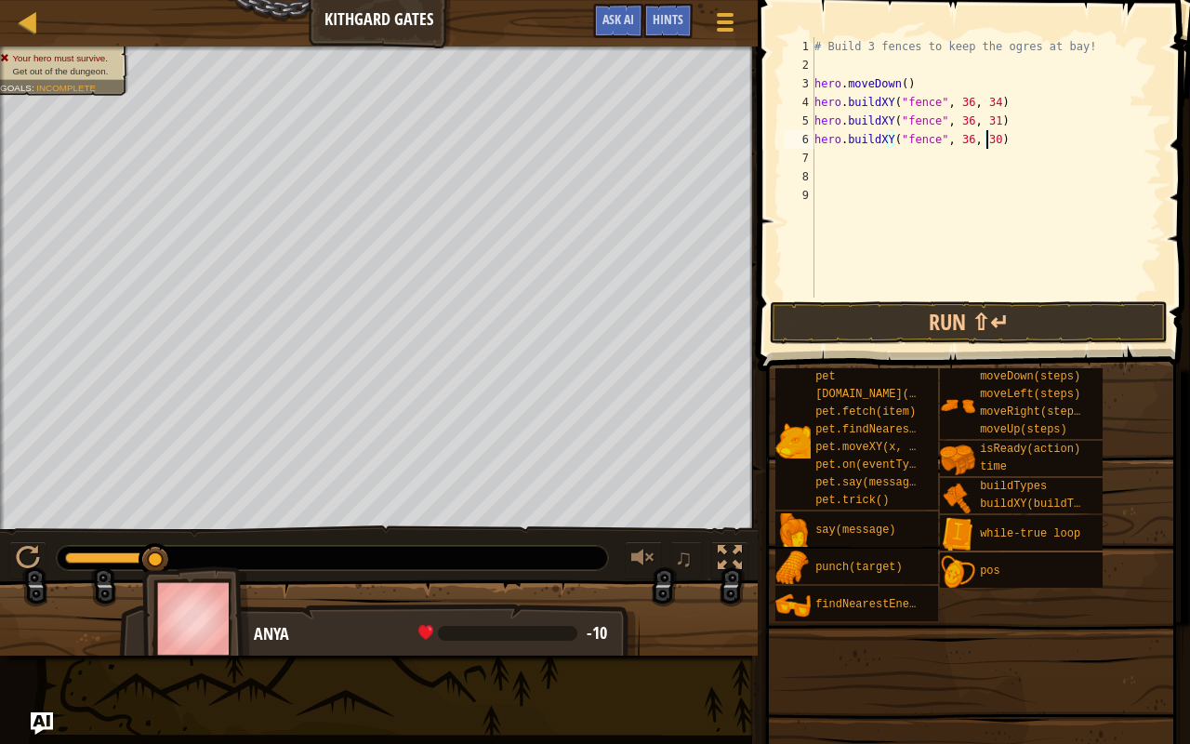
scroll to position [8, 13]
click at [889, 320] on button "Run ⇧↵" at bounding box center [969, 322] width 398 height 43
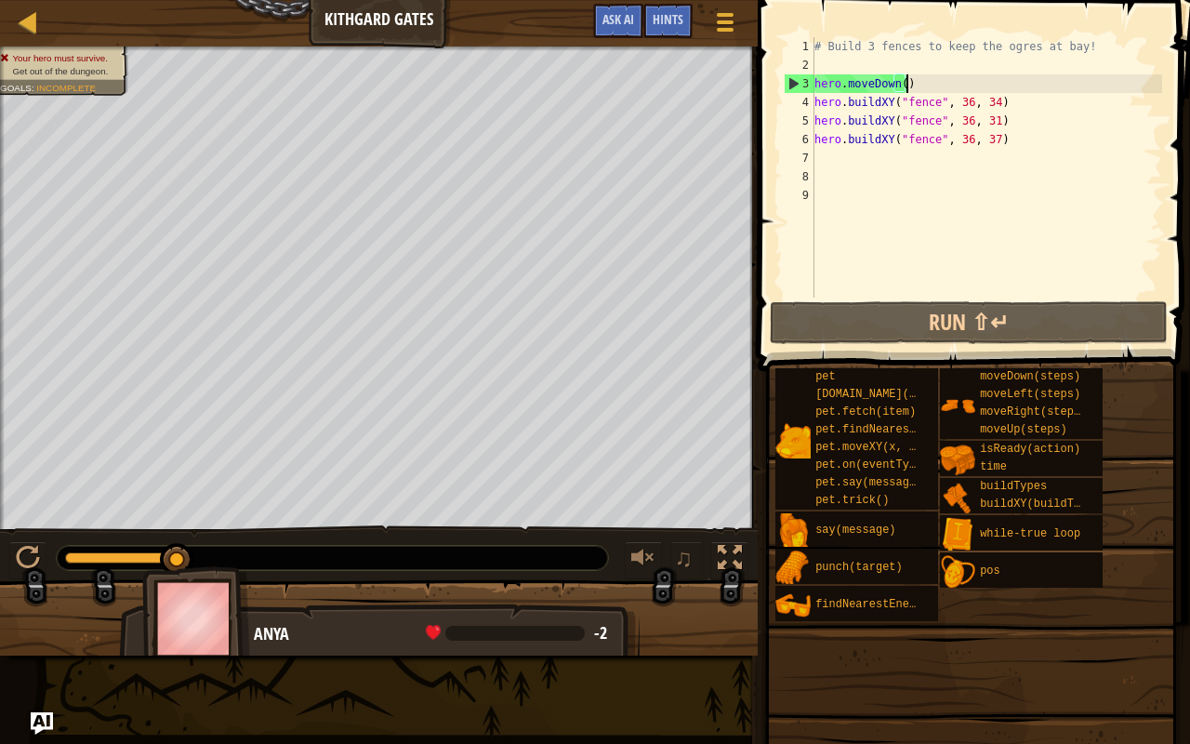
click at [917, 83] on div "# Build 3 fences to keep the ogres at bay! hero . moveDown ( ) hero . buildXY (…" at bounding box center [986, 185] width 351 height 297
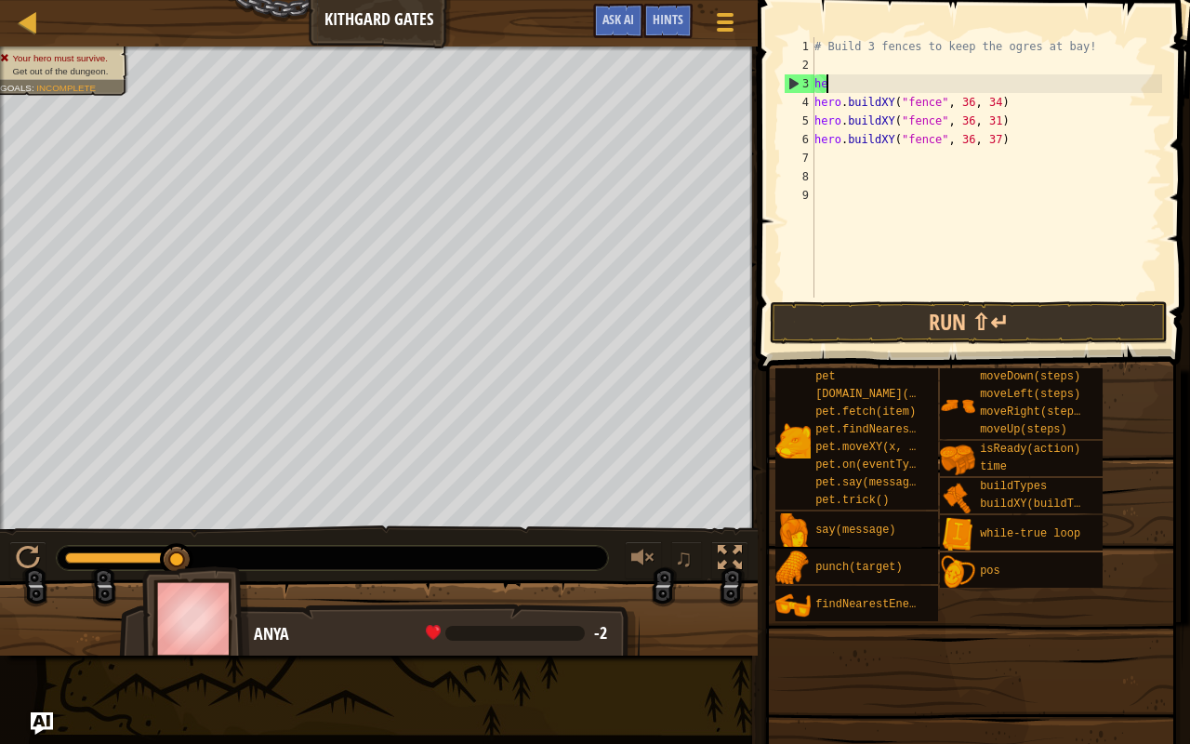
scroll to position [8, 0]
type textarea "h"
click at [826, 163] on div "# Build 3 fences to keep the ogres at bay! hero . buildXY ( "fence" , 36 , 34 )…" at bounding box center [986, 185] width 351 height 297
type textarea "m"
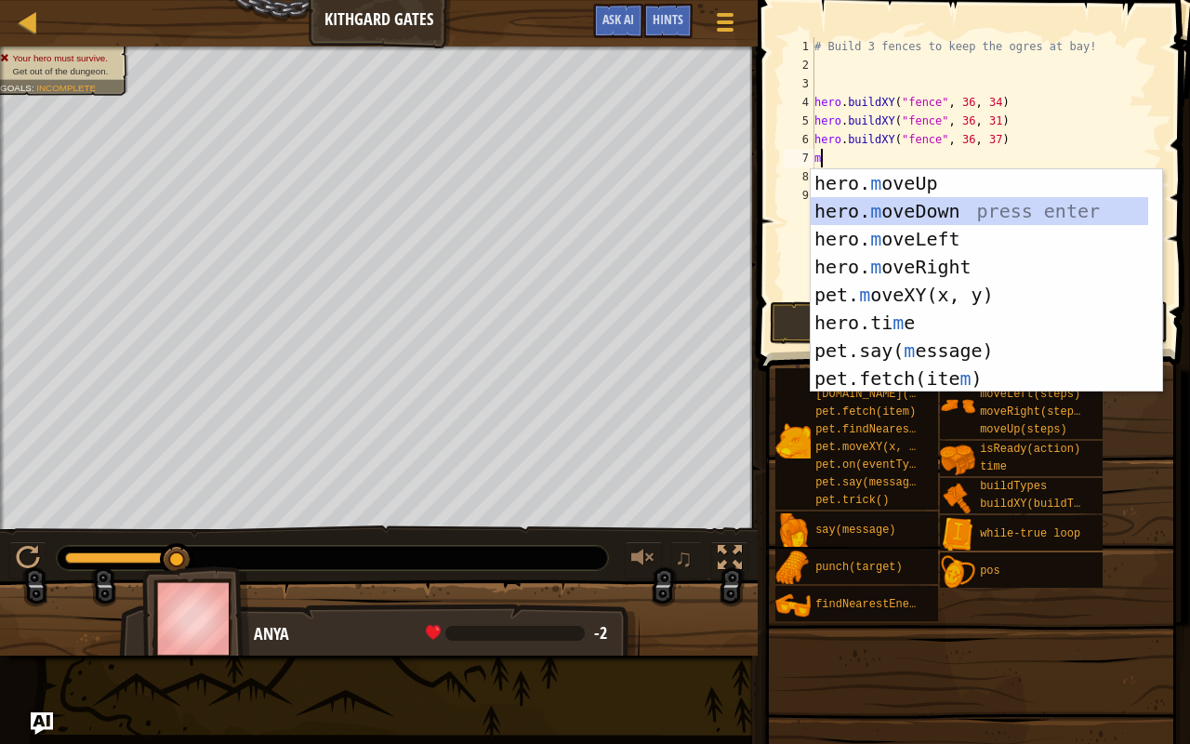
click at [917, 205] on div "hero. m oveUp press enter hero. m oveDown press enter hero. m oveLeft press ent…" at bounding box center [980, 308] width 338 height 279
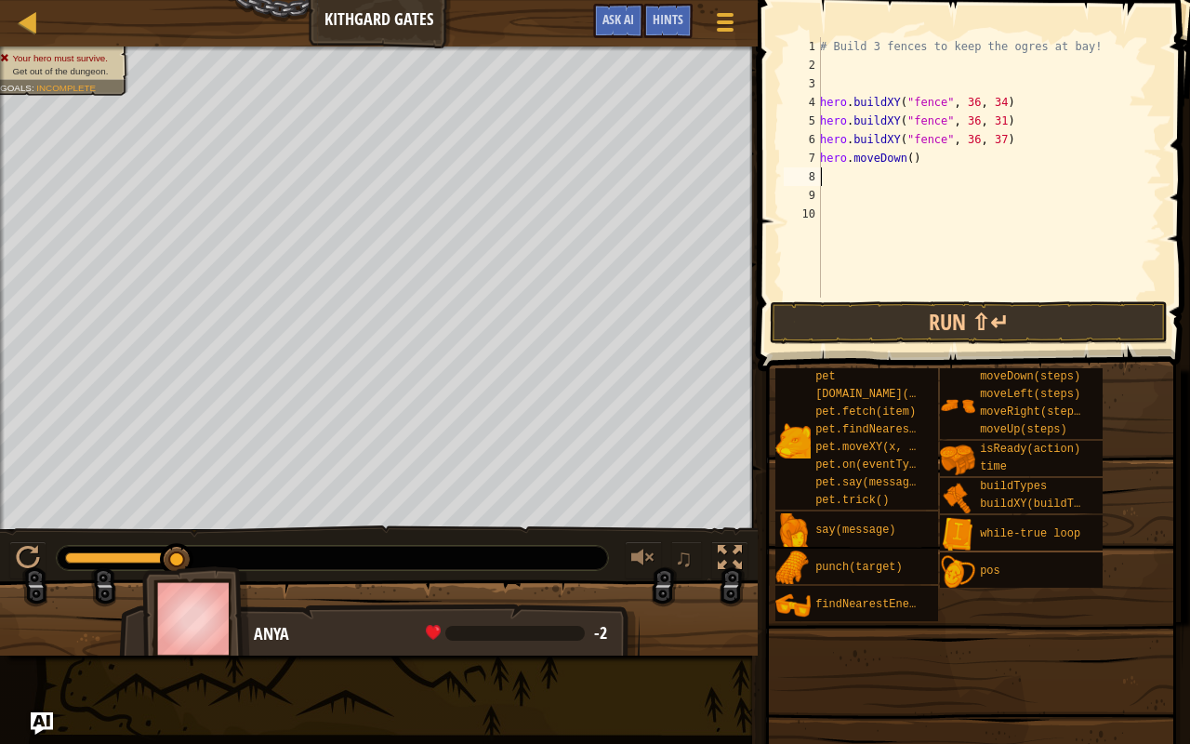
type textarea "m"
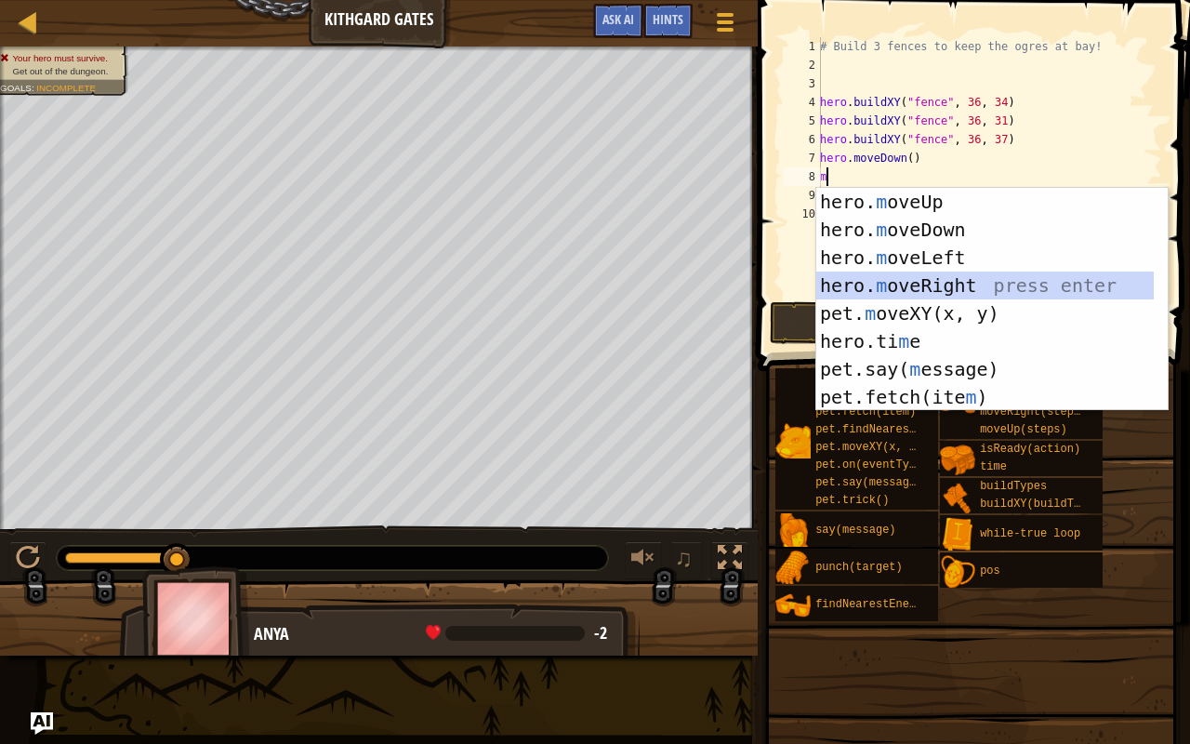
click at [926, 282] on div "hero. m oveUp press enter hero. m oveDown press enter hero. m oveLeft press ent…" at bounding box center [985, 327] width 338 height 279
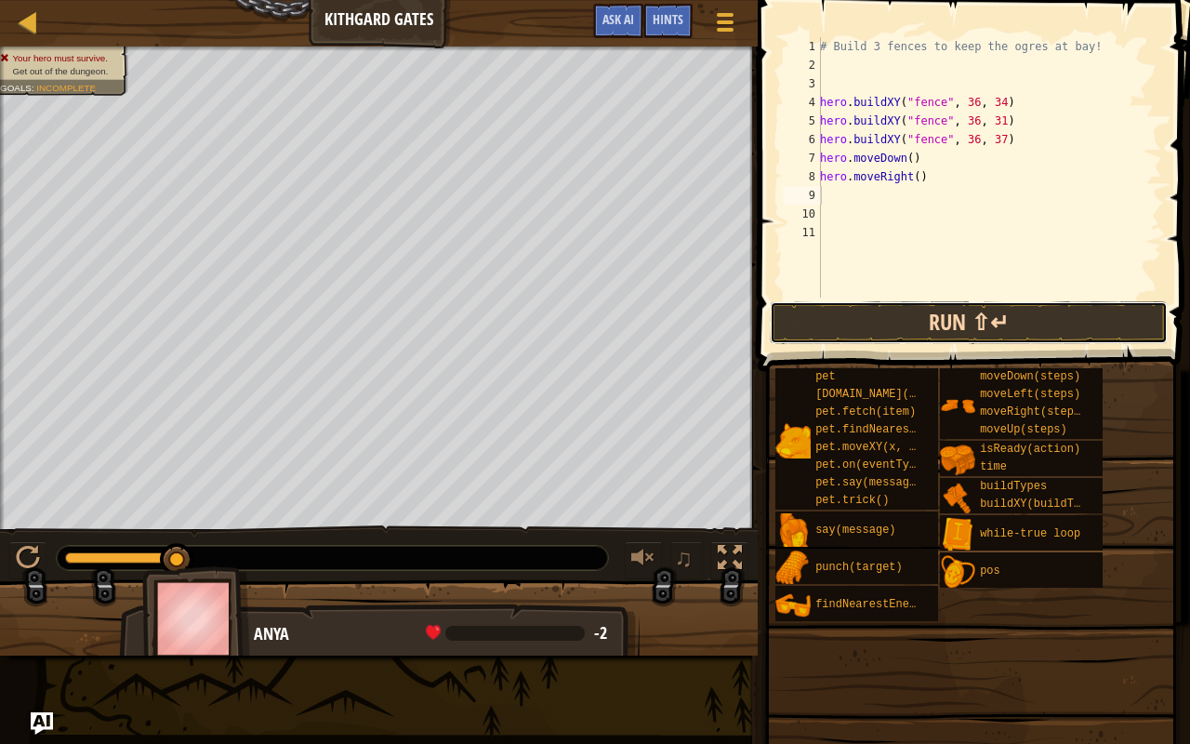
click at [867, 337] on button "Run ⇧↵" at bounding box center [969, 322] width 398 height 43
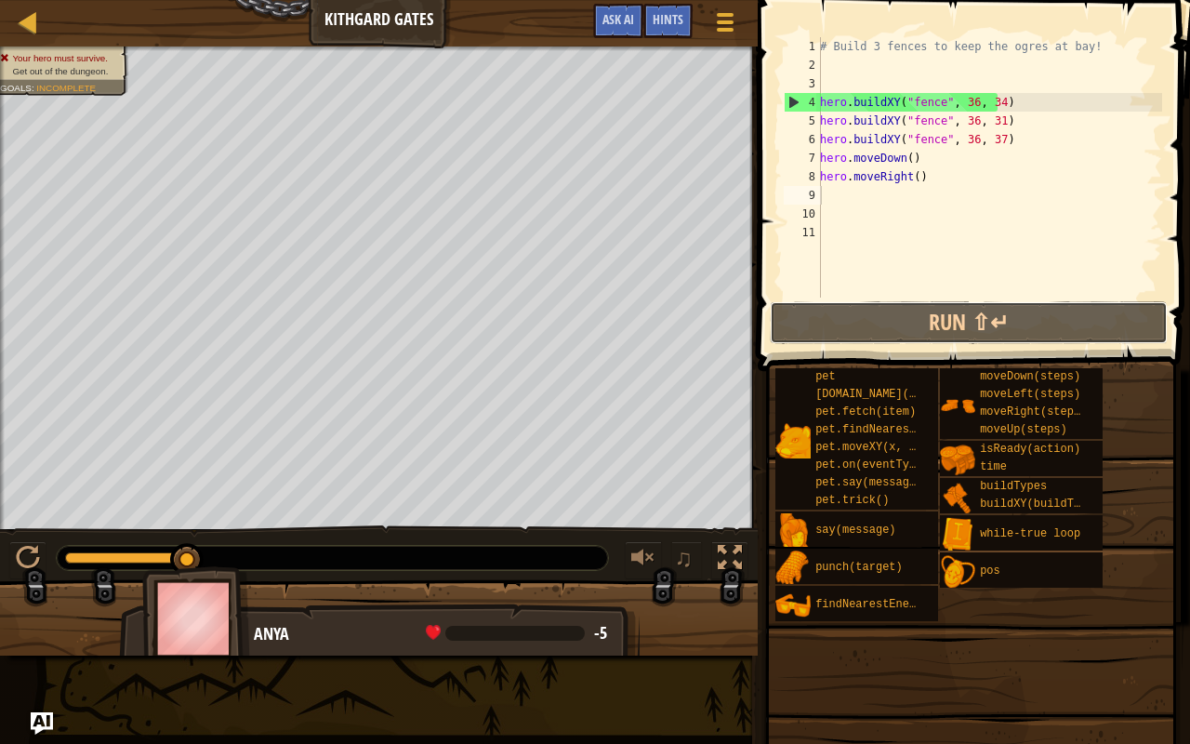
drag, startPoint x: 812, startPoint y: 325, endPoint x: 751, endPoint y: 325, distance: 61.4
click at [799, 322] on button "Run ⇧↵" at bounding box center [969, 322] width 398 height 43
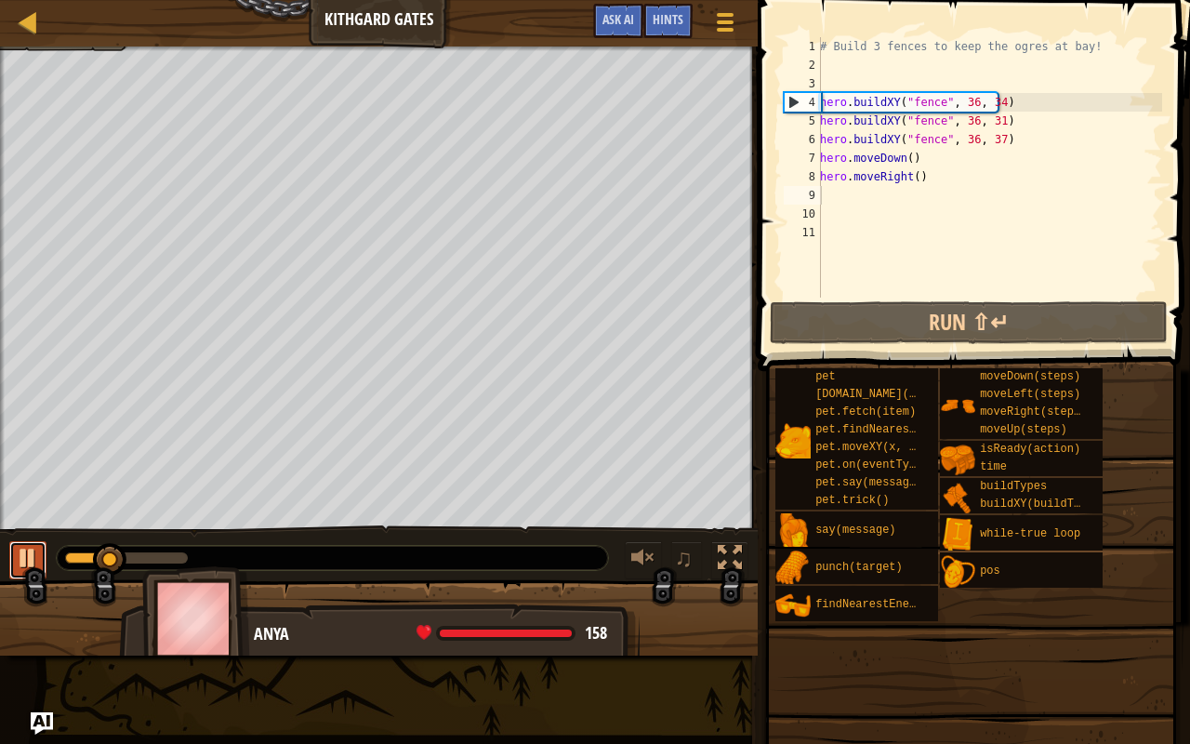
click at [20, 556] on div at bounding box center [28, 558] width 24 height 24
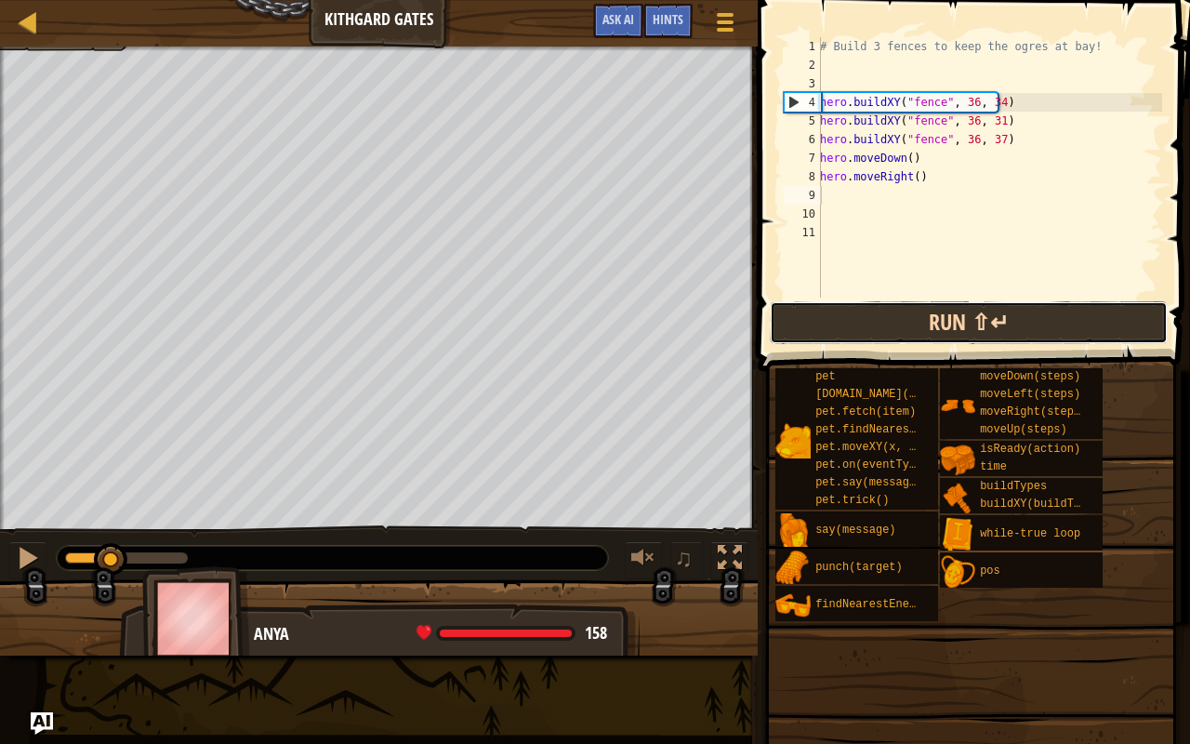
click at [805, 324] on button "Run ⇧↵" at bounding box center [969, 322] width 398 height 43
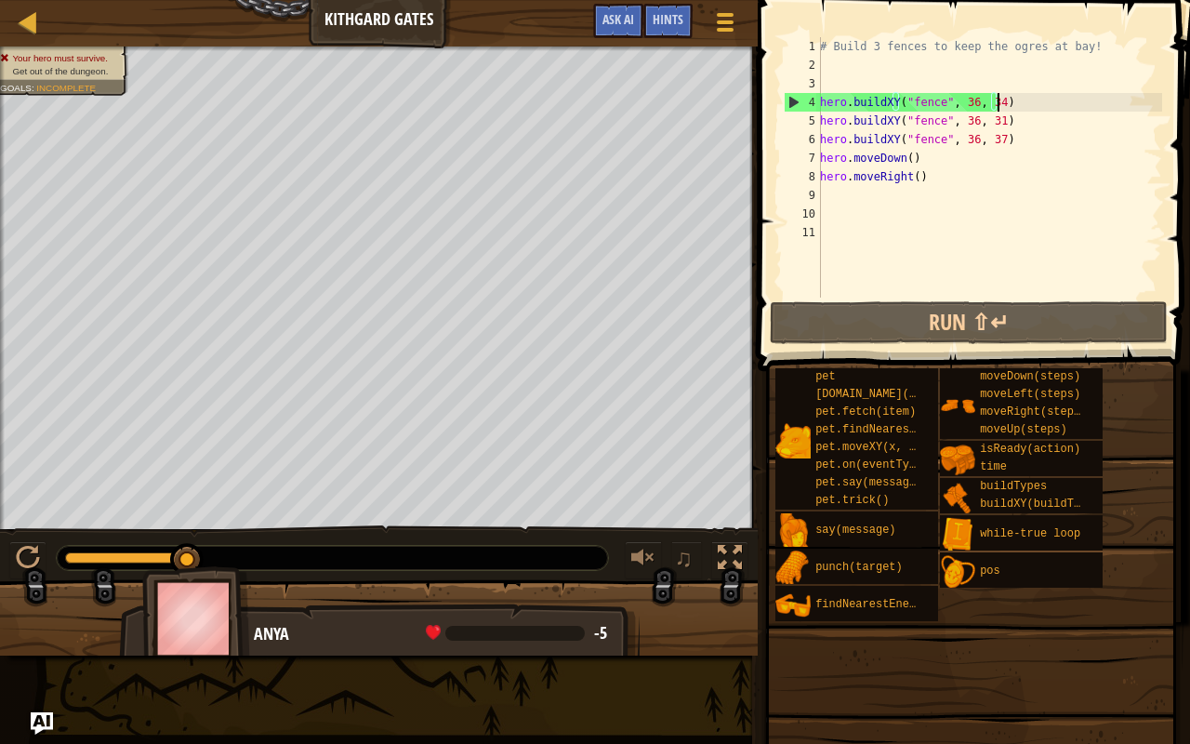
click at [1015, 102] on div "# Build 3 fences to keep the ogres at bay! hero . buildXY ( "fence" , 36 , 34 )…" at bounding box center [989, 185] width 346 height 297
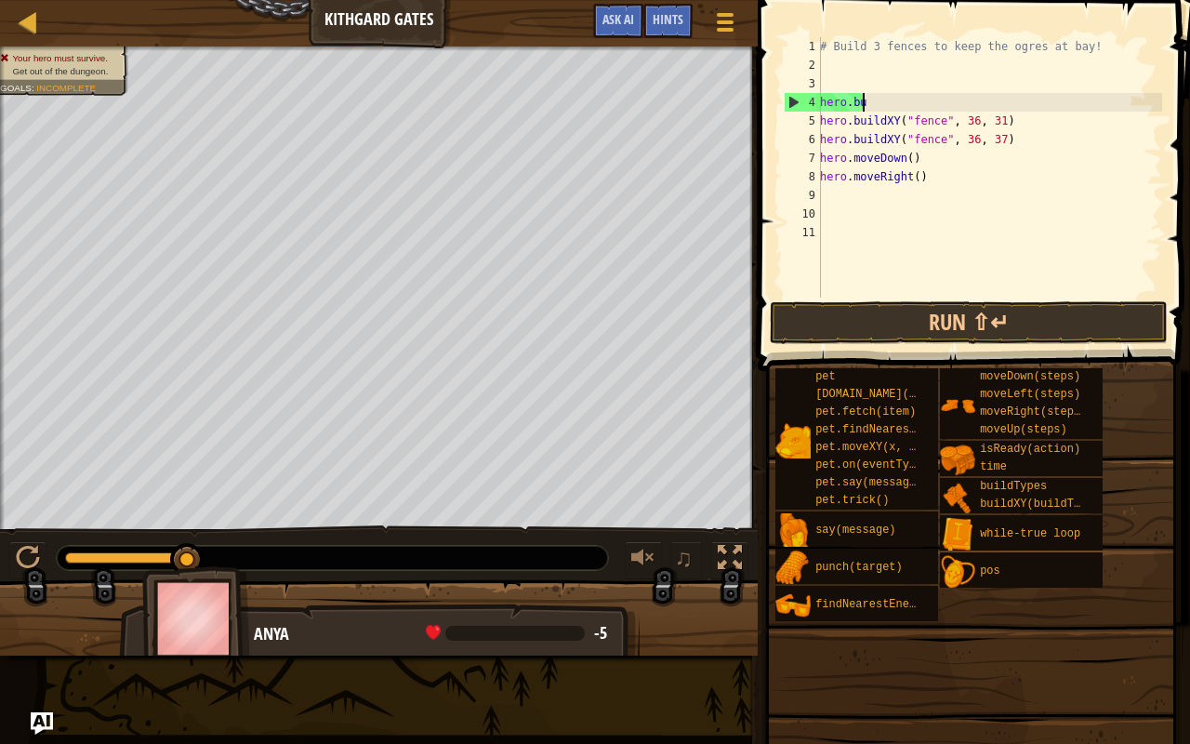
type textarea "h"
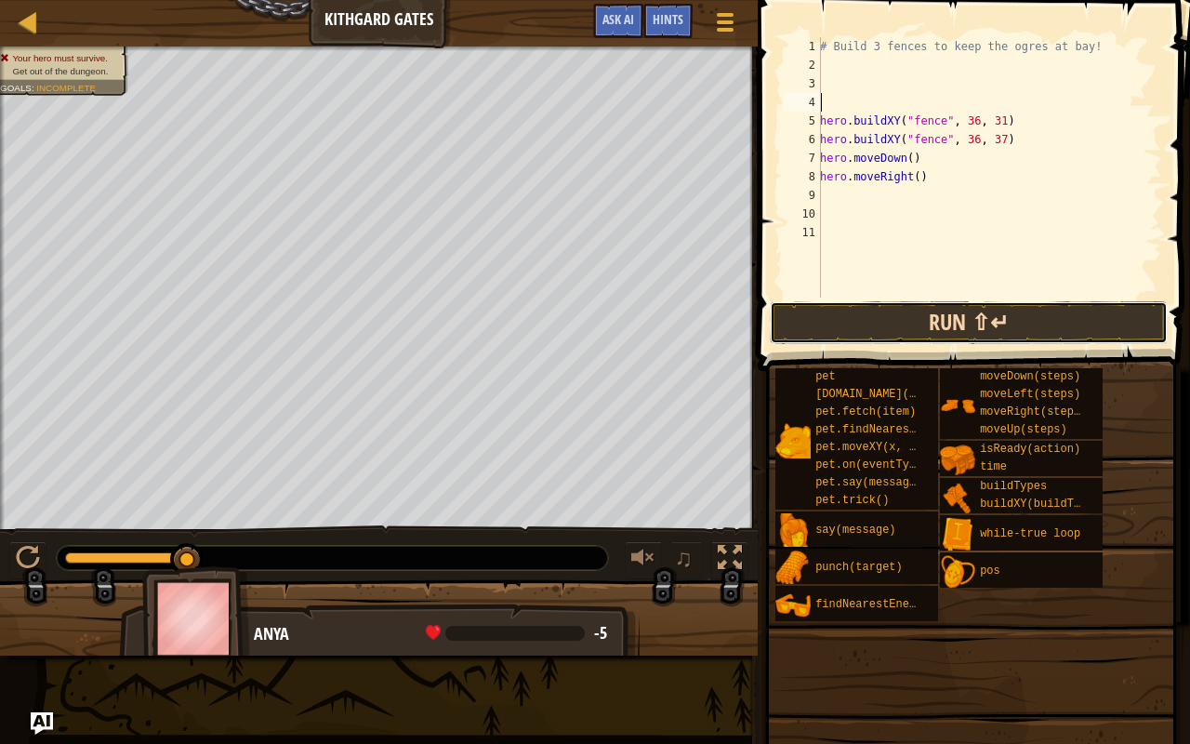
click at [851, 327] on button "Run ⇧↵" at bounding box center [969, 322] width 398 height 43
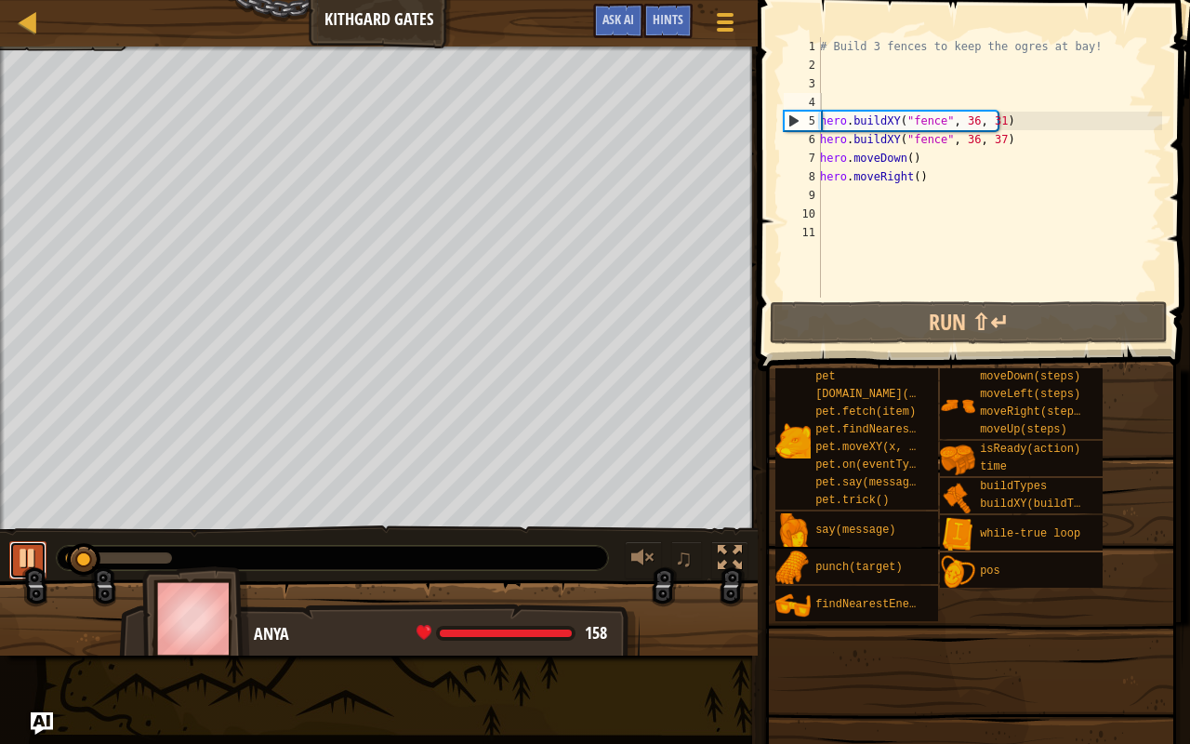
click at [23, 556] on div at bounding box center [28, 558] width 24 height 24
click at [993, 139] on div "# Build 3 fences to keep the ogres at bay! hero . buildXY ( "fence" , 36 , 31 )…" at bounding box center [989, 185] width 346 height 297
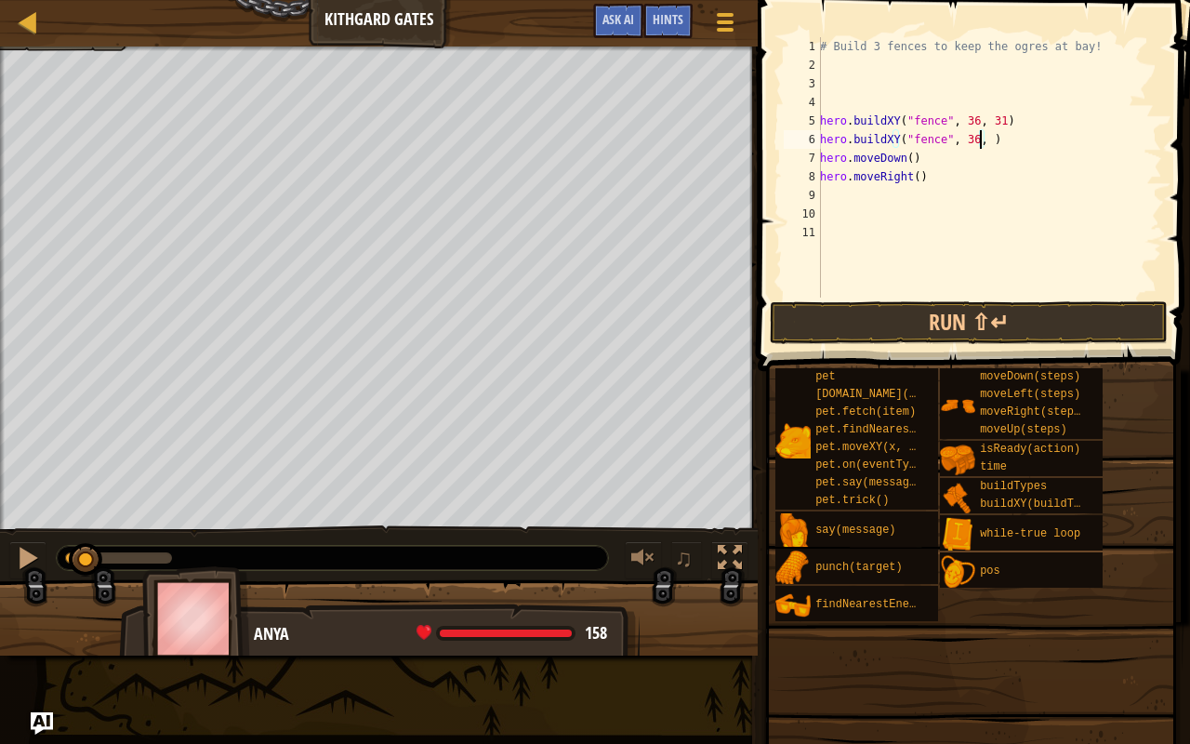
scroll to position [8, 13]
type textarea "hero.buildXY("fence", 36, 26)"
click at [826, 105] on div "# Build 3 fences to keep the ogres at bay! hero . buildXY ( "fence" , 36 , 31 )…" at bounding box center [989, 185] width 346 height 297
click at [3, 742] on div "Map Kithgard Gates Game Menu Done Hints Ask AI 1 הההההההההההההההההההההההההההההה…" at bounding box center [595, 372] width 1190 height 744
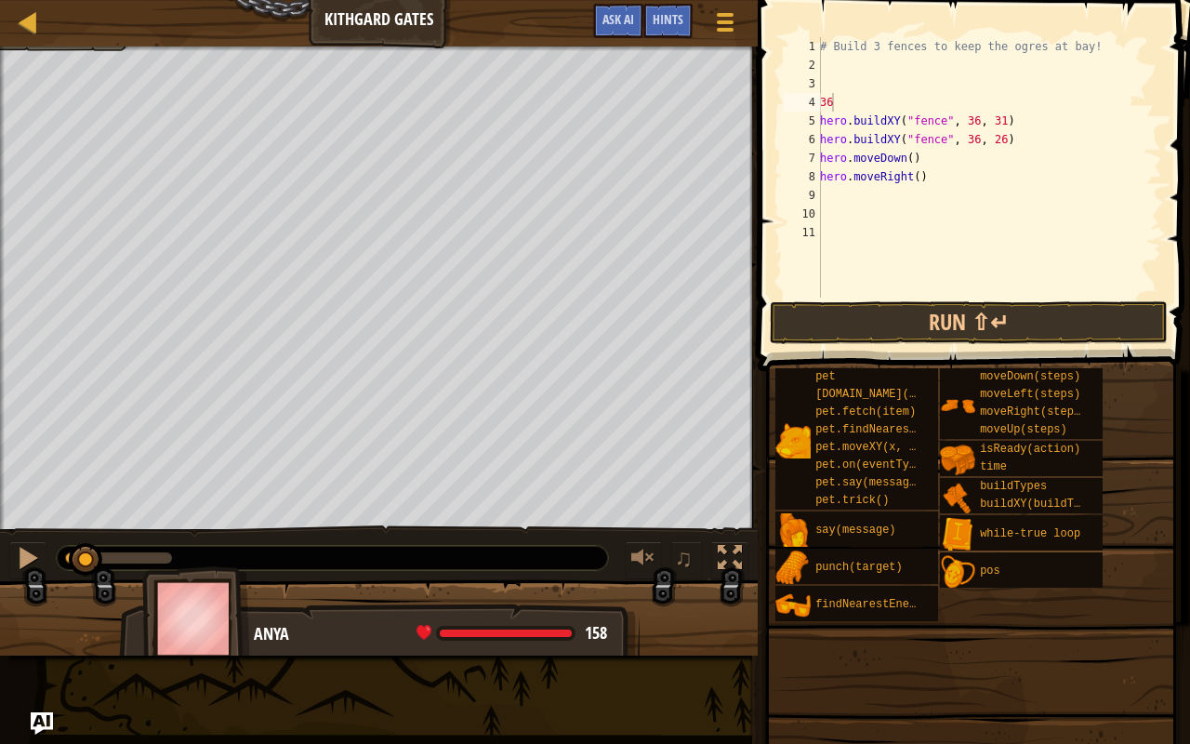
click at [3, 742] on div "Map Kithgard Gates Game Menu Done Hints Ask AI 1 הההההההההההההההההההההההההההההה…" at bounding box center [595, 372] width 1190 height 744
drag, startPoint x: 0, startPoint y: 743, endPoint x: 257, endPoint y: 742, distance: 256.6
click at [6, 743] on div "Map Kithgard Gates Game Menu Done Hints Ask AI 1 הההההההההההההההההההההההההההההה…" at bounding box center [595, 372] width 1190 height 744
click at [841, 99] on div "# Build 3 fences to keep the ogres at bay! 36 hero . buildXY ( "fence" , 36 , 3…" at bounding box center [989, 185] width 346 height 297
type textarea "3"
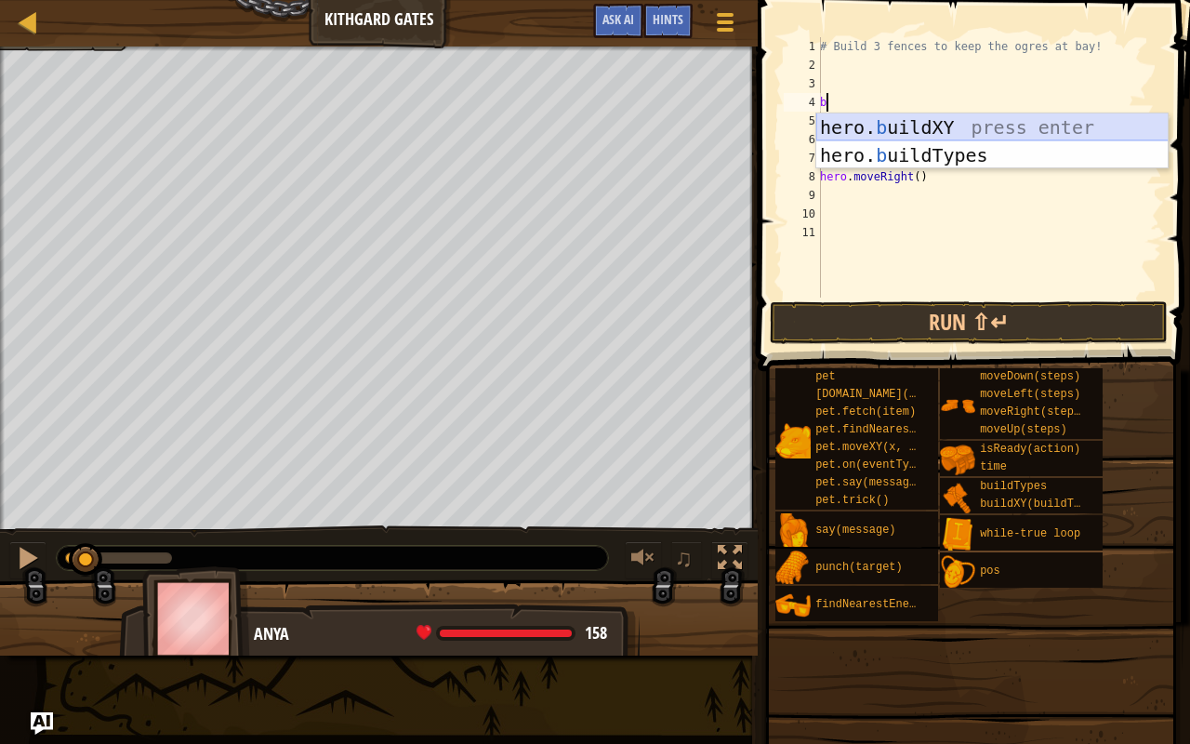
click at [929, 127] on div "hero. b uildXY press enter hero. b uildTypes press enter" at bounding box center [992, 169] width 352 height 112
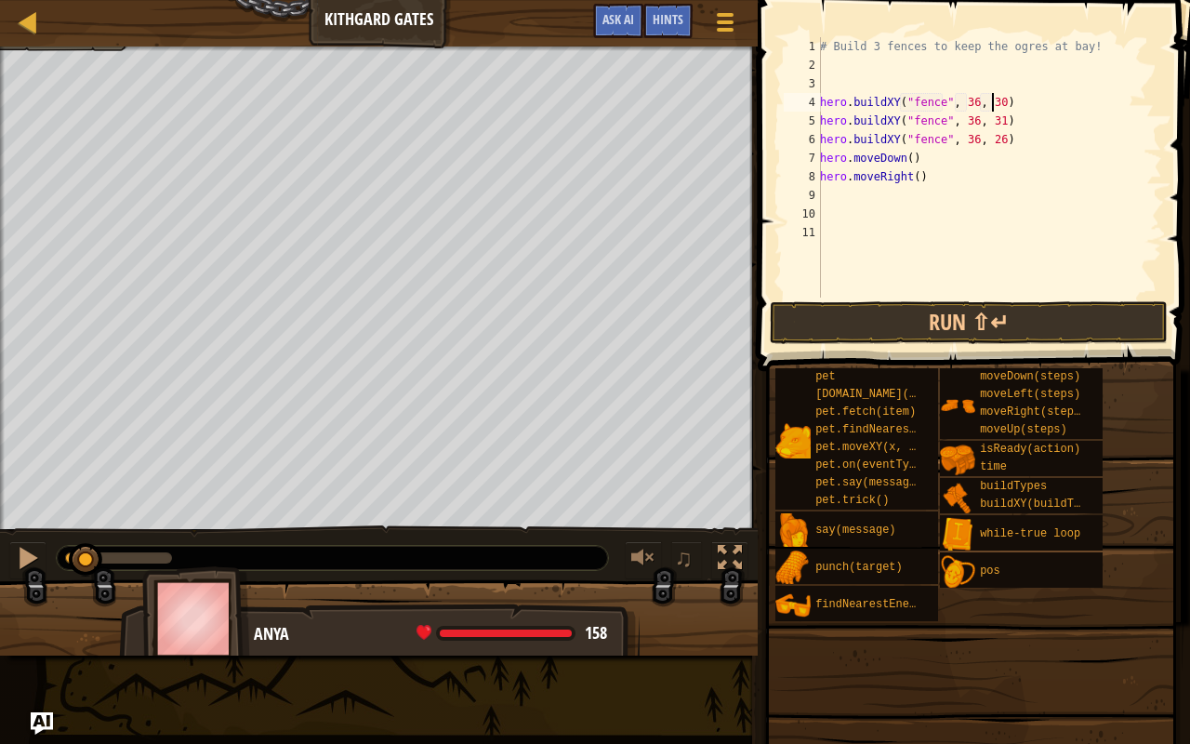
click at [994, 102] on div "# Build 3 fences to keep the ogres at bay! hero . buildXY ( "fence" , 36 , 30 )…" at bounding box center [989, 185] width 346 height 297
click at [991, 325] on button "Run ⇧↵" at bounding box center [969, 322] width 398 height 43
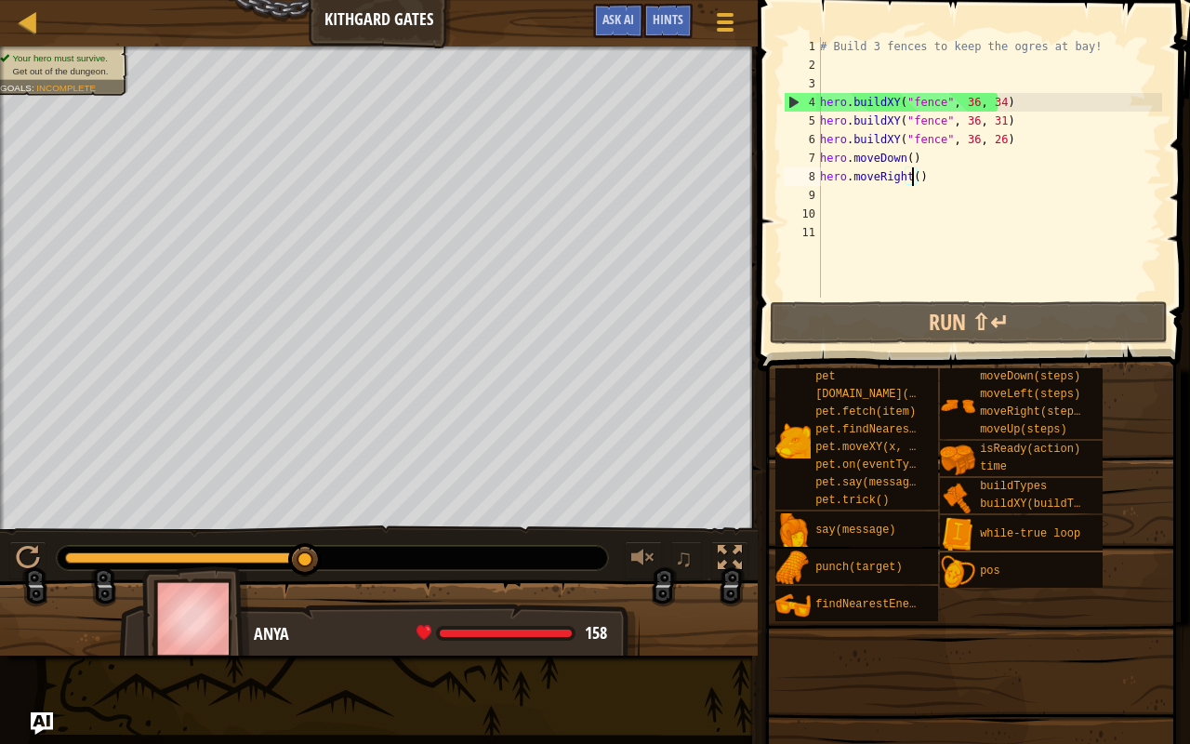
click at [911, 174] on div "# Build 3 fences to keep the ogres at bay! hero . buildXY ( "fence" , 36 , 34 )…" at bounding box center [989, 185] width 346 height 297
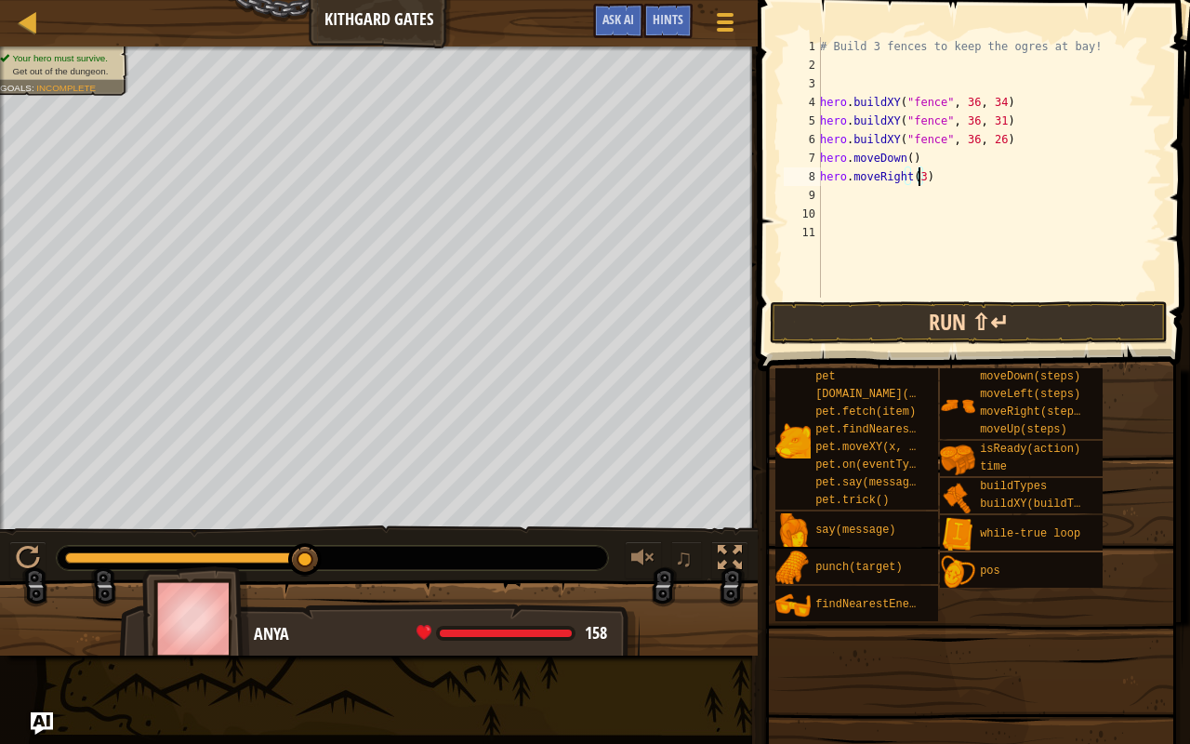
type textarea "hero.moveRight(3)"
click at [998, 317] on button "Run ⇧↵" at bounding box center [969, 322] width 398 height 43
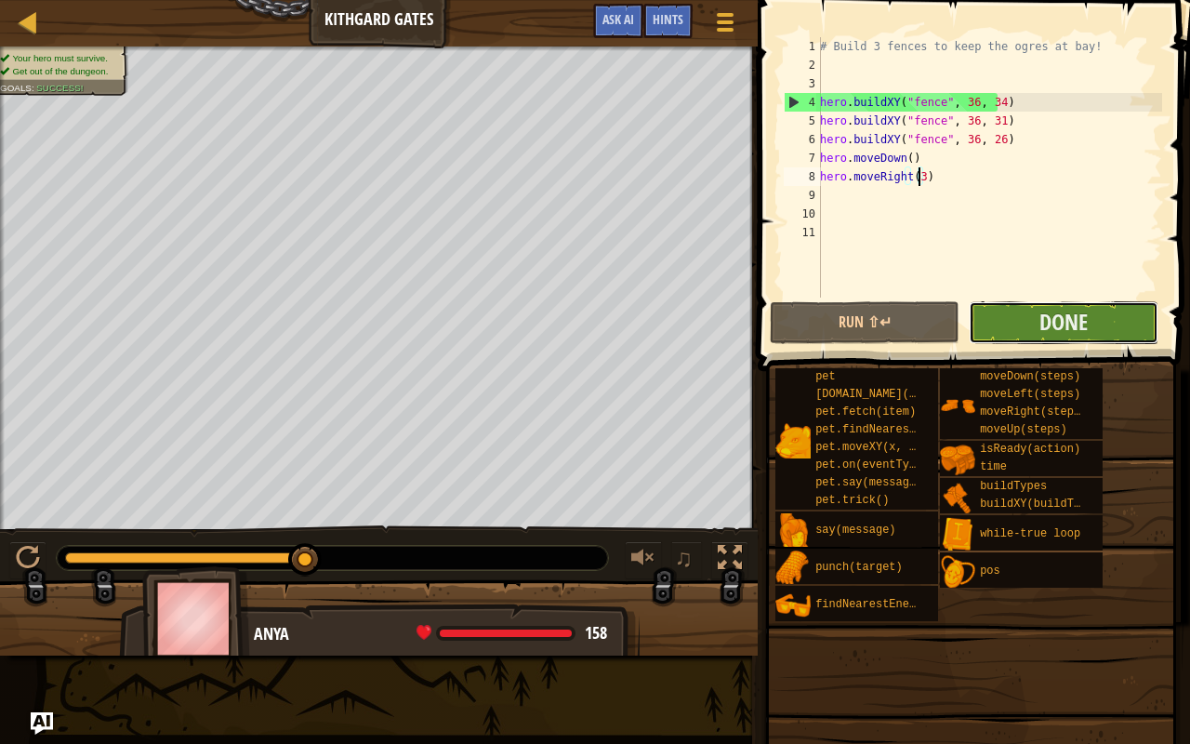
click at [985, 308] on button "Done" at bounding box center [1064, 322] width 190 height 43
